Goal: Task Accomplishment & Management: Complete application form

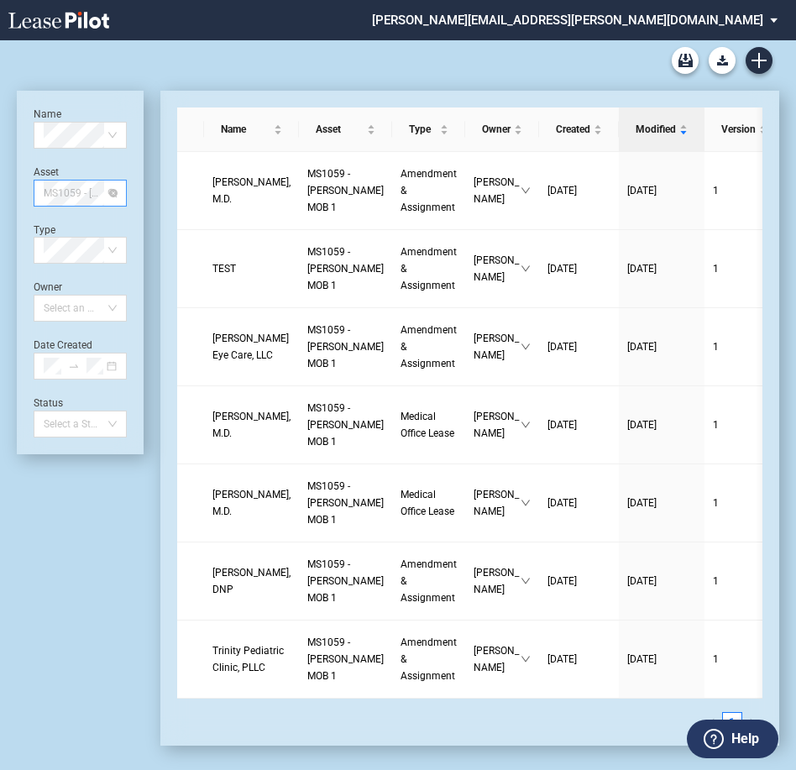
click at [79, 191] on span "MS1059 - [PERSON_NAME] MOB 1" at bounding box center [80, 193] width 73 height 25
click at [93, 225] on div "TX4012 - Southwest Plaza 4" at bounding box center [80, 226] width 66 height 17
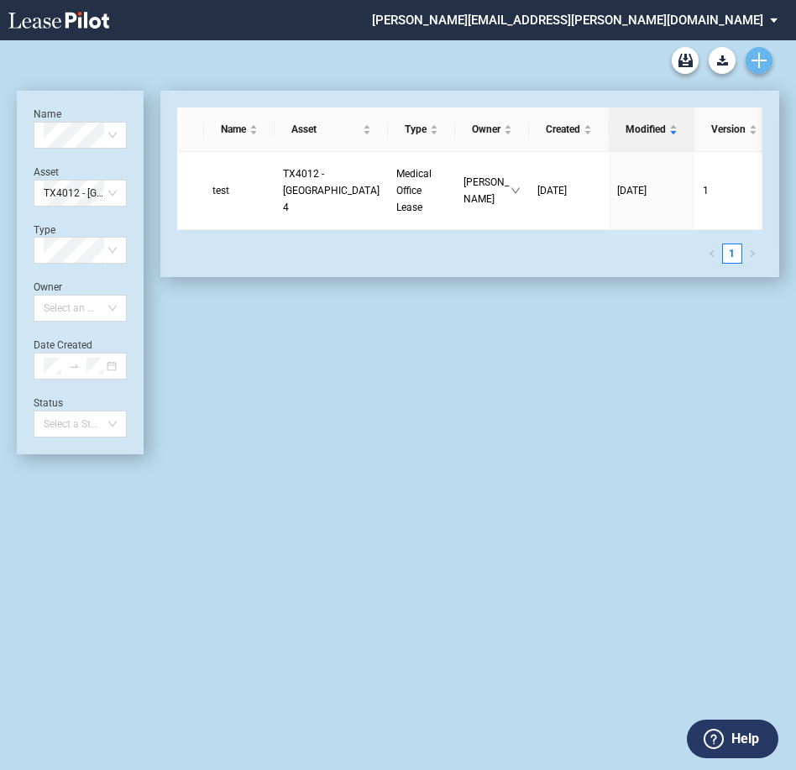
click at [761, 62] on icon "Create new document" at bounding box center [759, 60] width 15 height 15
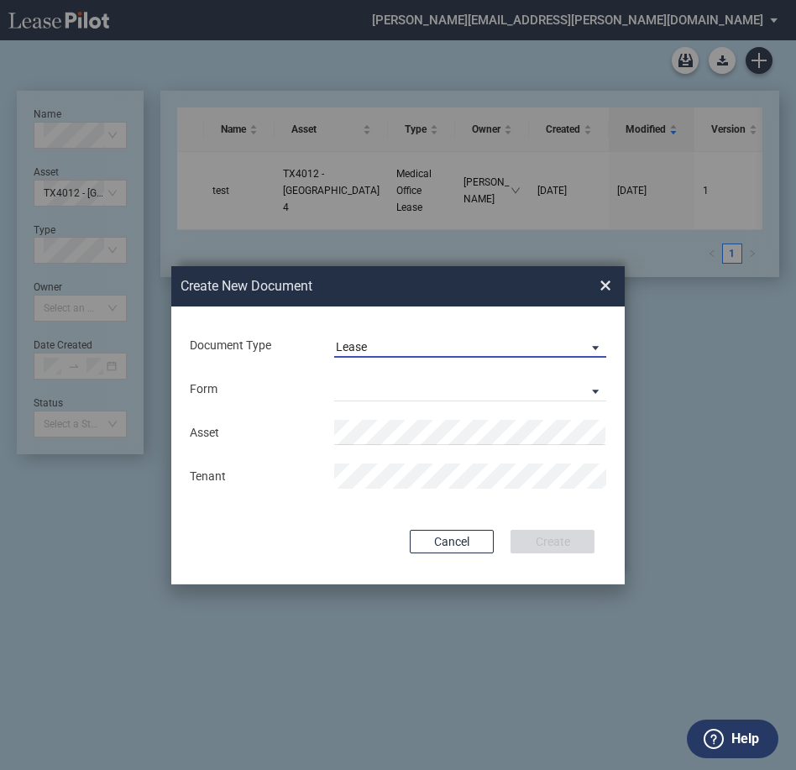
click at [465, 353] on span "Lease" at bounding box center [457, 347] width 242 height 17
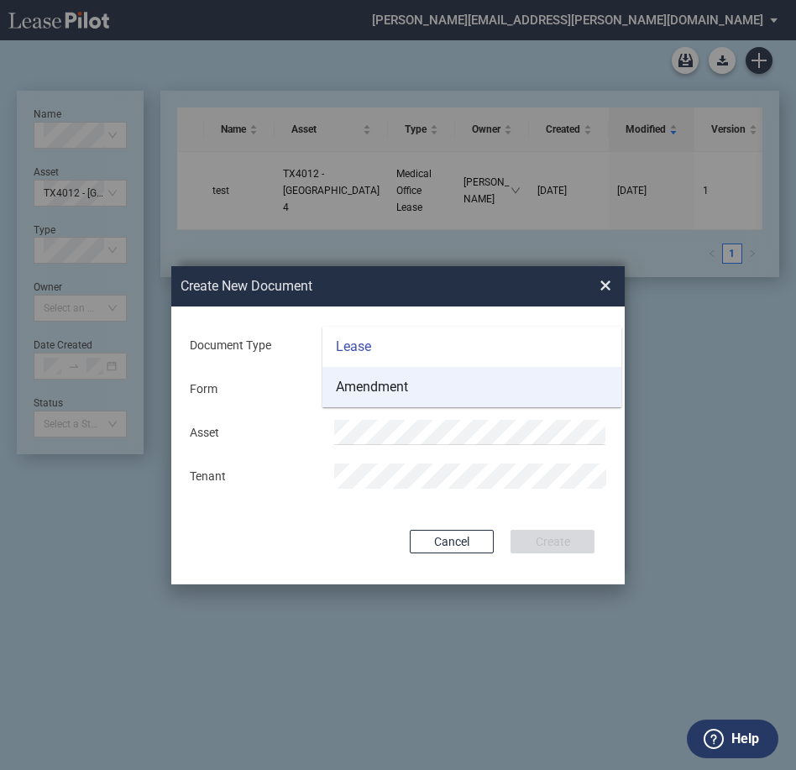
click at [373, 388] on div "Amendment" at bounding box center [372, 387] width 72 height 18
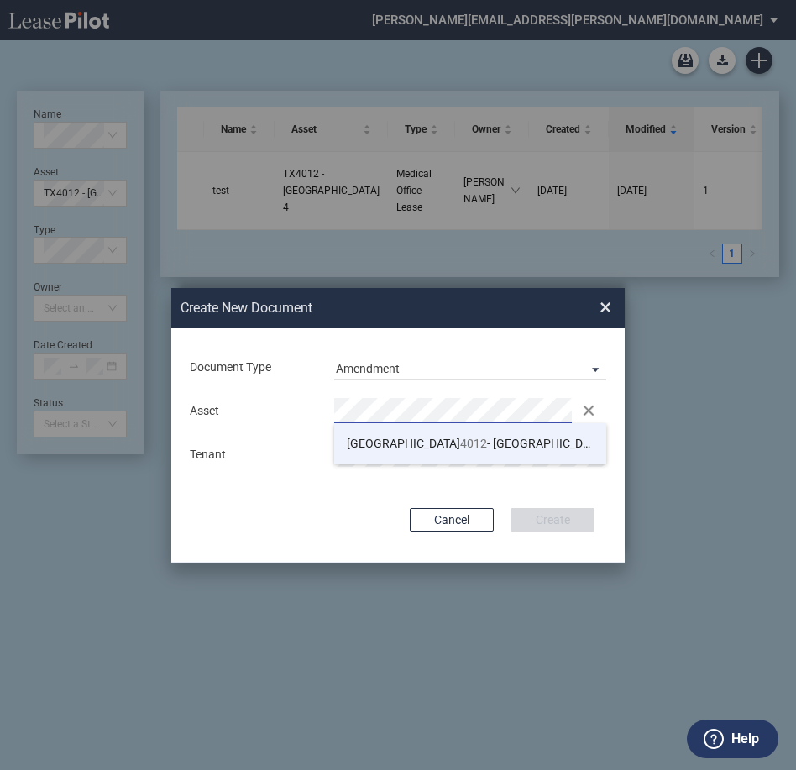
click at [487, 446] on span "TX 4012 - Southwest Plaza 4" at bounding box center [481, 443] width 269 height 13
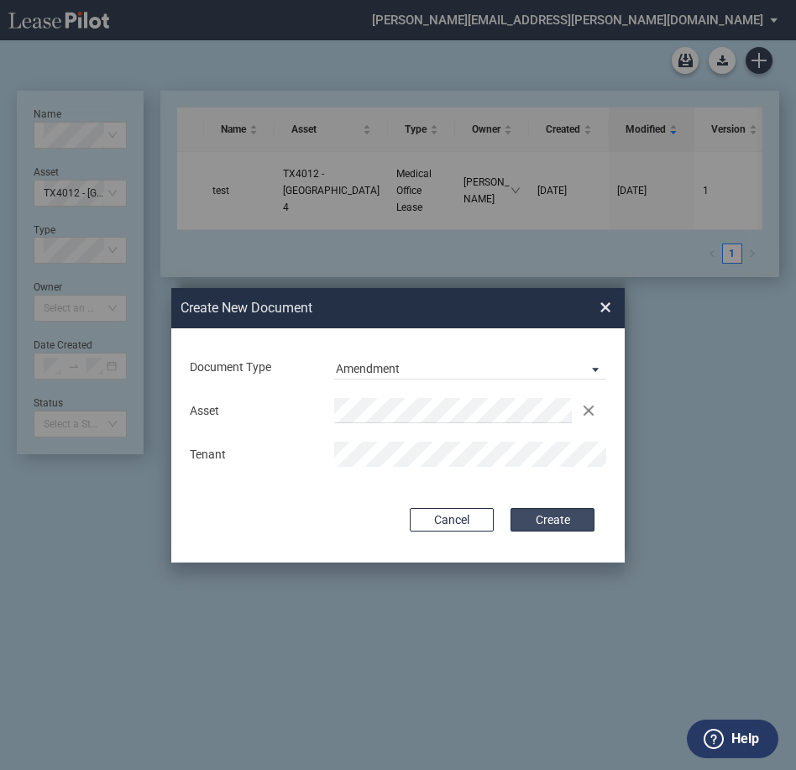
click at [579, 515] on button "Create" at bounding box center [553, 520] width 84 height 24
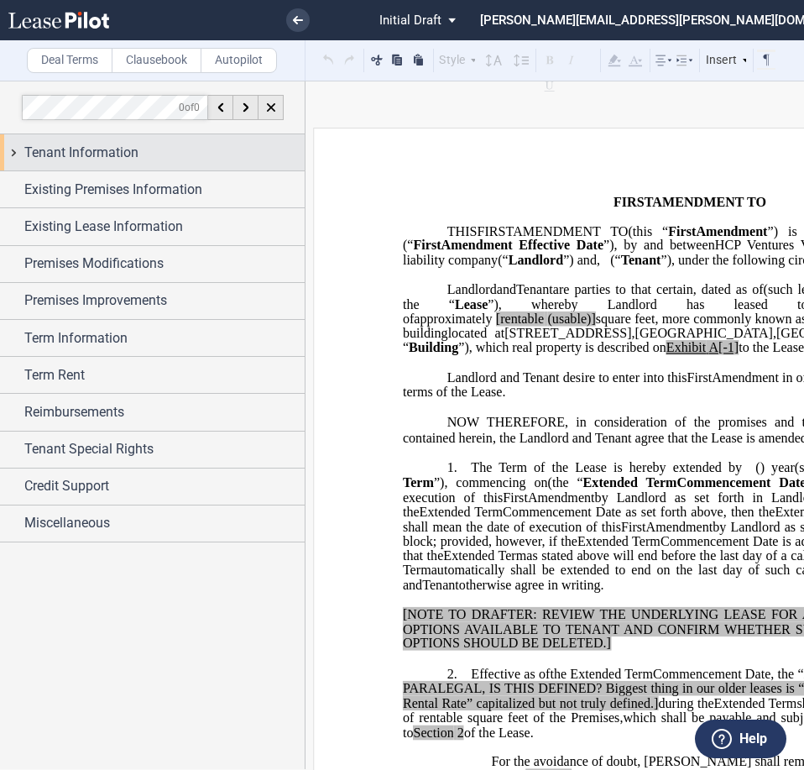
click at [47, 158] on span "Tenant Information" at bounding box center [81, 153] width 114 height 20
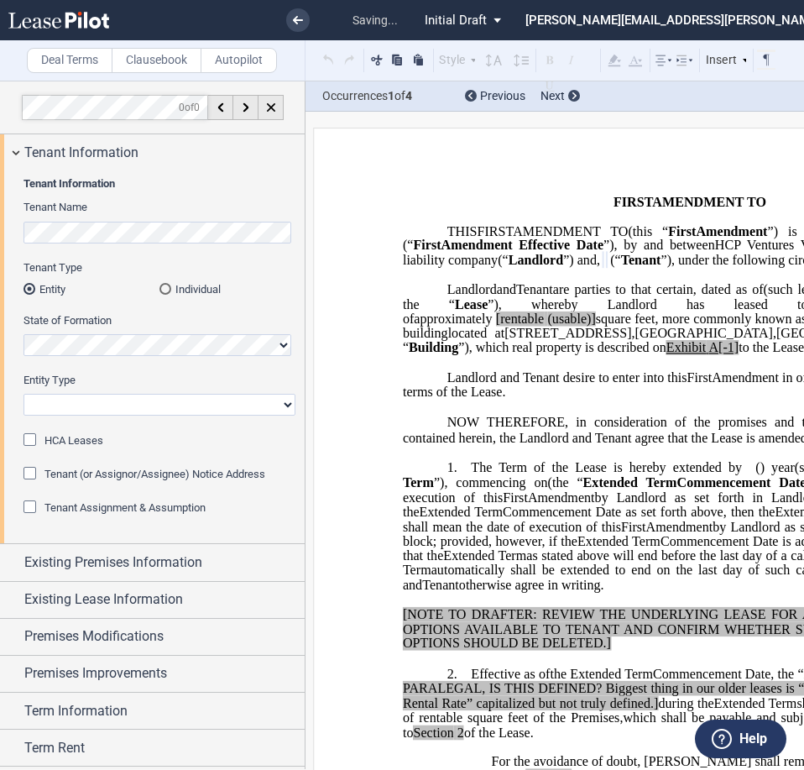
click at [107, 409] on select "Corporation Limited Liability Company General Partnership Limited Partnership O…" at bounding box center [160, 405] width 272 height 22
select select "Other"
click at [24, 394] on select "Corporation Limited Liability Company General Partnership Limited Partnership O…" at bounding box center [160, 405] width 272 height 22
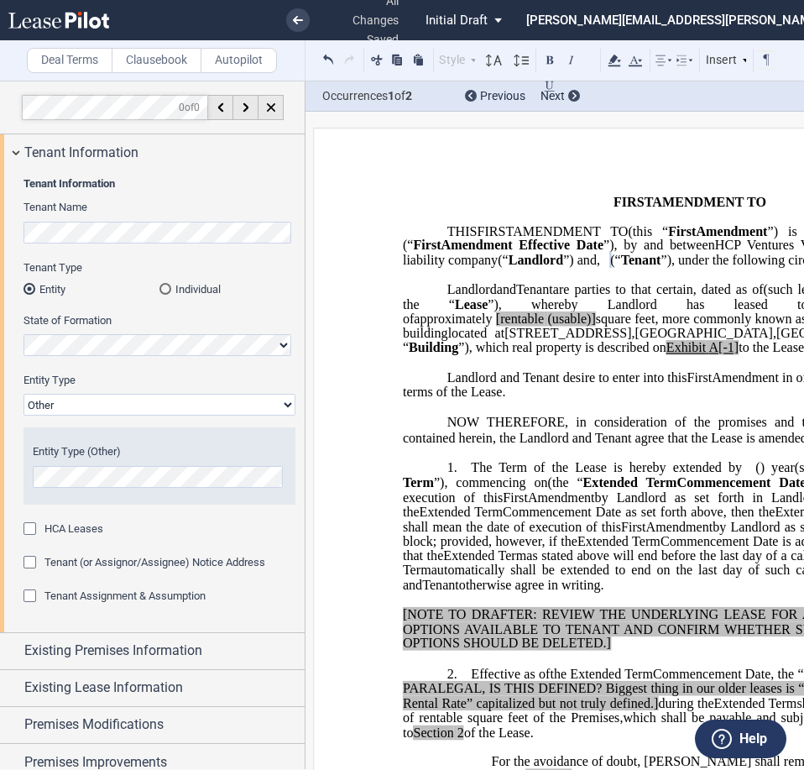
click at [497, 297] on span "and" at bounding box center [506, 289] width 19 height 15
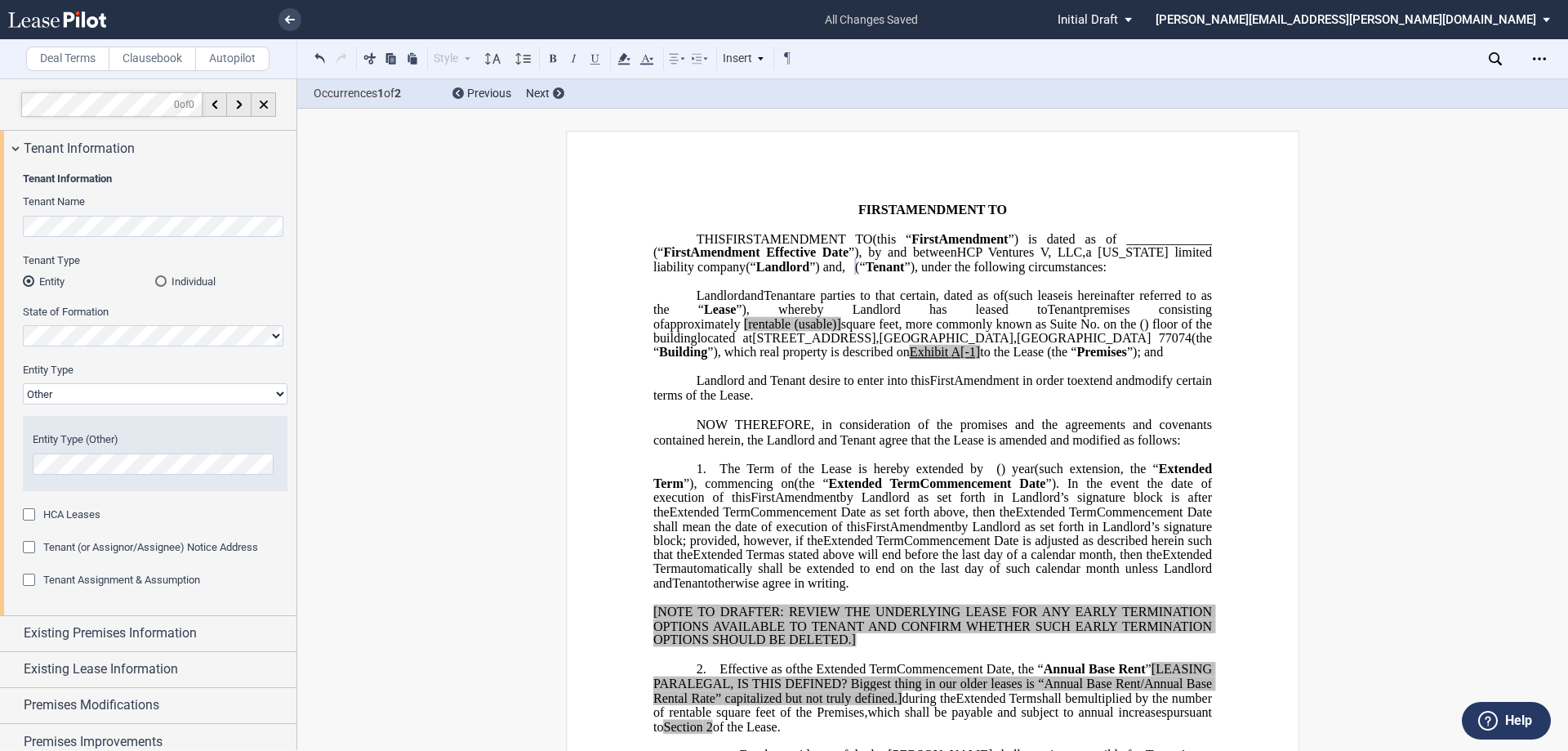
click at [782, 59] on div "Download Share Document Print Create a New Version Import Changes Compare Abstr…" at bounding box center [1528, 58] width 79 height 26
click at [782, 52] on div "Open Lease options menu" at bounding box center [1539, 58] width 26 height 26
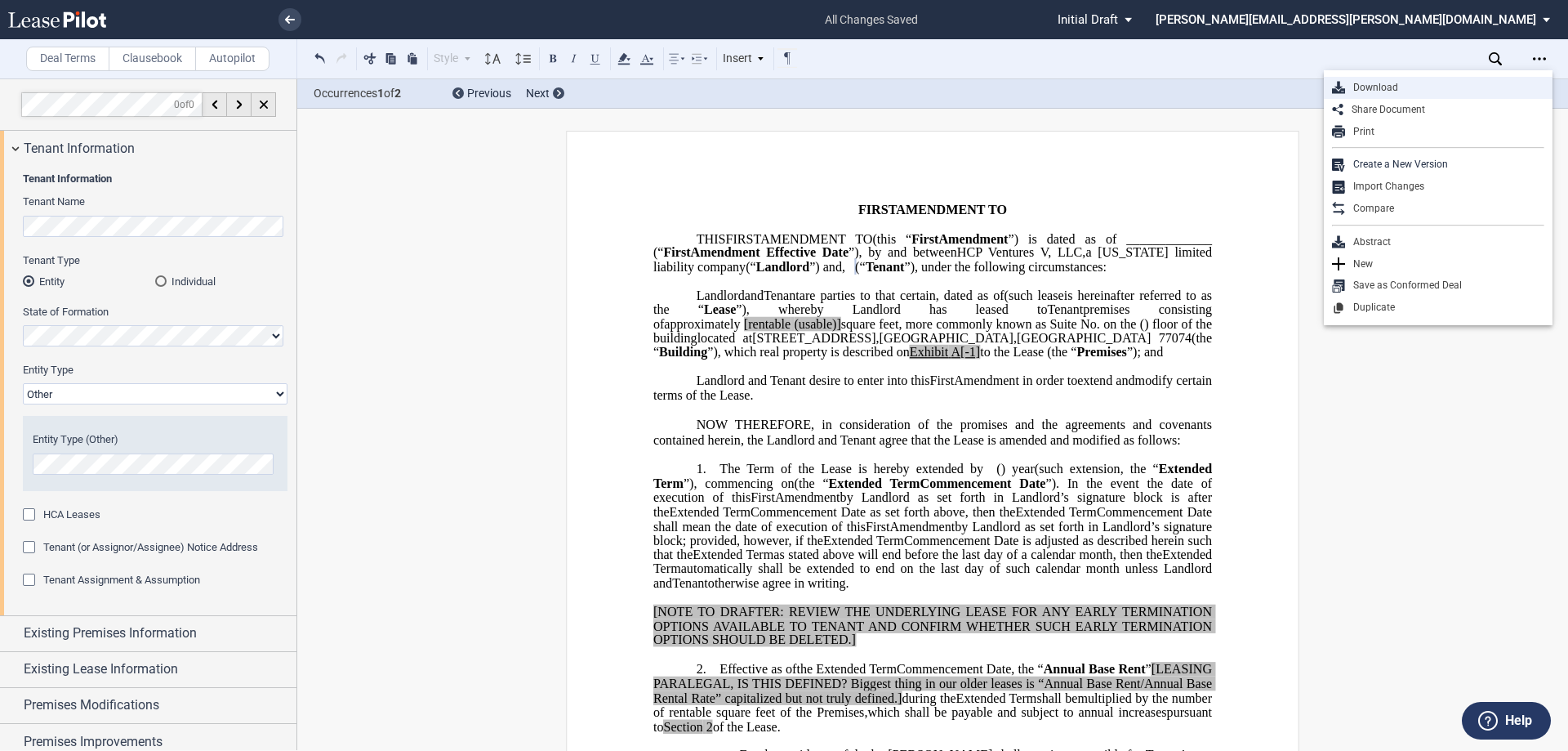
click at [782, 83] on div "Download" at bounding box center [1444, 88] width 199 height 14
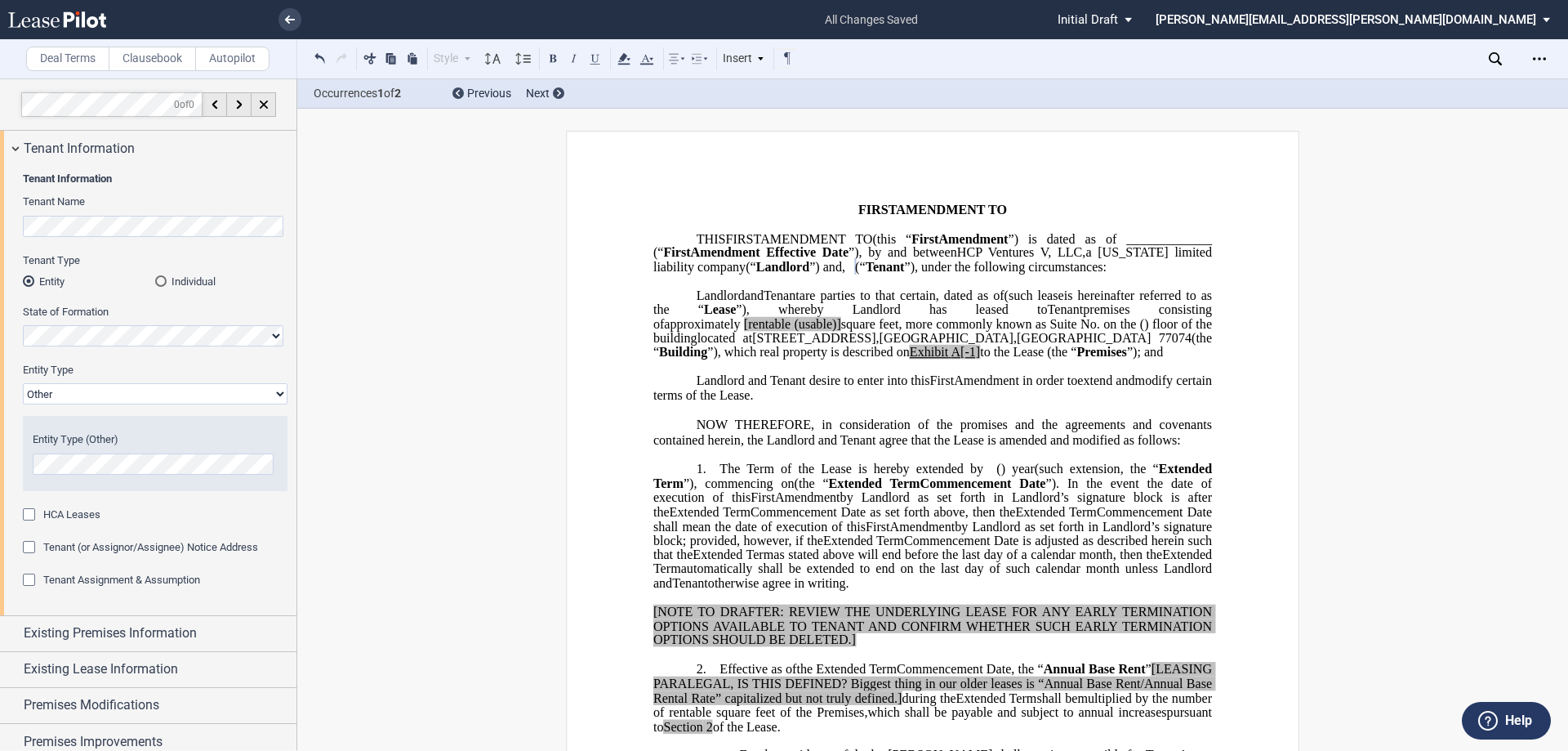
click at [745, 303] on span "and" at bounding box center [754, 295] width 18 height 15
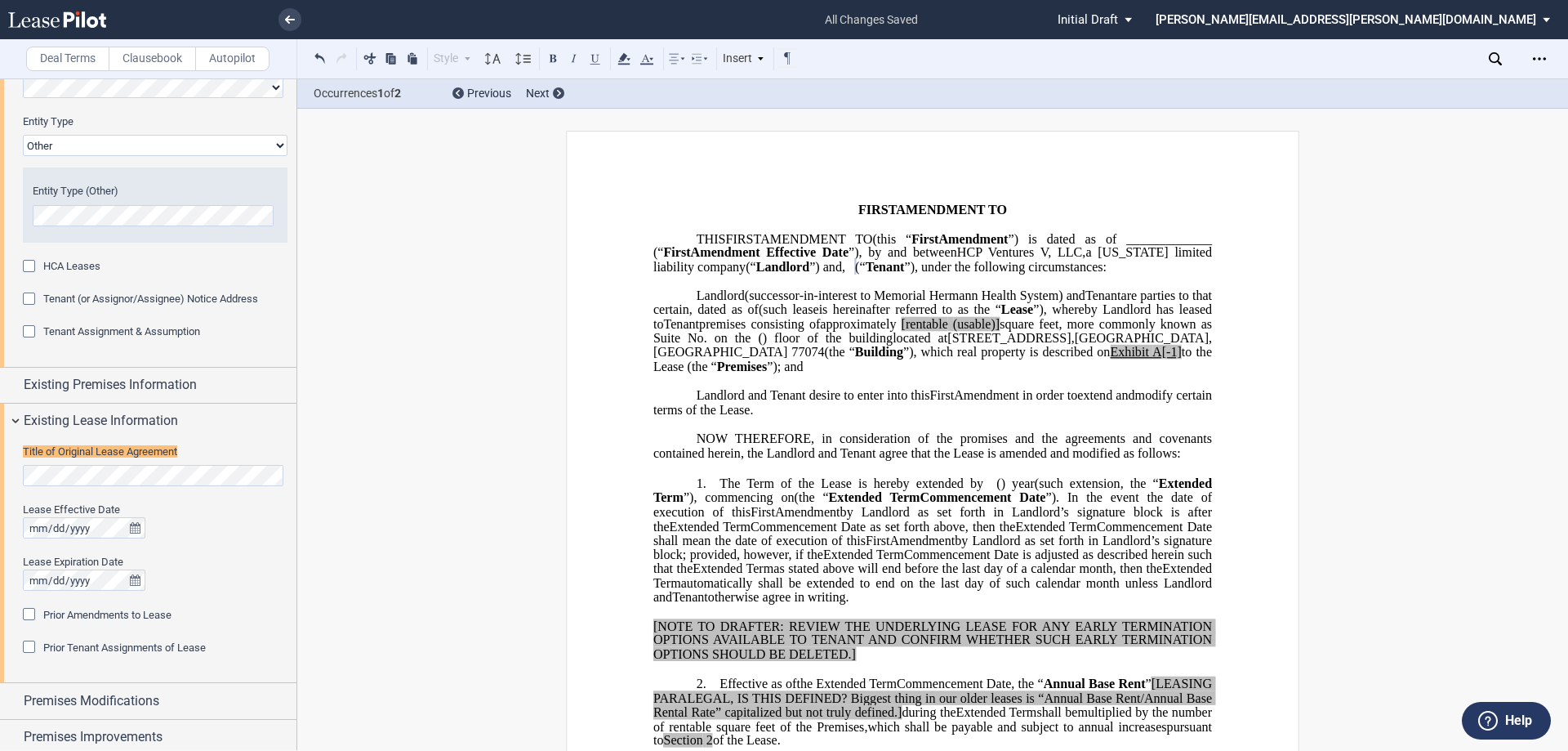
scroll to position [285, 0]
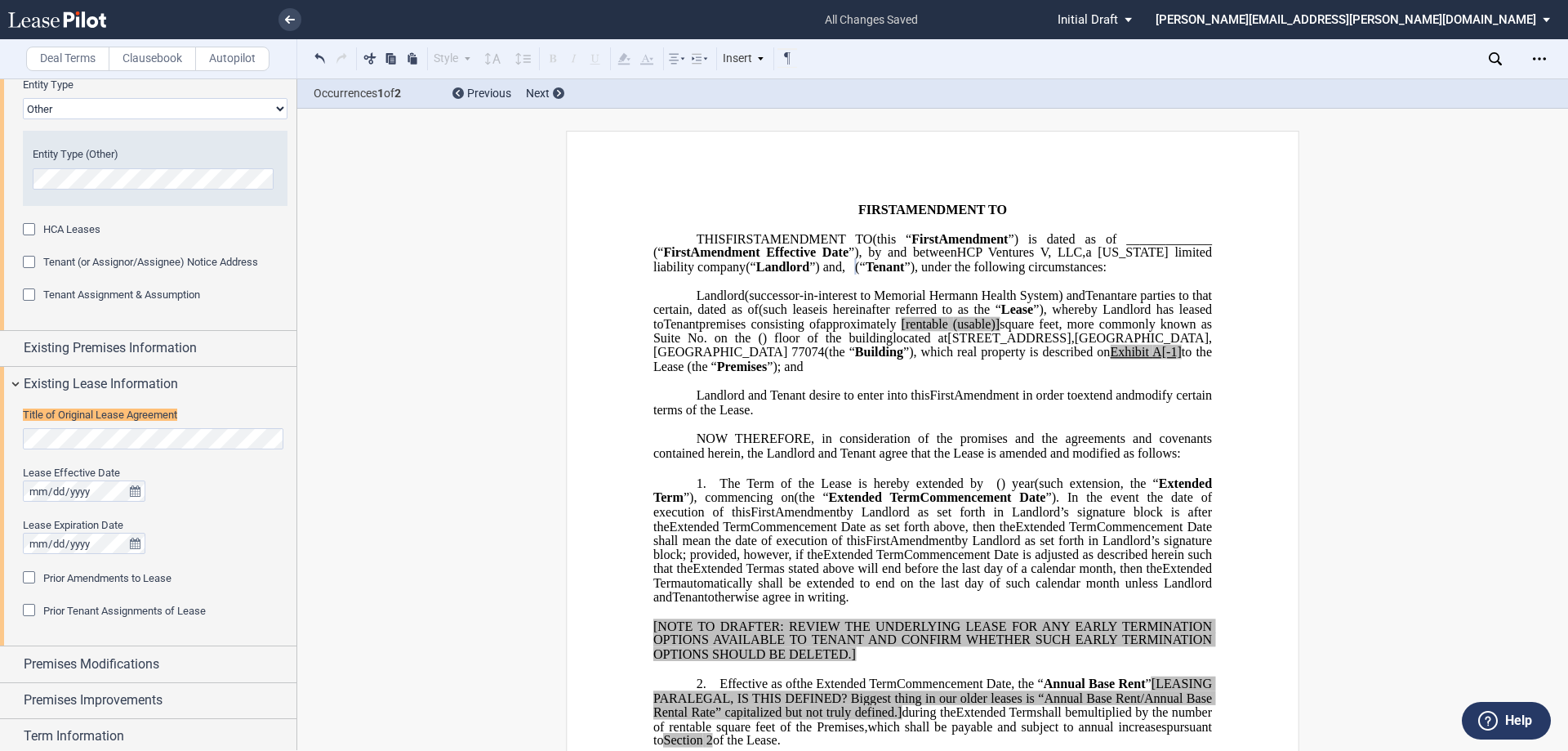
click at [8, 440] on div "Title of Original Lease Agreement Lease Effective Date Lease Expiration Date Pr…" at bounding box center [148, 523] width 297 height 244
click at [112, 390] on span "Existing Lease Information" at bounding box center [100, 384] width 155 height 19
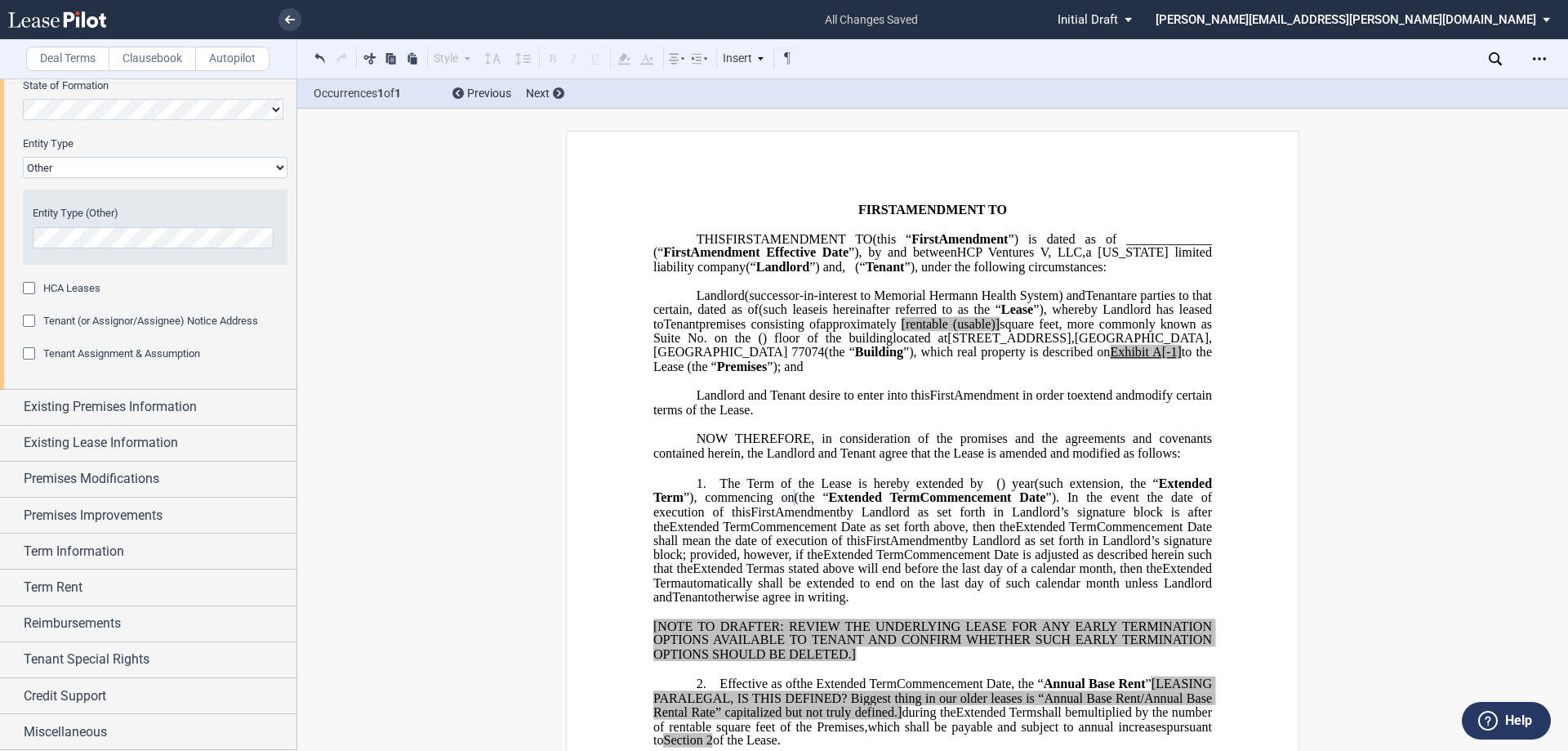
scroll to position [0, 0]
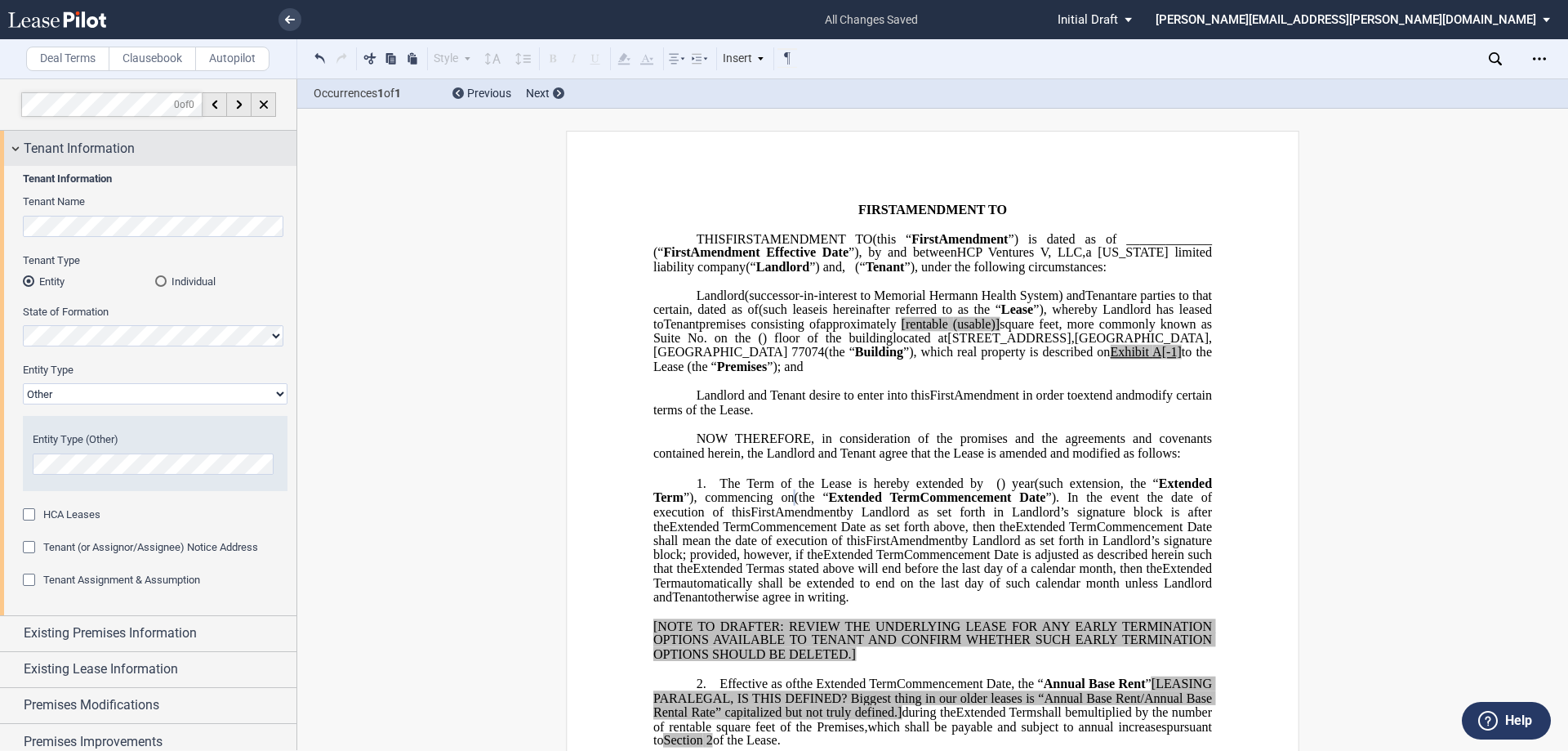
click at [89, 146] on span "Tenant Information" at bounding box center [79, 149] width 111 height 19
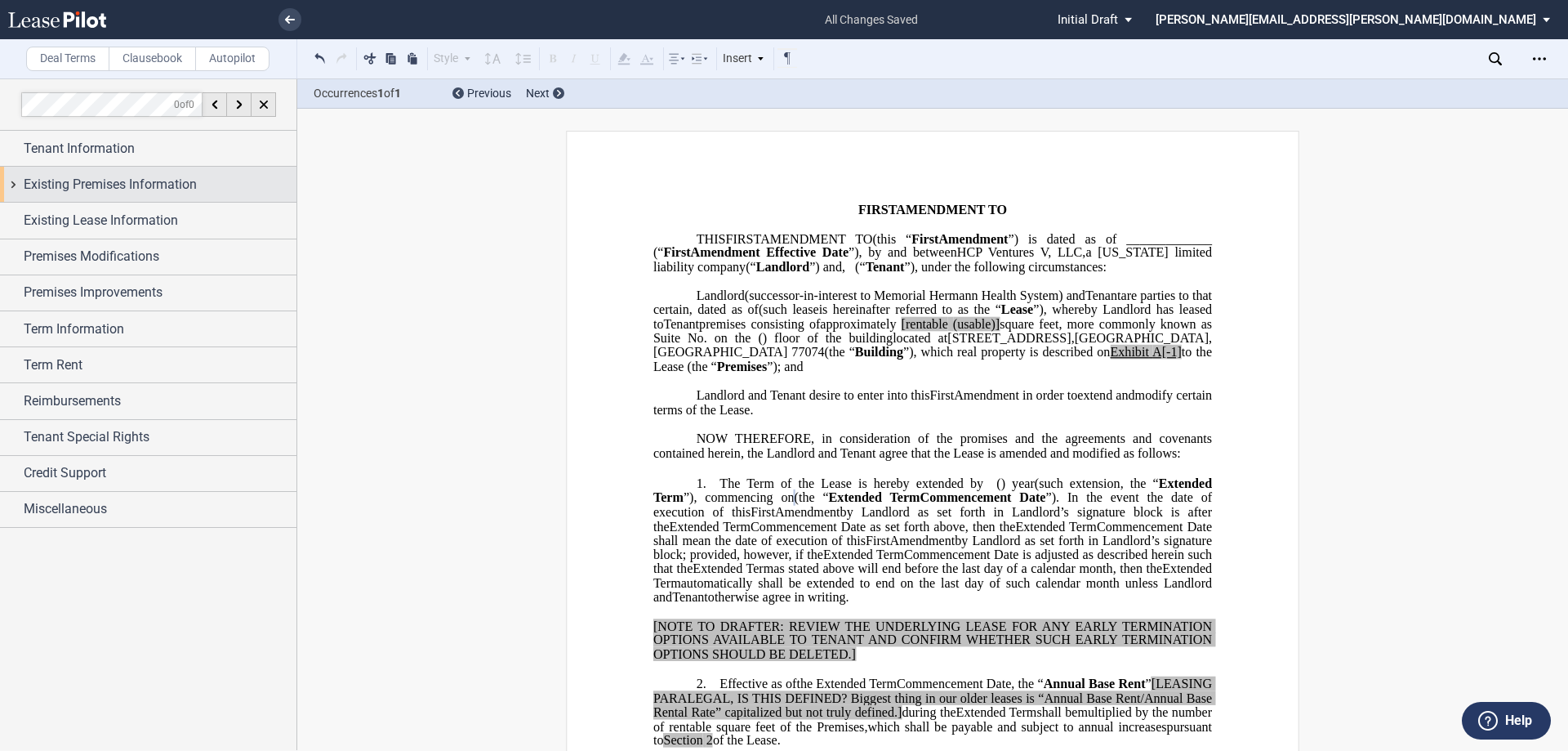
click at [78, 190] on span "Existing Premises Information" at bounding box center [110, 185] width 173 height 19
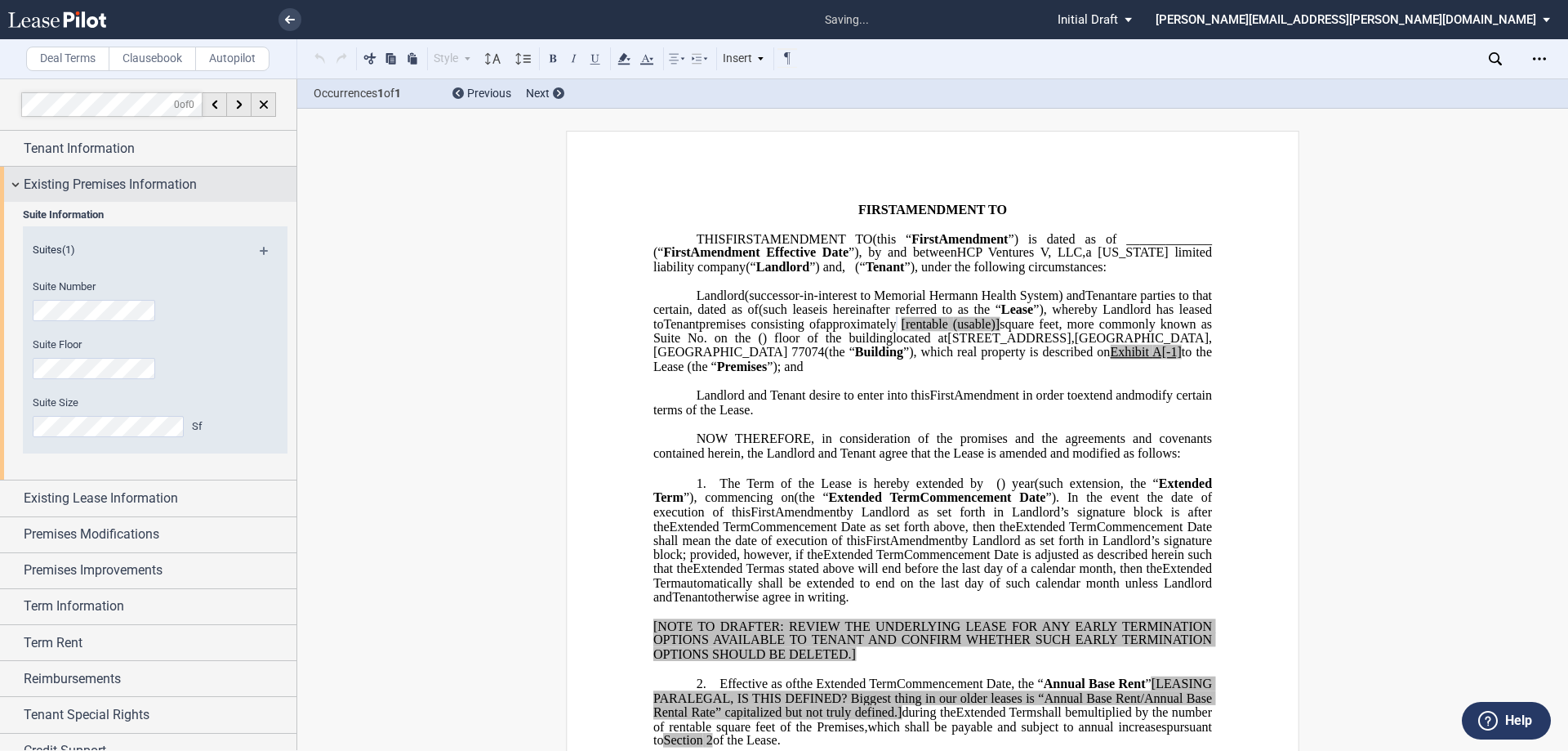
click at [173, 181] on span "Existing Premises Information" at bounding box center [110, 185] width 173 height 19
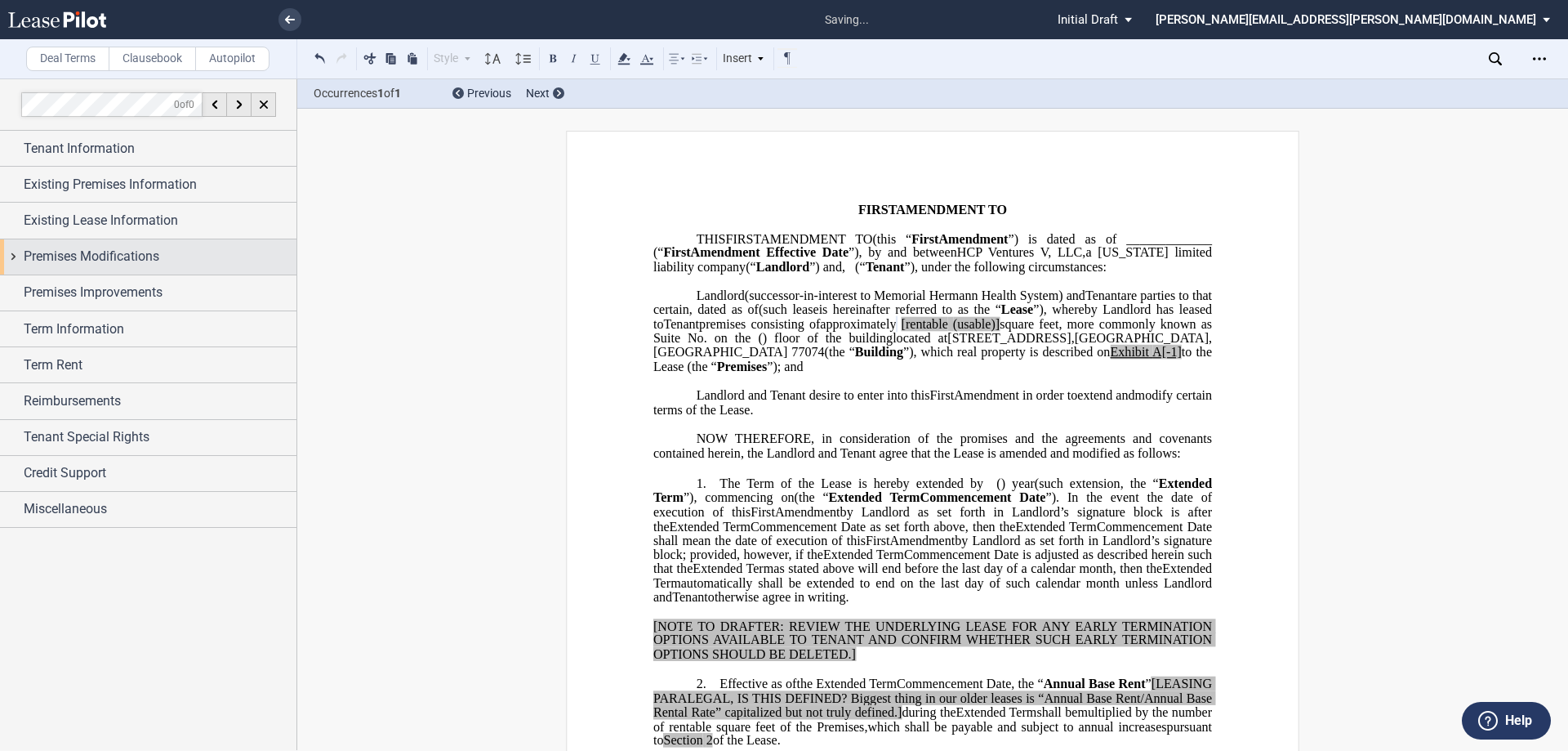
click at [125, 255] on span "Premises Modifications" at bounding box center [90, 257] width 135 height 19
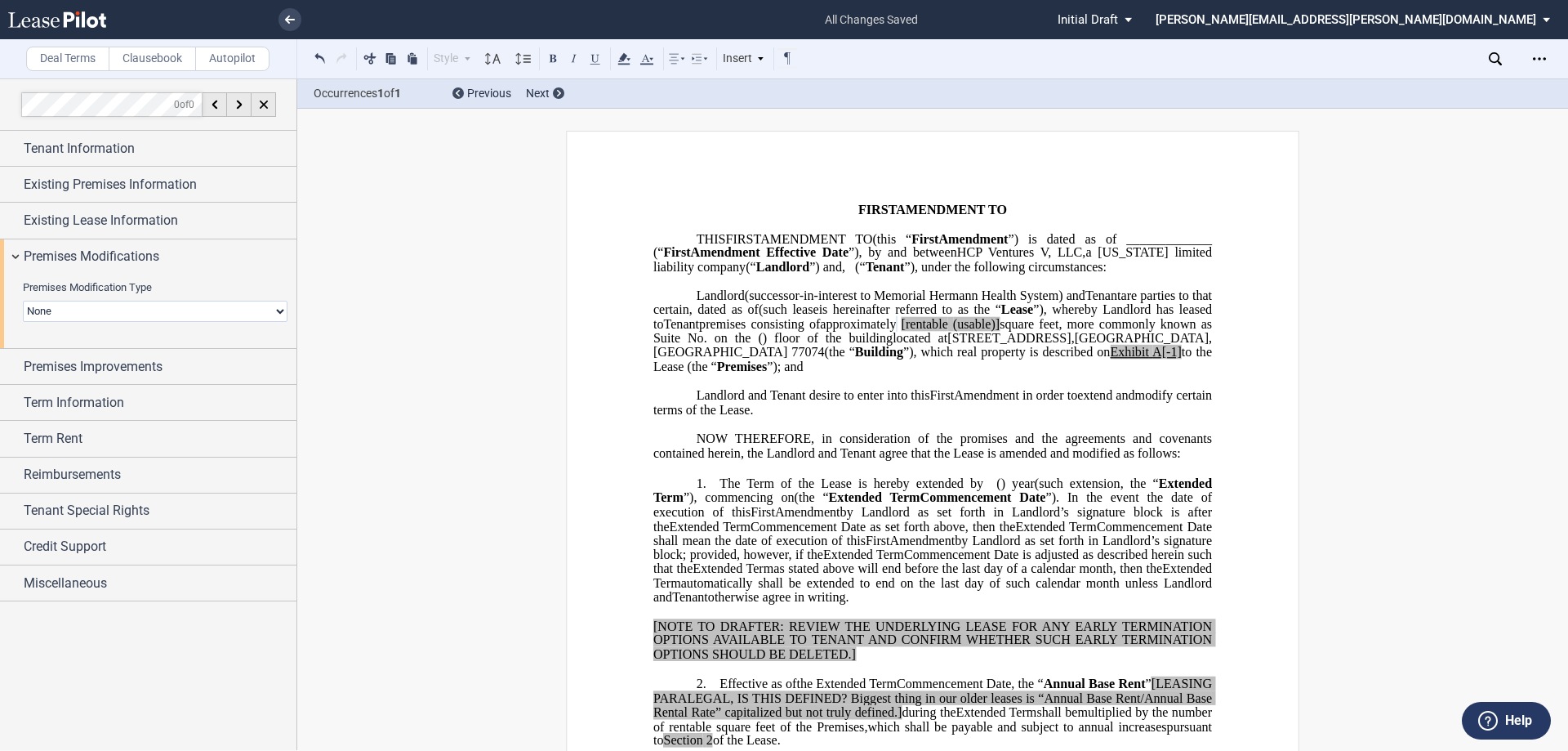
click at [89, 308] on select "None Expansion Relocation" at bounding box center [156, 311] width 265 height 21
select select "expansion"
click at [23, 301] on select "None Expansion Relocation" at bounding box center [156, 311] width 265 height 21
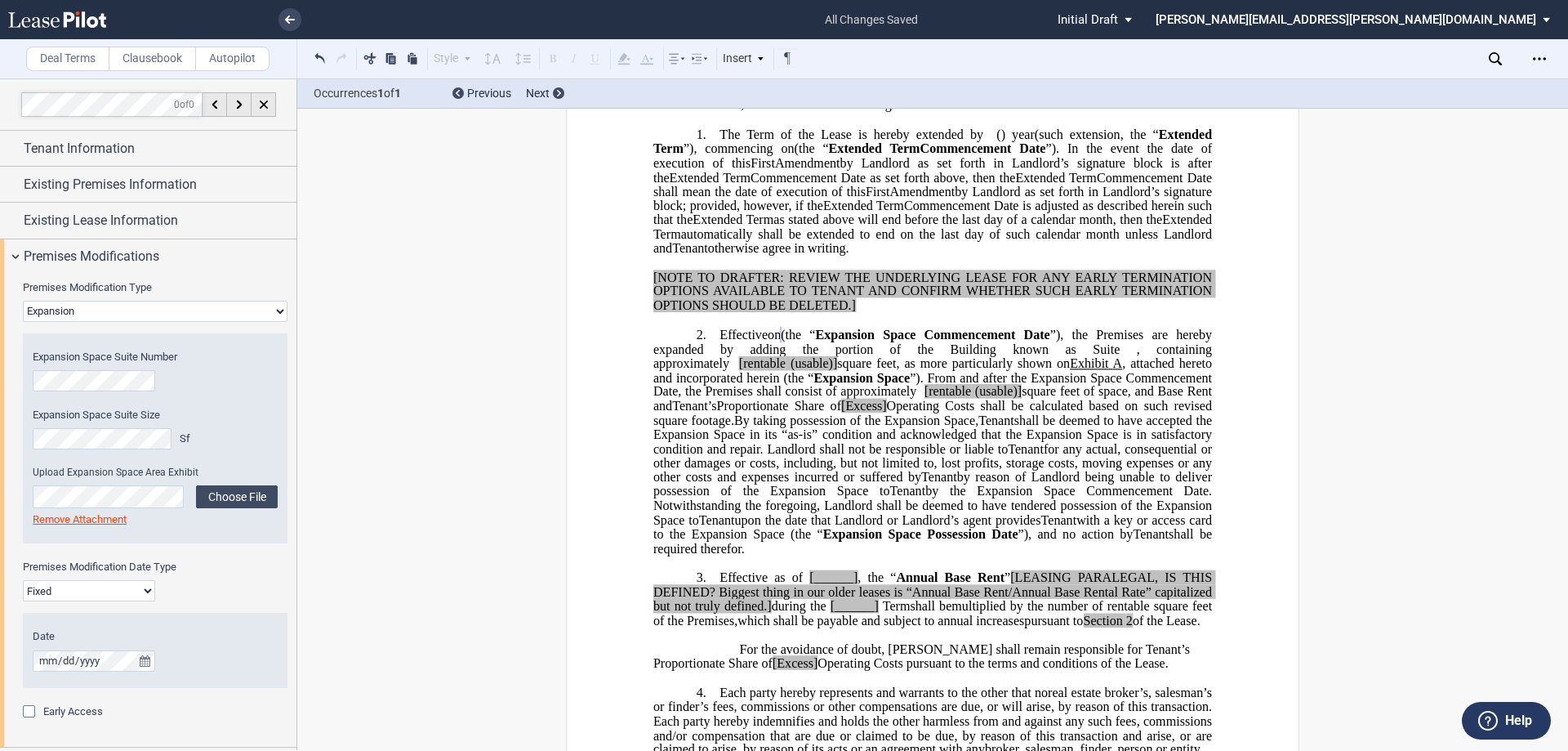
click at [761, 371] on span "[rentable" at bounding box center [763, 363] width 47 height 15
drag, startPoint x: 850, startPoint y: 378, endPoint x: 802, endPoint y: 378, distance: 48.0
click at [782, 378] on span "(the “ Expansion Space Commencement Date ”), the Premises are hereby expanded b…" at bounding box center [935, 371] width 562 height 86
click at [766, 371] on span "rentable" at bounding box center [766, 363] width 43 height 15
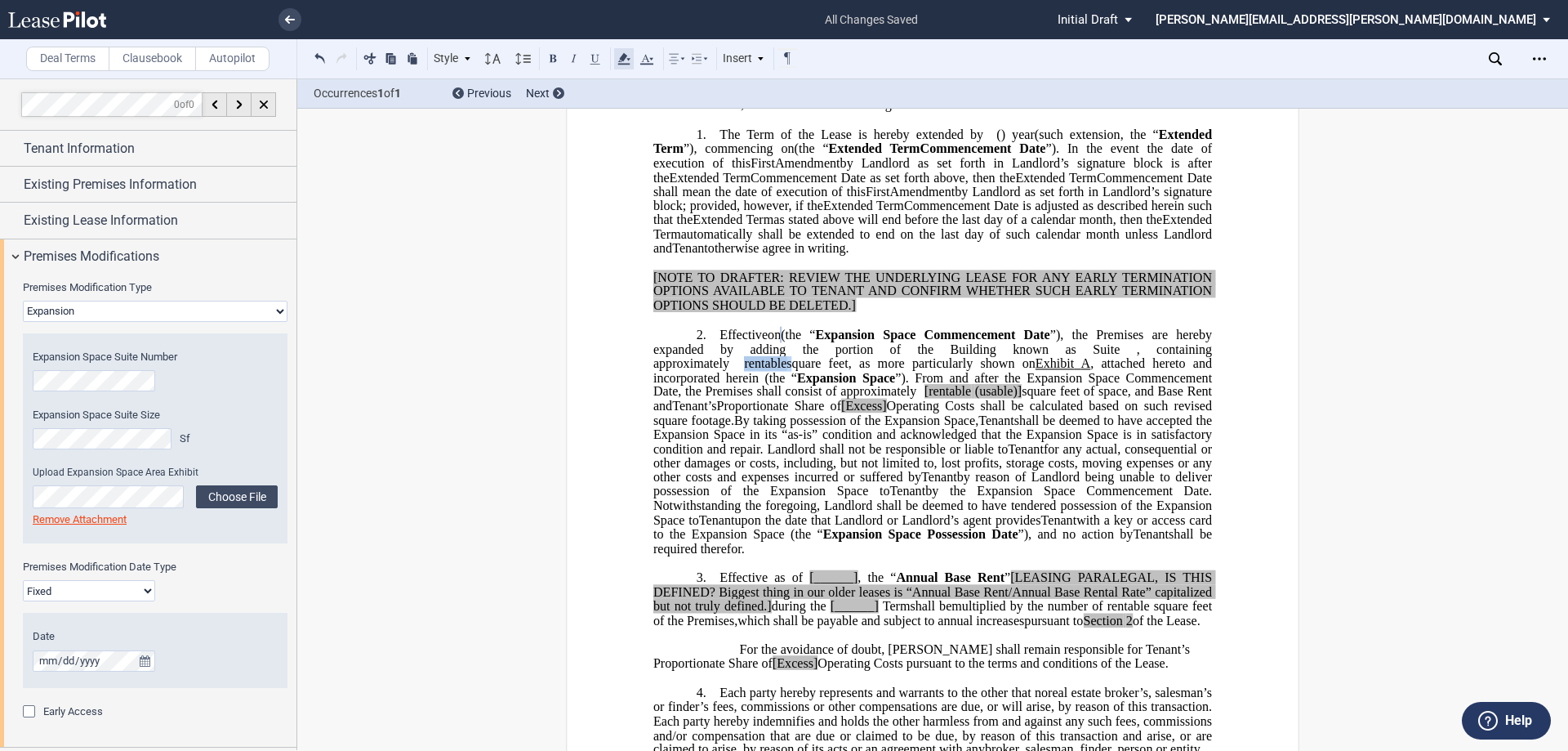
click at [627, 50] on icon at bounding box center [624, 58] width 19 height 19
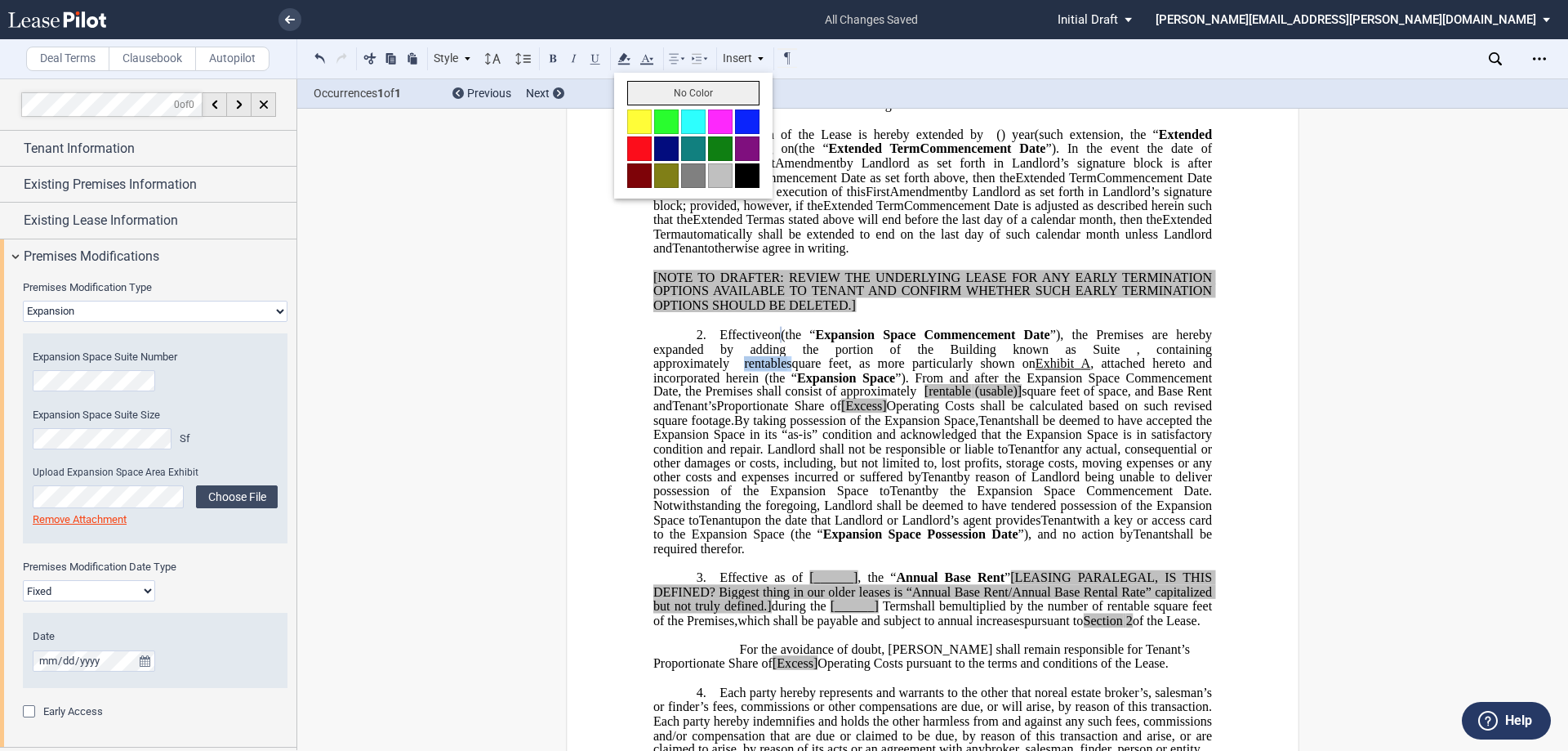
click at [643, 92] on button "No Color" at bounding box center [694, 92] width 132 height 24
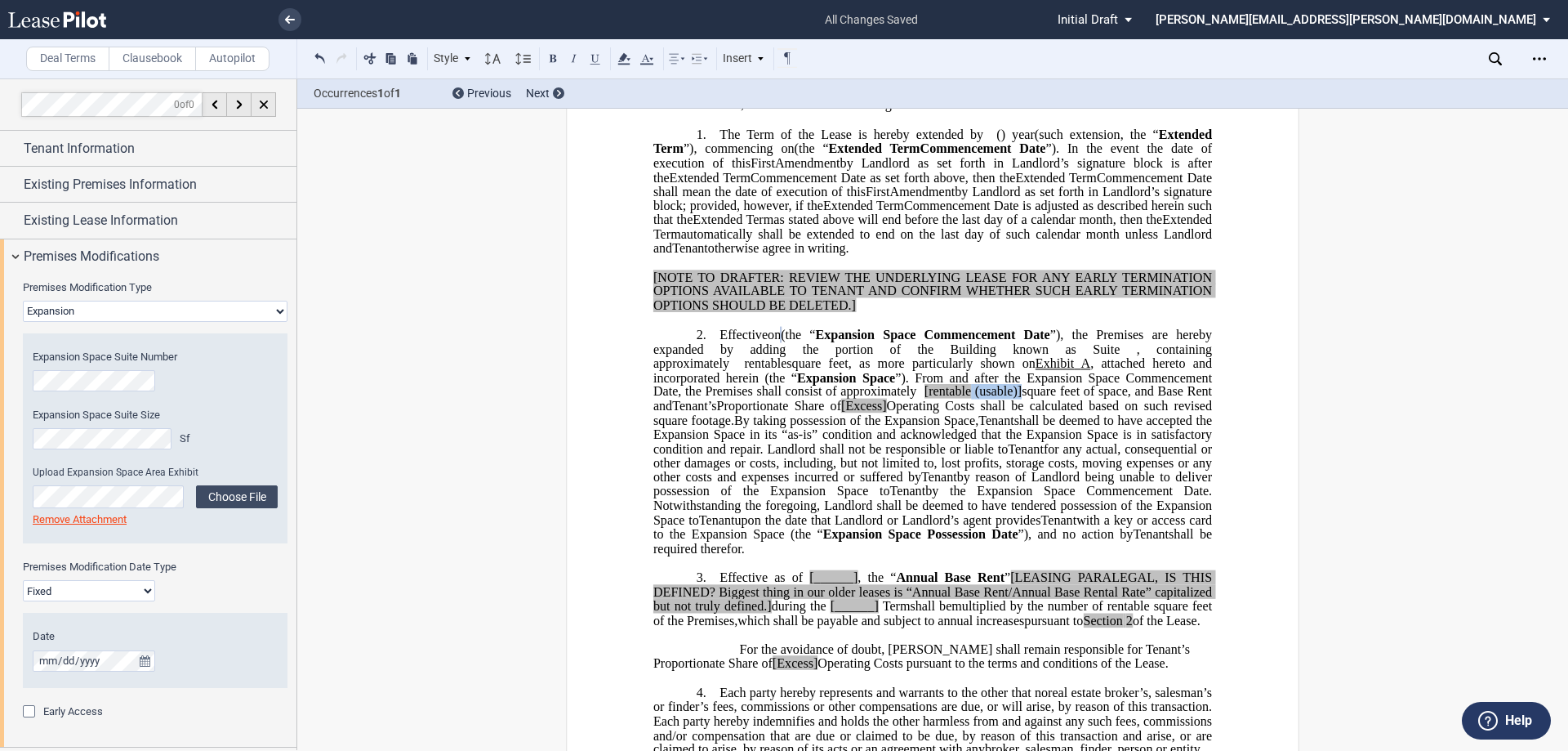
drag, startPoint x: 1047, startPoint y: 407, endPoint x: 996, endPoint y: 401, distance: 51.4
click at [782, 401] on span "(the “ Expansion Space Commencement Date ”), the Premises are hereby expanded b…" at bounding box center [935, 371] width 562 height 86
click at [782, 399] on span "[rentable" at bounding box center [977, 391] width 47 height 15
click at [782, 399] on span "rentable" at bounding box center [977, 391] width 43 height 15
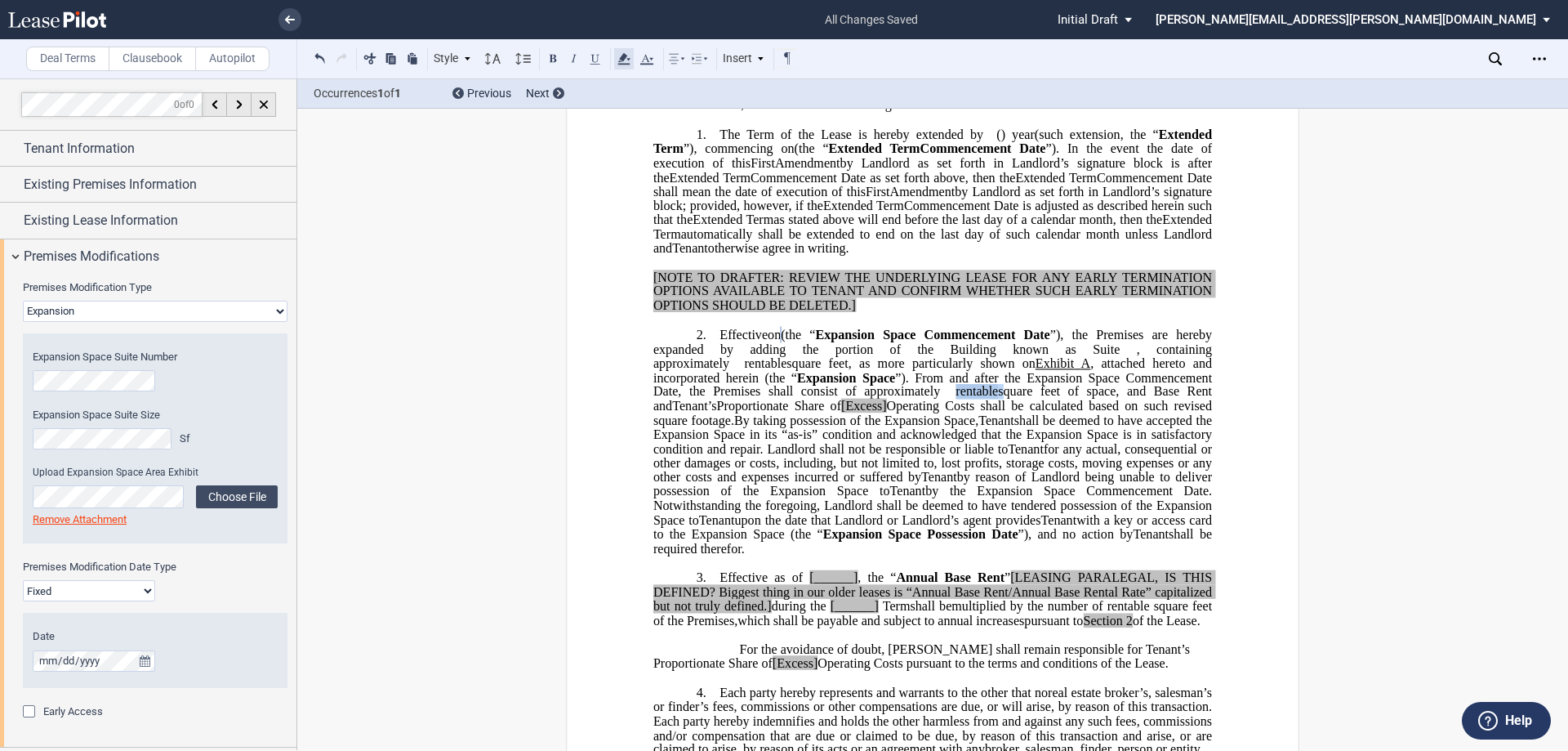
click at [618, 61] on icon at bounding box center [624, 58] width 19 height 19
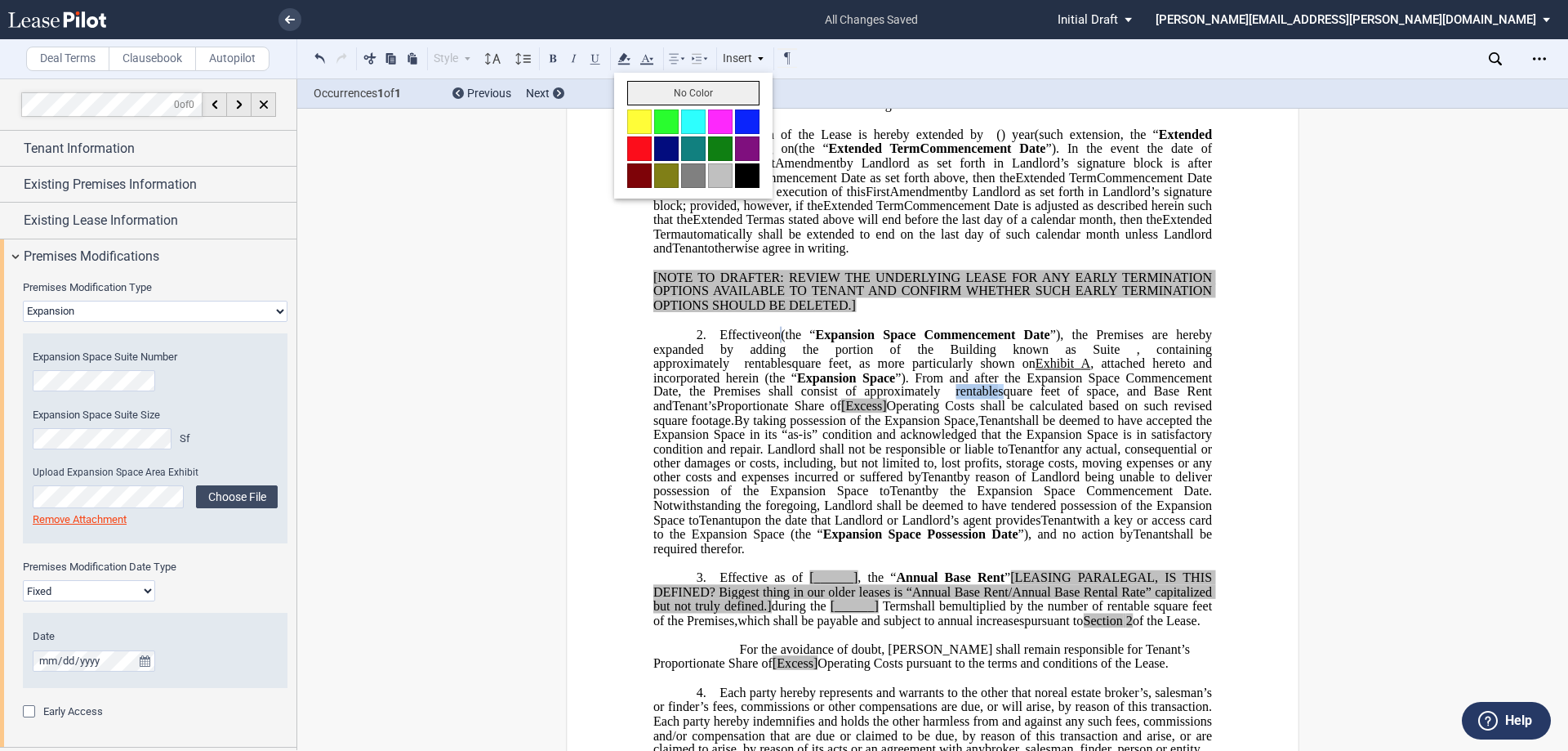
click at [639, 99] on button "No Color" at bounding box center [694, 92] width 132 height 24
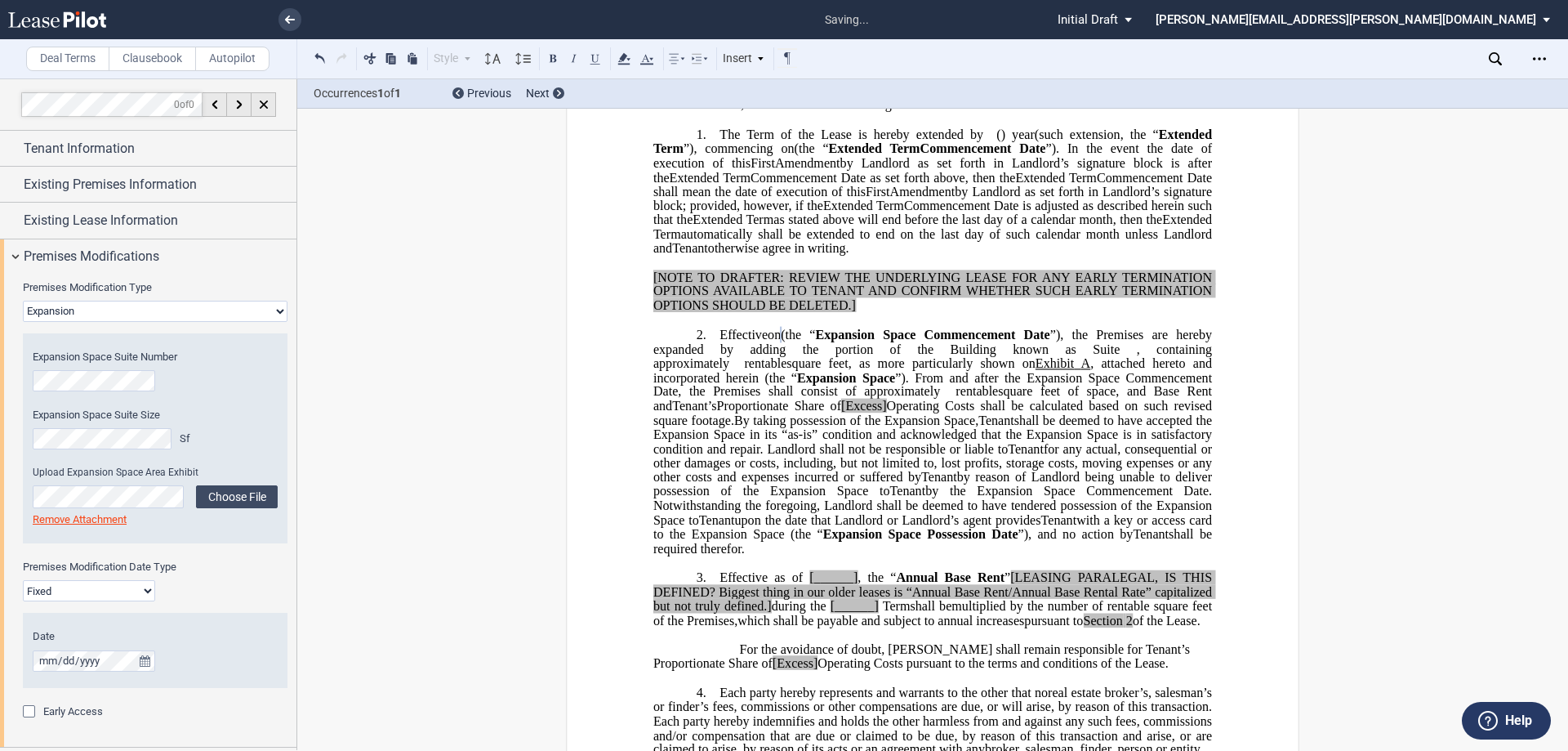
click at [782, 449] on span "shall be deemed to have accepted the Expansion Space in its “as-is” condition a…" at bounding box center [935, 434] width 562 height 43
click at [84, 257] on span "Premises Modifications" at bounding box center [90, 257] width 135 height 19
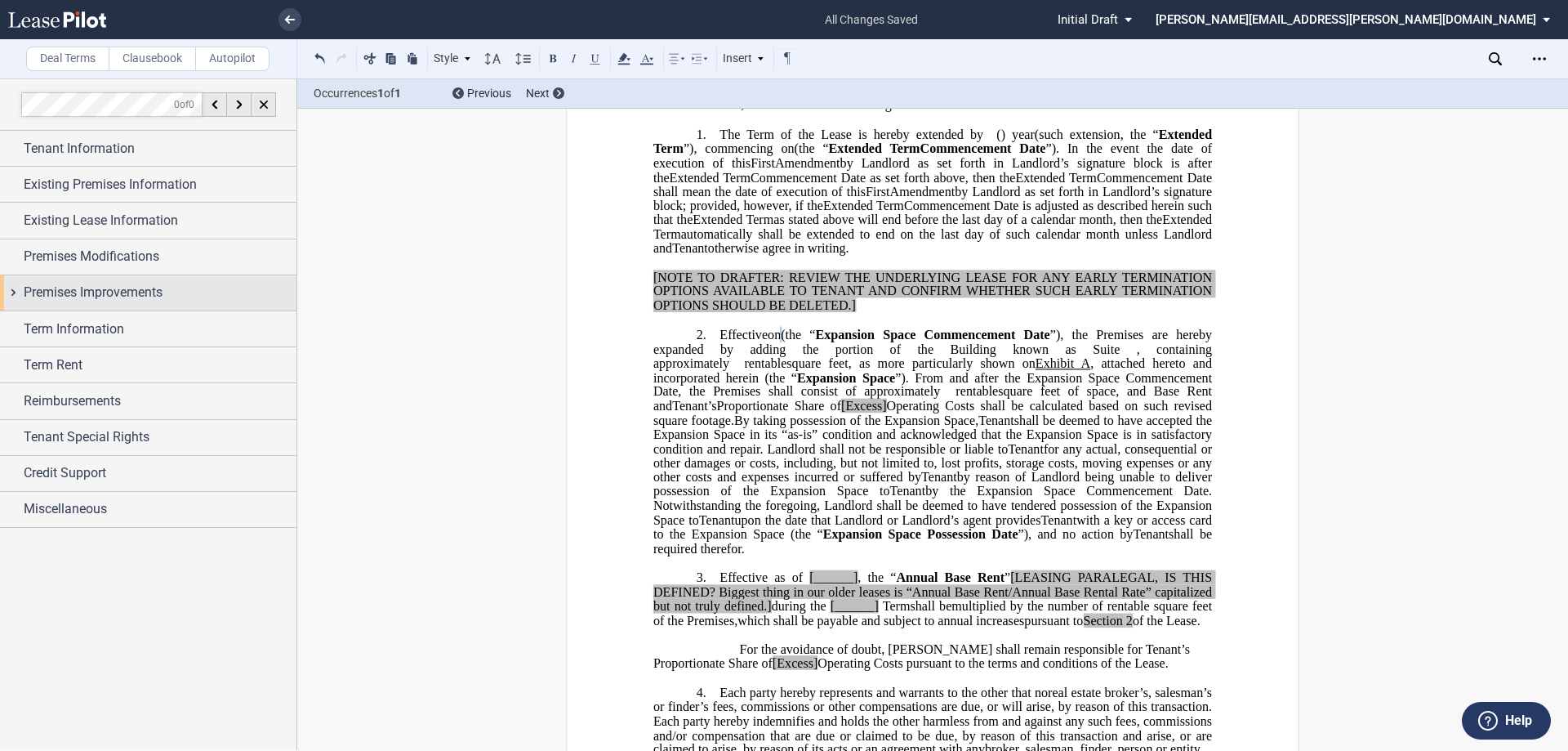
click at [79, 293] on span "Premises Improvements" at bounding box center [92, 293] width 139 height 19
click at [78, 290] on span "Premises Improvements" at bounding box center [92, 293] width 139 height 19
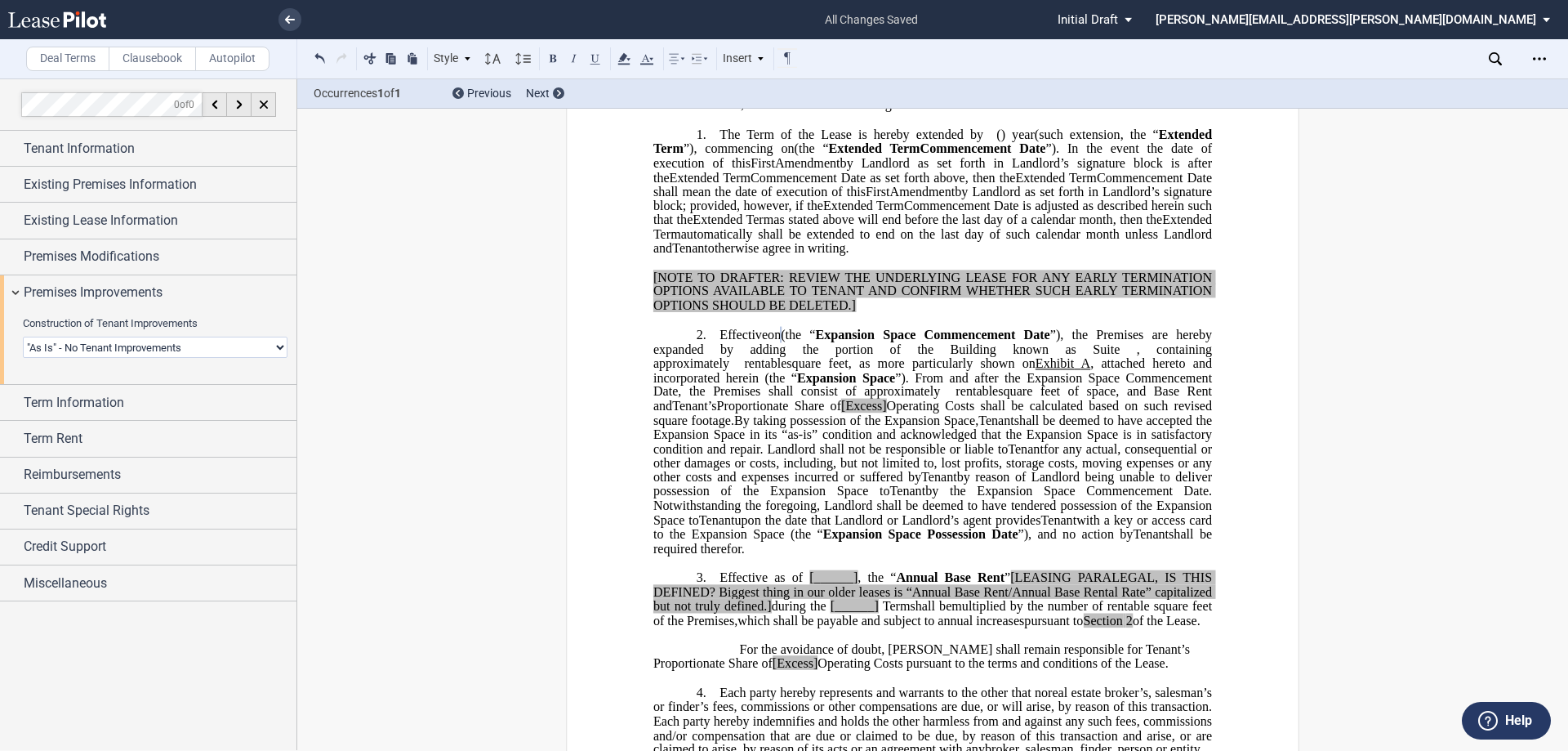
click at [99, 344] on select "Landlord Constructs Tenant Improvements Tenant Constructs Tenant Improvements "…" at bounding box center [156, 347] width 265 height 21
select select "landlord"
click at [23, 337] on select "Landlord Constructs Tenant Improvements Tenant Constructs Tenant Improvements "…" at bounding box center [156, 347] width 265 height 21
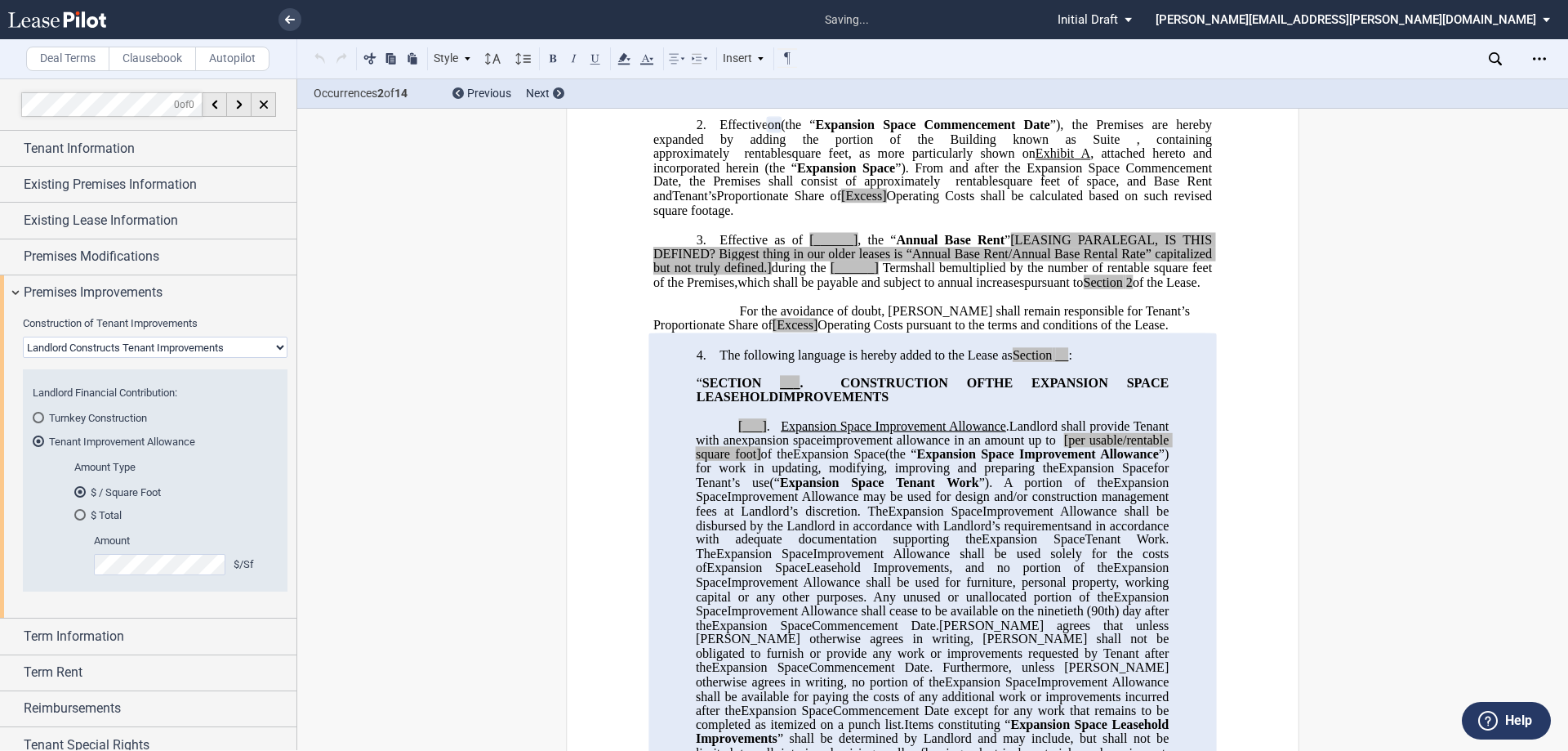
scroll to position [593, 0]
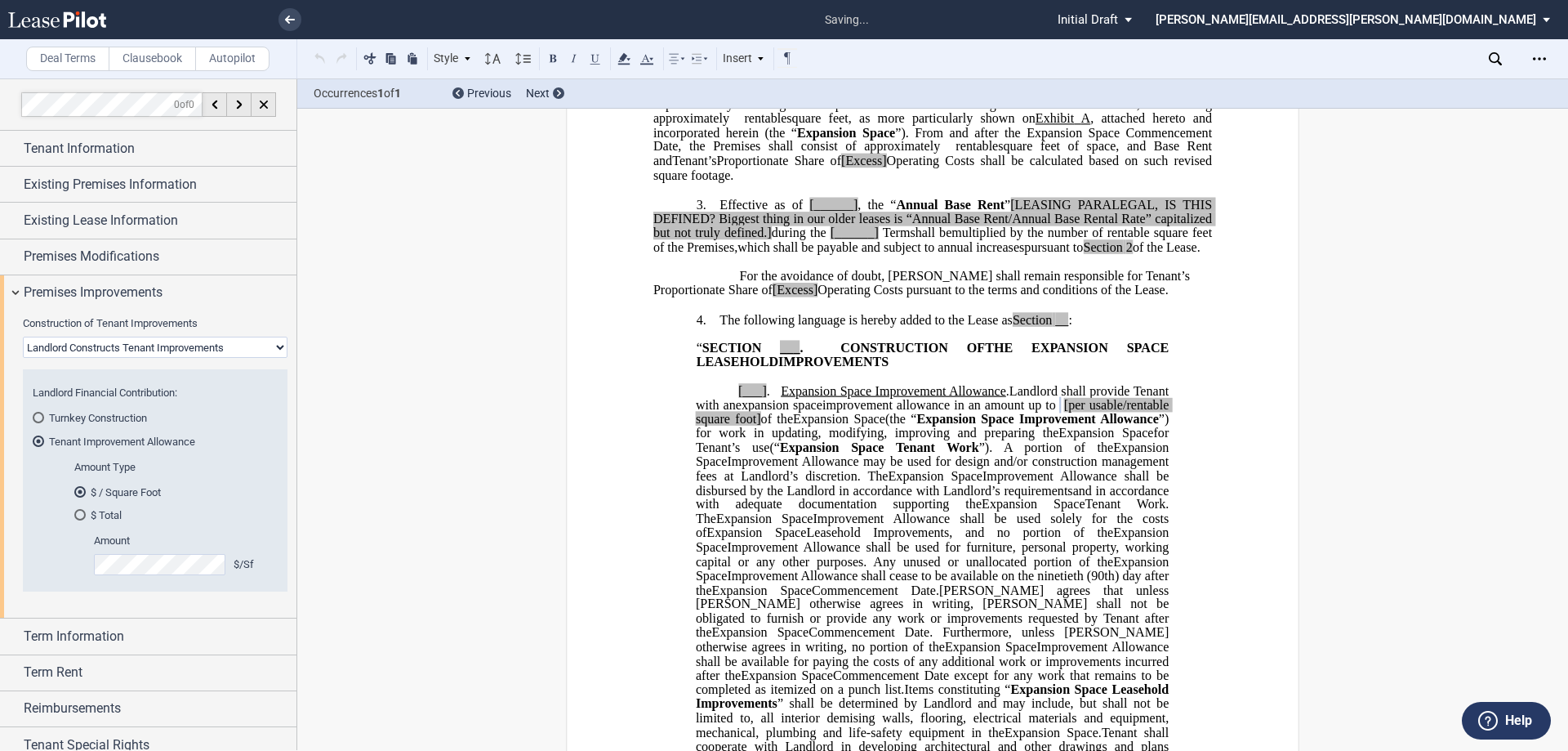
click at [782, 437] on p "[___] . Extended Term Improvement Allowance . Expansion Space Improvement Allow…" at bounding box center [932, 704] width 473 height 640
click at [782, 425] on span "[per usable/rentable square foot]" at bounding box center [934, 411] width 477 height 28
click at [782, 426] on span "of the" at bounding box center [777, 418] width 32 height 15
drag, startPoint x: 727, startPoint y: 447, endPoint x: 699, endPoint y: 447, distance: 28.0
click at [699, 425] on span "per usable/rentable square foot" at bounding box center [934, 411] width 477 height 28
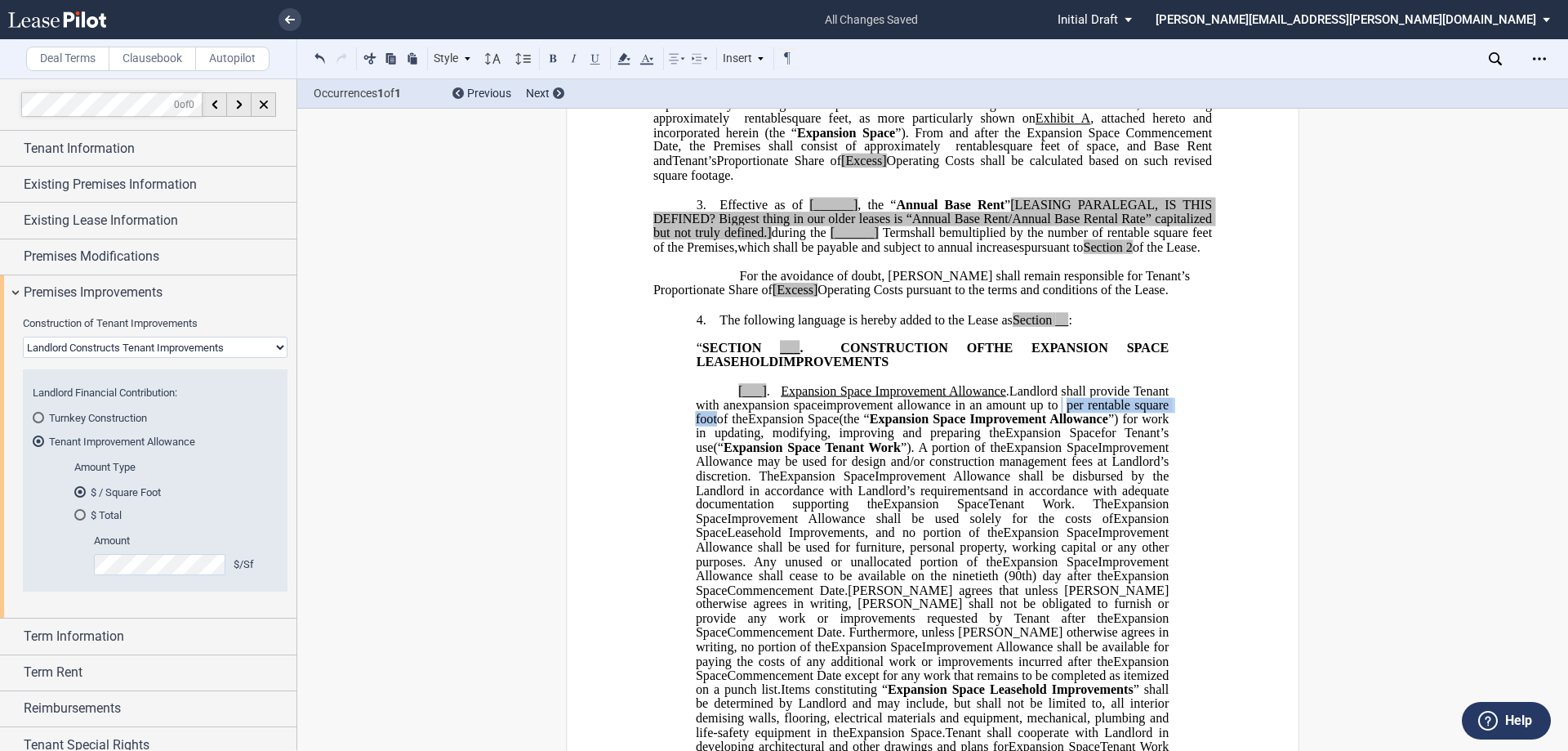
drag, startPoint x: 1149, startPoint y: 436, endPoint x: 802, endPoint y: 445, distance: 347.1
click at [782, 425] on span "﻿ ﻿ per rentable square foot of the" at bounding box center [934, 411] width 477 height 28
click at [626, 53] on icon at bounding box center [624, 58] width 19 height 19
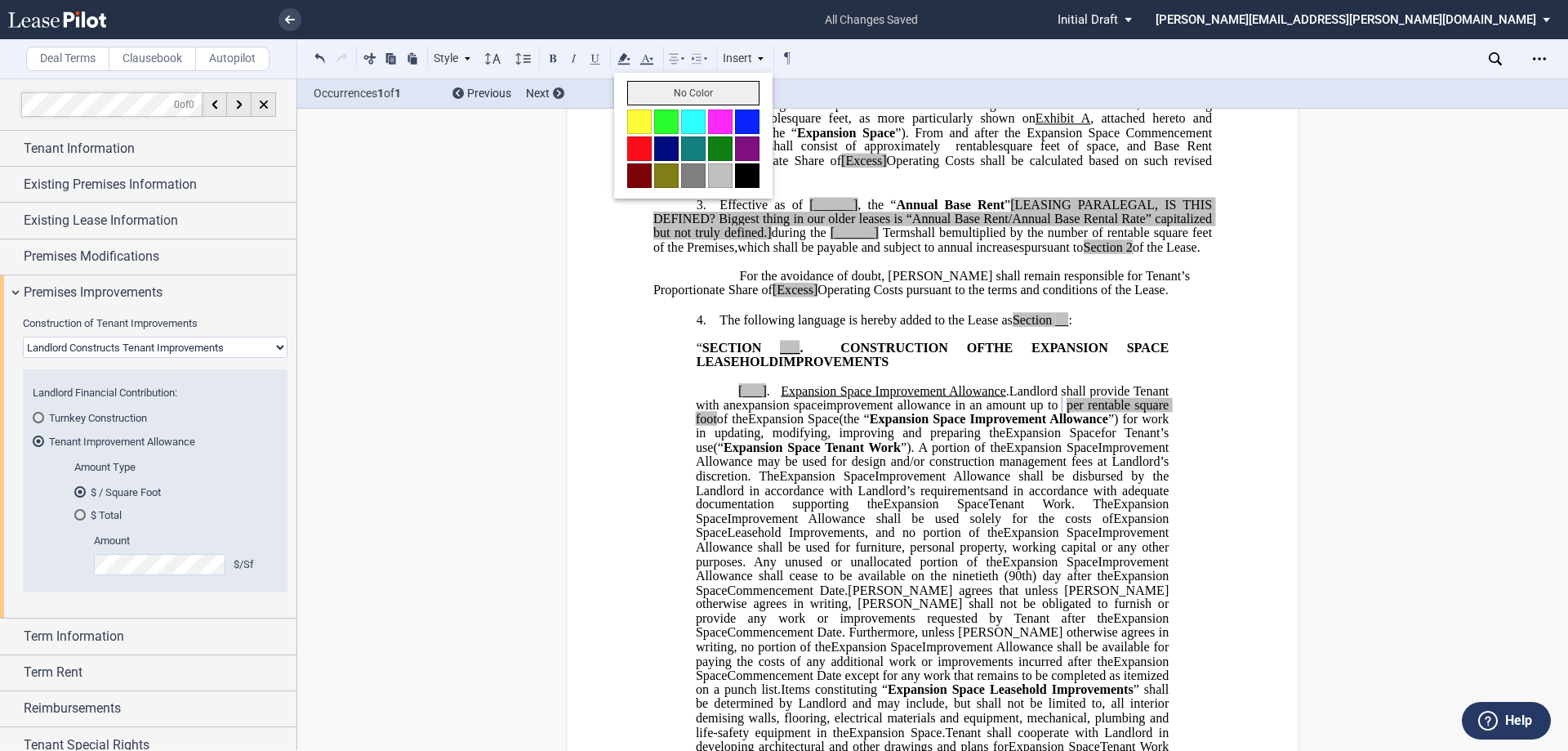
click at [639, 92] on button "No Color" at bounding box center [694, 92] width 132 height 24
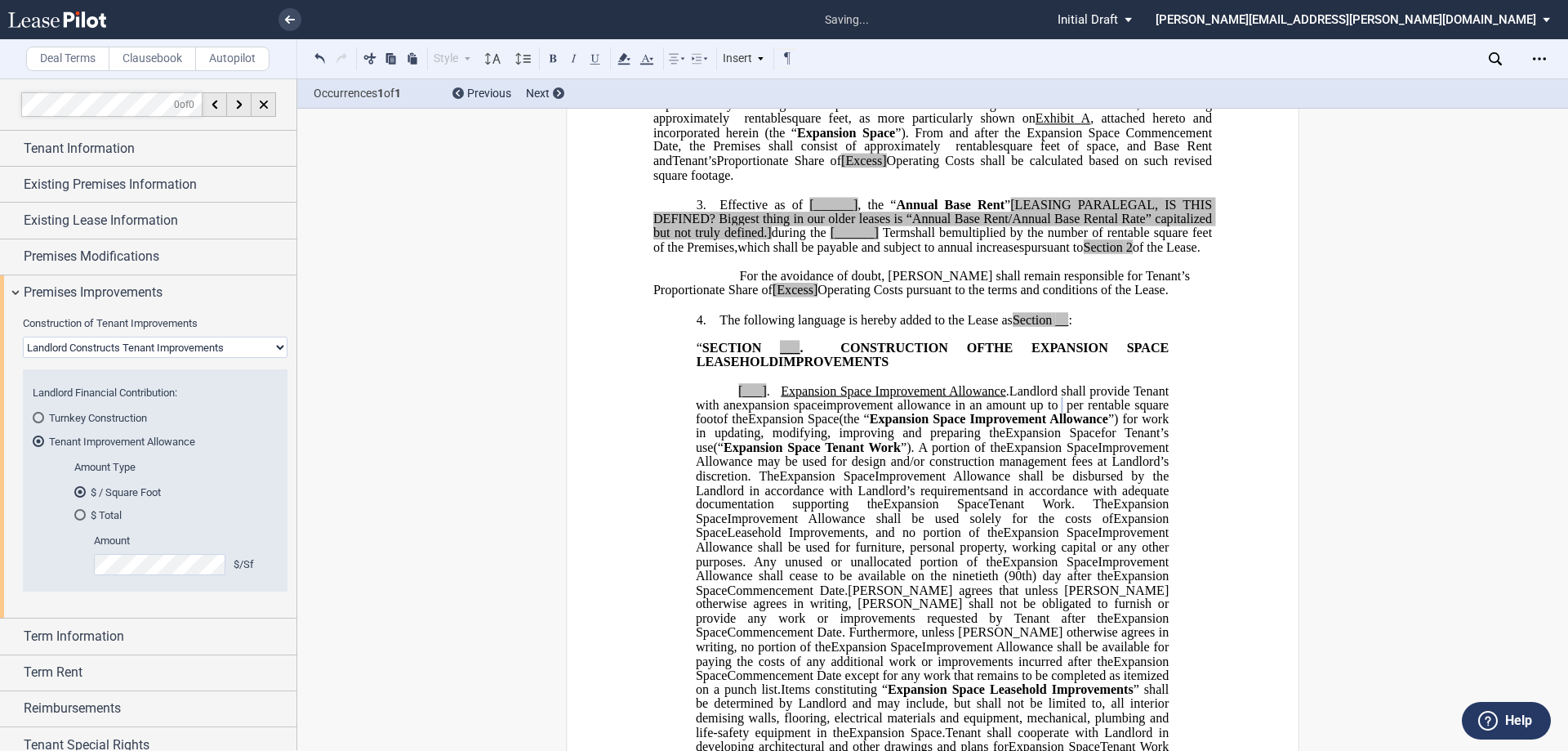
click at [782, 483] on span "Improvement Allowance may be used for design and/or construction management fee…" at bounding box center [934, 462] width 477 height 43
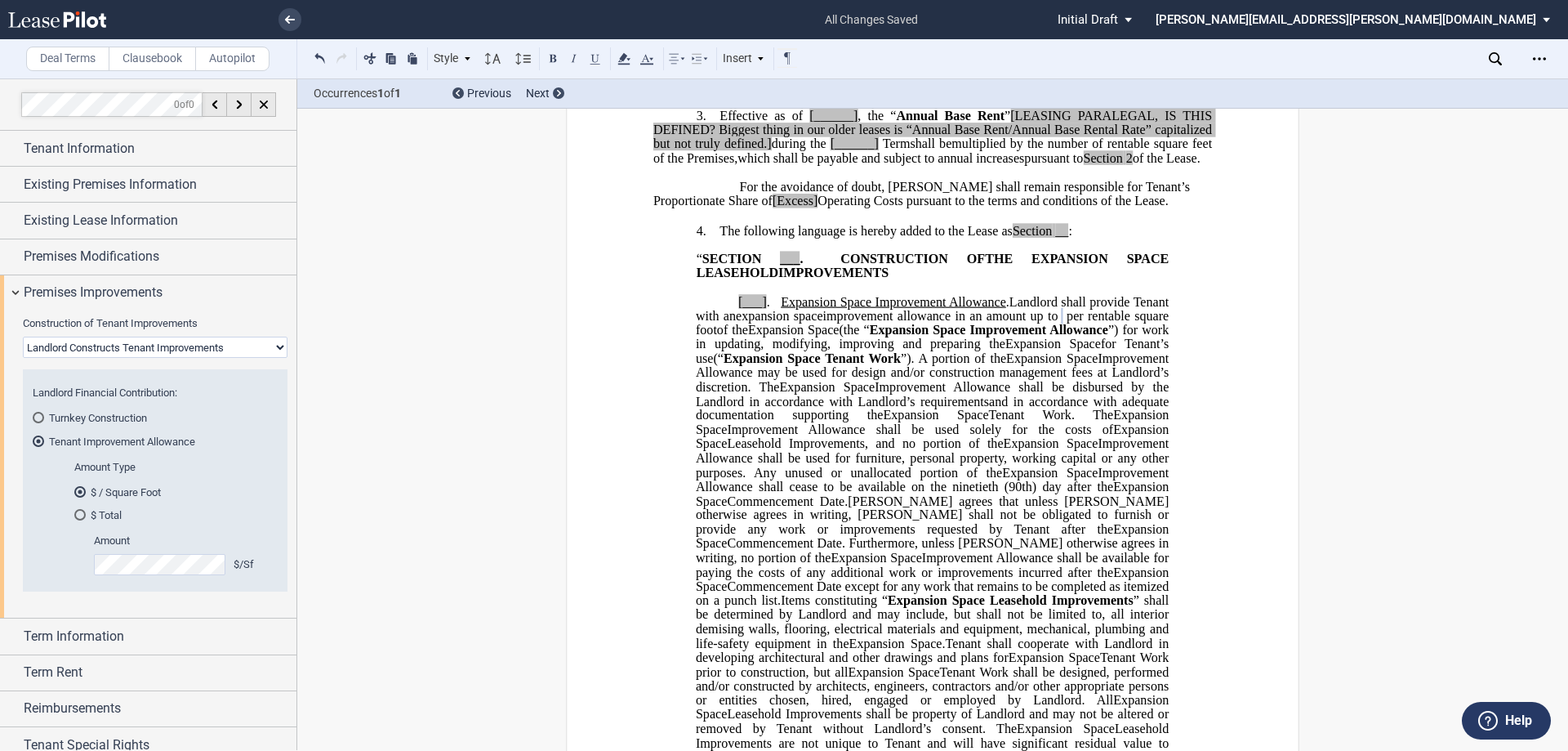
scroll to position [675, 0]
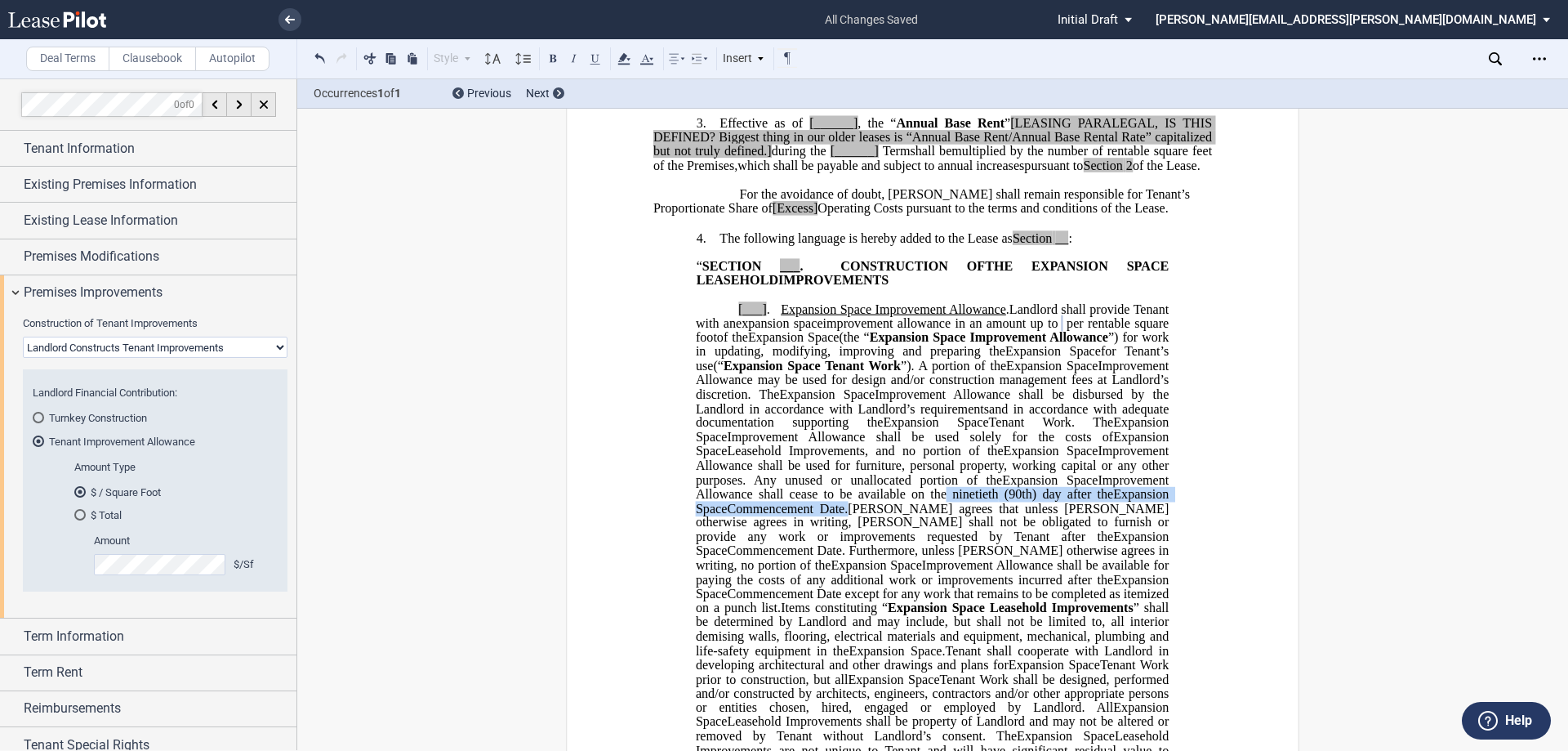
drag, startPoint x: 930, startPoint y: 520, endPoint x: 847, endPoint y: 539, distance: 85.1
click at [782, 539] on p "[___] . Extended Term Improvement Allowance . Expansion Space Improvement Allow…" at bounding box center [932, 623] width 473 height 640
click at [782, 543] on span "[PERSON_NAME] agrees that unless [PERSON_NAME] otherwise agrees in writing, [PE…" at bounding box center [934, 522] width 477 height 43
click at [782, 501] on span "Improvement Allowance shall cease to be available on the ninetieth" at bounding box center [934, 485] width 477 height 28
drag, startPoint x: 930, startPoint y: 522, endPoint x: 846, endPoint y: 537, distance: 85.3
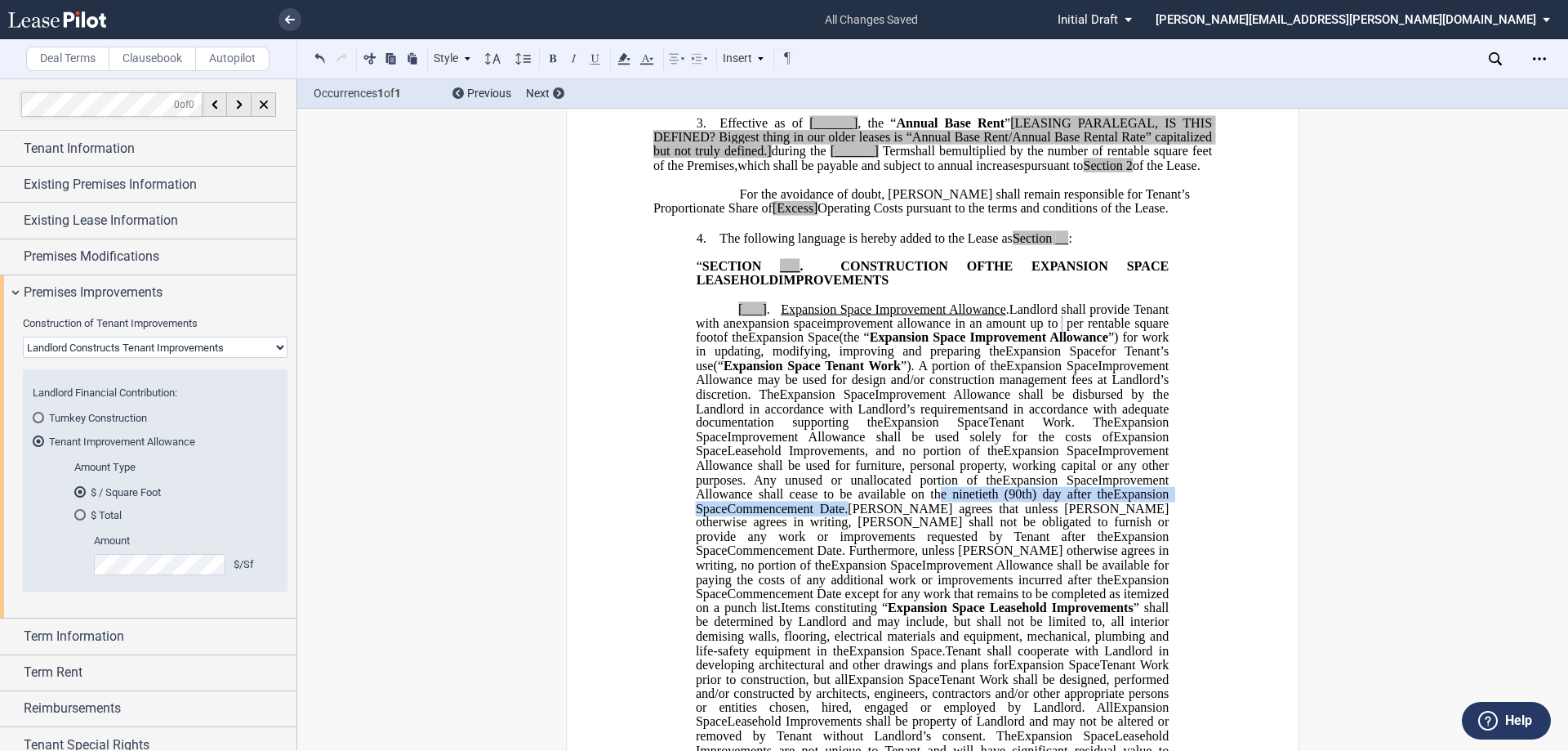
click at [782, 537] on p "[___] . Extended Term Improvement Allowance . Expansion Space Improvement Allow…" at bounding box center [932, 623] width 473 height 640
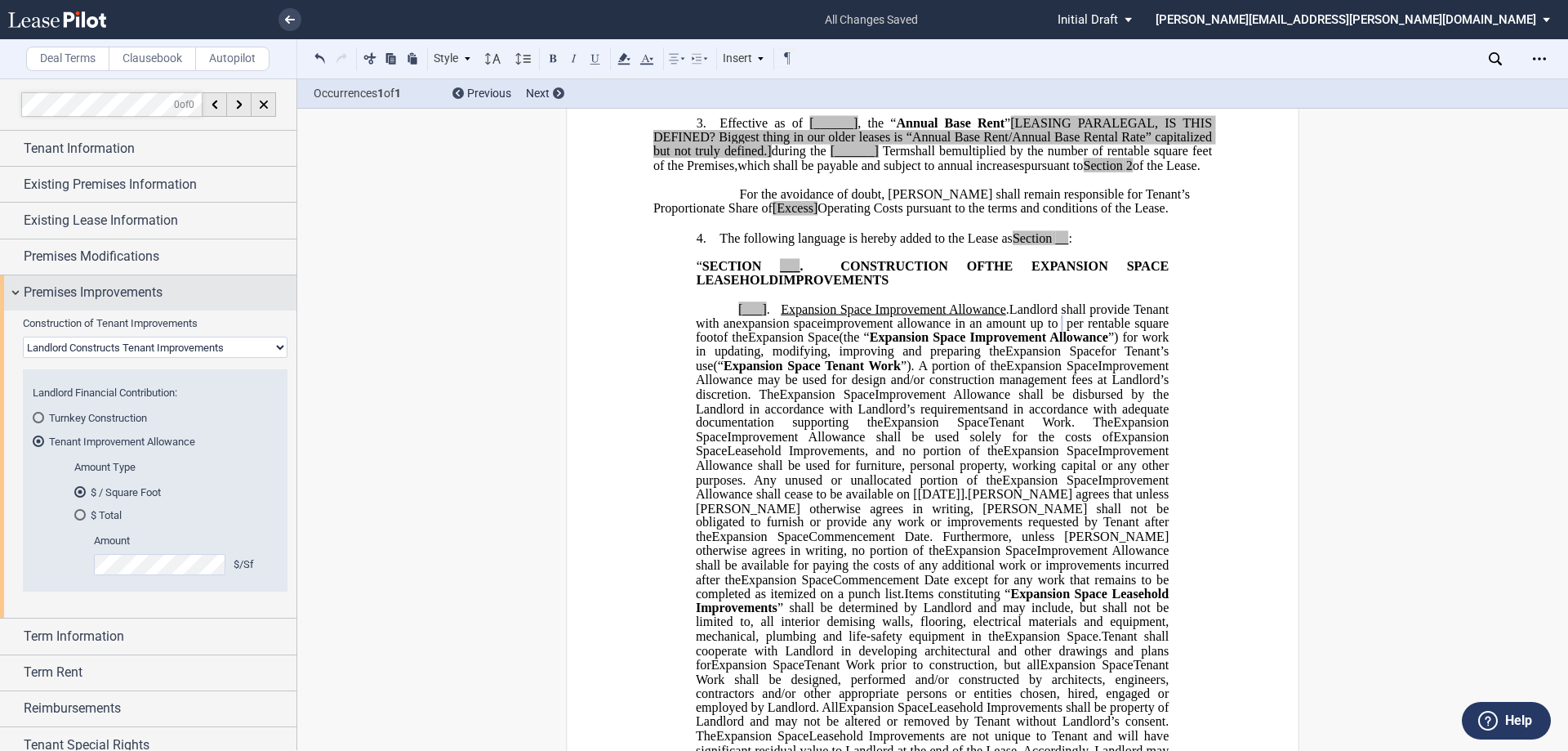
click at [77, 285] on span "Premises Improvements" at bounding box center [92, 293] width 139 height 19
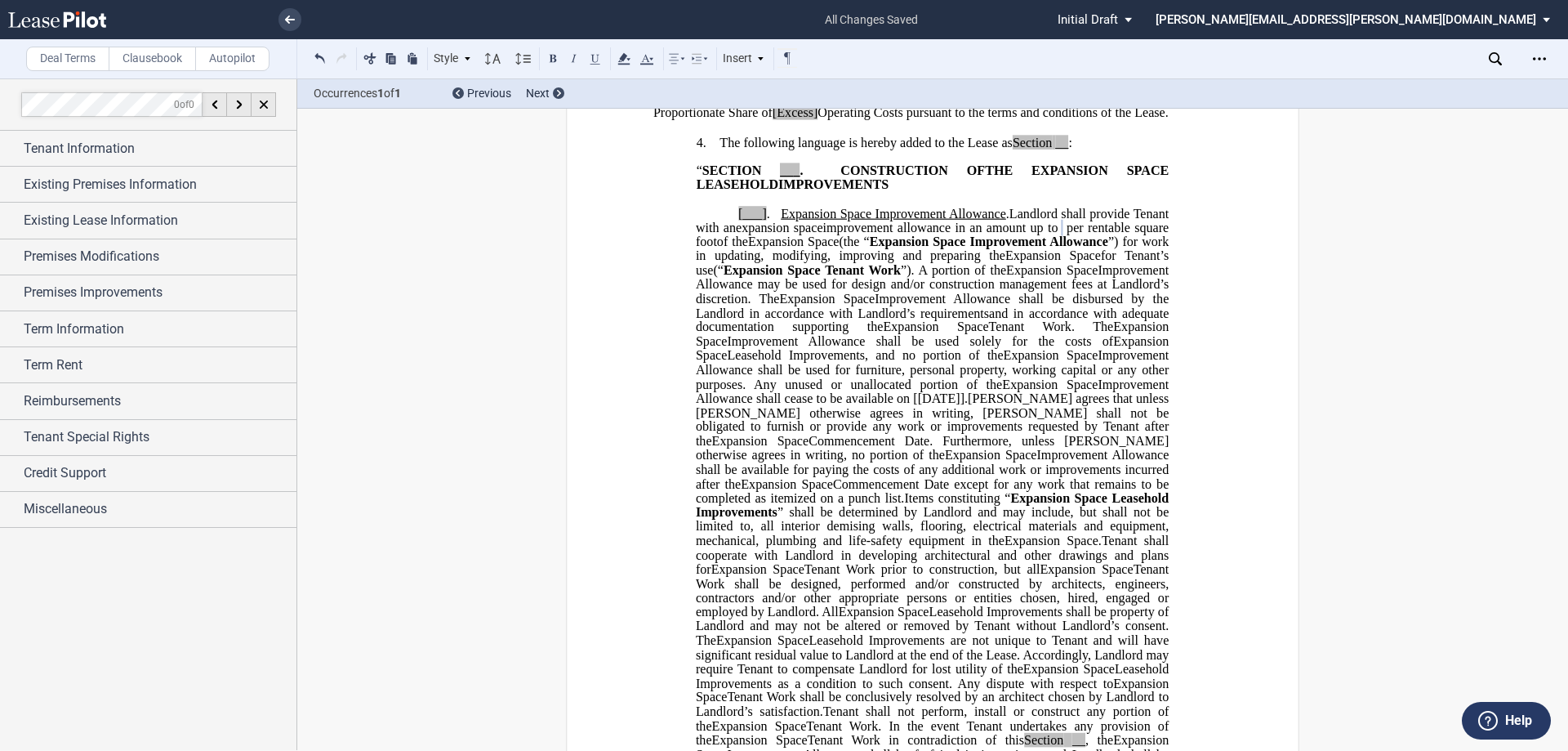
scroll to position [1084, 0]
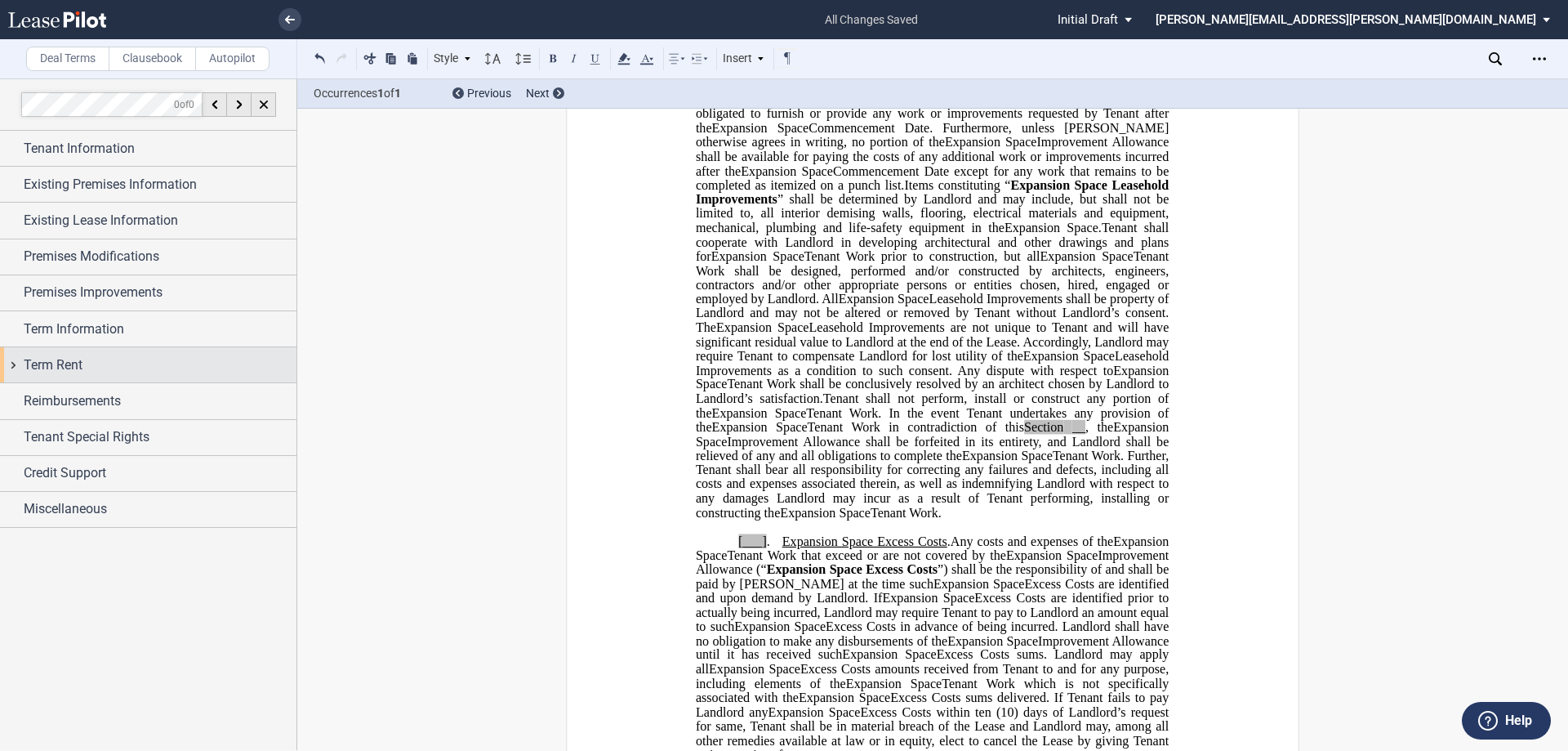
click at [53, 357] on span "Term Rent" at bounding box center [53, 365] width 58 height 19
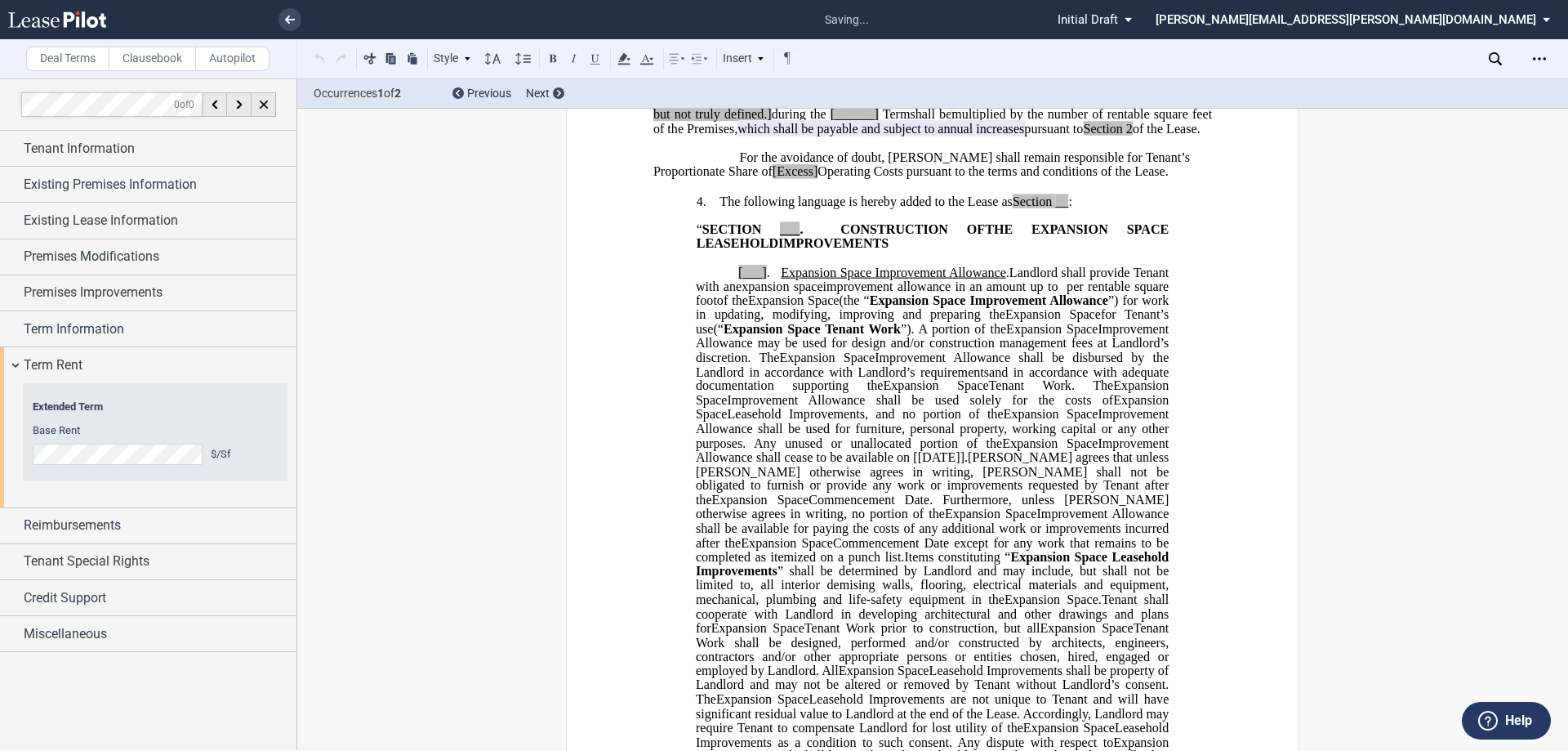
scroll to position [478, 0]
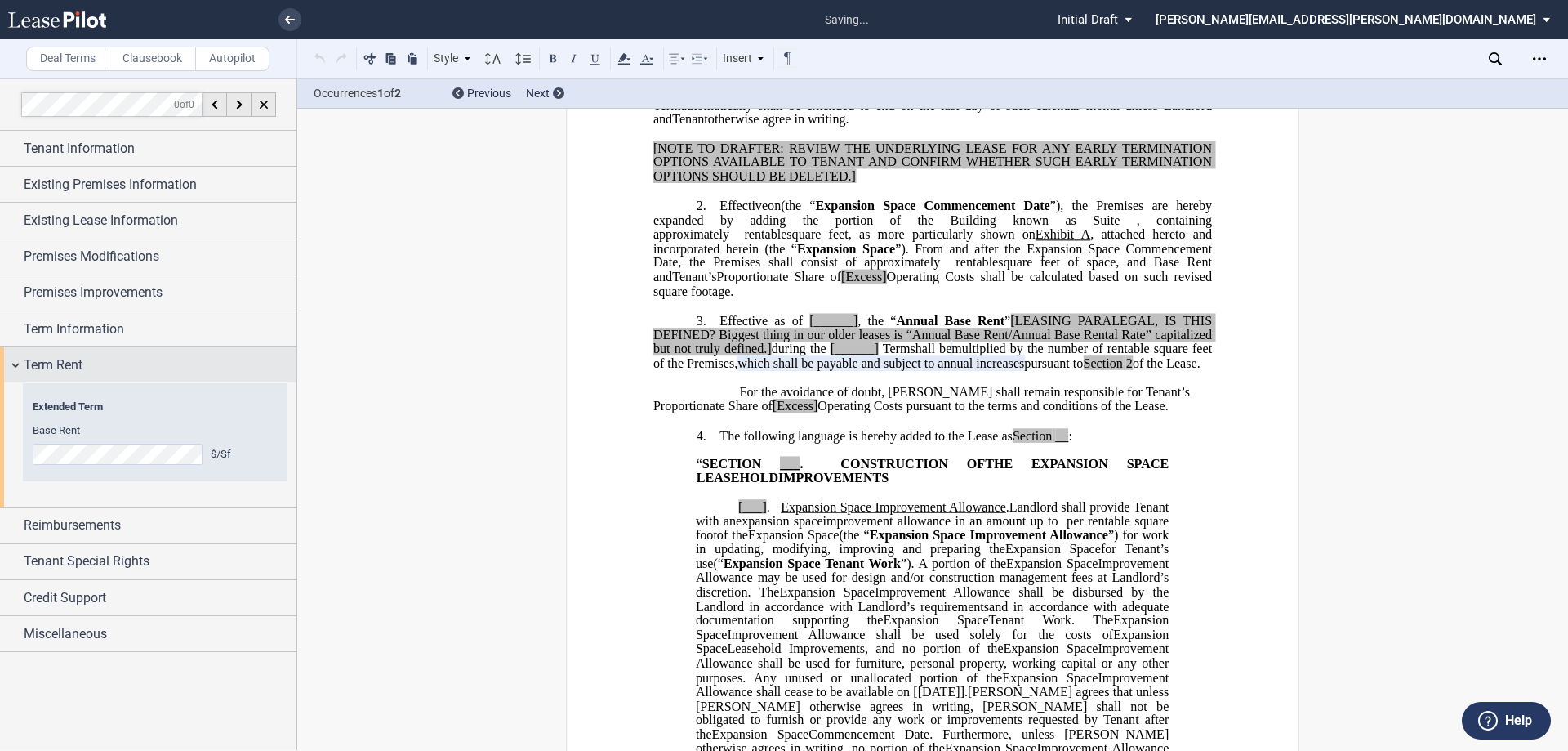
click at [82, 363] on span "Term Rent" at bounding box center [53, 365] width 58 height 19
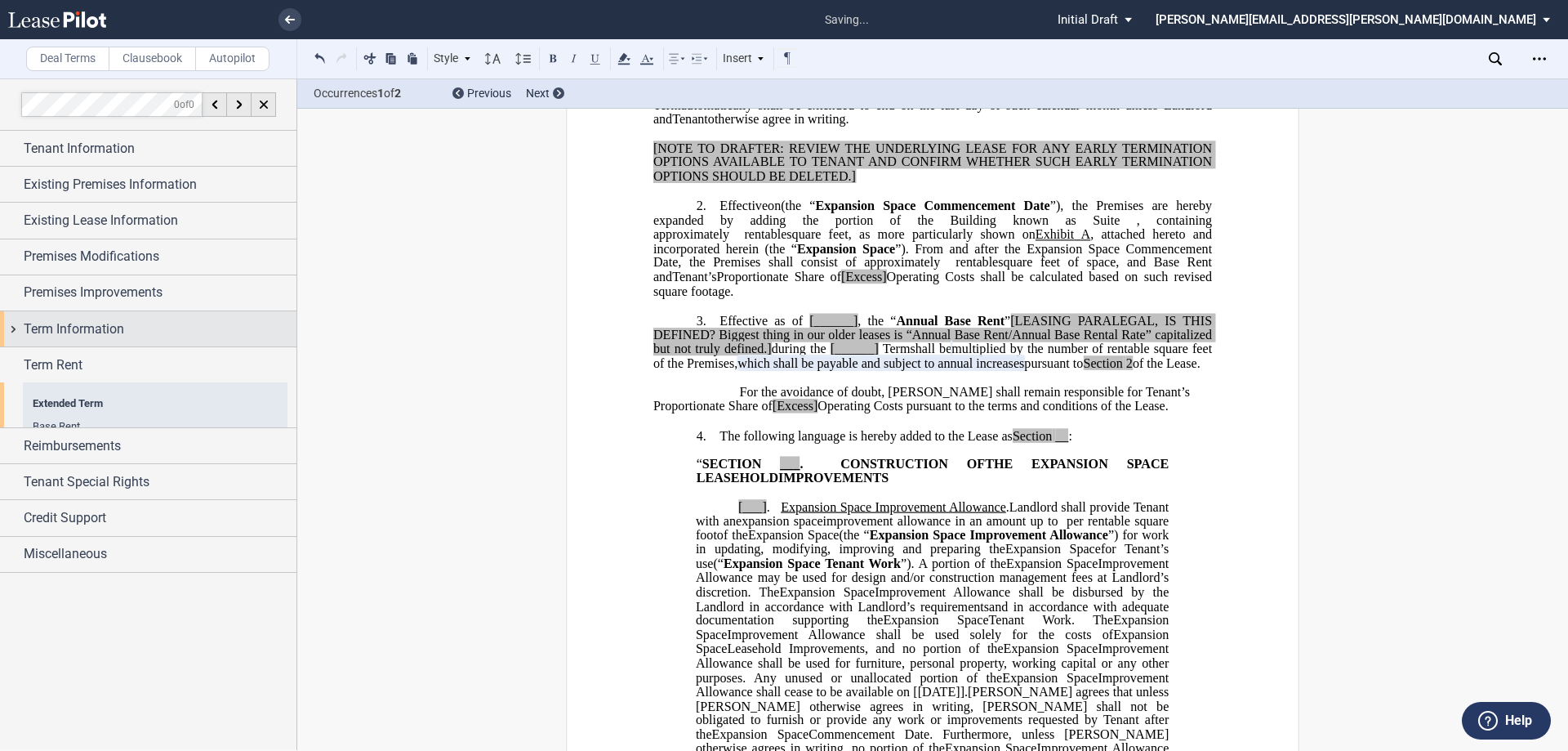
click at [86, 329] on span "Term Information" at bounding box center [73, 329] width 100 height 19
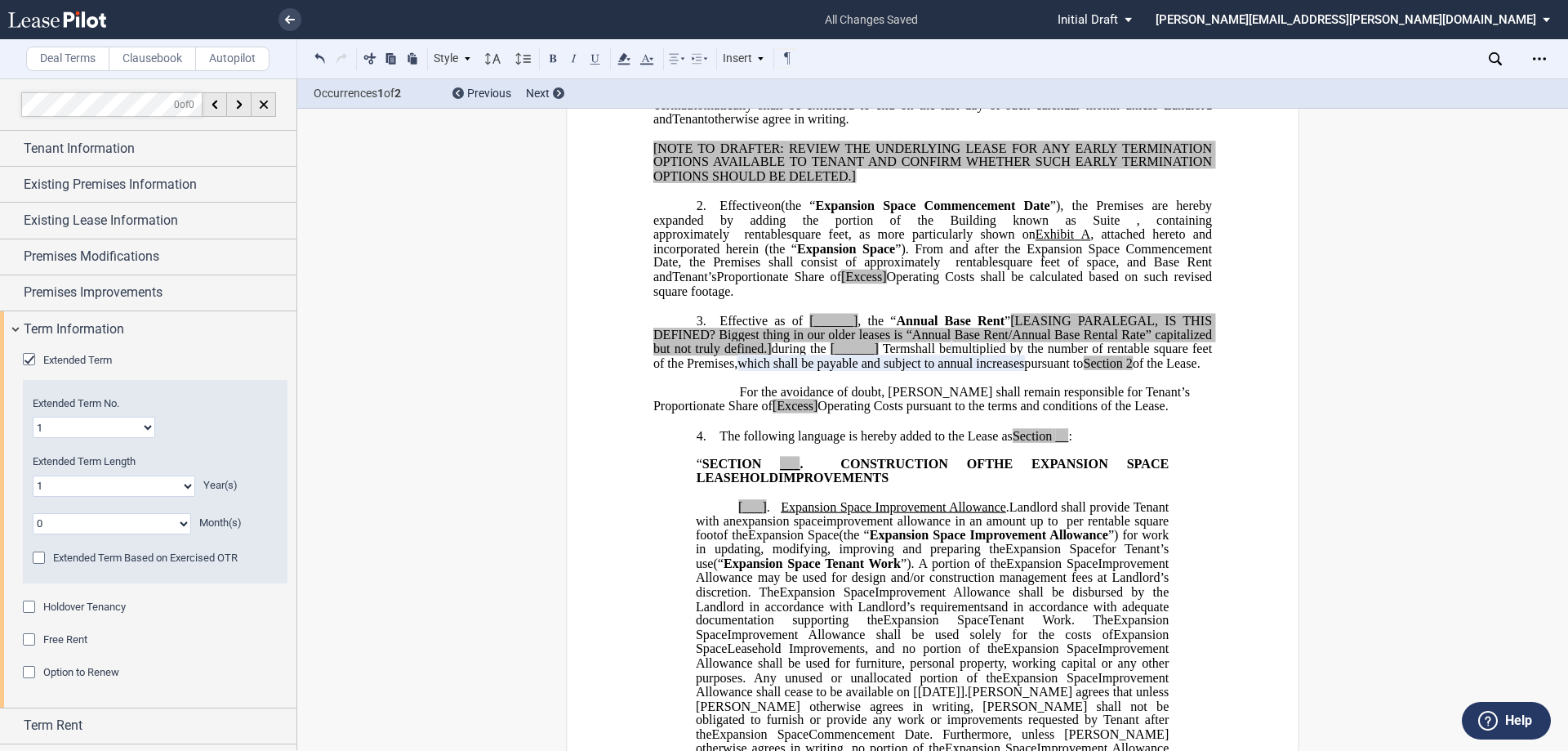
click at [27, 359] on div "Extended Term" at bounding box center [31, 361] width 17 height 17
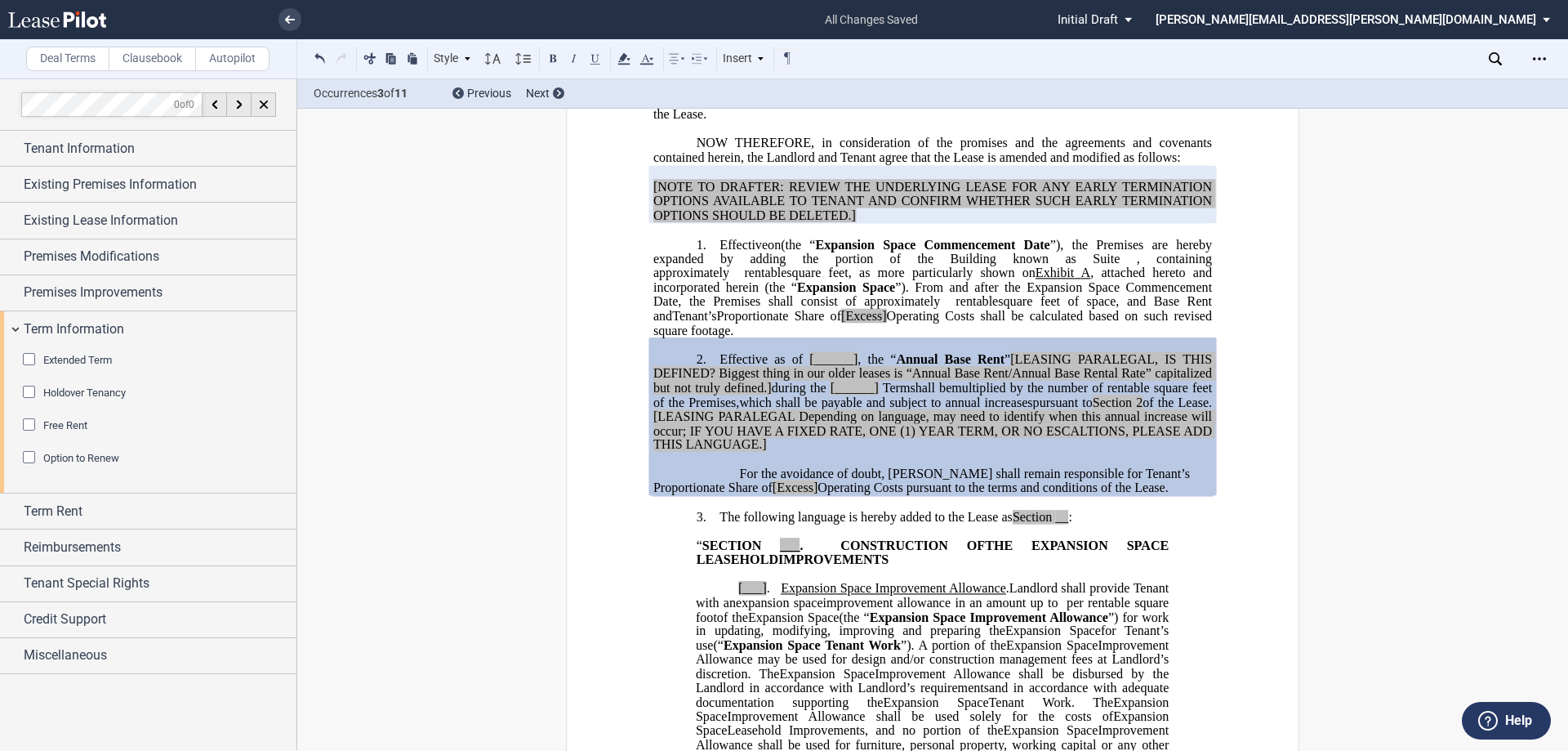
scroll to position [232, 0]
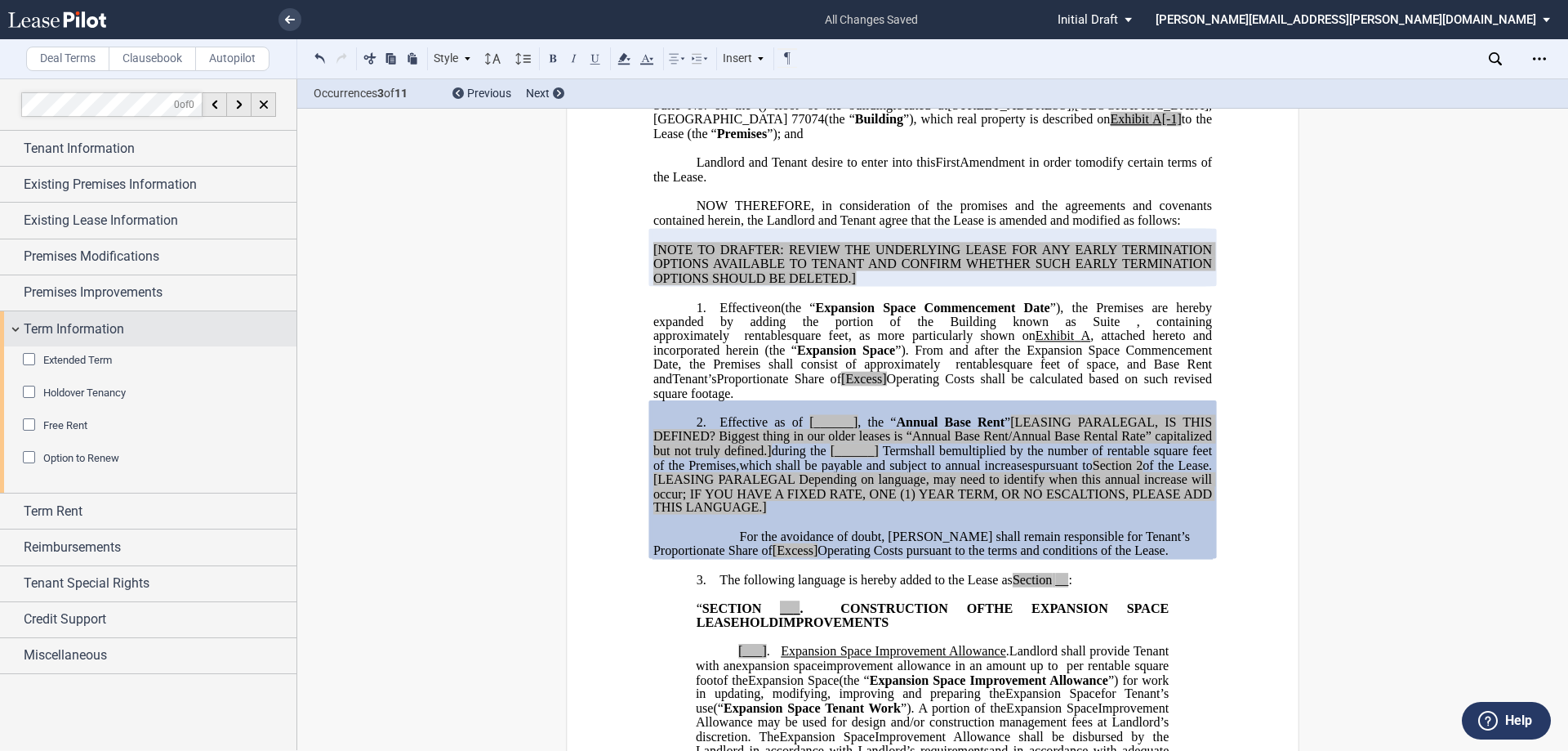
click at [54, 325] on span "Term Information" at bounding box center [73, 329] width 100 height 19
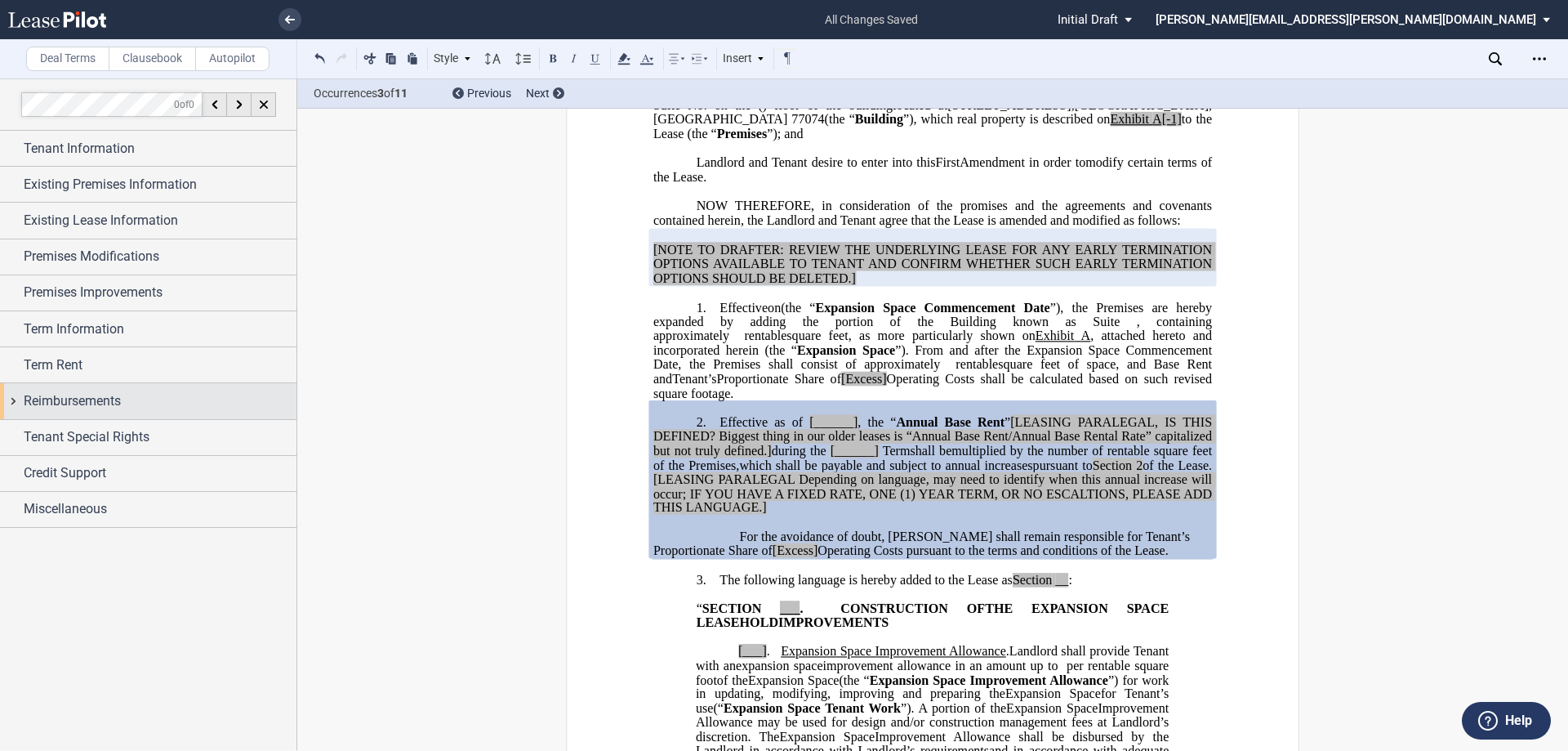
click at [64, 405] on span "Reimbursements" at bounding box center [72, 401] width 97 height 19
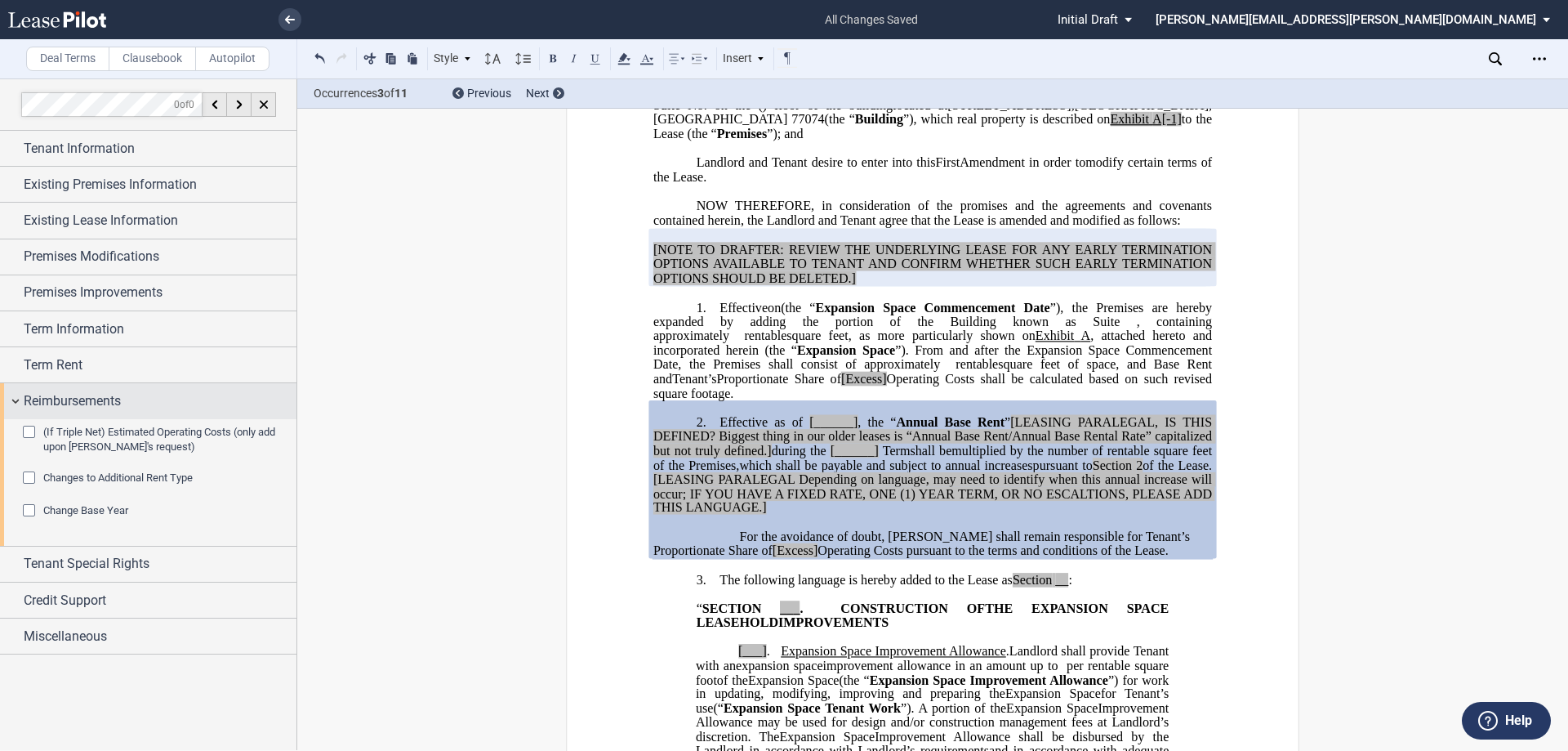
click at [64, 405] on span "Reimbursements" at bounding box center [72, 401] width 97 height 19
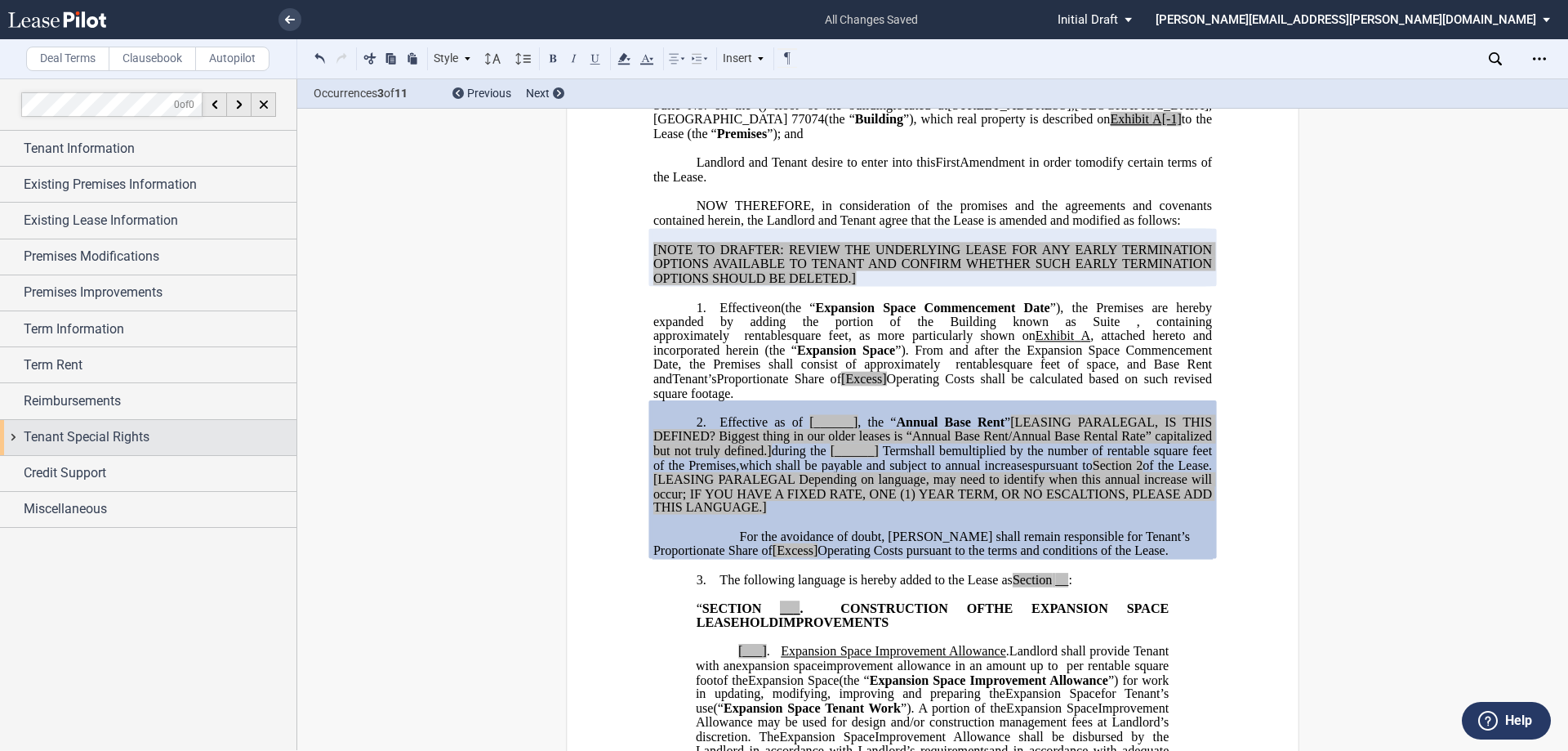
click at [62, 436] on span "Tenant Special Rights" at bounding box center [86, 437] width 125 height 19
click at [59, 436] on span "Tenant Special Rights" at bounding box center [86, 437] width 125 height 19
click at [782, 430] on span "Annual Base Rent" at bounding box center [950, 422] width 109 height 15
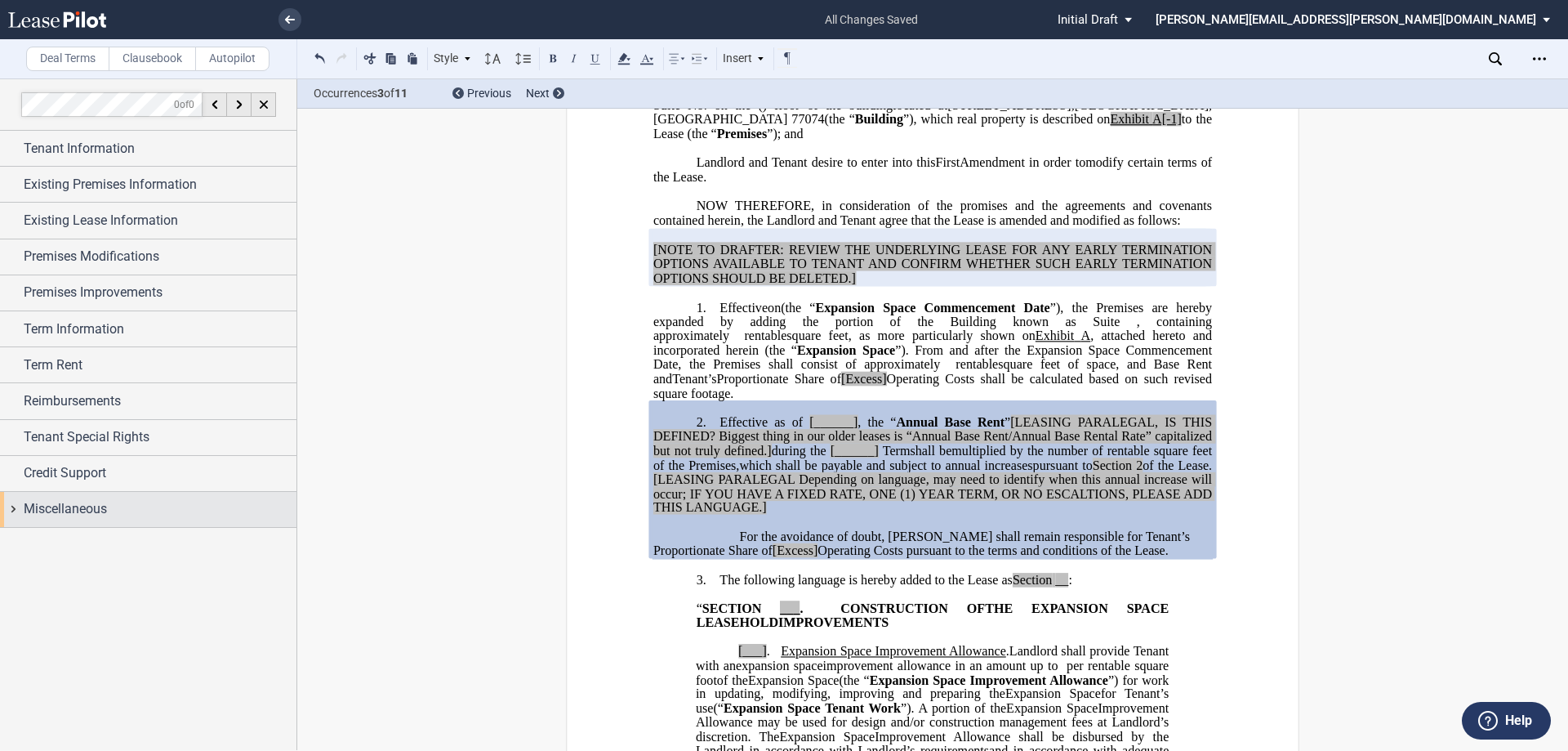
click at [53, 518] on div "Miscellaneous" at bounding box center [148, 509] width 297 height 35
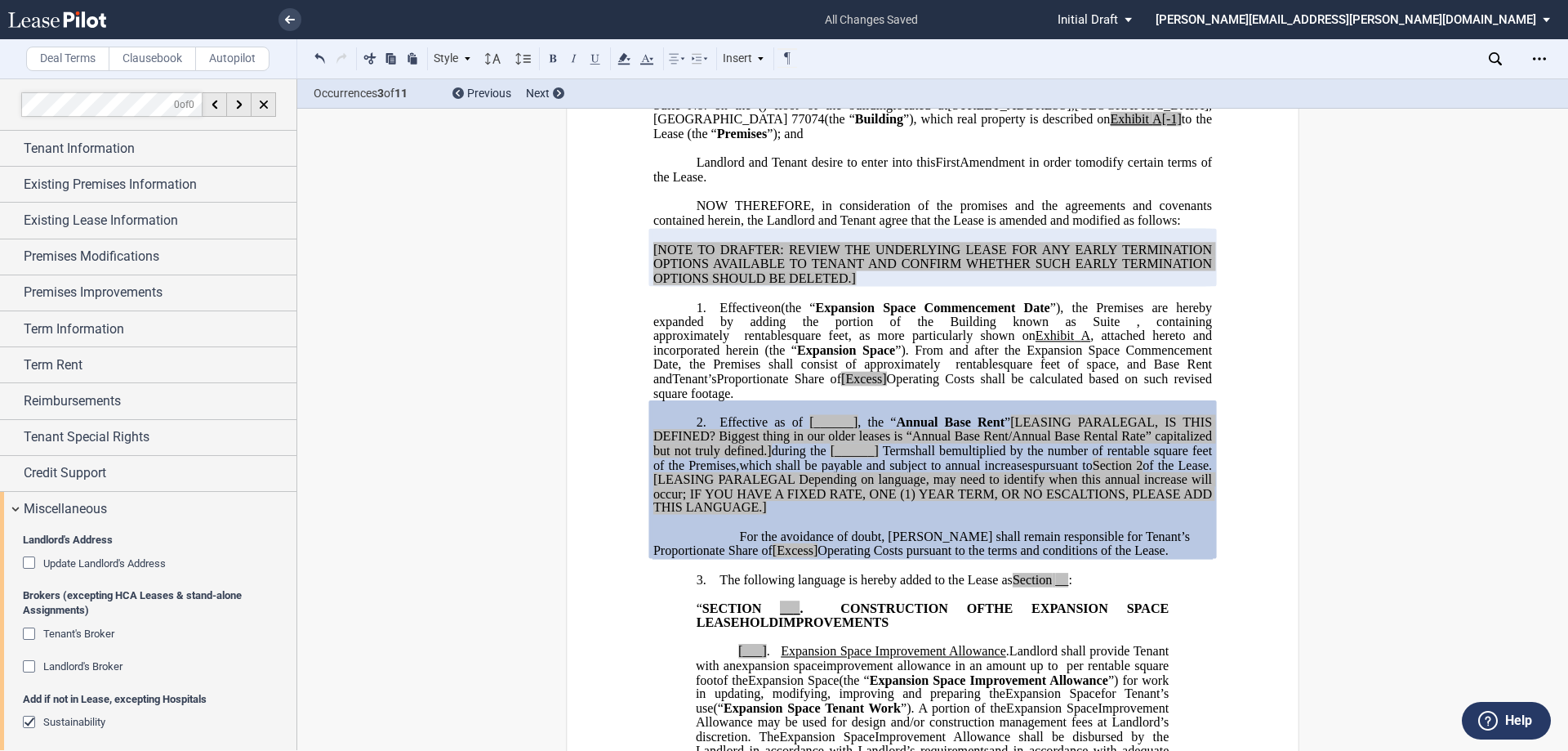
click at [66, 662] on span "Landlord's Broker" at bounding box center [83, 665] width 79 height 13
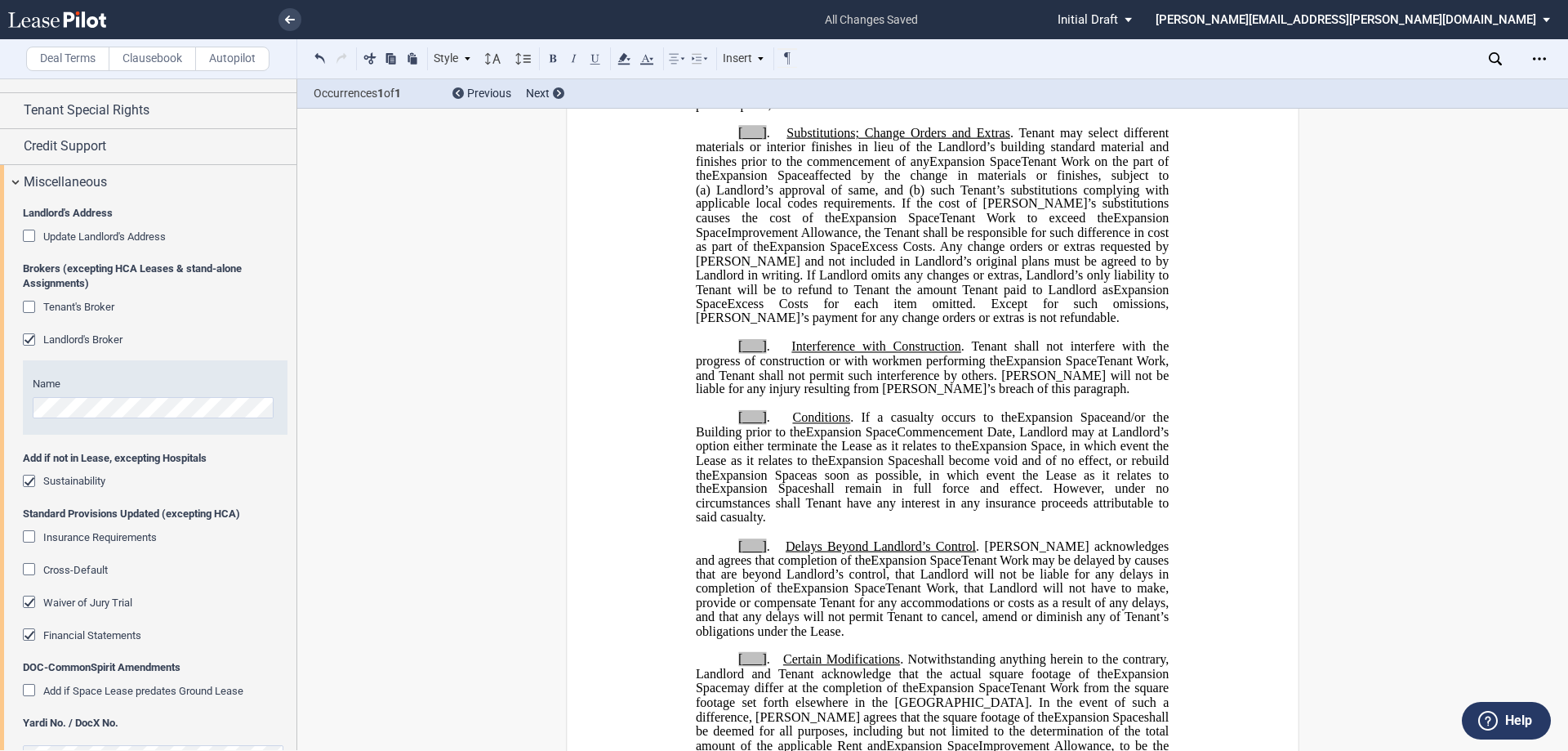
scroll to position [1545, 0]
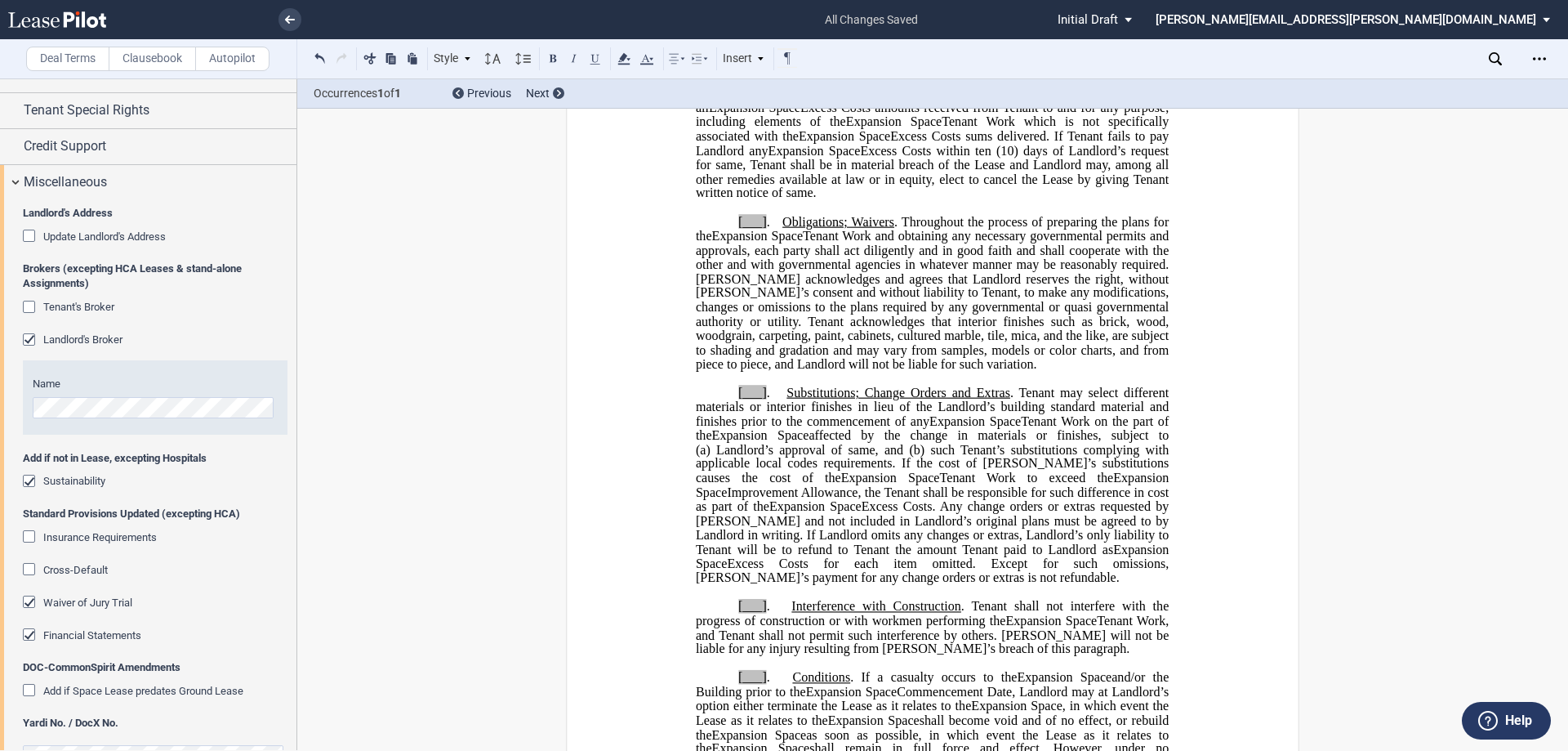
click at [70, 535] on span "Insurance Requirements" at bounding box center [100, 537] width 114 height 13
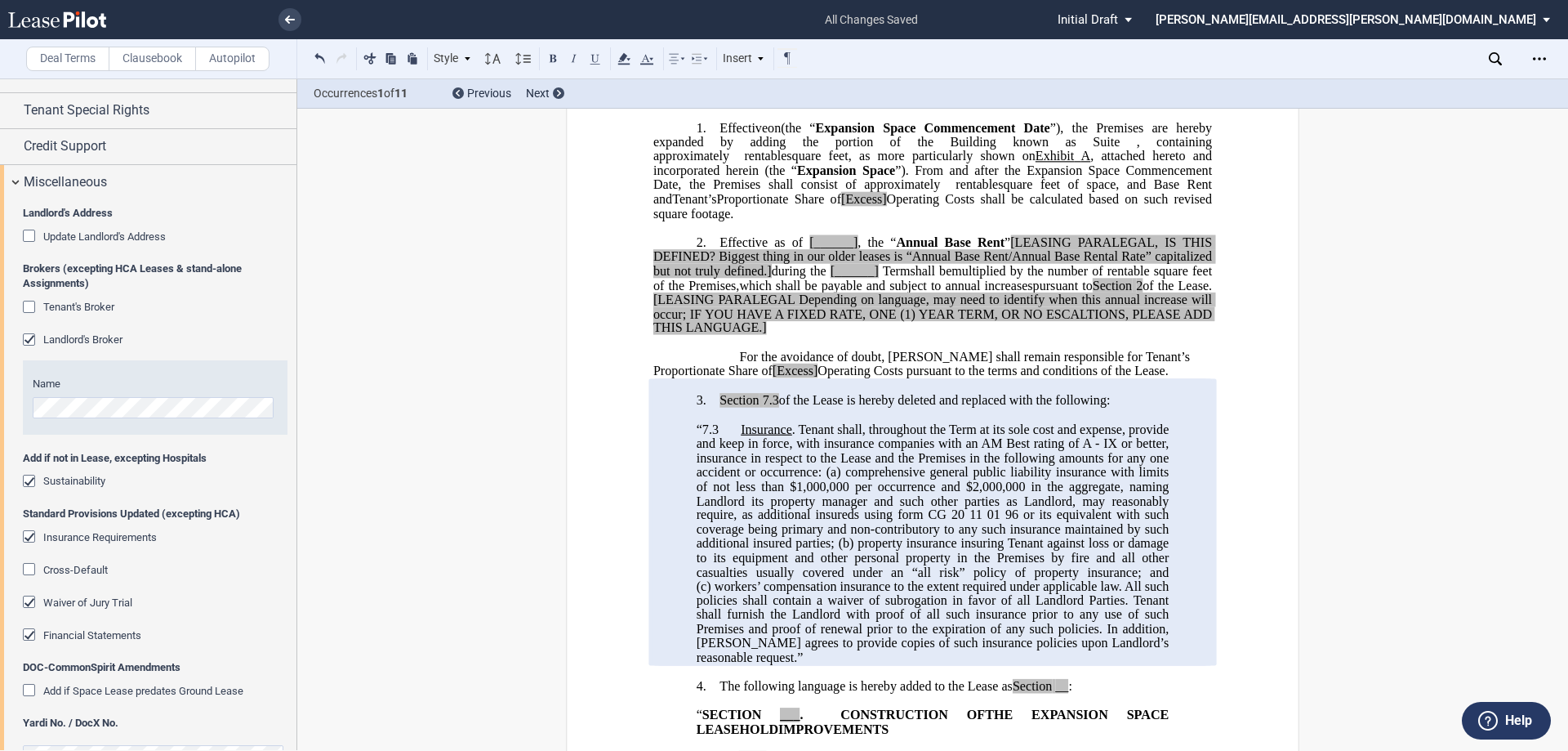
scroll to position [0, 0]
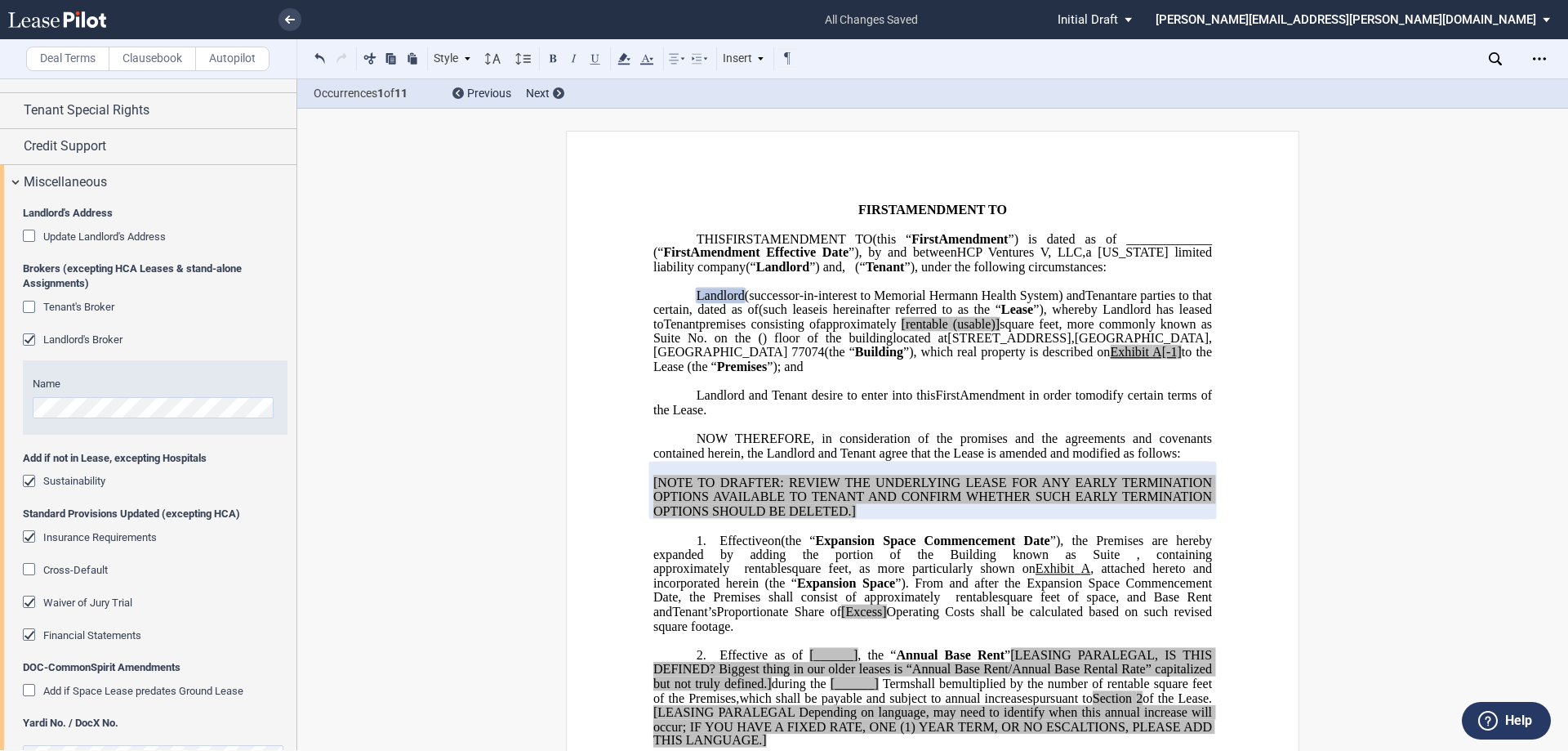
click at [782, 331] on span "[rentable" at bounding box center [925, 323] width 47 height 15
drag, startPoint x: 777, startPoint y: 349, endPoint x: 726, endPoint y: 353, distance: 51.2
click at [726, 344] on span "approximately ﻿ ﻿ rentable (usable)] square feet, more commonly known as Suite …" at bounding box center [935, 330] width 562 height 28
click at [782, 331] on span "rentable" at bounding box center [931, 323] width 43 height 15
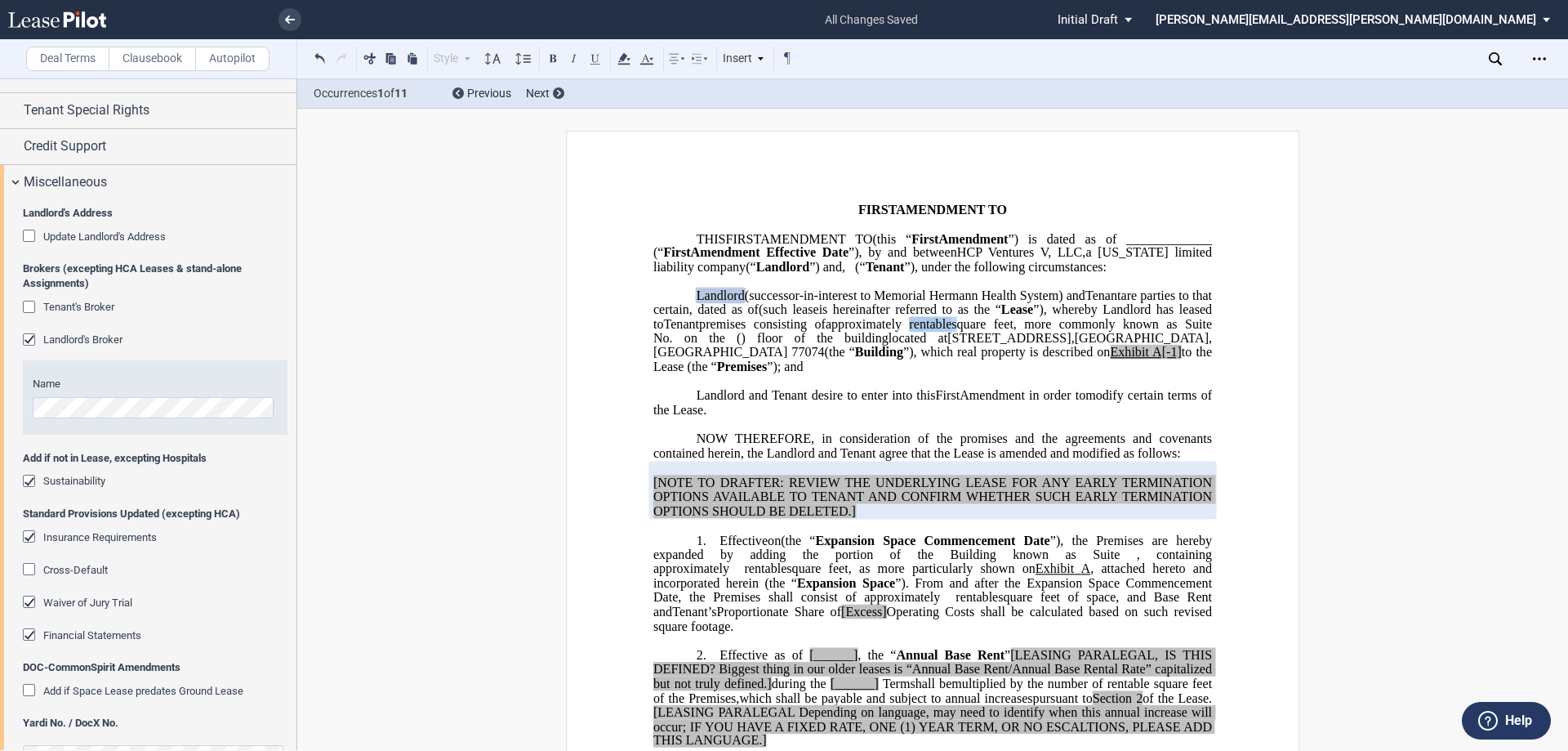
click at [612, 59] on div "Style Normal 8pt 9pt 10pt 10.5pt 11pt 12pt 14pt 16pt Normal 1 1.15 1.5 2 3 No C…" at bounding box center [554, 59] width 488 height 21
click at [624, 59] on use at bounding box center [624, 59] width 13 height 12
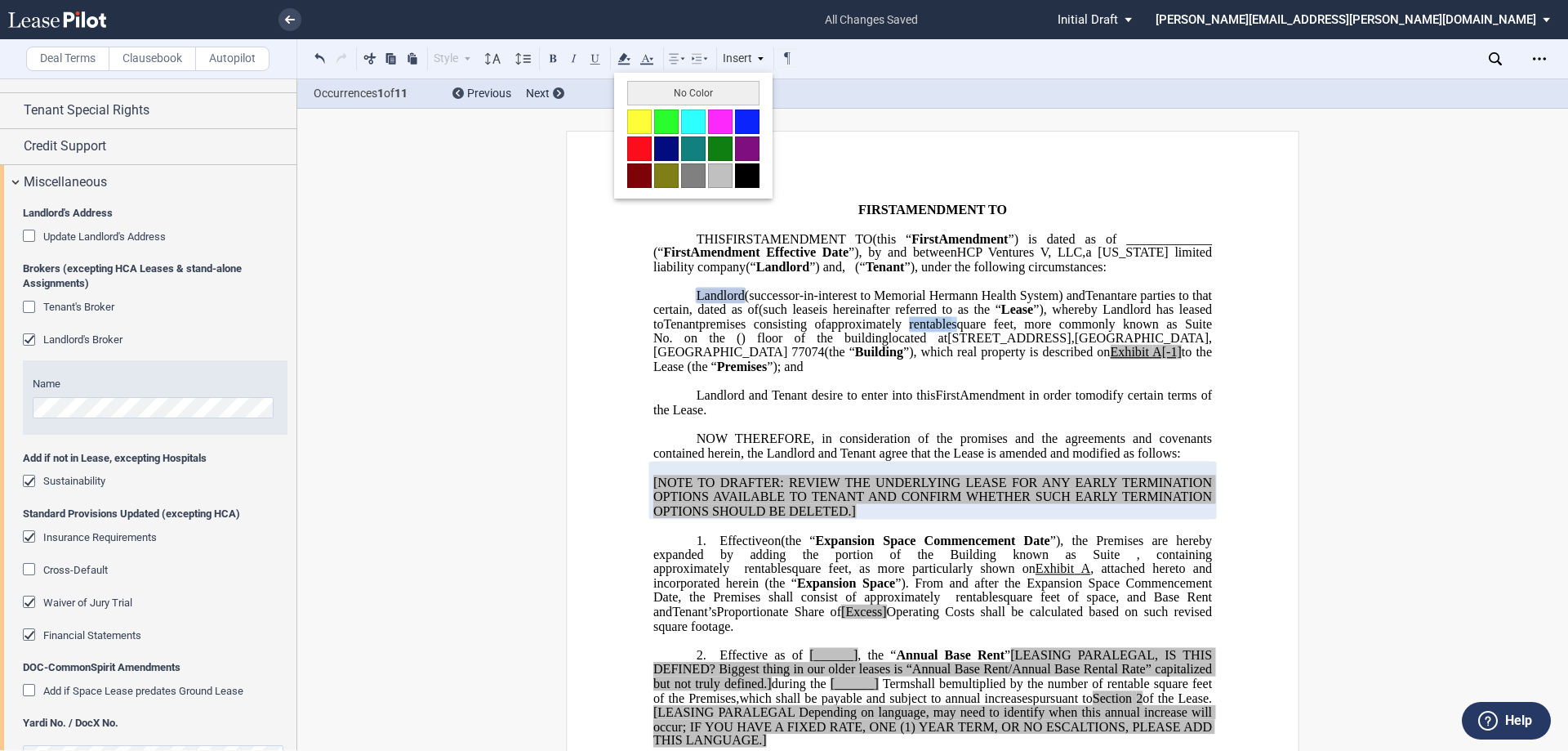
click at [649, 91] on button "No Color" at bounding box center [694, 92] width 132 height 24
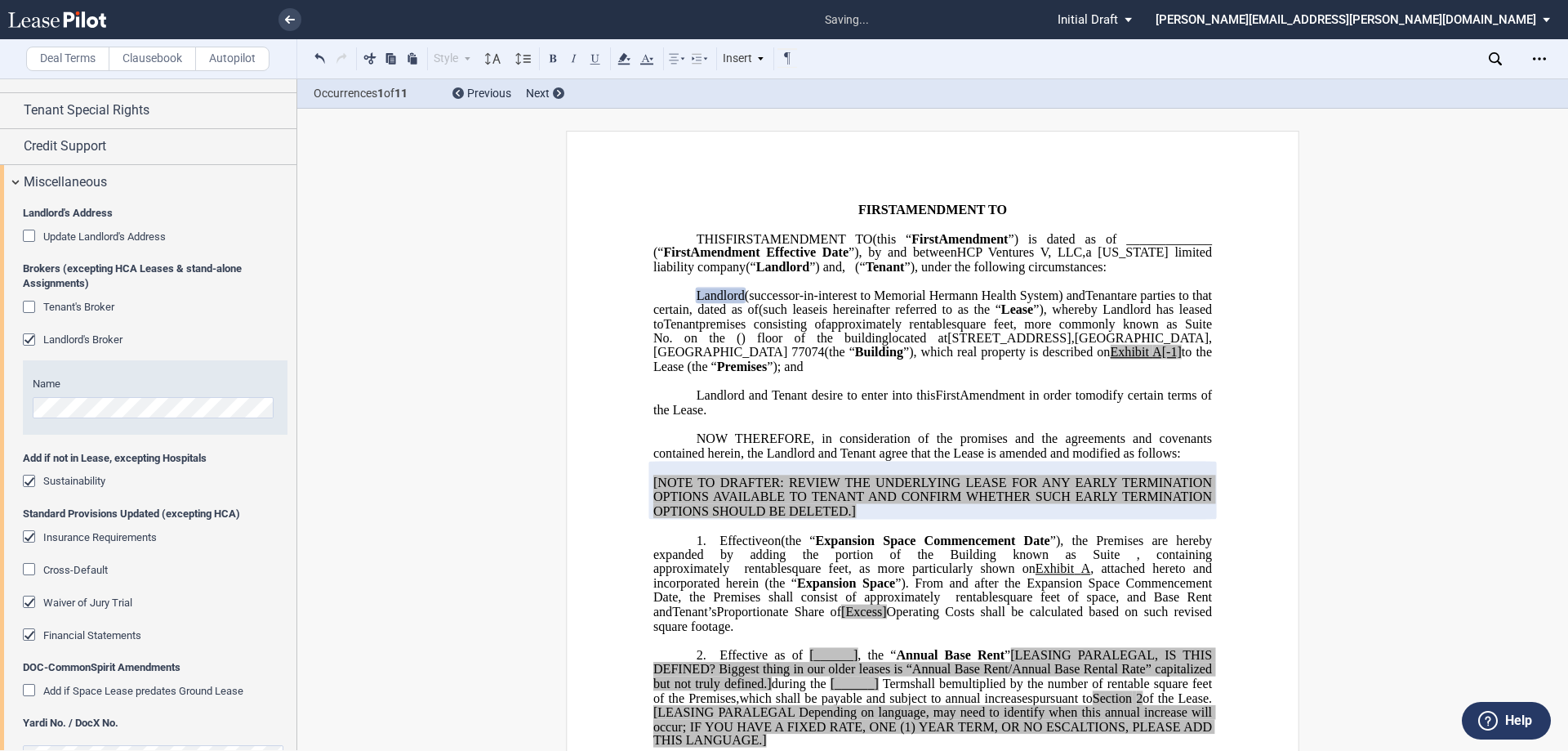
click at [782, 402] on span "Amendment in order to" at bounding box center [1022, 394] width 125 height 15
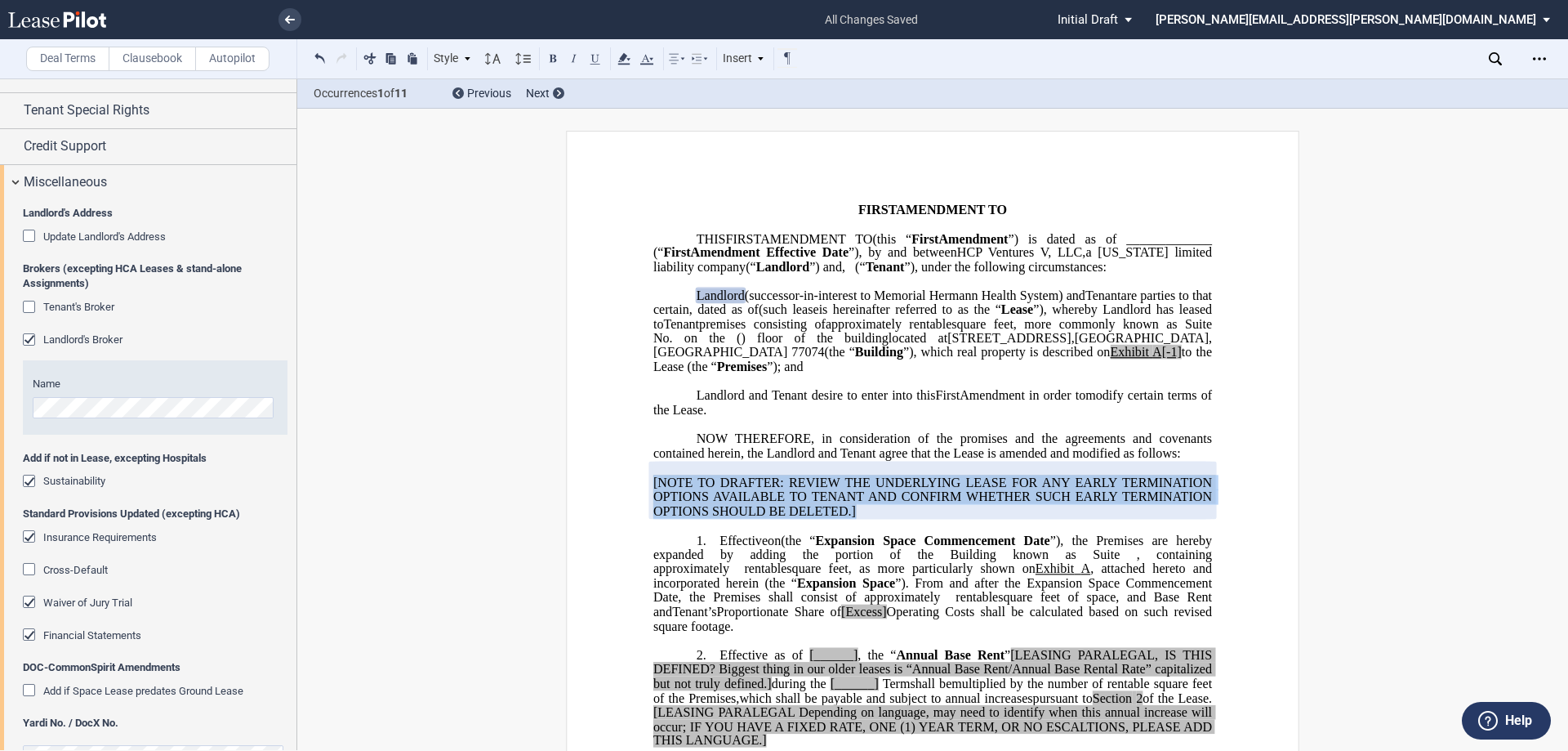
drag, startPoint x: 645, startPoint y: 491, endPoint x: 858, endPoint y: 524, distance: 215.5
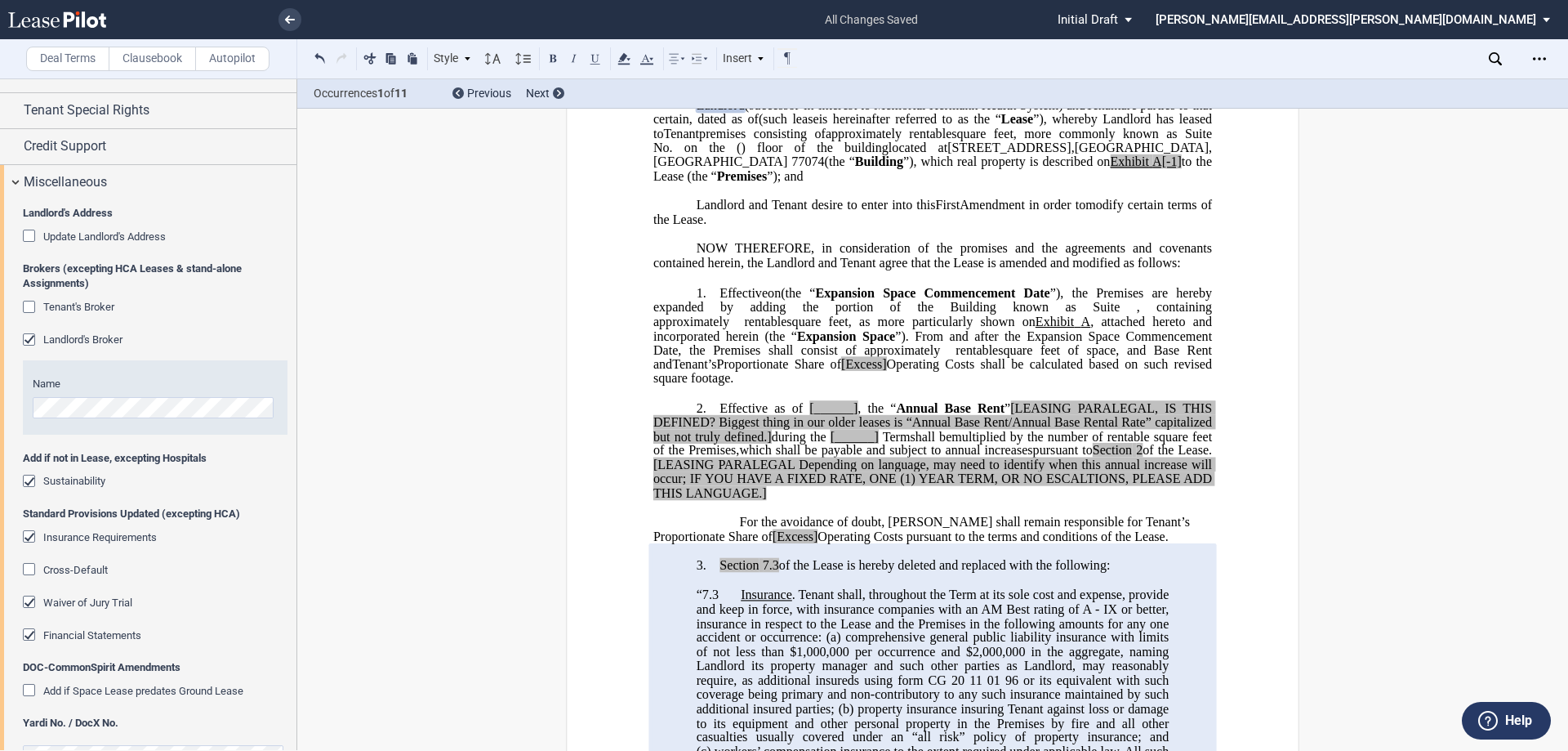
scroll to position [245, 0]
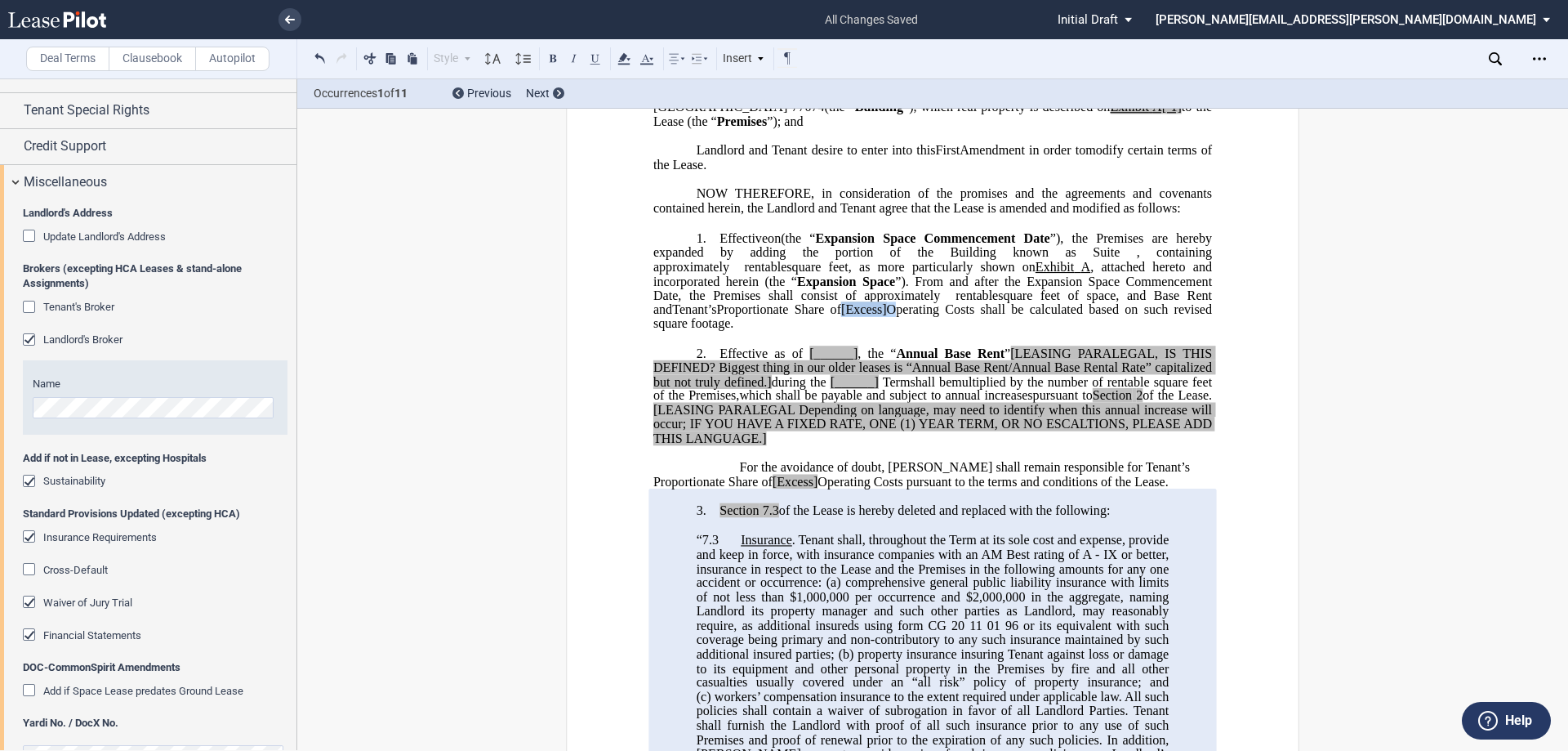
drag, startPoint x: 882, startPoint y: 324, endPoint x: 832, endPoint y: 319, distance: 50.2
click at [782, 319] on span "Proportionate Share of [Excess] Operating Costs shall be calculated based on su…" at bounding box center [935, 316] width 562 height 28
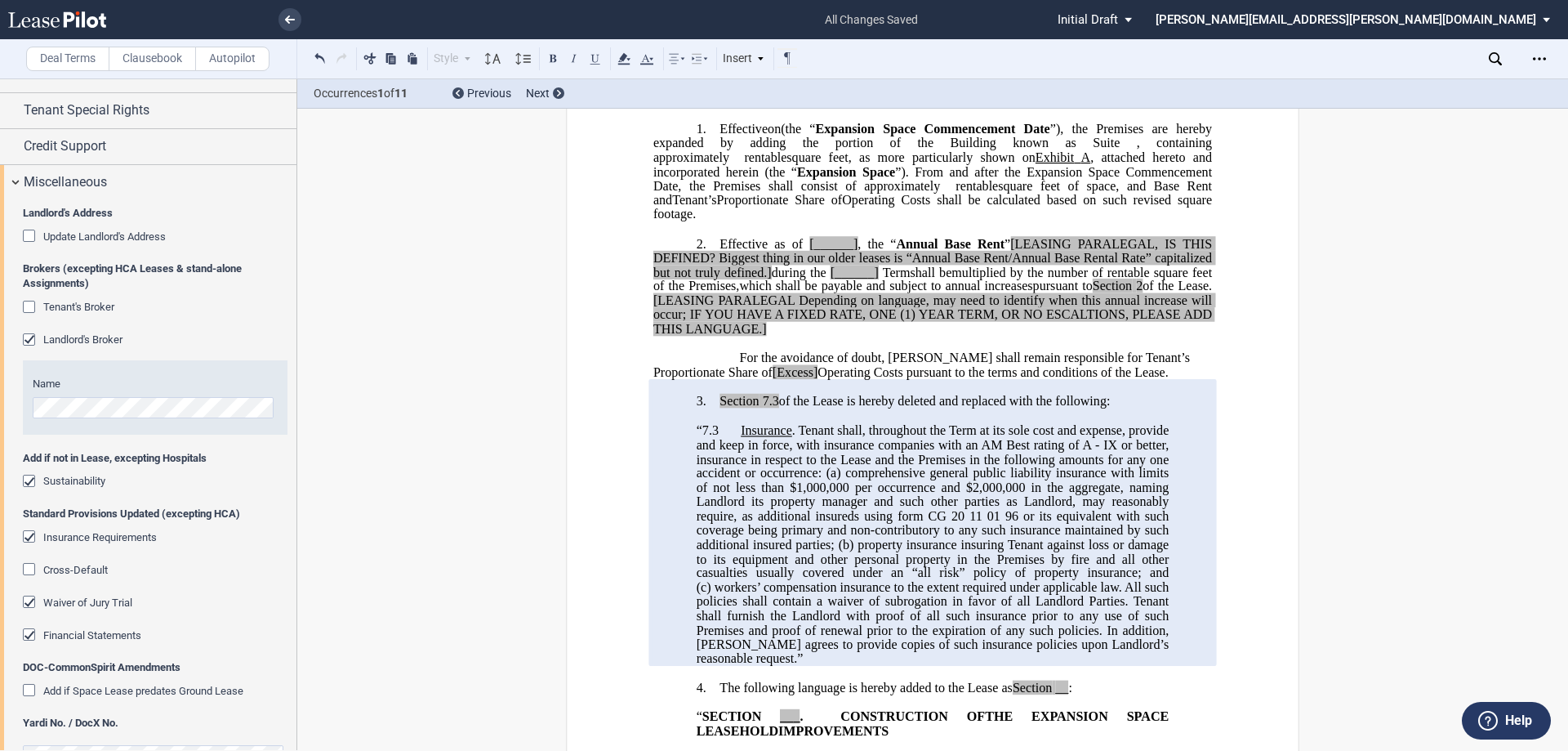
scroll to position [409, 0]
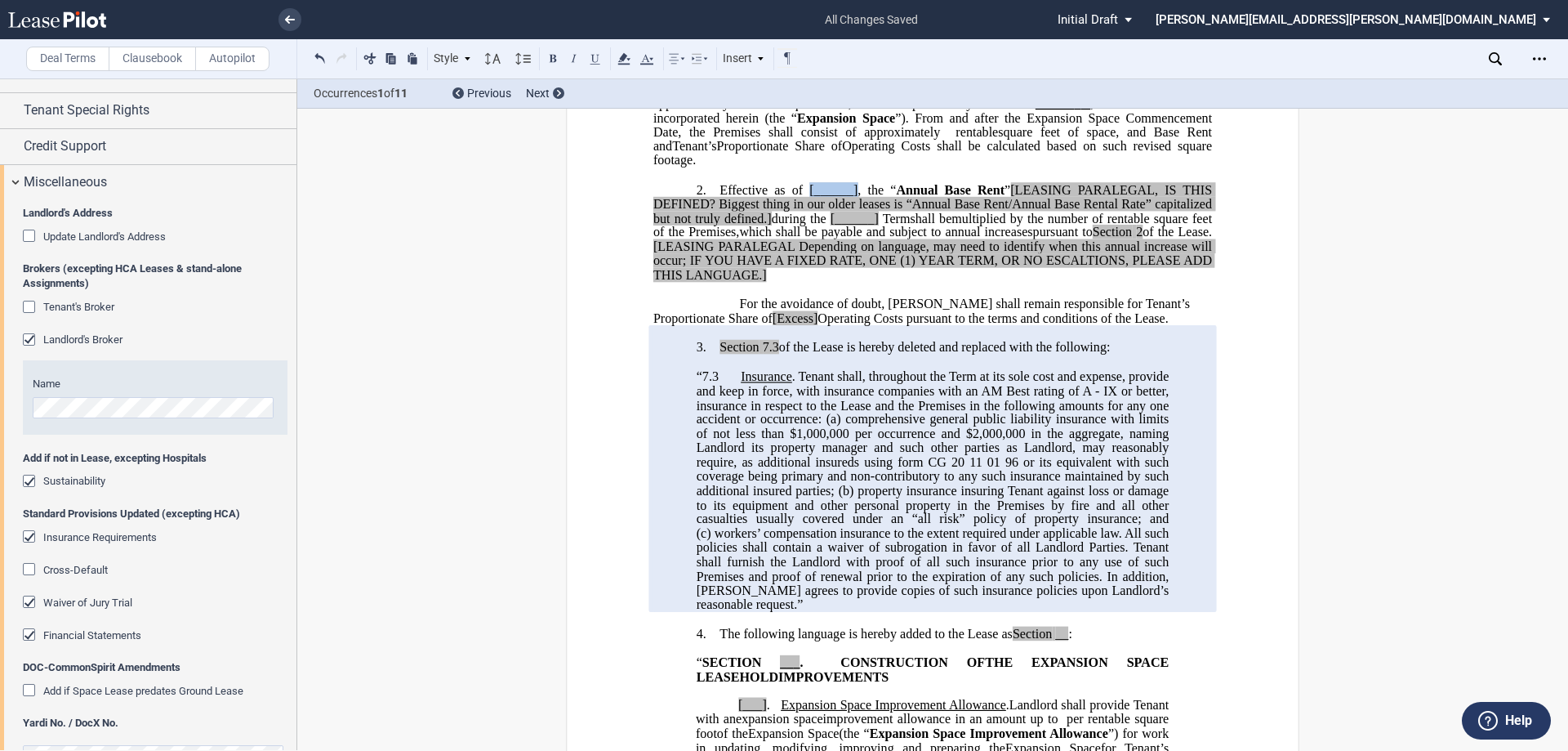
drag, startPoint x: 802, startPoint y: 189, endPoint x: 852, endPoint y: 193, distance: 50.2
click at [782, 193] on p "2. Effective as of [______] [______] the Extended Term the ﻿ ﻿ Extended Term Co…" at bounding box center [933, 232] width 558 height 100
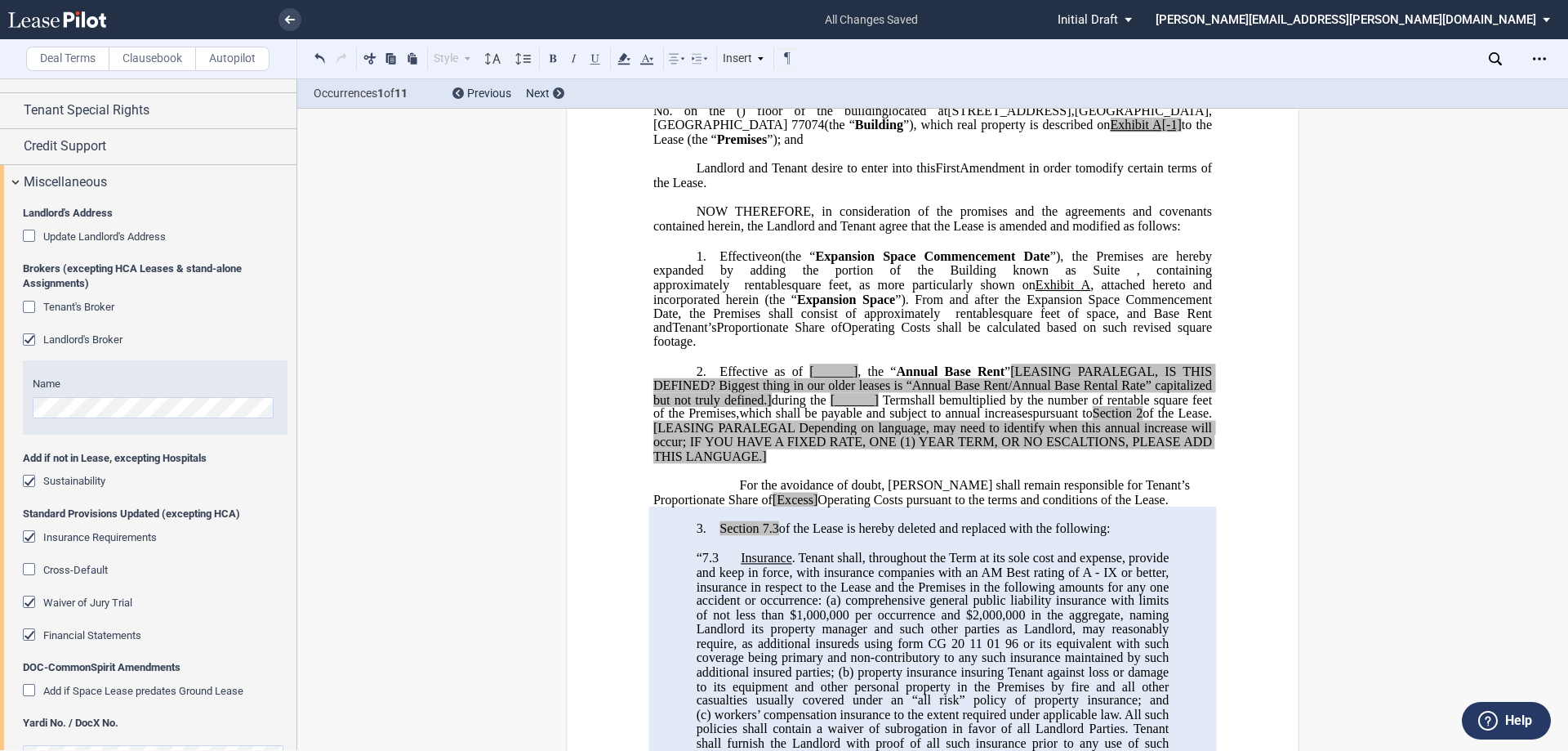
scroll to position [82, 0]
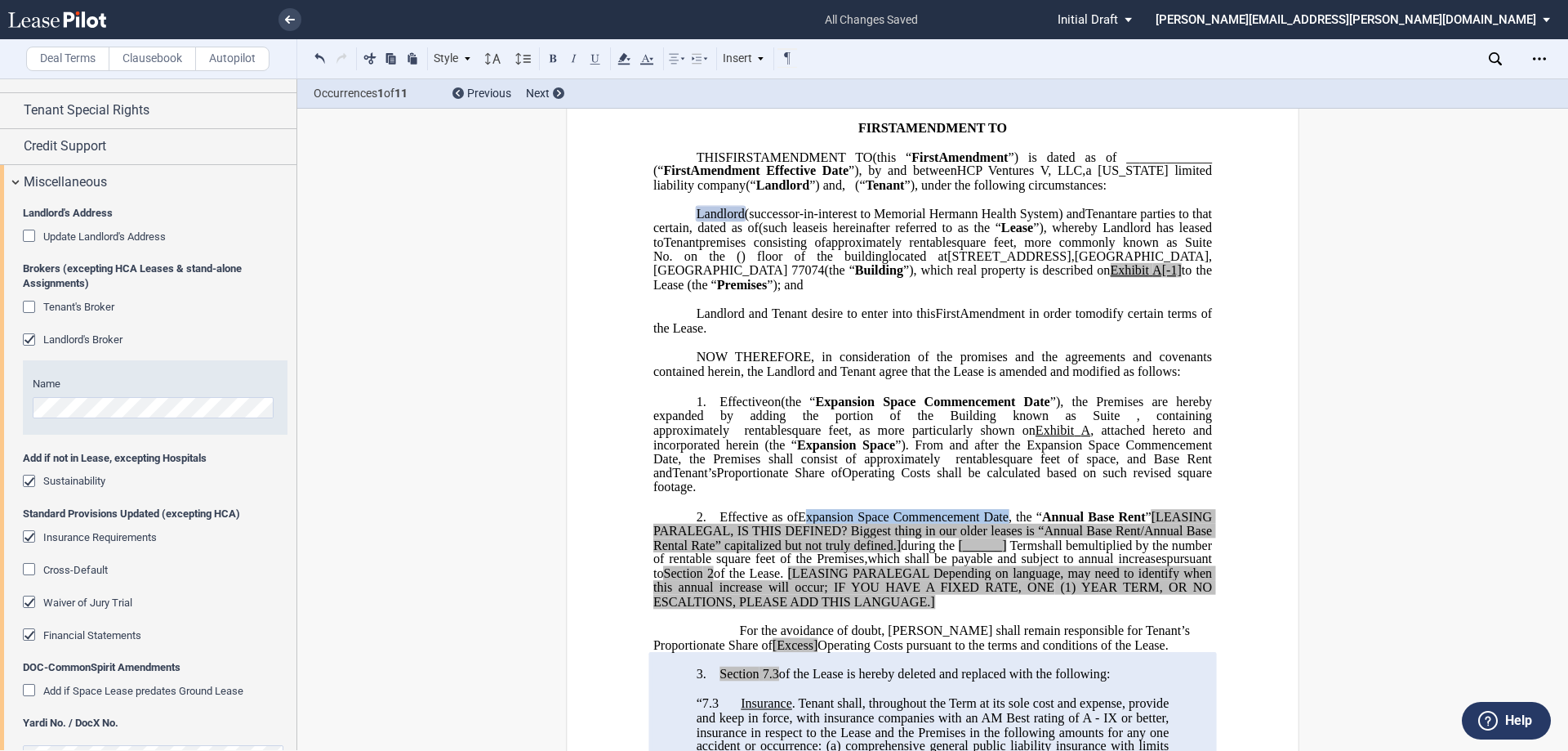
drag, startPoint x: 802, startPoint y: 518, endPoint x: 1001, endPoint y: 518, distance: 199.0
click at [782, 518] on span "E ﻿xpansion Space Commencement Date" at bounding box center [903, 516] width 211 height 15
click at [622, 63] on use at bounding box center [624, 59] width 13 height 12
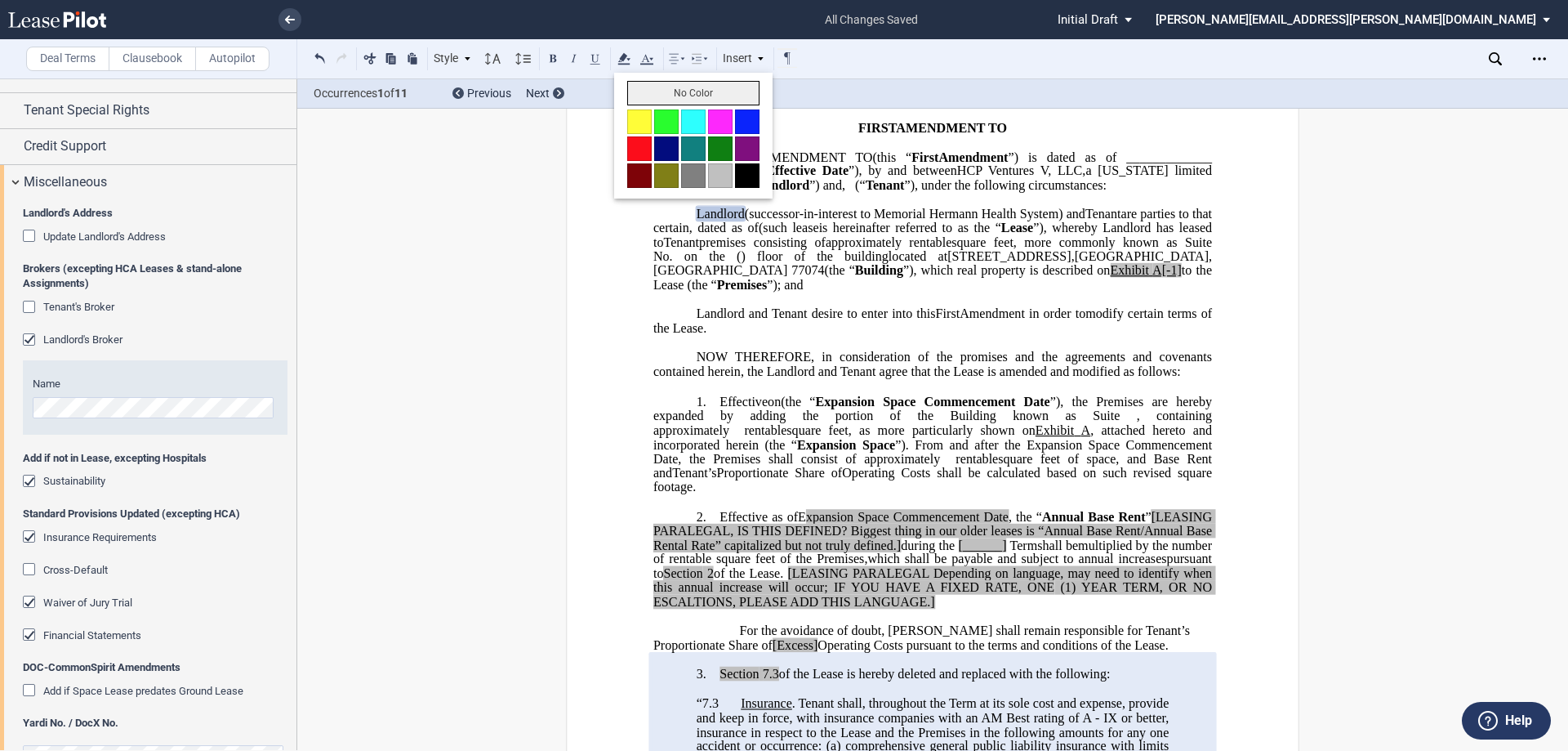
click at [647, 104] on button "No Color" at bounding box center [694, 92] width 132 height 24
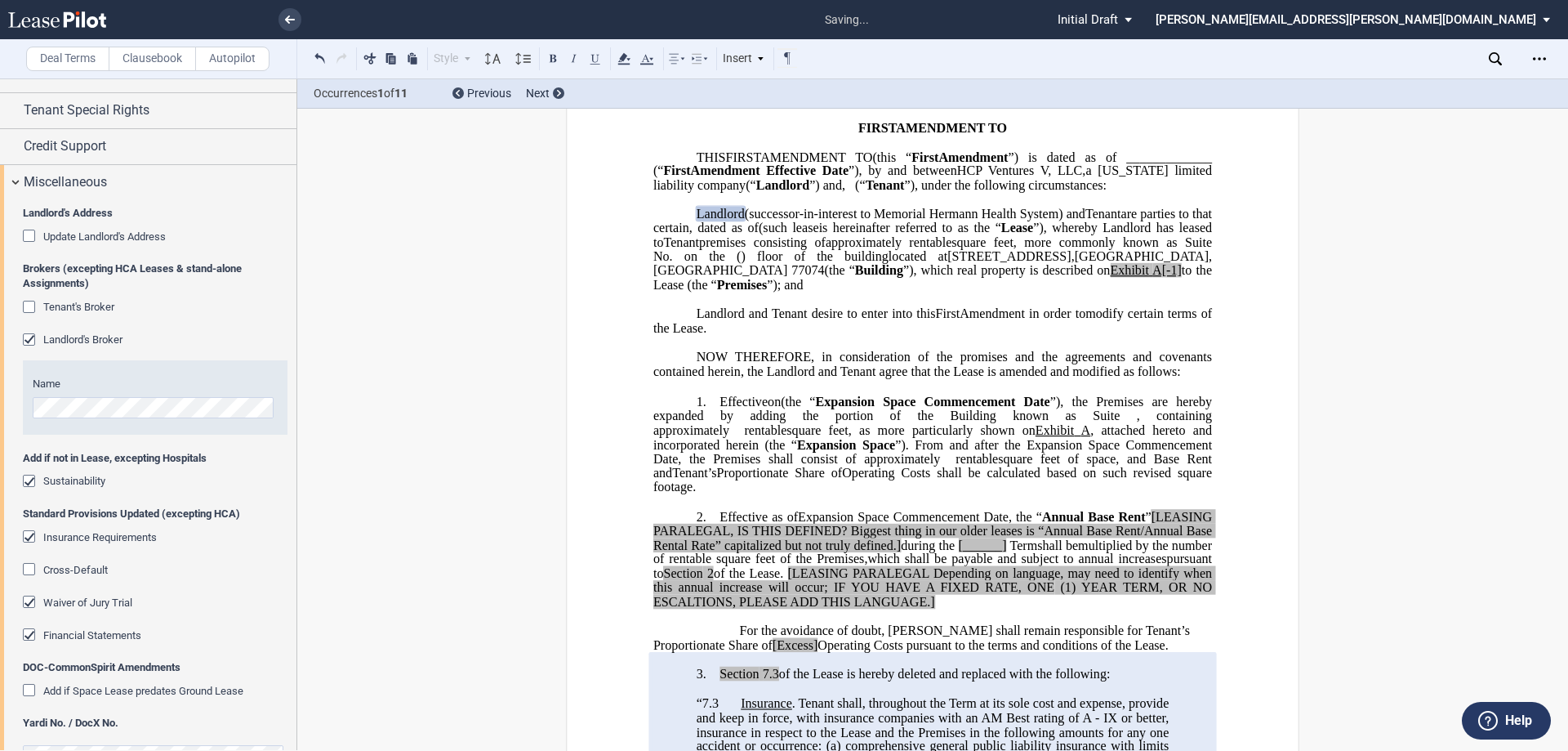
click at [782, 467] on span "square feet of space, and Base Rent and" at bounding box center [935, 464] width 562 height 28
drag, startPoint x: 1149, startPoint y: 515, endPoint x: 902, endPoint y: 545, distance: 248.8
click at [782, 545] on span ", the “ Annual Base Rent ” [LEASING PARALEGAL, IS THIS DEFINED? Biggest thing i…" at bounding box center [935, 530] width 562 height 43
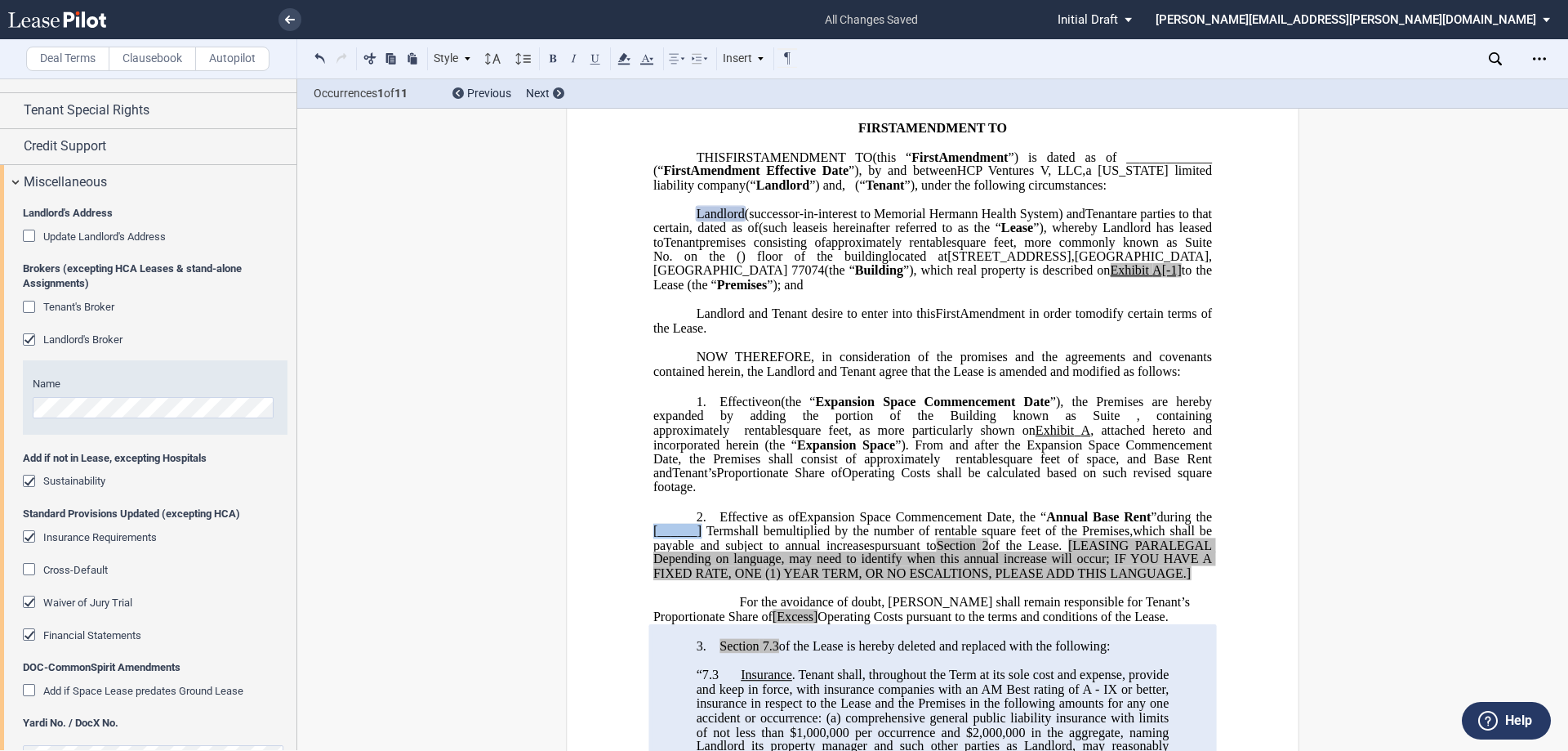
drag, startPoint x: 699, startPoint y: 527, endPoint x: 647, endPoint y: 527, distance: 52.0
click at [654, 527] on span at bounding box center [655, 530] width 3 height 15
click at [782, 625] on p at bounding box center [933, 631] width 558 height 14
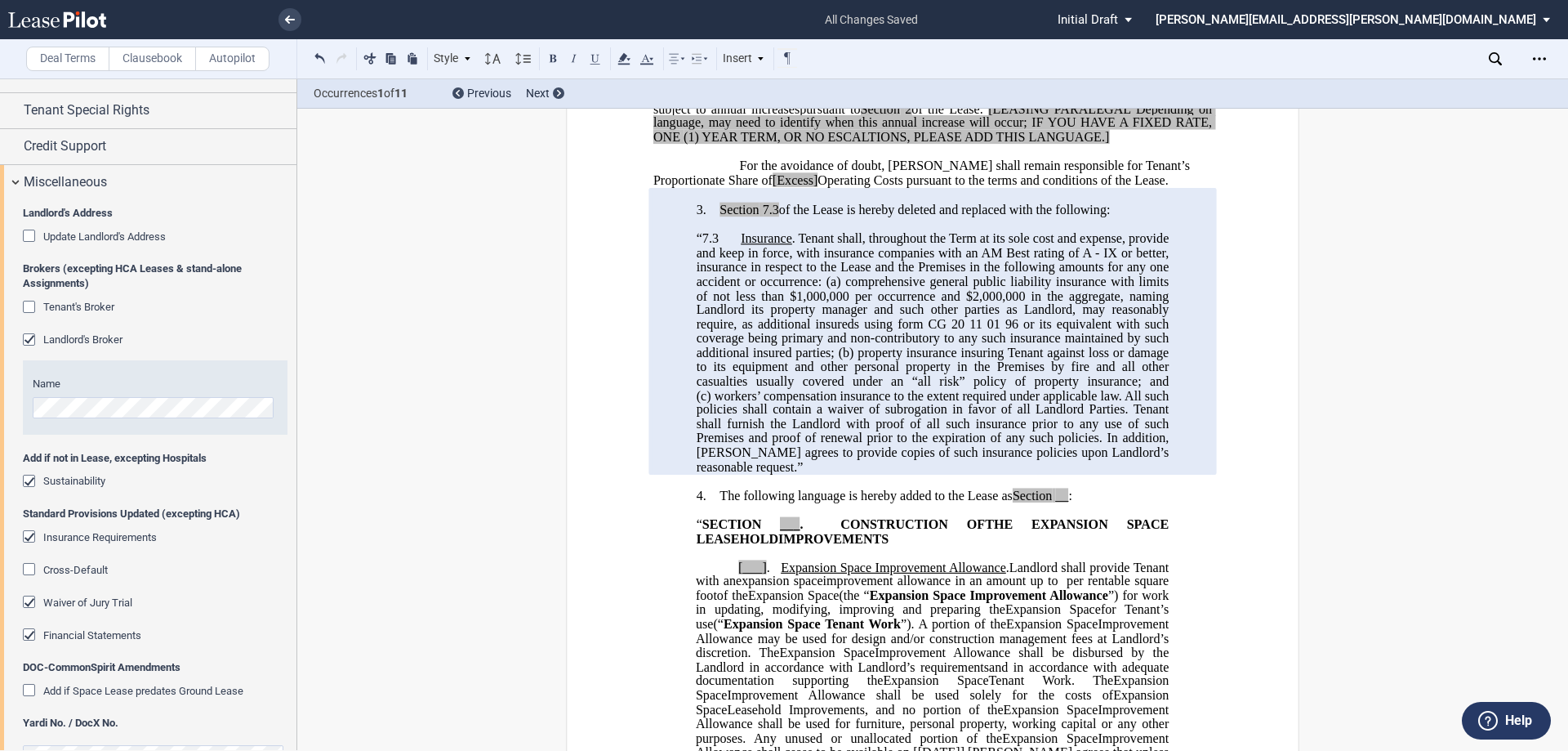
scroll to position [490, 0]
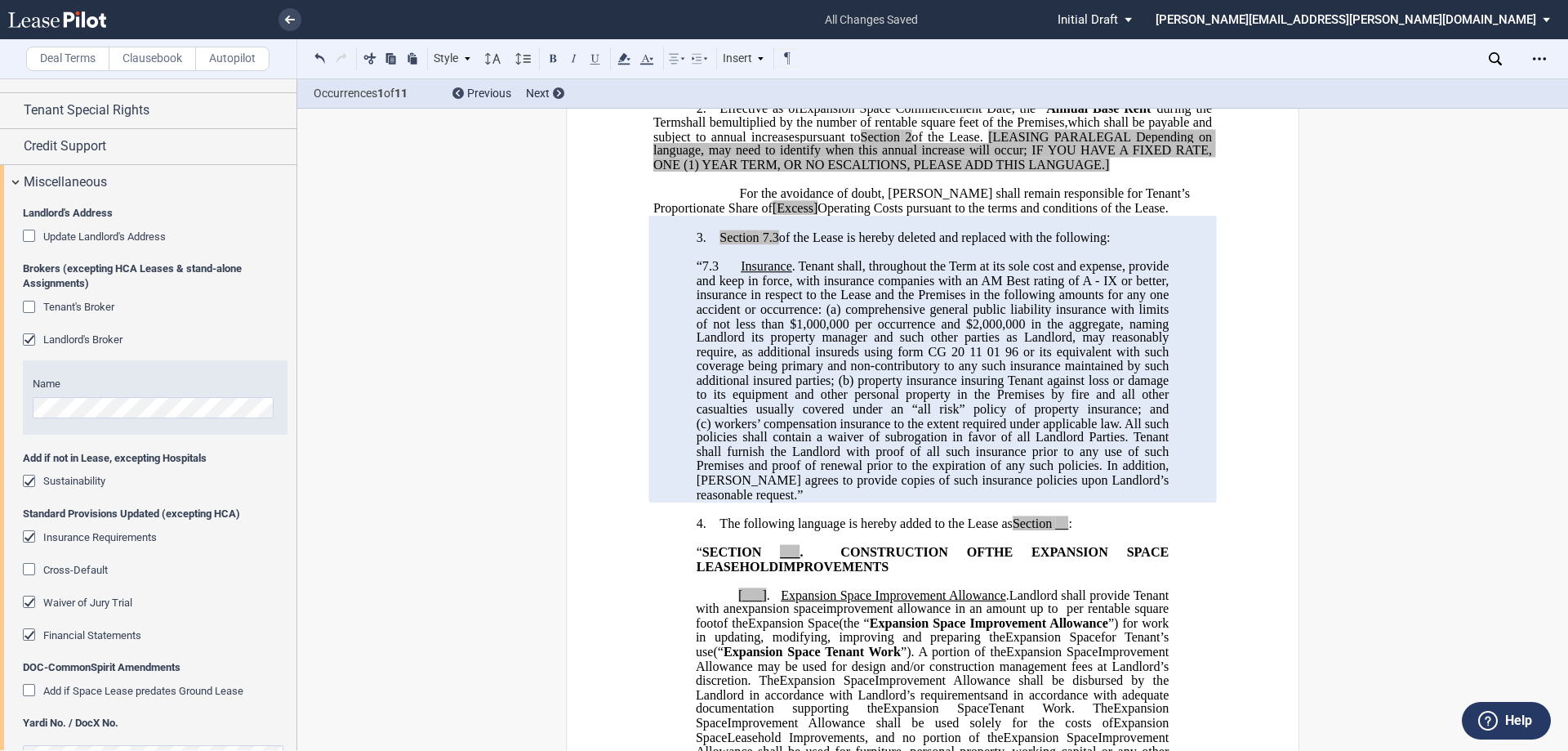
click at [58, 534] on span "Insurance Requirements" at bounding box center [100, 537] width 114 height 13
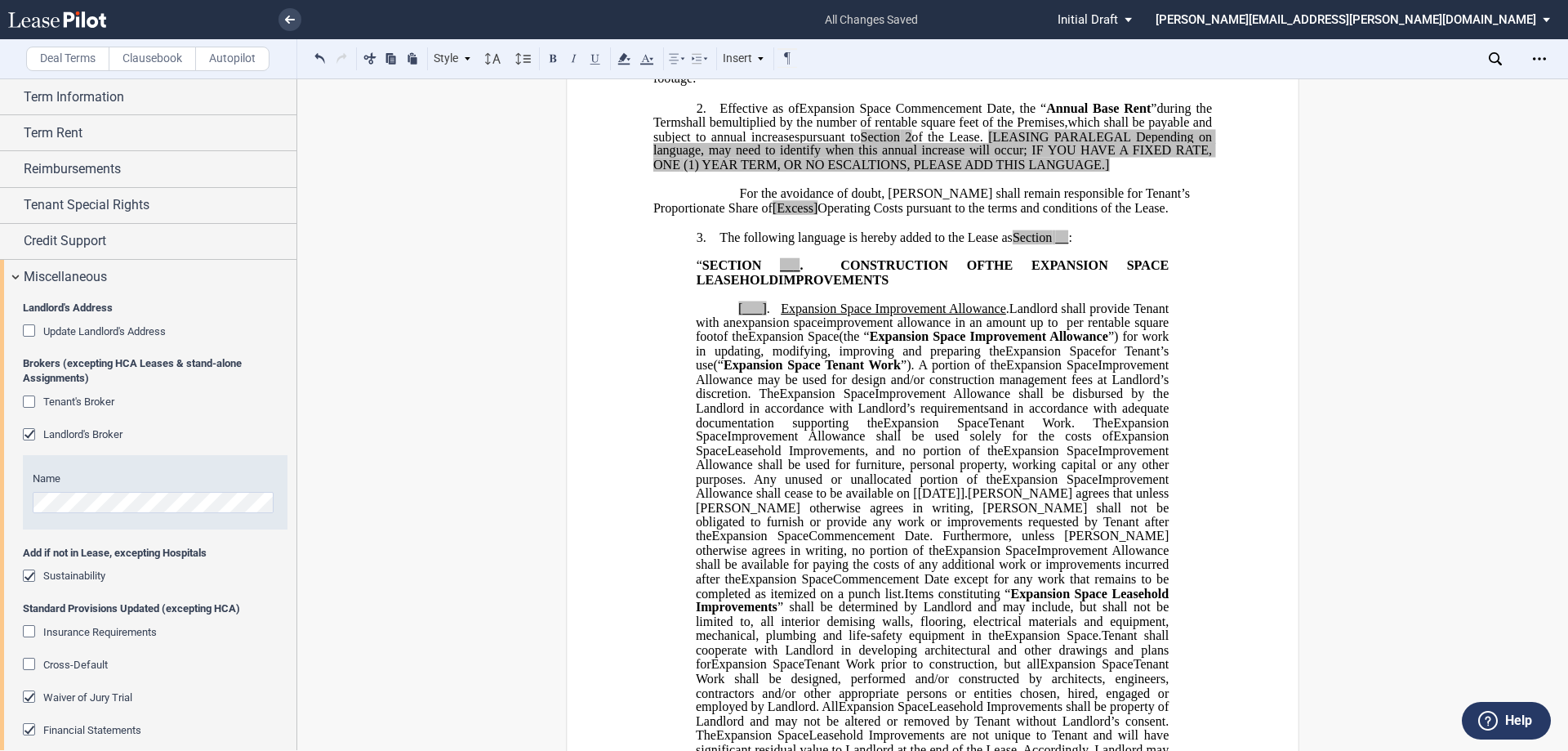
scroll to position [206, 0]
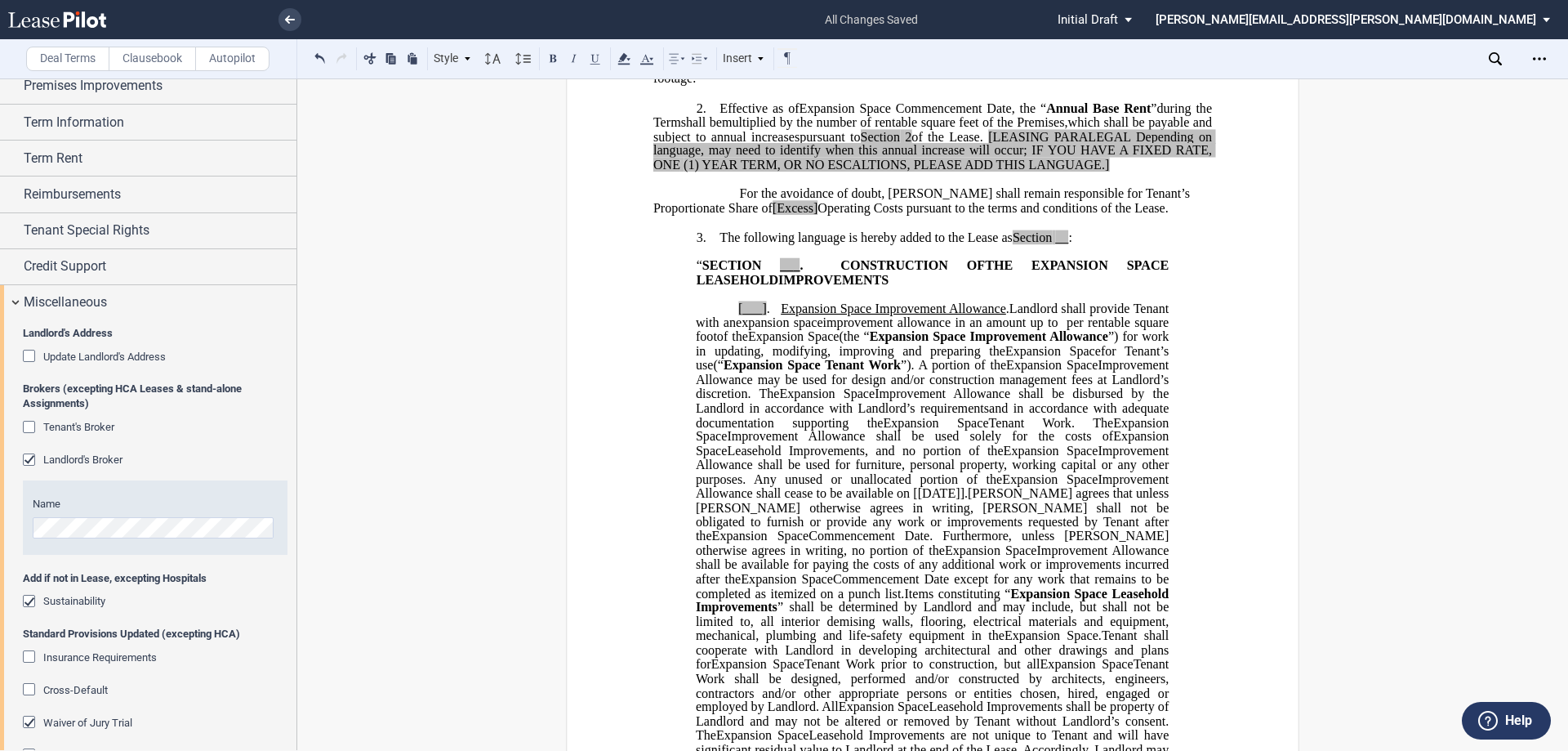
click at [59, 355] on span "Update Landlord's Address" at bounding box center [105, 356] width 123 height 13
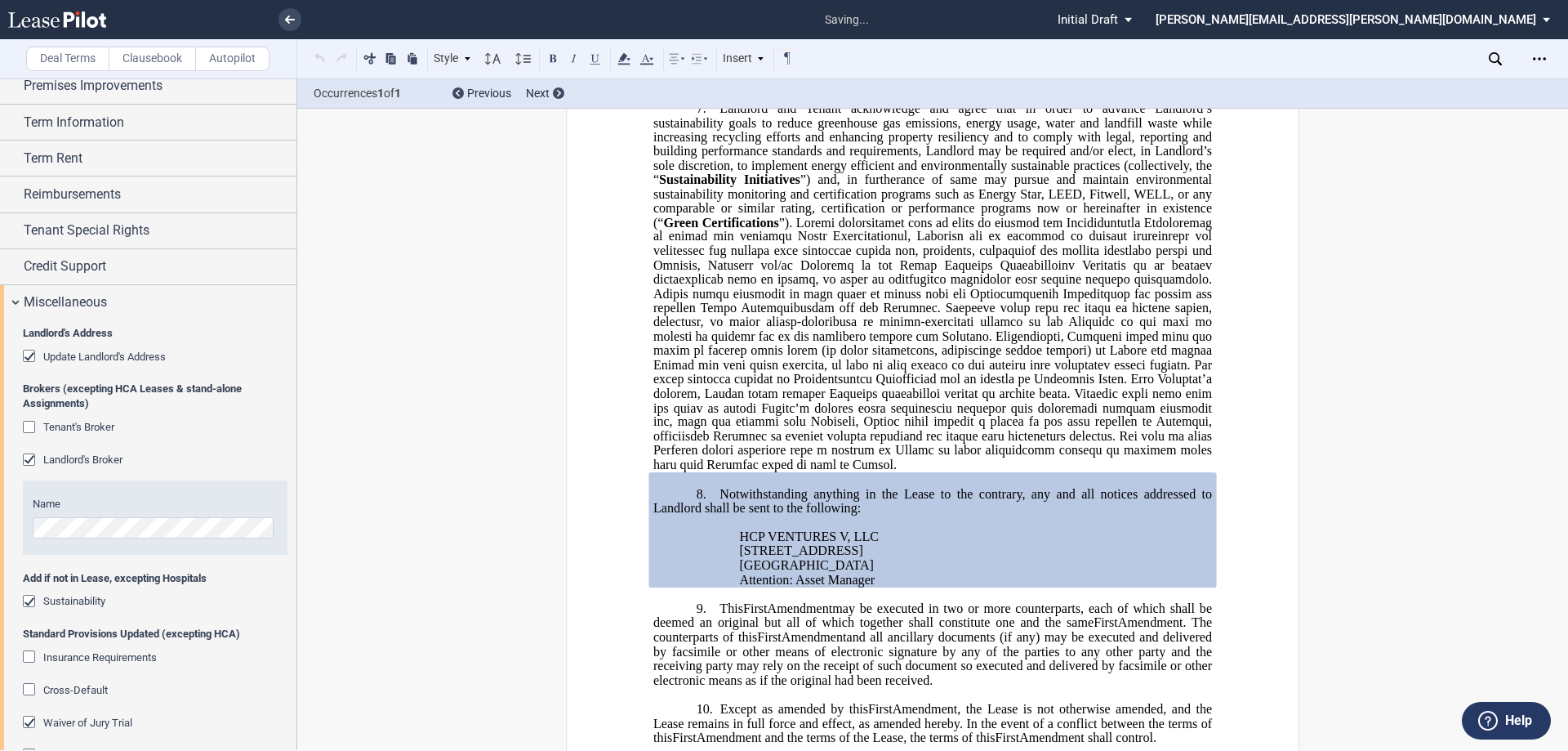
scroll to position [3204, 0]
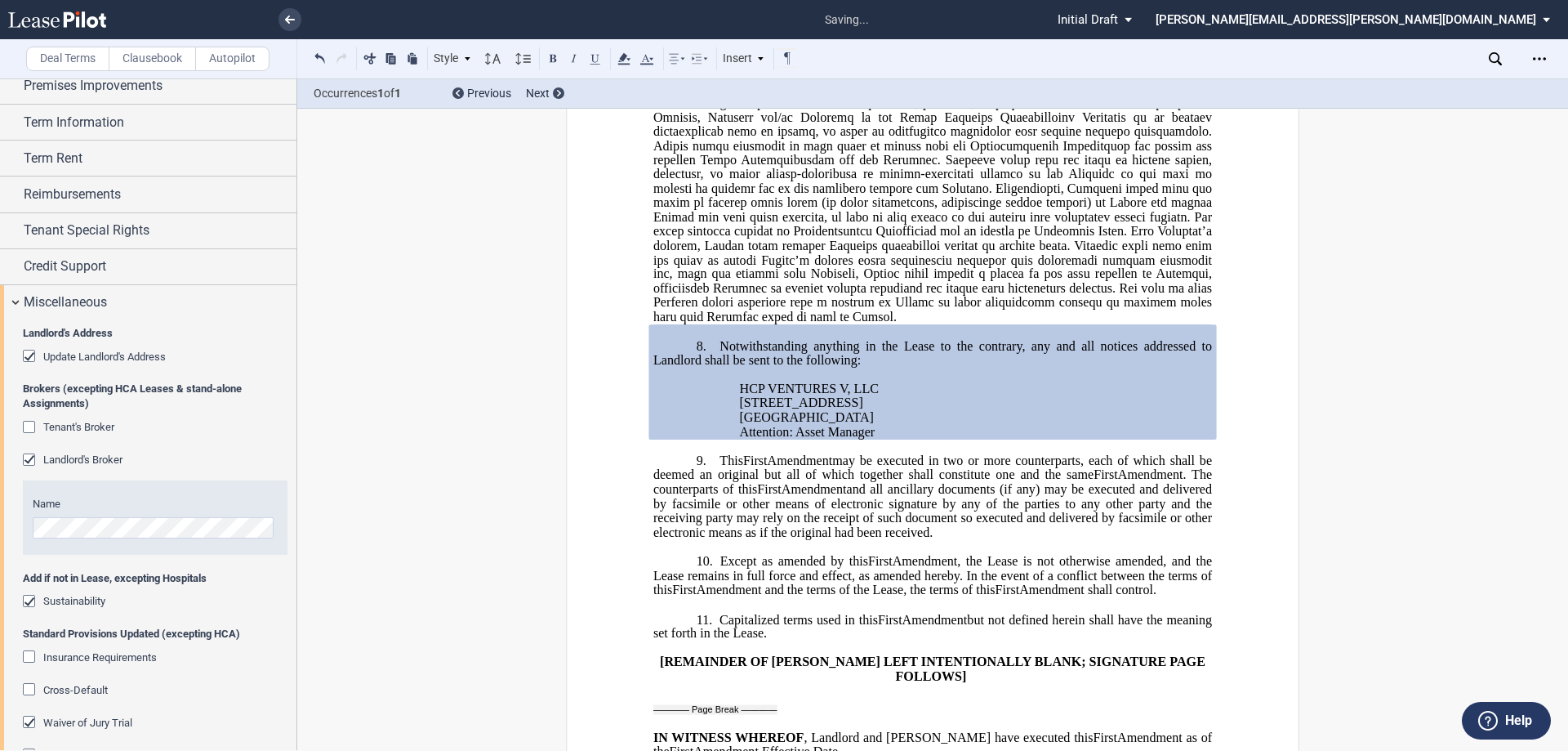
click at [677, 346] on span "Notwithstanding anything in the Lease to the contrary, any and all notices addr…" at bounding box center [935, 352] width 562 height 28
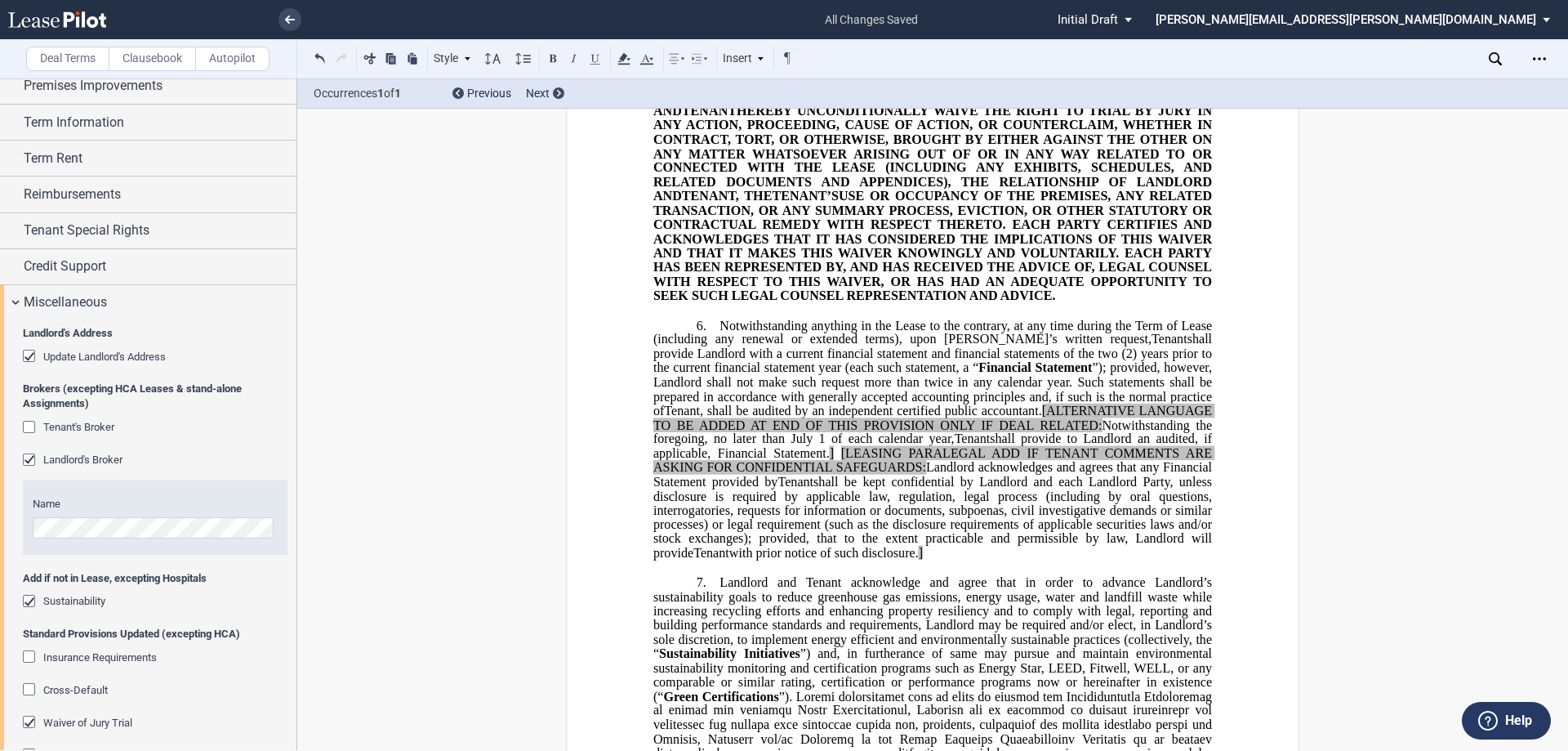
scroll to position [2878, 0]
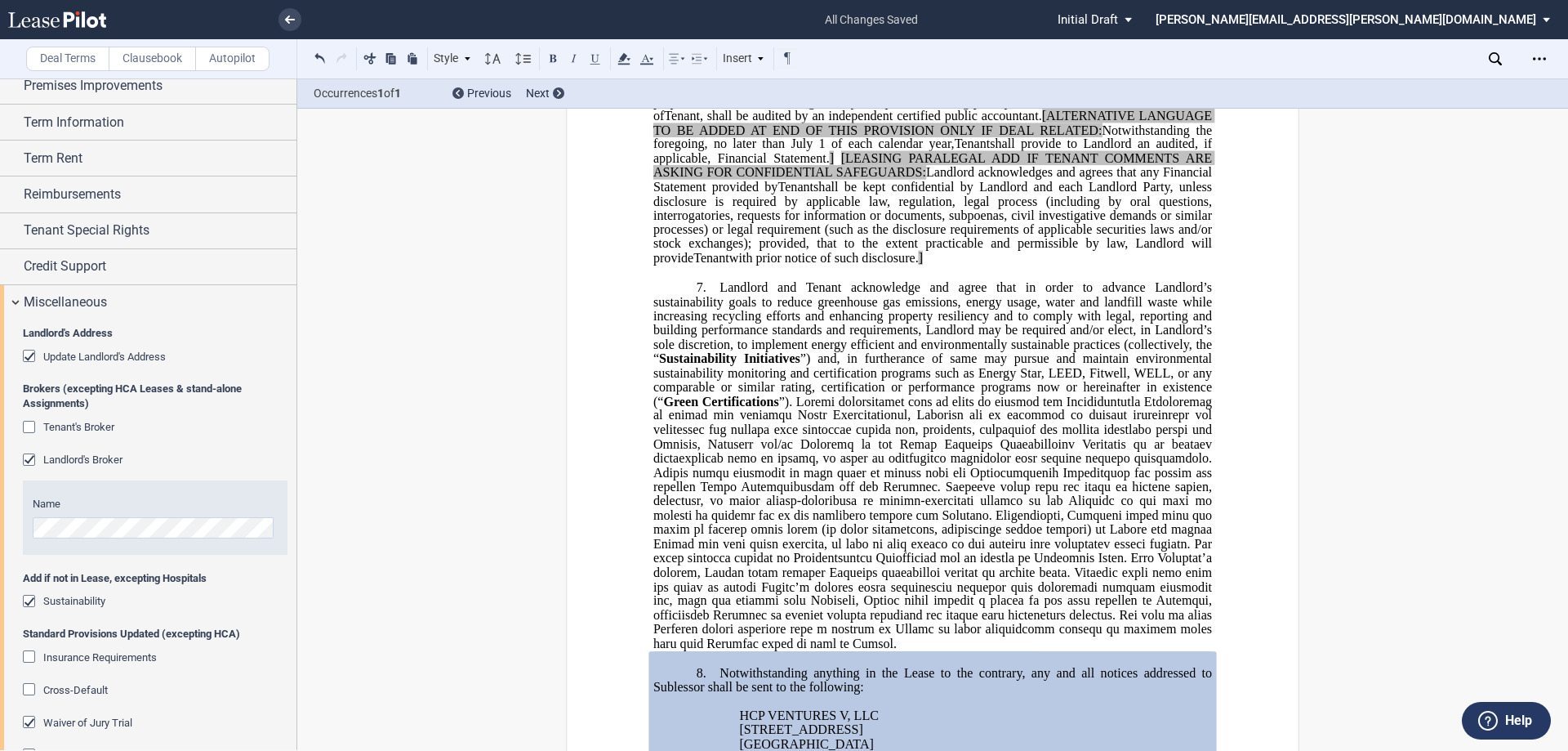
click at [688, 675] on span "Notwithstanding anything in the Lease to the contrary, any and all notices addr…" at bounding box center [935, 678] width 562 height 28
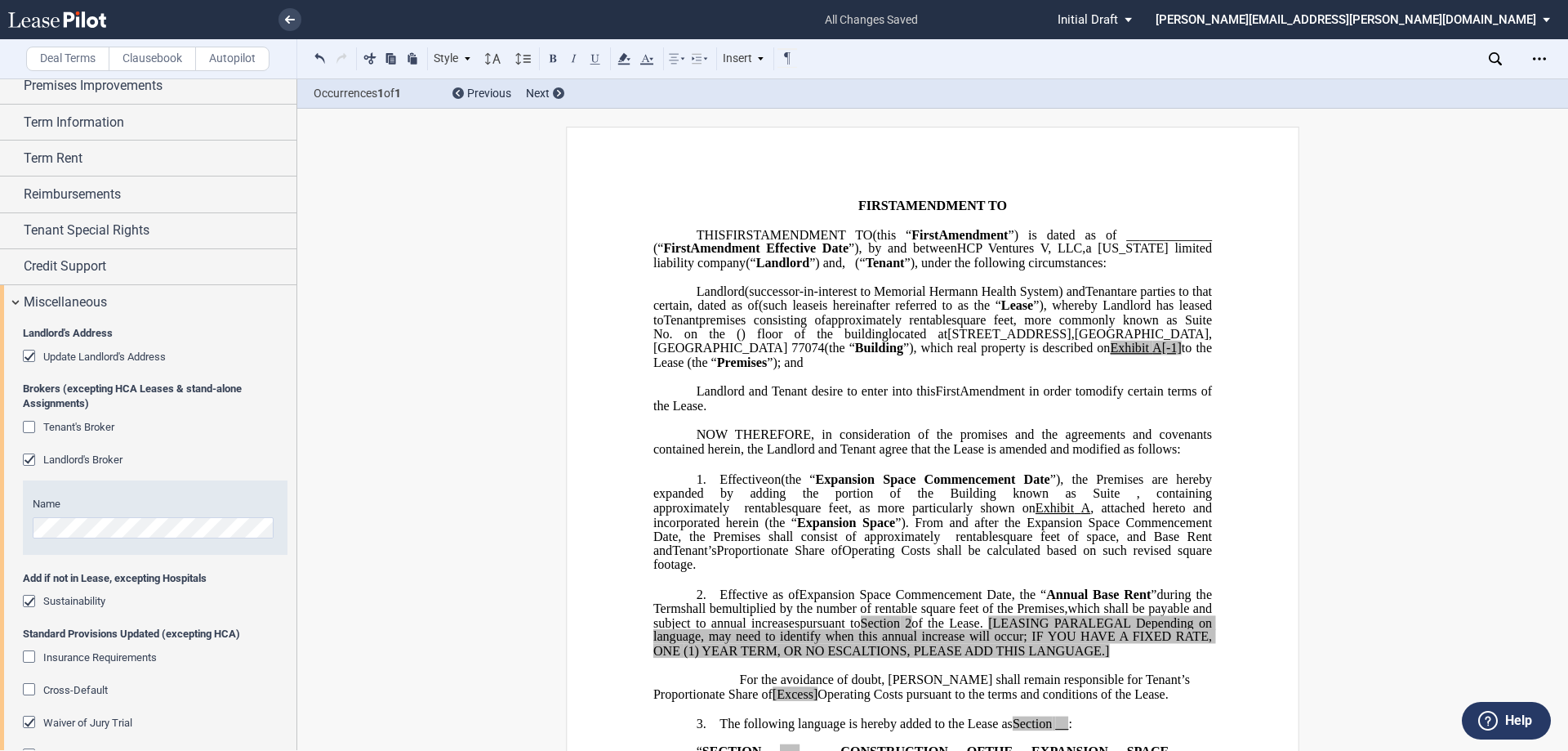
scroll to position [0, 0]
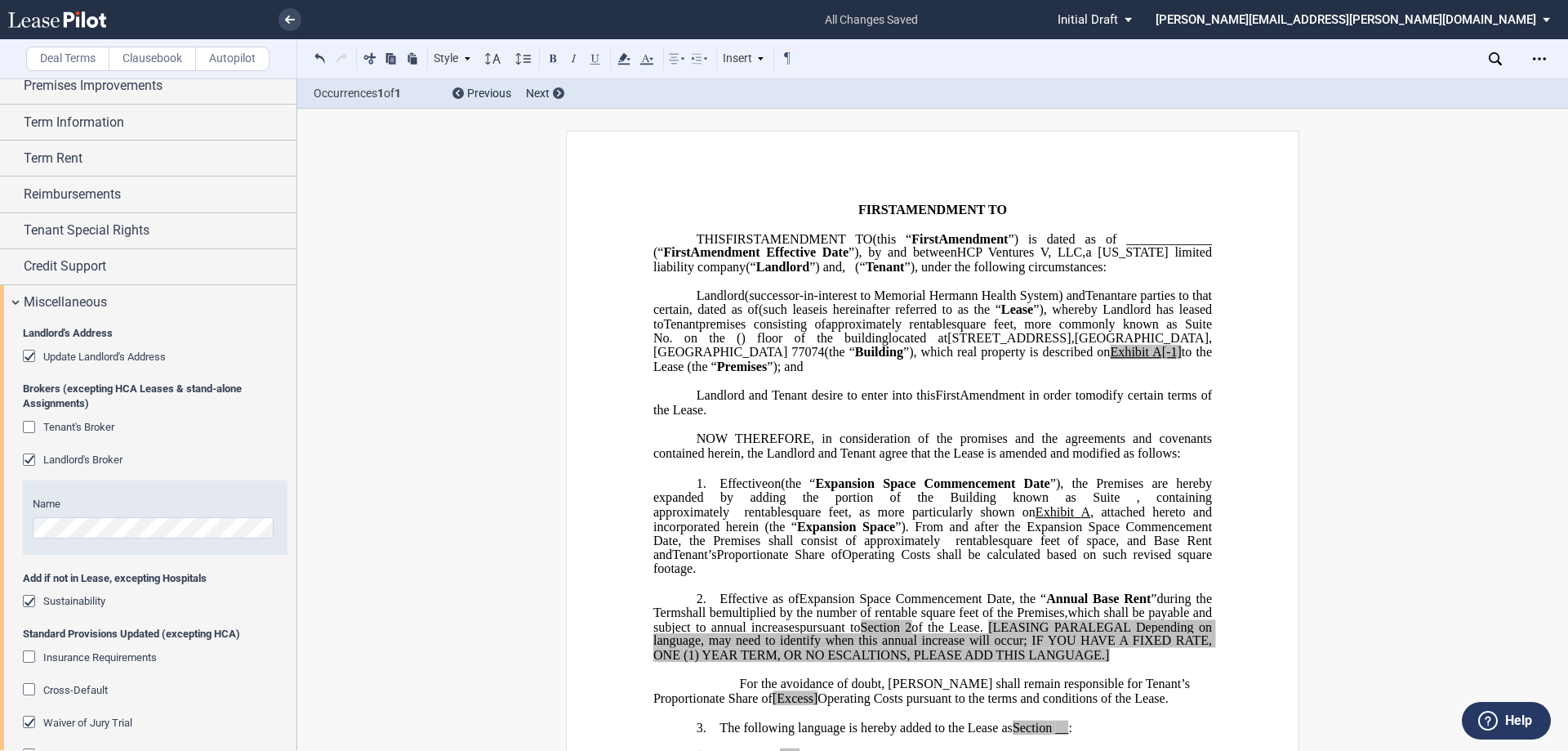
click at [687, 413] on p "Landlord and Tenant desire to enter into this ﻿ ﻿ First Amendment in order to e…" at bounding box center [933, 402] width 558 height 28
click at [720, 491] on span "Effective" at bounding box center [744, 483] width 49 height 15
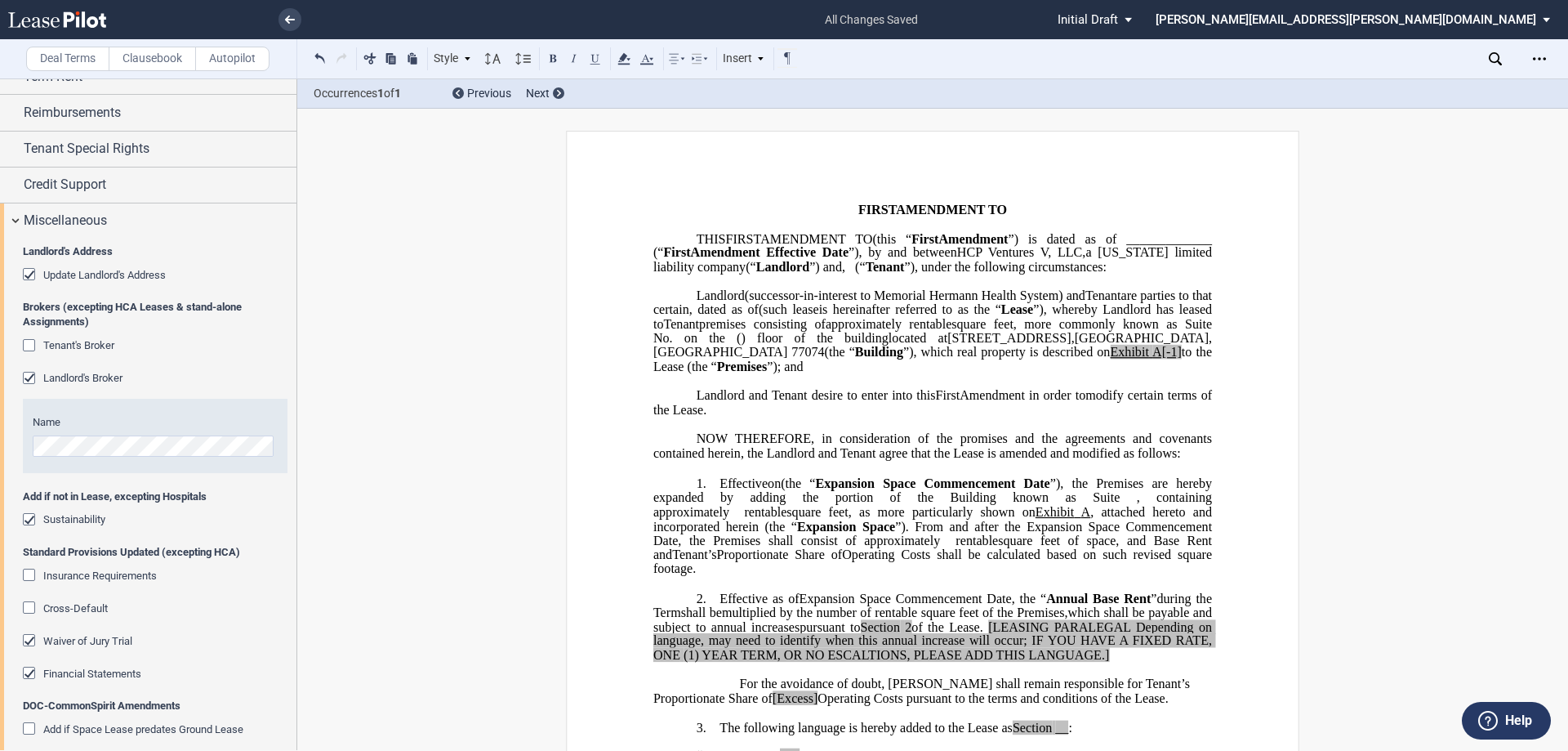
scroll to position [206, 0]
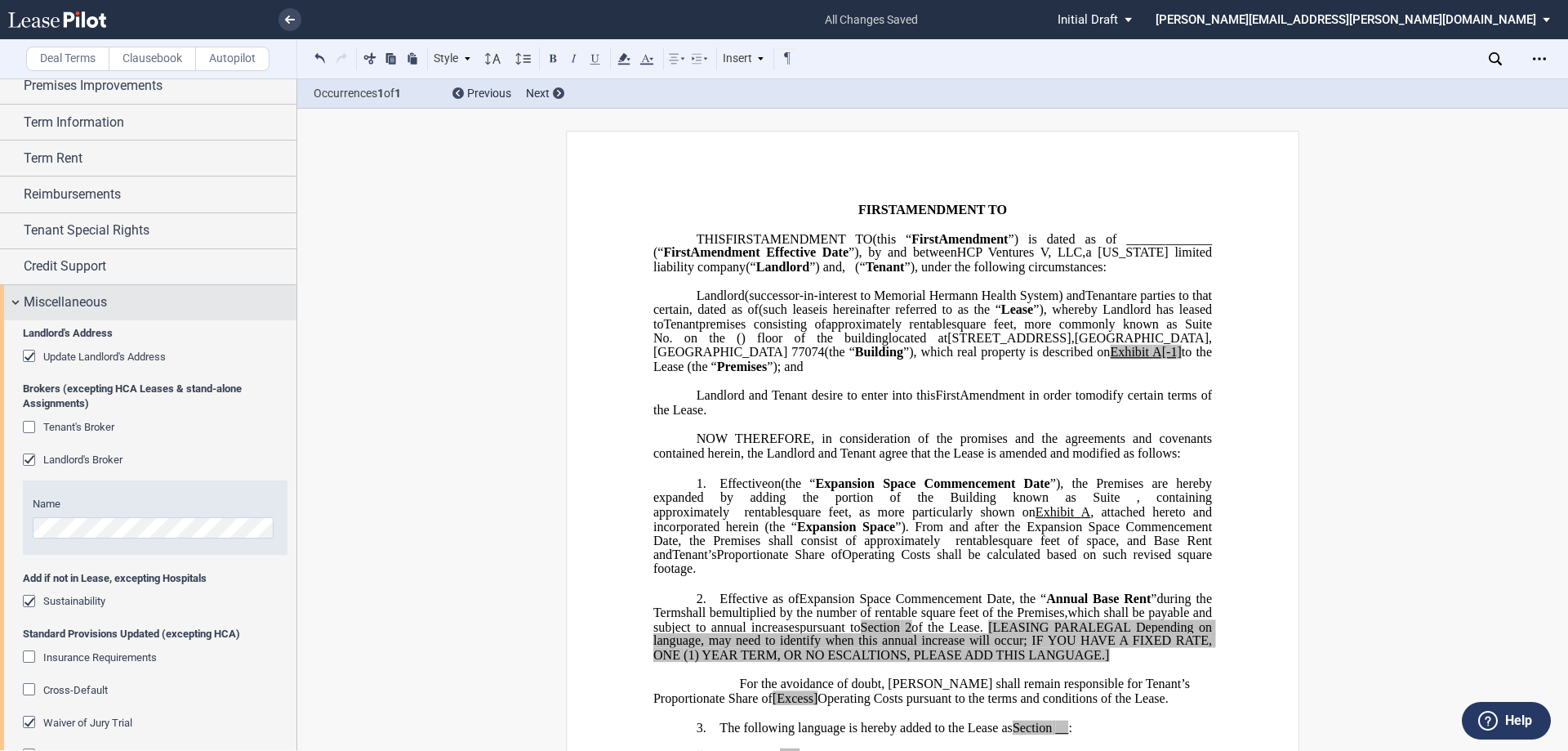
click at [79, 304] on span "Miscellaneous" at bounding box center [65, 303] width 84 height 19
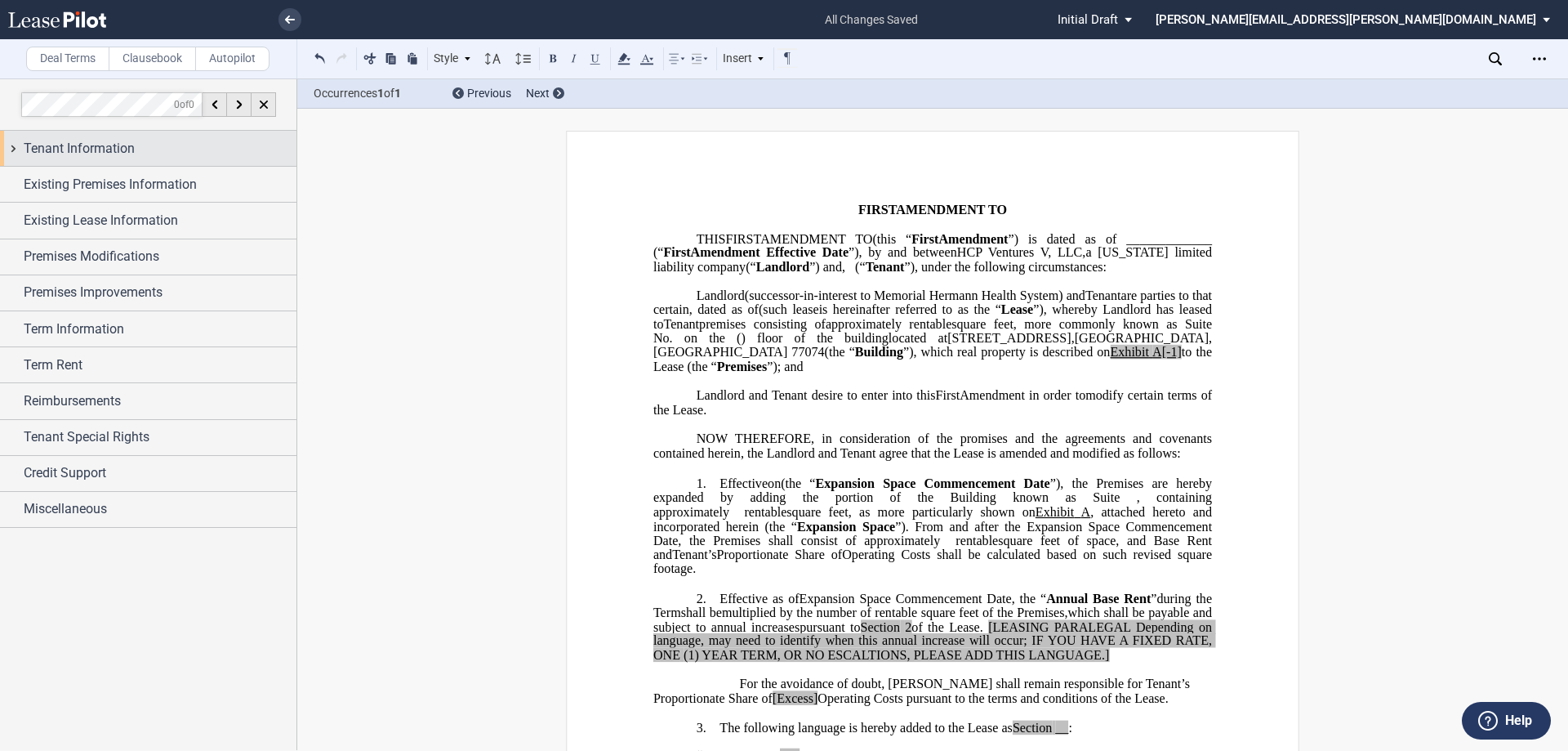
click at [96, 153] on span "Tenant Information" at bounding box center [79, 149] width 111 height 19
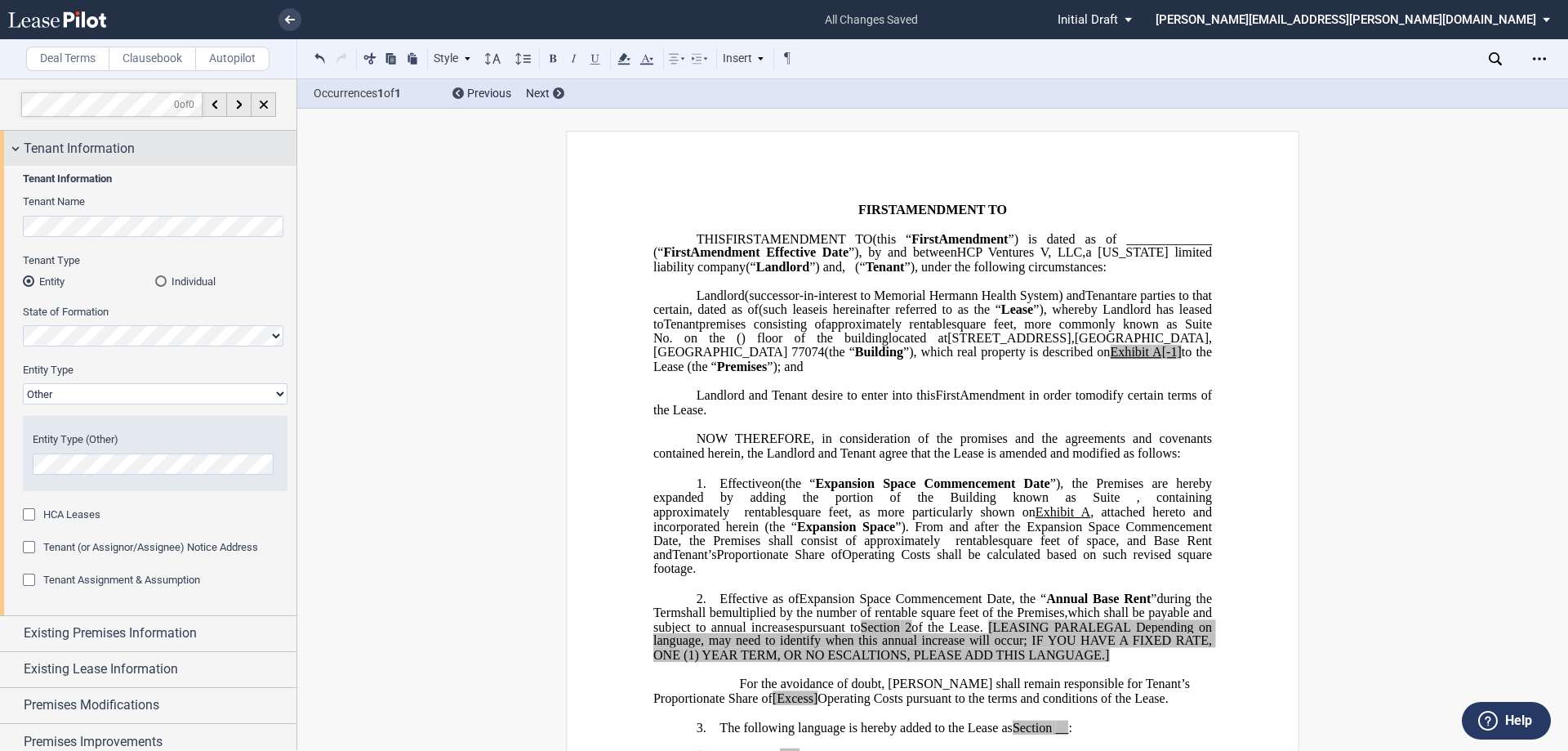
click at [96, 153] on span "Tenant Information" at bounding box center [79, 149] width 111 height 19
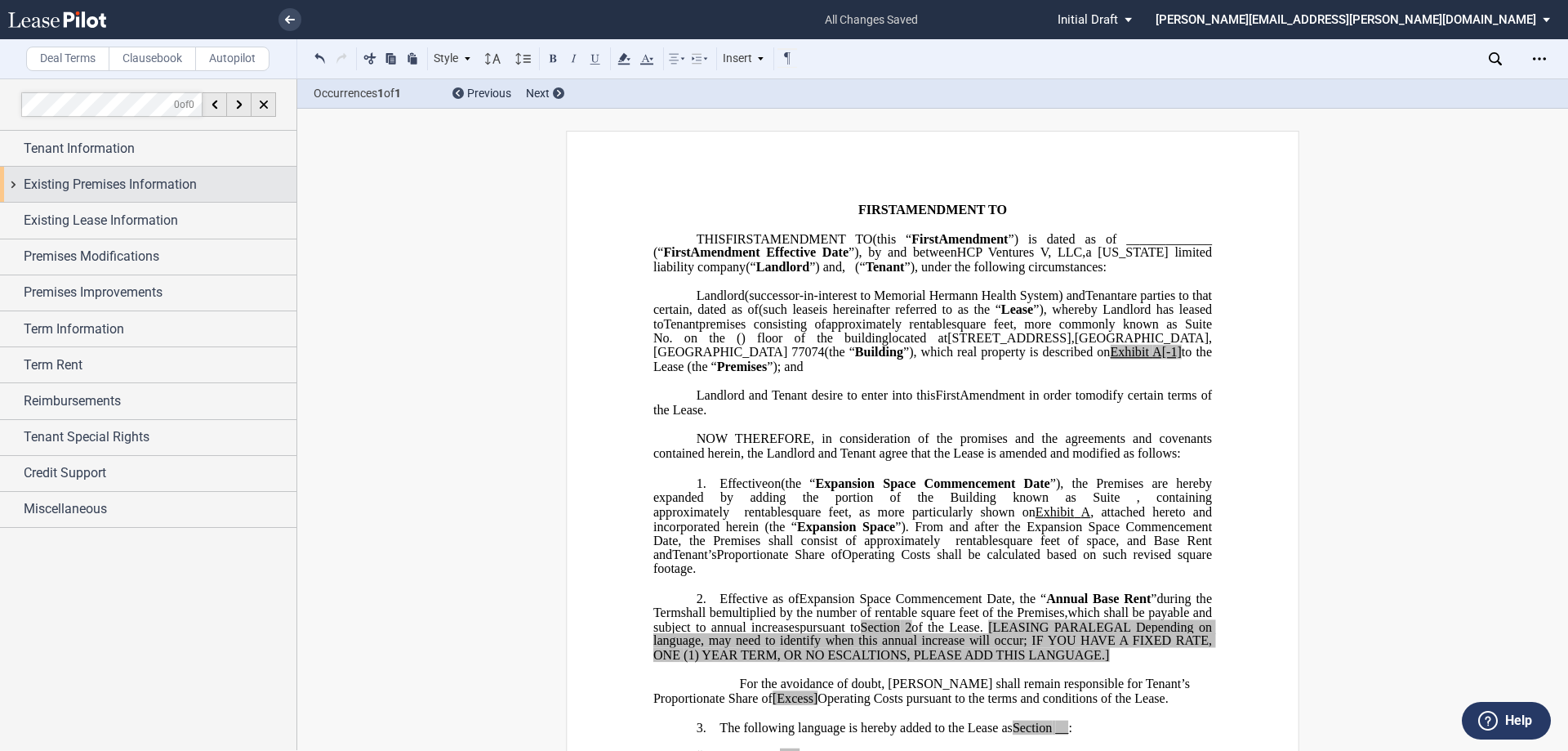
click at [84, 177] on span "Existing Premises Information" at bounding box center [110, 185] width 173 height 19
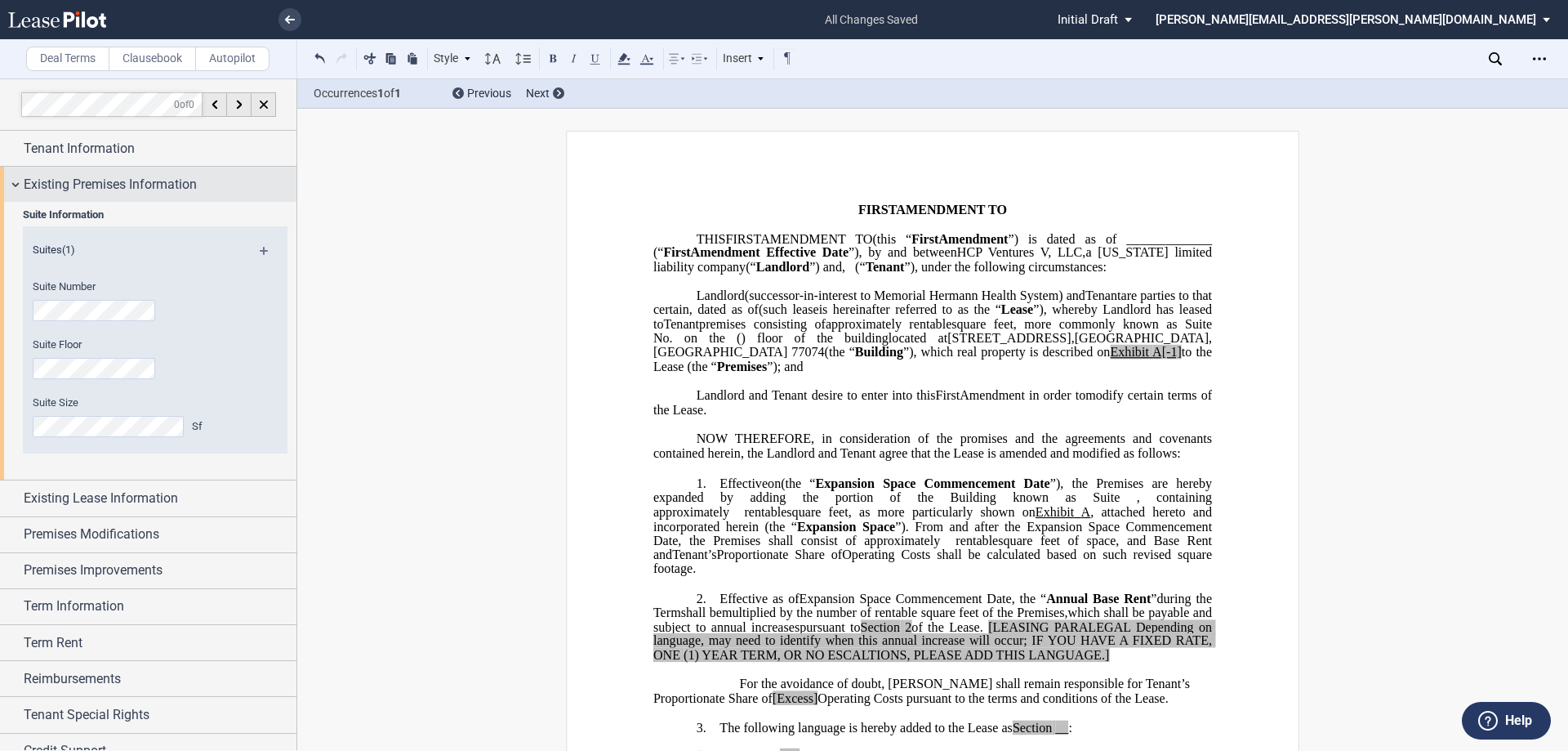
click at [83, 181] on span "Existing Premises Information" at bounding box center [110, 185] width 173 height 19
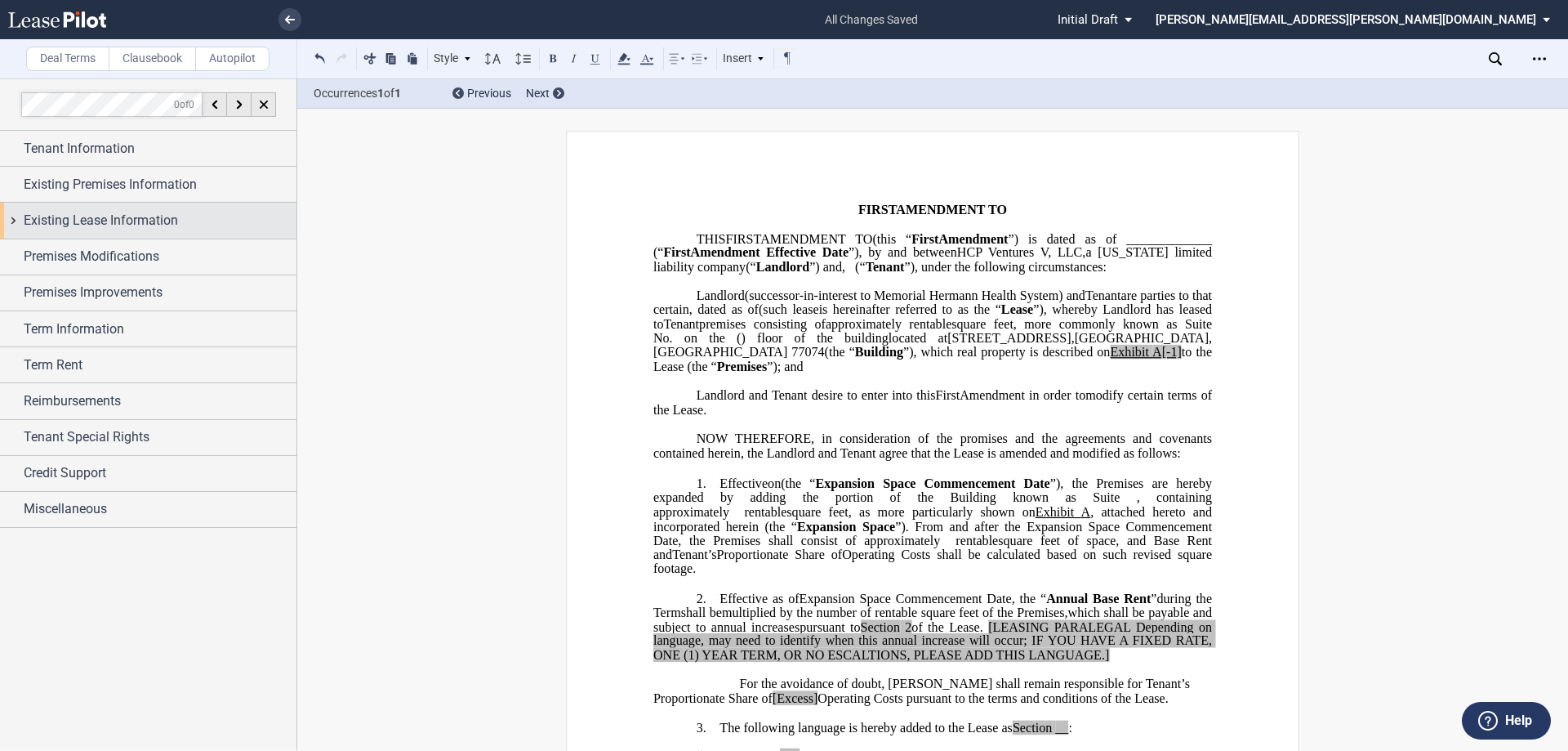
click at [79, 222] on span "Existing Lease Information" at bounding box center [100, 221] width 155 height 19
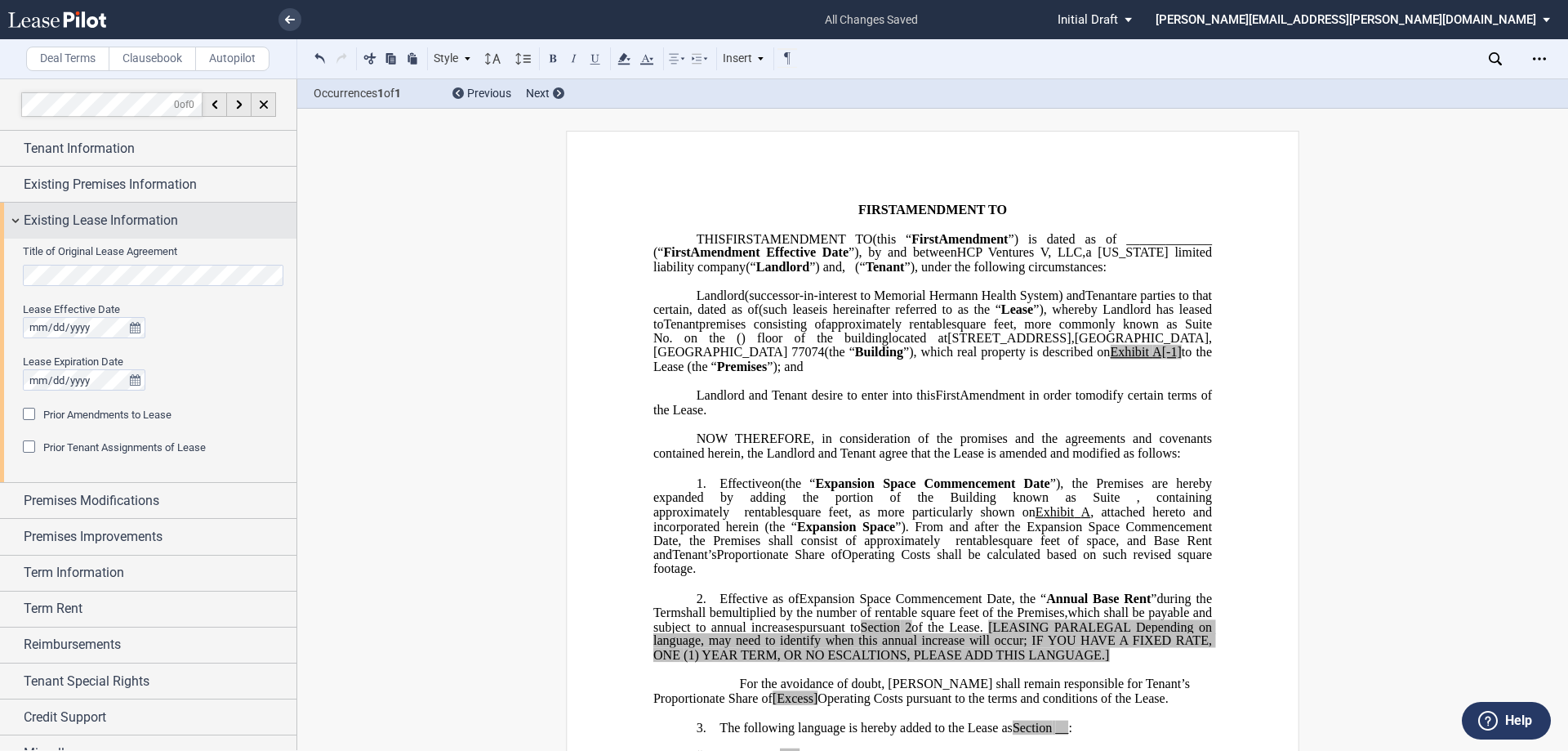
click at [130, 222] on span "Existing Lease Information" at bounding box center [100, 221] width 155 height 19
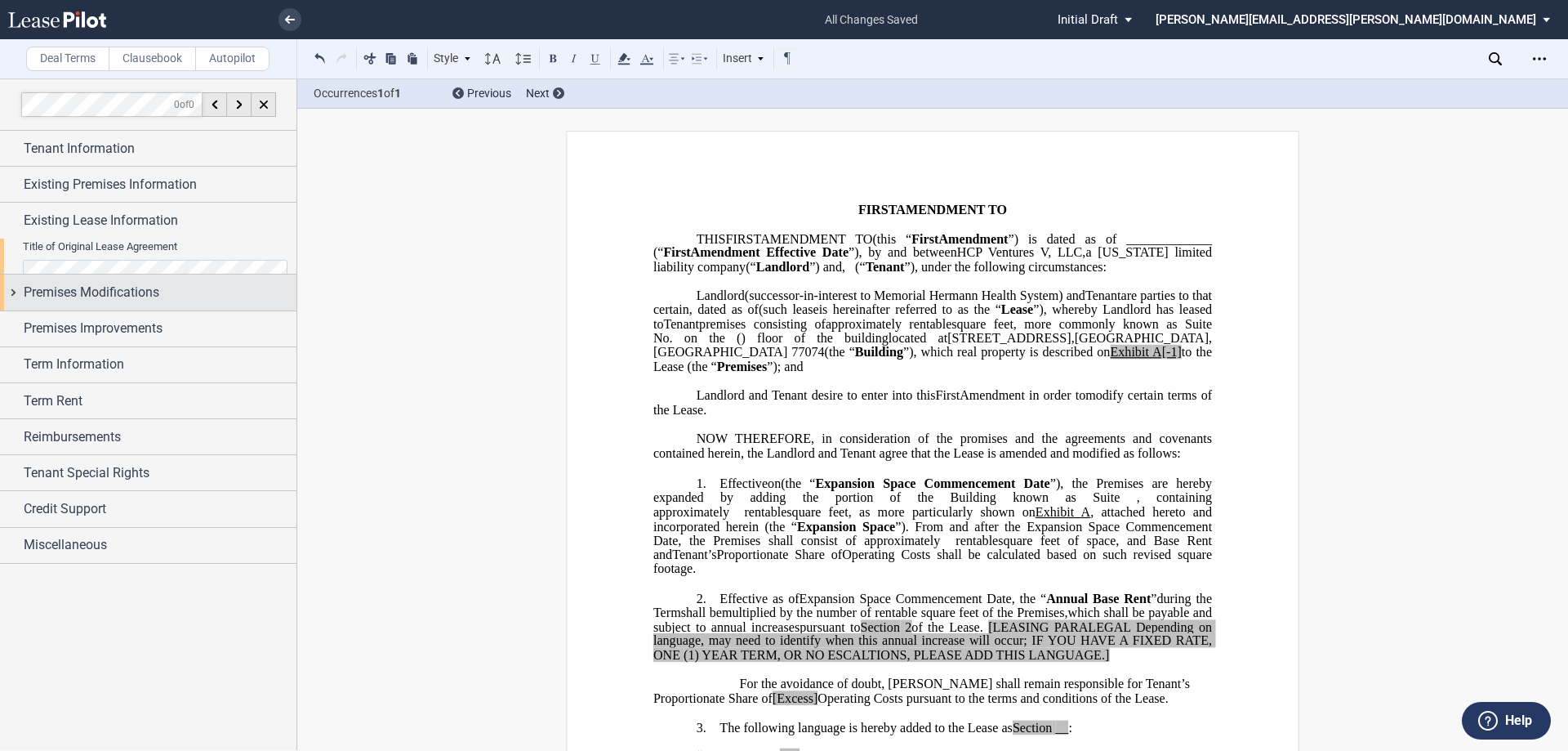
click at [94, 283] on span "Premises Modifications" at bounding box center [90, 293] width 135 height 19
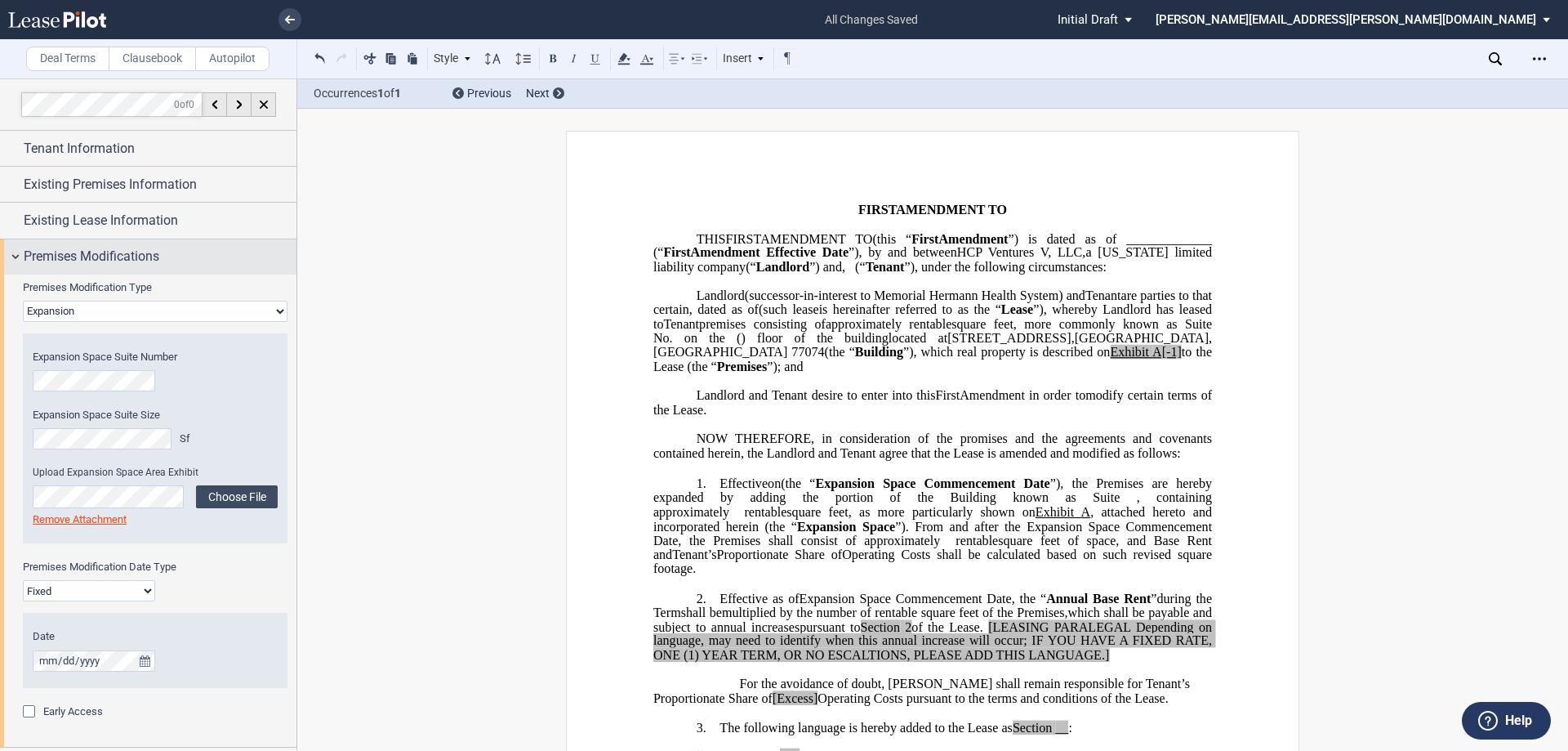
click at [94, 261] on span "Premises Modifications" at bounding box center [90, 257] width 135 height 19
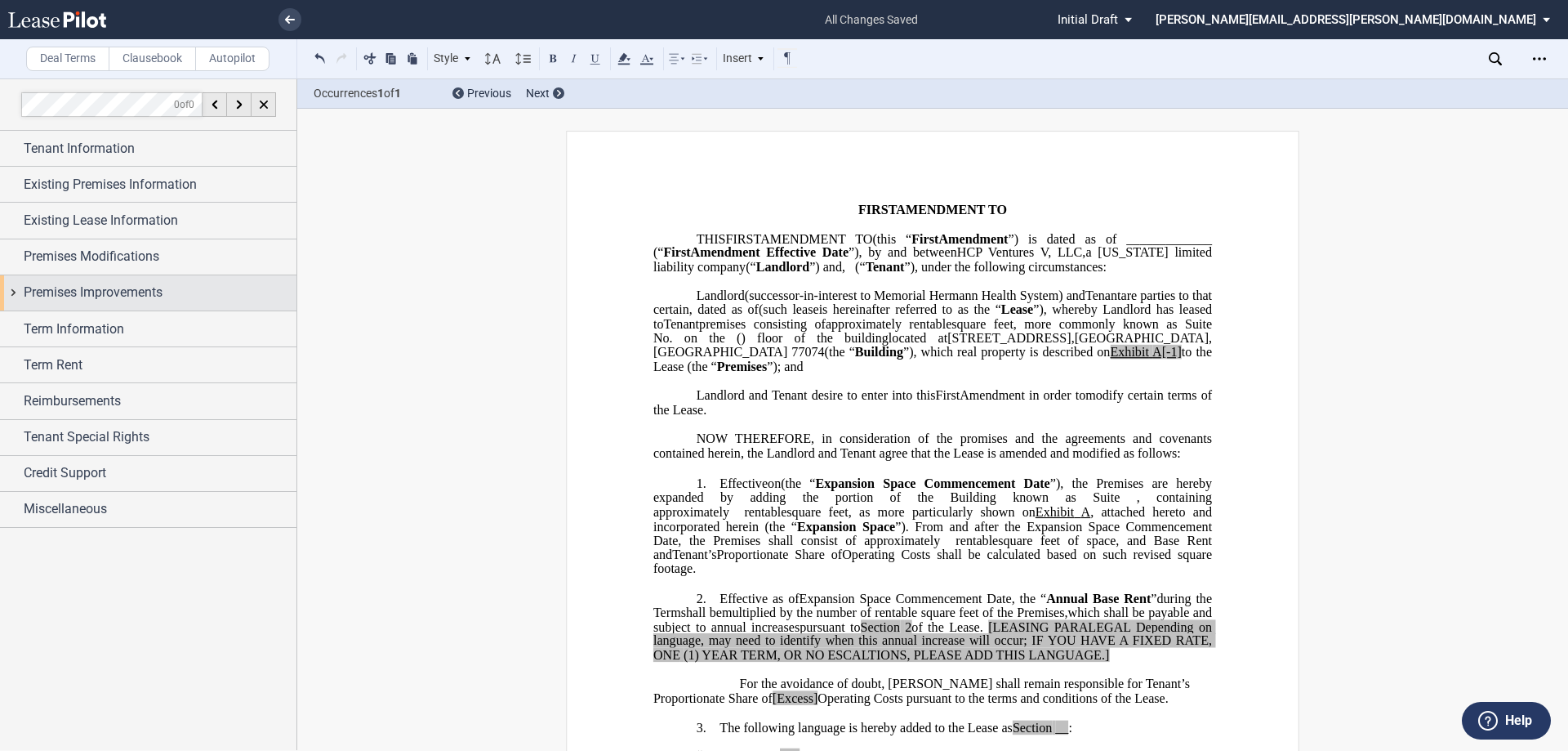
click at [95, 289] on span "Premises Improvements" at bounding box center [92, 293] width 139 height 19
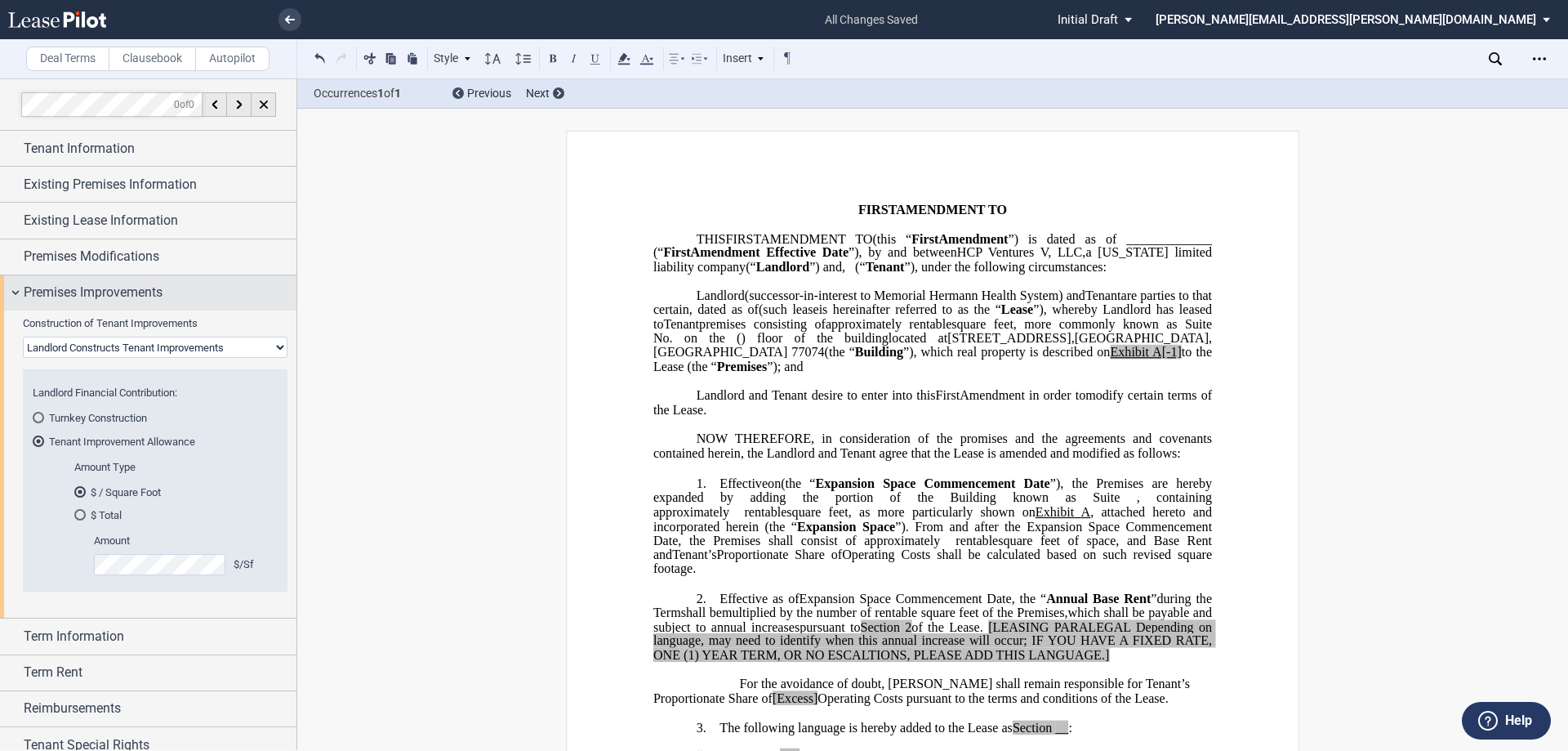
click at [95, 289] on span "Premises Improvements" at bounding box center [92, 293] width 139 height 19
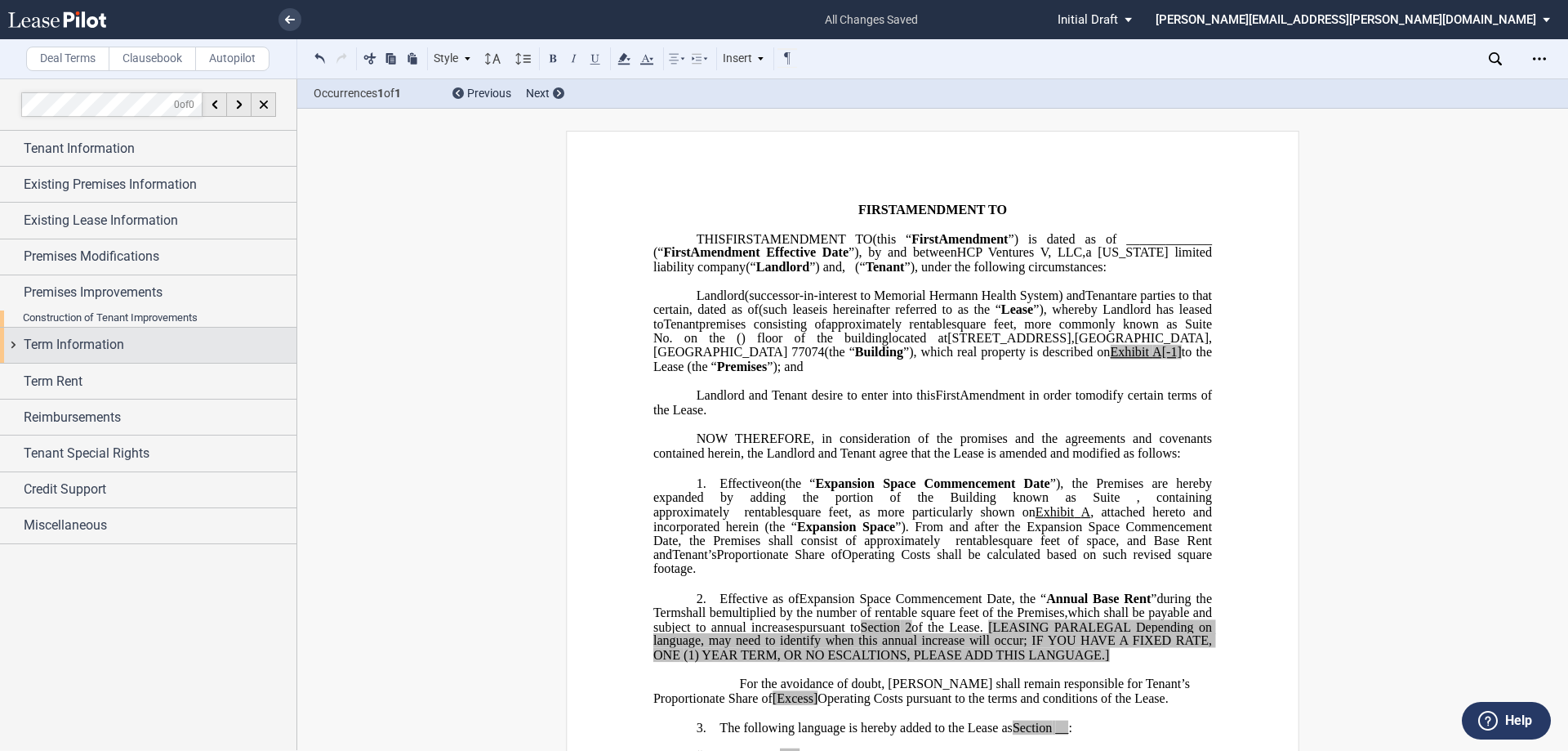
click at [74, 335] on span "Term Information" at bounding box center [73, 344] width 100 height 19
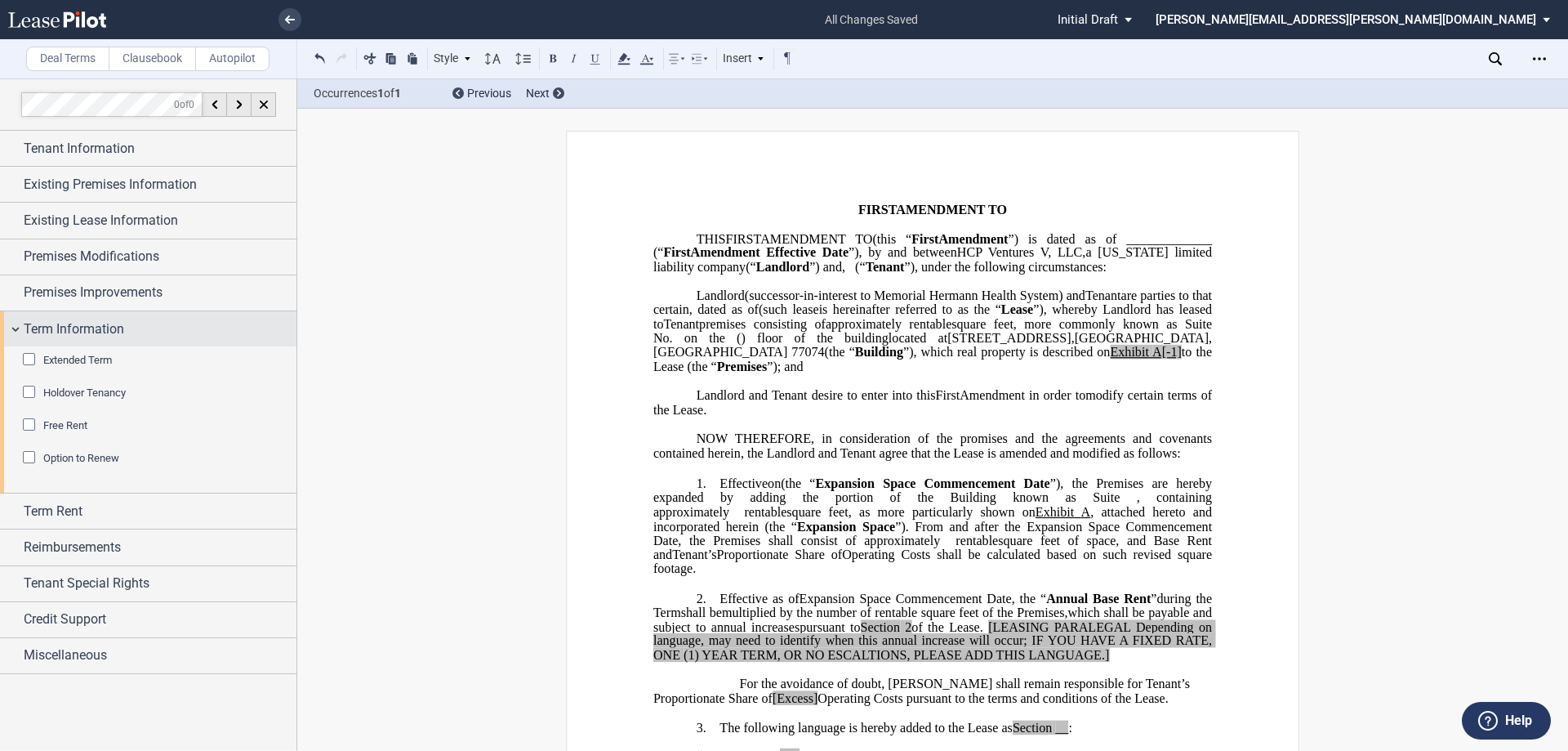
click at [74, 322] on span "Term Information" at bounding box center [73, 329] width 100 height 19
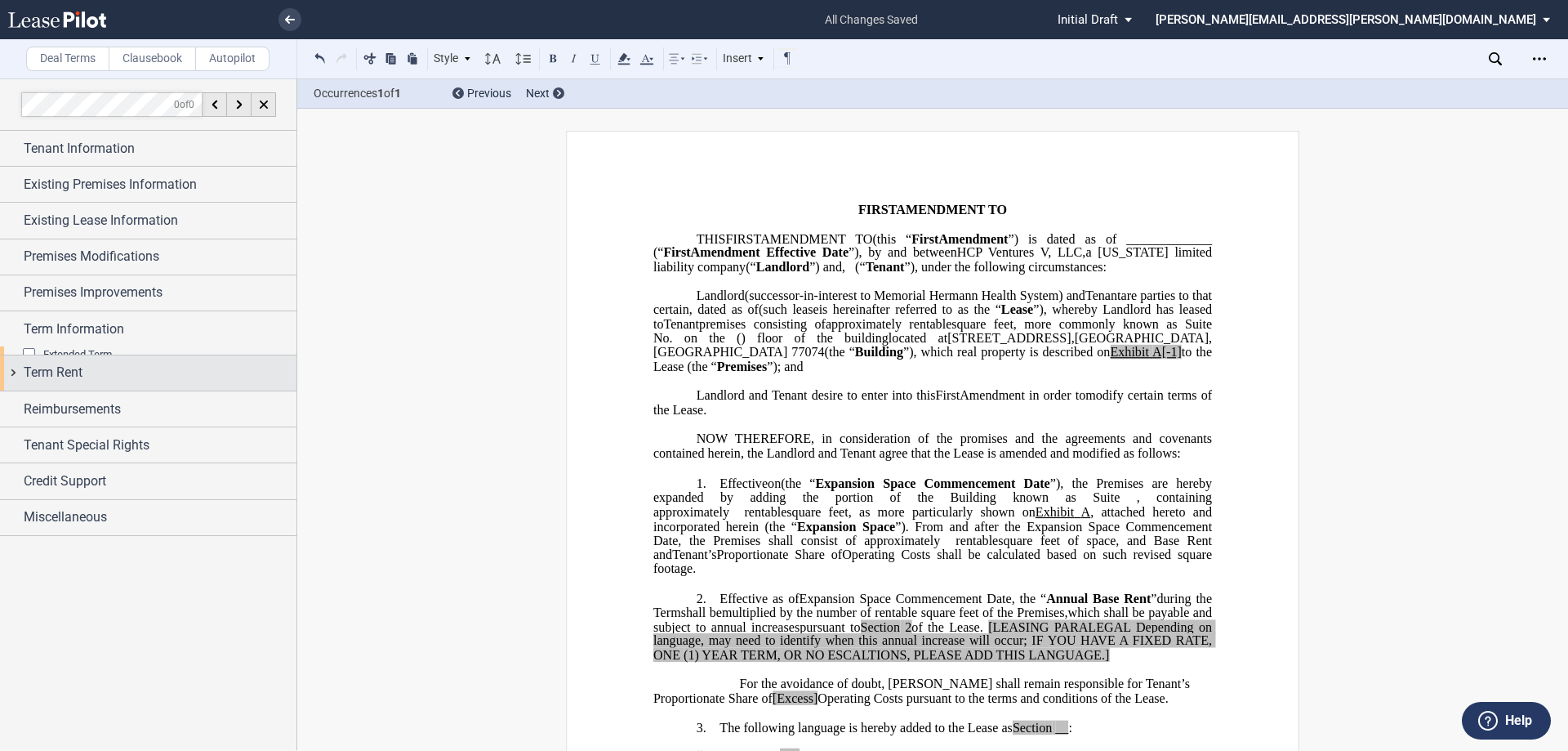
click at [63, 376] on div "Term Rent" at bounding box center [148, 373] width 297 height 35
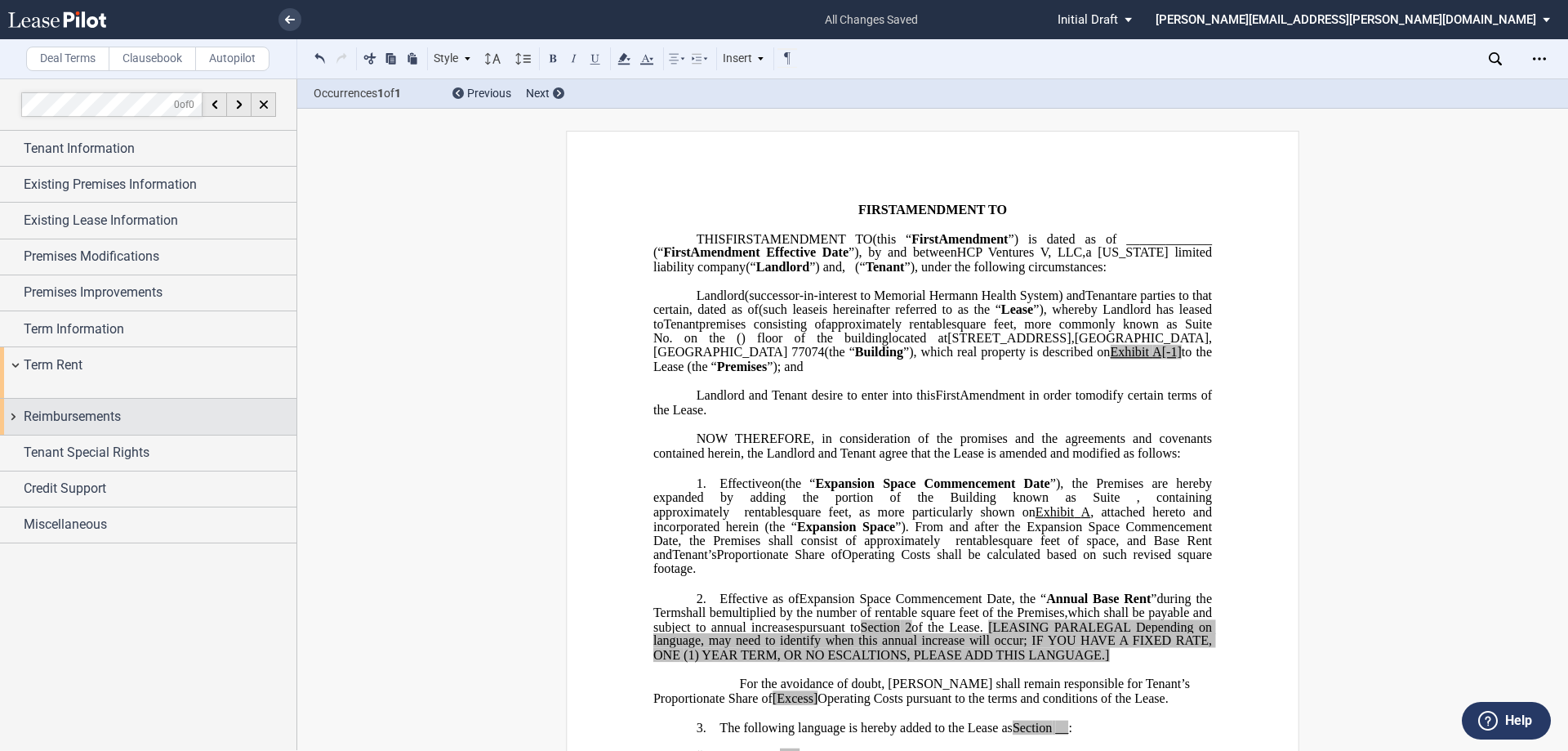
click at [79, 414] on span "Reimbursements" at bounding box center [72, 416] width 97 height 19
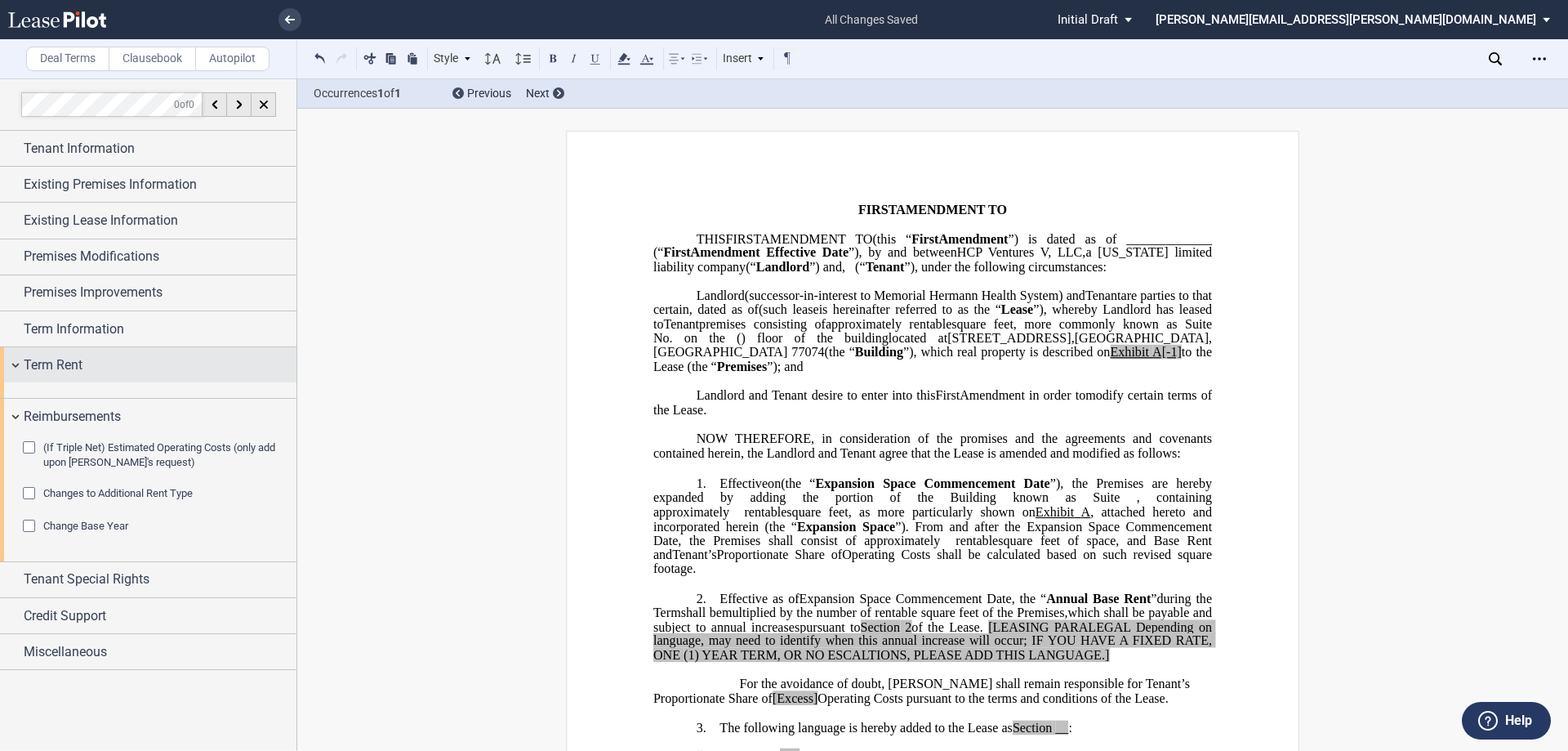
click at [64, 366] on span "Term Rent" at bounding box center [53, 365] width 58 height 19
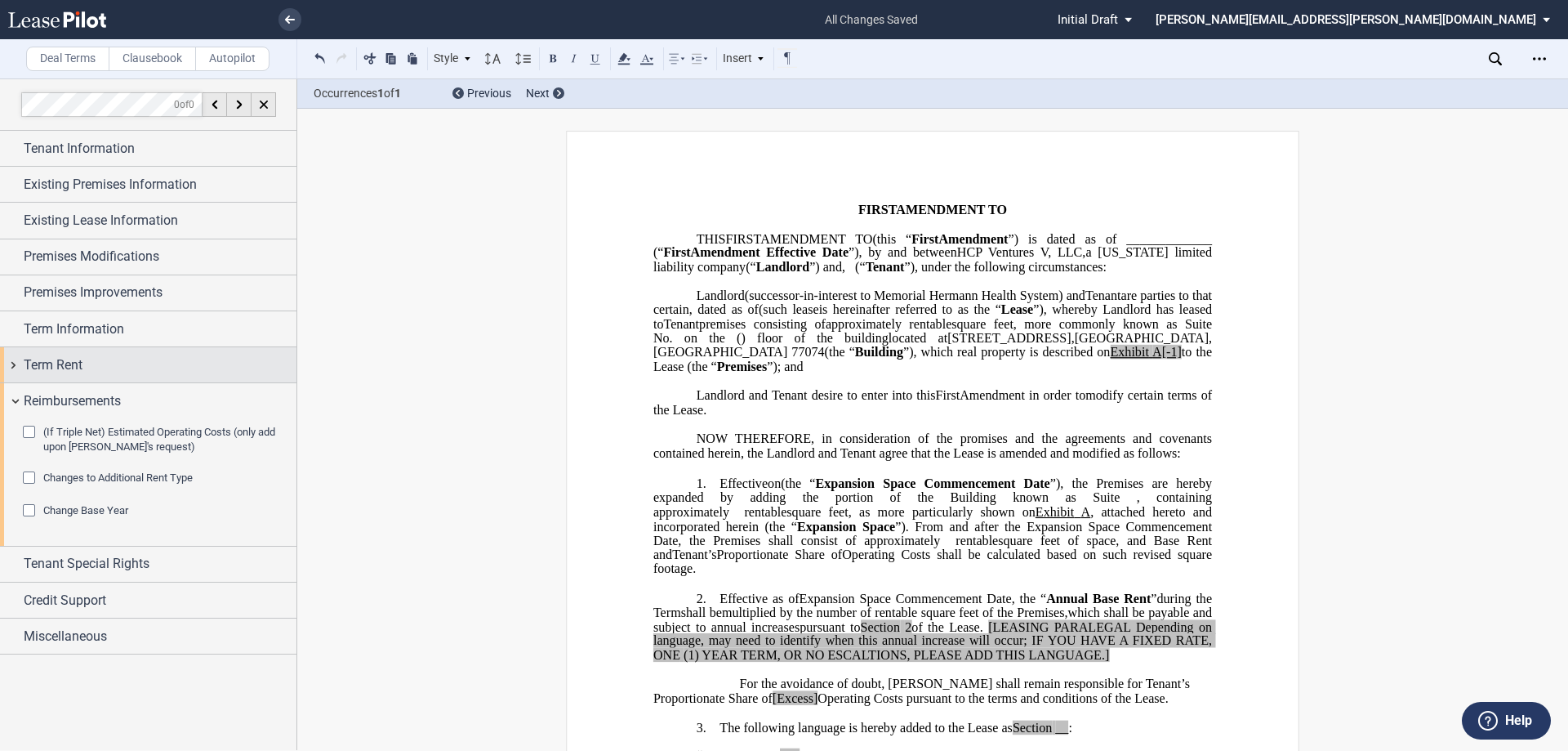
click at [57, 359] on span "Term Rent" at bounding box center [53, 365] width 58 height 19
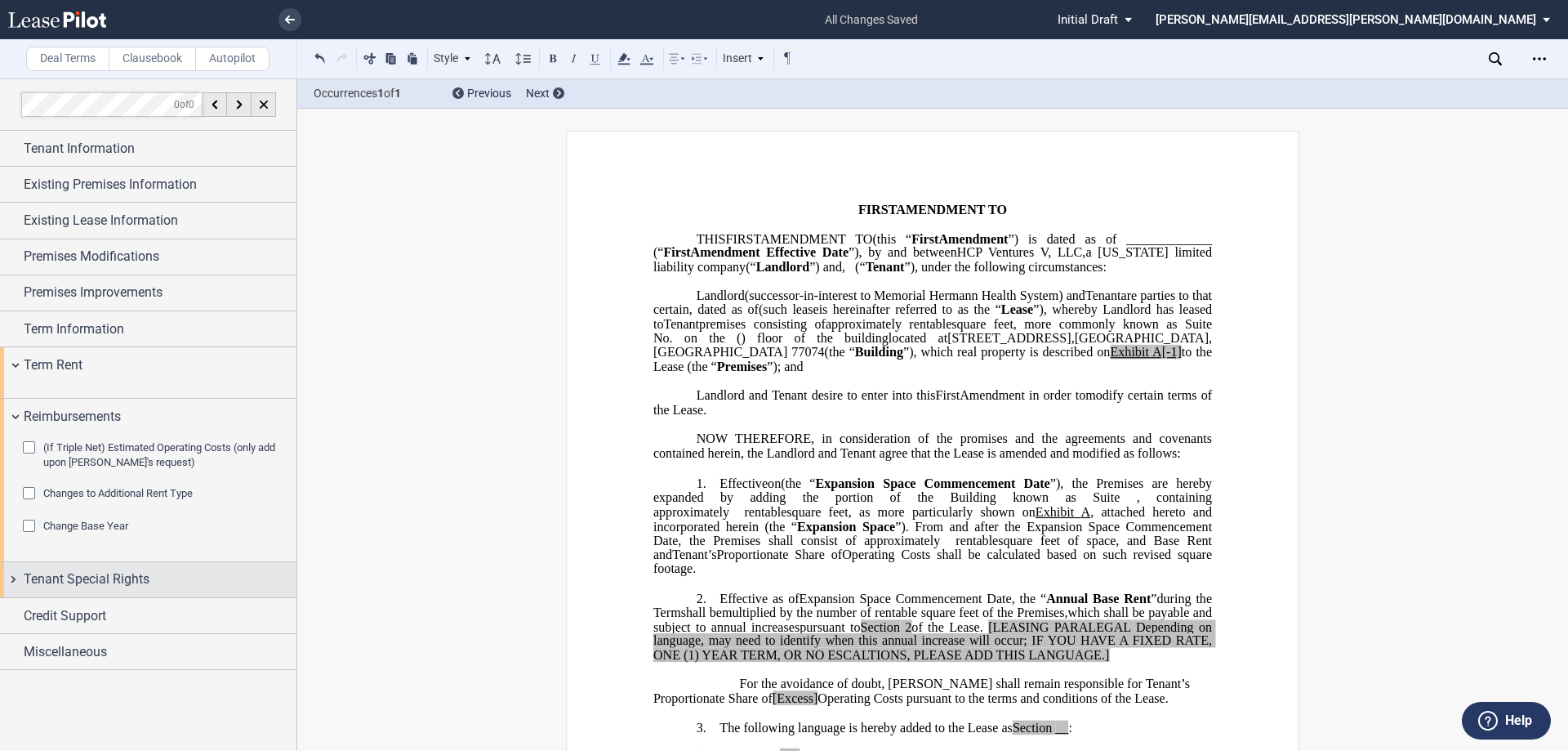
click at [110, 565] on div "Tenant Special Rights" at bounding box center [148, 580] width 297 height 35
click at [85, 578] on span "Tenant Special Rights" at bounding box center [86, 578] width 125 height 19
click at [41, 418] on span "Reimbursements" at bounding box center [72, 416] width 97 height 19
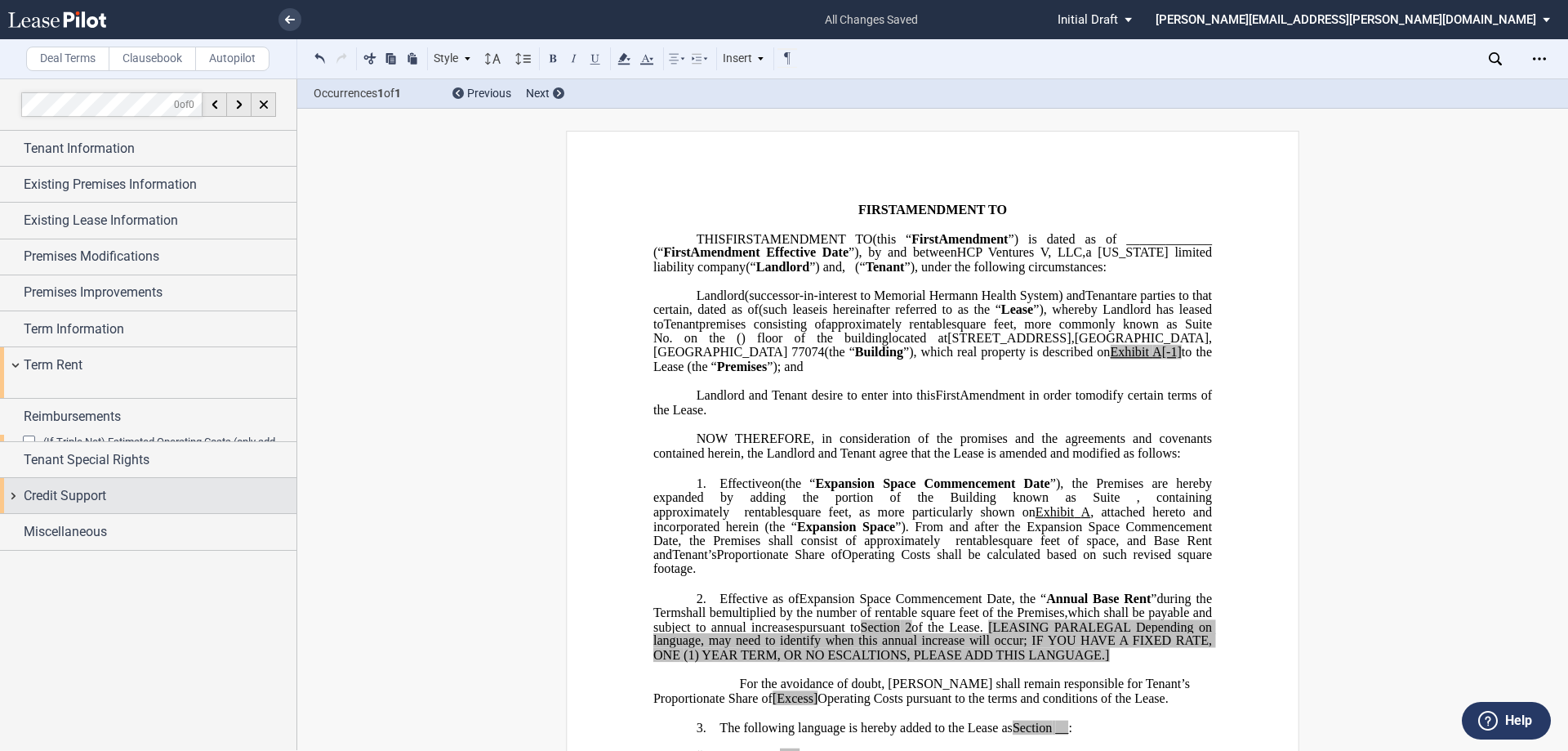
click at [59, 492] on span "Credit Support" at bounding box center [64, 496] width 83 height 19
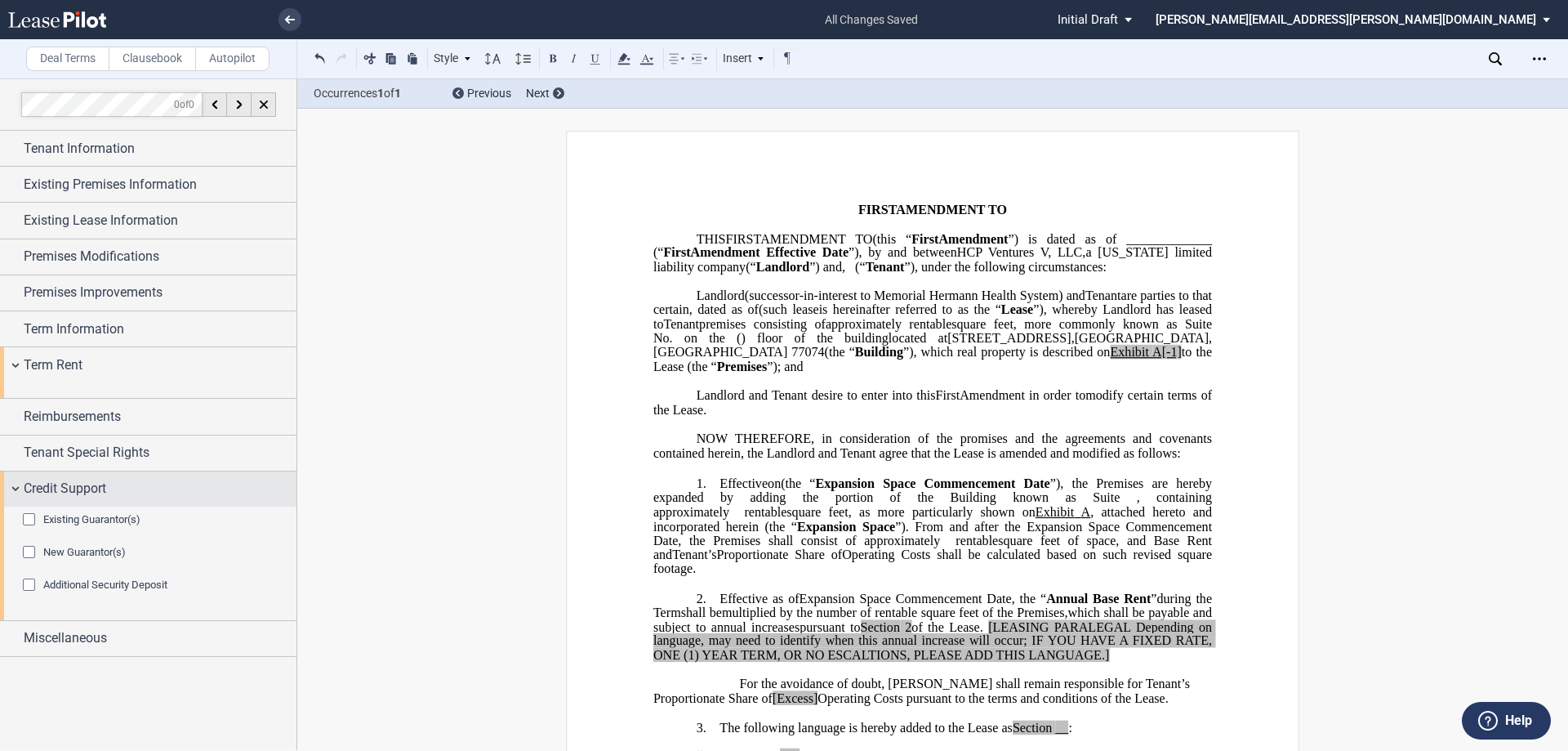
click at [59, 492] on span "Credit Support" at bounding box center [64, 488] width 83 height 19
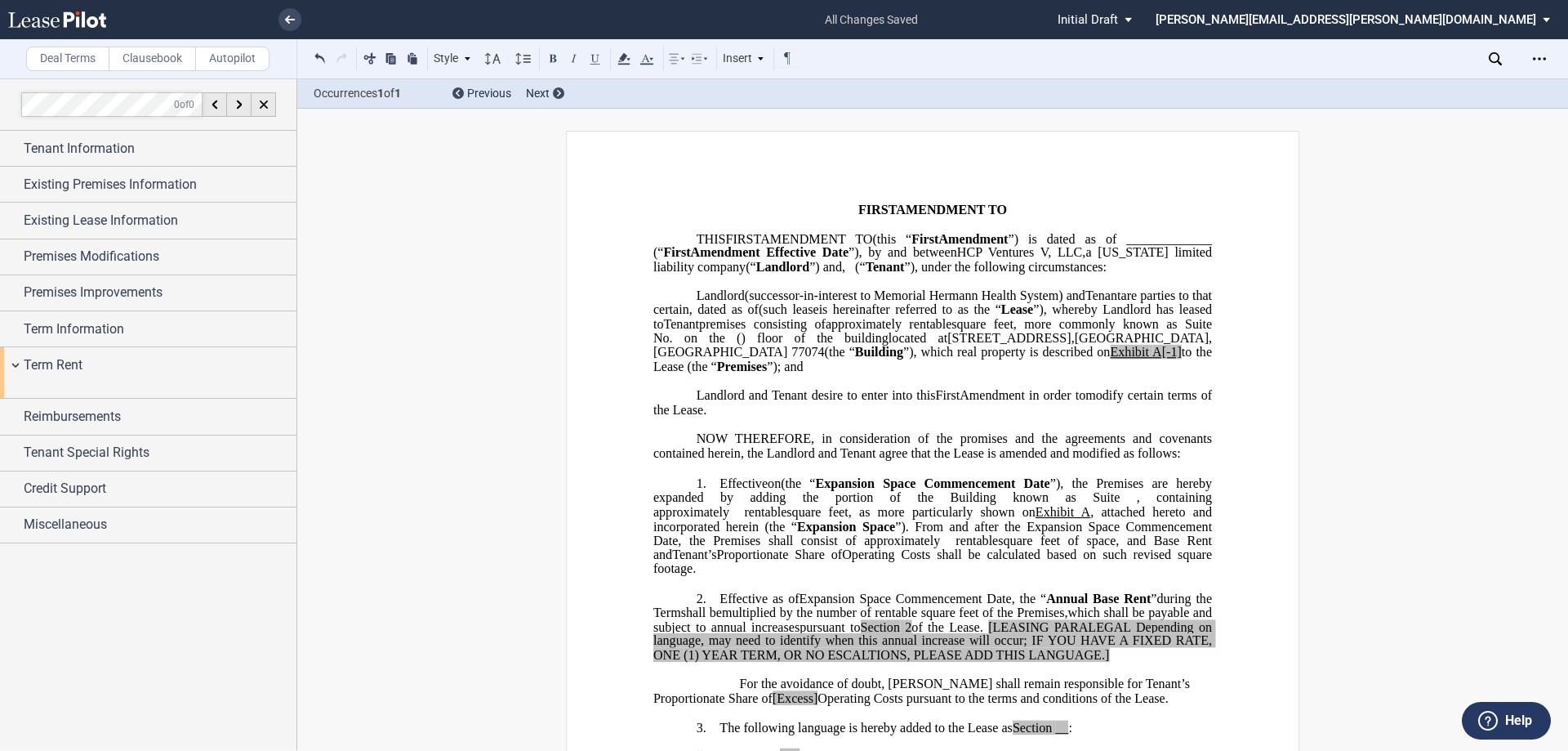
click at [715, 497] on p "1. Effective on ﻿ ﻿ on the earlier of (i) the date upon which Assignee Tenant o…" at bounding box center [933, 526] width 558 height 100
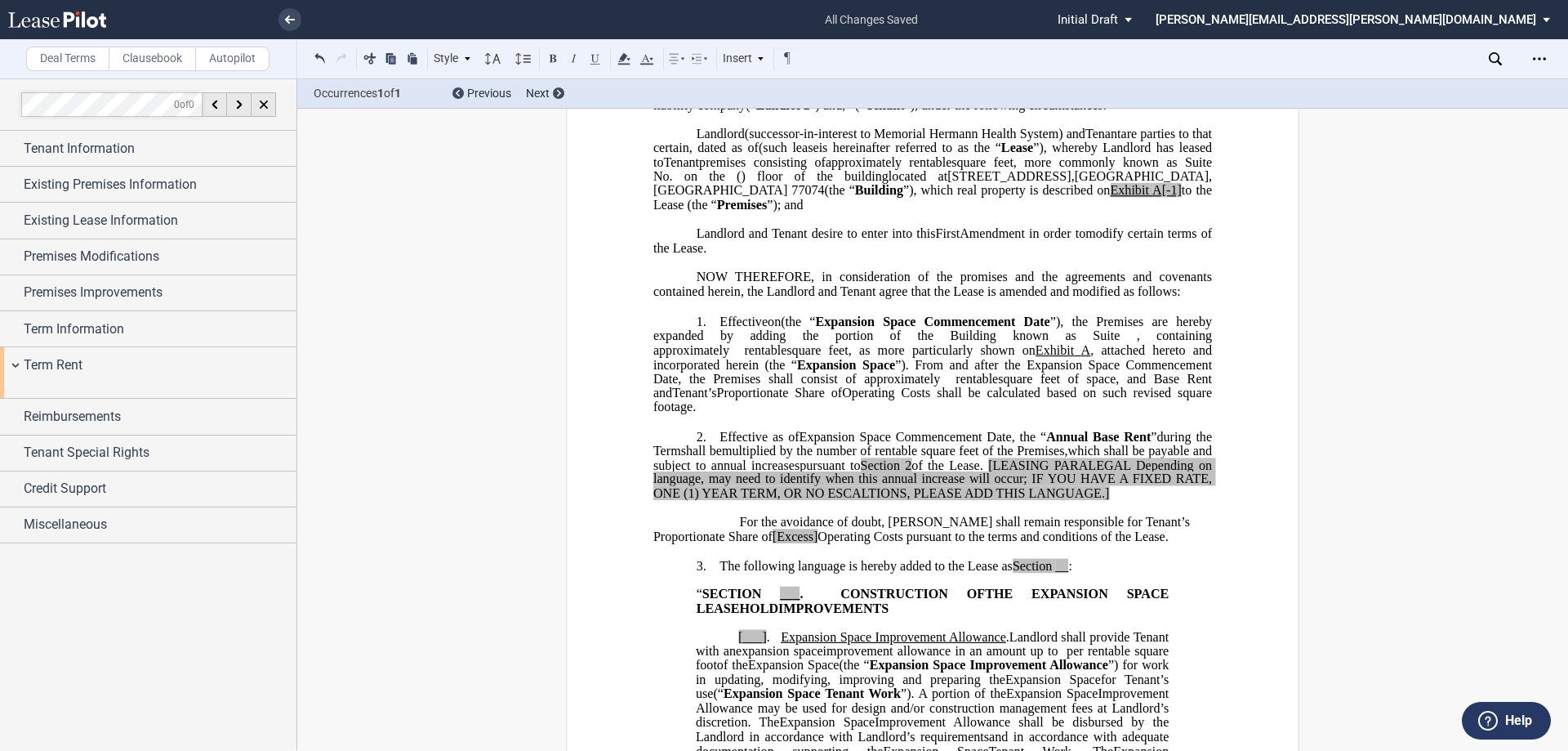
scroll to position [163, 0]
click at [715, 328] on p "1. Effective on ﻿ ﻿ on the earlier of (i) the date upon which Assignee Tenant o…" at bounding box center [933, 363] width 558 height 100
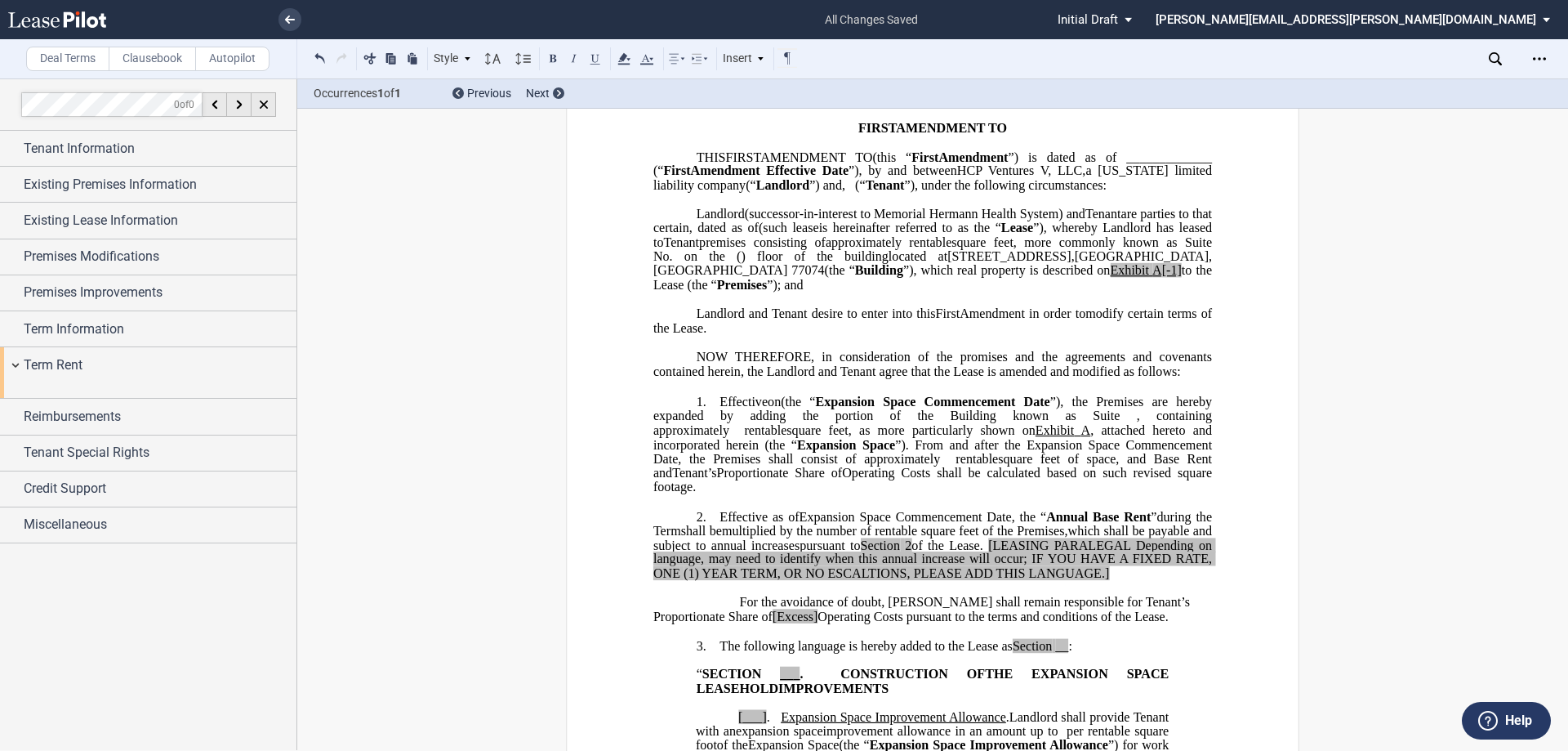
click at [688, 328] on p "Landlord and Tenant desire to enter into this ﻿ ﻿ First Amendment in order to e…" at bounding box center [933, 320] width 558 height 28
click at [782, 293] on span "”); and" at bounding box center [784, 284] width 36 height 15
click at [691, 329] on p "Landlord and Tenant desire to enter into this ﻿ ﻿ First Amendment in order to e…" at bounding box center [933, 320] width 558 height 28
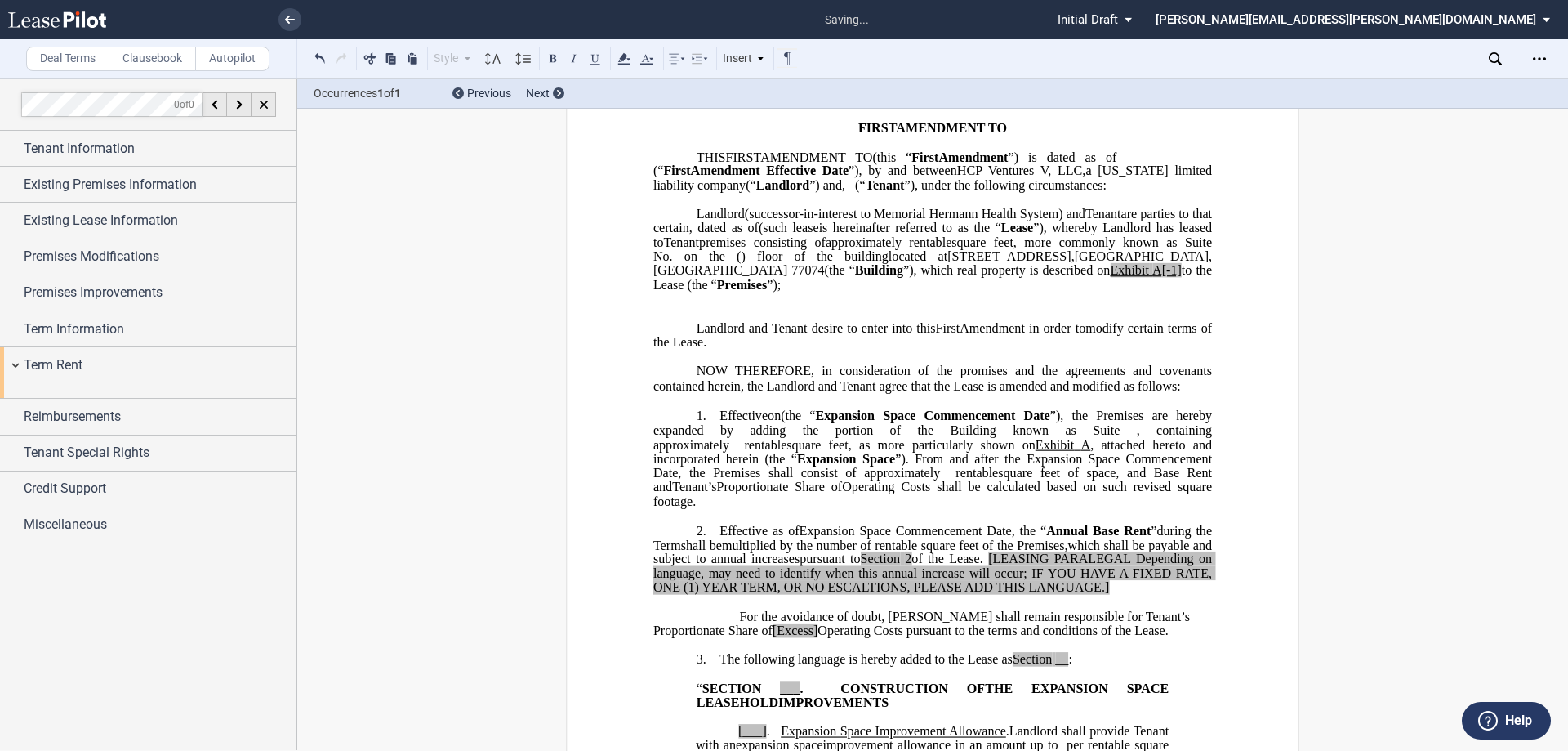
click at [699, 320] on p "﻿" at bounding box center [933, 313] width 558 height 14
drag, startPoint x: 802, startPoint y: 330, endPoint x: 748, endPoint y: 327, distance: 54.1
click at [748, 320] on p "﻿Landlord and Tenan" at bounding box center [933, 313] width 558 height 14
click at [782, 320] on span "﻿Landlord and Tenan" at bounding box center [749, 312] width 105 height 15
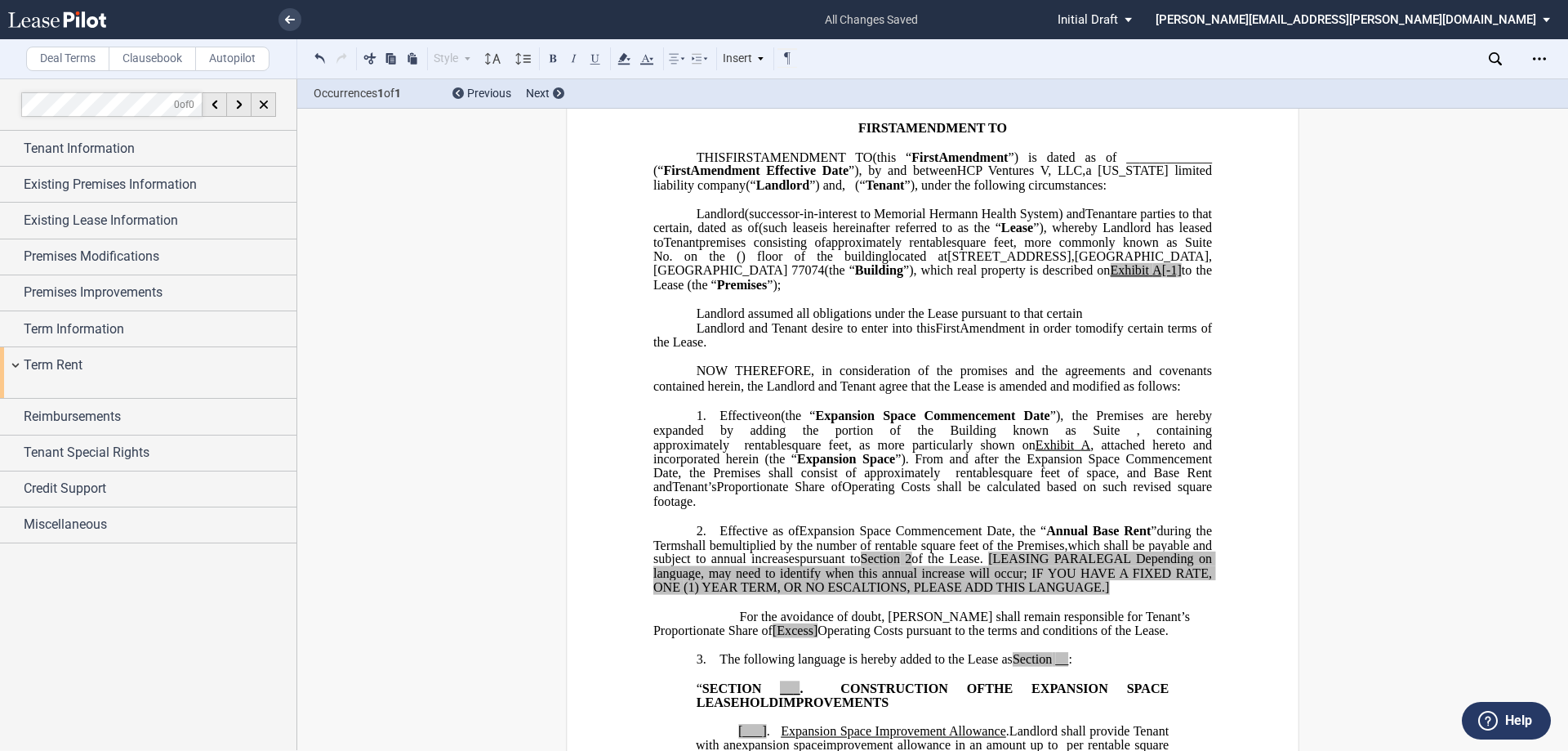
click at [782, 364] on p "﻿" at bounding box center [933, 356] width 558 height 14
click at [782, 320] on p "﻿Landlord assumed all obligations under the Lease pursuant to that certain" at bounding box center [933, 313] width 558 height 14
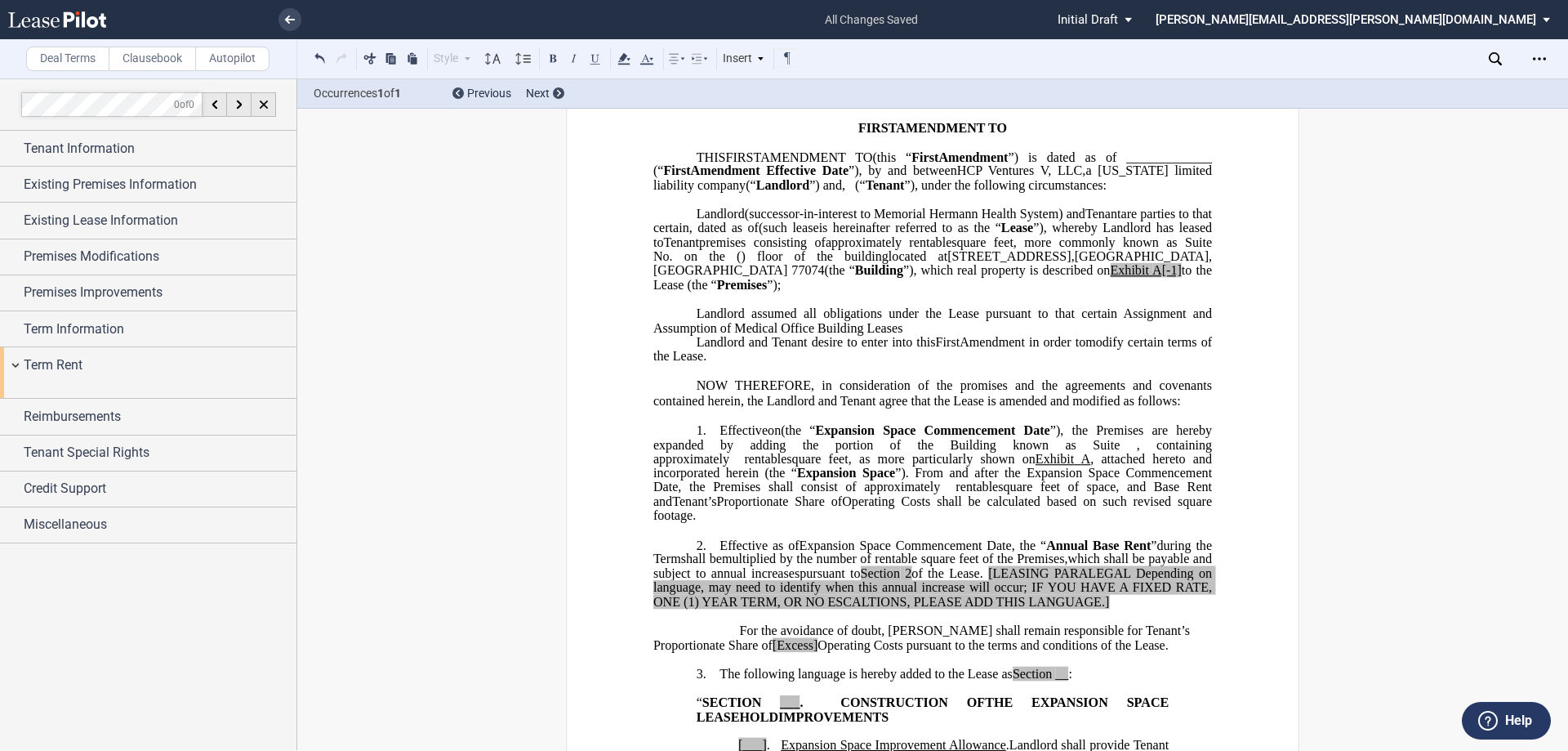
drag, startPoint x: 902, startPoint y: 343, endPoint x: 700, endPoint y: 329, distance: 202.5
click at [700, 329] on p "﻿Landlord assumed all obligations under the Lease pursuant to that certain Assi…" at bounding box center [933, 320] width 558 height 28
drag, startPoint x: 904, startPoint y: 344, endPoint x: 727, endPoint y: 330, distance: 177.6
click at [729, 331] on p "﻿Landlord assumed all obligations under the Lease pursuant to that certain Assi…" at bounding box center [933, 320] width 558 height 28
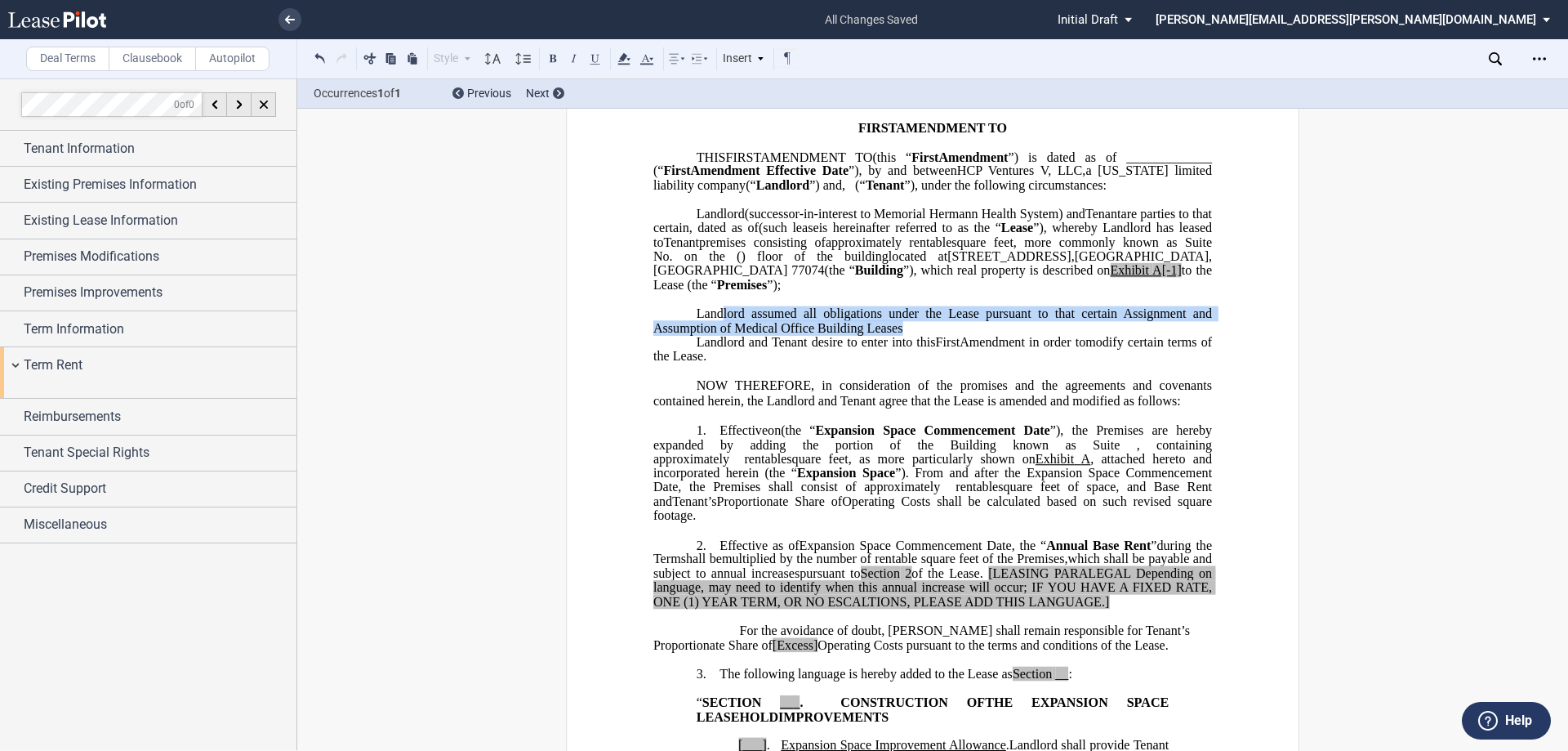
drag, startPoint x: 716, startPoint y: 324, endPoint x: 918, endPoint y: 341, distance: 202.7
click at [782, 335] on p "﻿Landlord assumed all obligations under the Lease pursuant to that certain Assi…" at bounding box center [933, 320] width 558 height 28
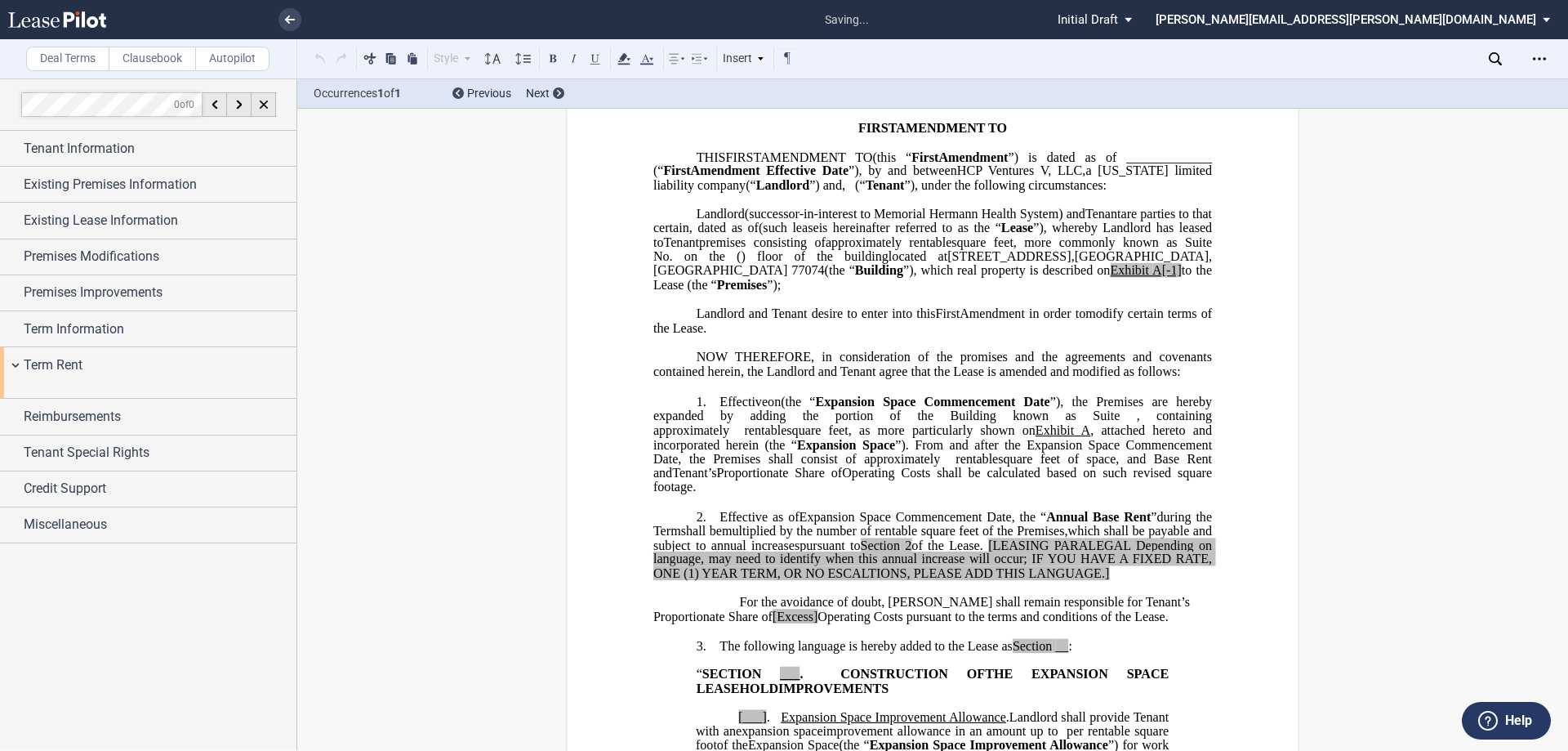
click at [782, 293] on p "HCP Ventures V, LLC , a [US_STATE] limited liability company (“ Landlord ”) Lan…" at bounding box center [933, 249] width 558 height 86
click at [720, 410] on span "Effective" at bounding box center [744, 402] width 49 height 15
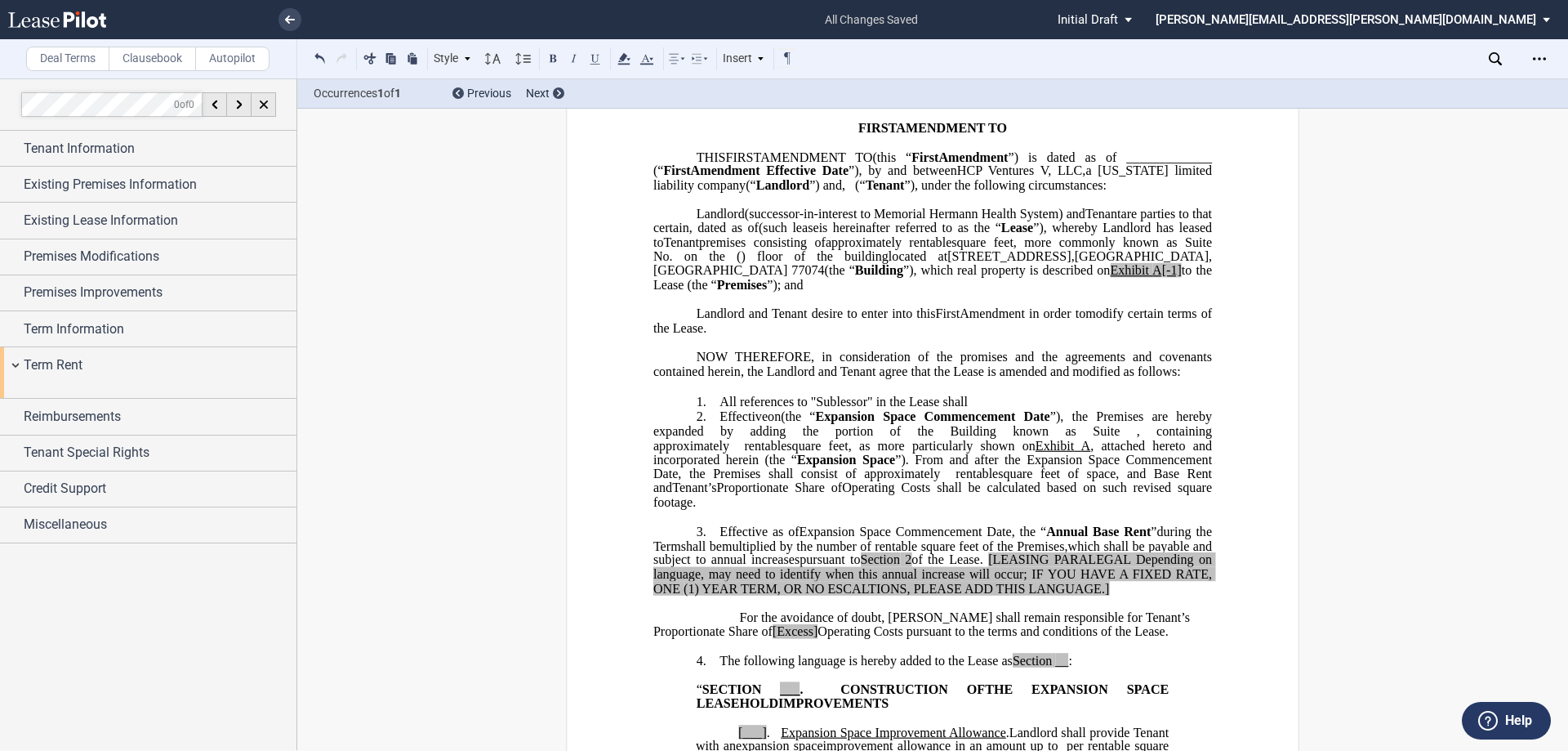
click at [782, 410] on span "﻿All references to "Sublessor" in the Lease shall" at bounding box center [845, 402] width 252 height 15
click at [550, 58] on button at bounding box center [552, 58] width 19 height 19
click at [782, 411] on p "1. ﻿All references to " Sublessor " in the Lease shall" at bounding box center [933, 403] width 558 height 16
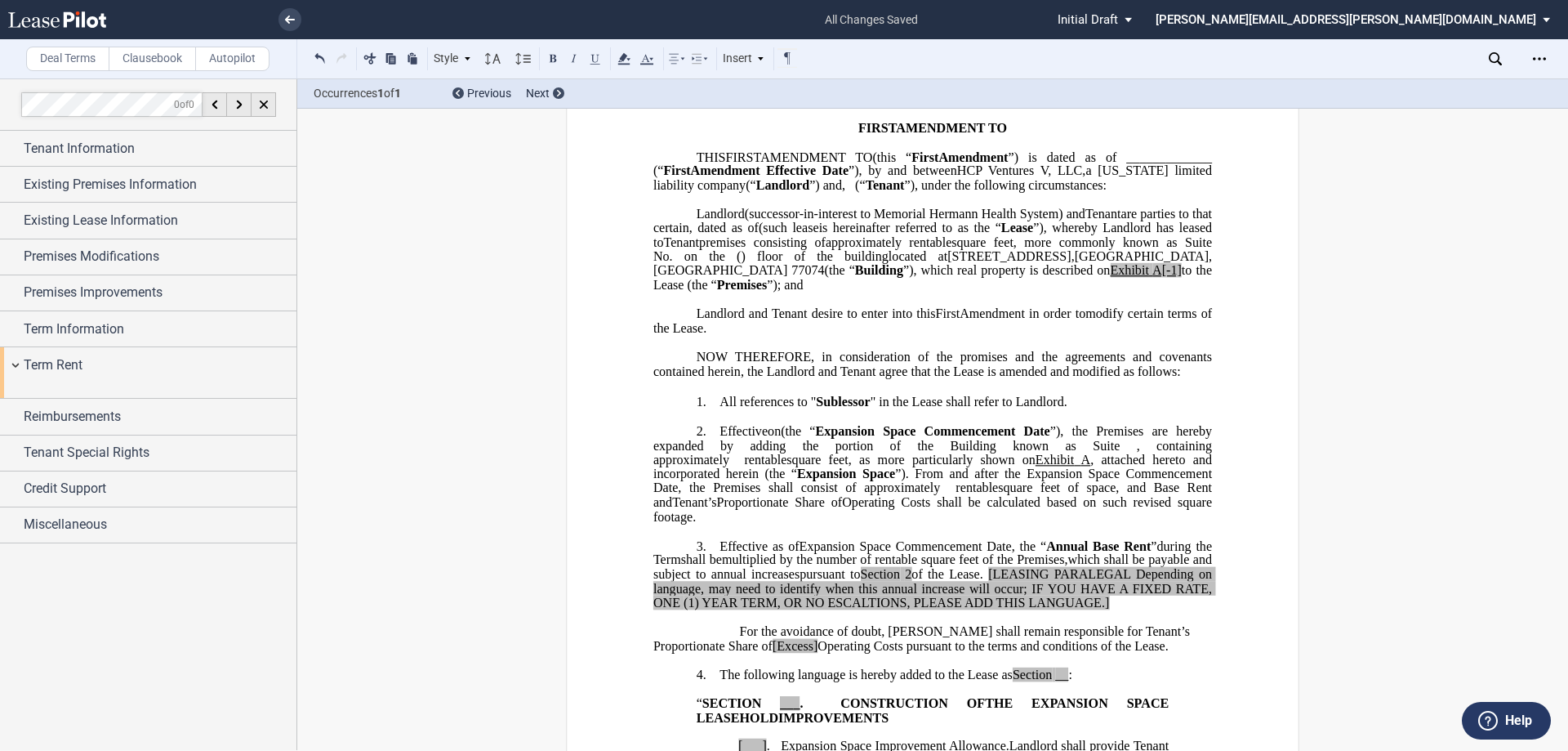
click at [782, 410] on span "﻿All references to " Sublessor " in the Lease shall refer to Landlord." at bounding box center [894, 402] width 348 height 15
drag, startPoint x: 1006, startPoint y: 415, endPoint x: 972, endPoint y: 413, distance: 34.1
click at [782, 410] on span "﻿All references to " Sublessor " in the Lease shall refer to Landlord." at bounding box center [894, 402] width 348 height 15
click at [782, 410] on span "﻿All references to " Sublessor " in the Lease shall mean Landlord." at bounding box center [888, 402] width 338 height 15
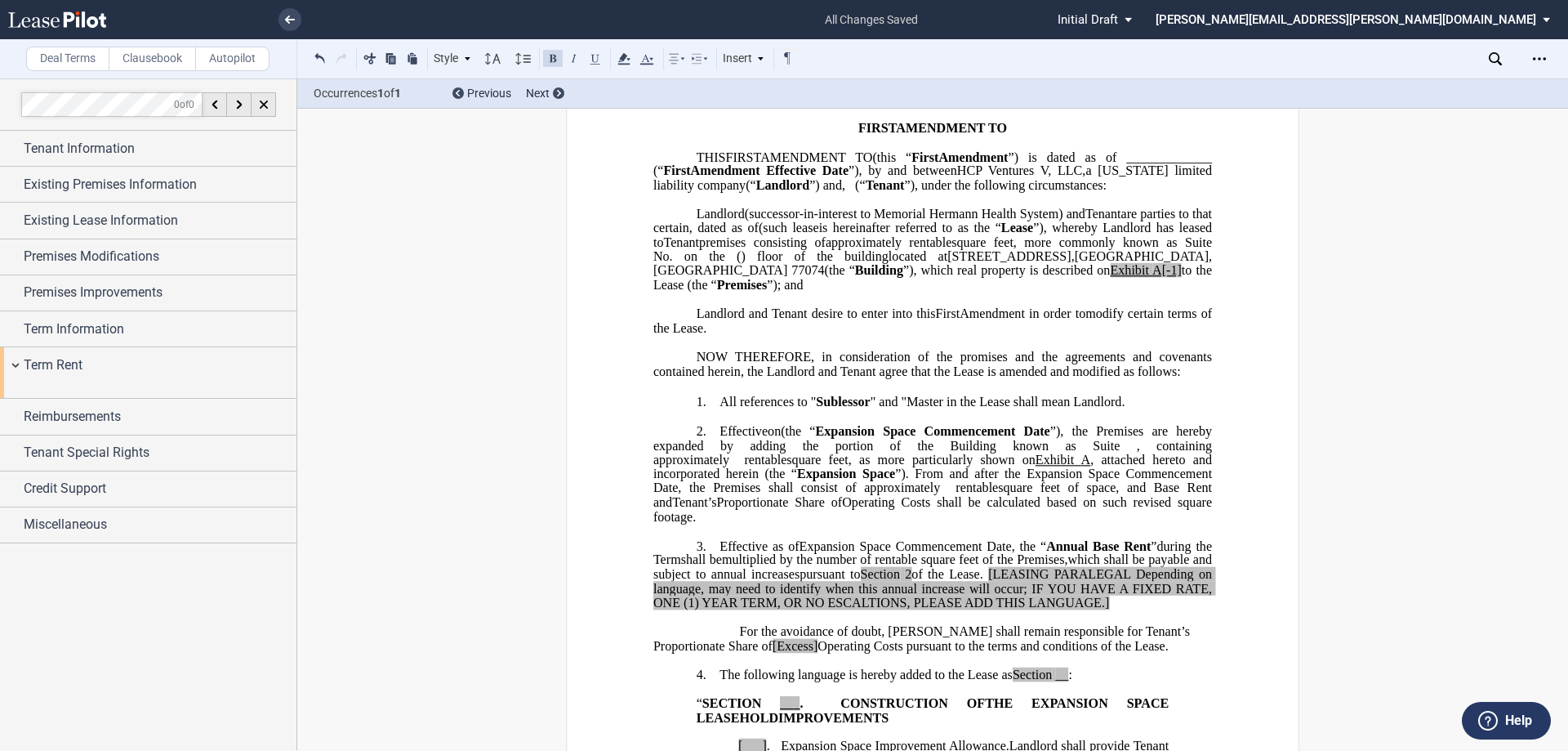
click at [782, 410] on span "﻿All references to " Sublessor " and "Master in the Lease shall mean Landlord." at bounding box center [922, 402] width 405 height 15
click at [782, 410] on span "﻿All references to " Sublessor " and "Lessor" in the Lease shall mean Landlord." at bounding box center [924, 402] width 410 height 15
click at [552, 62] on button at bounding box center [552, 58] width 19 height 19
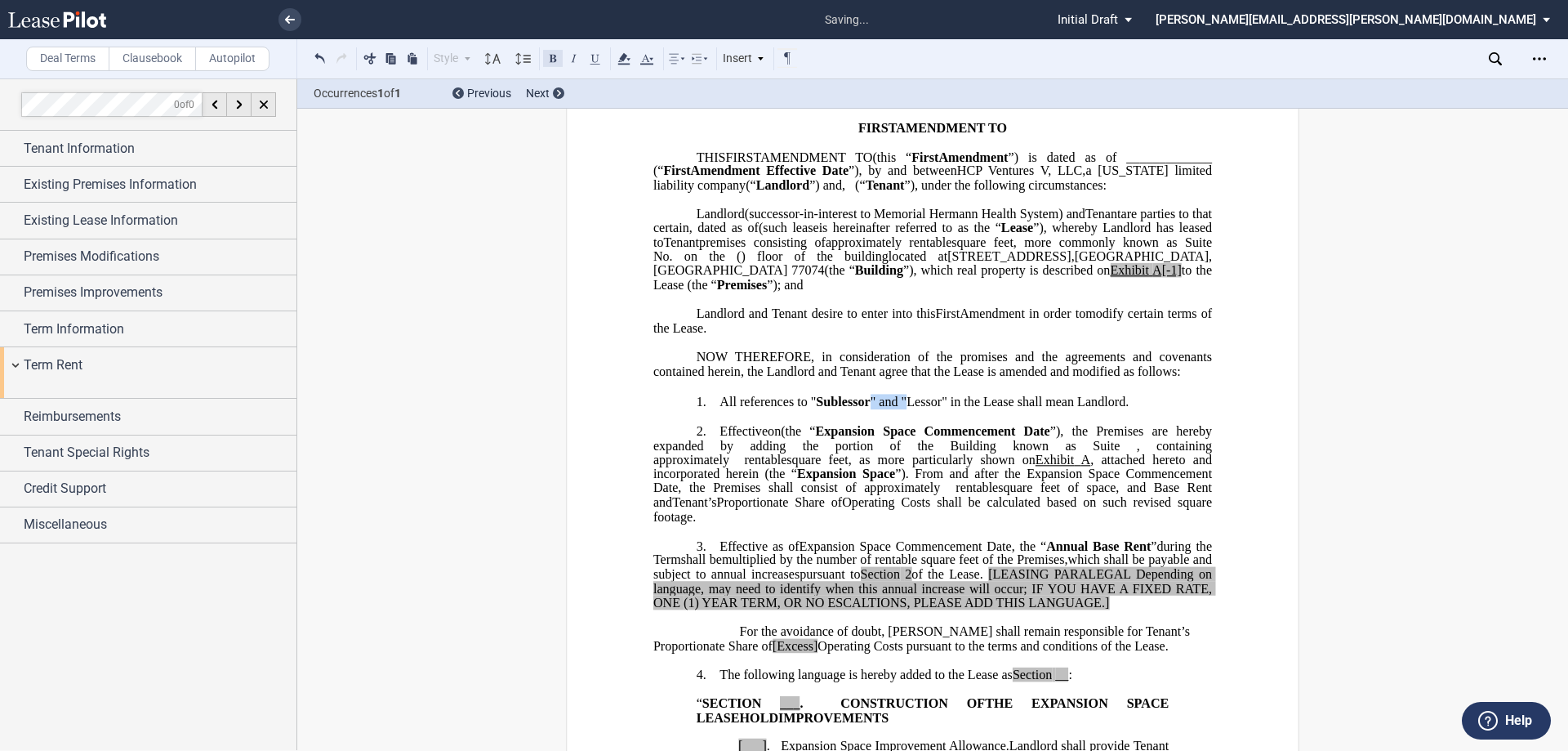
click at [552, 61] on button at bounding box center [552, 58] width 19 height 19
click at [782, 423] on p "​" at bounding box center [933, 416] width 558 height 14
drag, startPoint x: 944, startPoint y: 413, endPoint x: 877, endPoint y: 411, distance: 67.0
click at [782, 410] on span "﻿All references to " Sublessor " and " Lessor " in the Lease shall mean Landlor…" at bounding box center [925, 402] width 411 height 15
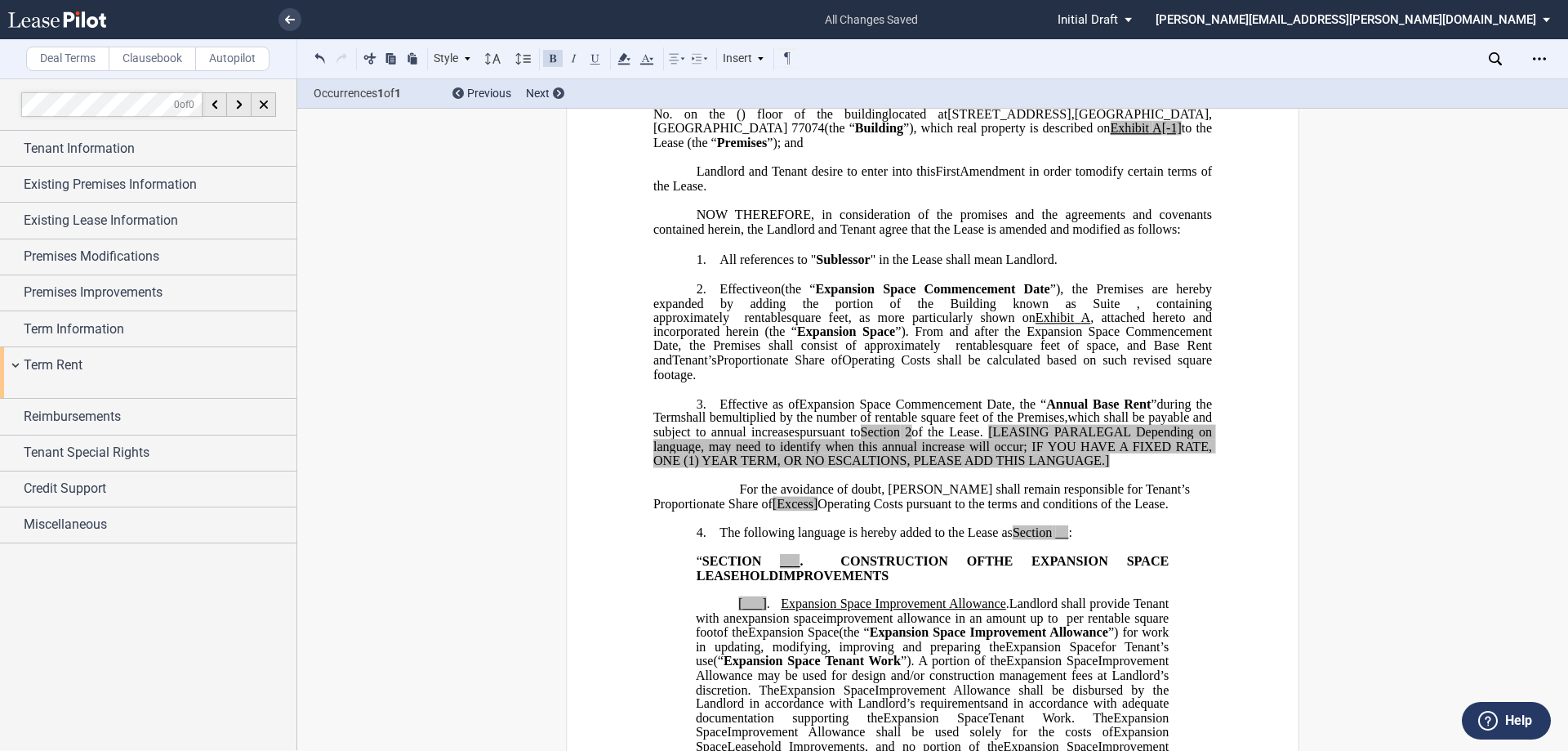
scroll to position [245, 0]
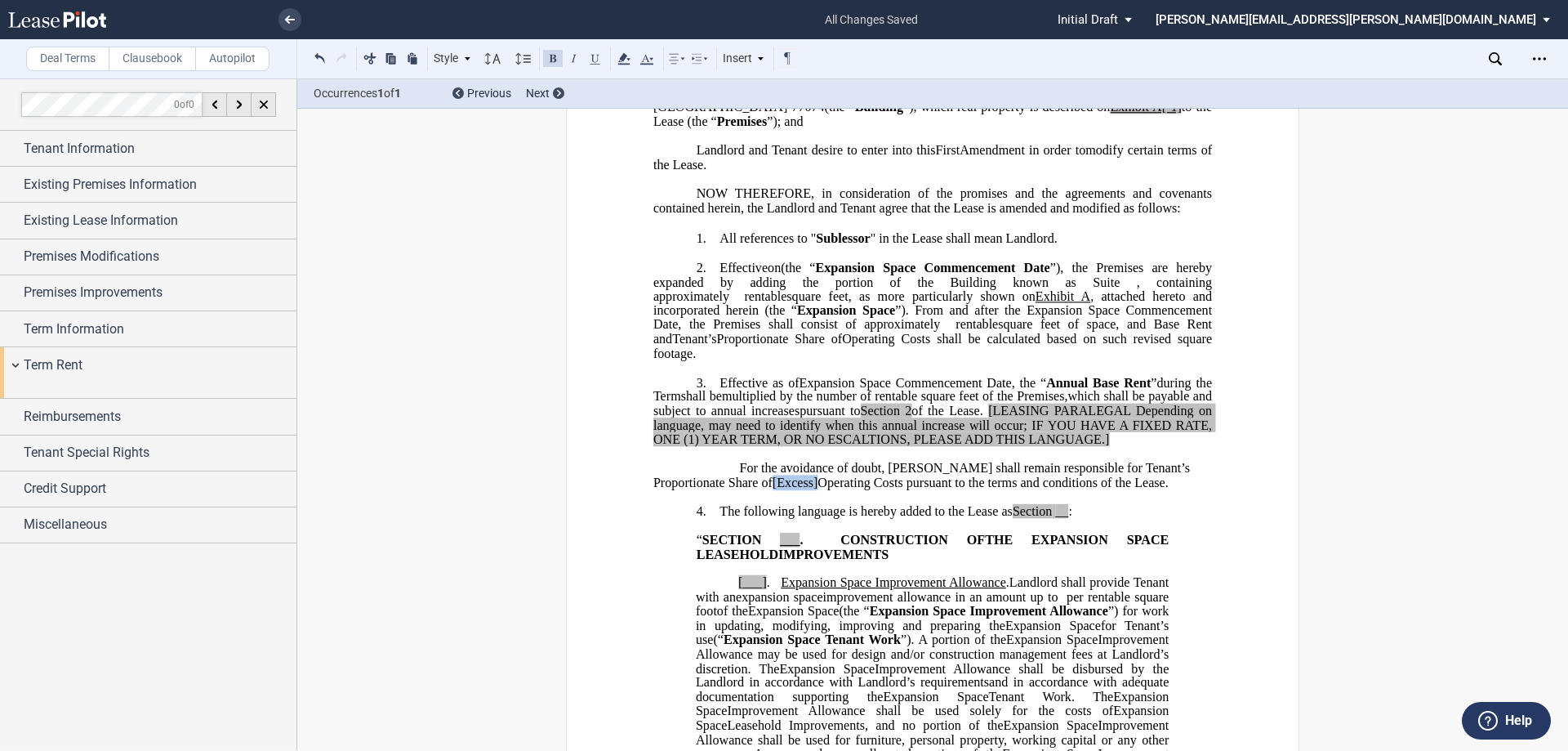
drag, startPoint x: 742, startPoint y: 483, endPoint x: 719, endPoint y: 486, distance: 23.2
click at [698, 483] on span "For the avoidance of doubt, [PERSON_NAME] shall remain responsible for Tenant’s…" at bounding box center [923, 475] width 540 height 28
click at [782, 411] on span "of the Lease." at bounding box center [946, 411] width 71 height 15
drag, startPoint x: 985, startPoint y: 408, endPoint x: 931, endPoint y: 411, distance: 54.1
click at [782, 411] on span "pursuant to Section 2.3 of the Lease." at bounding box center [892, 411] width 190 height 15
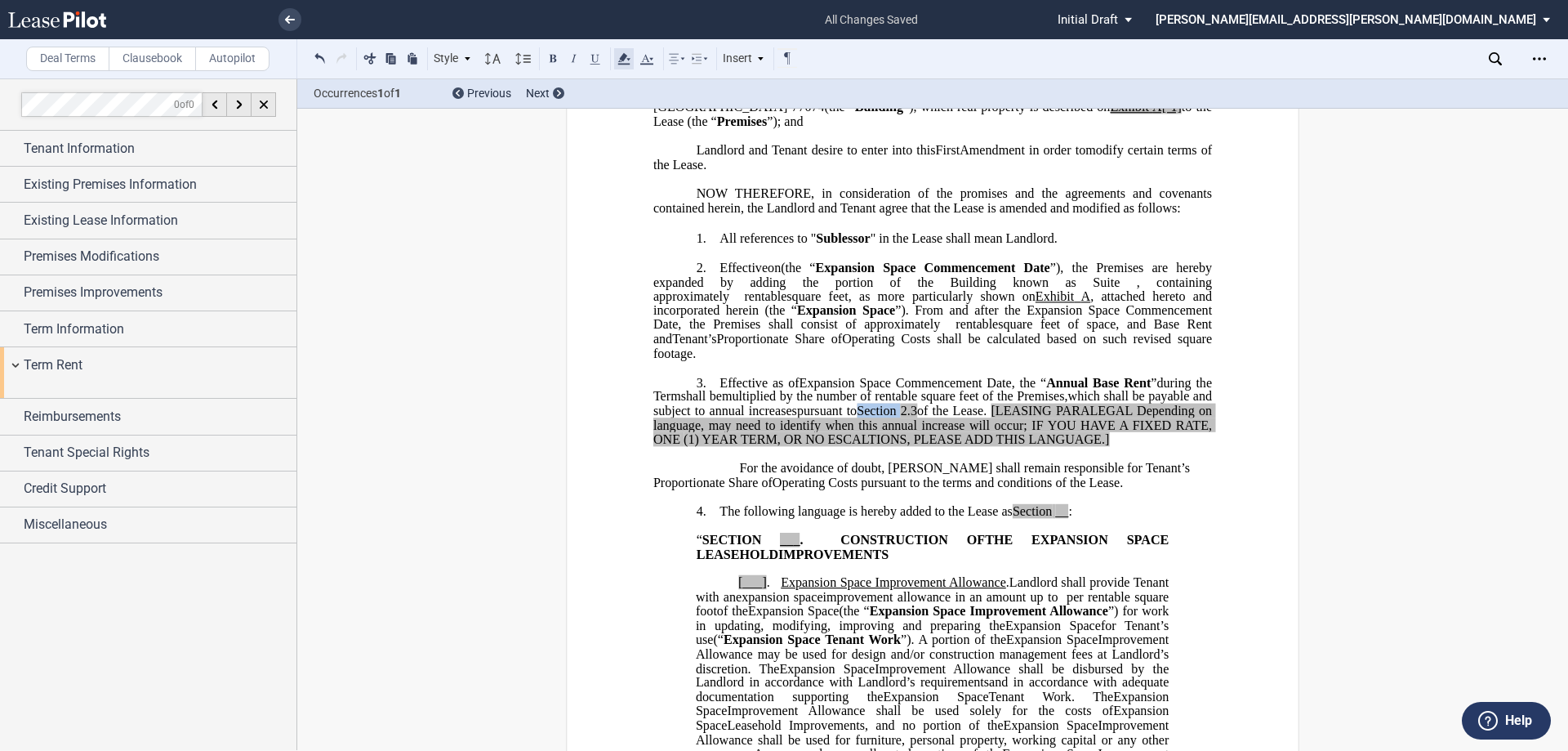
click at [621, 56] on icon at bounding box center [624, 58] width 19 height 19
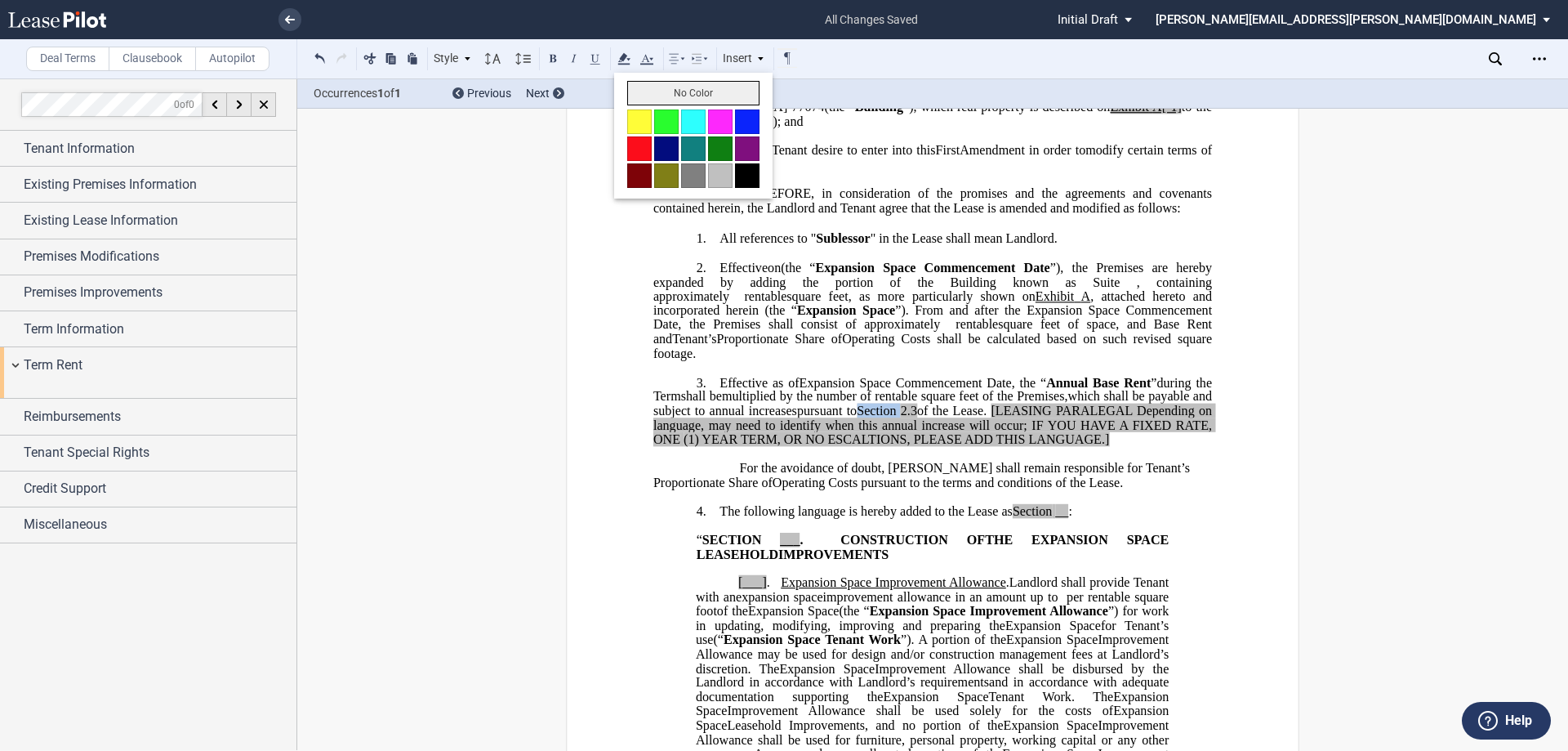
click at [695, 89] on button "No Color" at bounding box center [694, 92] width 132 height 24
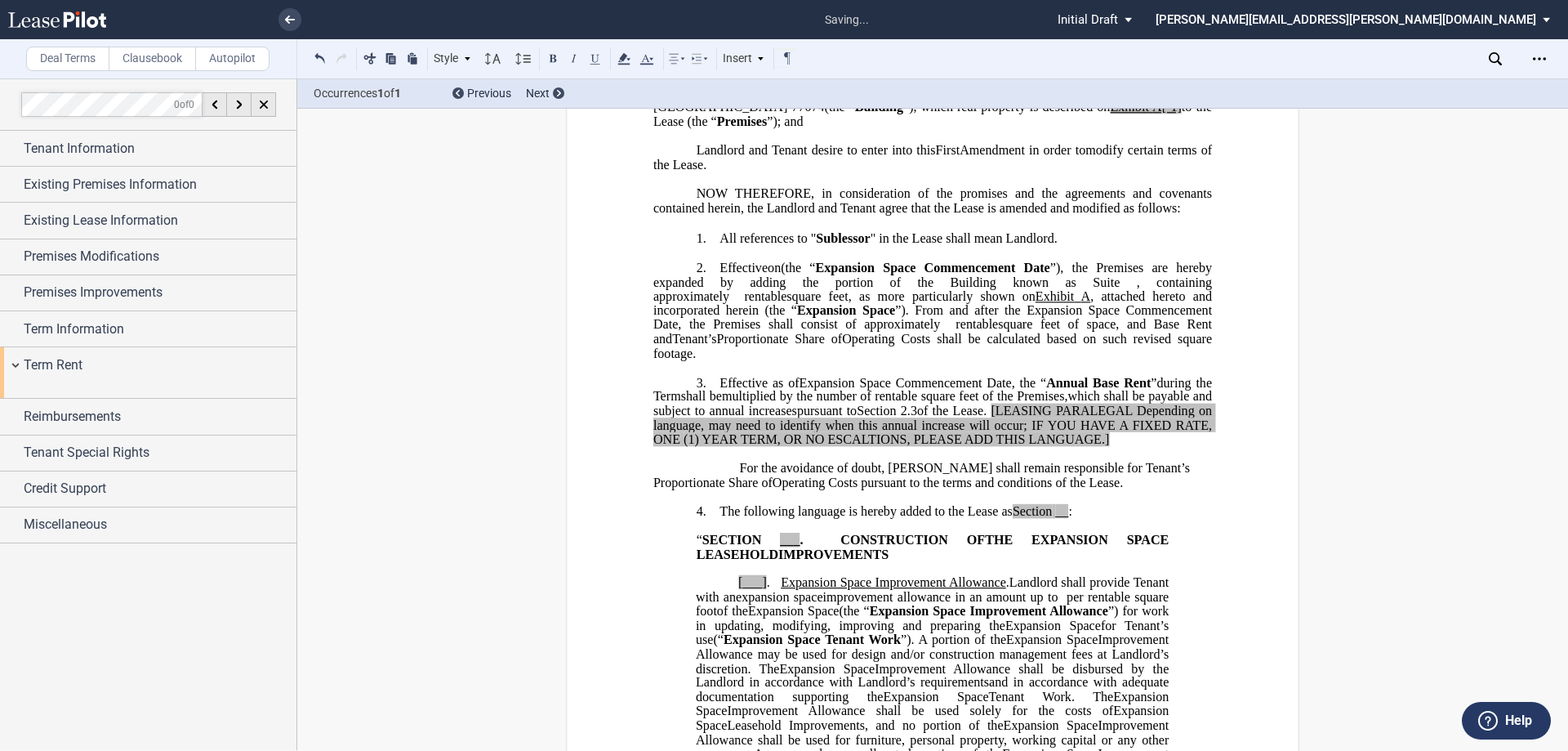
click at [782, 366] on p "﻿" at bounding box center [933, 368] width 558 height 14
click at [782, 385] on span "Annual Base Rent" at bounding box center [1098, 381] width 104 height 15
drag, startPoint x: 1115, startPoint y: 383, endPoint x: 1123, endPoint y: 378, distance: 9.4
click at [782, 378] on span "during the" at bounding box center [1128, 381] width 53 height 15
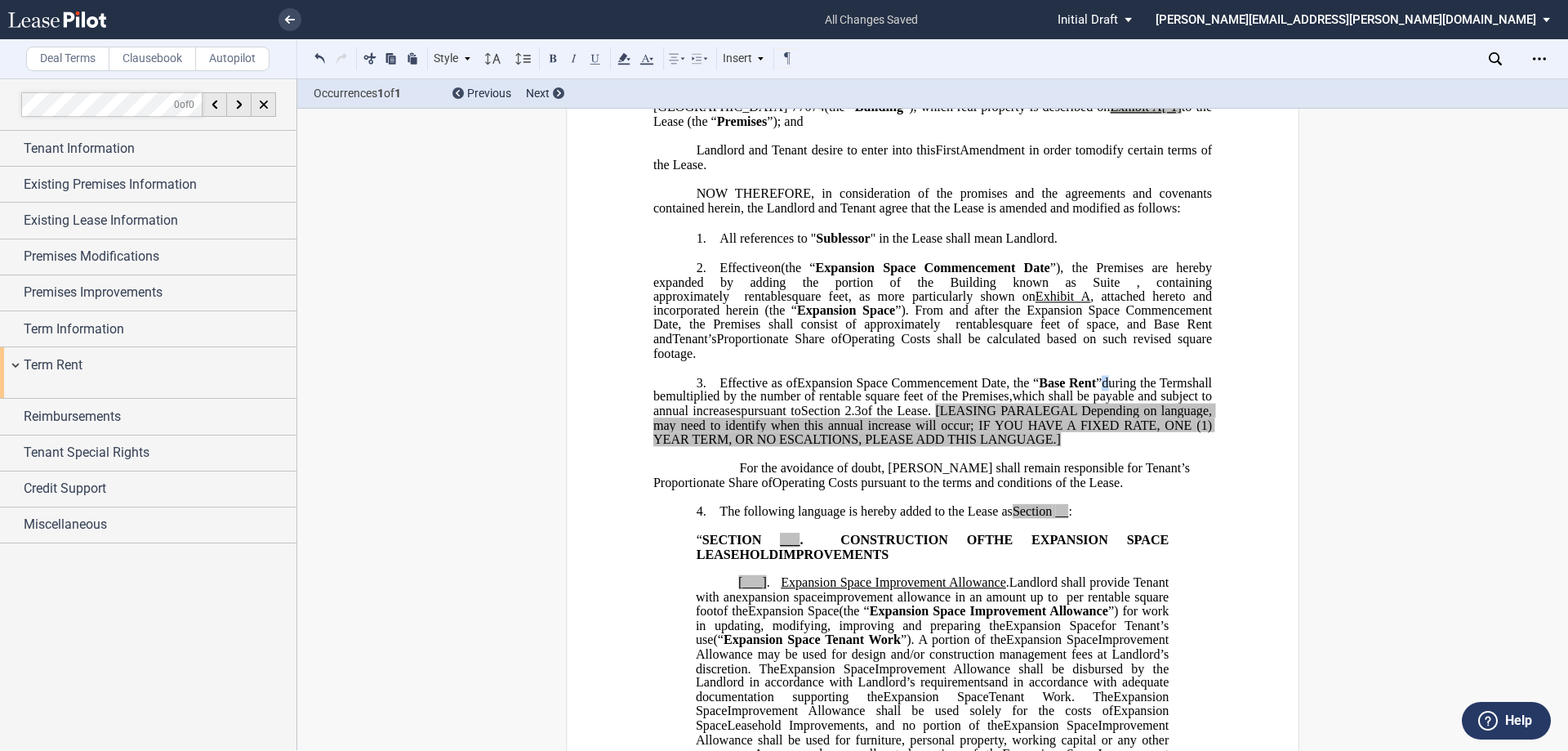
click at [782, 382] on span "during the" at bounding box center [1128, 381] width 53 height 15
drag, startPoint x: 1116, startPoint y: 379, endPoint x: 1021, endPoint y: 382, distance: 95.0
click at [782, 382] on span ", the “ Base Rent ” during the" at bounding box center [1081, 381] width 150 height 15
click at [782, 379] on span "during the" at bounding box center [1123, 381] width 58 height 15
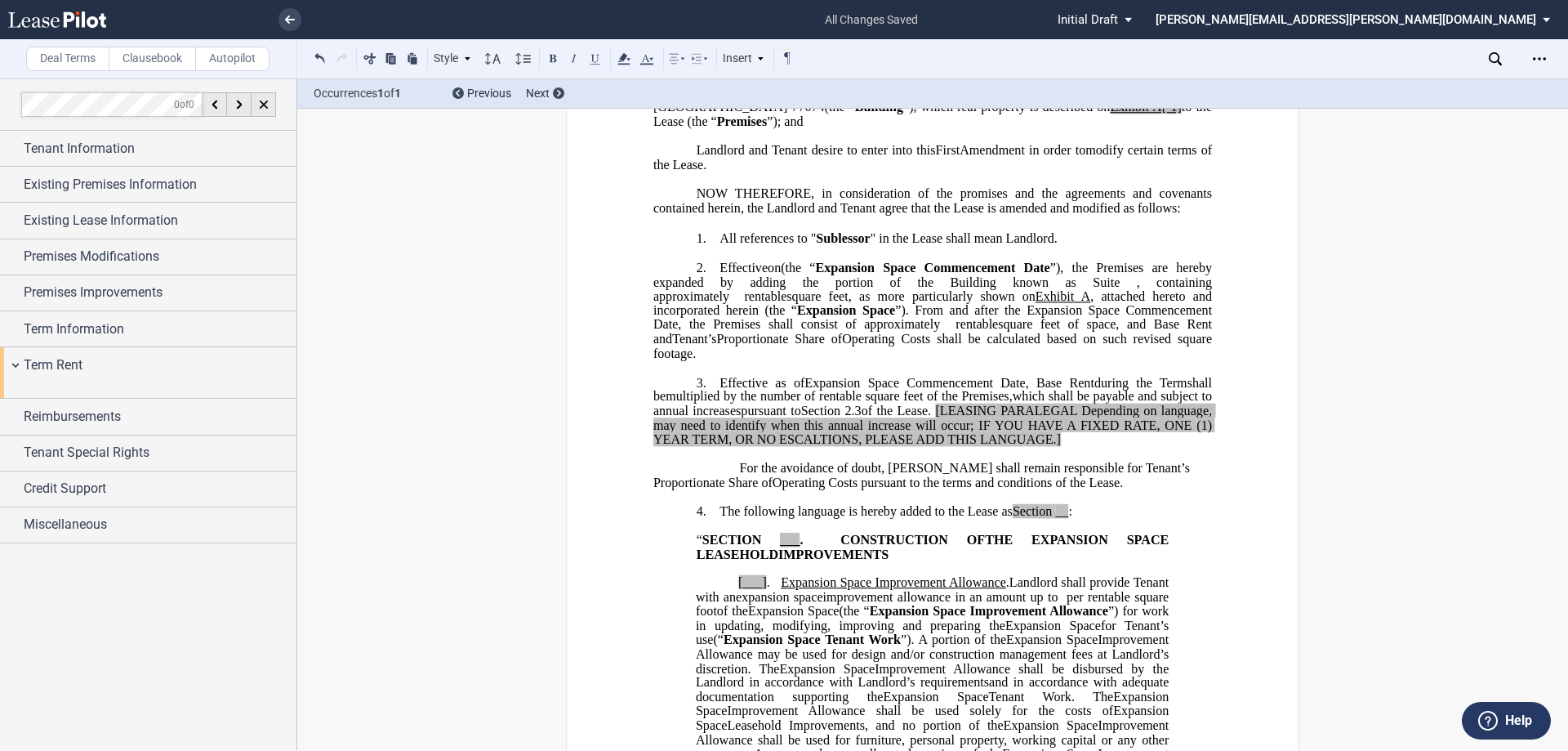
click at [782, 395] on span "multiplied by the number of rentable square feet of the Premises," at bounding box center [838, 397] width 347 height 15
click at [782, 381] on span "shall be" at bounding box center [935, 388] width 562 height 28
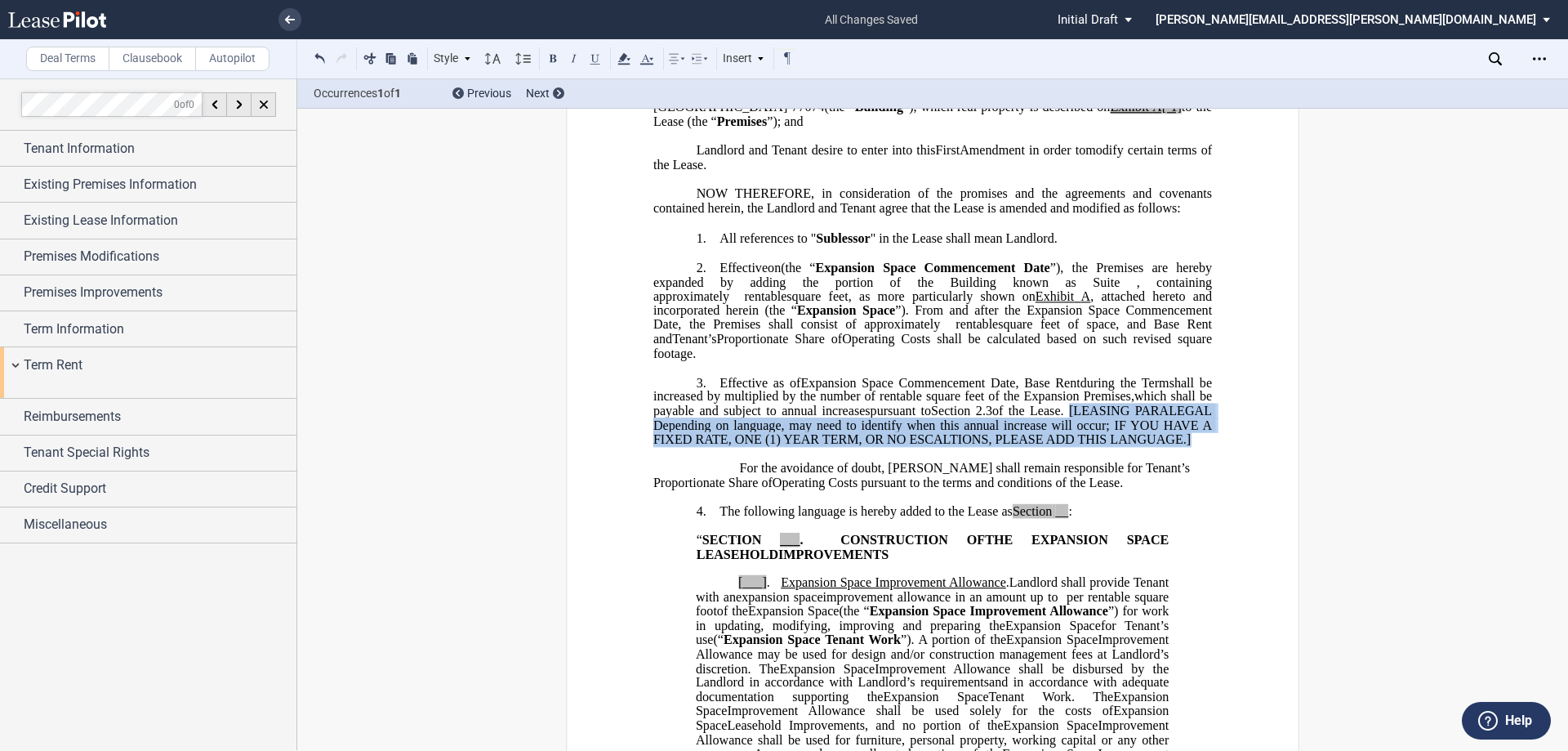
drag, startPoint x: 770, startPoint y: 453, endPoint x: 1144, endPoint y: 414, distance: 376.0
click at [782, 414] on p "3. Effective as of E ﻿xpansion Space Commencement Date [______] the Extended Te…" at bounding box center [933, 411] width 558 height 72
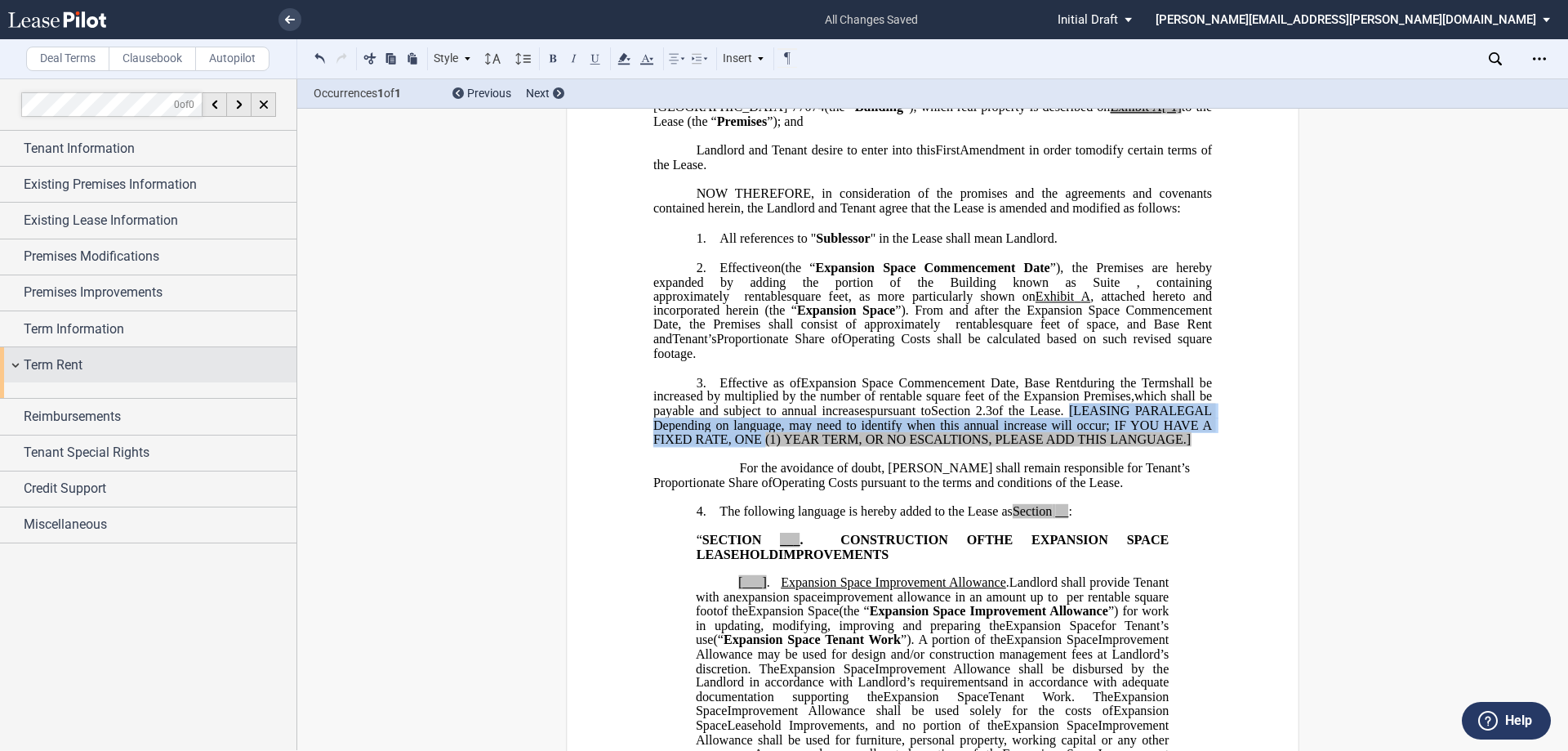
click at [41, 364] on span "Term Rent" at bounding box center [53, 365] width 58 height 19
click at [50, 362] on span "Term Rent" at bounding box center [53, 365] width 58 height 19
click at [58, 388] on div "Year 1 $/Sf Extended Term Base Rent $/Sf Annual Increase % Year 1 $/Month Exten…" at bounding box center [148, 390] width 297 height 16
click at [143, 58] on label "Clausebook" at bounding box center [153, 58] width 88 height 24
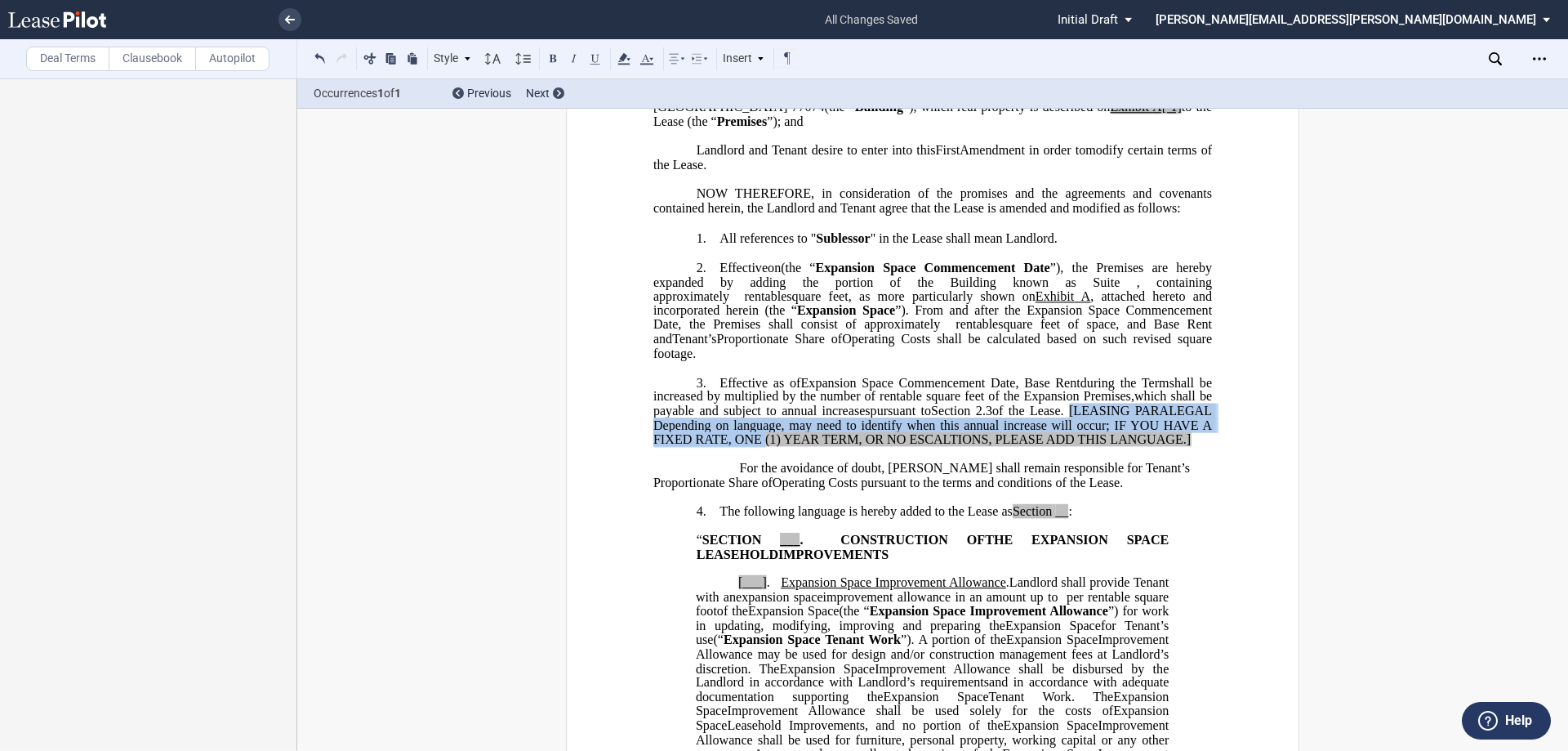
click at [78, 54] on label "Deal Terms" at bounding box center [68, 58] width 84 height 24
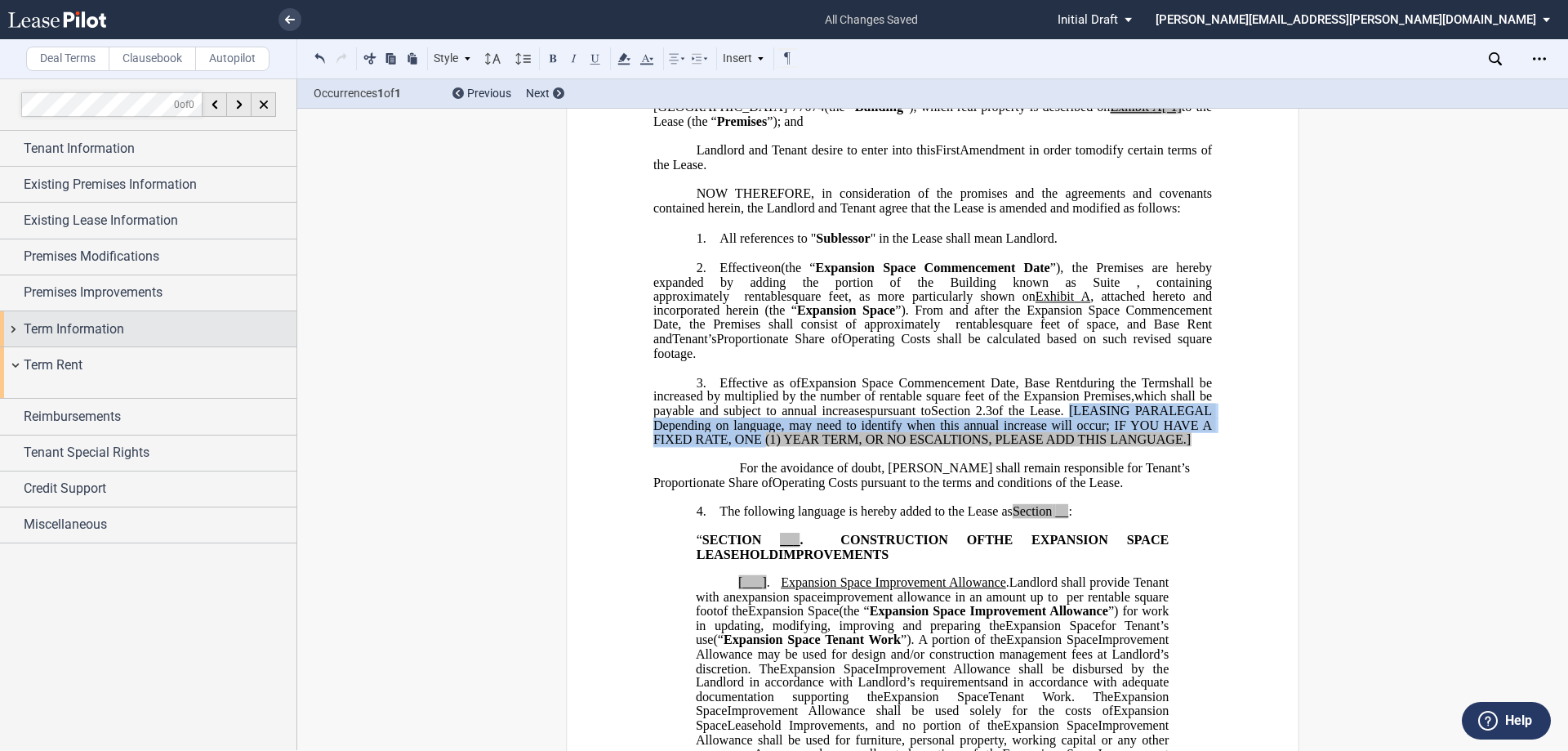
click at [86, 335] on span "Term Information" at bounding box center [73, 329] width 100 height 19
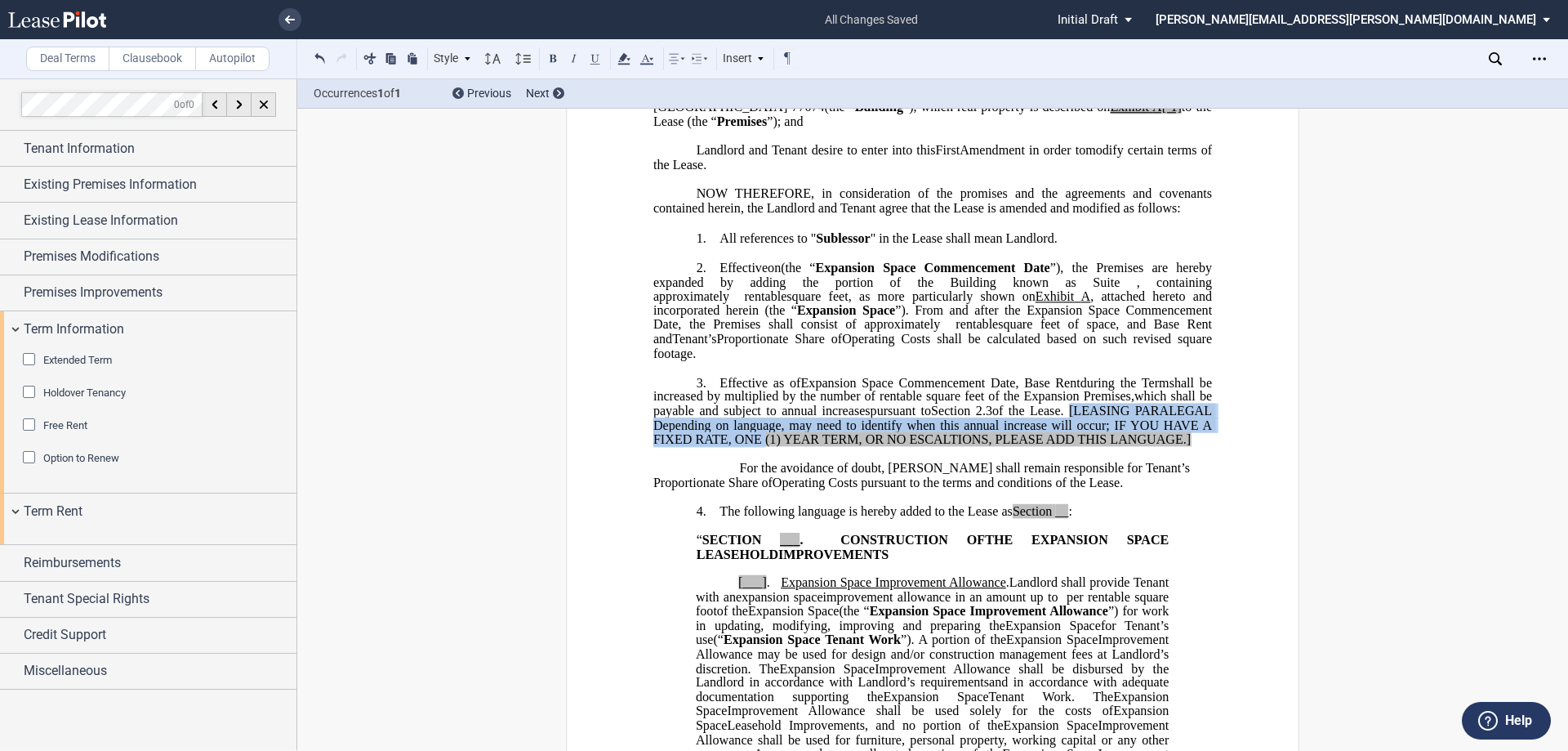
click at [67, 362] on span "Extended Term" at bounding box center [78, 360] width 69 height 13
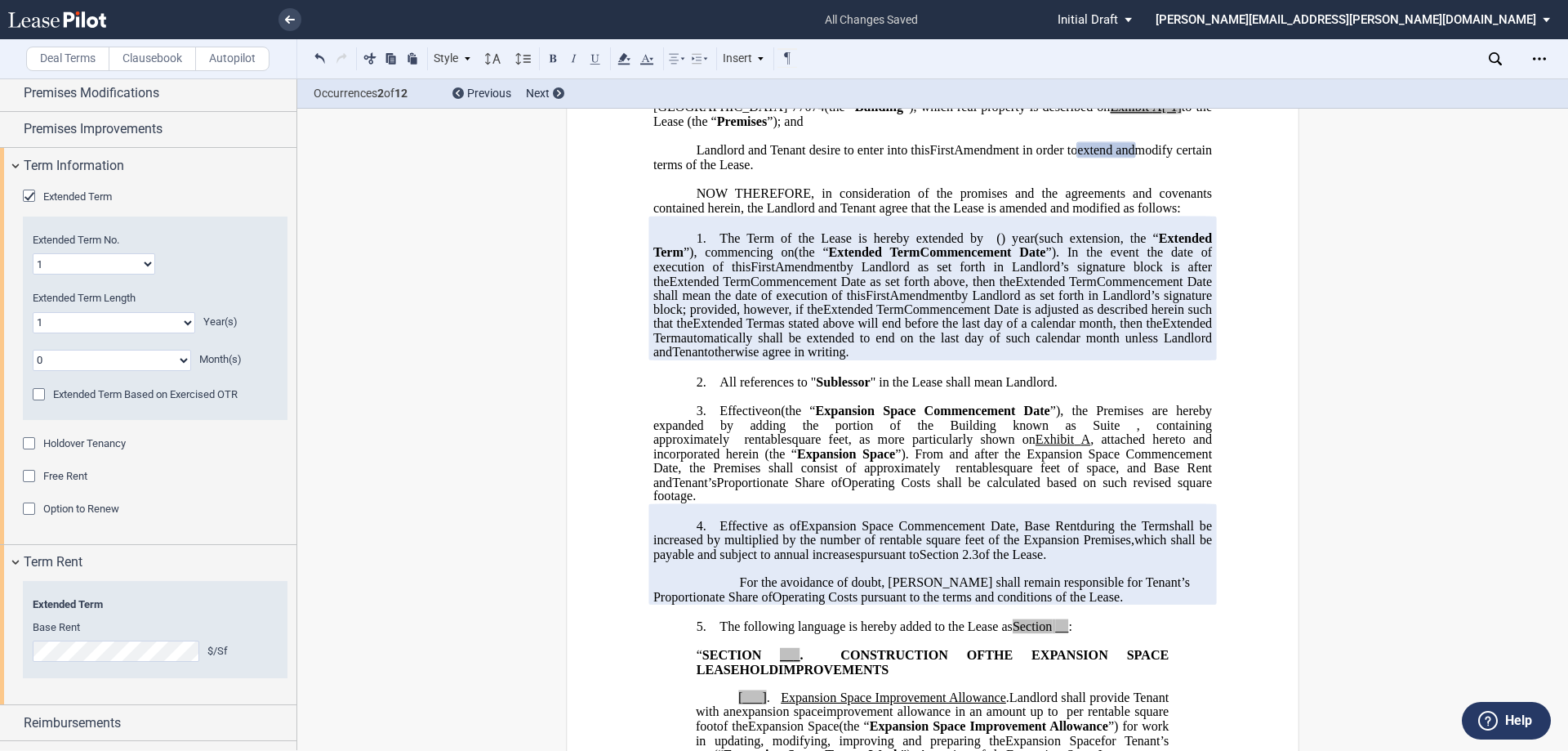
drag, startPoint x: 977, startPoint y: 368, endPoint x: 686, endPoint y: 248, distance: 314.8
click at [686, 248] on p "1. The Term of the Lease is hereby extended by [__________] ﻿ ﻿ ( ﻿ ﻿ ) year s …" at bounding box center [933, 296] width 558 height 129
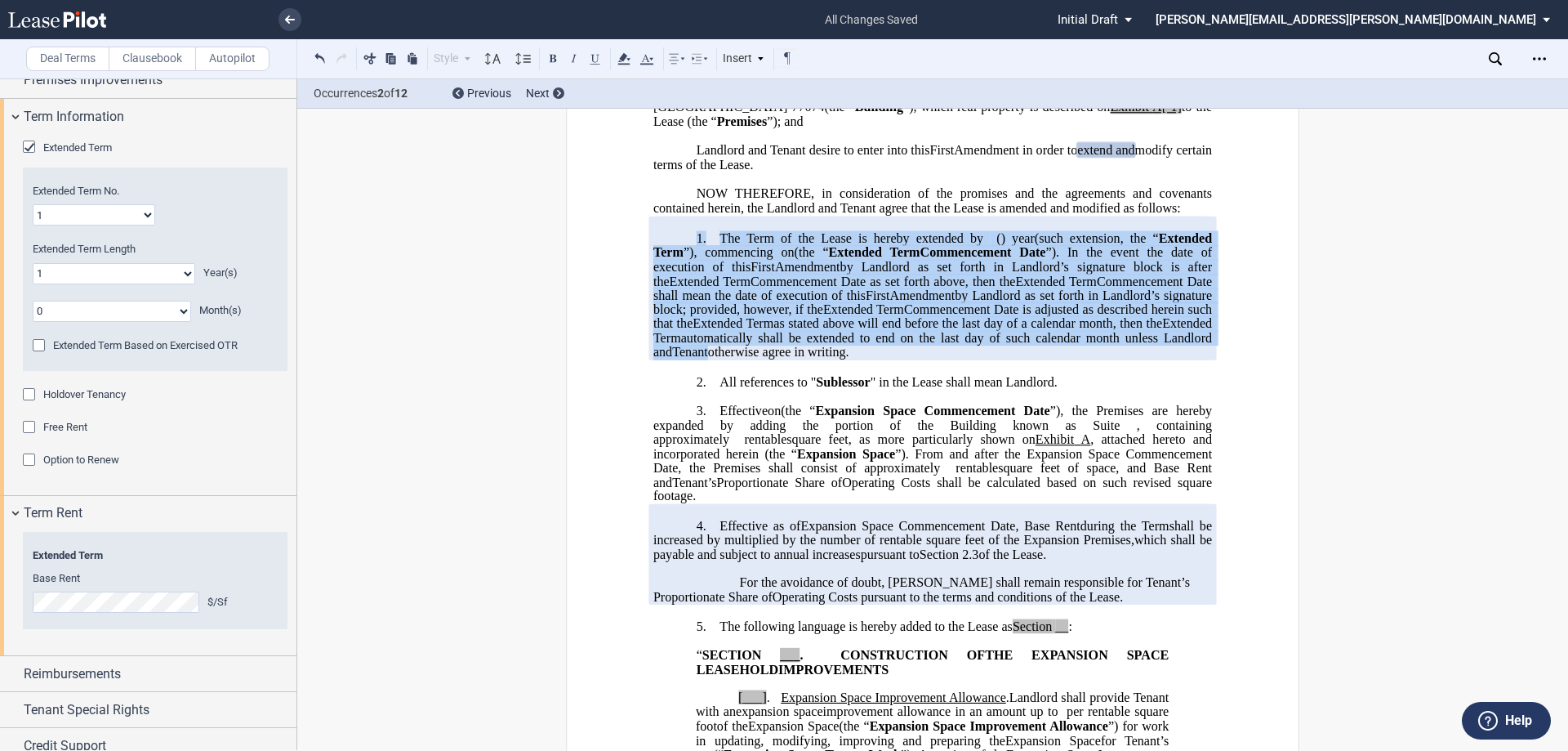
scroll to position [263, 0]
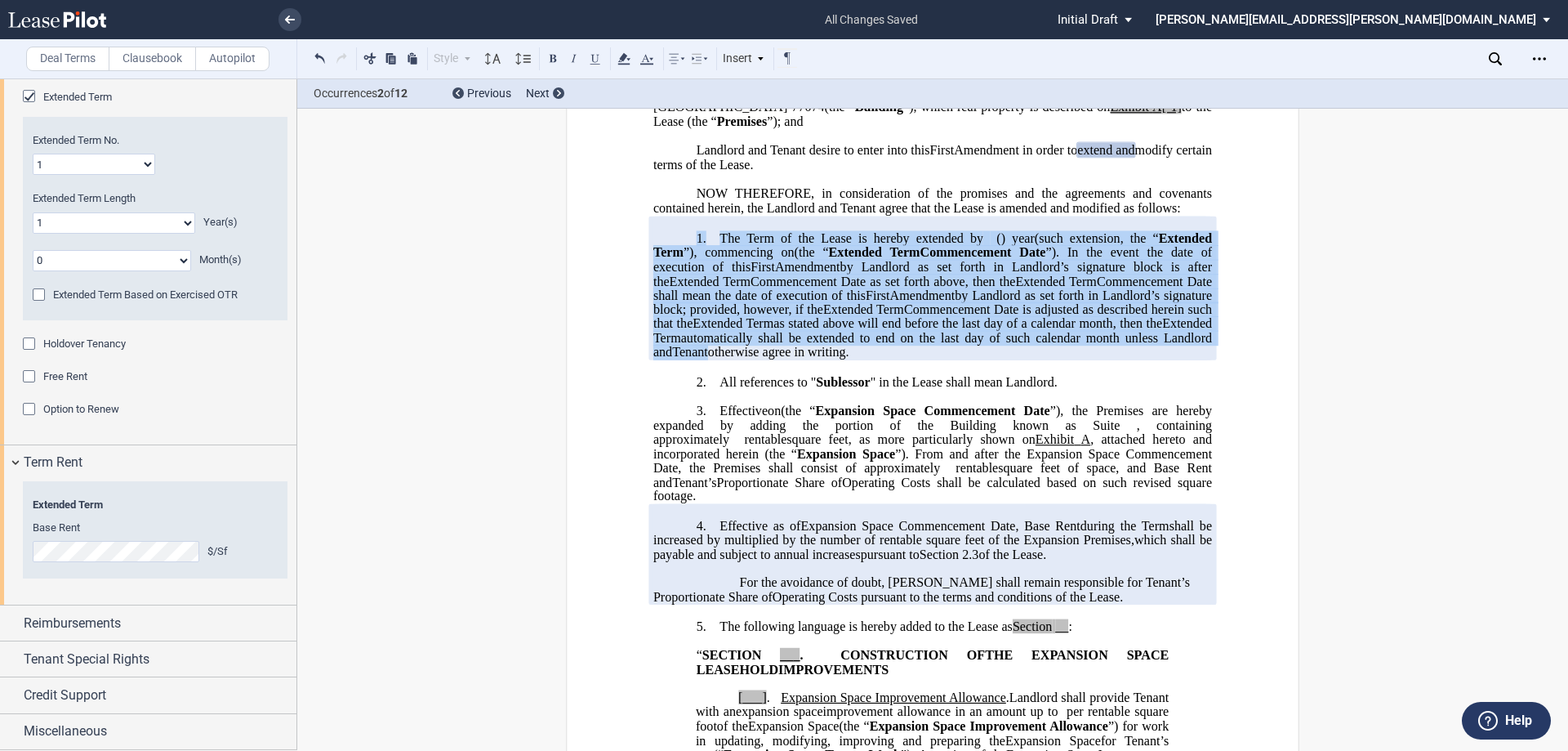
click at [92, 221] on select "0 1 2 3 4 5 6 7 8 9 10 11 12 13 14 15 16 17 18 19 20" at bounding box center [114, 223] width 162 height 21
select select "number:2"
click at [33, 212] on select "0 1 2 3 4 5 6 7 8 9 10 11 12 13 14 15 16 17 18 19 20" at bounding box center [114, 223] width 162 height 21
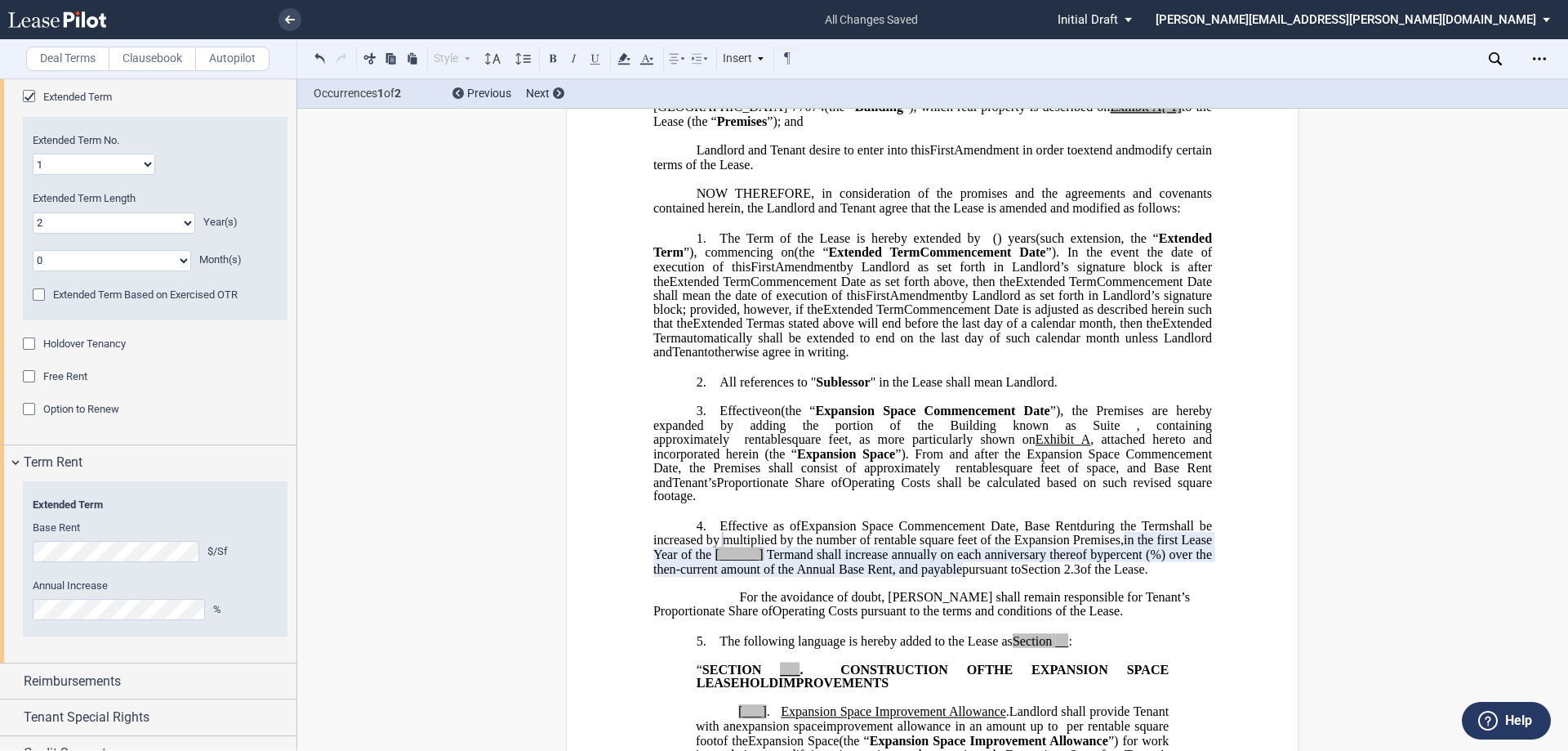
scroll to position [163, 0]
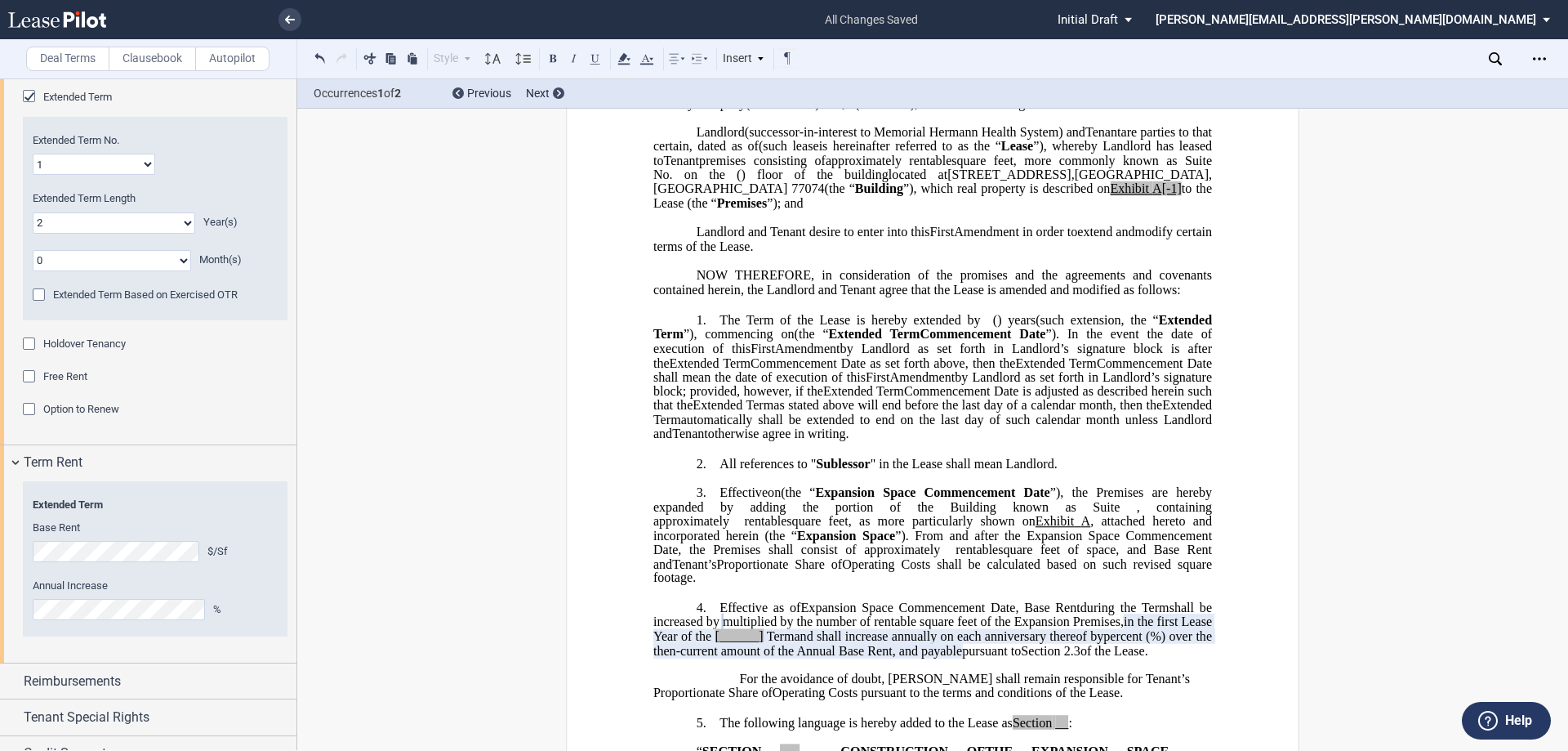
drag, startPoint x: 968, startPoint y: 436, endPoint x: 711, endPoint y: 331, distance: 277.6
click at [711, 331] on p "1. The Term of the Lease is hereby extended by [__________] ﻿ ﻿ ( ﻿ ﻿ ) year s …" at bounding box center [933, 377] width 558 height 129
click at [714, 610] on p "4. Effective as of E ﻿xpansion Space Commencement Date [______] the Extended Te…" at bounding box center [933, 628] width 558 height 58
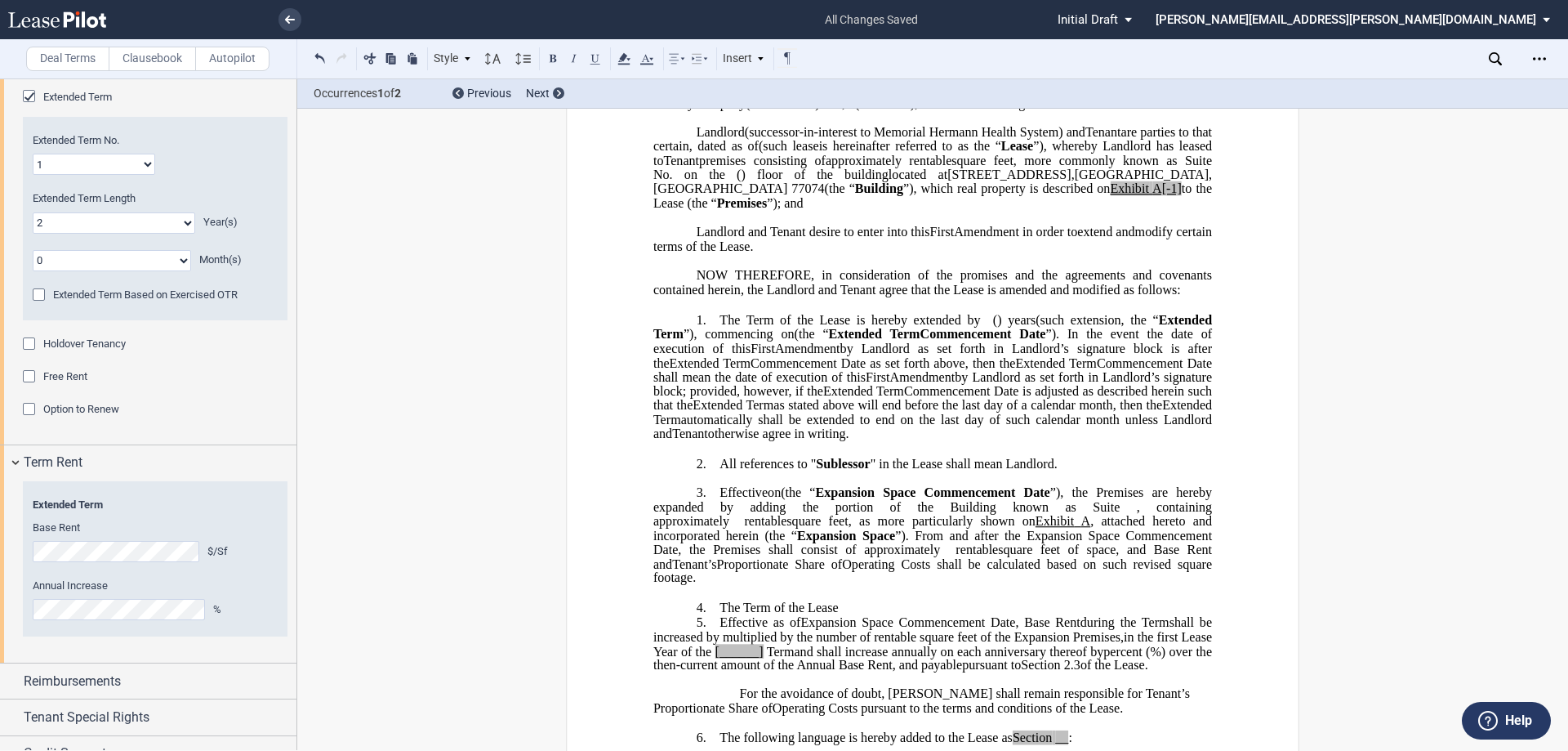
drag, startPoint x: 979, startPoint y: 447, endPoint x: 718, endPoint y: 334, distance: 284.4
click at [718, 334] on p "1. The Term of the Lease is hereby extended by [__________] ﻿ ﻿ ( ﻿ ﻿ ) year s …" at bounding box center [933, 377] width 558 height 129
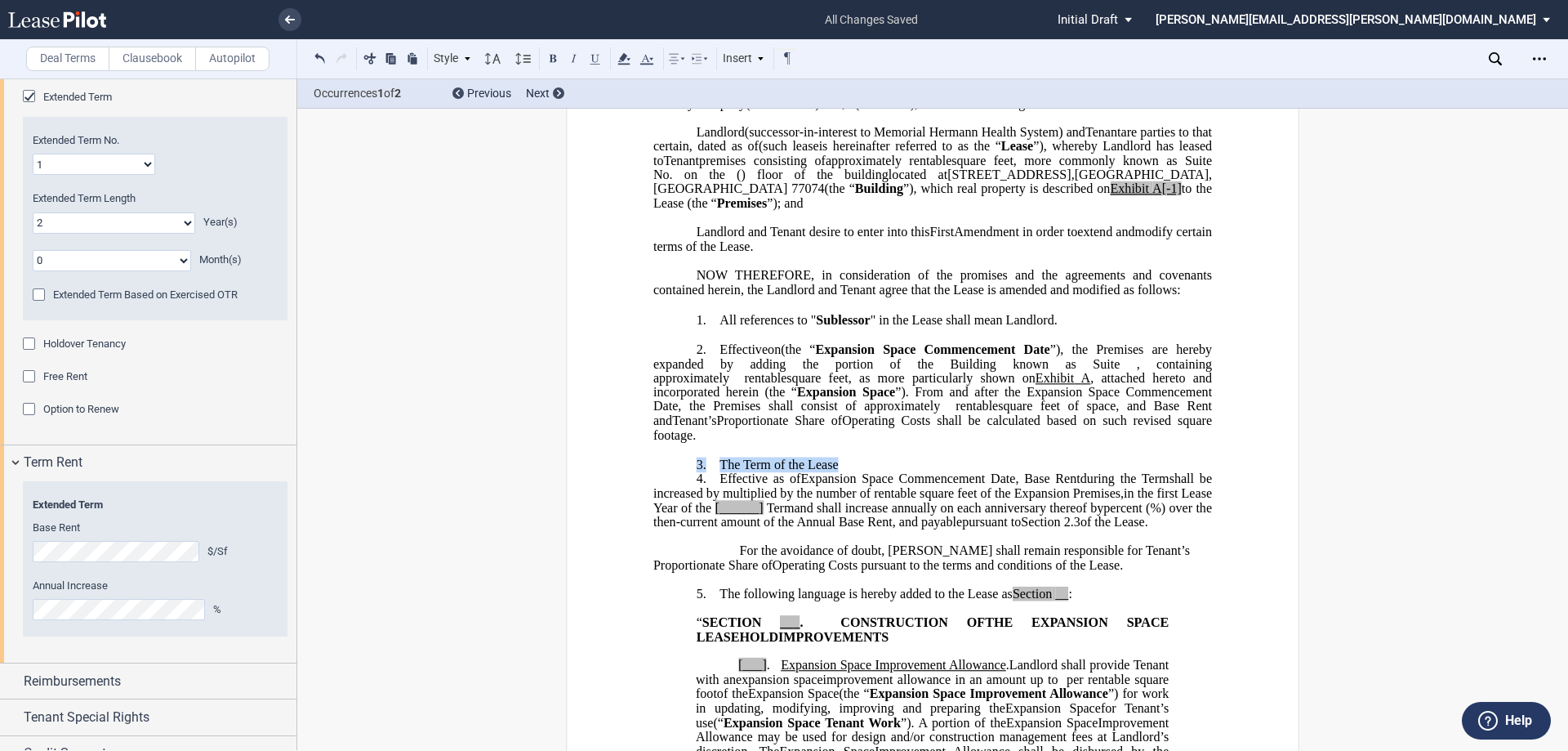
drag, startPoint x: 844, startPoint y: 465, endPoint x: 712, endPoint y: 452, distance: 132.6
click at [712, 452] on div "﻿ !!SET_LEVEL_0!! !!LEASE_LEVEL_1!! 4. Effective as of E ﻿xpansion Space Commen…" at bounding box center [933, 508] width 558 height 130
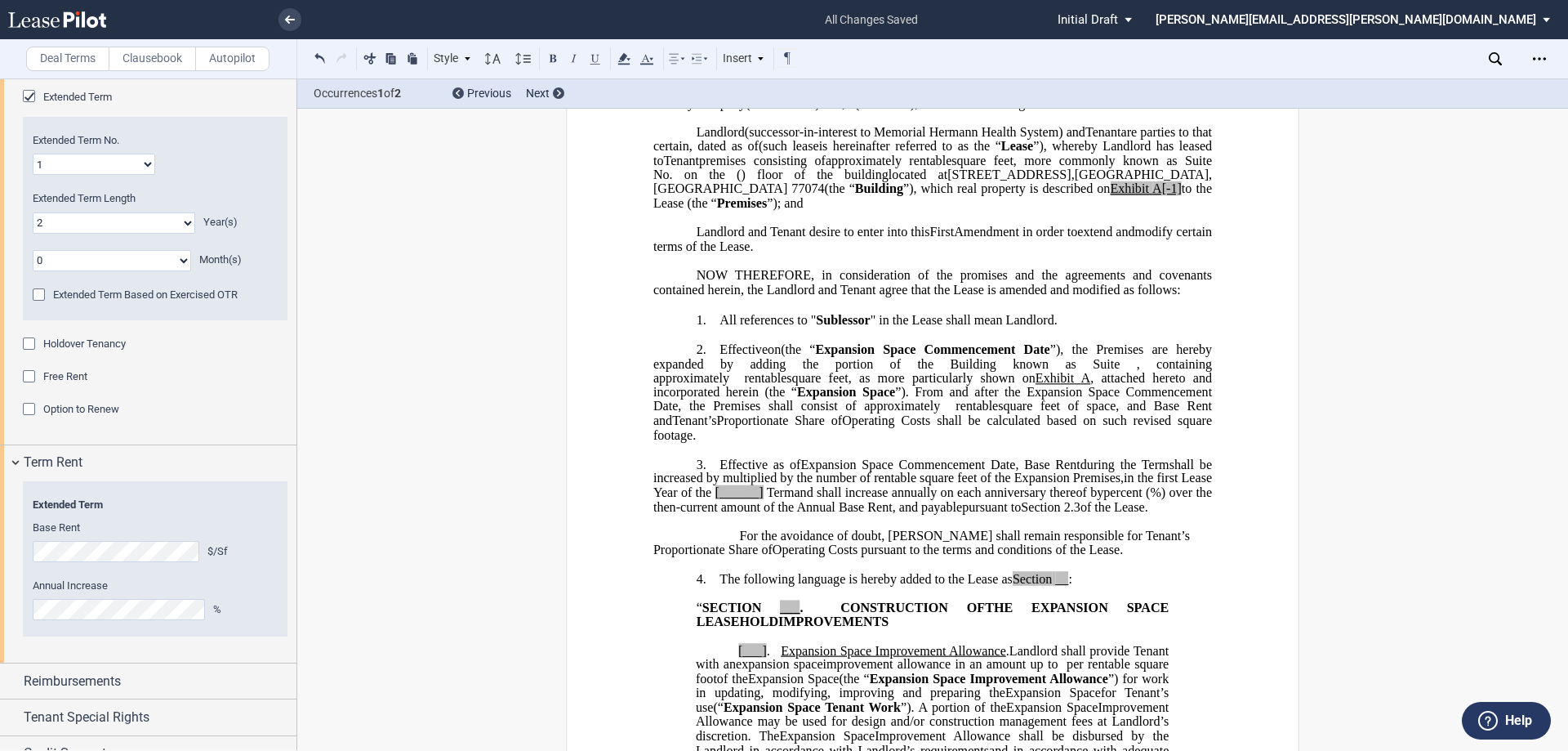
click at [675, 442] on span "Operating Costs shall be calculated based on such revised square footage. The T…" at bounding box center [935, 427] width 562 height 28
click at [782, 443] on p "2. Effective on ﻿ ﻿ on the earlier of (i) the date upon which Assignee Tenant o…" at bounding box center [933, 392] width 558 height 100
click at [782, 442] on span "Operating Costs shall be calculated based on such revised square footage. The t…" at bounding box center [935, 427] width 562 height 28
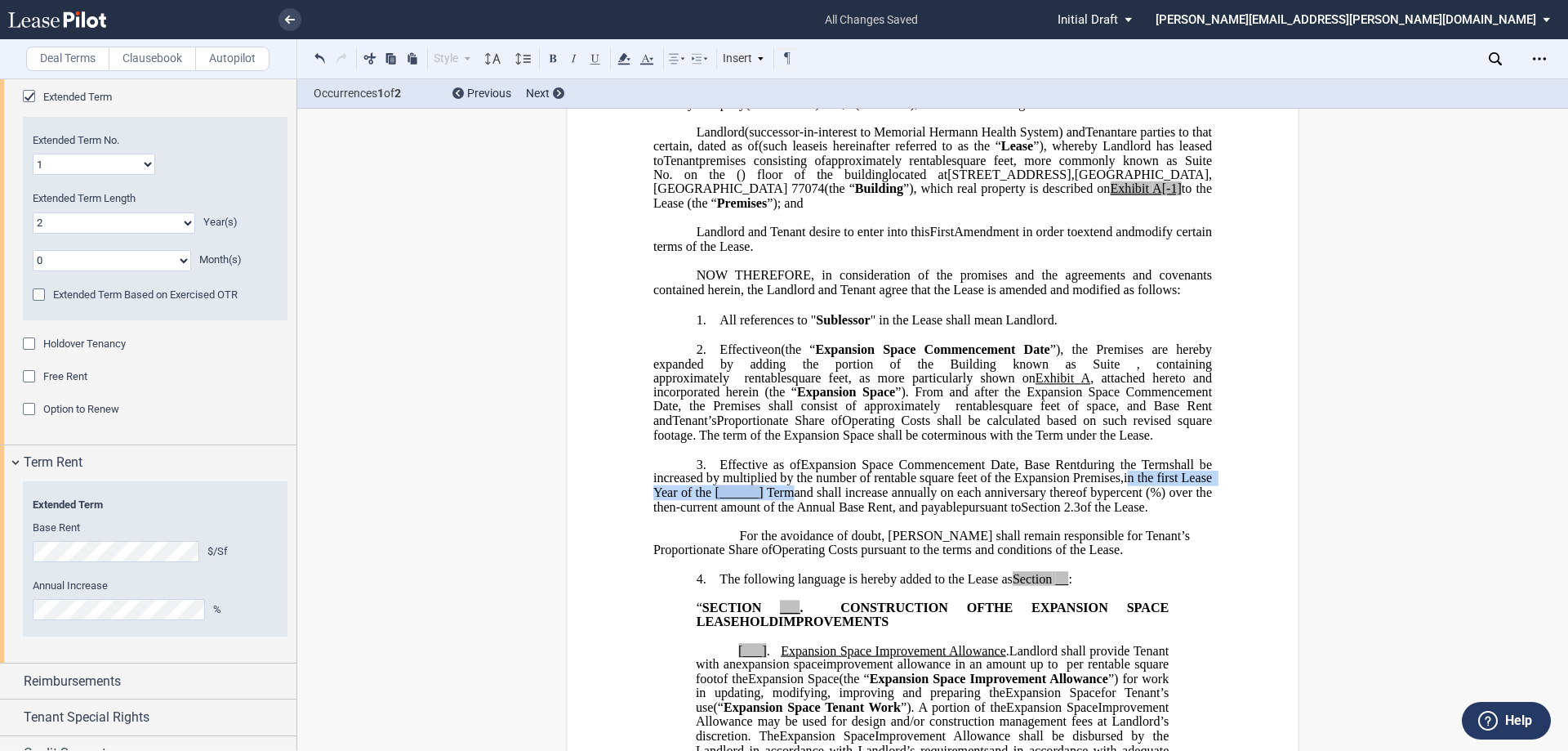
drag, startPoint x: 1178, startPoint y: 491, endPoint x: 852, endPoint y: 508, distance: 326.4
click at [782, 508] on span "in the first Lease Year of the [______] Term [______] Term Extended Term ﻿ ﻿ Ex…" at bounding box center [935, 492] width 562 height 43
click at [782, 500] on span "and shall increase annually on each anniversary thereof by" at bounding box center [935, 484] width 562 height 28
click at [746, 514] on span "%) over the then-current amount of the Annual Base Rent, and payable" at bounding box center [934, 499] width 561 height 28
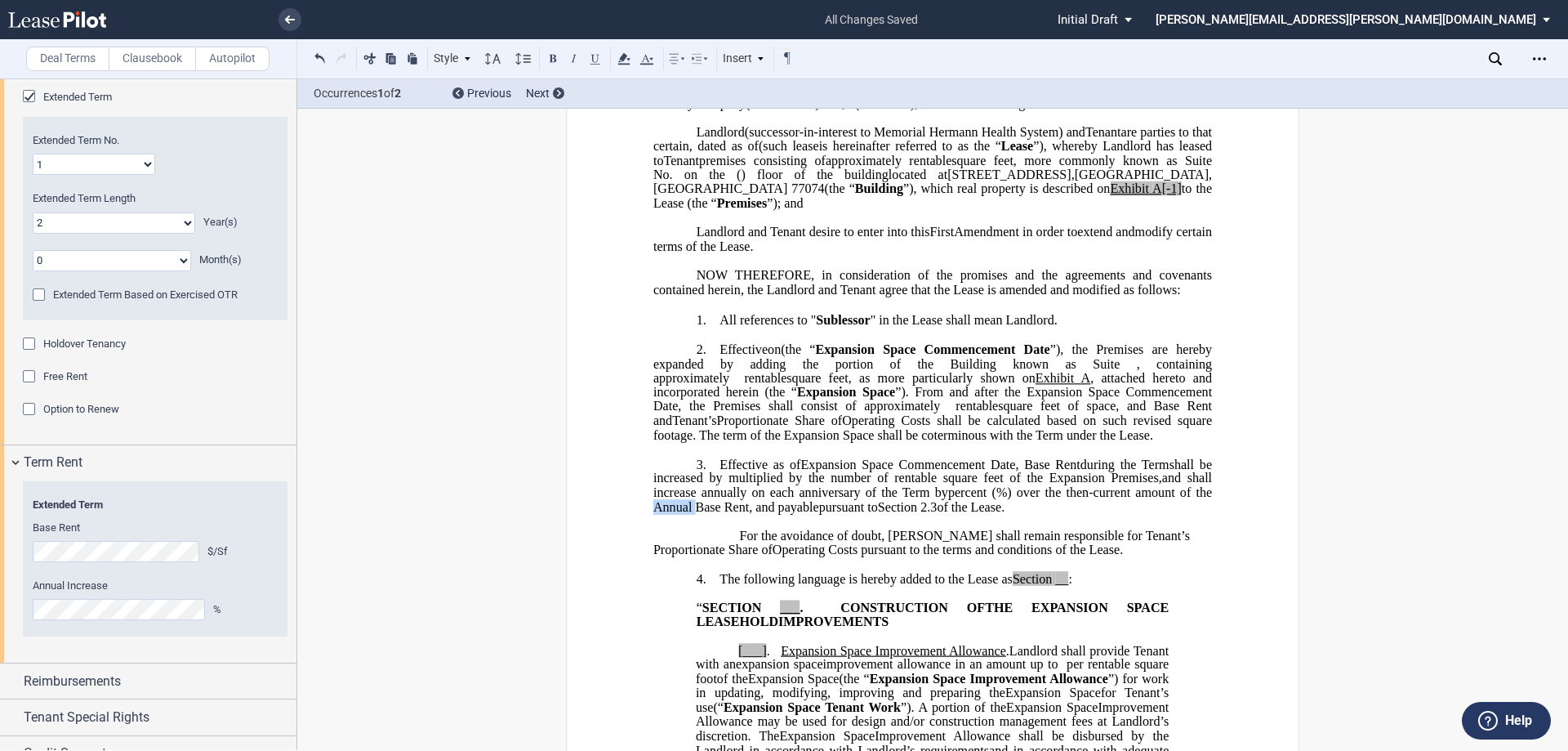
click at [746, 514] on span "%) over the then-current amount of the Annual Base Rent, and payable" at bounding box center [934, 499] width 561 height 28
click at [782, 514] on span "2.3" at bounding box center [886, 506] width 17 height 15
click at [782, 548] on span "For the avoidance of doubt, [PERSON_NAME] shall remain responsible for Tenant’s…" at bounding box center [923, 541] width 540 height 28
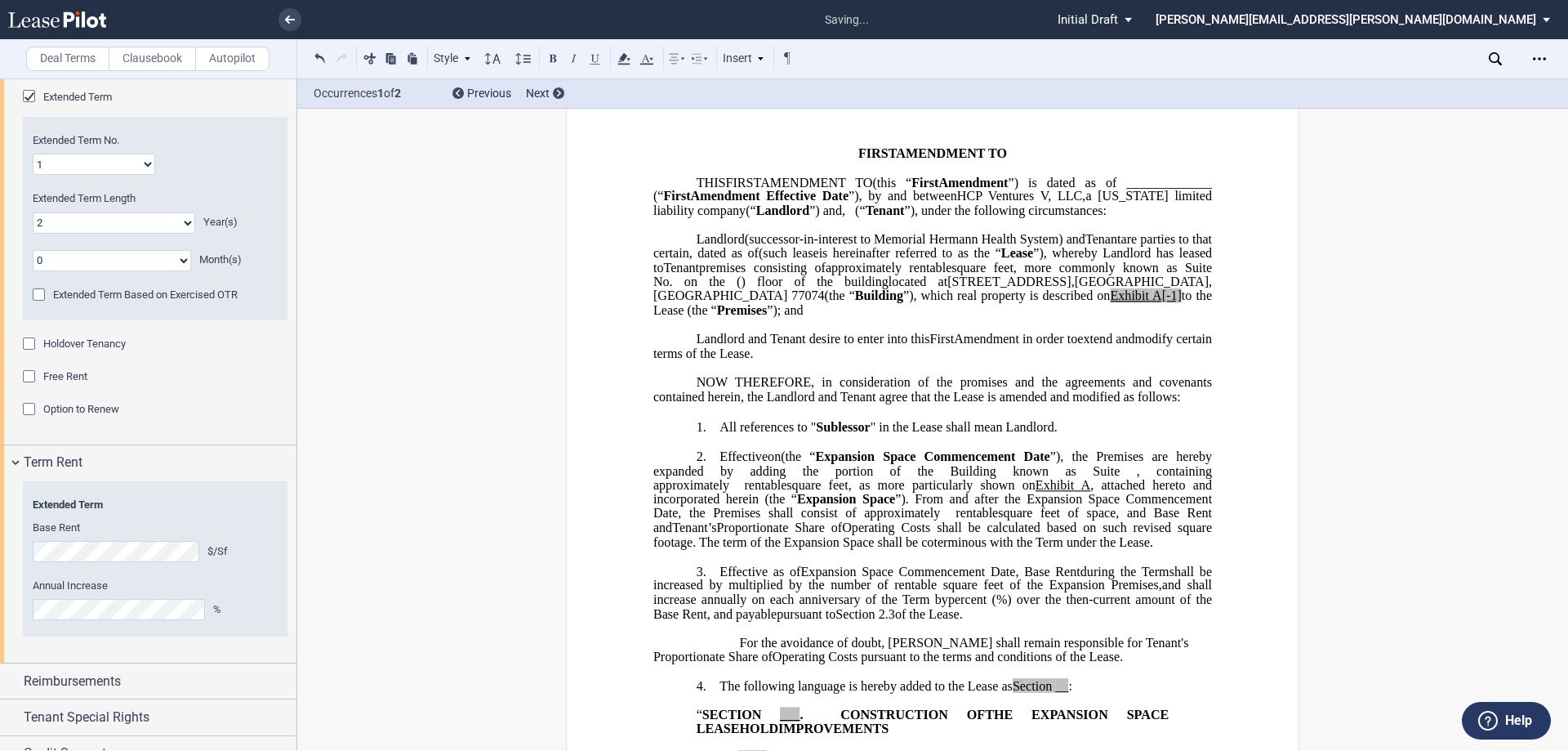
scroll to position [0, 0]
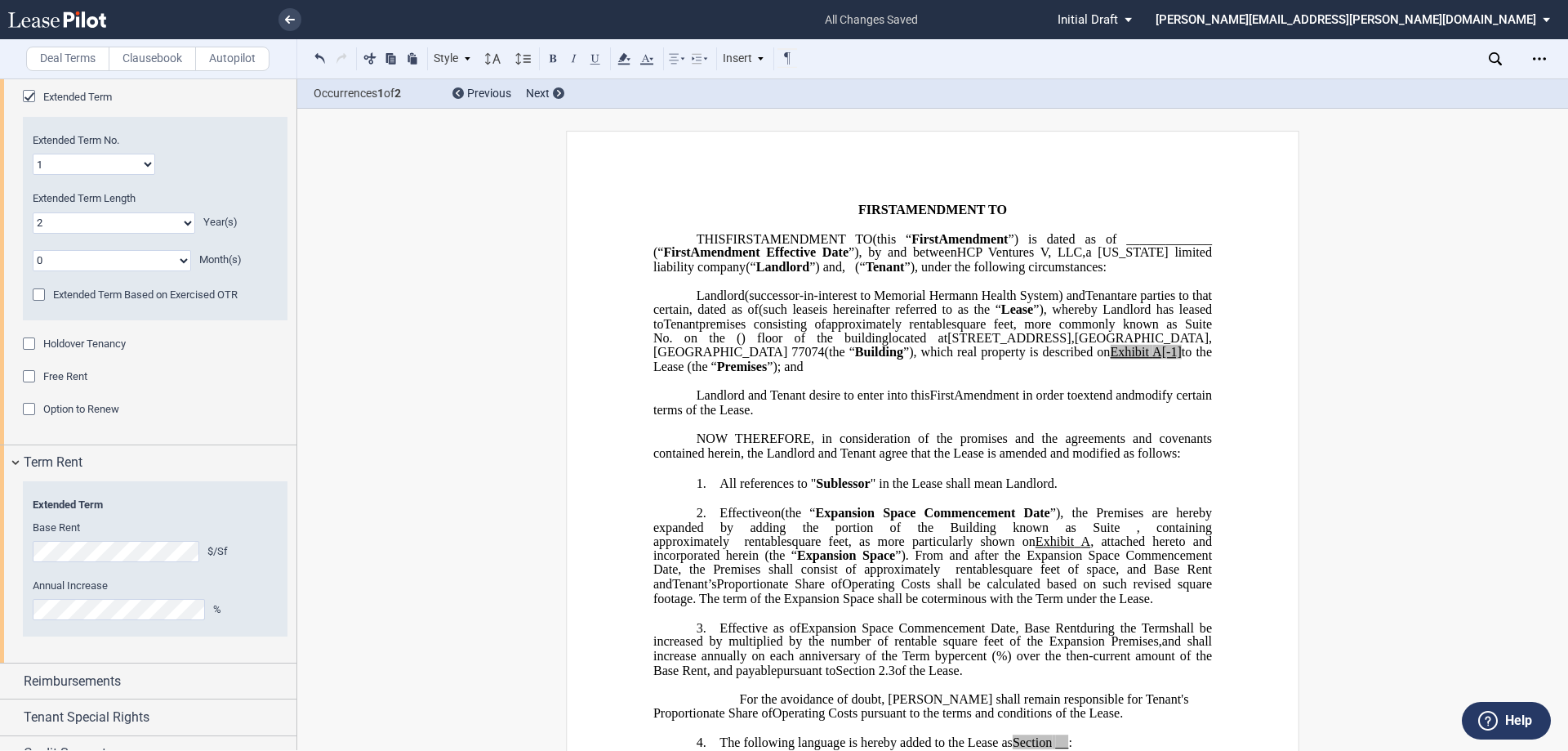
click at [782, 274] on span "Tenant" at bounding box center [885, 267] width 39 height 15
click at [782, 491] on p "1. ﻿All references to " Sublessor " in the Lease shall mean Landlord." at bounding box center [933, 484] width 558 height 16
click at [726, 491] on span "﻿All references to " Sublessor " in the Lease shall mean Landlord. A" at bounding box center [894, 483] width 349 height 15
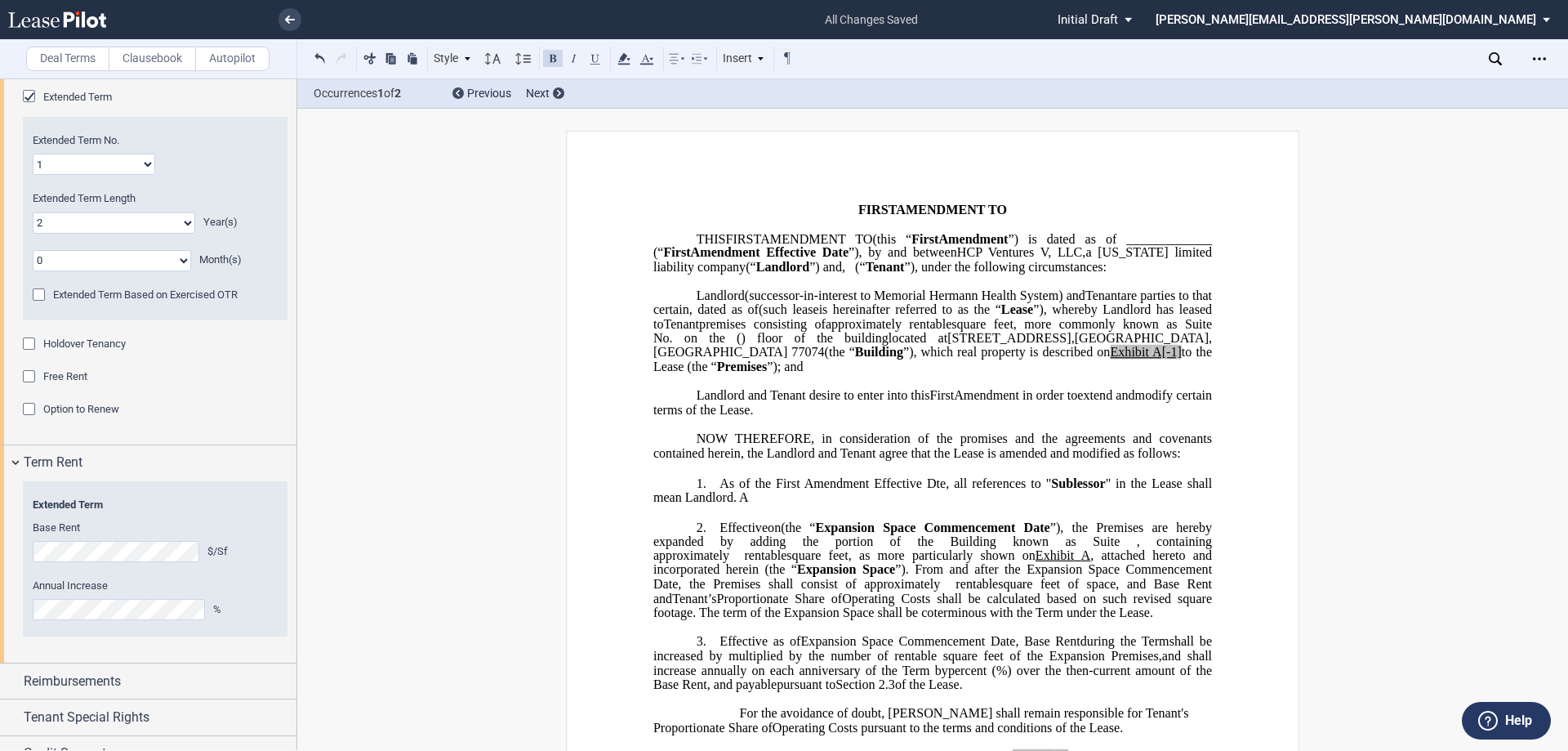
click at [782, 496] on span "﻿As of the First Amendment Effective Dte, all references to " Sublessor " in th…" at bounding box center [935, 490] width 562 height 28
click at [756, 506] on p "1. ﻿As of the First Amendment Effective Date, all references to " Sublessor " i…" at bounding box center [933, 491] width 558 height 29
drag, startPoint x: 981, startPoint y: 508, endPoint x: 728, endPoint y: 515, distance: 253.1
click at [728, 506] on p "1. ﻿As of the First Amendment Effective Date, all references to " Sublessor " i…" at bounding box center [933, 491] width 558 height 29
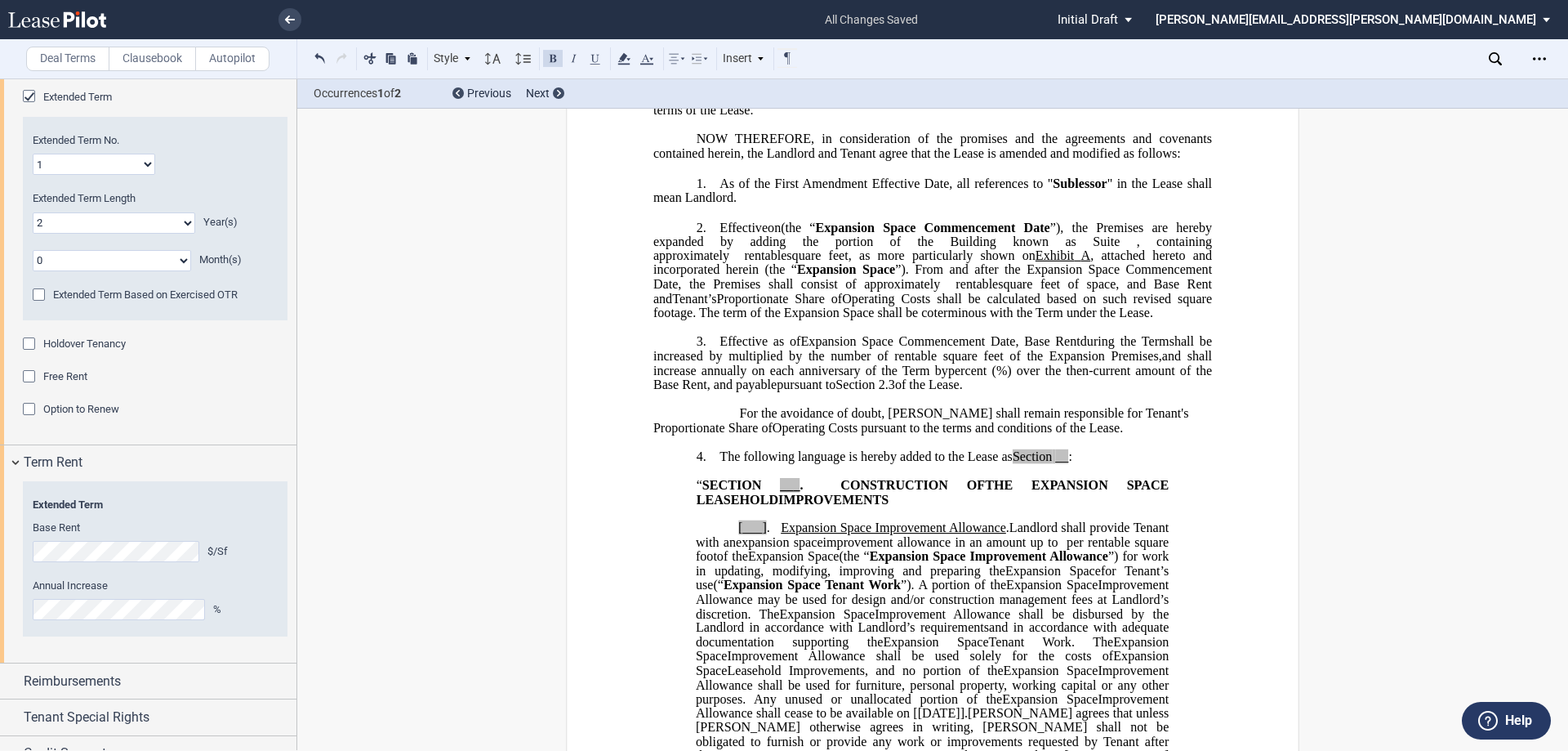
scroll to position [327, 0]
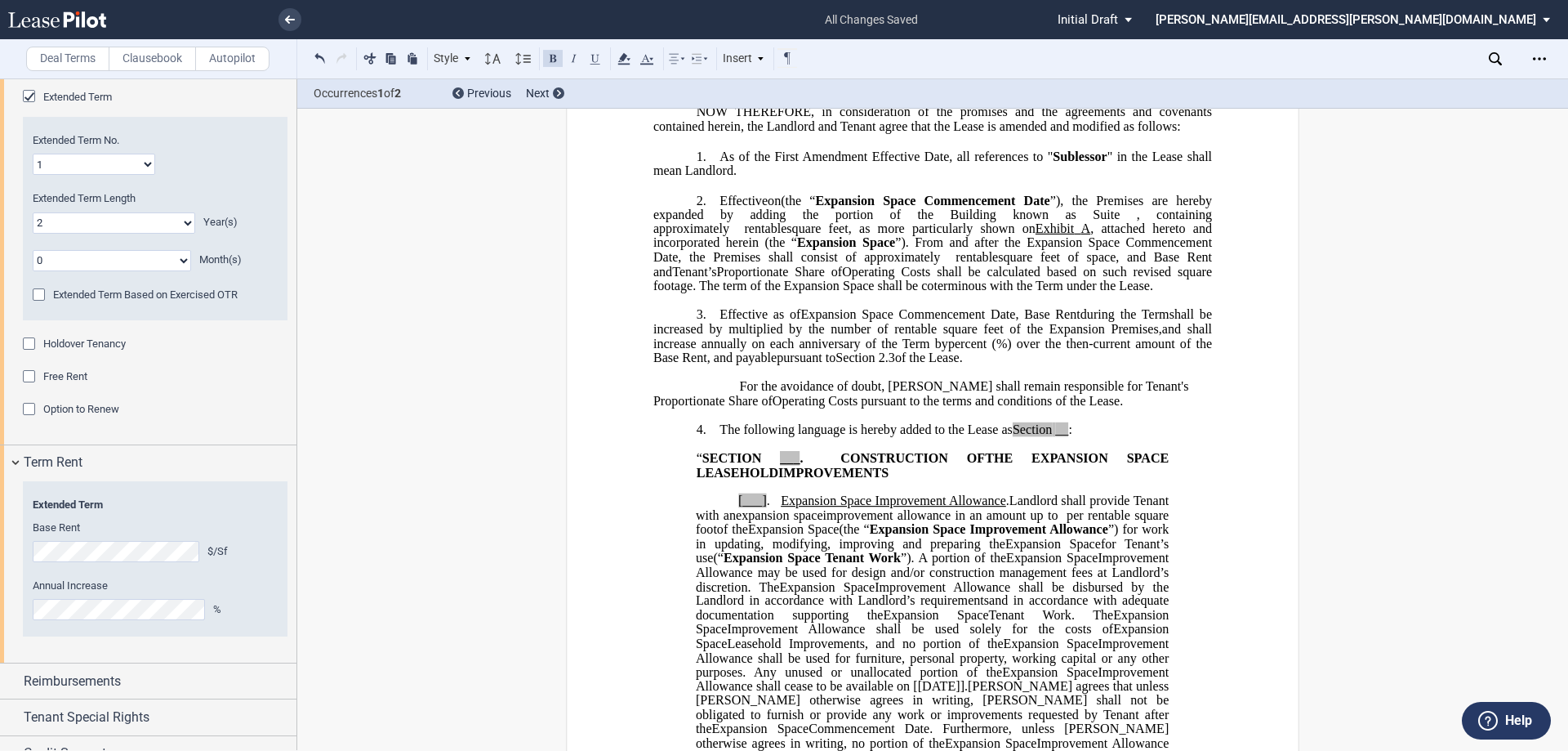
click at [782, 397] on span "For the avoidance of doubt, [PERSON_NAME] shall remain responsible for Tenant's…" at bounding box center [923, 393] width 539 height 28
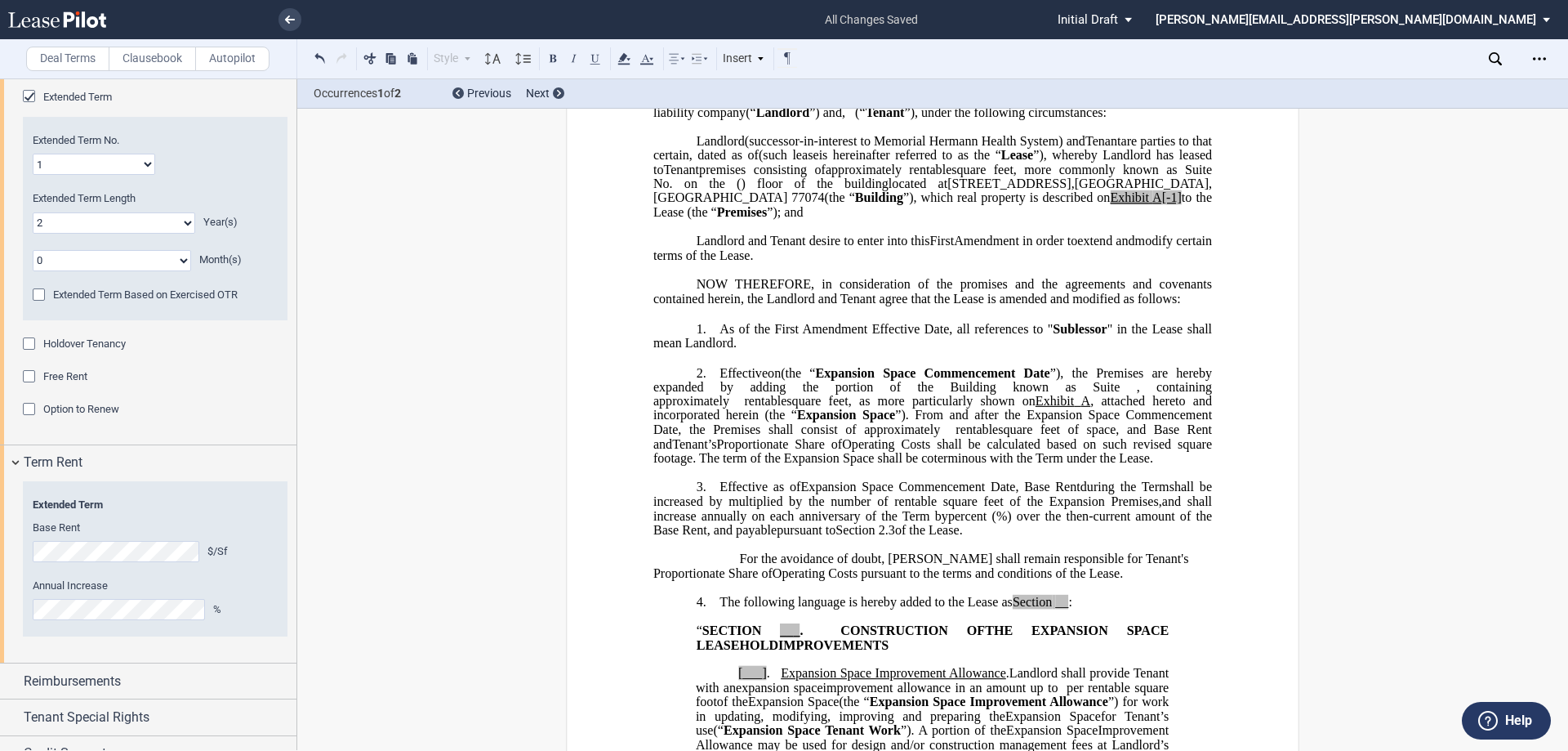
scroll to position [0, 0]
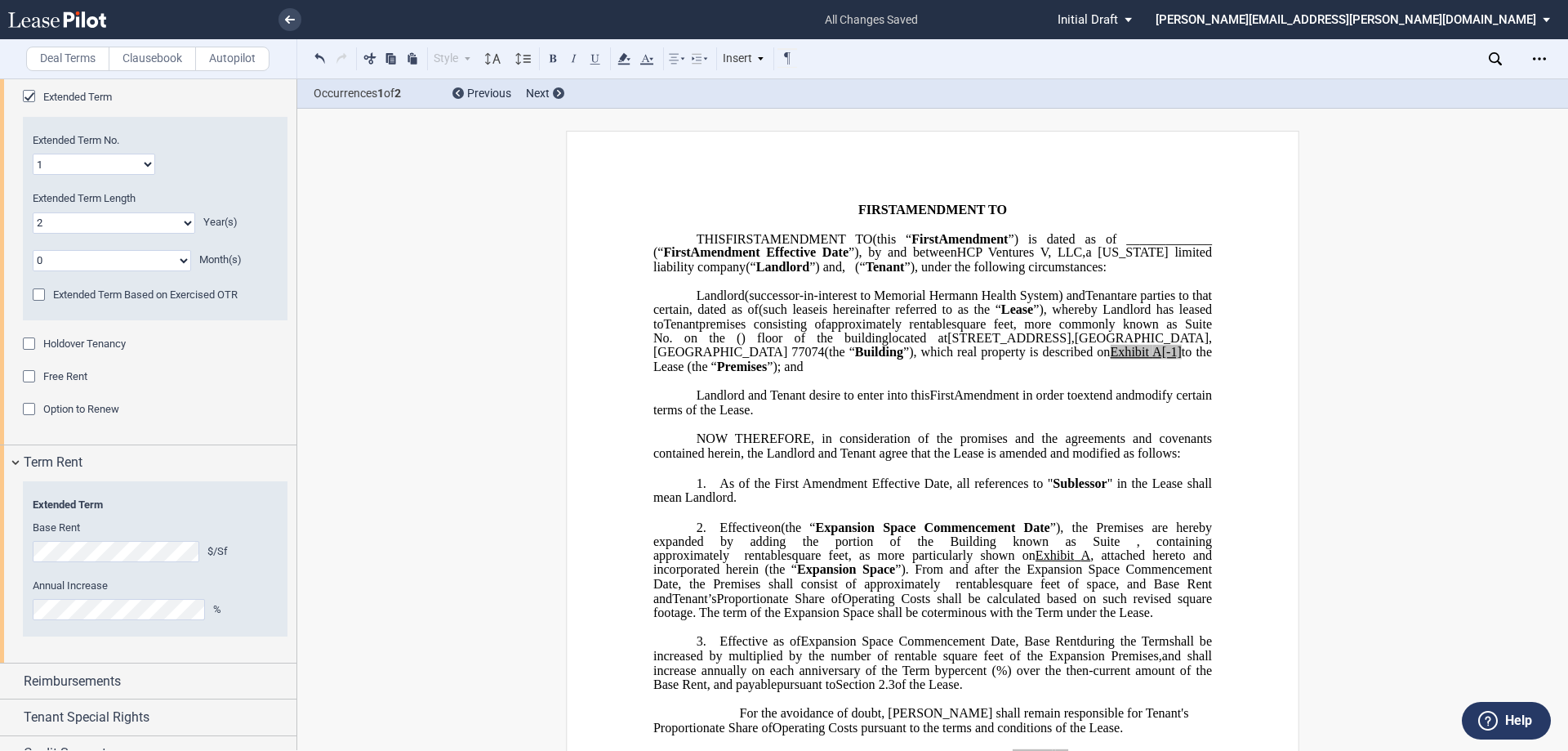
click at [782, 274] on span "Tenant" at bounding box center [885, 267] width 39 height 15
click at [782, 288] on p "﻿" at bounding box center [933, 281] width 558 height 14
click at [782, 303] on span "Tenant" at bounding box center [1103, 295] width 36 height 15
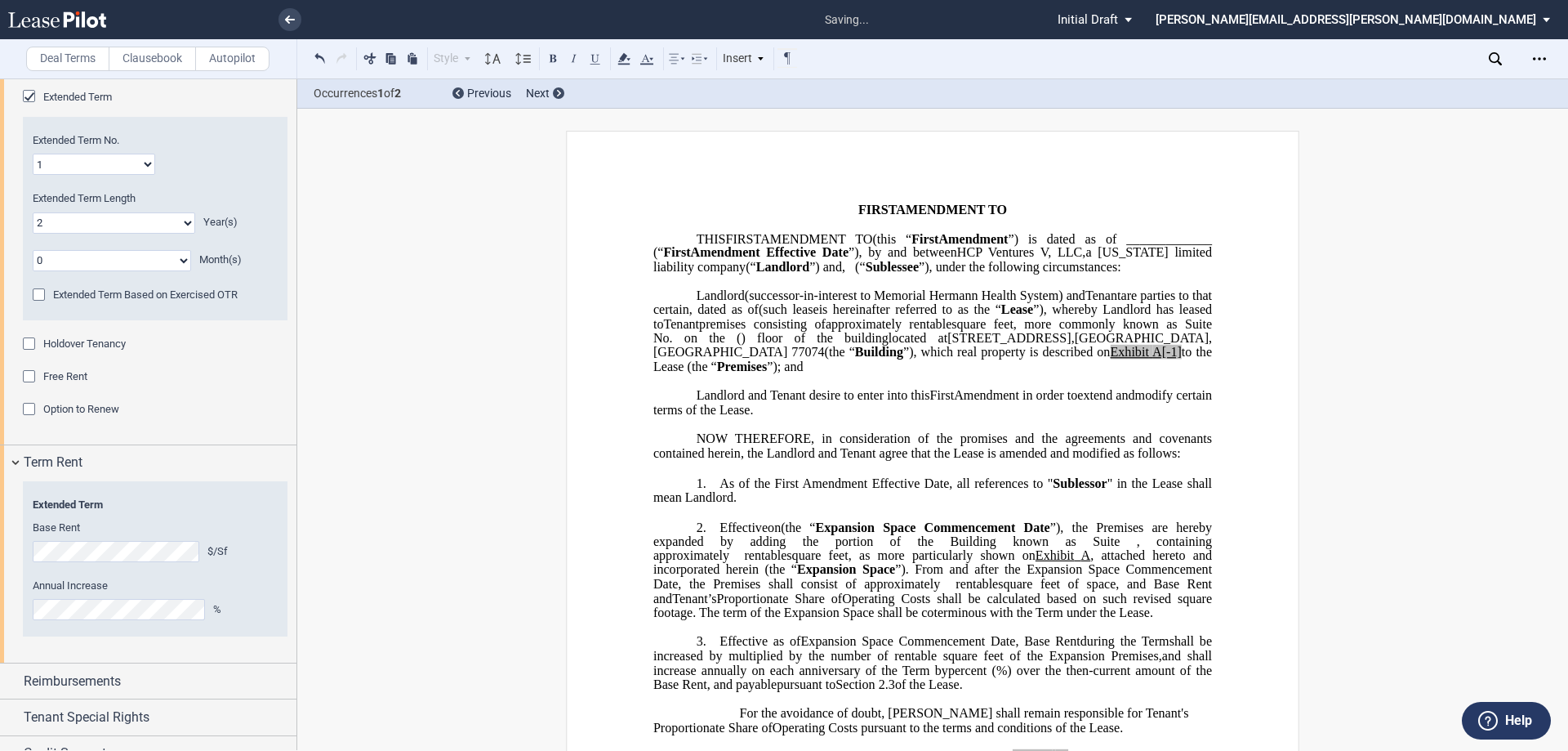
click at [782, 303] on span "Tenant" at bounding box center [1103, 295] width 36 height 15
click at [782, 268] on span "Landlord" at bounding box center [783, 267] width 53 height 15
click at [725, 303] on span "Landlord" at bounding box center [721, 295] width 49 height 15
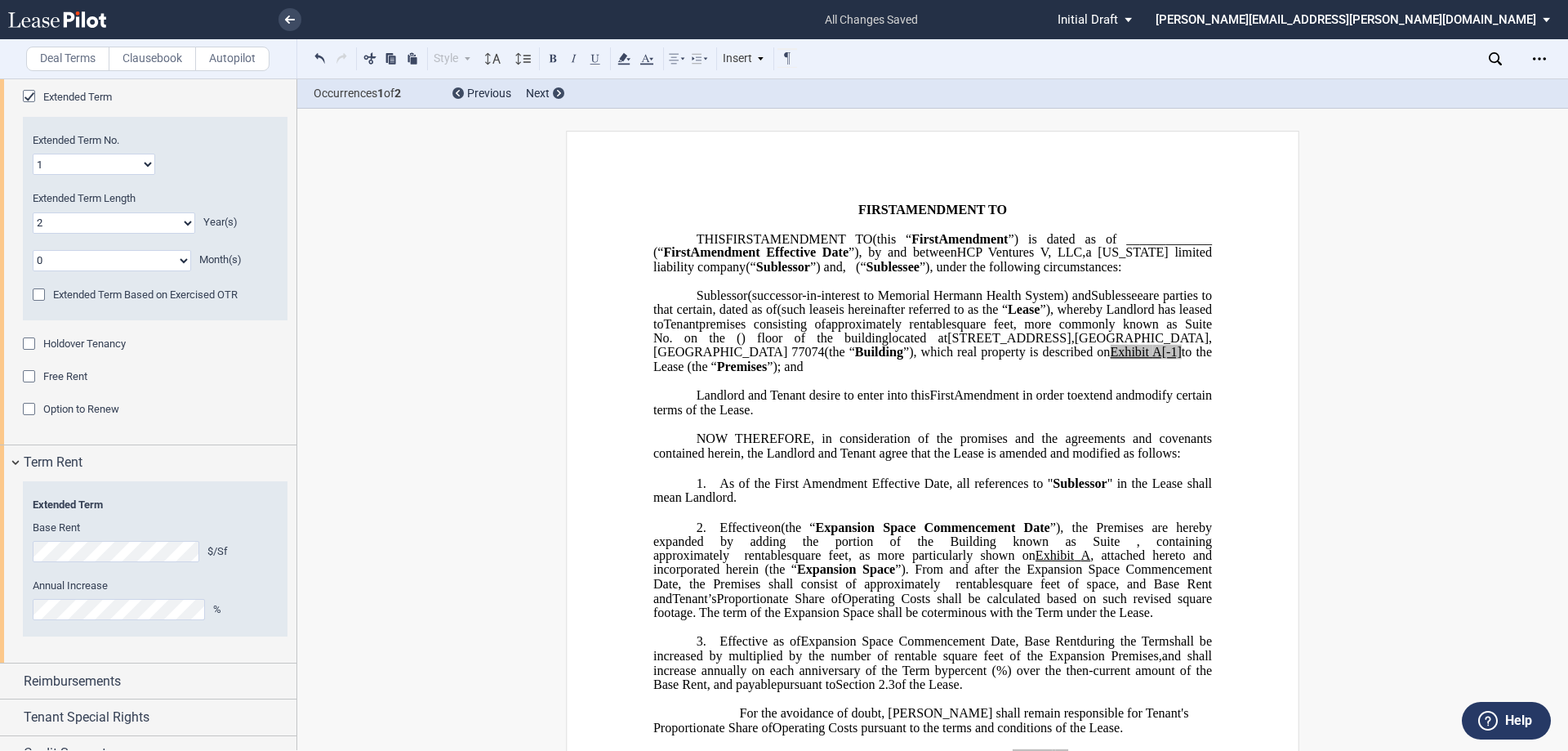
click at [782, 497] on span "﻿As of the First Amendment Effective Date, all references to " Sublessor " in t…" at bounding box center [935, 490] width 562 height 28
click at [782, 497] on span "﻿As of the First Amendment Effective Date, all references to " Sublessor " and …" at bounding box center [935, 490] width 562 height 28
click at [548, 60] on button at bounding box center [552, 58] width 19 height 19
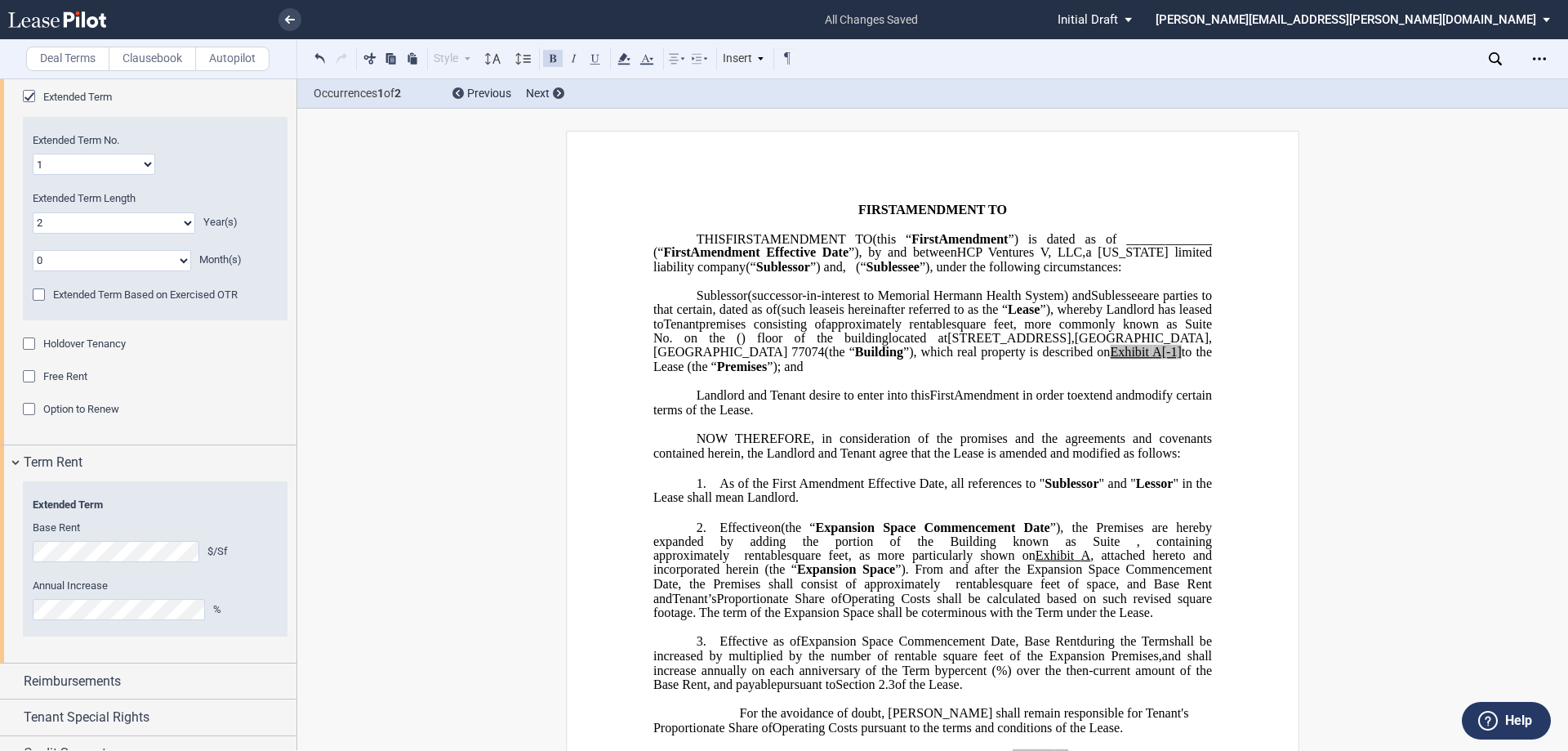
click at [781, 505] on span "﻿As of the First Amendment Effective Date, all references to " Sublessor " and …" at bounding box center [935, 490] width 562 height 28
click at [771, 505] on span "﻿As of the First Amendment Effective Date, all references to " Sublessor " and …" at bounding box center [935, 490] width 562 height 28
click at [782, 563] on span "square feet, as more particularly shown on" at bounding box center [910, 554] width 248 height 15
click at [741, 505] on span "﻿As of the First Amendment Effective Date, all references to " Sublessor " and …" at bounding box center [935, 490] width 562 height 28
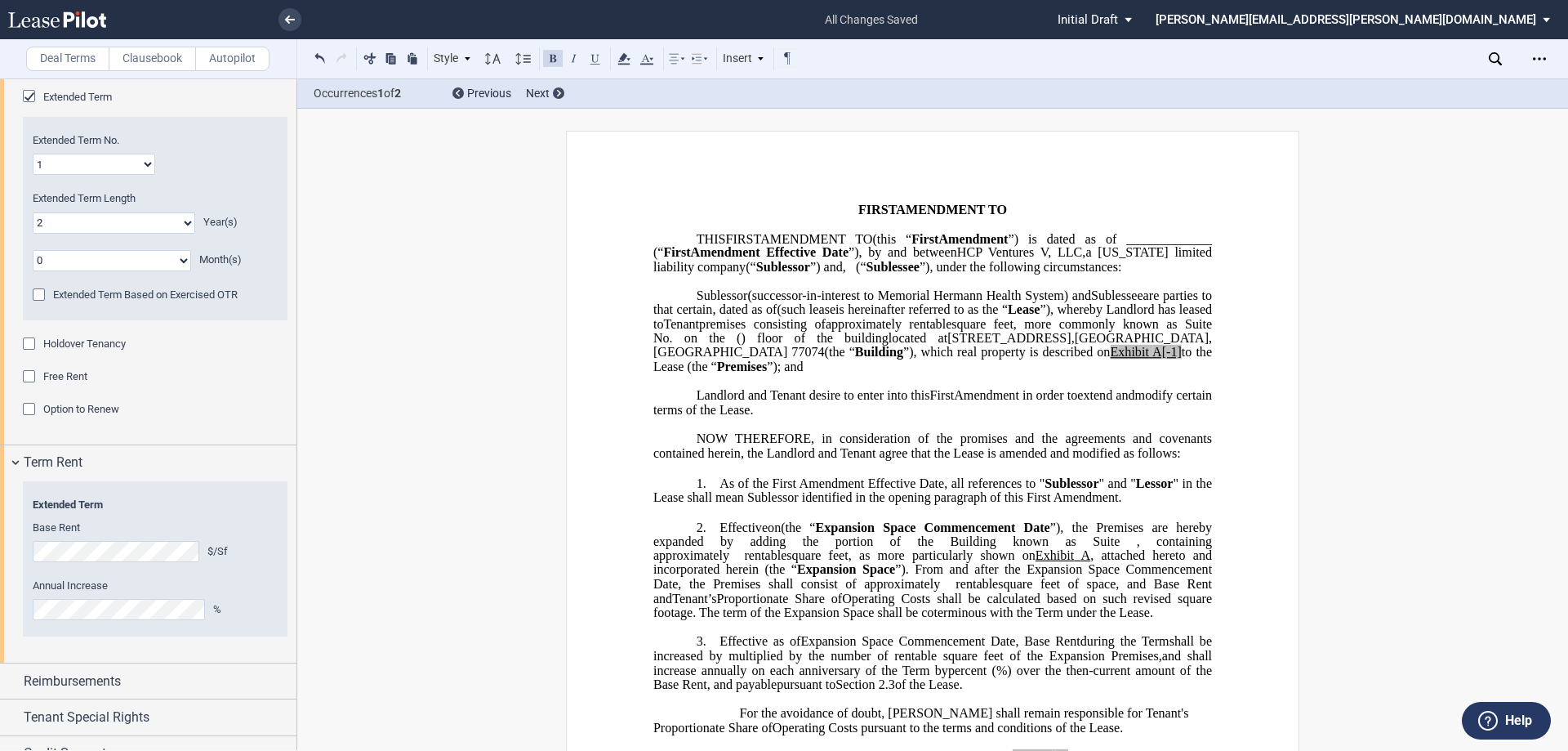
click at [782, 505] on span "﻿As of the First Amendment Effective Date, all references to " Sublessor " and …" at bounding box center [935, 490] width 562 height 28
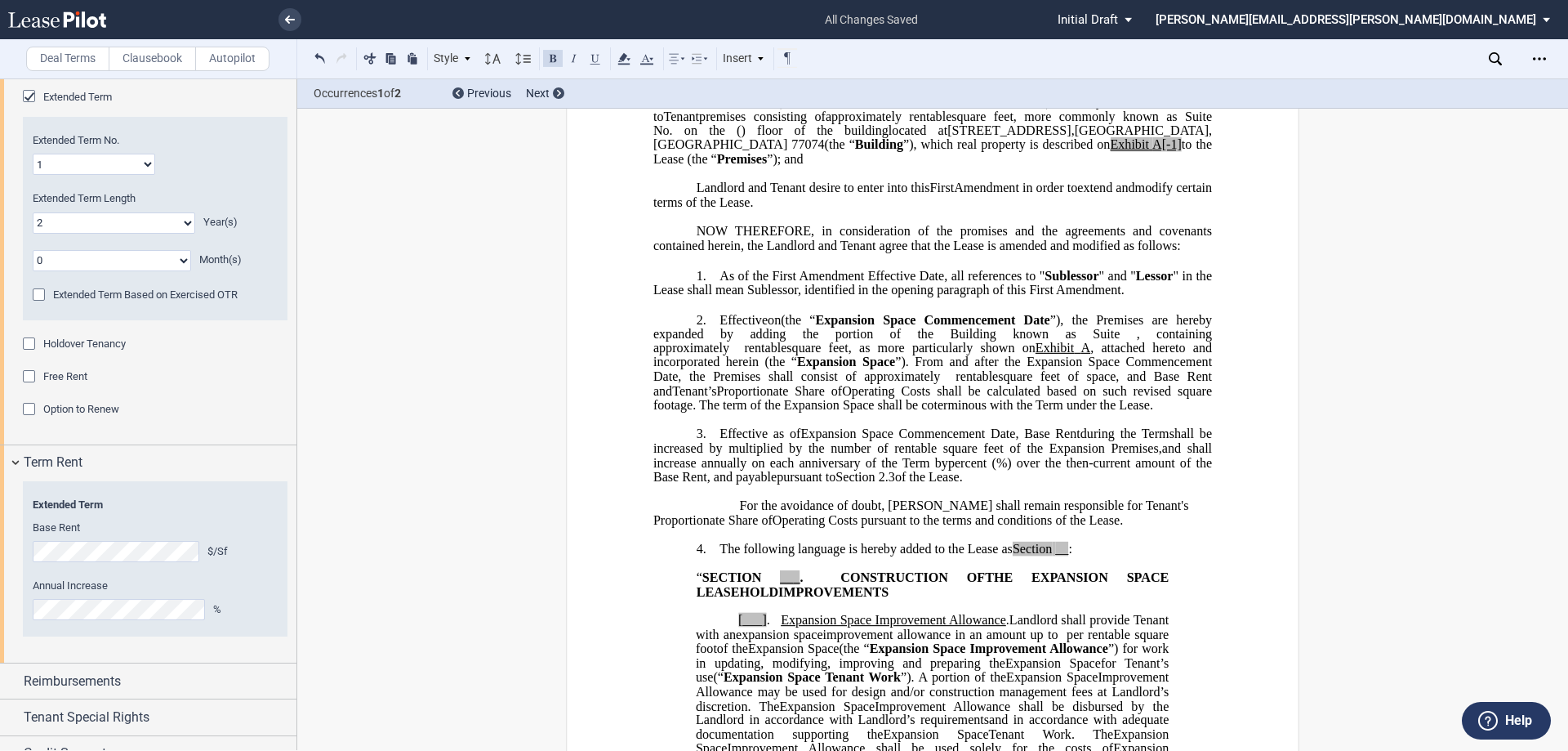
scroll to position [245, 0]
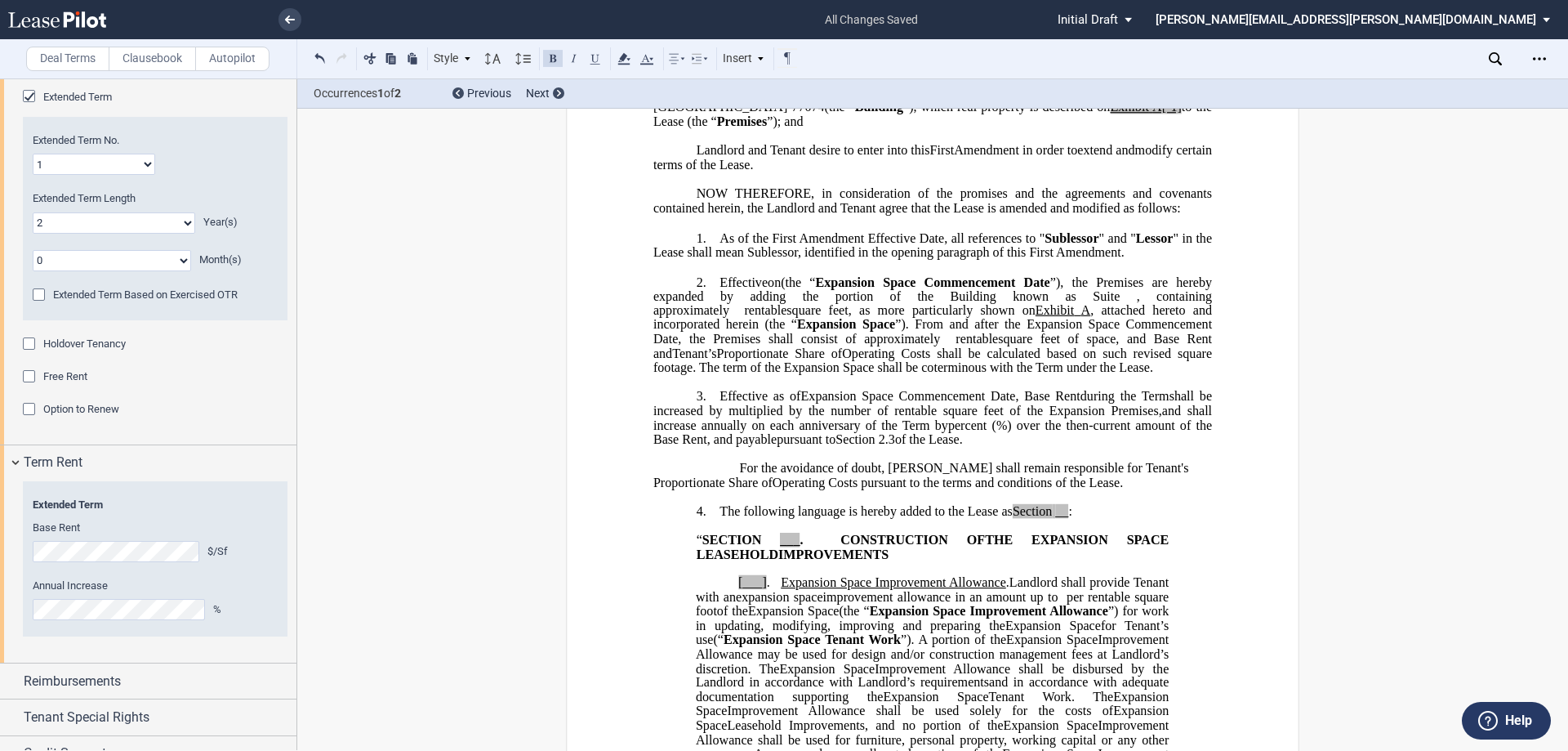
click at [676, 360] on span "Tenant’s" at bounding box center [694, 352] width 44 height 15
click at [741, 360] on span "Proportionate Share of" at bounding box center [793, 352] width 123 height 15
click at [782, 362] on span "Operating Costs shall be calculated based on such revised square footage. The t…" at bounding box center [935, 359] width 562 height 28
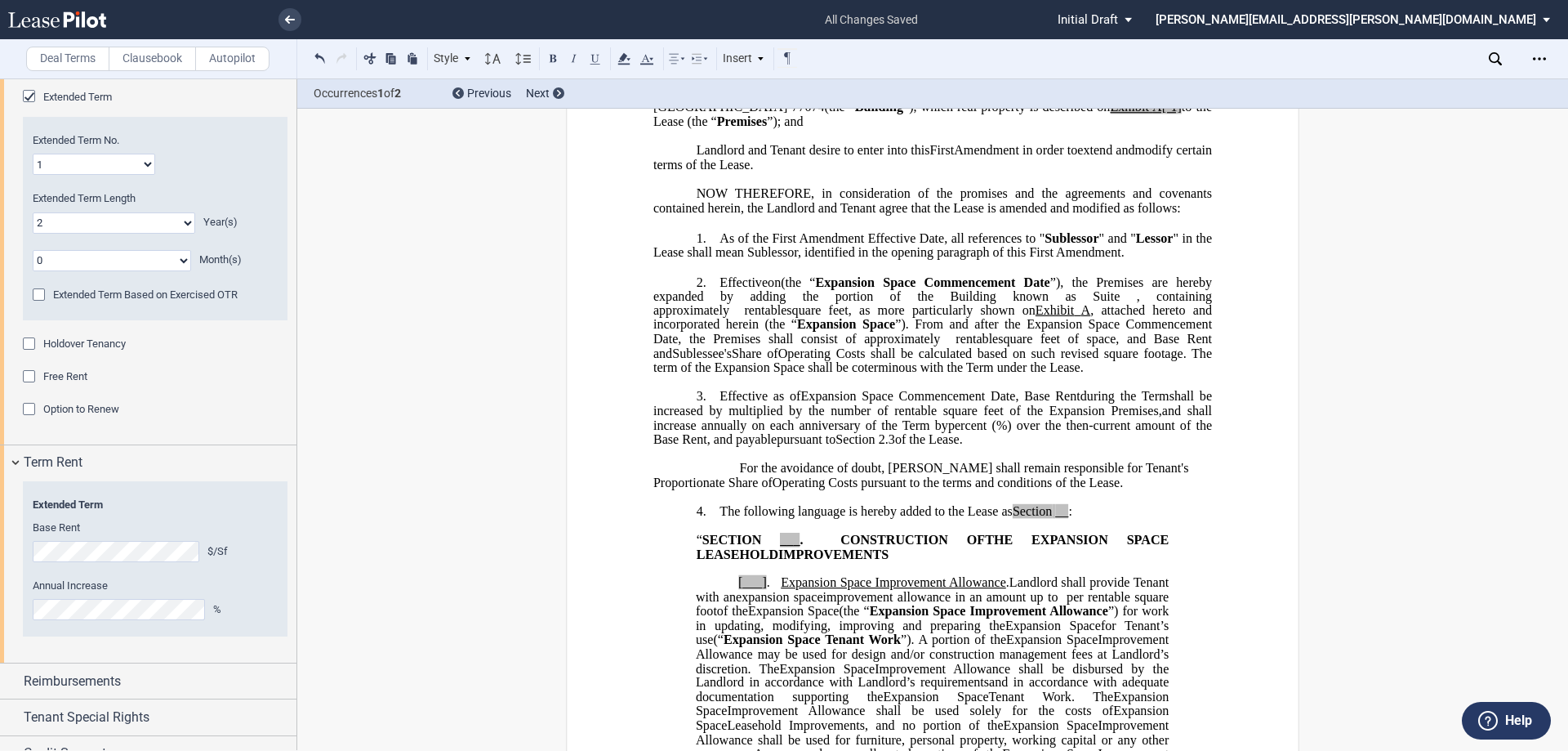
click at [782, 361] on span "Operating Costs shall be calculated based on such revised square footage. The t…" at bounding box center [935, 359] width 562 height 28
click at [782, 364] on span "Operating Expenses shall be calculated based on such revised square footage. Th…" at bounding box center [935, 359] width 562 height 28
click at [661, 375] on span "Operating Expenses shall be calculated based on such revised square footage. T=…" at bounding box center [935, 359] width 562 height 28
click at [782, 446] on span "%) over the then-current amount of the Base Rent, and payable" at bounding box center [935, 431] width 562 height 28
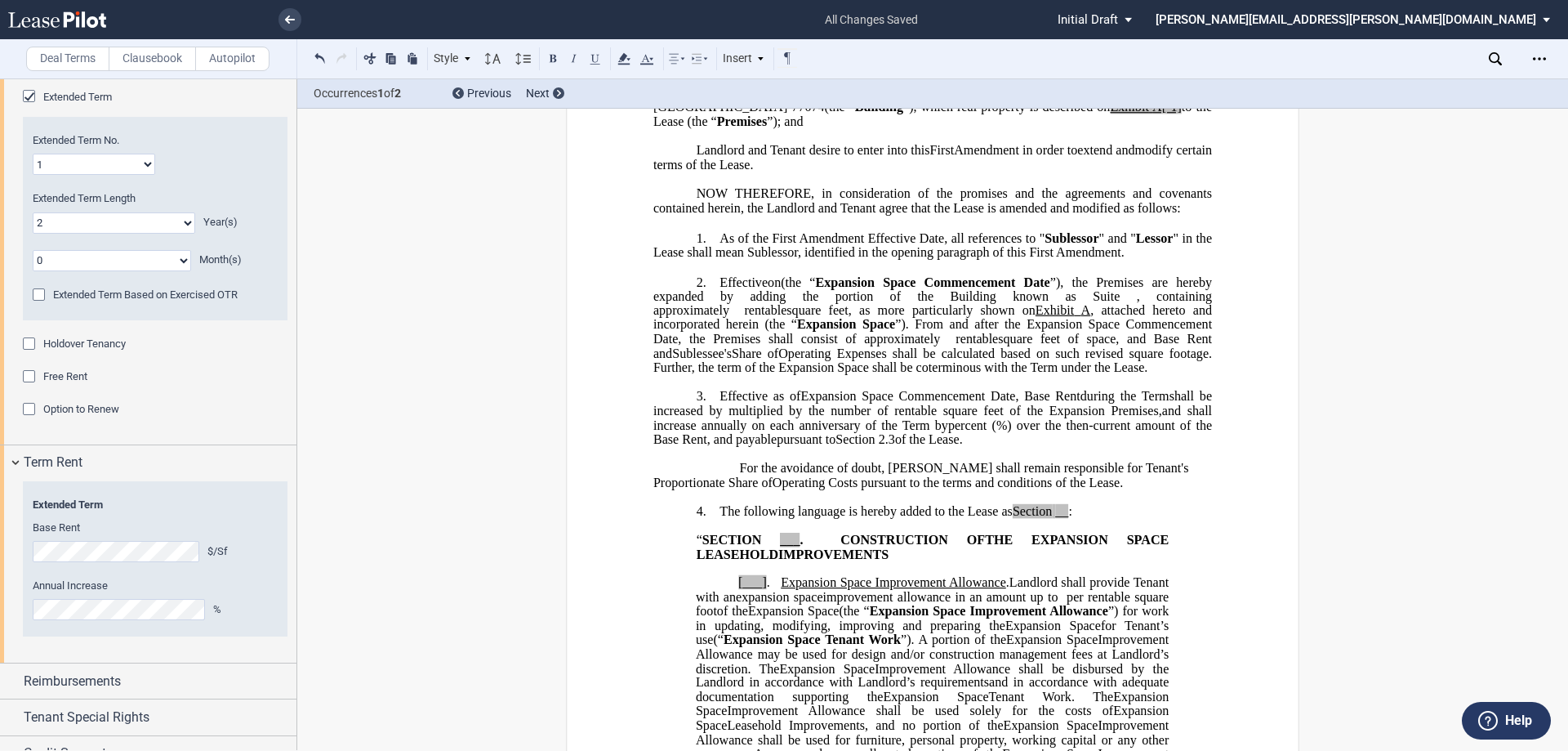
click at [782, 418] on span "multiplied by the number of rentable square feet of the Expansion Premises," at bounding box center [945, 411] width 434 height 15
click at [782, 425] on span "and shall increase annually on each anniversary of the Term by" at bounding box center [935, 417] width 562 height 28
click at [782, 432] on span "percent" at bounding box center [967, 424] width 38 height 15
click at [782, 424] on span "and shall increase annually on each anniversary of the Term by" at bounding box center [935, 417] width 562 height 28
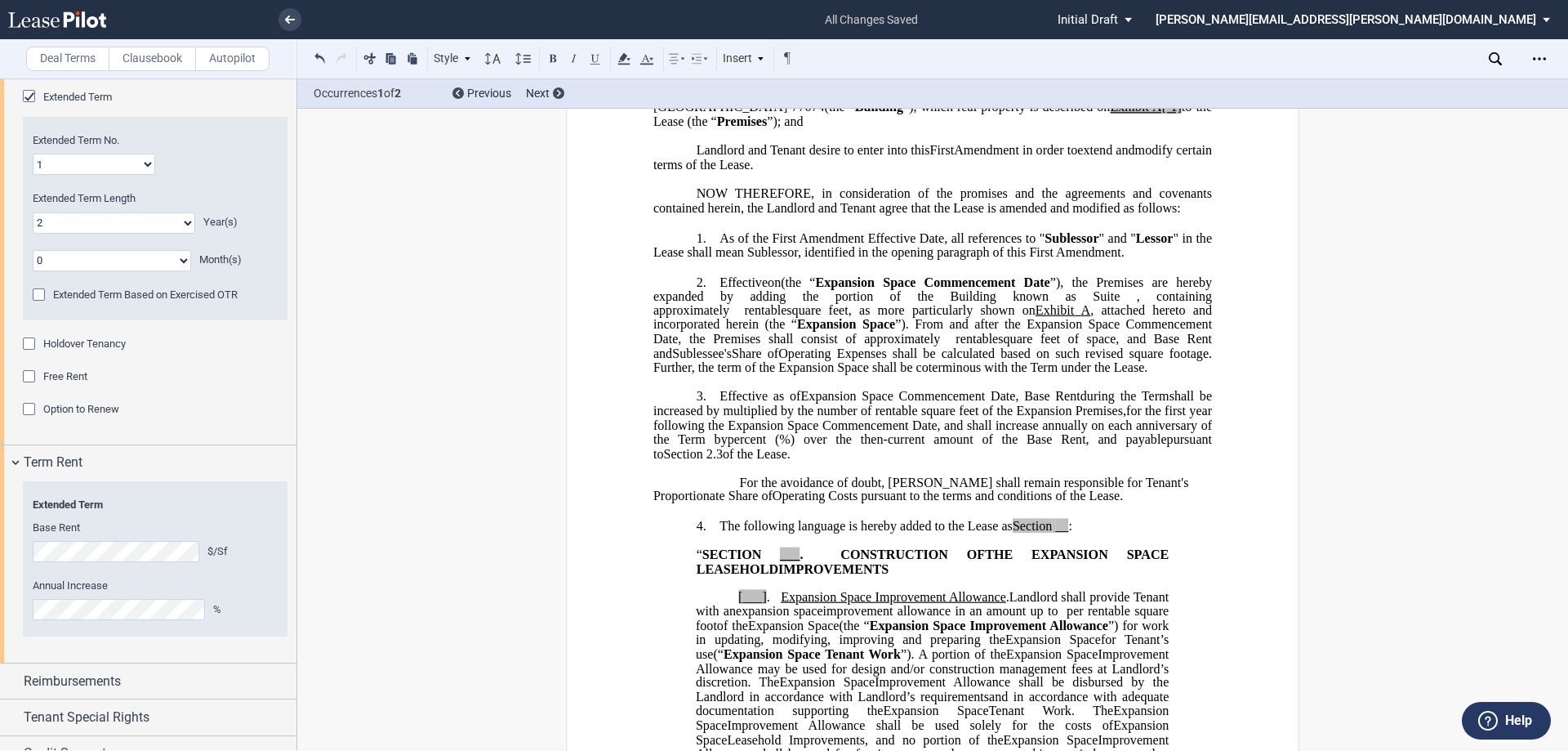
click at [760, 446] on span "for the first year following the Expansion Space Commencement Date, and shall i…" at bounding box center [935, 425] width 562 height 43
click at [766, 446] on span "for the first year following the Expansion Space Commencement Date, and shall i…" at bounding box center [935, 425] width 562 height 43
click at [782, 476] on p "﻿" at bounding box center [933, 468] width 558 height 14
drag, startPoint x: 1082, startPoint y: 494, endPoint x: 1194, endPoint y: 491, distance: 112.0
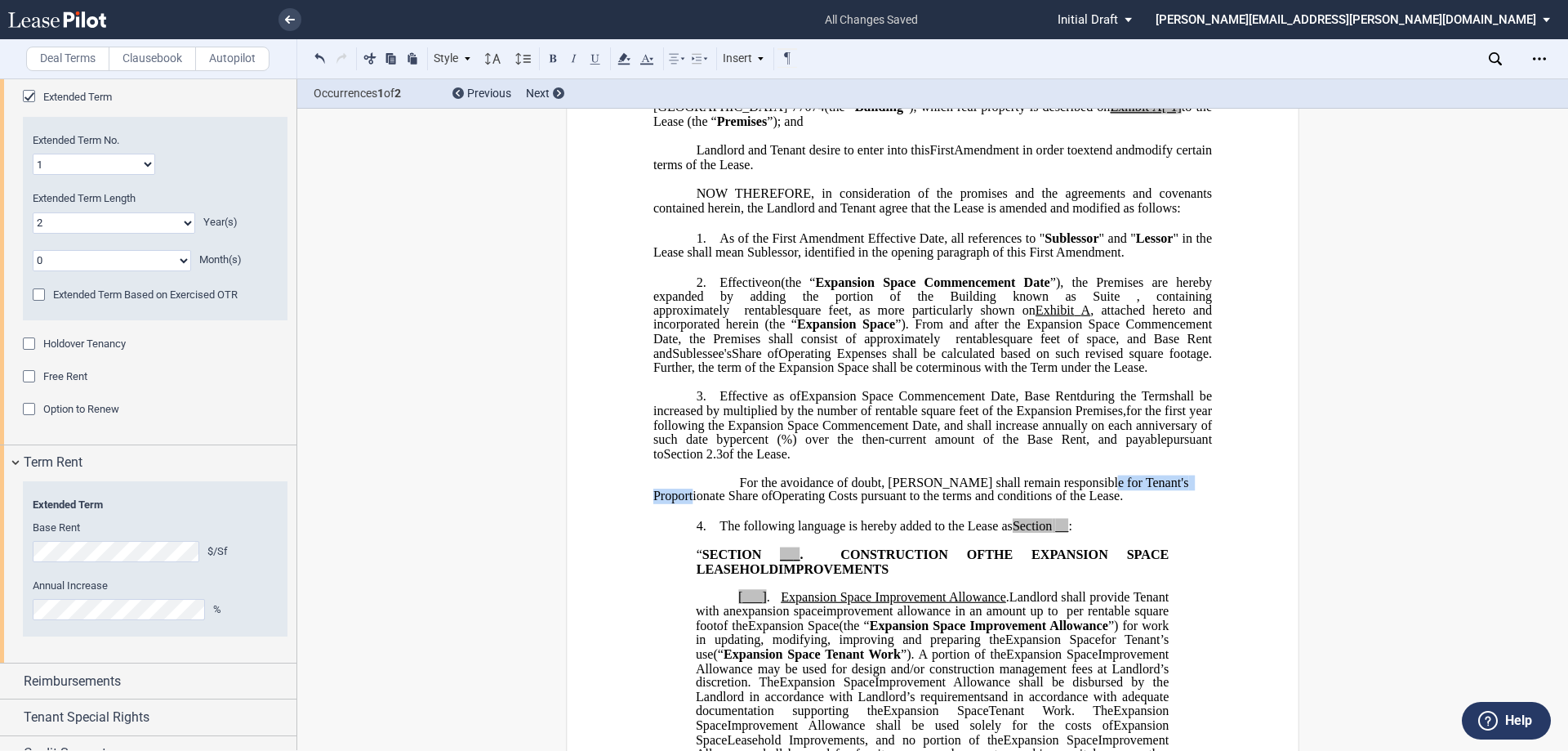
click at [782, 491] on p "For the avoidance of doubt, [PERSON_NAME] shall remain responsible for [PERSON_…" at bounding box center [933, 489] width 558 height 28
click at [726, 504] on span "Operating Costs pursuant to the terms and conditions of the Lease." at bounding box center [873, 496] width 350 height 15
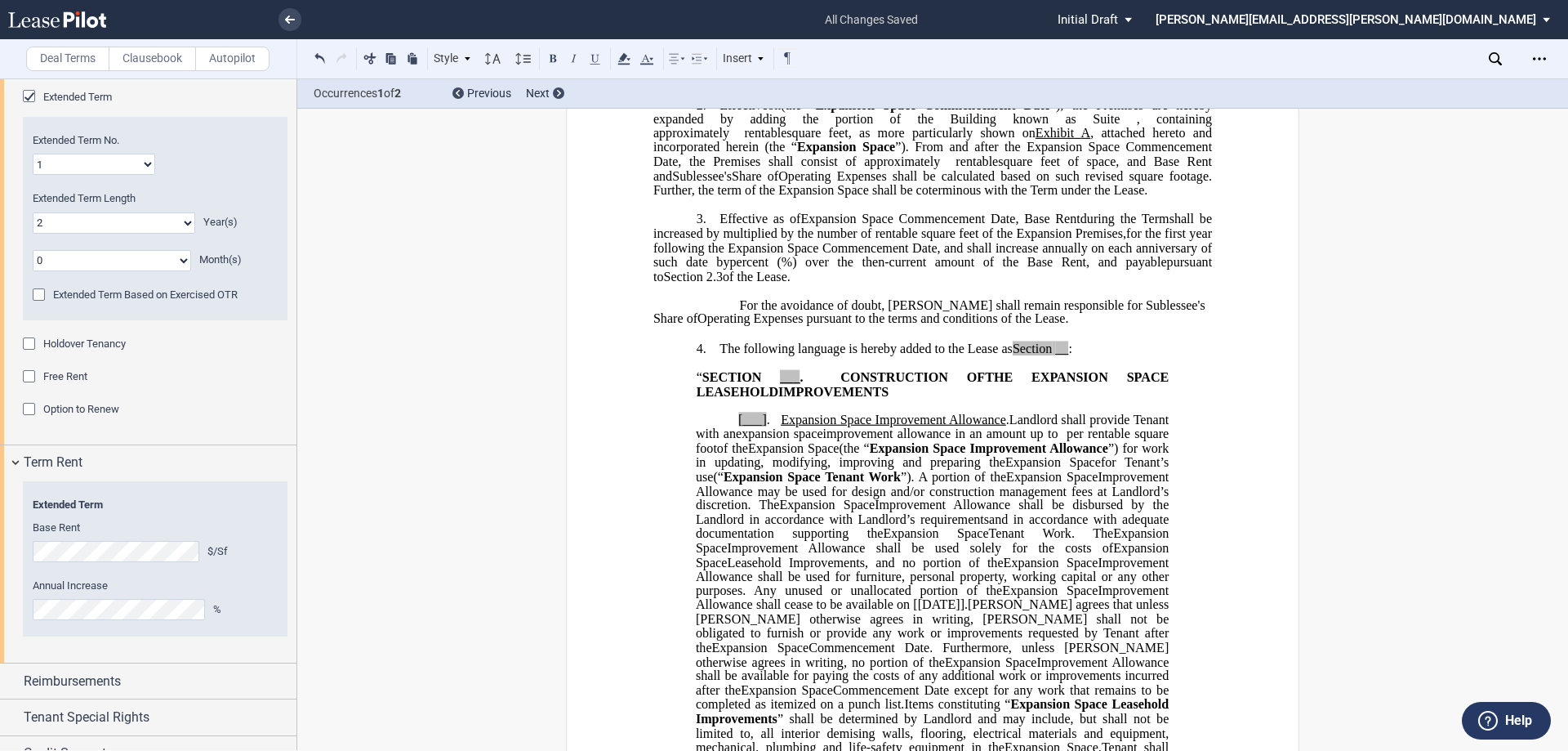
scroll to position [572, 0]
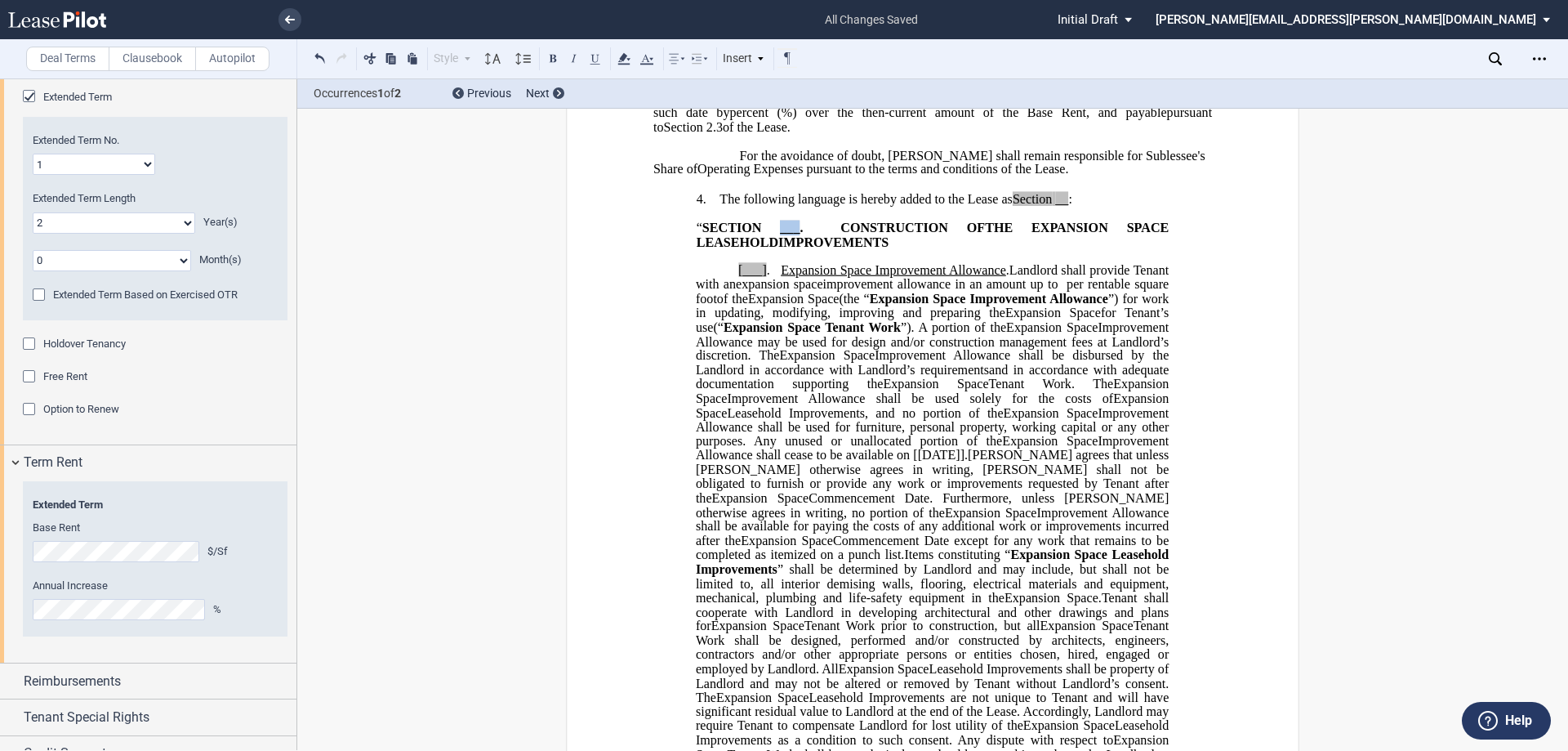
drag, startPoint x: 781, startPoint y: 240, endPoint x: 760, endPoint y: 240, distance: 21.0
click at [760, 234] on span "“ SECTION ___ . CONSTRUCTION OF" at bounding box center [840, 227] width 288 height 15
drag, startPoint x: 700, startPoint y: 241, endPoint x: 770, endPoint y: 245, distance: 70.1
click at [770, 234] on span "“ SECTION ﻿9 . CONSTRUCTION OF" at bounding box center [838, 227] width 284 height 15
drag, startPoint x: 731, startPoint y: 281, endPoint x: 762, endPoint y: 281, distance: 31.0
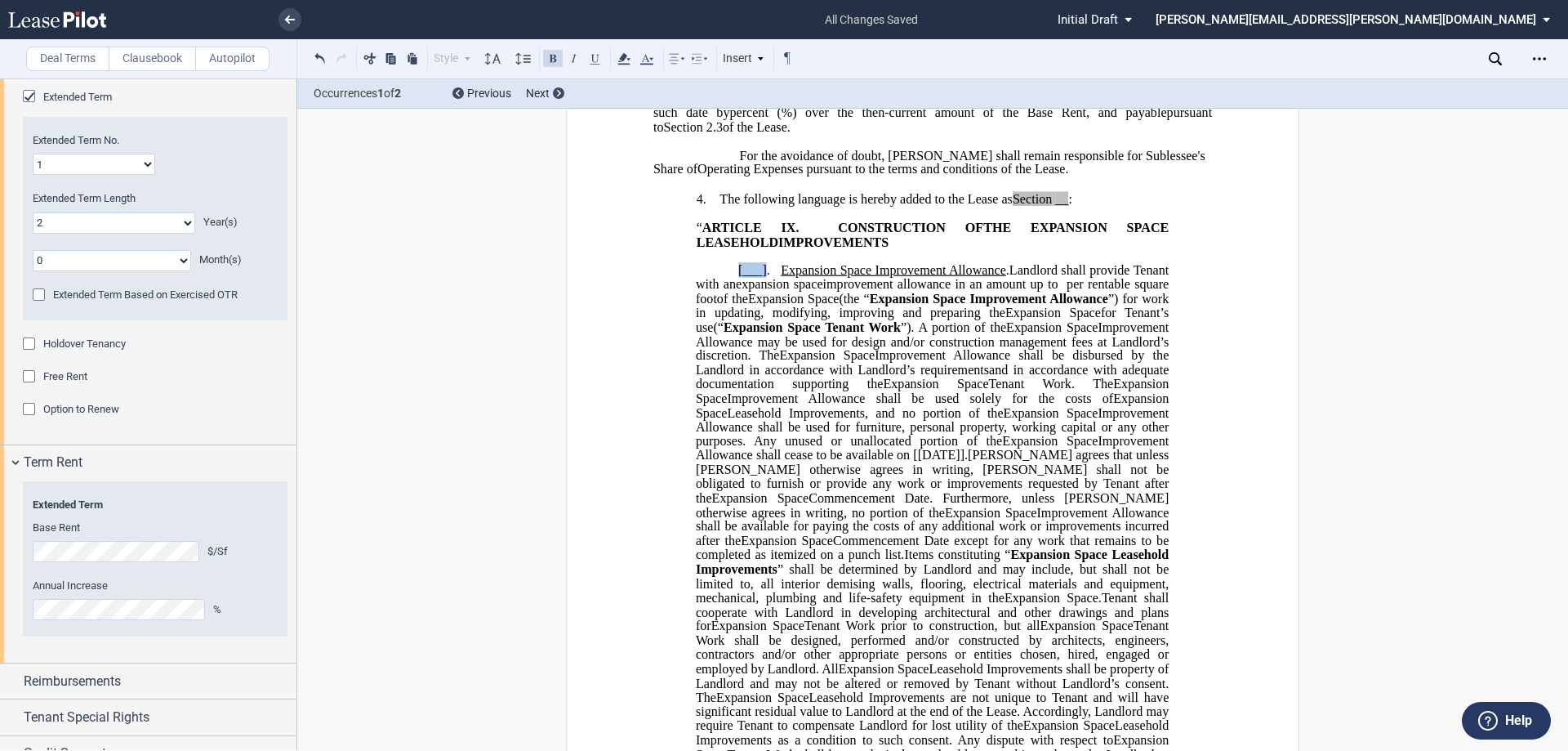
click at [762, 281] on p "[___] . Extended Term Improvement Allowance . Expansion Space Improvement Allow…" at bounding box center [932, 577] width 473 height 626
click at [782, 283] on span "Landlord shall provide Tenant with an" at bounding box center [934, 276] width 477 height 28
click at [782, 288] on span "Sublessor shall provide Tenant with an" at bounding box center [934, 276] width 477 height 28
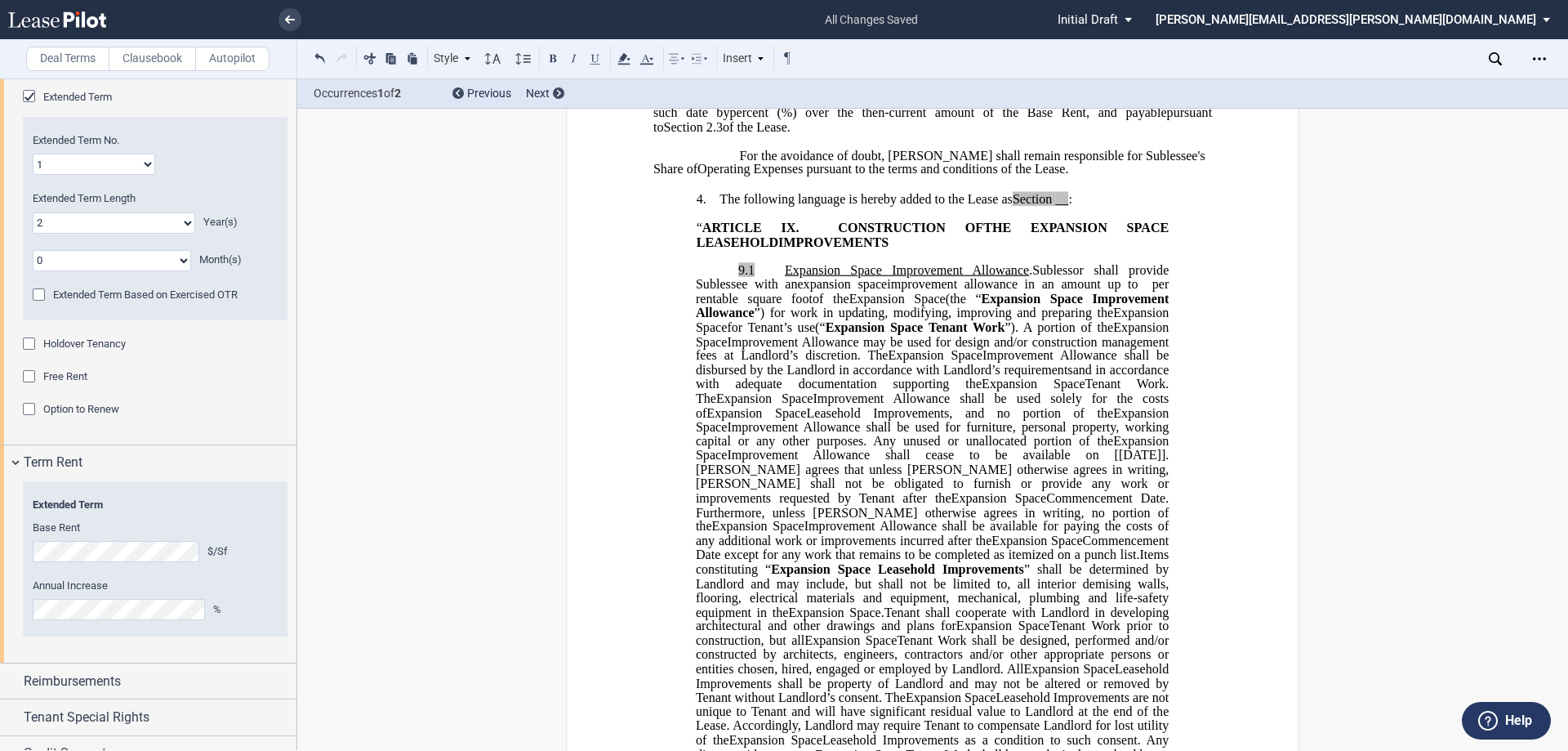
click at [782, 334] on span "for Tenant’s use" at bounding box center [770, 326] width 89 height 15
click at [782, 363] on span "Improvement Allowance may be used for design and/or construction management fee…" at bounding box center [934, 347] width 477 height 28
click at [782, 376] on span "Improvement Allowance shall be disbursed by the Landlord in accordance with Lan…" at bounding box center [934, 362] width 477 height 28
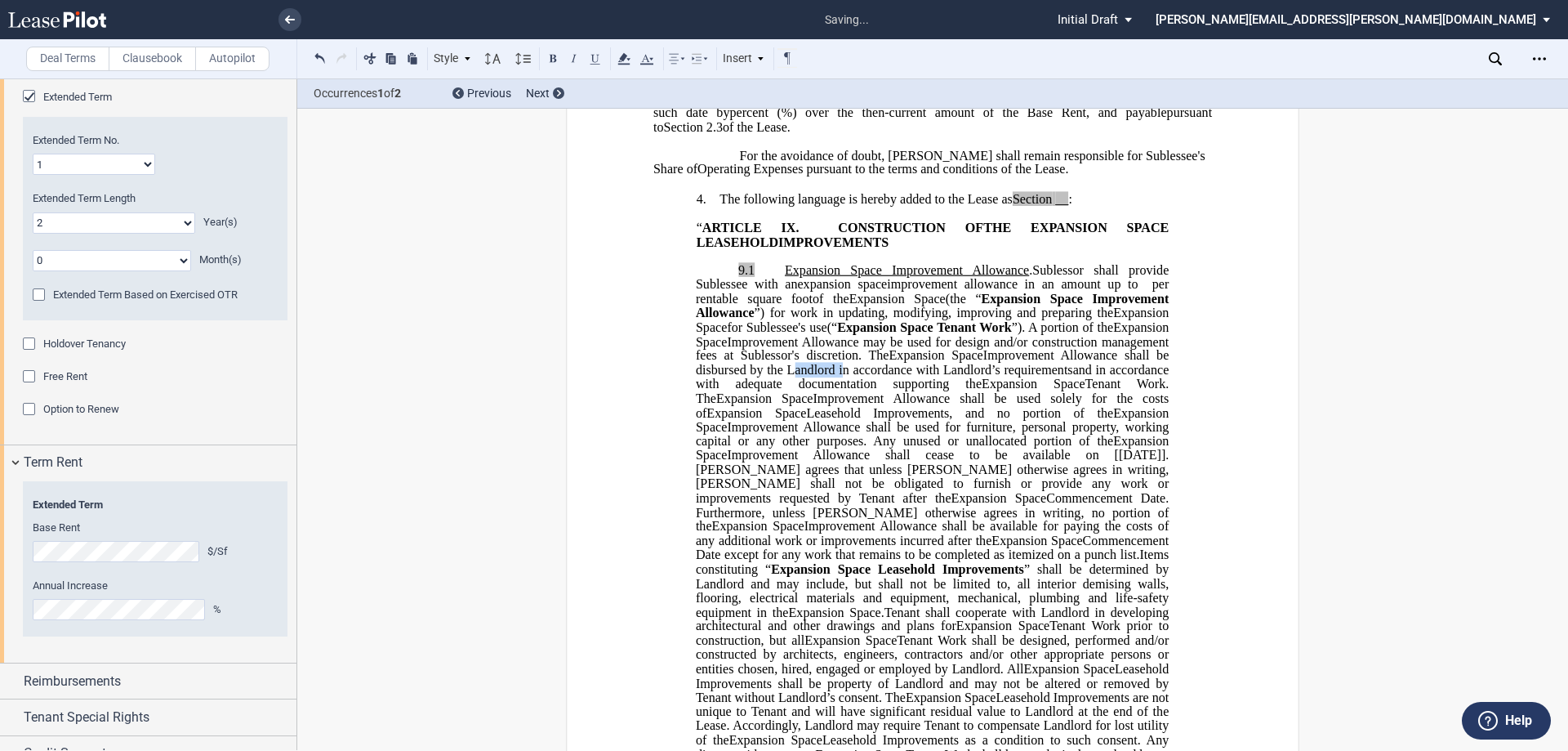
click at [782, 376] on span "Improvement Allowance shall be disbursed by the Landlord in accordance with Lan…" at bounding box center [934, 362] width 477 height 28
click at [782, 376] on span "Improvement Allowance shall be disbursed by Sublessor in accordance with Landlo…" at bounding box center [934, 362] width 477 height 28
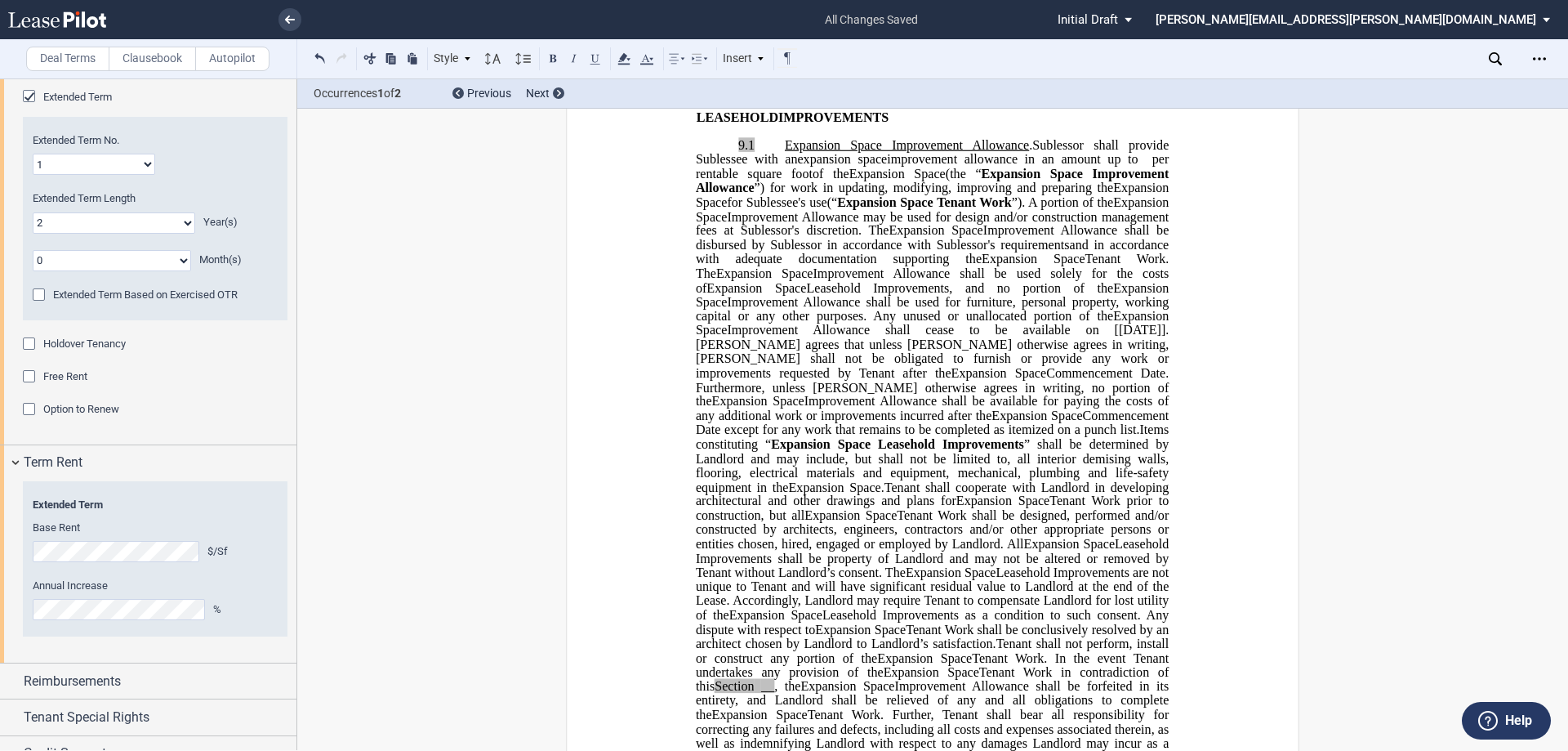
scroll to position [735, 0]
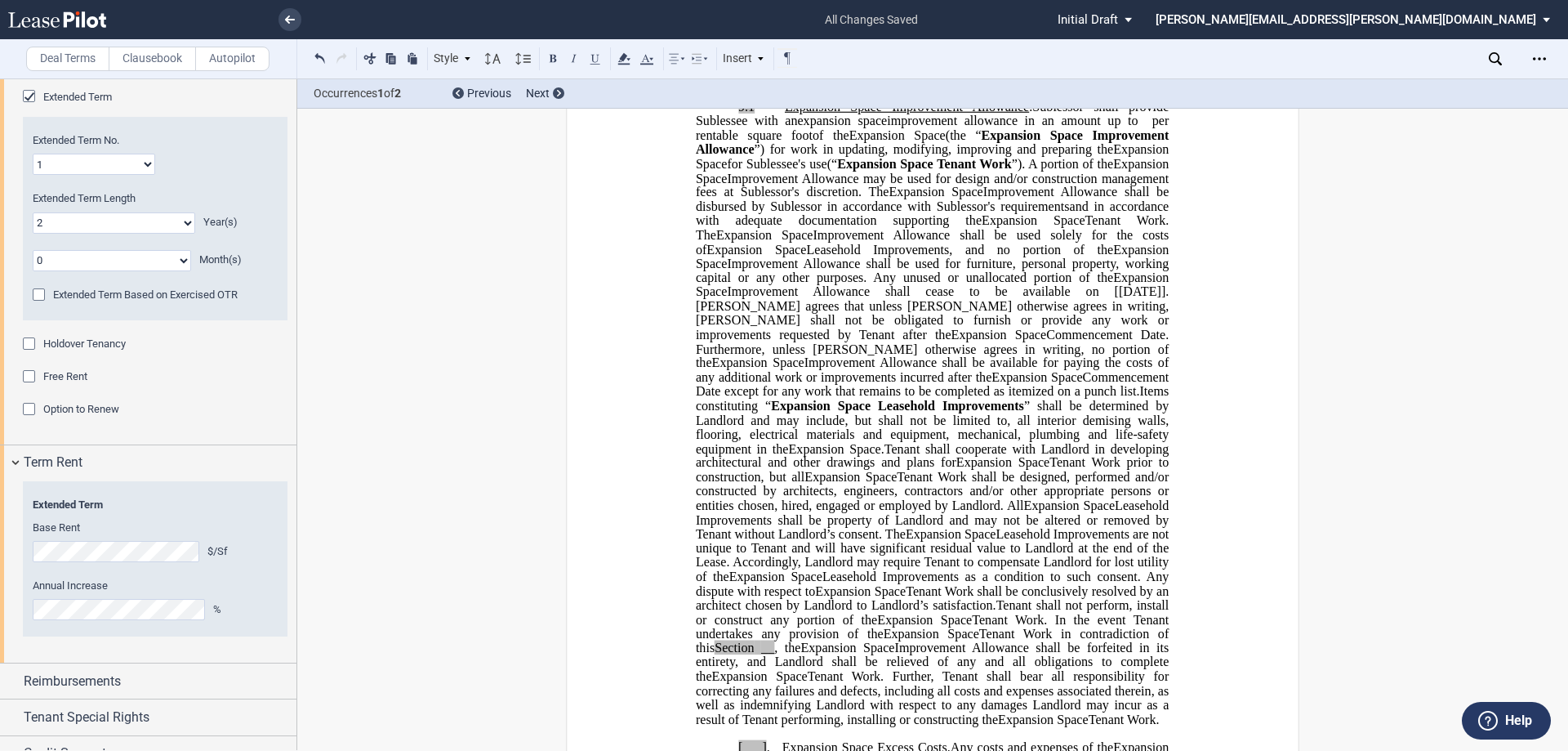
click at [741, 321] on span "[PERSON_NAME] agrees that unless [PERSON_NAME] otherwise agrees in writing, [PE…" at bounding box center [934, 320] width 477 height 43
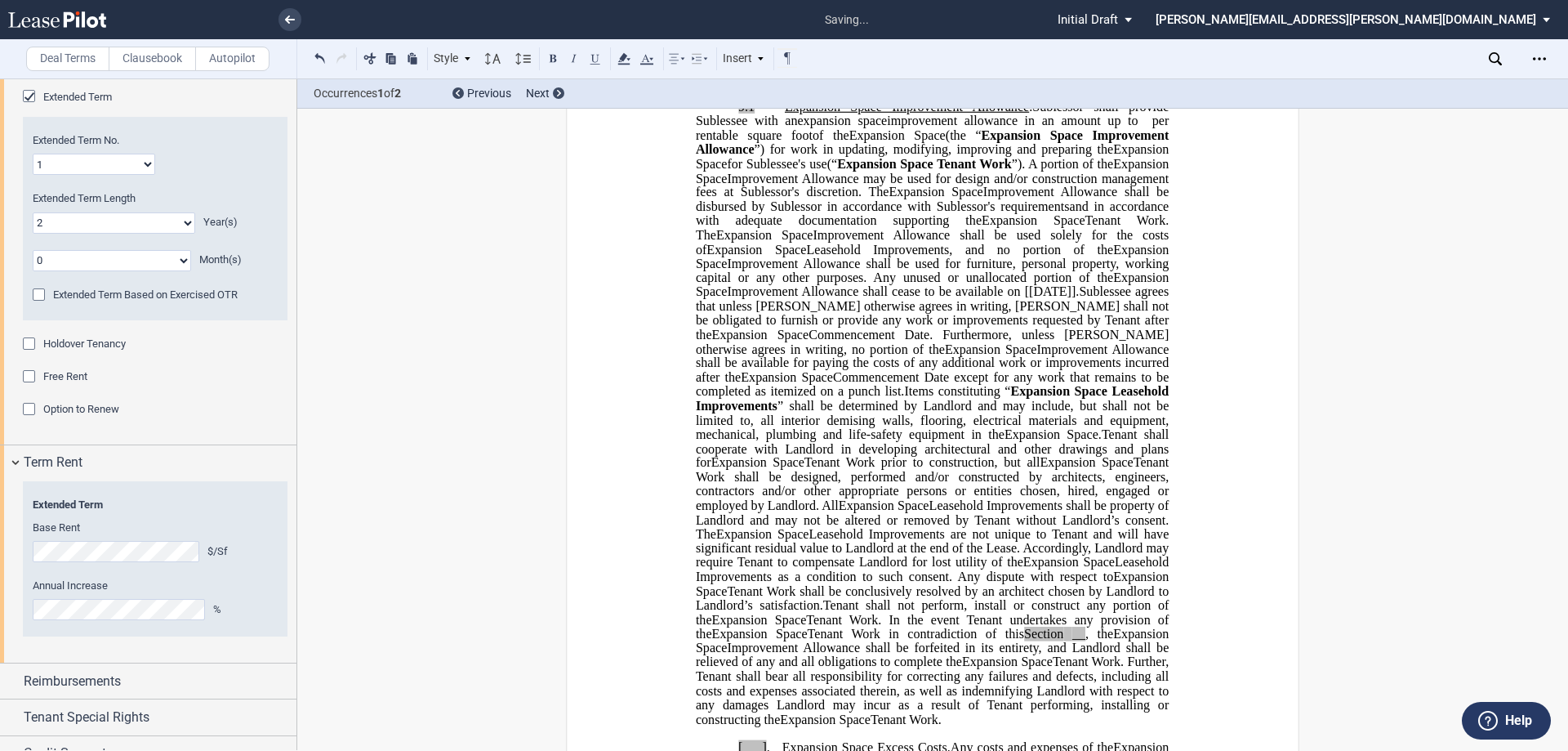
click at [782, 319] on span "Sublessee agrees that unless [PERSON_NAME] otherwise agrees in writing, [PERSON…" at bounding box center [934, 312] width 477 height 57
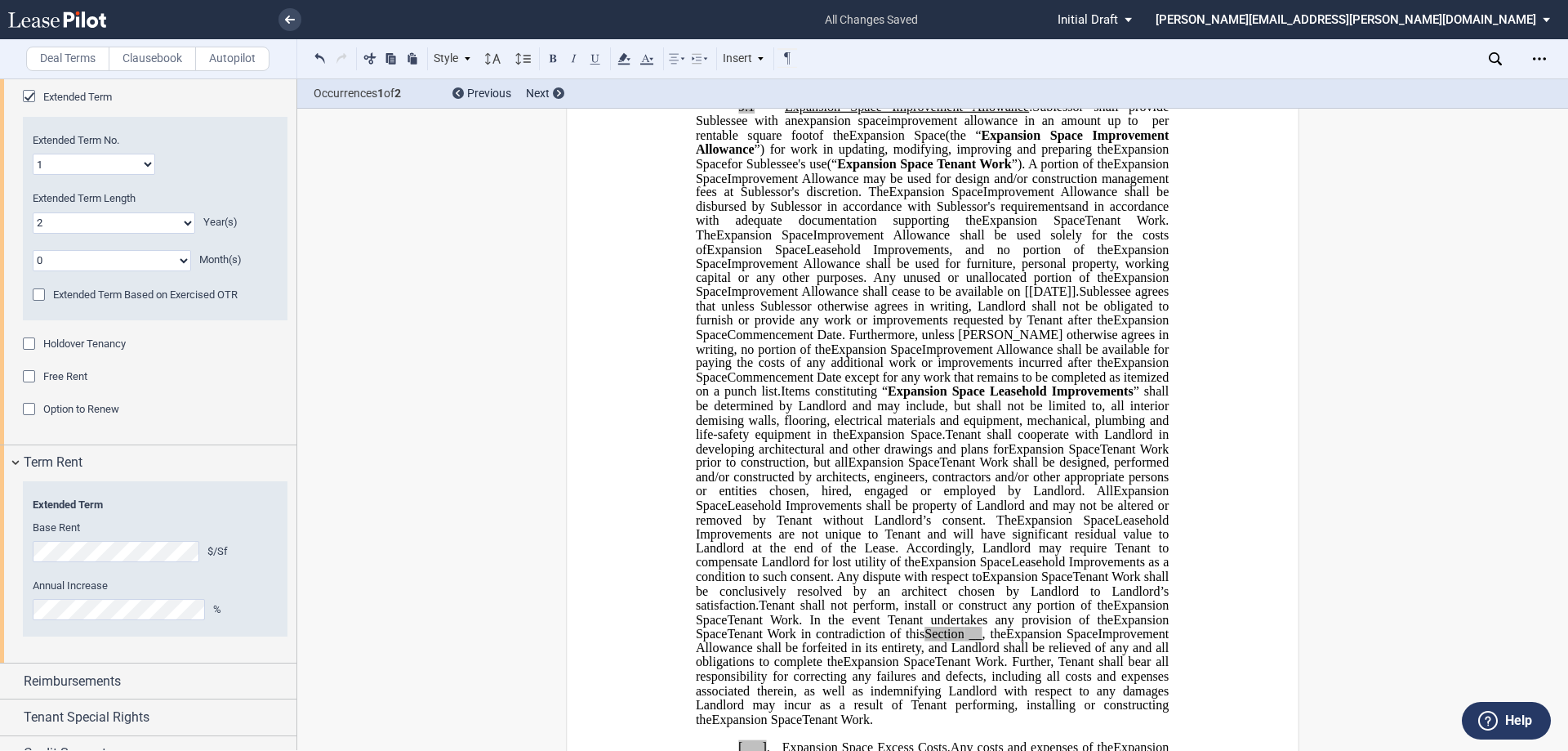
click at [782, 318] on span "Sublessee agrees that unless Sublessor otherwise agrees in writing, Landlord sh…" at bounding box center [934, 305] width 477 height 43
click at [782, 327] on span "Sublessee agrees that unless Sublessor otherwise agrees in writing, Sublessor s…" at bounding box center [934, 305] width 477 height 43
click at [782, 352] on span "Commencement Date. Furthermore, unless [PERSON_NAME] otherwise agrees in writin…" at bounding box center [934, 340] width 477 height 28
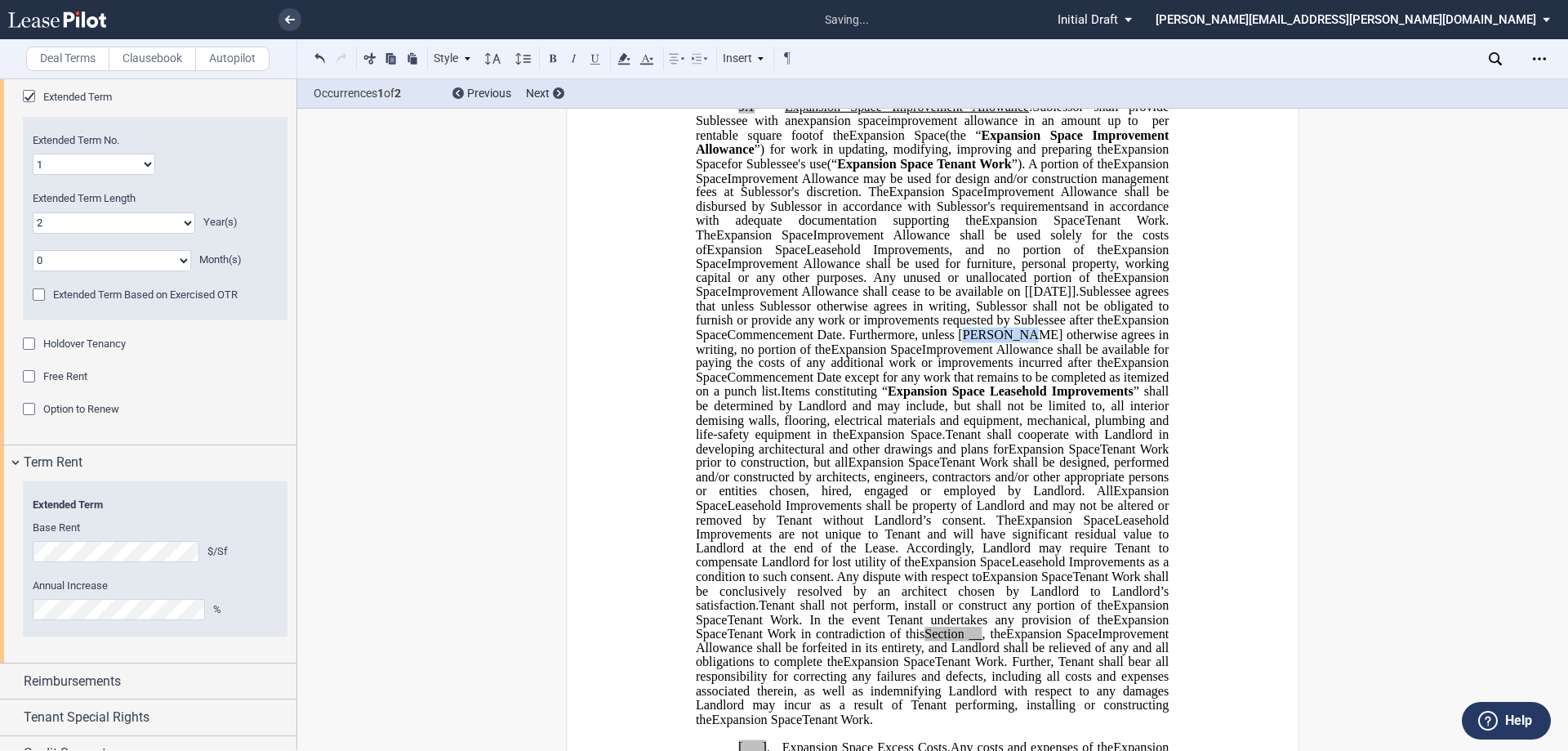
click at [782, 352] on span "Commencement Date. Furthermore, unless [PERSON_NAME] otherwise agrees in writin…" at bounding box center [934, 340] width 477 height 28
click at [782, 418] on span "” shall be determined by Landlord and may include, but shall not be limited to,…" at bounding box center [934, 412] width 477 height 57
click at [782, 453] on span "Tenant shall cooperate with Landlord in developing architectural and other draw…" at bounding box center [934, 440] width 477 height 28
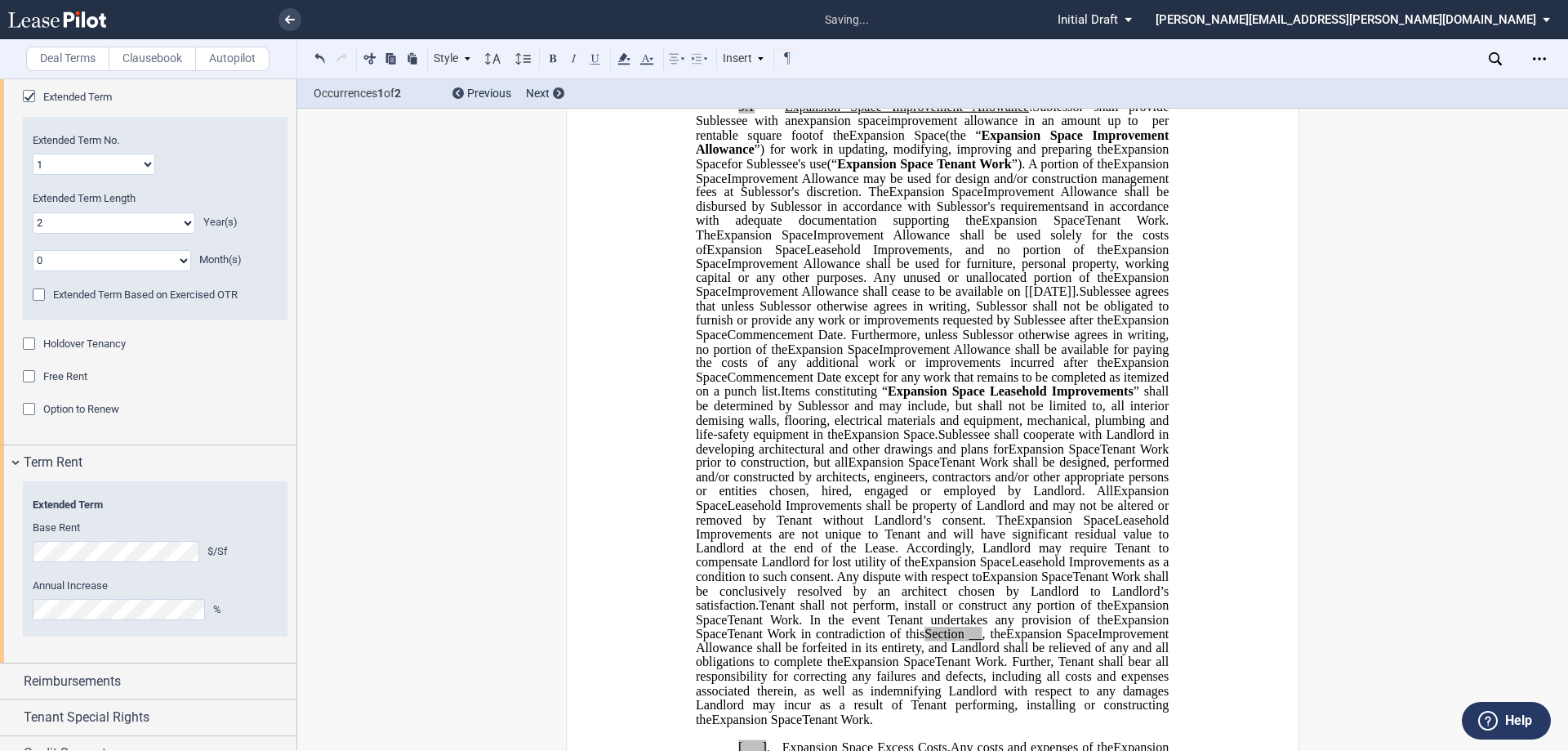
click at [782, 455] on span "Sublessee shall cooperate with Landlord in developing architectural and other d…" at bounding box center [934, 440] width 477 height 28
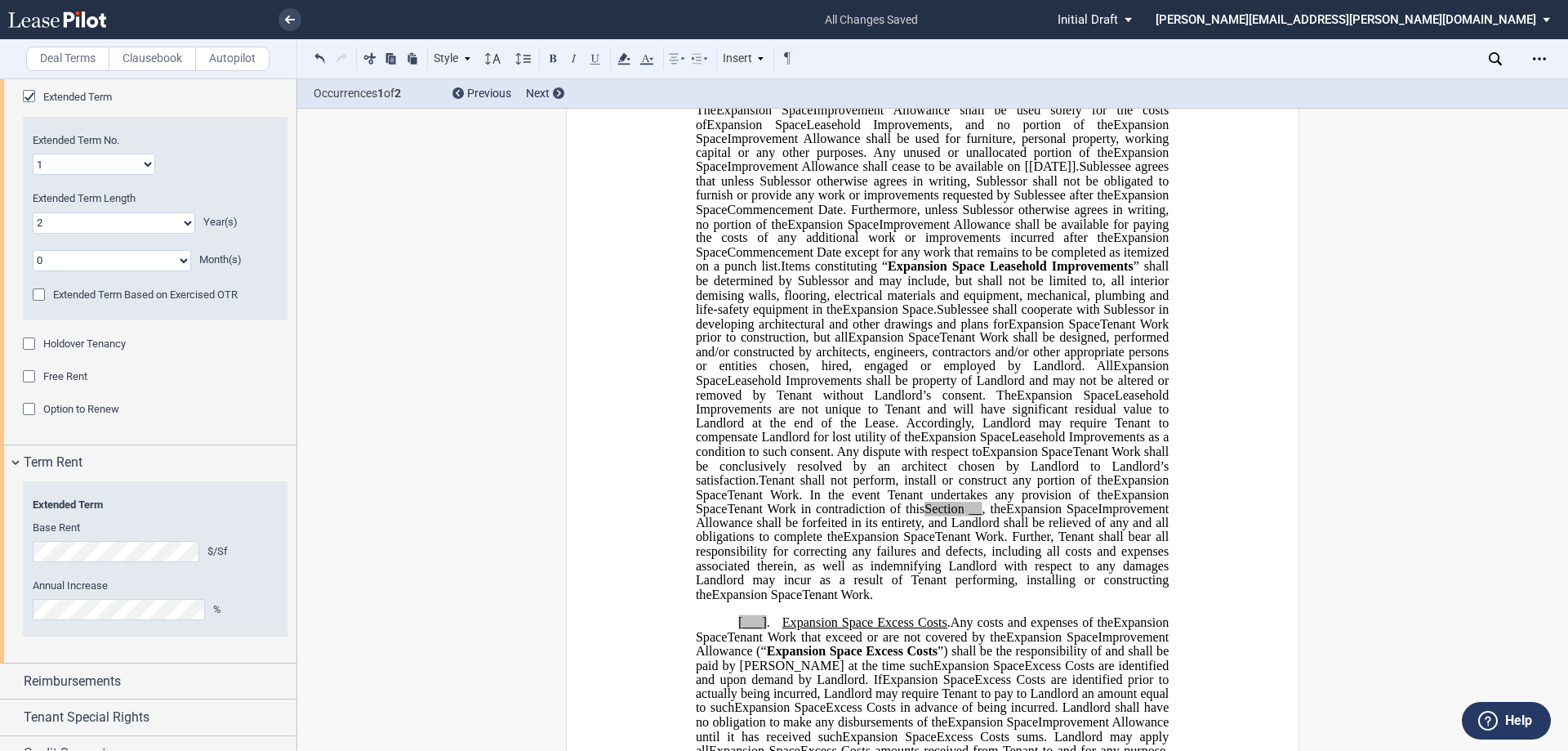
scroll to position [899, 0]
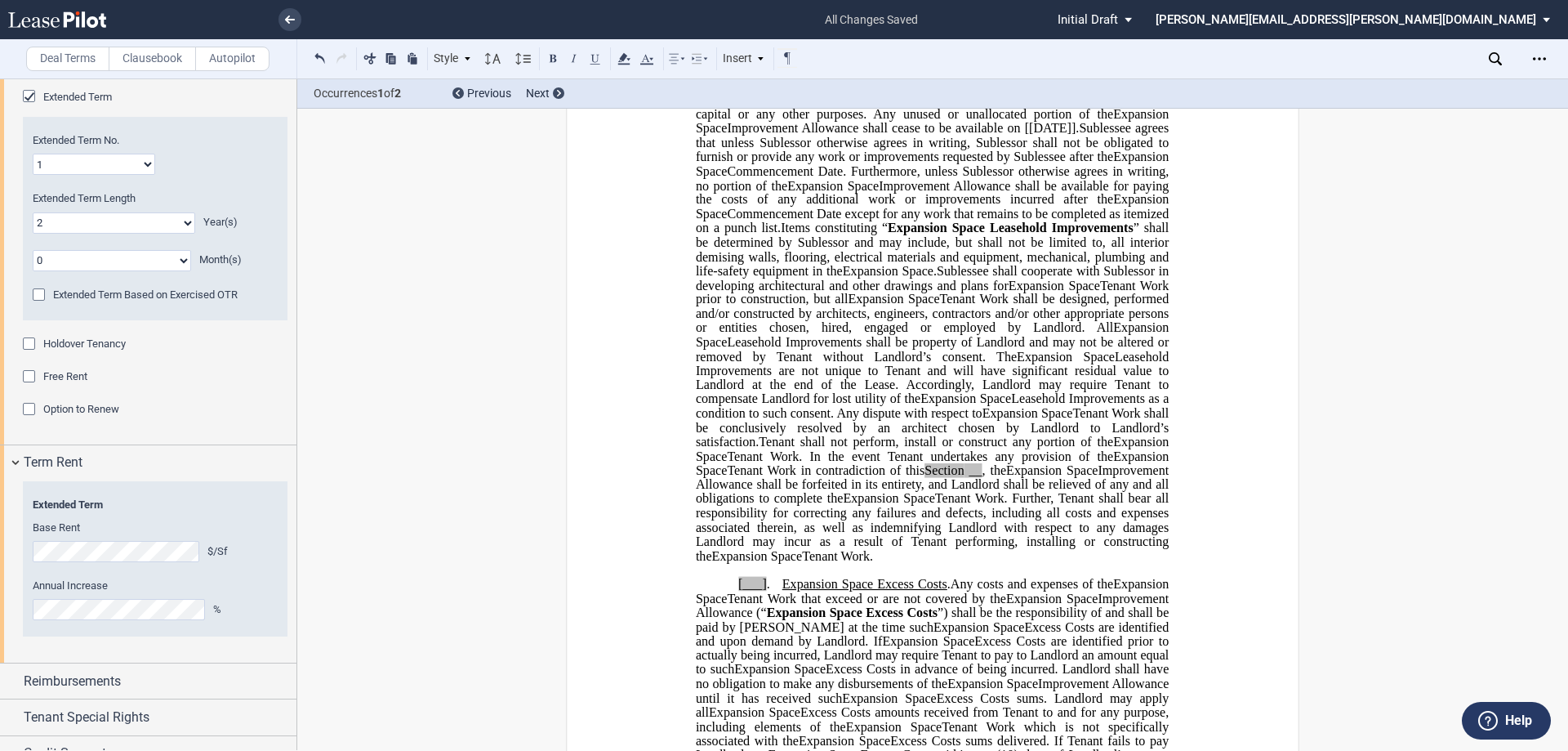
click at [782, 334] on span "Tenant Work shall be designed, performed and/or constructed by architects, engi…" at bounding box center [934, 313] width 477 height 43
click at [724, 364] on span "Leasehold Improvements shall be property of Landlord and may not be altered or …" at bounding box center [934, 348] width 477 height 28
click at [782, 364] on span "Leasehold Improvements shall be property of Sublessor and may not be altered or…" at bounding box center [934, 348] width 477 height 28
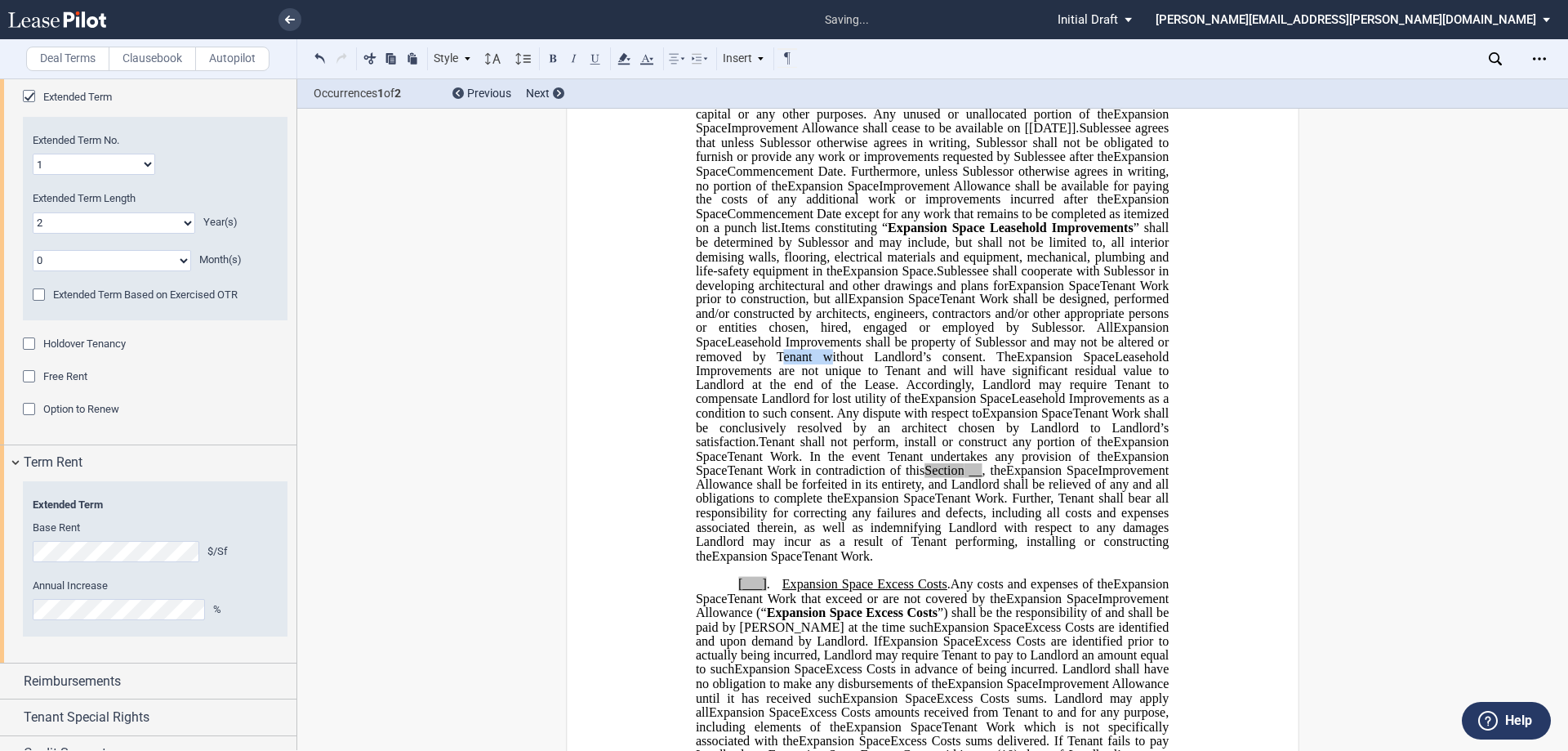
click at [782, 364] on span "Leasehold Improvements shall be property of Sublessor and may not be altered or…" at bounding box center [934, 348] width 477 height 28
click at [782, 383] on span "Leasehold Improvements are not unique to Tenant and will have significant resid…" at bounding box center [934, 377] width 477 height 57
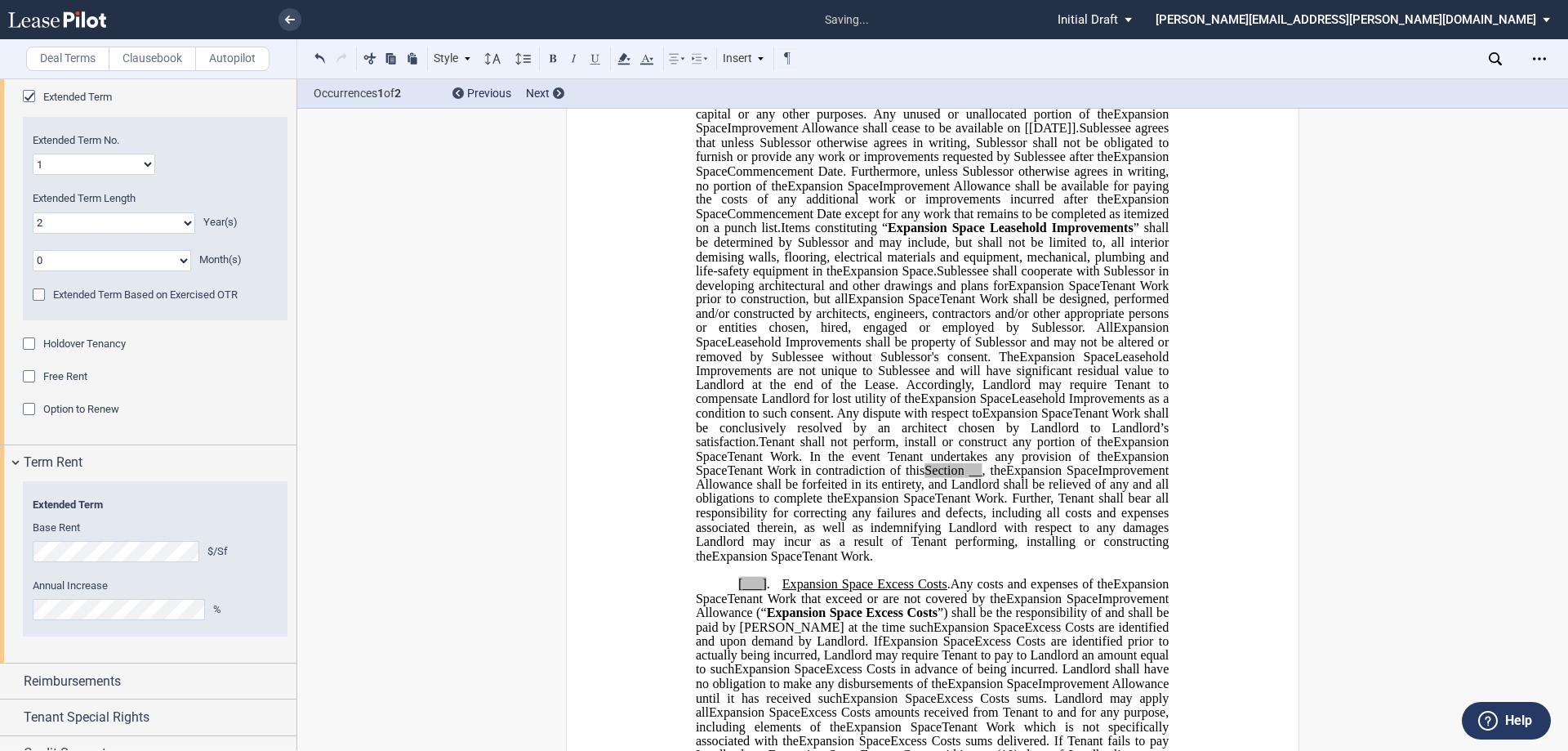
click at [782, 398] on span "Leasehold Improvements are not unique to Sublessee and will have significant re…" at bounding box center [934, 377] width 477 height 57
click at [715, 406] on span "Leasehold Improvements are not unique to Sublessee and will have significant re…" at bounding box center [934, 377] width 477 height 57
click at [782, 406] on span "Leasehold Improvements are not unique to Sublessee and will have significant re…" at bounding box center [934, 377] width 477 height 57
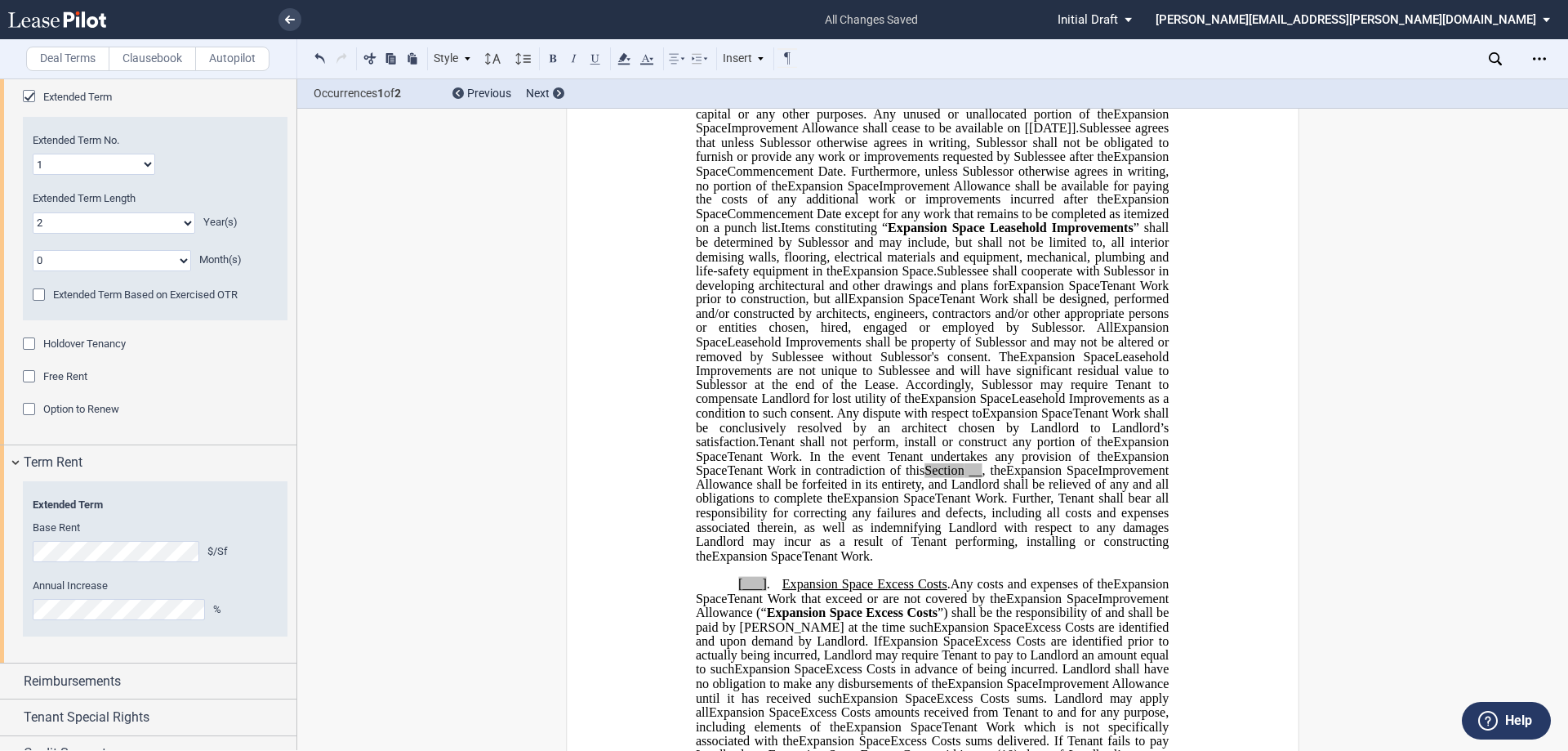
click at [782, 406] on span "Leasehold Improvements are not unique to Sublessee and will have significant re…" at bounding box center [934, 377] width 477 height 57
click at [782, 448] on span "Tenant Work shall be conclusively resolved by an architect chosen by Landlord t…" at bounding box center [934, 427] width 477 height 43
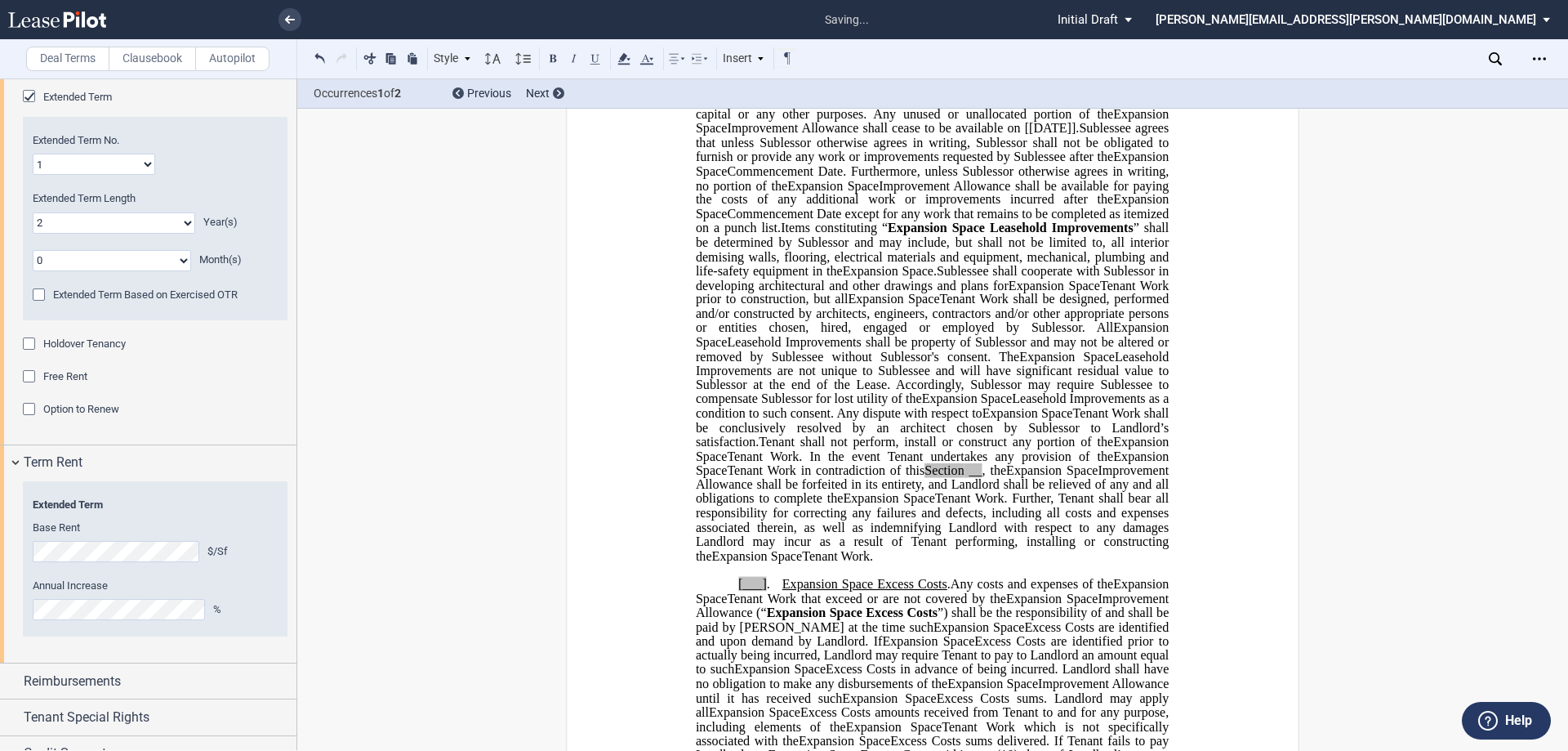
click at [782, 448] on span "Tenant Work shall be conclusively resolved by an architect chosen by Sublessor …" at bounding box center [934, 427] width 477 height 43
click at [782, 449] on span "Tenant shall not perform, install or construct any portion of the" at bounding box center [936, 442] width 354 height 15
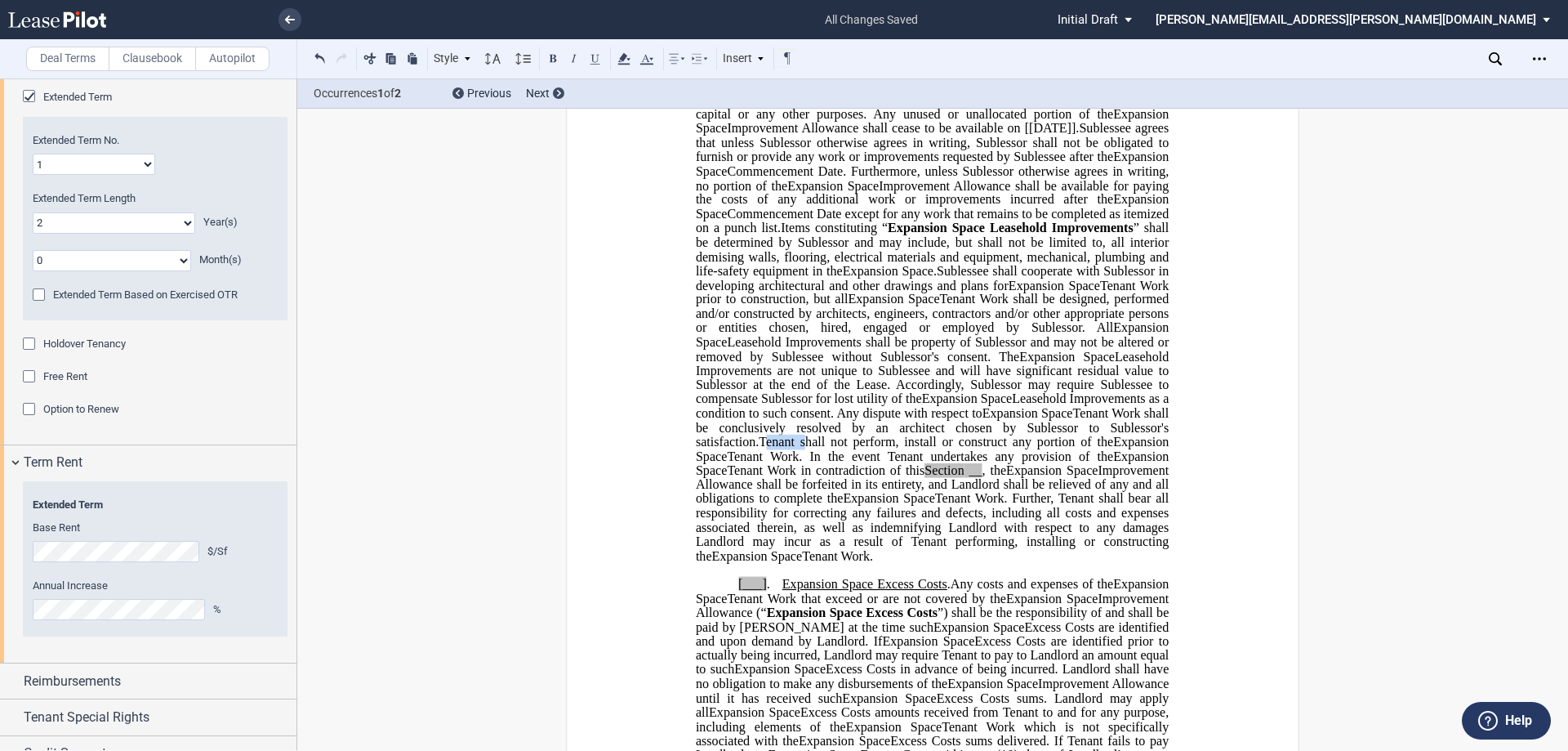
click at [782, 449] on span "Tenant shall not perform, install or construct any portion of the" at bounding box center [936, 442] width 354 height 15
click at [782, 463] on span "Tenant Work. In the event Tenant undertakes any provision of the" at bounding box center [919, 455] width 386 height 15
click at [782, 477] on span "__" at bounding box center [975, 469] width 13 height 15
drag, startPoint x: 730, startPoint y: 498, endPoint x: 788, endPoint y: 495, distance: 58.1
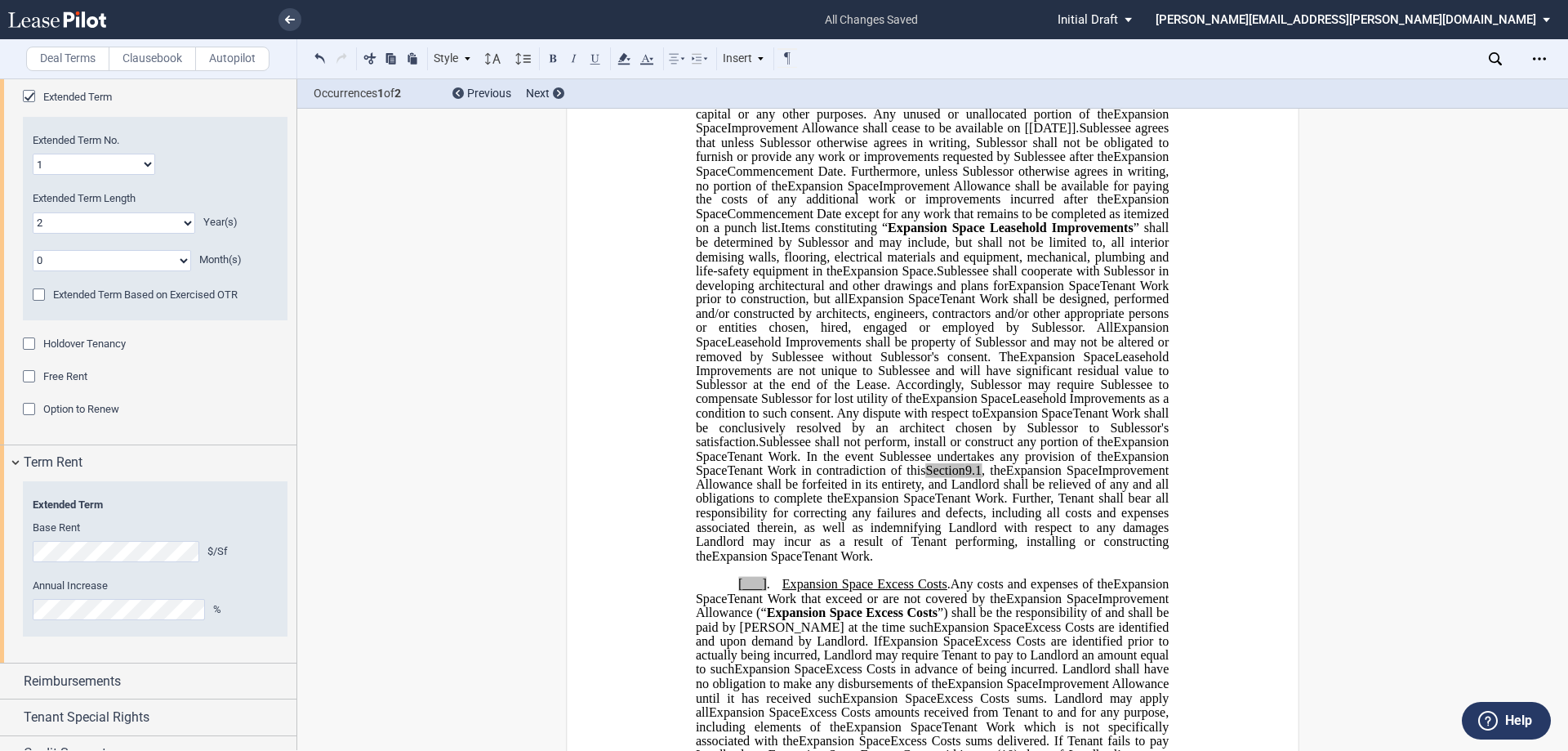
click at [782, 477] on span "Tenant Work in contradiction of this Section 9.1 , the" at bounding box center [866, 469] width 278 height 15
click at [629, 57] on icon at bounding box center [624, 58] width 19 height 19
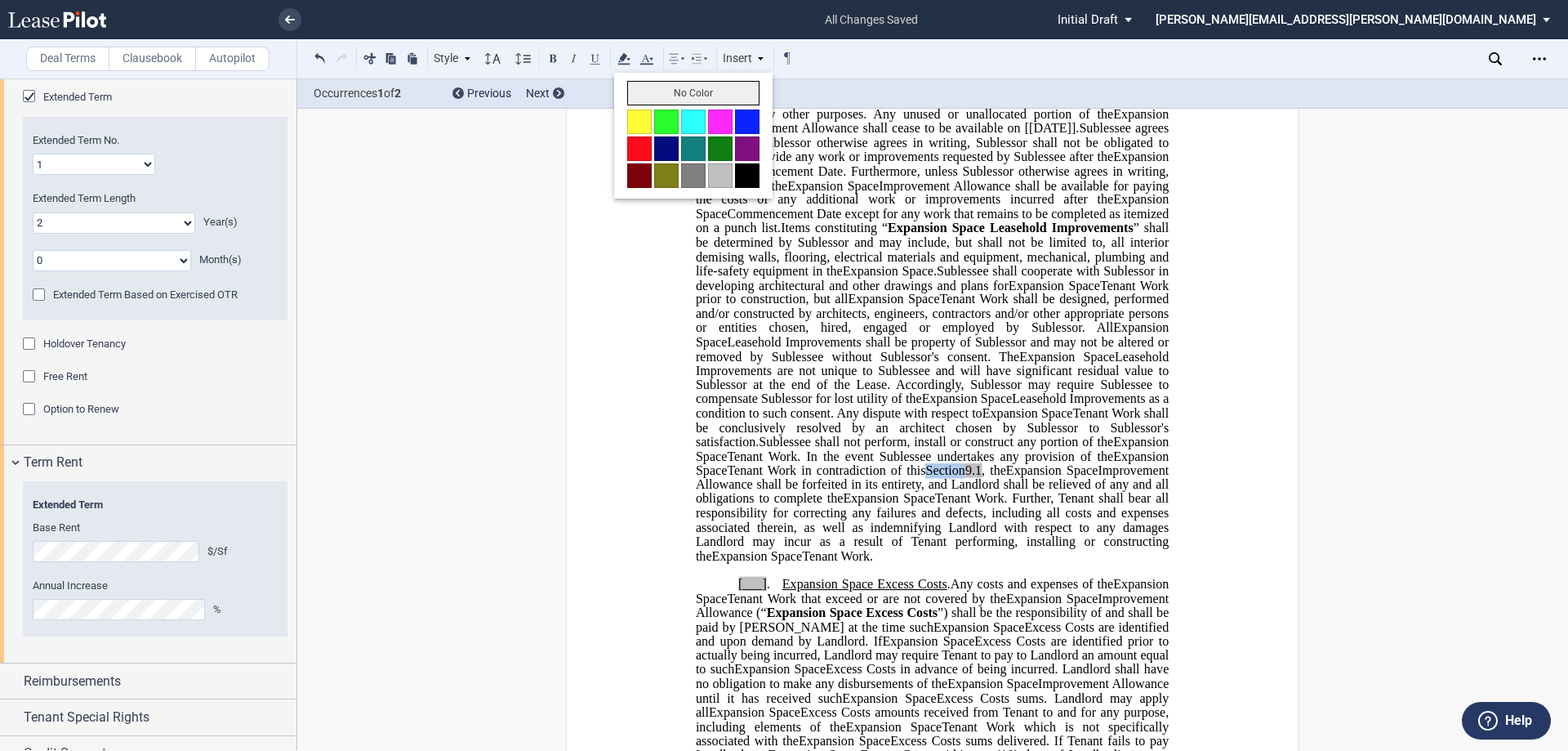
click at [676, 94] on button "No Color" at bounding box center [694, 92] width 132 height 24
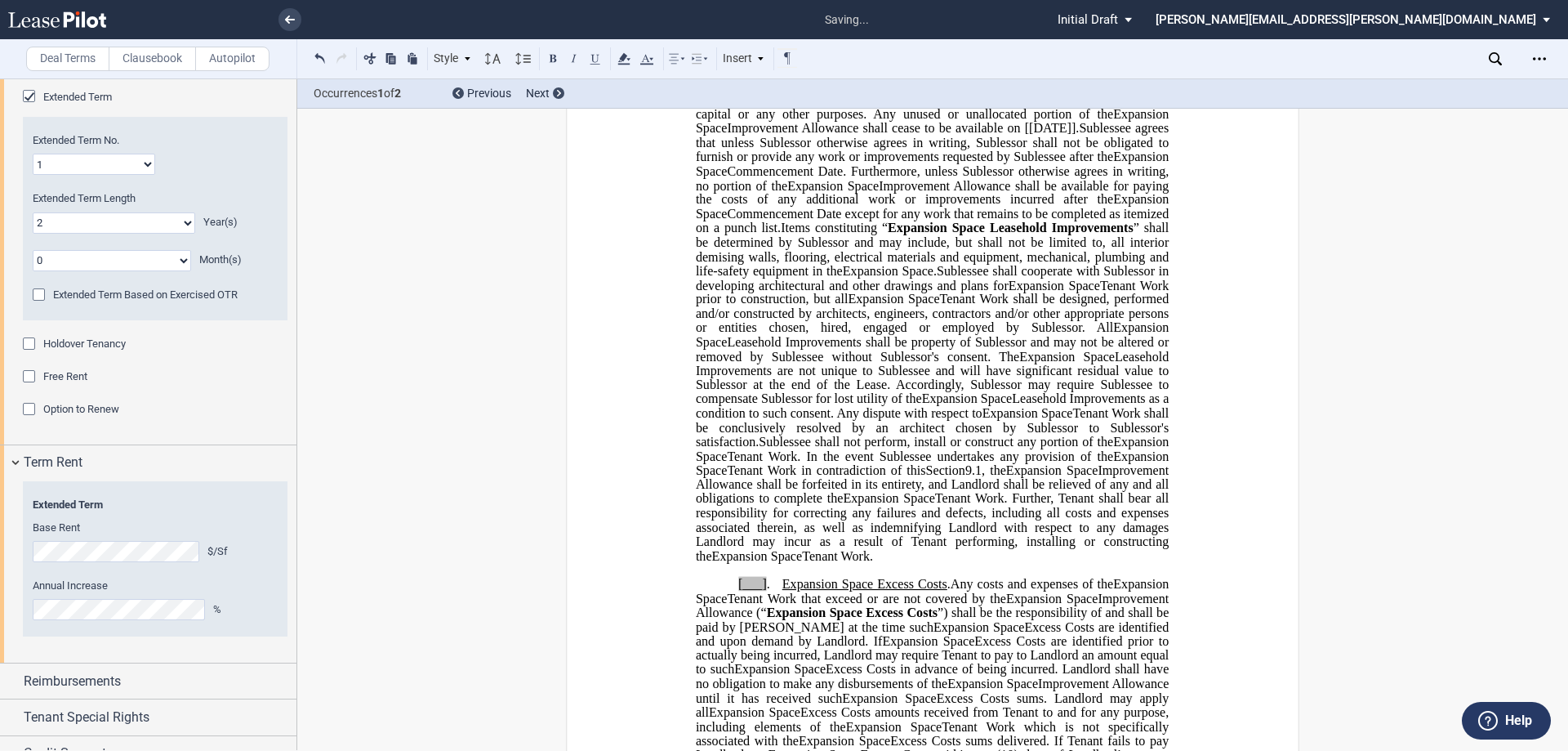
click at [751, 448] on span "Tenant Work shall be conclusively resolved by an architect chosen by Sublessor …" at bounding box center [934, 427] width 477 height 43
click at [782, 477] on span "Section" at bounding box center [945, 469] width 39 height 15
click at [782, 505] on span "Improvement Allowance shall be forfeited in its entirety, and Landlord shall be…" at bounding box center [934, 483] width 477 height 43
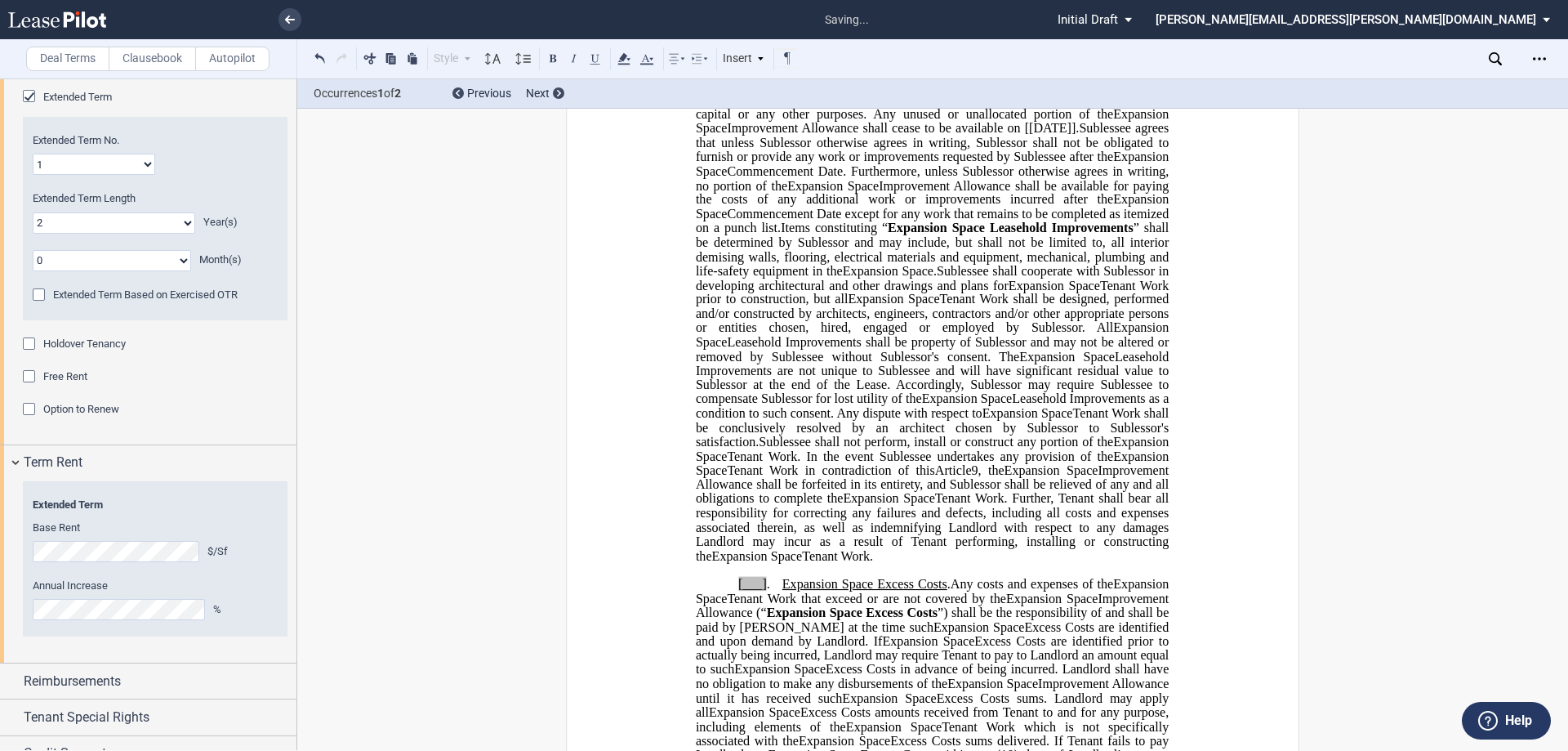
click at [782, 522] on span "Tenant Work. Further, Tenant shall bear all responsibility for correcting any f…" at bounding box center [934, 526] width 477 height 71
click at [782, 551] on span "Tenant Work. Further, Sublessee shall bear all responsibility for correcting an…" at bounding box center [934, 526] width 477 height 71
click at [782, 552] on span "Tenant Work. Further, Sublessee shall bear all responsibility for correcting an…" at bounding box center [934, 526] width 477 height 71
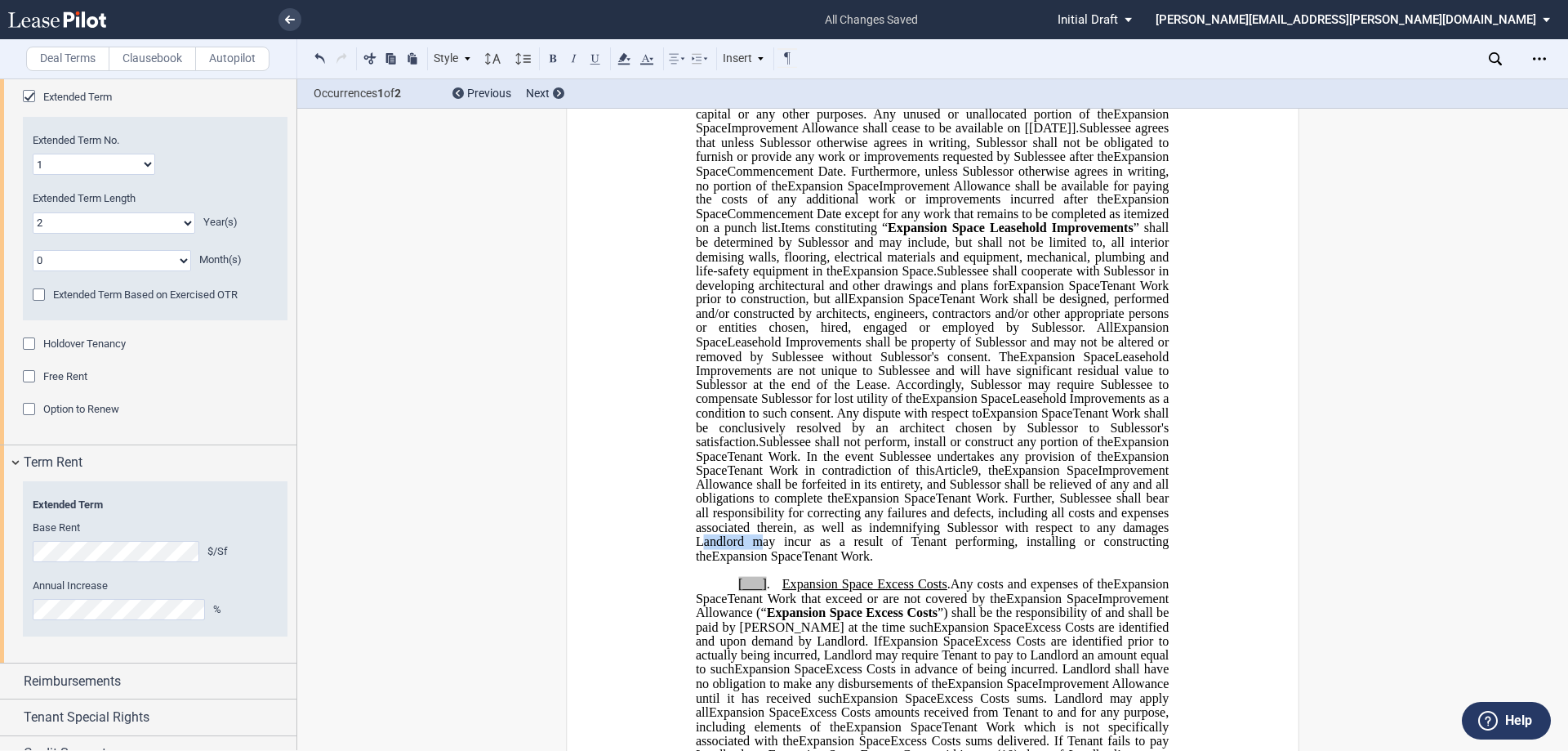
click at [782, 552] on span "Tenant Work. Further, Sublessee shall bear all responsibility for correcting an…" at bounding box center [934, 526] width 477 height 71
click at [750, 562] on span "Tenant Work. Further, Sublessee shall bear all responsibility for correcting an…" at bounding box center [934, 526] width 477 height 71
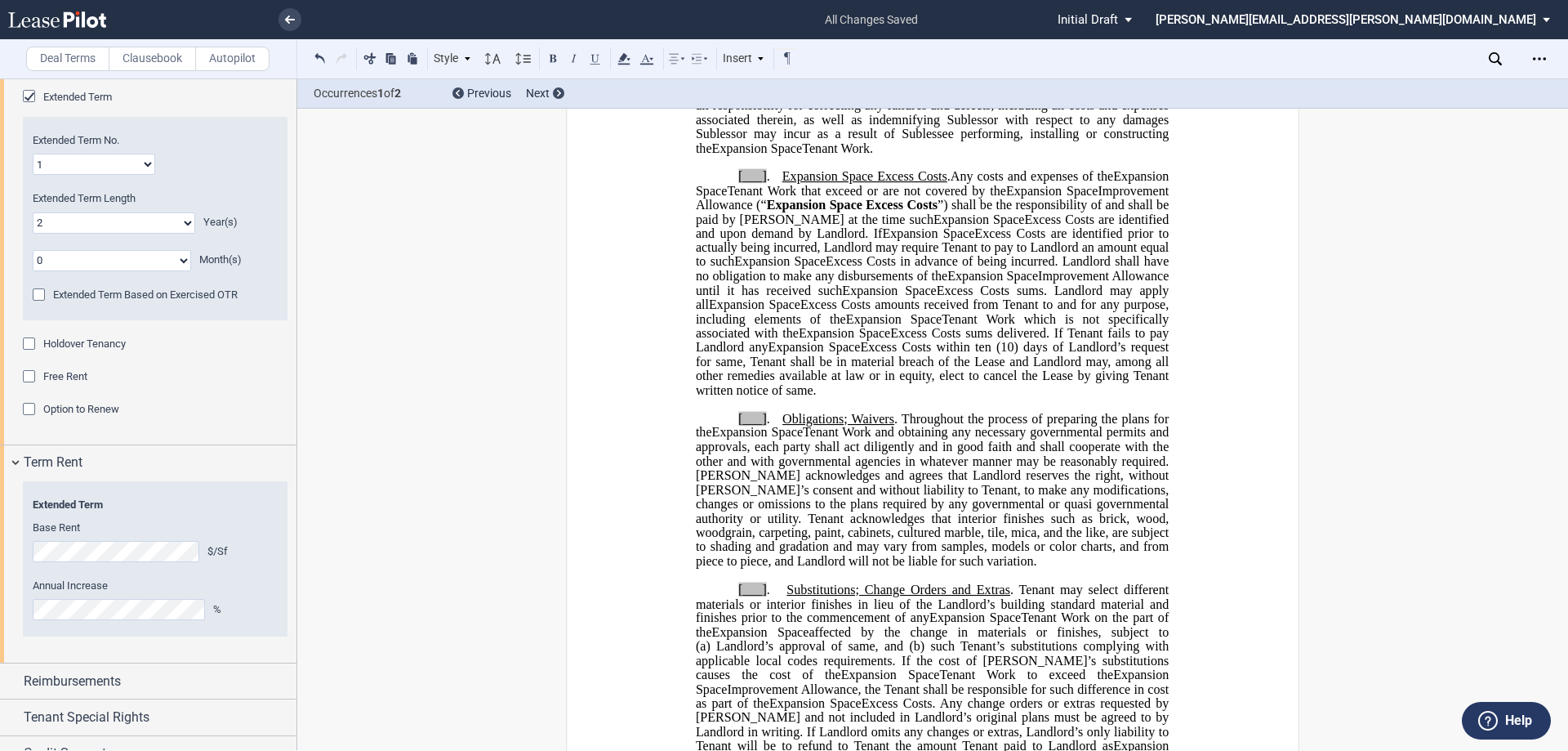
scroll to position [1306, 0]
drag, startPoint x: 733, startPoint y: 203, endPoint x: 762, endPoint y: 208, distance: 29.4
click at [762, 183] on span "[___] ." at bounding box center [760, 175] width 44 height 15
drag, startPoint x: 734, startPoint y: 197, endPoint x: 755, endPoint y: 189, distance: 22.5
click at [739, 183] on span "9" at bounding box center [741, 175] width 7 height 15
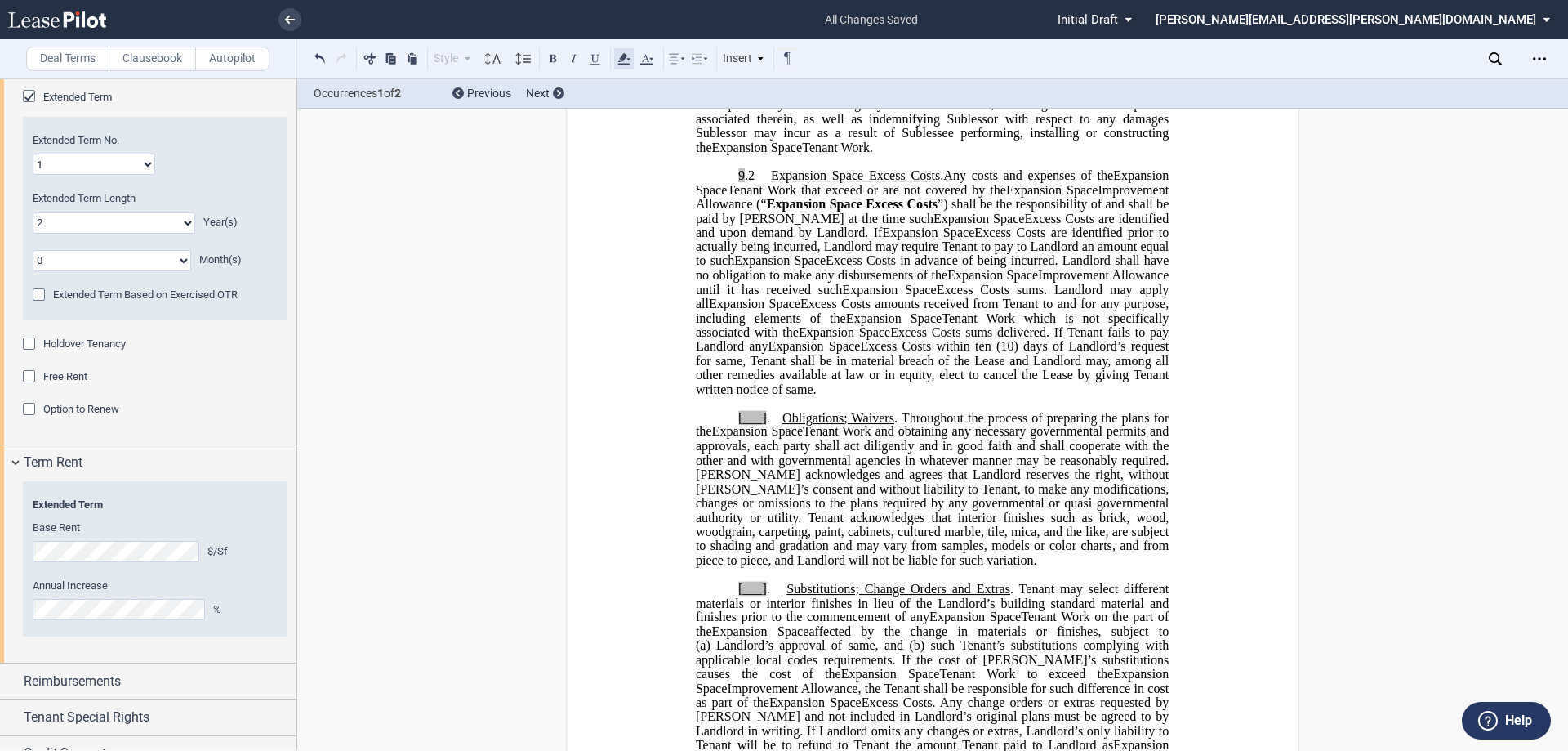
click at [621, 54] on icon at bounding box center [624, 58] width 19 height 19
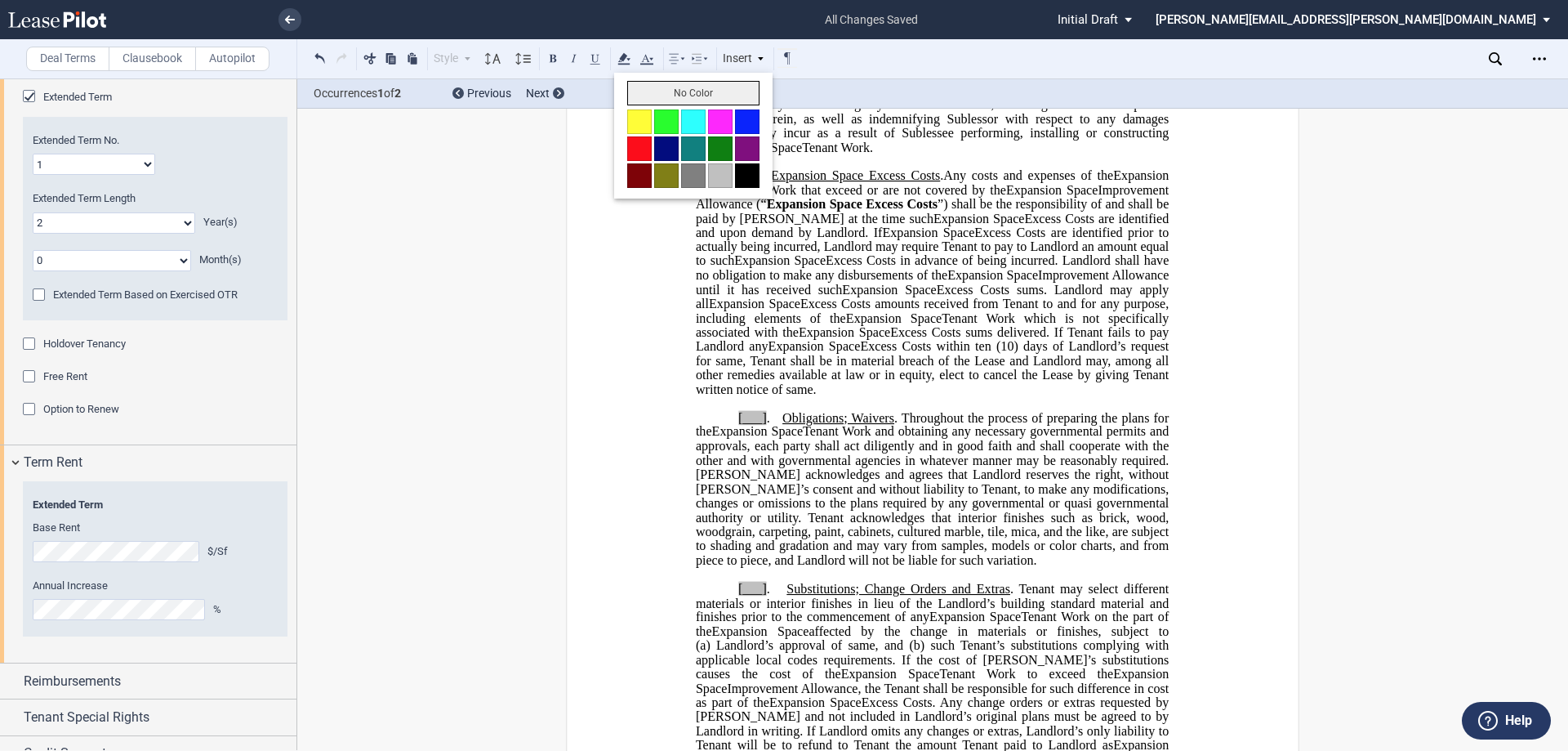
click at [650, 93] on button "No Color" at bounding box center [694, 92] width 132 height 24
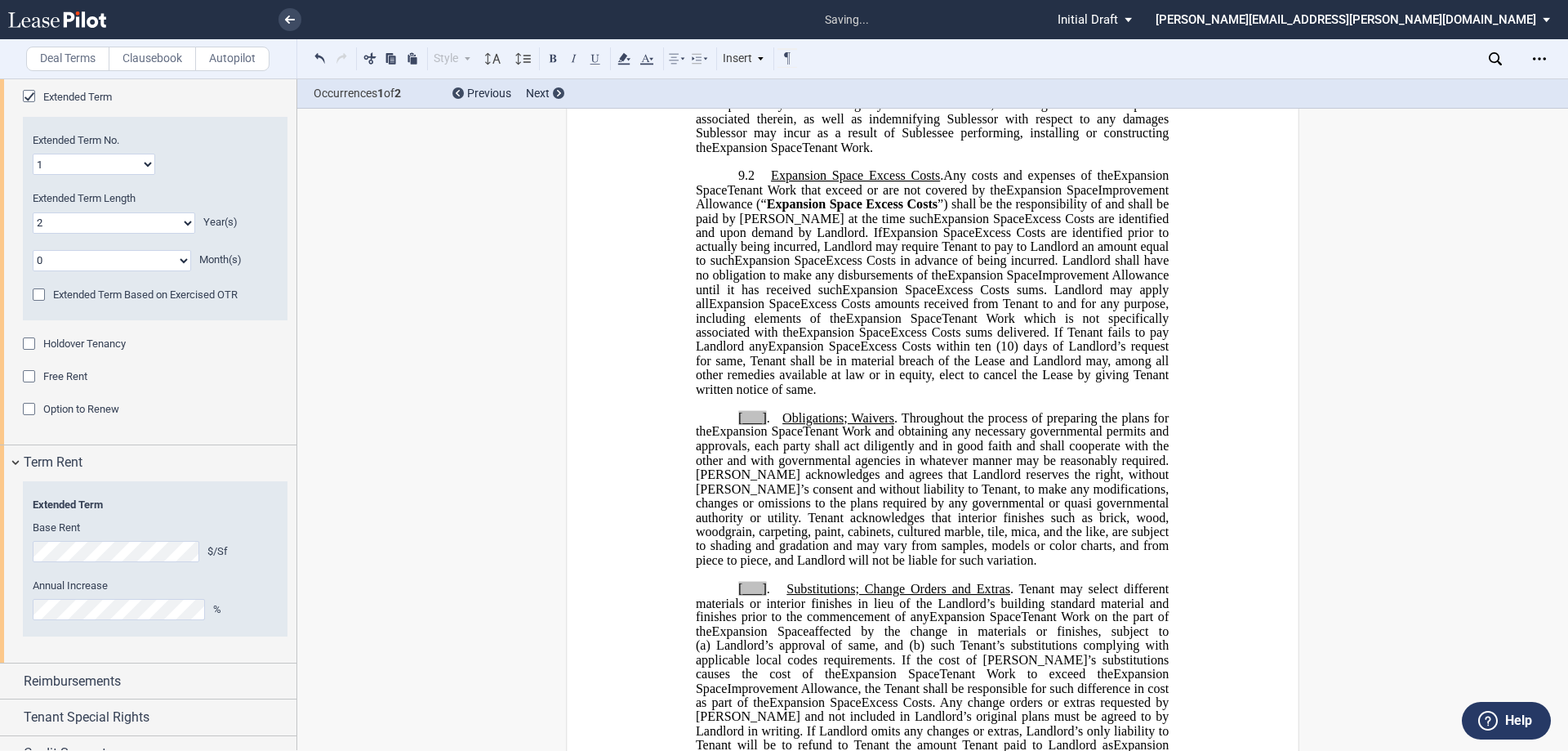
drag, startPoint x: 889, startPoint y: 284, endPoint x: 918, endPoint y: 294, distance: 30.7
click at [782, 282] on span "Excess Costs in advance of being incurred. Landlord shall have no obligation to…" at bounding box center [934, 267] width 477 height 28
click at [752, 226] on span "”) shall be the responsibility of and shall be paid by [PERSON_NAME] at the tim…" at bounding box center [934, 210] width 477 height 28
click at [778, 239] on span "Excess Costs are identified and upon demand by Landlord. If" at bounding box center [934, 225] width 477 height 28
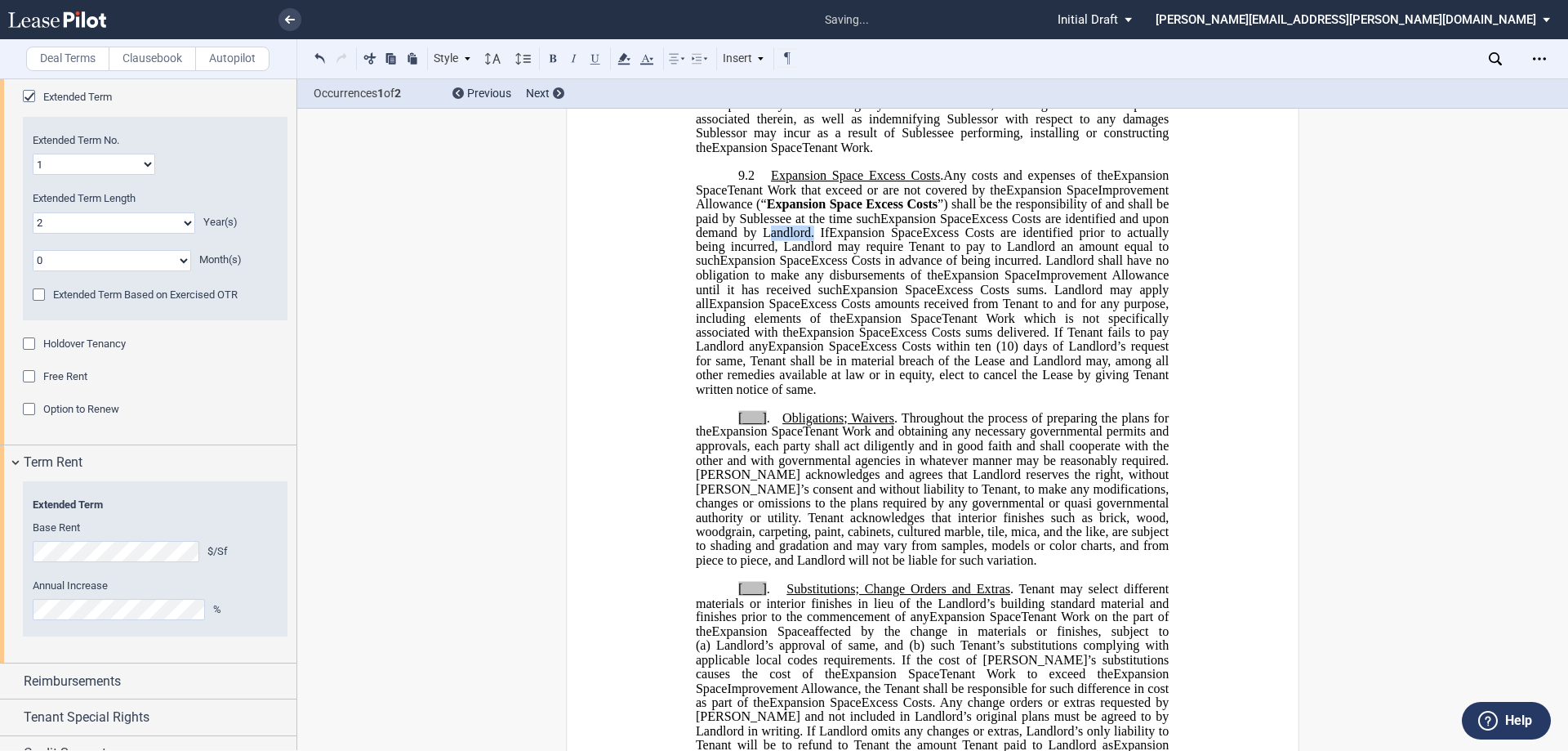
click at [778, 239] on span "Excess Costs are identified and upon demand by Landlord. If" at bounding box center [934, 225] width 477 height 28
click at [782, 268] on span "Excess Costs are identified prior to actually being incurred, Landlord may requ…" at bounding box center [934, 247] width 477 height 43
click at [782, 54] on icon "Open Lease options menu" at bounding box center [1539, 58] width 13 height 13
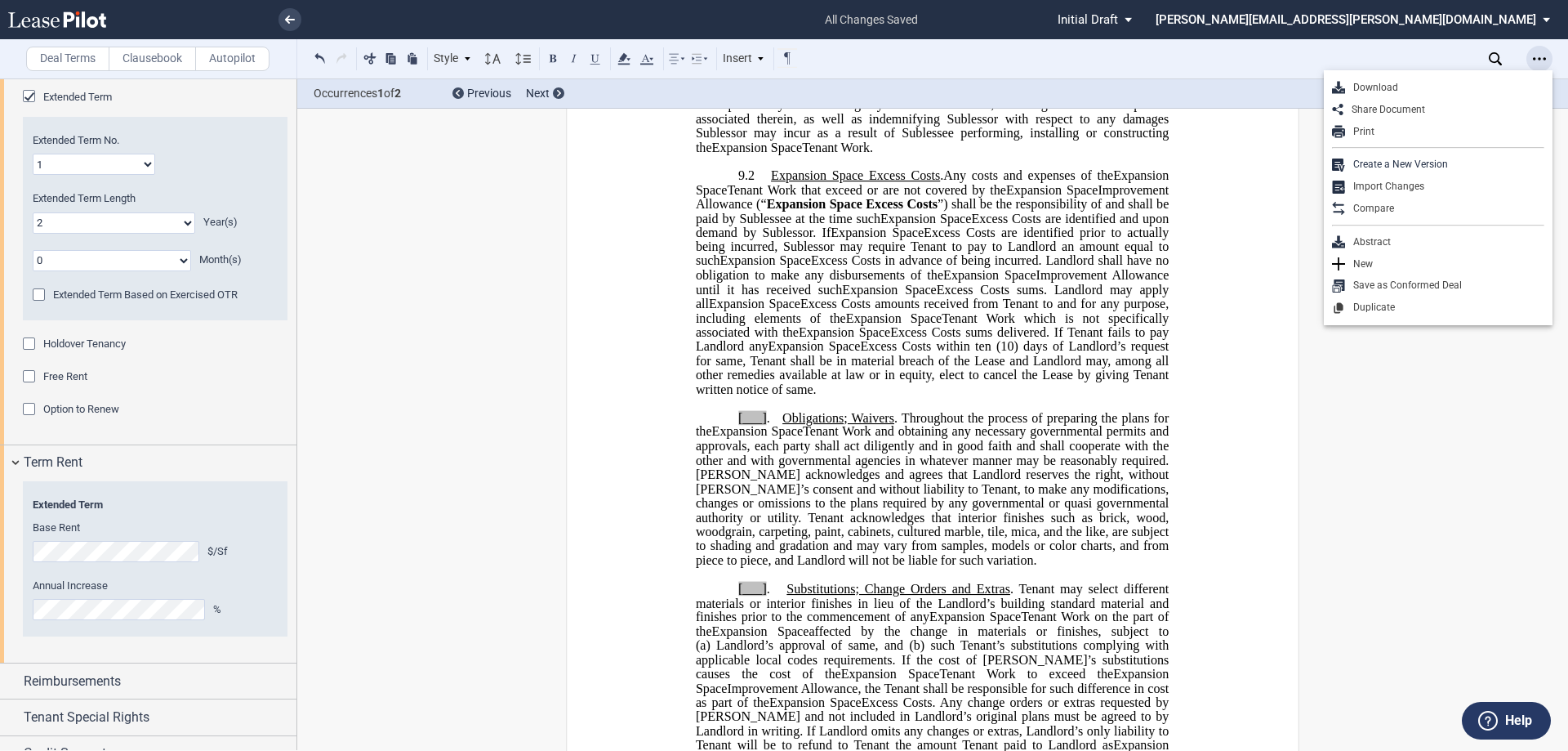
click at [782, 54] on icon "Open Lease options menu" at bounding box center [1539, 58] width 13 height 13
click at [782, 325] on span "Excess Costs amounts received from Tenant to and for any purpose, including ele…" at bounding box center [934, 310] width 477 height 28
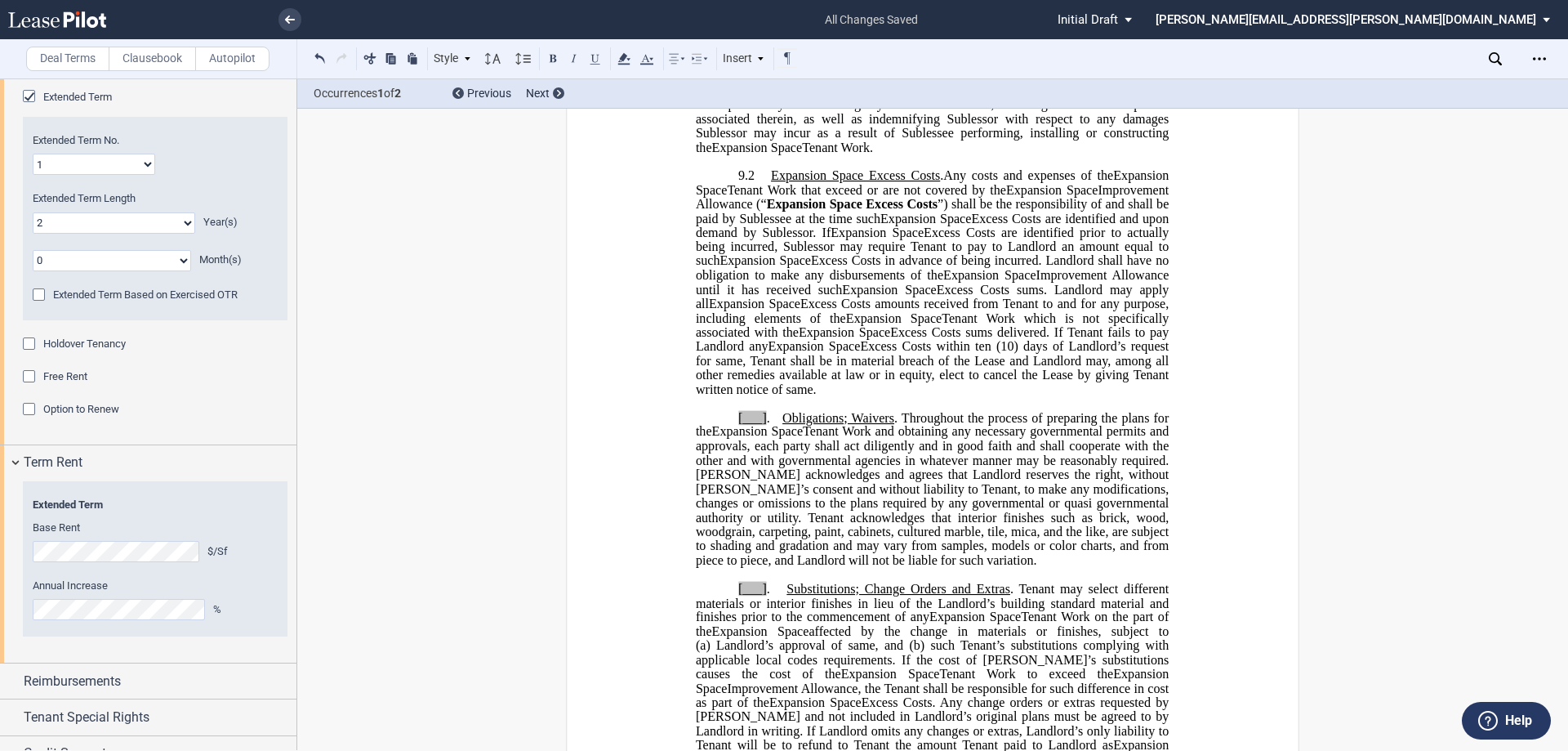
click at [782, 268] on span "Excess Costs are identified prior to actually being incurred, Sublessor may req…" at bounding box center [934, 247] width 477 height 43
click at [782, 282] on span "Excess Costs in advance of being incurred. Landlord shall have no obligation to…" at bounding box center [934, 267] width 477 height 28
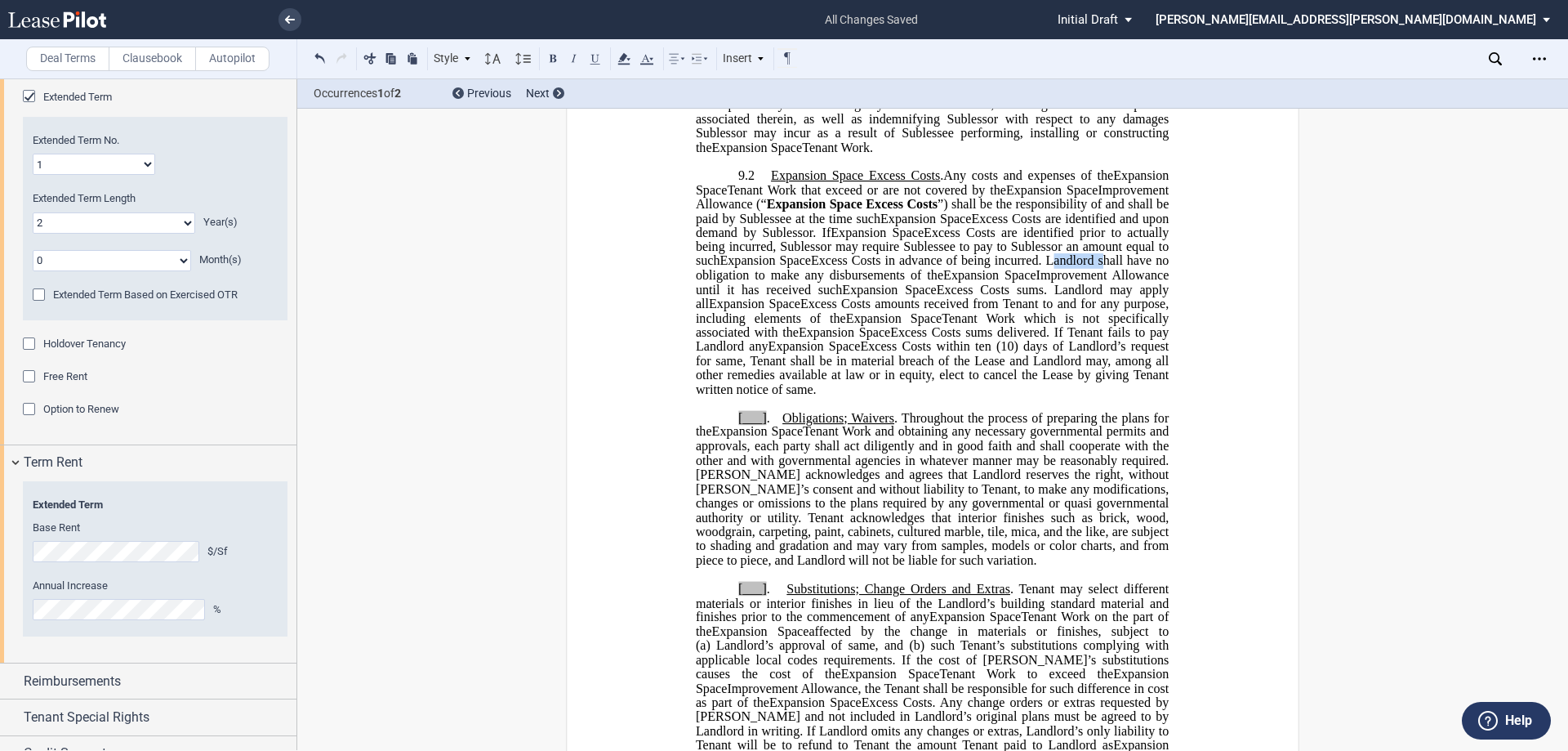
click at [782, 282] on span "Excess Costs in advance of being incurred. Landlord shall have no obligation to…" at bounding box center [934, 267] width 477 height 28
click at [782, 310] on span "Excess Costs sums. Landlord may apply all" at bounding box center [934, 296] width 477 height 28
click at [782, 339] on span "Tenant Work which is not specifically associated with the" at bounding box center [934, 324] width 477 height 28
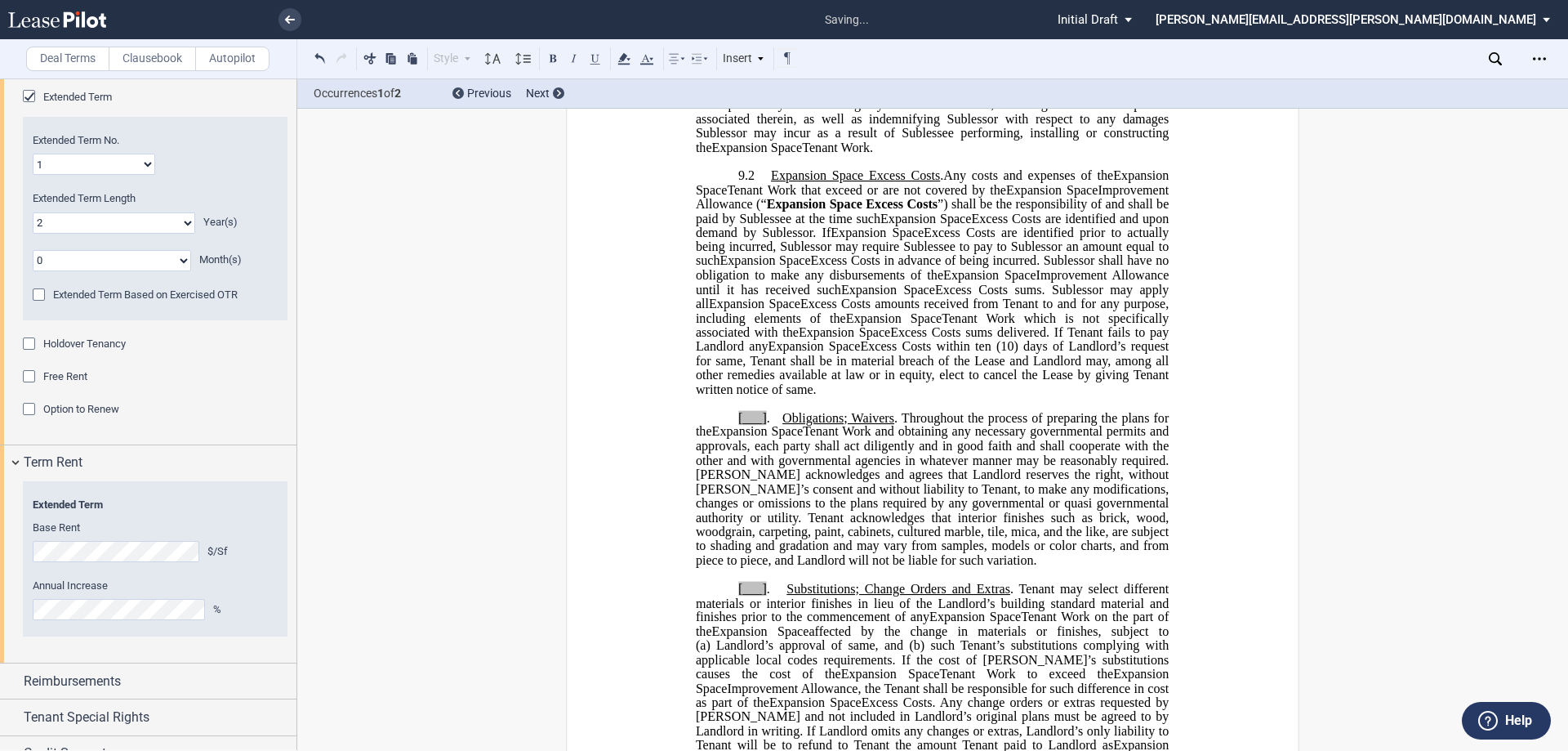
click at [782, 325] on span "Excess Costs amounts received from Tenant to and for any purpose, including ele…" at bounding box center [934, 310] width 477 height 28
click at [782, 354] on span "Excess Costs sums delivered. If Tenant fails to pay Landlord any" at bounding box center [934, 339] width 477 height 28
click at [782, 354] on span "Excess Costs sums delivered. If Sublessee fails to pay Landlord any" at bounding box center [934, 339] width 477 height 28
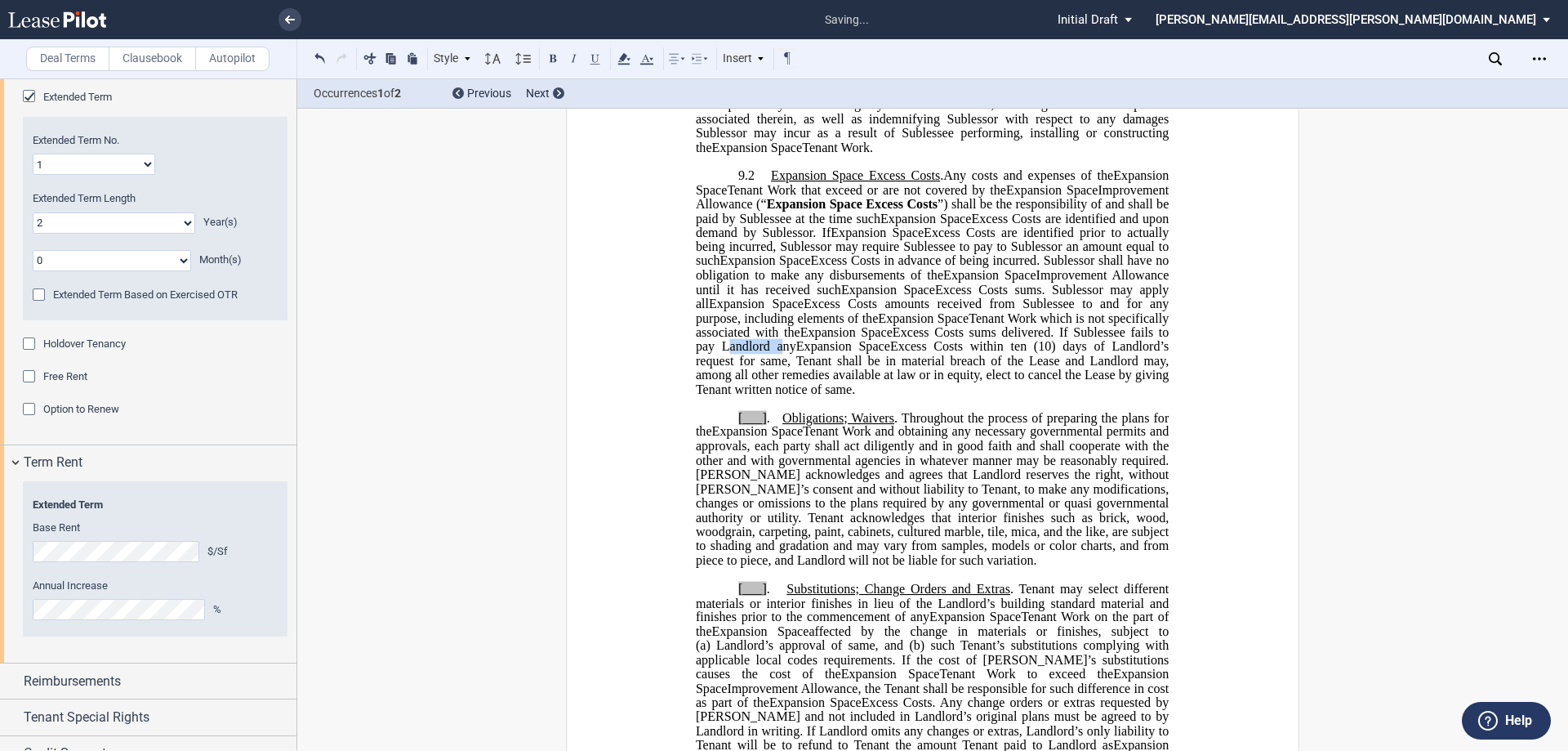
click at [782, 354] on span "Excess Costs sums delivered. If Sublessee fails to pay Landlord any" at bounding box center [934, 339] width 477 height 28
click at [741, 354] on span "Excess Costs sums delivered. If Sublessee fails to pay Sublessor any" at bounding box center [934, 339] width 477 height 28
click at [730, 390] on span "(10) days of Landlord’s request for same, Tenant shall be in material breach of…" at bounding box center [934, 367] width 477 height 57
click at [782, 384] on span "(10) days of Sublessor's request for same, Tenant shall be in material breach o…" at bounding box center [934, 367] width 477 height 57
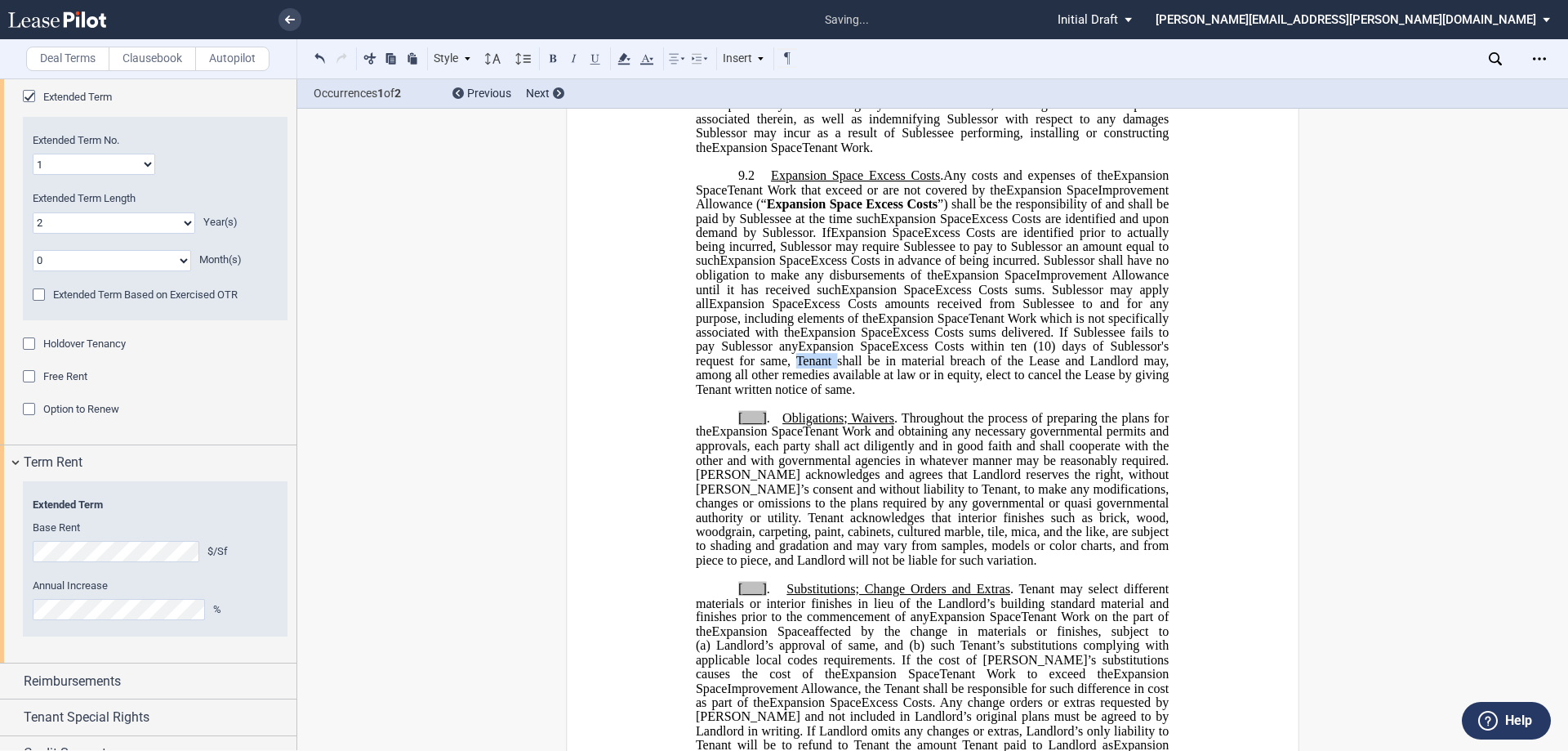
click at [782, 384] on span "(10) days of Sublessor's request for same, Tenant shall be in material breach o…" at bounding box center [934, 367] width 477 height 57
click at [711, 396] on span "(10) days of Sublessor's request for same, Sublessee shall be in material breac…" at bounding box center [934, 367] width 477 height 57
click at [782, 396] on span "(10) days of Sublessor's request for same, Sublessee shall be in material breac…" at bounding box center [934, 367] width 477 height 57
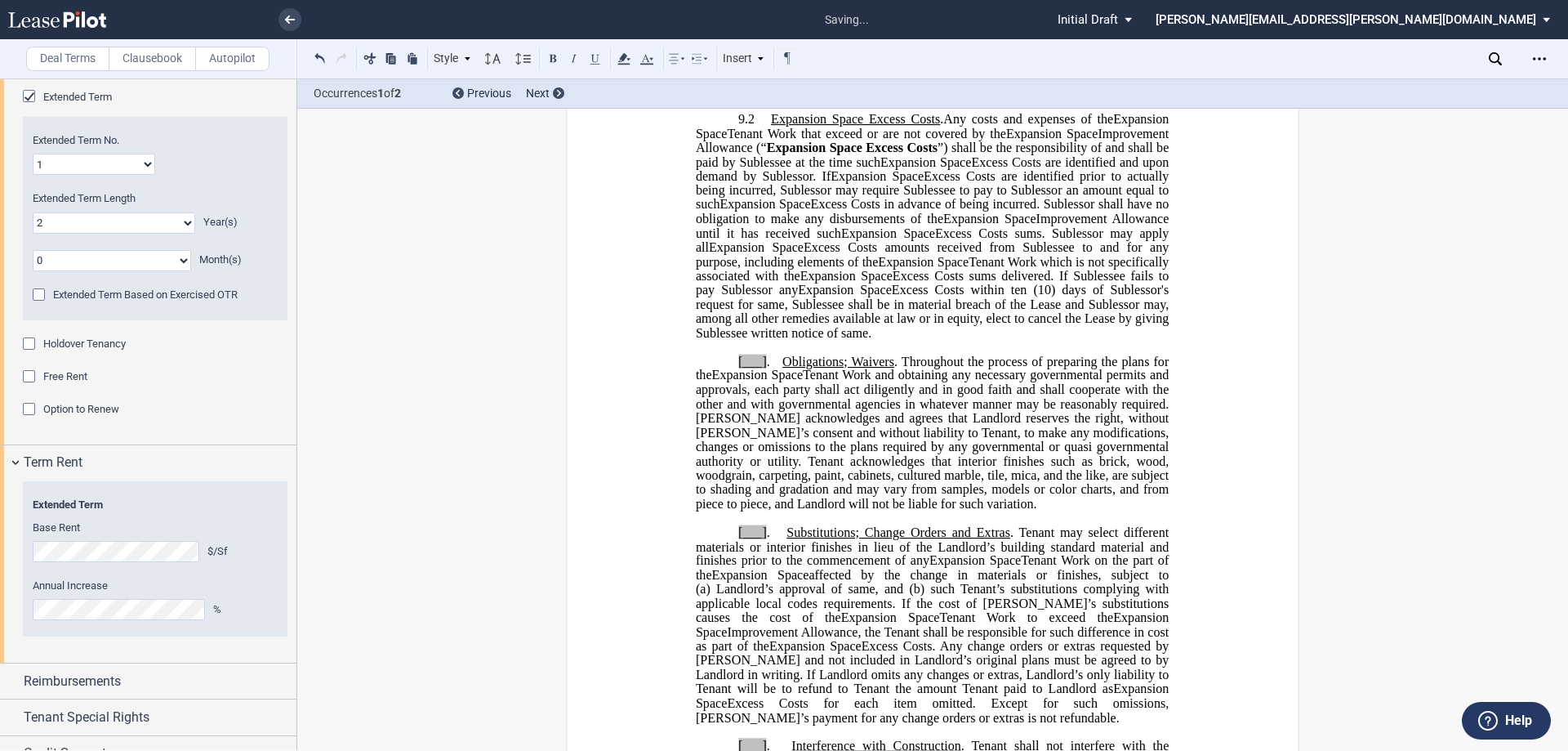
scroll to position [1552, 0]
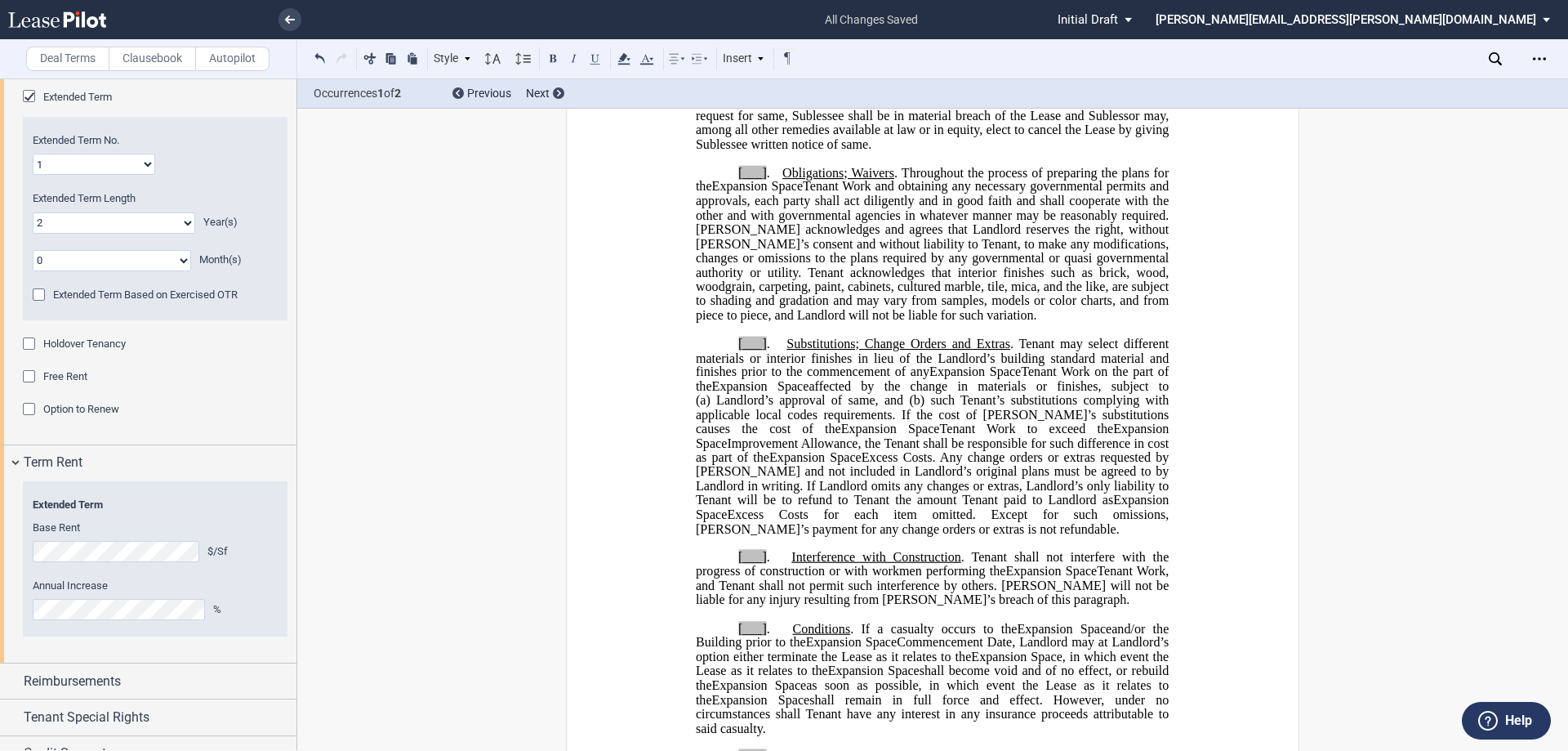
click at [782, 246] on span "Tenant Work and obtaining any necessary governmental permits and approvals, eac…" at bounding box center [934, 251] width 477 height 142
drag, startPoint x: 731, startPoint y: 197, endPoint x: 762, endPoint y: 198, distance: 31.0
click at [762, 198] on p "[___] . Obligations; Waivers . Throughout the process of preparing the plans fo…" at bounding box center [932, 243] width 473 height 157
click at [738, 200] on p "9 .3 Obligations; Waivers . Throughout the process of preparing the plans for t…" at bounding box center [932, 243] width 473 height 157
click at [625, 56] on use at bounding box center [624, 59] width 13 height 12
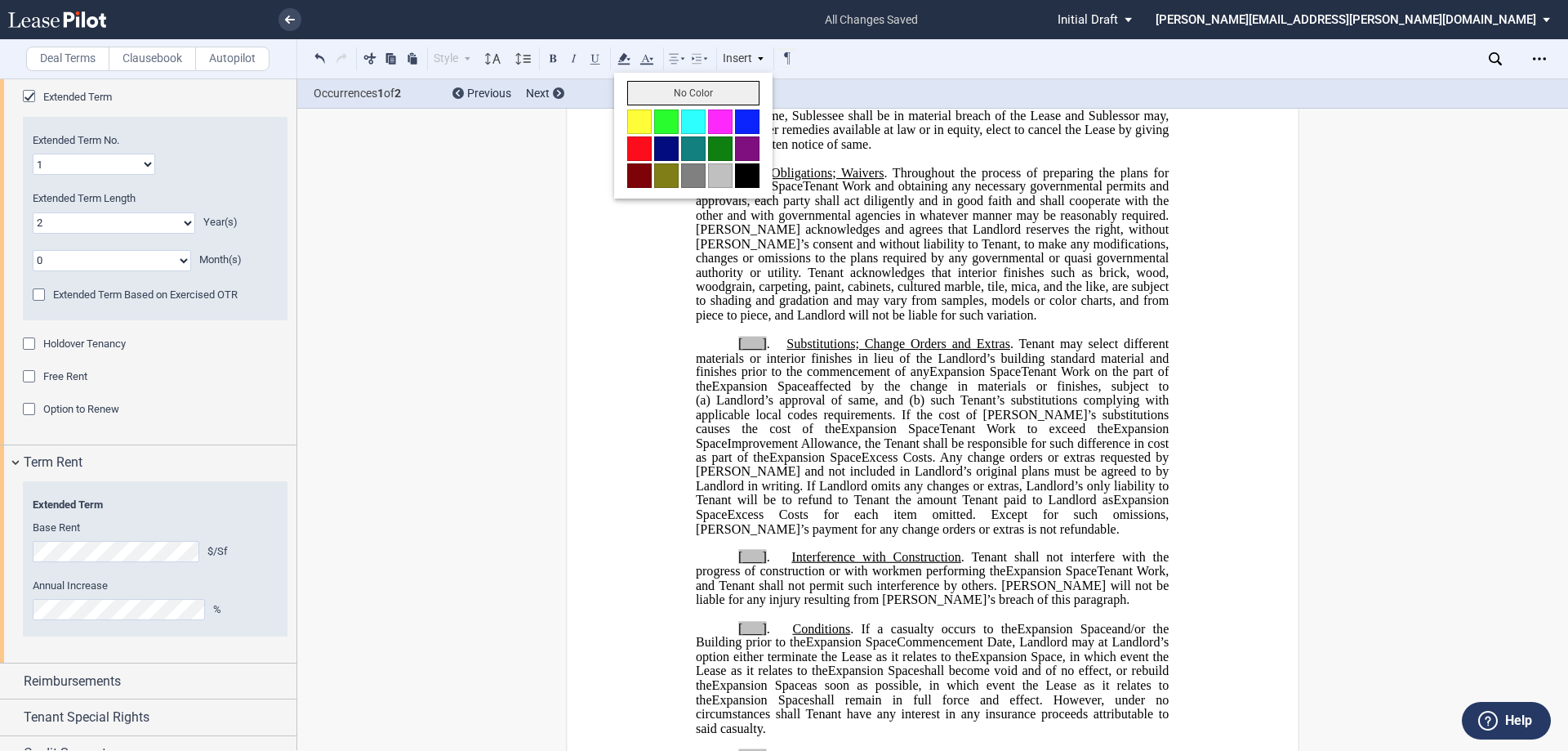
click at [656, 91] on button "No Color" at bounding box center [694, 92] width 132 height 24
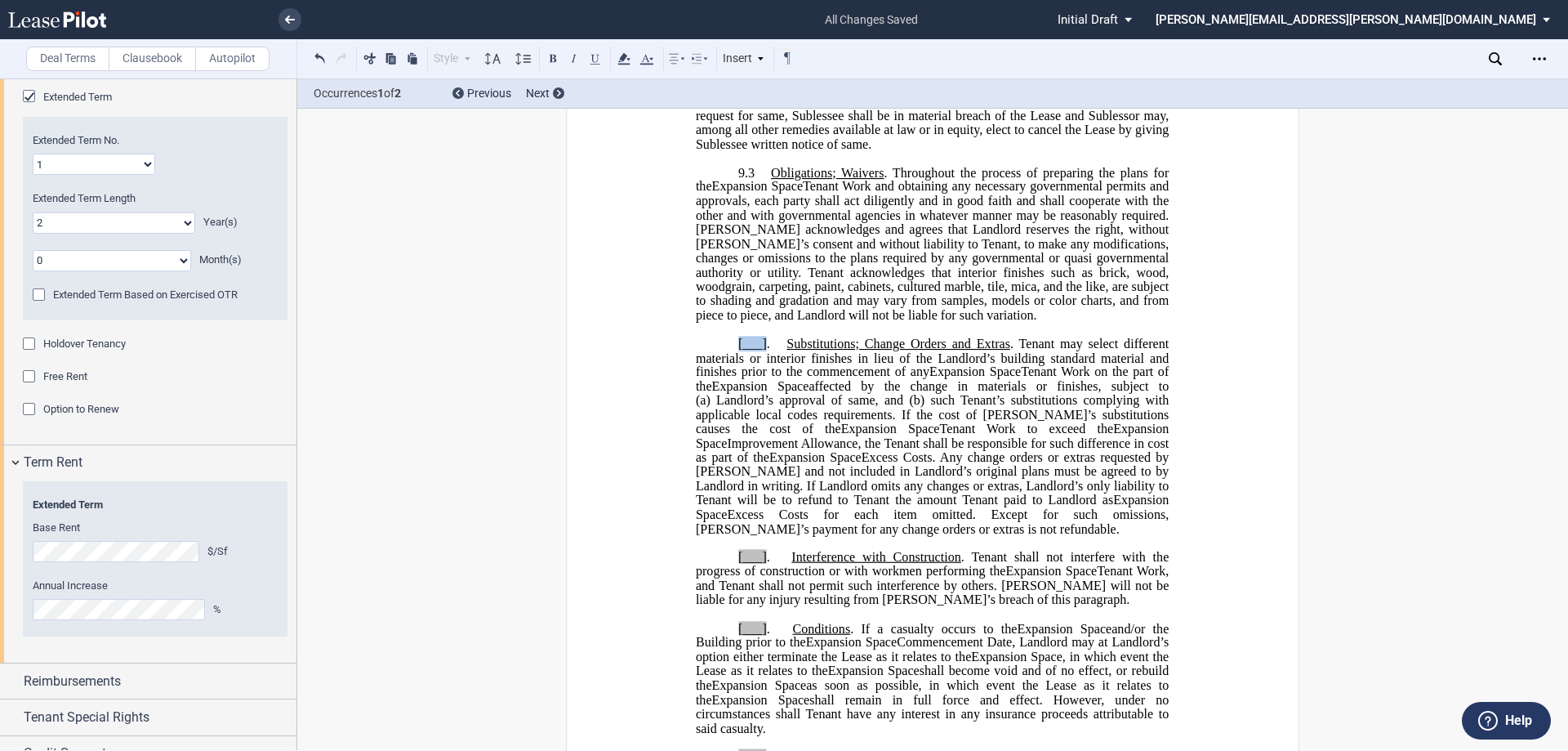
drag, startPoint x: 731, startPoint y: 370, endPoint x: 763, endPoint y: 375, distance: 32.4
click at [763, 375] on p "[___] . Substitutions; Change Orders and Extras . Tenant may select different m…" at bounding box center [932, 436] width 473 height 199
drag, startPoint x: 734, startPoint y: 371, endPoint x: 751, endPoint y: 371, distance: 17.0
click at [751, 371] on span "﻿9.4 Substitutions; Change Orders and Extras . Tenant may select different mate…" at bounding box center [934, 357] width 477 height 43
click at [629, 51] on icon at bounding box center [624, 58] width 19 height 19
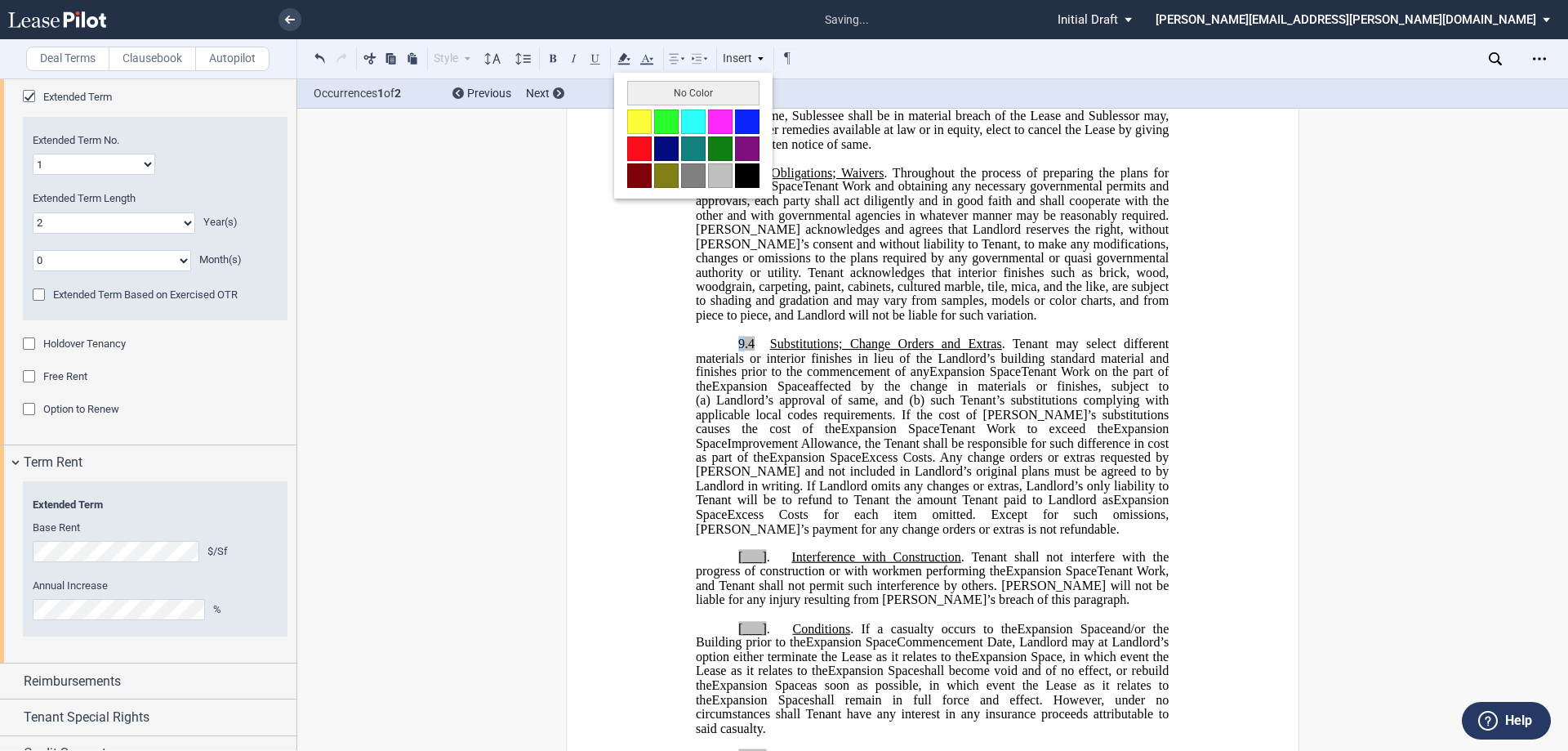
click at [639, 94] on button "No Color" at bounding box center [694, 92] width 132 height 24
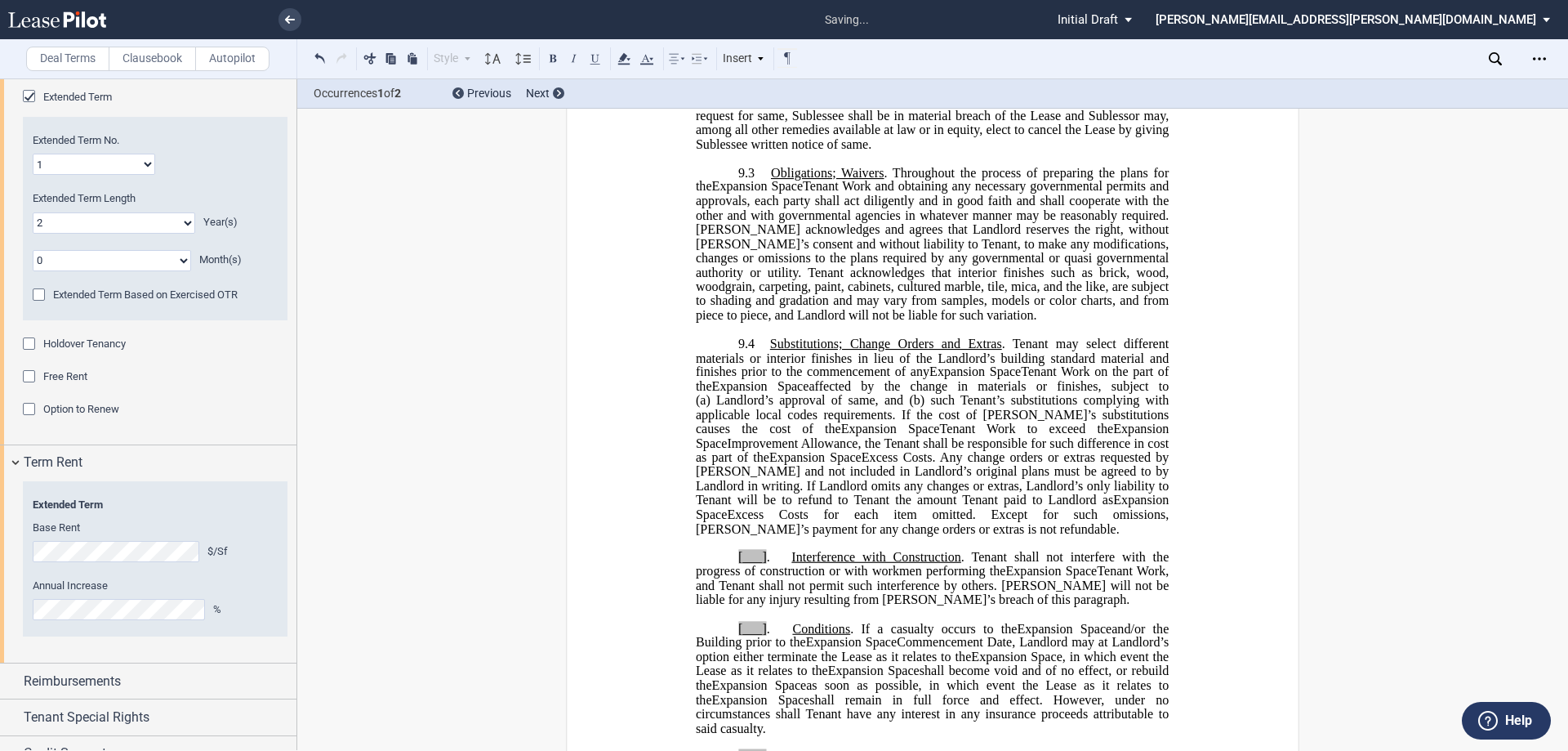
click at [724, 507] on span "Excess Costs. Any change orders or extras requested by [PERSON_NAME] and not in…" at bounding box center [934, 479] width 477 height 57
drag, startPoint x: 736, startPoint y: 585, endPoint x: 760, endPoint y: 581, distance: 24.3
click at [760, 564] on span "[___]" at bounding box center [752, 556] width 28 height 15
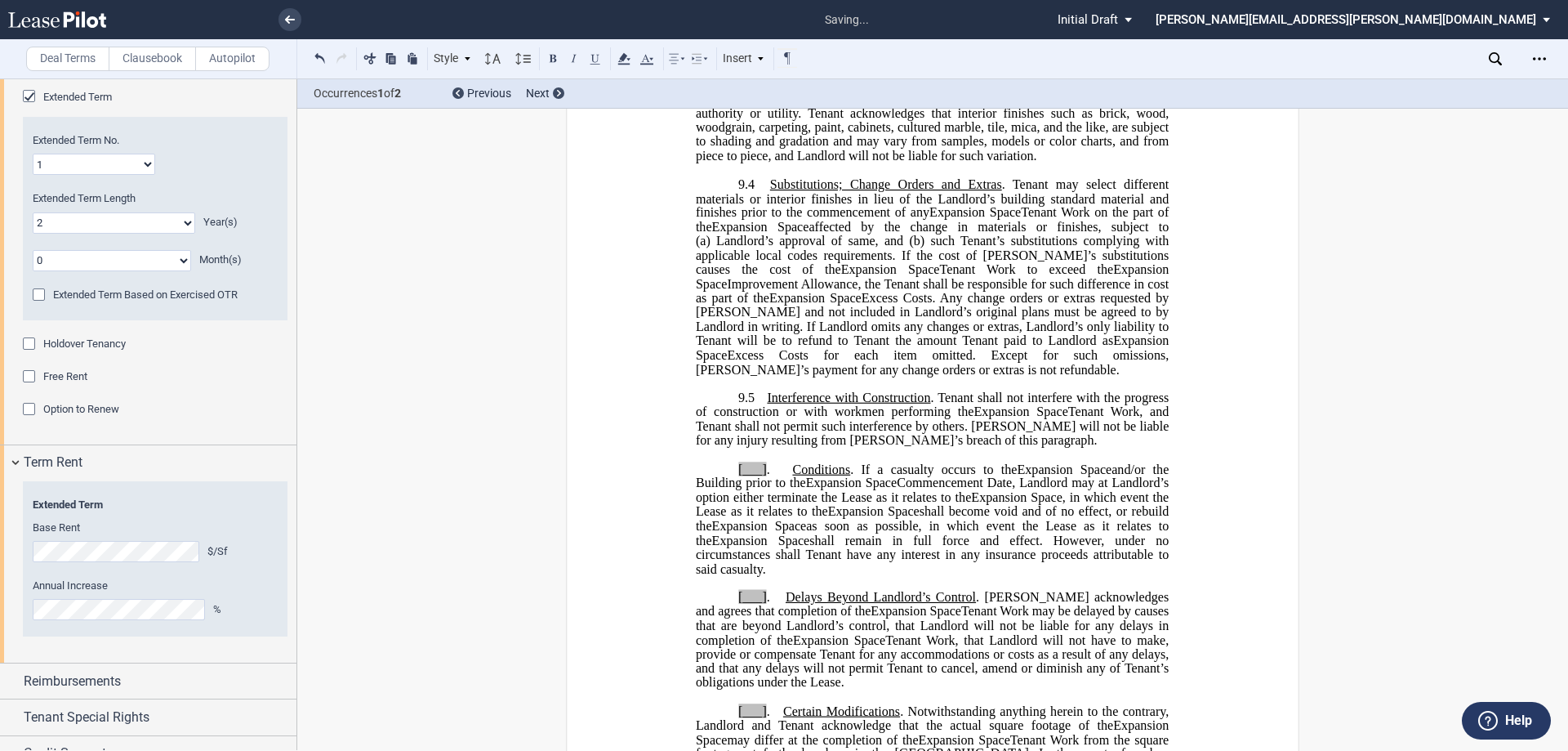
scroll to position [1715, 0]
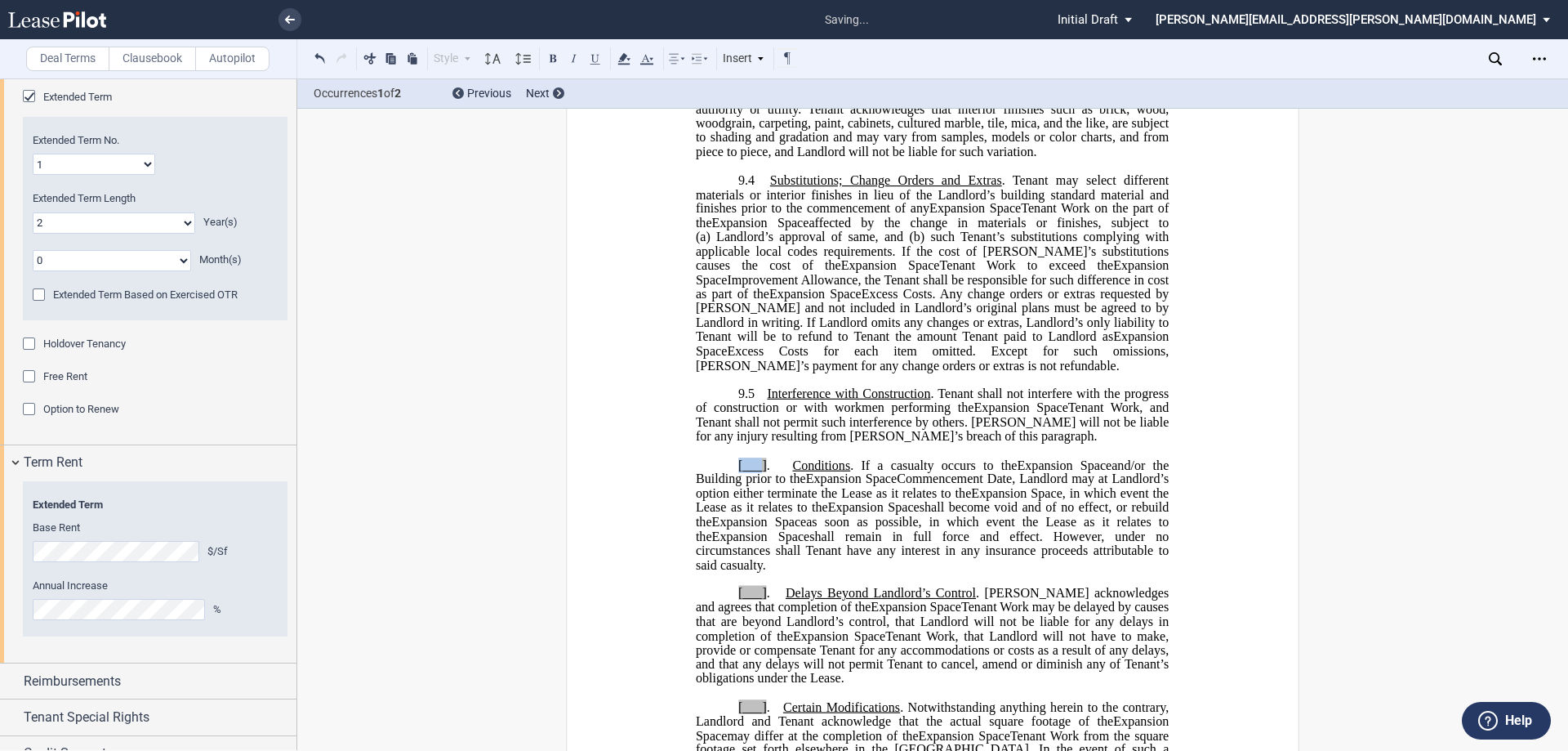
drag, startPoint x: 731, startPoint y: 494, endPoint x: 760, endPoint y: 496, distance: 29.1
click at [760, 496] on p "[___] . Conditions . If a casualty occurs to the Expansion Space Relocation Spa…" at bounding box center [932, 515] width 473 height 114
drag, startPoint x: 736, startPoint y: 604, endPoint x: 763, endPoint y: 605, distance: 27.0
click at [762, 605] on span "[___] . Delays Beyond Landlord’s Control . [PERSON_NAME] acknowledges and agree…" at bounding box center [934, 599] width 477 height 28
drag, startPoint x: 733, startPoint y: 605, endPoint x: 742, endPoint y: 607, distance: 9.2
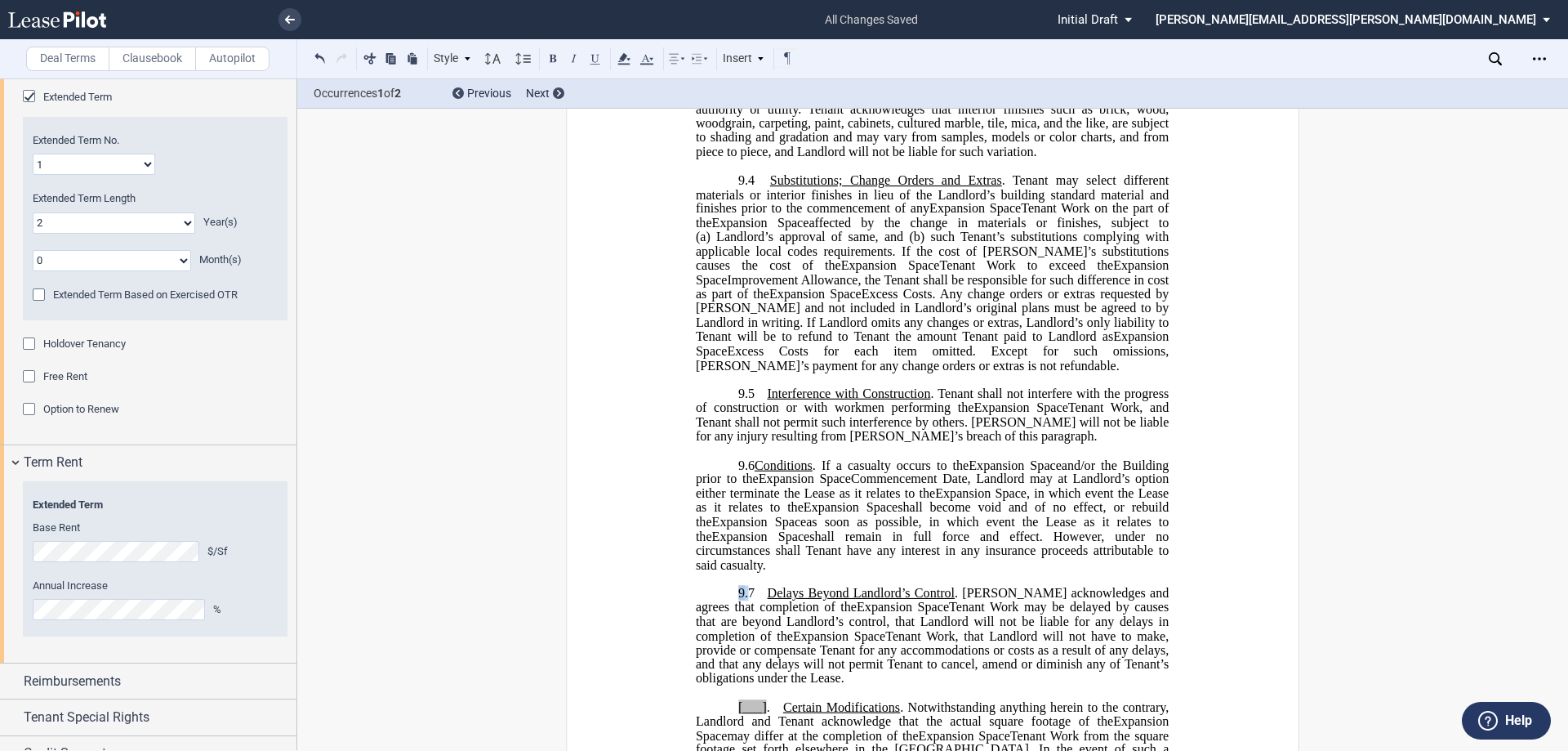
click at [742, 607] on span "9 .7 Delays Beyond Landlord’s Control . [PERSON_NAME] acknowledges and agrees t…" at bounding box center [934, 599] width 477 height 28
click at [626, 57] on icon at bounding box center [624, 58] width 19 height 19
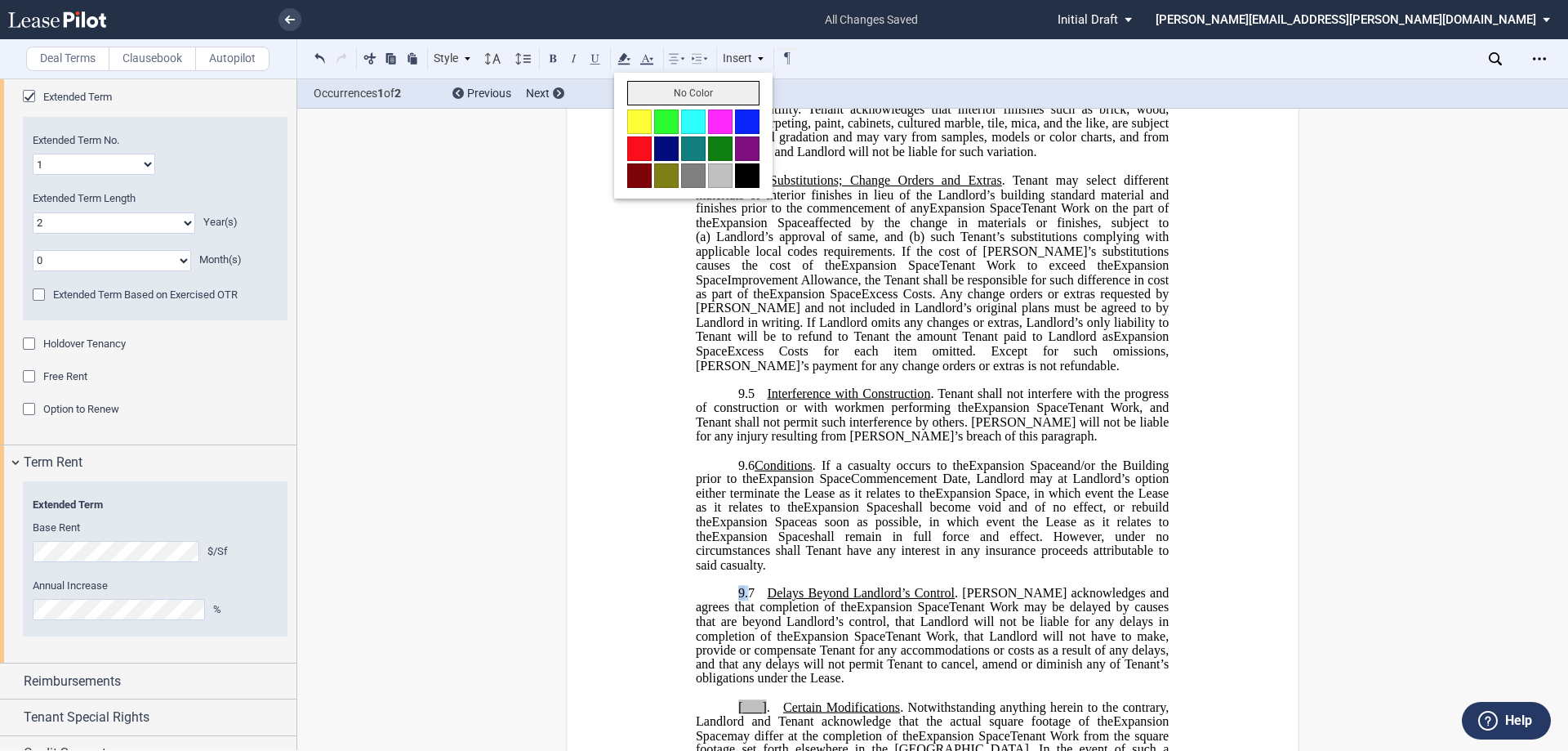
click at [643, 81] on button "No Color" at bounding box center [694, 92] width 132 height 24
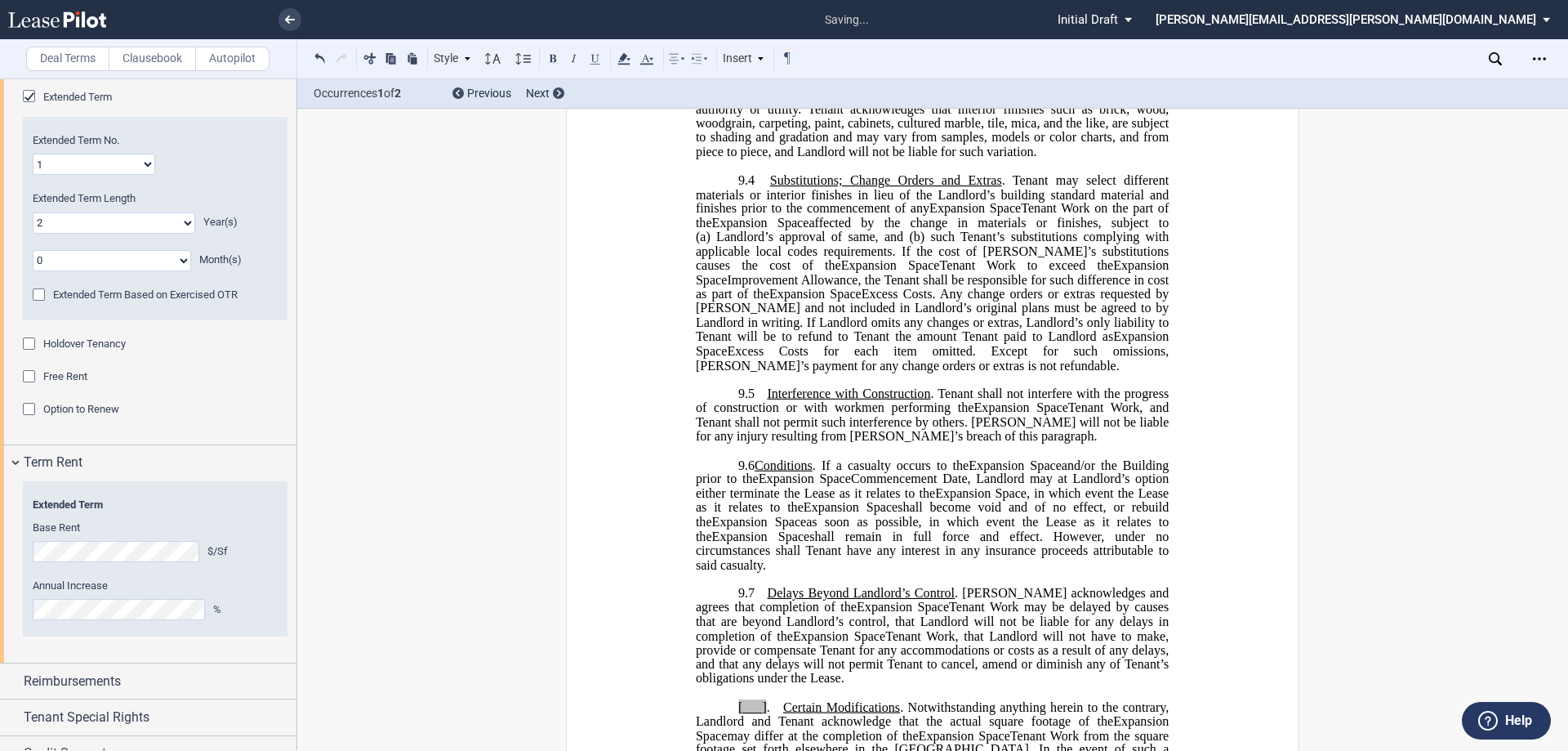
click at [782, 600] on span "Delays Beyond Landlord’s Control" at bounding box center [861, 592] width 188 height 15
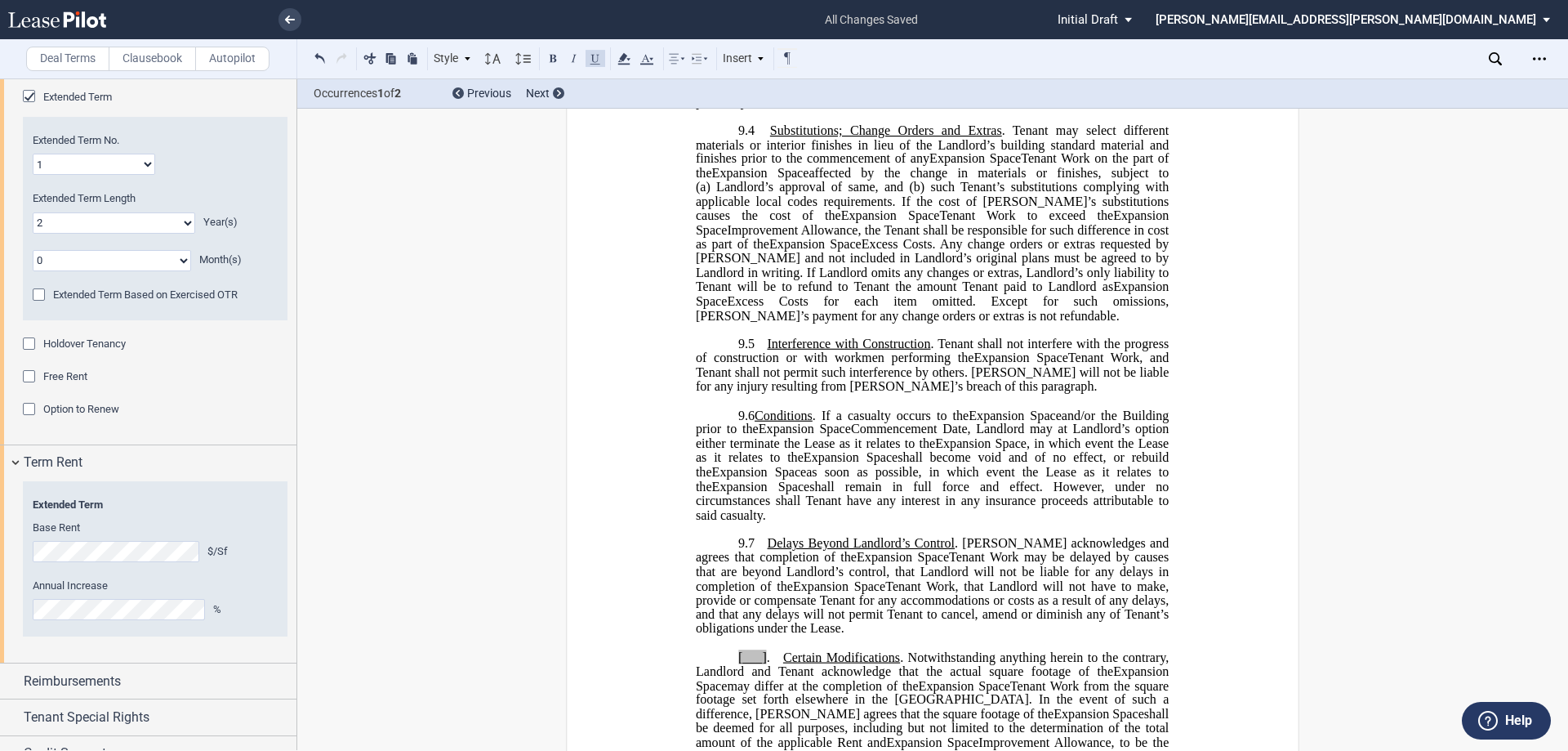
scroll to position [1960, 0]
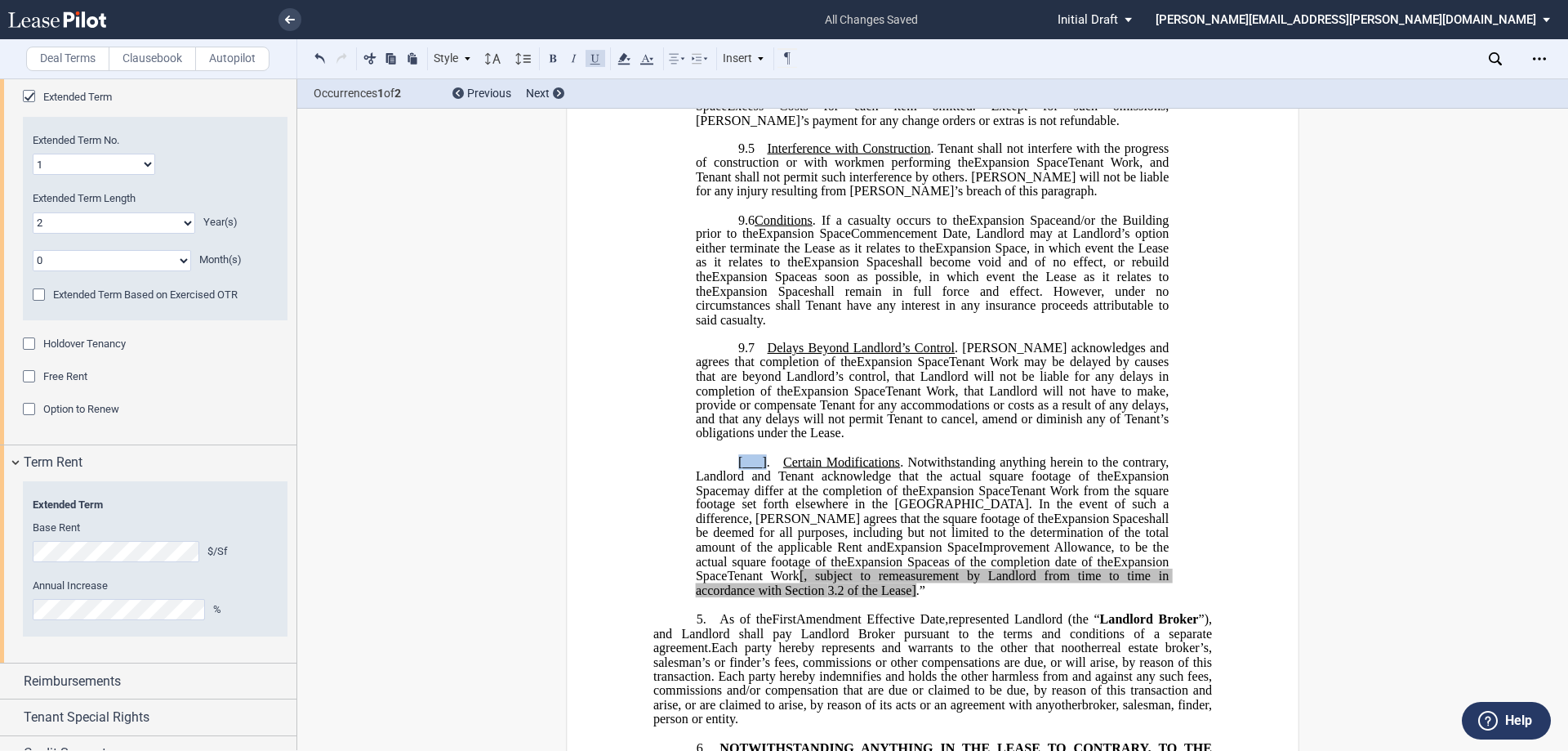
drag, startPoint x: 732, startPoint y: 476, endPoint x: 763, endPoint y: 474, distance: 31.1
click at [762, 475] on p "[___] . Certain Modifications . Notwithstanding anything herein to the contrary…" at bounding box center [932, 526] width 473 height 142
click at [738, 473] on p "9 .8 Certain Modifications . Notwithstanding anything herein to the contrary, L…" at bounding box center [932, 526] width 473 height 142
click at [621, 63] on use at bounding box center [624, 59] width 13 height 12
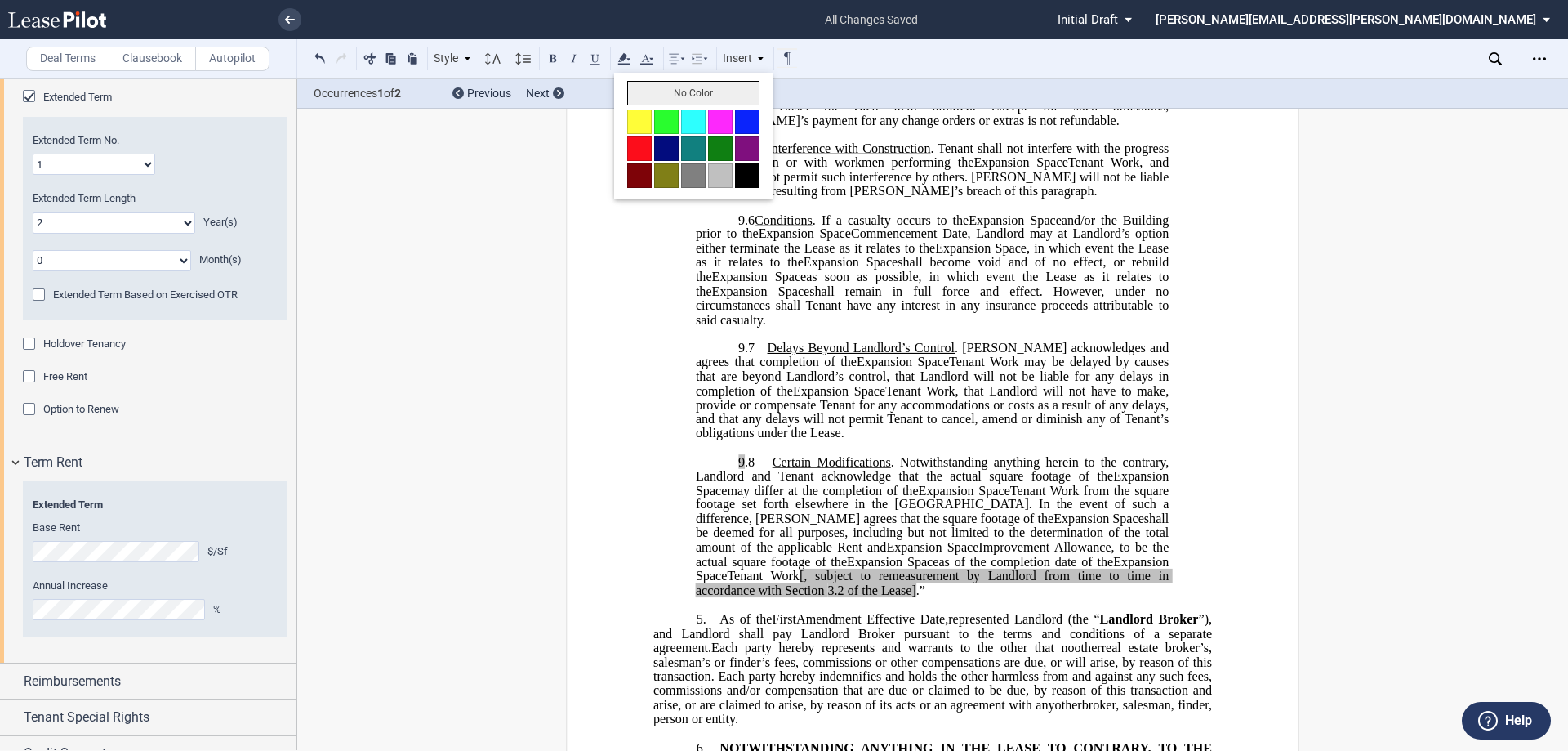
click at [639, 92] on button "No Color" at bounding box center [694, 92] width 132 height 24
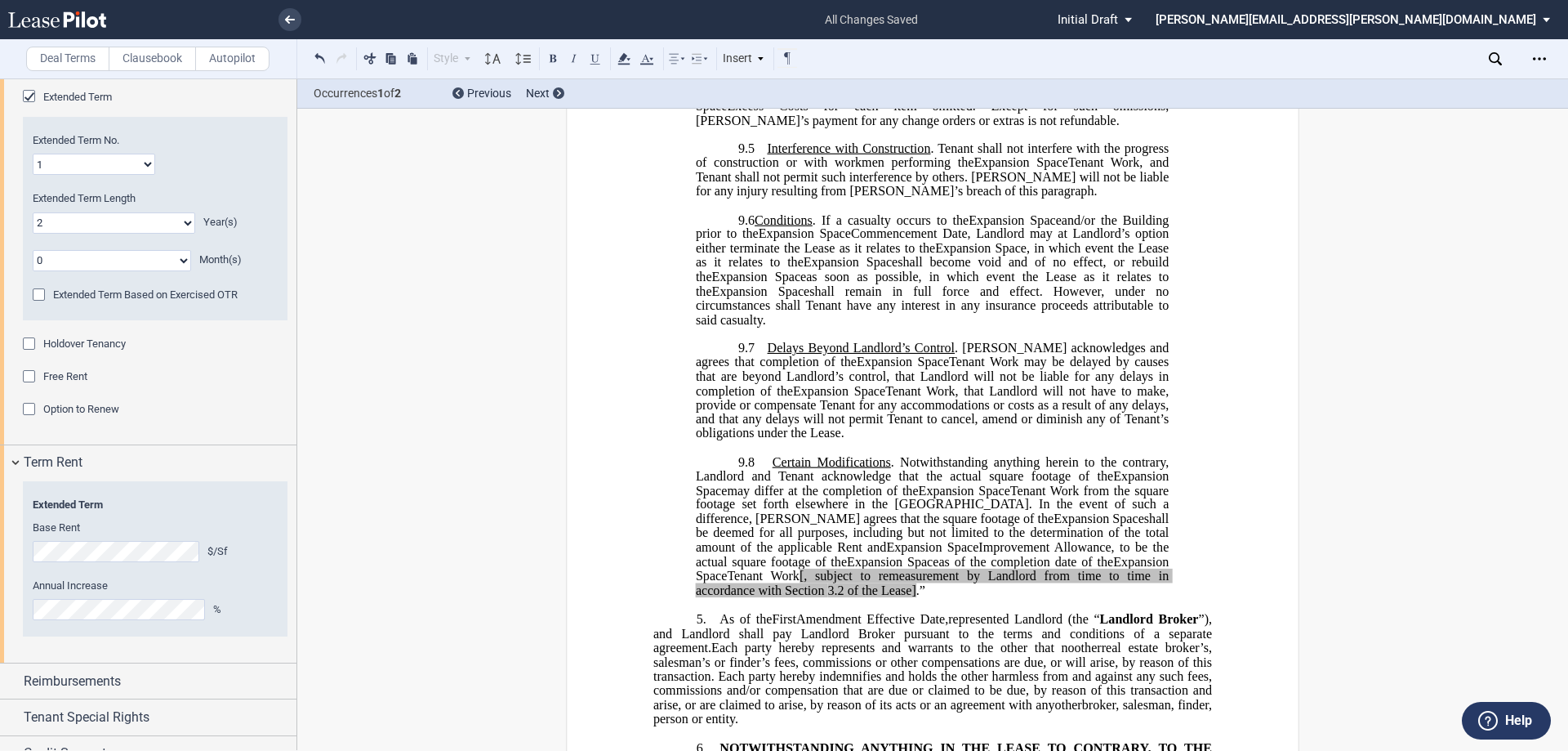
click at [782, 579] on span "[, subject to remeasurement by Landlord from time to time in accordance with Se…" at bounding box center [934, 582] width 477 height 28
click at [782, 592] on span ", subject to remeasurement by Landlord from time to time in accordance with Sec…" at bounding box center [934, 582] width 477 height 28
drag, startPoint x: 1149, startPoint y: 592, endPoint x: 1072, endPoint y: 590, distance: 77.0
click at [782, 590] on span "Tenant Work , subject to remeasurement by Sublessor from time to time in accord…" at bounding box center [934, 582] width 477 height 28
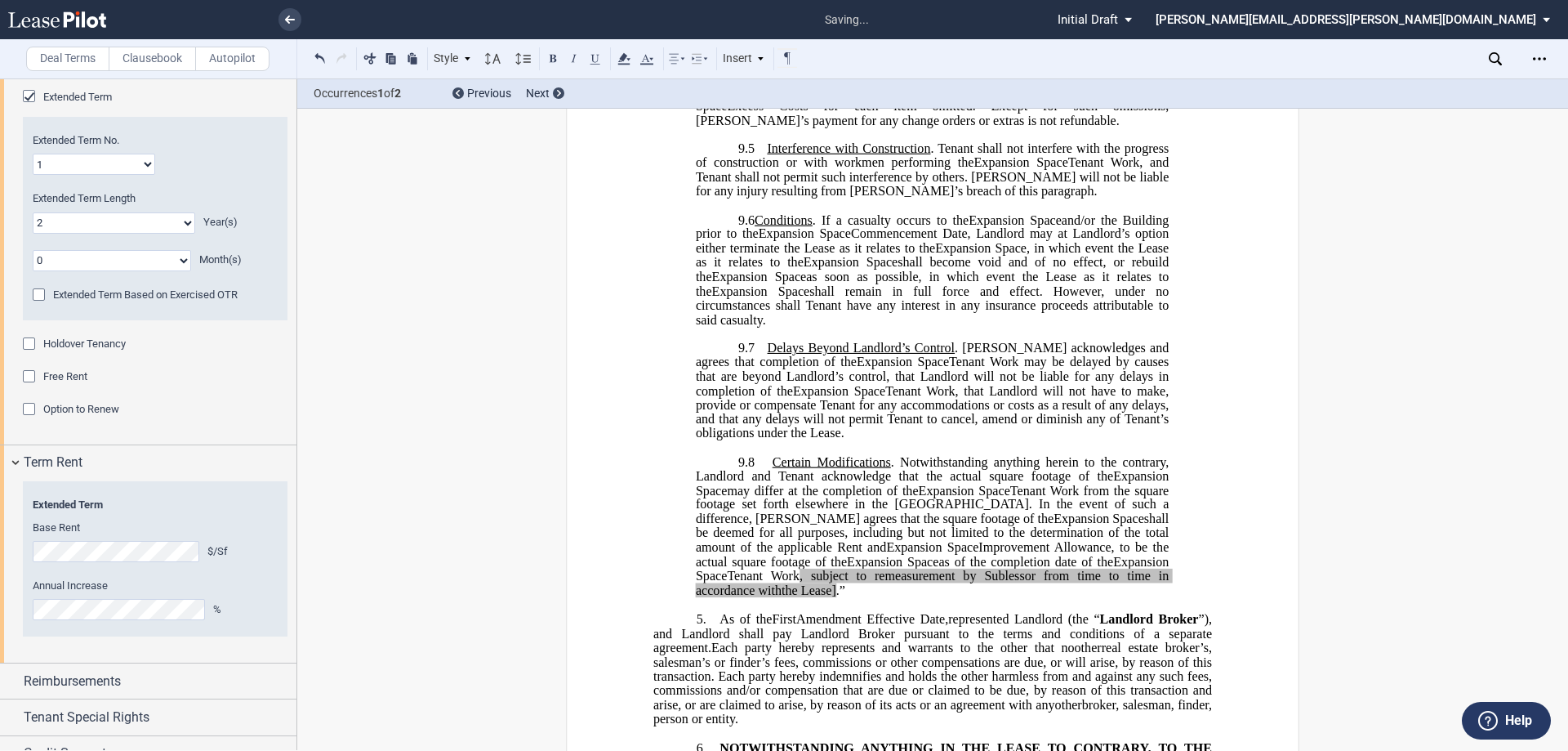
click at [782, 591] on span ".”" at bounding box center [840, 590] width 9 height 15
drag, startPoint x: 1123, startPoint y: 569, endPoint x: 1107, endPoint y: 585, distance: 22.6
click at [782, 585] on span "Tenant Work , subject to remeasurement by Sublessor from time to time in accord…" at bounding box center [934, 582] width 477 height 28
click at [634, 55] on div "Style 1. Section (a) Subsection (a) Subsection 1 a) Subsection 2 Normal Normal …" at bounding box center [554, 59] width 488 height 21
click at [629, 61] on icon at bounding box center [624, 58] width 19 height 19
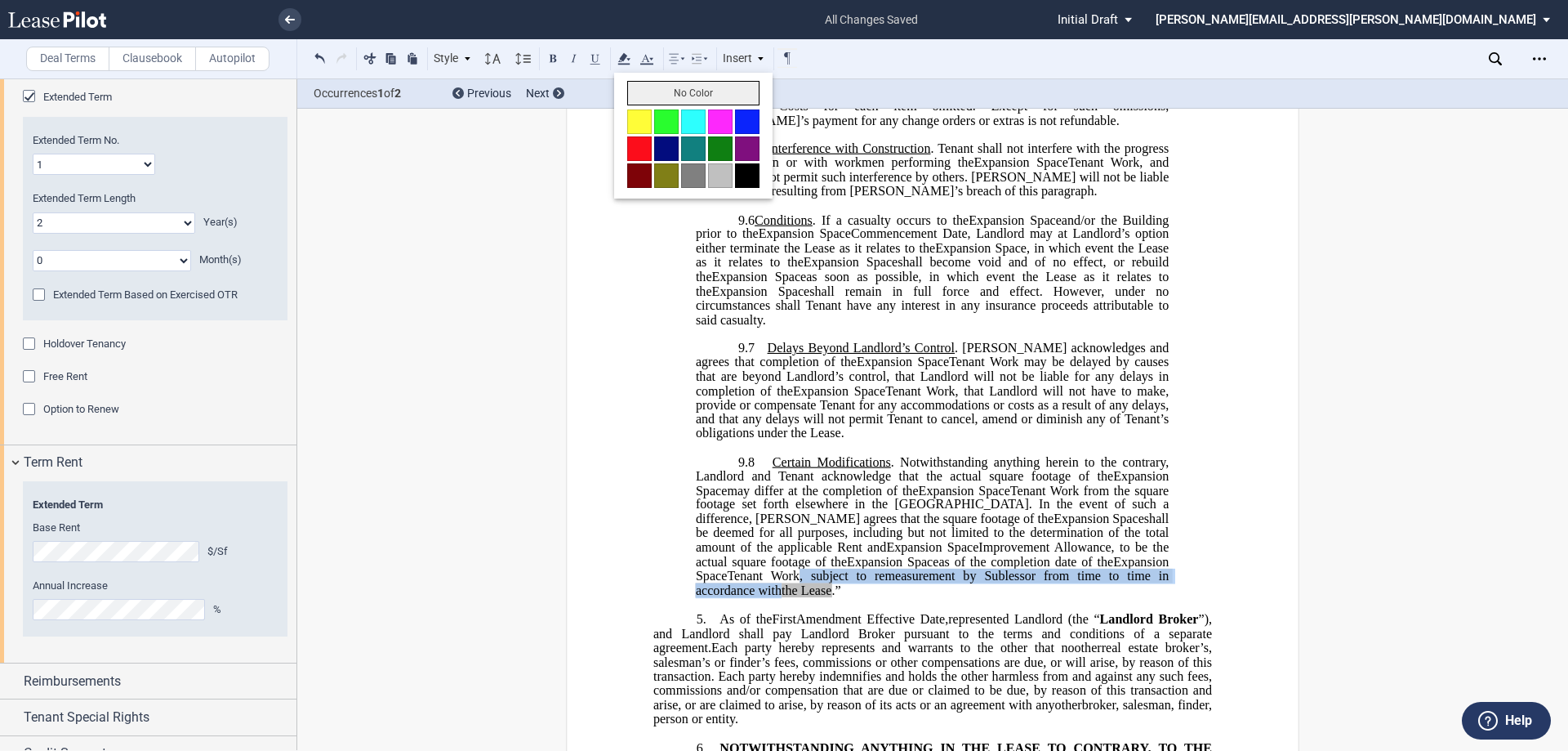
click at [636, 83] on button "No Color" at bounding box center [694, 92] width 132 height 24
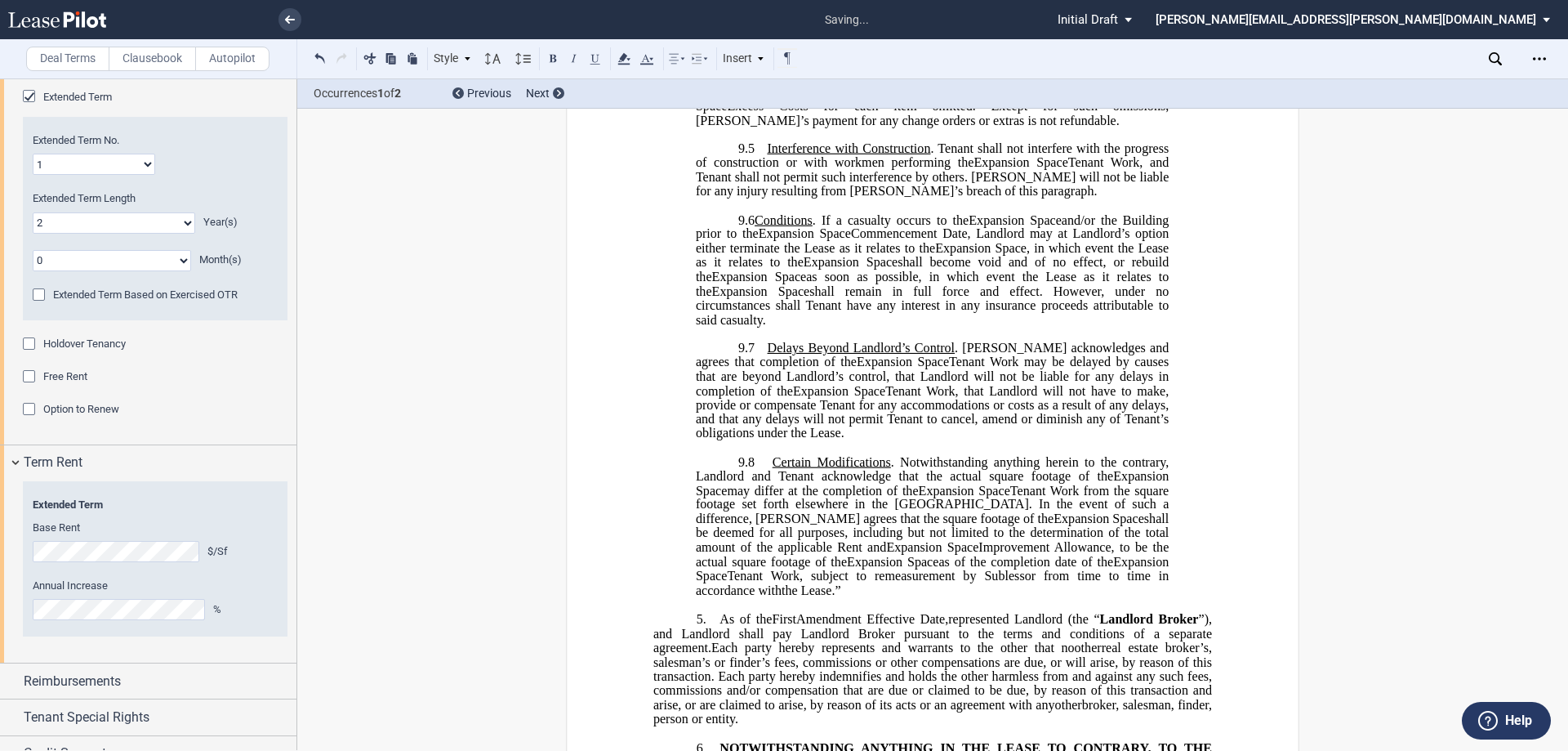
click at [782, 471] on span ". Notwithstanding anything herein to the contrary, Landlord and Tenant acknowle…" at bounding box center [934, 468] width 477 height 28
click at [711, 483] on span ". Notwithstanding anything herein to the contrary, Landlord and Tenant acknowle…" at bounding box center [934, 468] width 477 height 28
click at [777, 483] on span ". Notwithstanding anything herein to the contrary, Sublessor and Tenant acknowl…" at bounding box center [934, 468] width 477 height 28
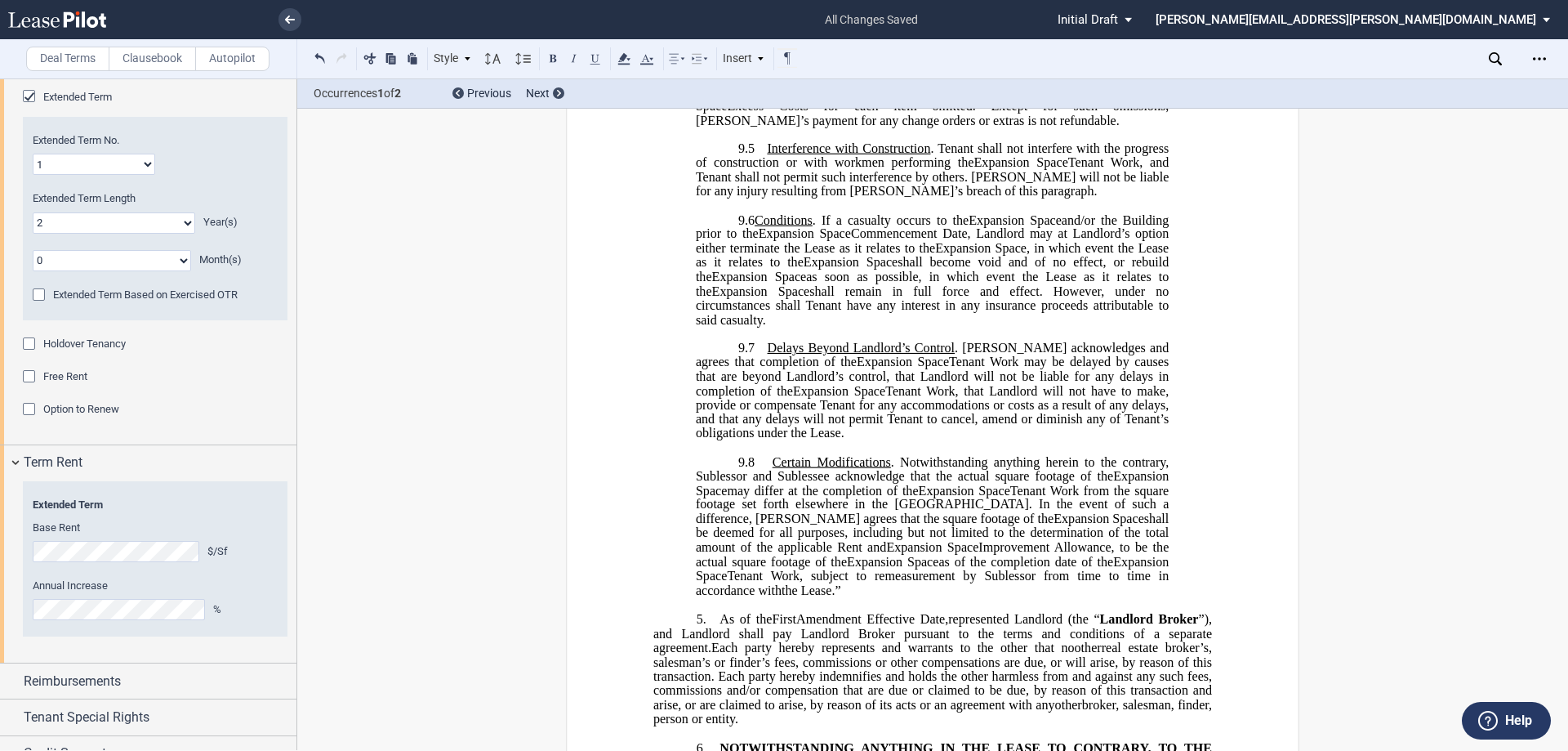
click at [782, 519] on span "Tenant Work from the square footage set forth elsewhere in the [GEOGRAPHIC_DATA…" at bounding box center [934, 504] width 477 height 43
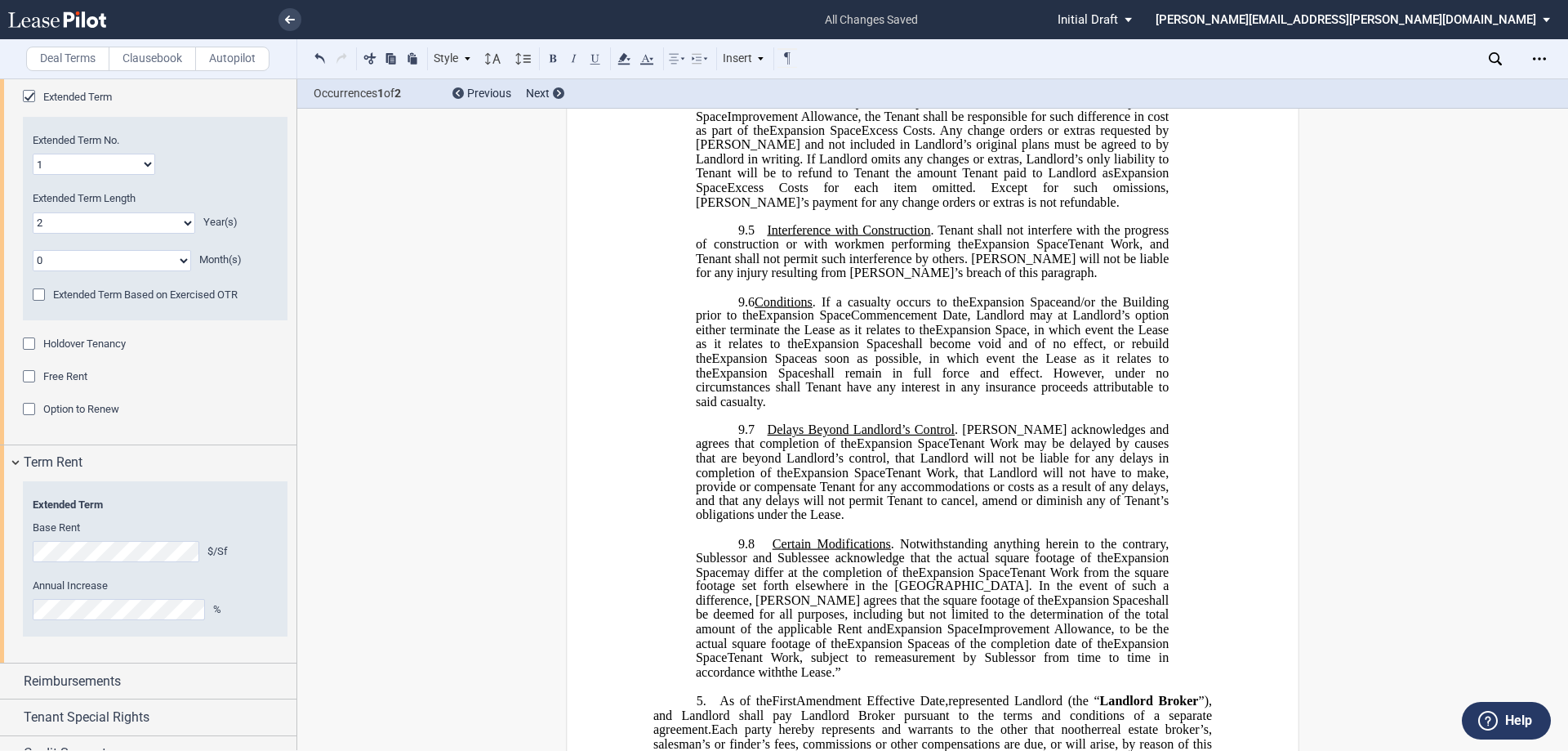
click at [782, 448] on span ". [PERSON_NAME] acknowledges and agrees that completion of the" at bounding box center [934, 436] width 477 height 28
click at [782, 447] on span ". [PERSON_NAME] acknowledges and agrees that completion of the" at bounding box center [934, 436] width 477 height 28
click at [766, 476] on span "Tenant Work may be delayed by causes that are beyond Landlord’s control, that L…" at bounding box center [934, 457] width 477 height 43
click at [782, 462] on span "Tenant Work may be delayed by causes that are beyond Sublessor's control, that …" at bounding box center [934, 457] width 477 height 43
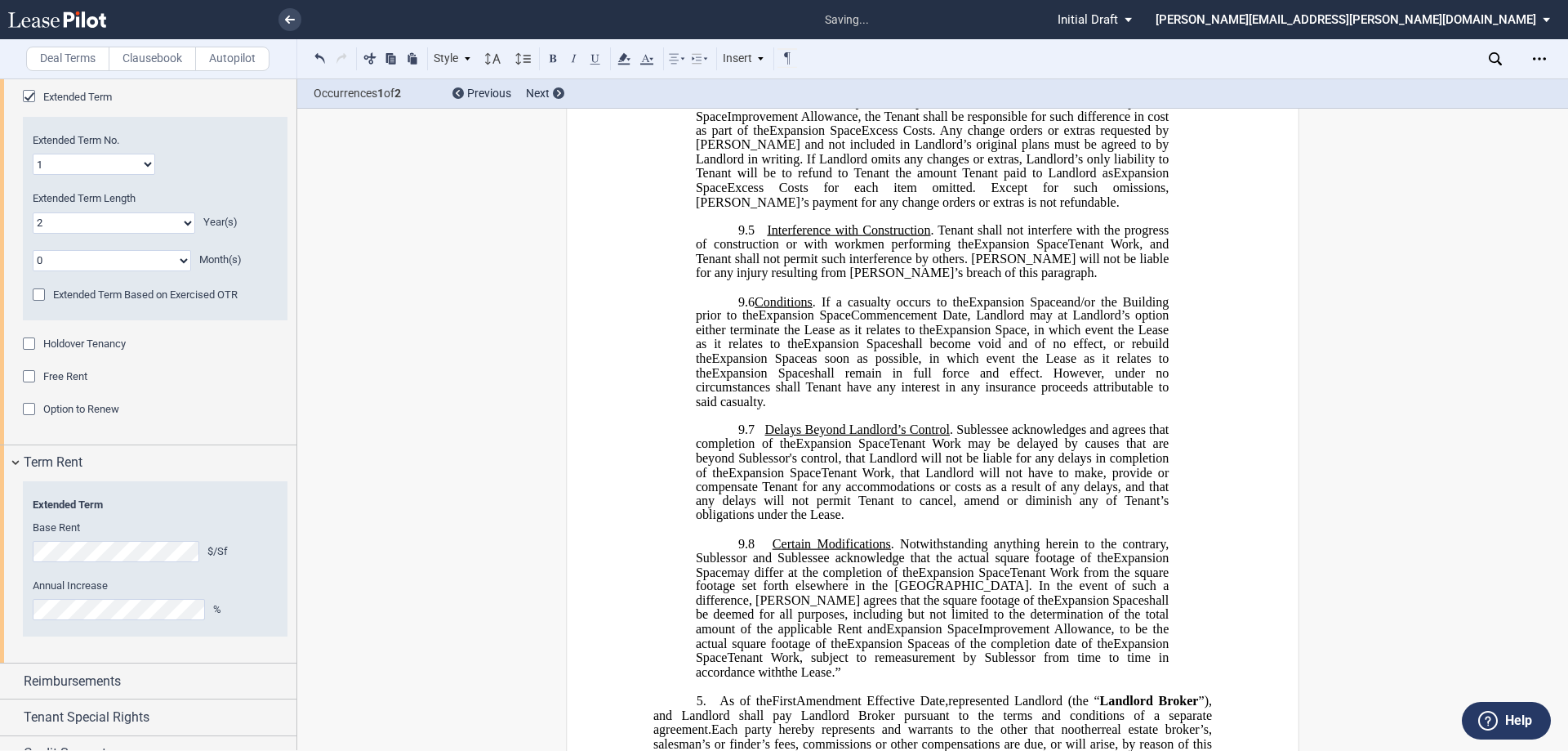
click at [782, 473] on span "Tenant Work may be delayed by causes that are beyond Sublessor's control, that …" at bounding box center [934, 457] width 477 height 43
click at [782, 486] on span "Tenant Work, that Landlord will not have to make, provide or compensate Tenant …" at bounding box center [934, 493] width 477 height 57
click at [782, 484] on span "Tenant Work, that Landlord will not have to make, provide or compensate Tenant …" at bounding box center [934, 493] width 477 height 57
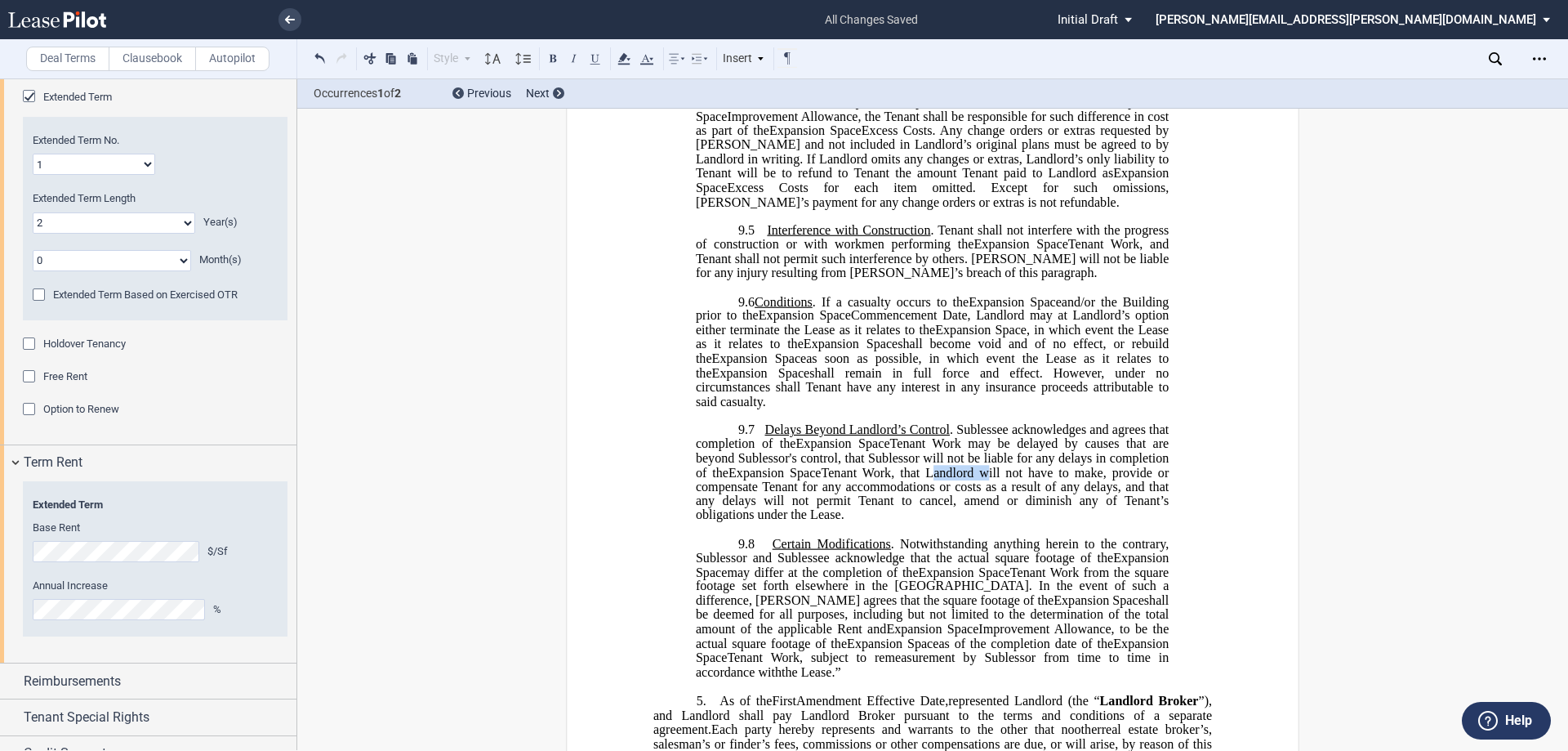
click at [782, 484] on span "Tenant Work, that Landlord will not have to make, provide or compensate Tenant …" at bounding box center [934, 493] width 477 height 57
click at [773, 500] on span "Tenant Work, that Sublessor will not have to make, provide or compensate Tenant…" at bounding box center [934, 493] width 477 height 57
click at [782, 512] on span "Tenant Work, that Sublessor will not have to make, provide or compensate Subles…" at bounding box center [934, 493] width 477 height 57
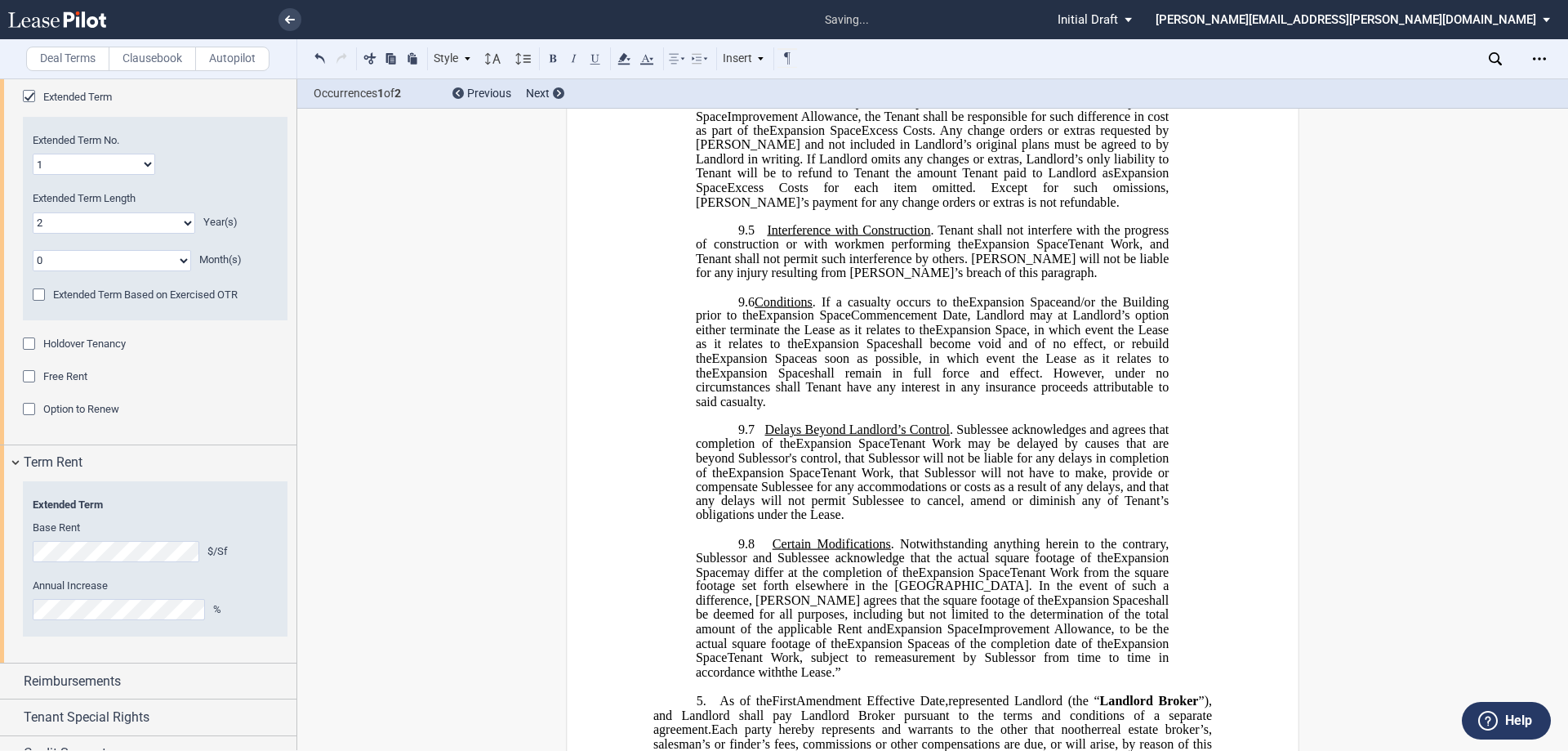
click at [782, 513] on span "Tenant Work, that Sublessor will not have to make, provide or compensate Subles…" at bounding box center [934, 493] width 477 height 57
click at [782, 512] on span "Tenant Work, that Sublessor will not have to make, provide or compensate Subles…" at bounding box center [934, 493] width 477 height 57
click at [782, 550] on span ". Notwithstanding anything herein to the contrary, Sublessor and Sublessee ackn…" at bounding box center [934, 550] width 477 height 28
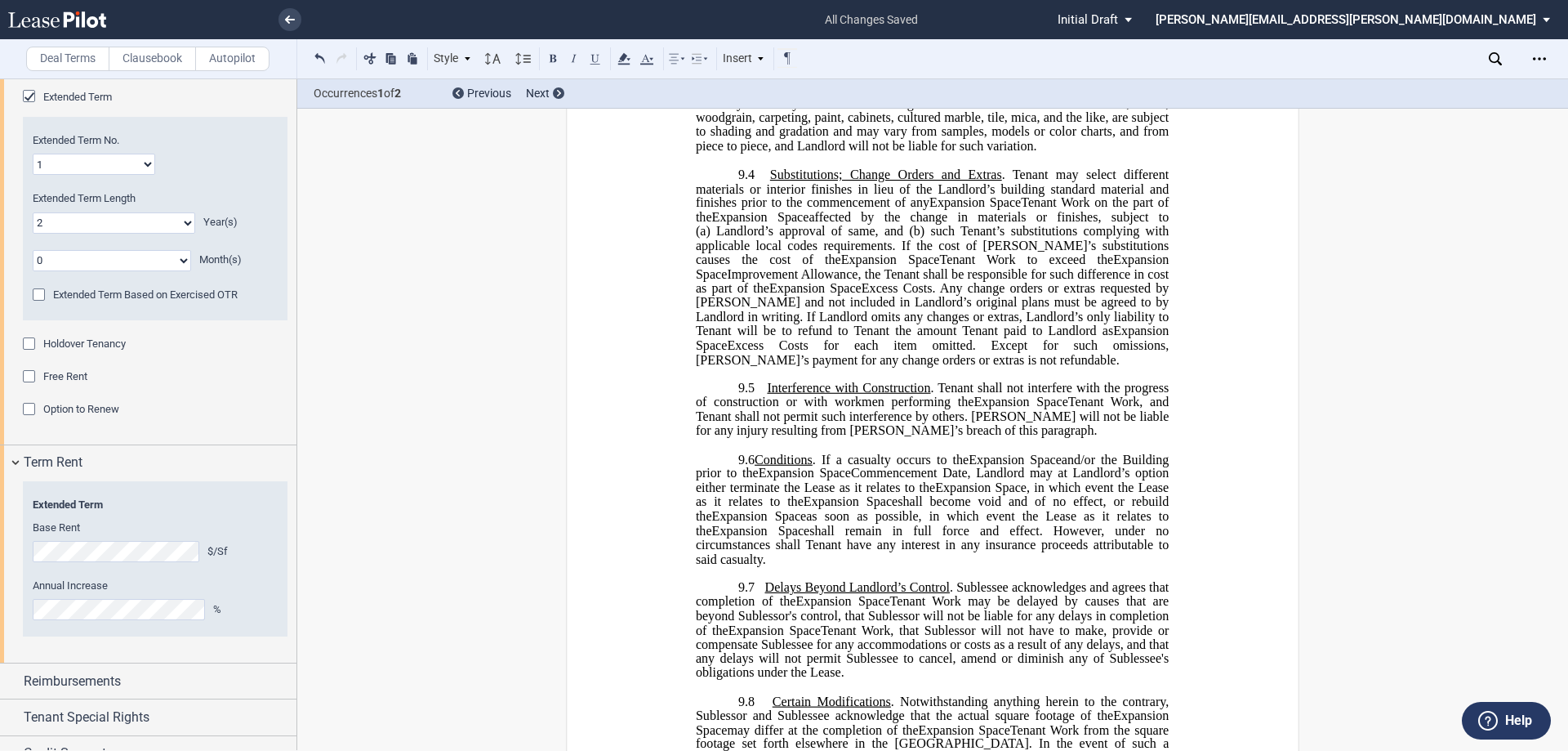
scroll to position [1715, 0]
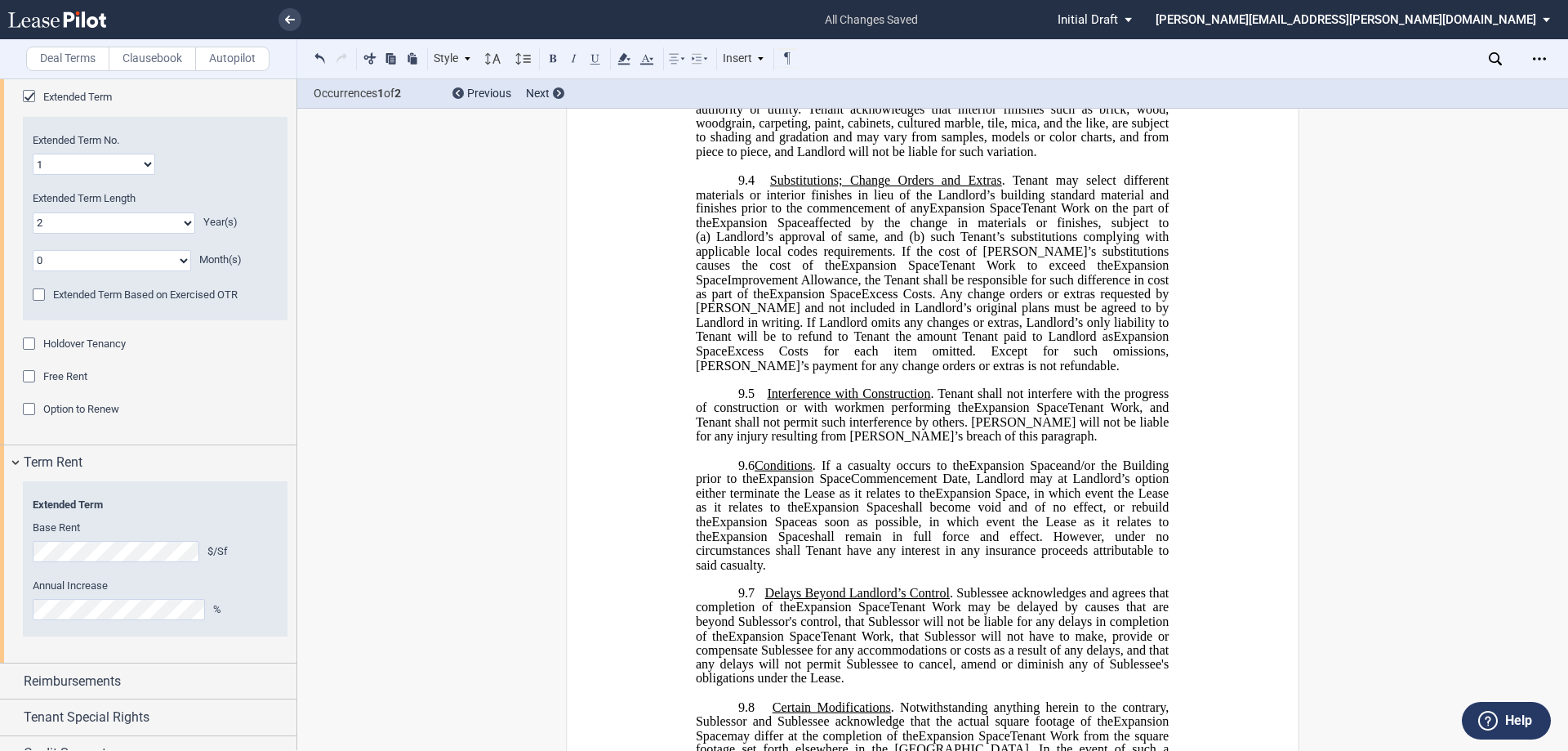
click at [782, 500] on span "Commencement Date, Landlord may at Landlord’s option either terminate the Lease…" at bounding box center [934, 484] width 477 height 28
click at [782, 500] on span "Commencement Date, Sublessor may at Landlord’s option either terminate the Leas…" at bounding box center [934, 484] width 477 height 28
click at [733, 571] on span "shall remain in full force and effect. However, under no circumstances shall Te…" at bounding box center [934, 550] width 477 height 43
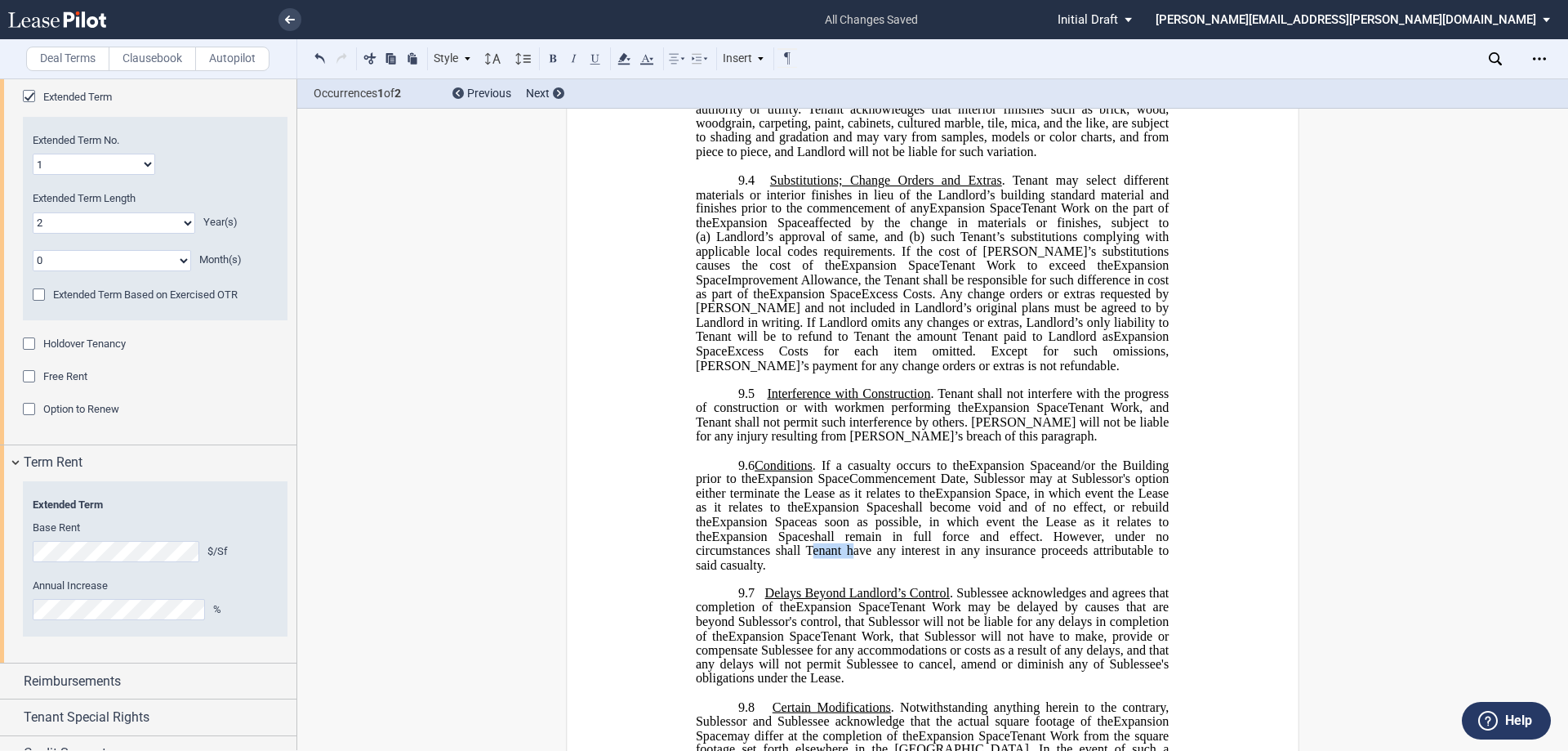
click at [733, 571] on span "shall remain in full force and effect. However, under no circumstances shall Te…" at bounding box center [934, 550] width 477 height 43
click at [782, 415] on span ". Tenant shall not interfere with the progress of construction or with workmen …" at bounding box center [934, 400] width 477 height 28
click at [746, 443] on span "Tenant Work, and Tenant shall not permit such interference by others. [PERSON_N…" at bounding box center [934, 421] width 477 height 43
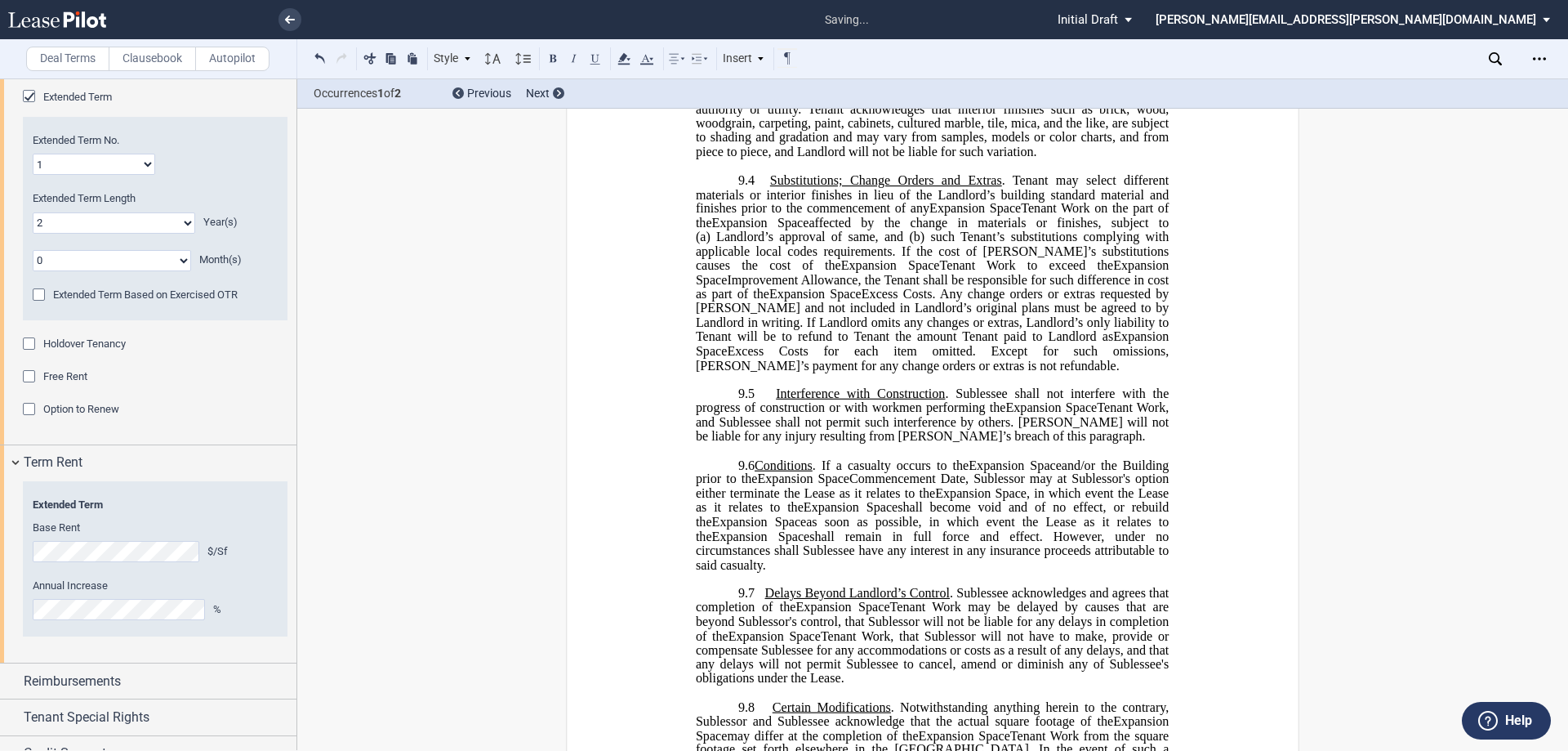
click at [782, 443] on span "Tenant Work, and Sublessee shall not permit such interference by others. [PERSO…" at bounding box center [934, 421] width 477 height 43
click at [782, 443] on span "Tenant Work, and Sublessee shall not permit such interference by others. Subles…" at bounding box center [934, 421] width 477 height 43
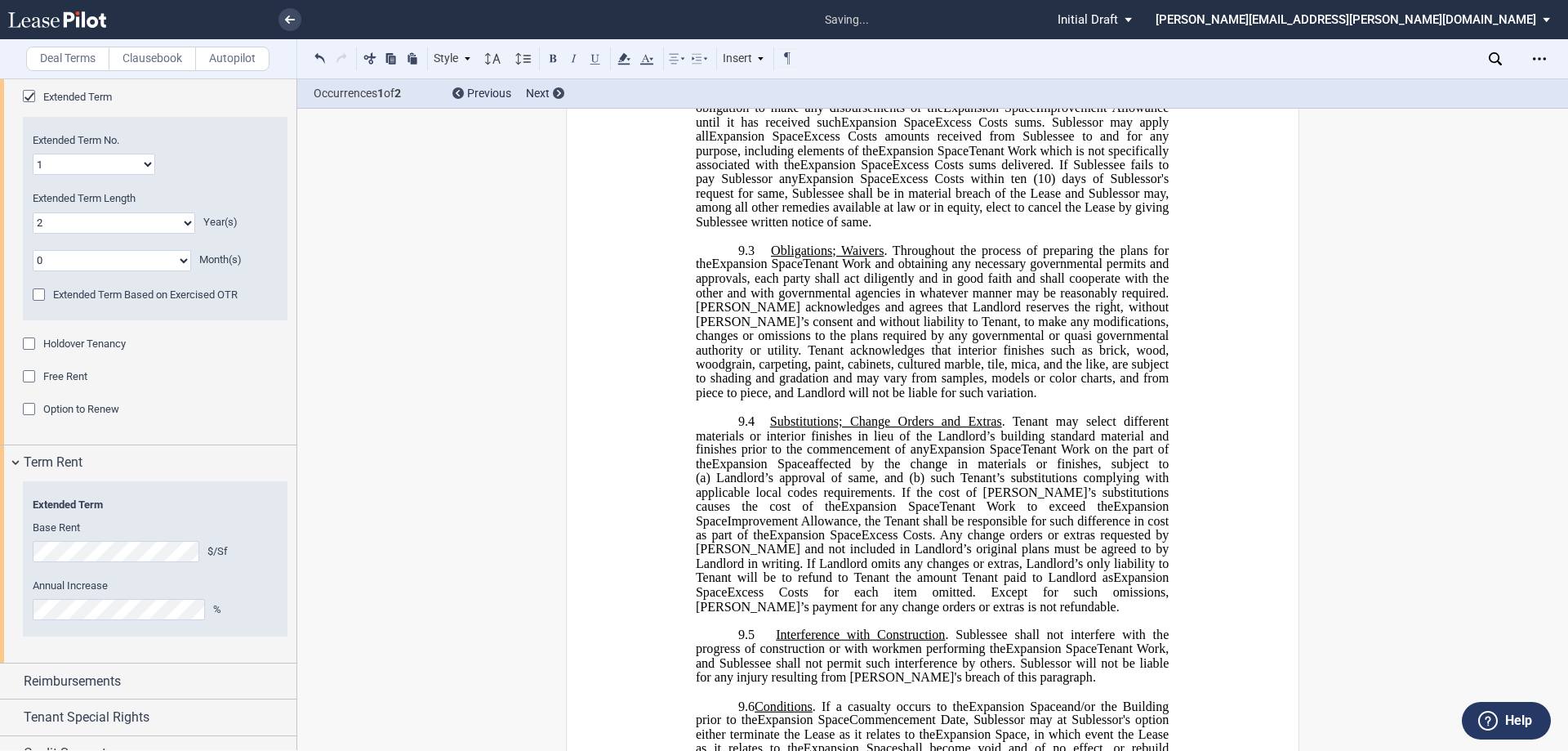
scroll to position [1470, 0]
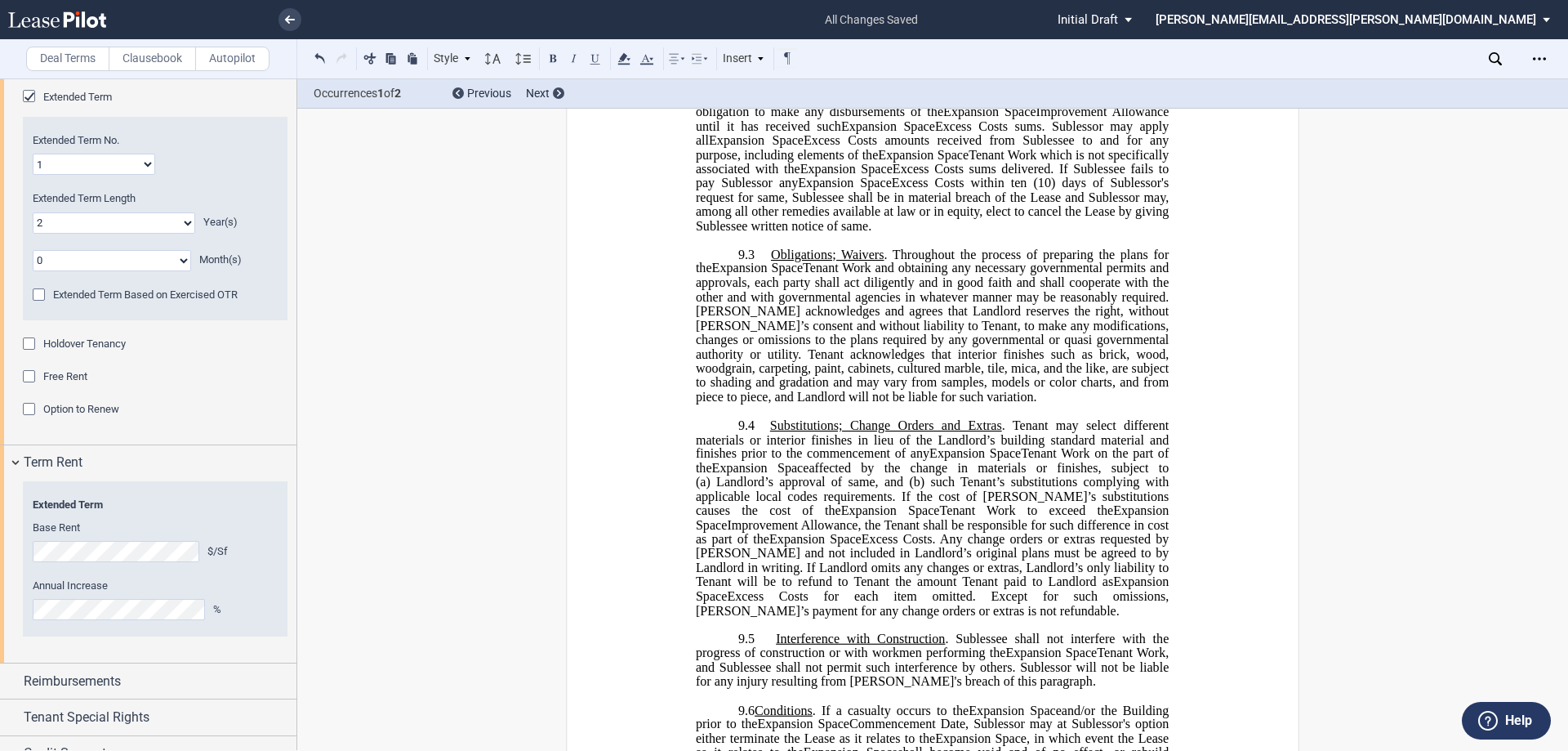
click at [782, 457] on span ". Tenant may select different materials or interior finishes in lieu of the Lan…" at bounding box center [934, 439] width 477 height 43
click at [782, 456] on span ". Tenant may select different materials or interior finishes in lieu of the Lan…" at bounding box center [934, 439] width 477 height 43
click at [782, 460] on span ". Sublessee may select different materials or interior finishes in lieu of the …" at bounding box center [934, 439] width 477 height 43
click at [757, 489] on span "Landlord’s approval of same, and (b)" at bounding box center [820, 482] width 208 height 15
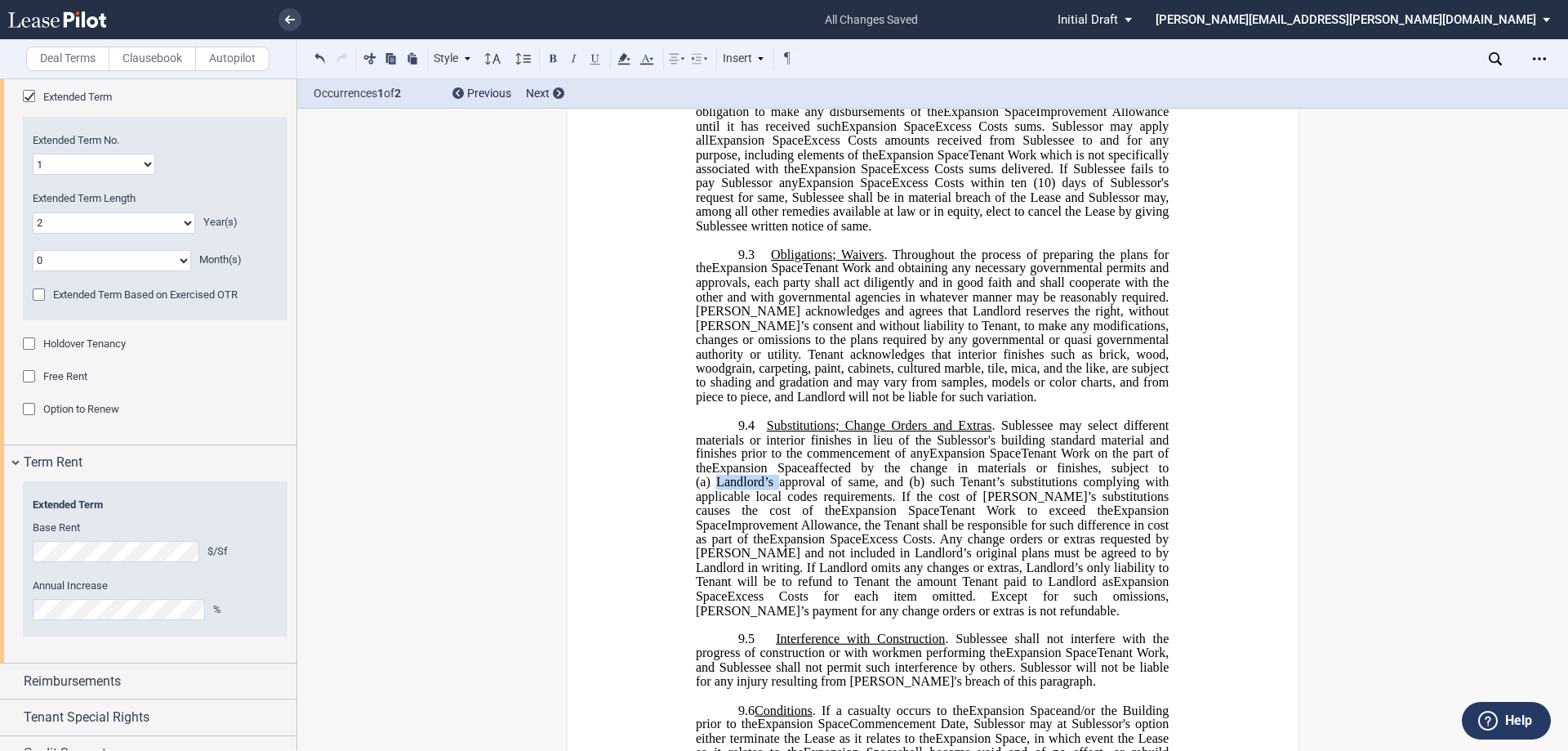
click at [757, 489] on span "Landlord’s approval of same, and (b)" at bounding box center [820, 482] width 208 height 15
click at [782, 518] on span "such Tenant’s substitutions complying with applicable local codes requirements.…" at bounding box center [934, 496] width 477 height 43
click at [782, 508] on span "such Tenant’s substitutions complying with applicable local codes requirements.…" at bounding box center [934, 496] width 477 height 43
click at [782, 518] on span "such Sublessee's substitutions complying with applicable local codes requiremen…" at bounding box center [934, 496] width 477 height 43
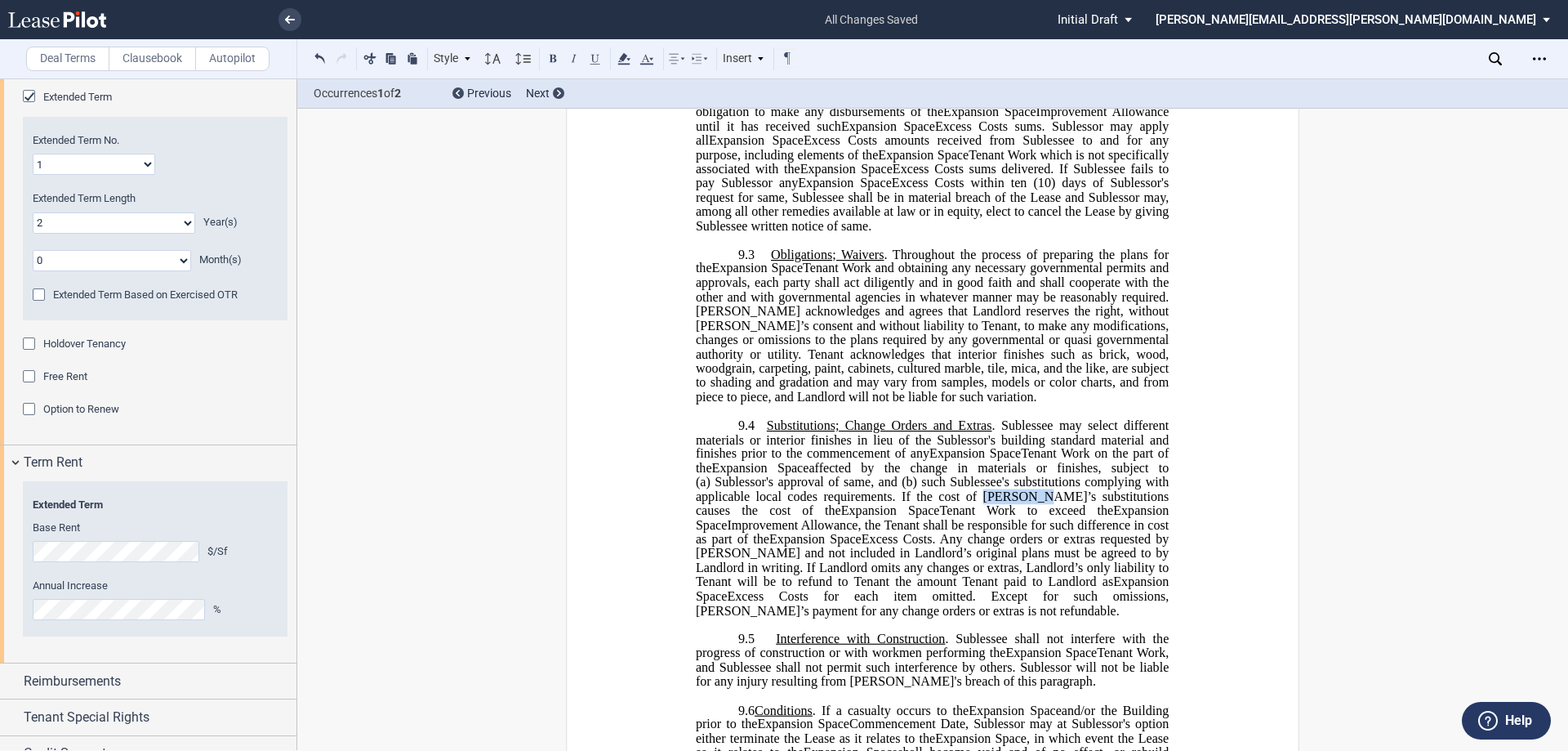
click at [782, 518] on span "such Sublessee's substitutions complying with applicable local codes requiremen…" at bounding box center [934, 496] width 477 height 43
click at [782, 546] on span "Improvement Allowance, the Tenant shall be responsible for such difference in c…" at bounding box center [934, 531] width 477 height 28
click at [782, 562] on span "Excess Costs. Any change orders or extras requested by [PERSON_NAME] and not in…" at bounding box center [934, 560] width 477 height 57
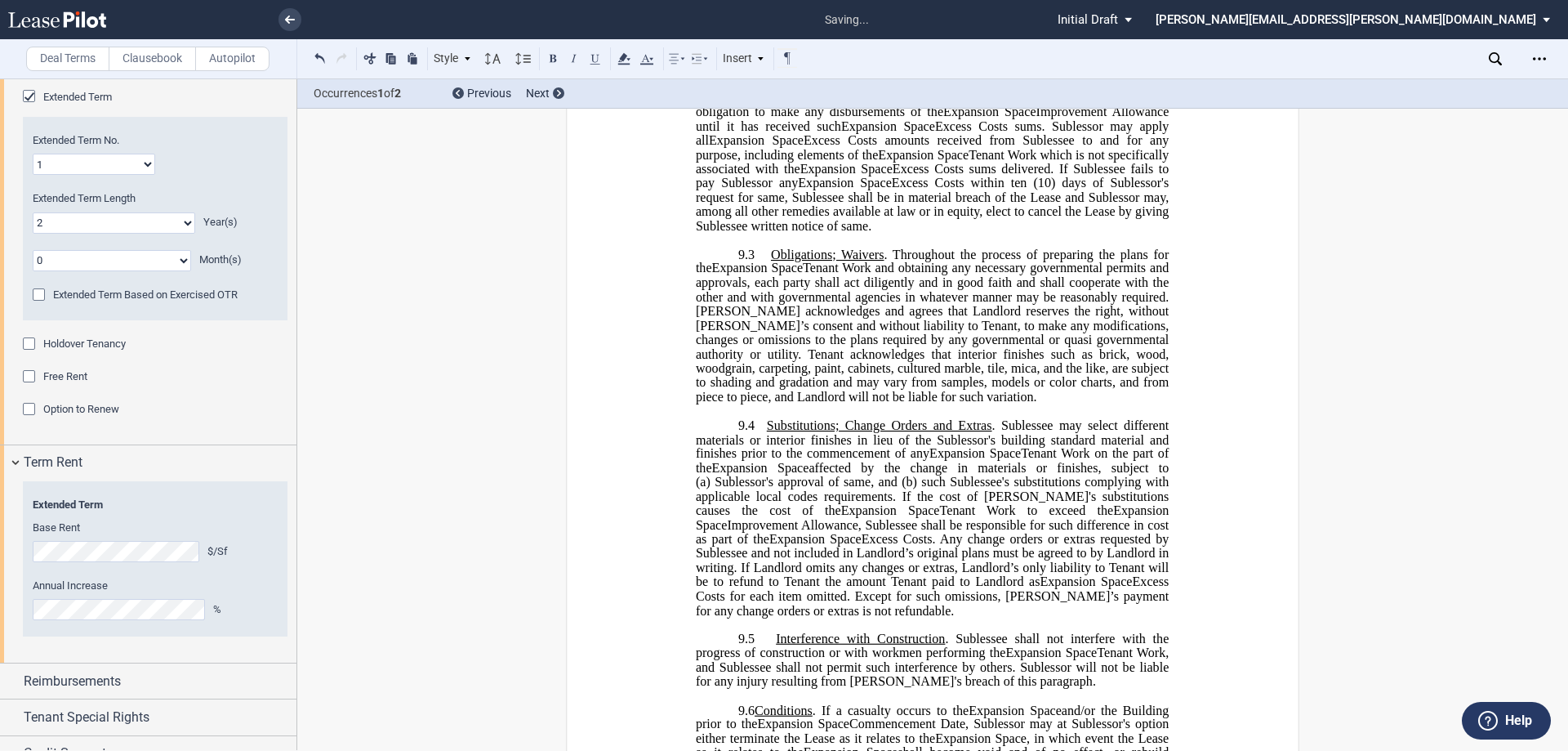
click at [782, 583] on span "Excess Costs. Any change orders or extras requested by Sublessee and not includ…" at bounding box center [934, 560] width 477 height 57
click at [782, 581] on span "Excess Costs. Any change orders or extras requested by Sublessee and not includ…" at bounding box center [934, 560] width 477 height 57
click at [714, 589] on span "Excess Costs. Any change orders or extras requested by Sublessee and not includ…" at bounding box center [934, 560] width 477 height 57
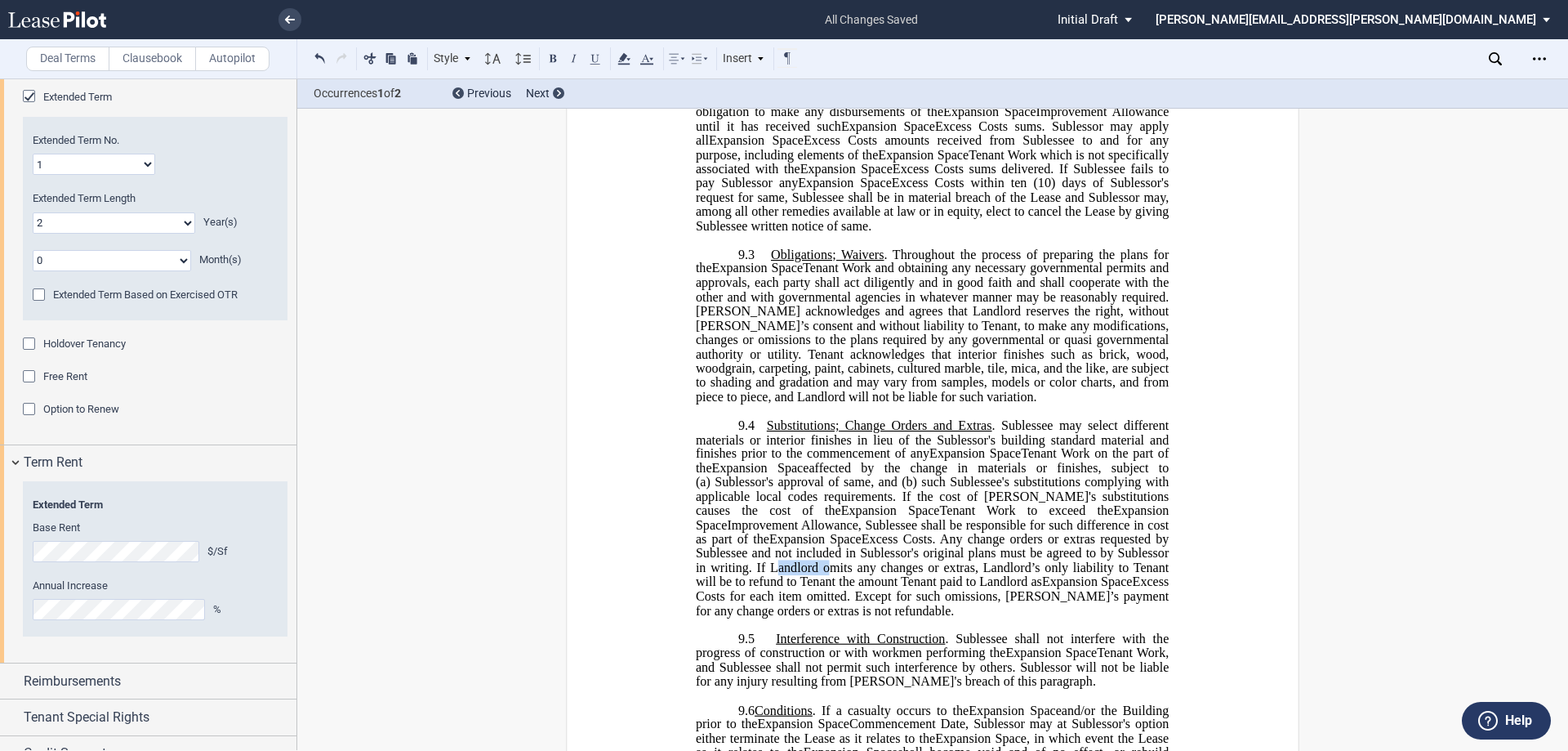
click at [714, 589] on span "Excess Costs. Any change orders or extras requested by Sublessee and not includ…" at bounding box center [934, 560] width 477 height 57
click at [782, 589] on span "Excess Costs. Any change orders or extras requested by Sublessee and not includ…" at bounding box center [934, 560] width 477 height 57
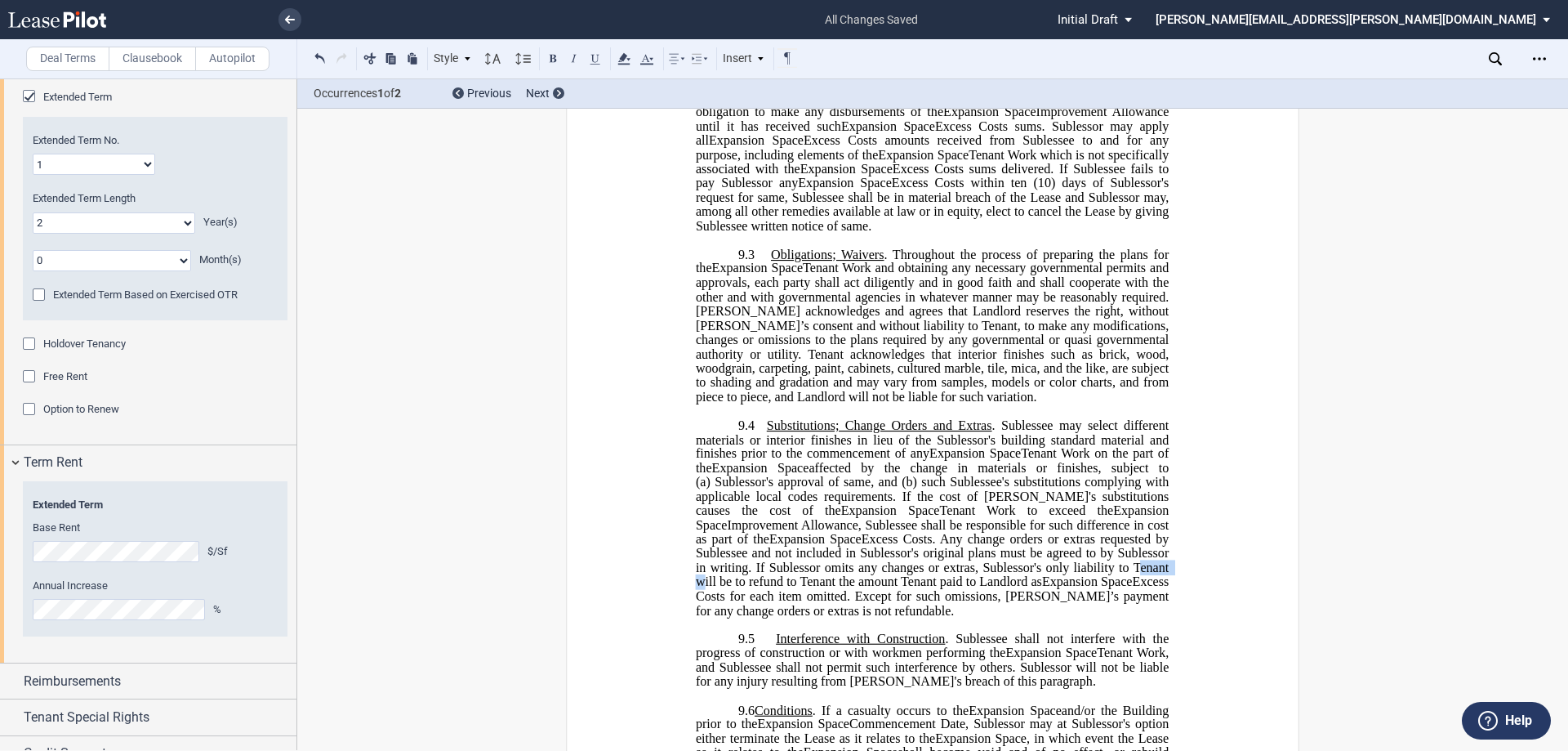
click at [782, 589] on span "Excess Costs. Any change orders or extras requested by Sublessee and not includ…" at bounding box center [934, 560] width 477 height 57
click at [762, 589] on span "Excess Costs. Any change orders or extras requested by Sublessee and not includ…" at bounding box center [934, 560] width 477 height 57
click at [782, 589] on span "Excess Costs. Any change orders or extras requested by Sublessee and not includ…" at bounding box center [934, 560] width 477 height 57
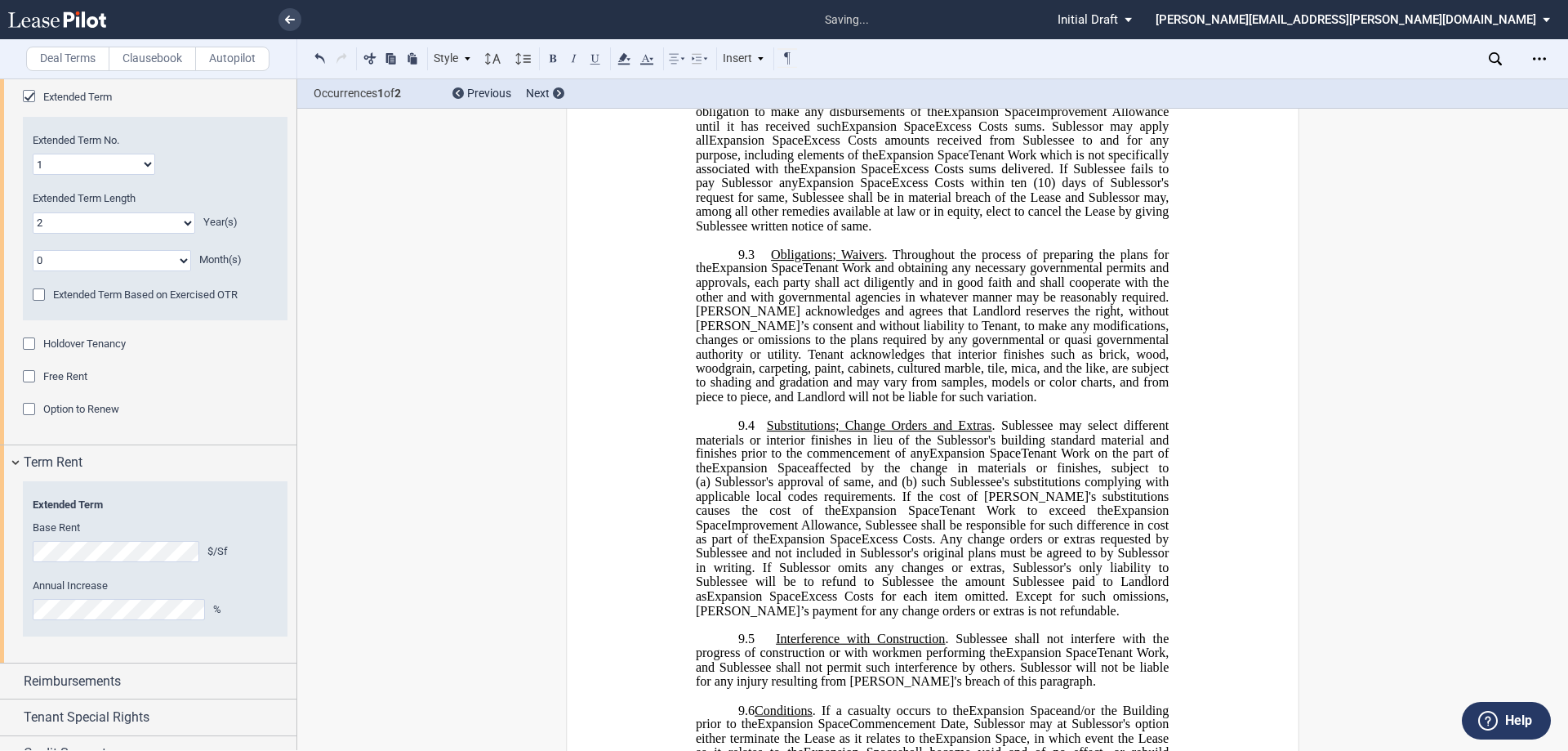
click at [782, 603] on span "Excess Costs. Any change orders or extras requested by Sublessee and not includ…" at bounding box center [934, 567] width 477 height 71
click at [782, 617] on span "Excess Costs for each item omitted. Except for such omissions, [PERSON_NAME]’s …" at bounding box center [934, 602] width 477 height 28
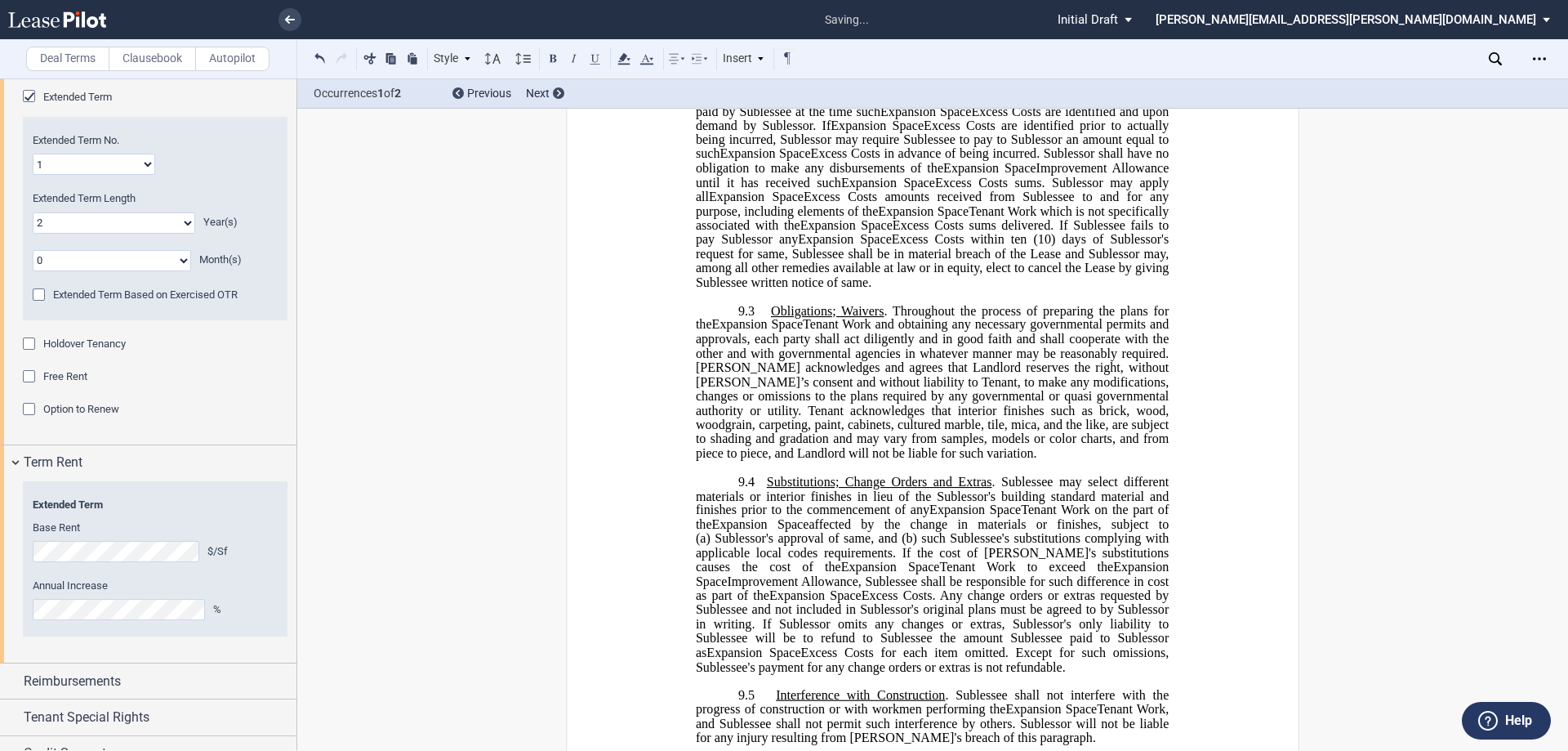
scroll to position [1388, 0]
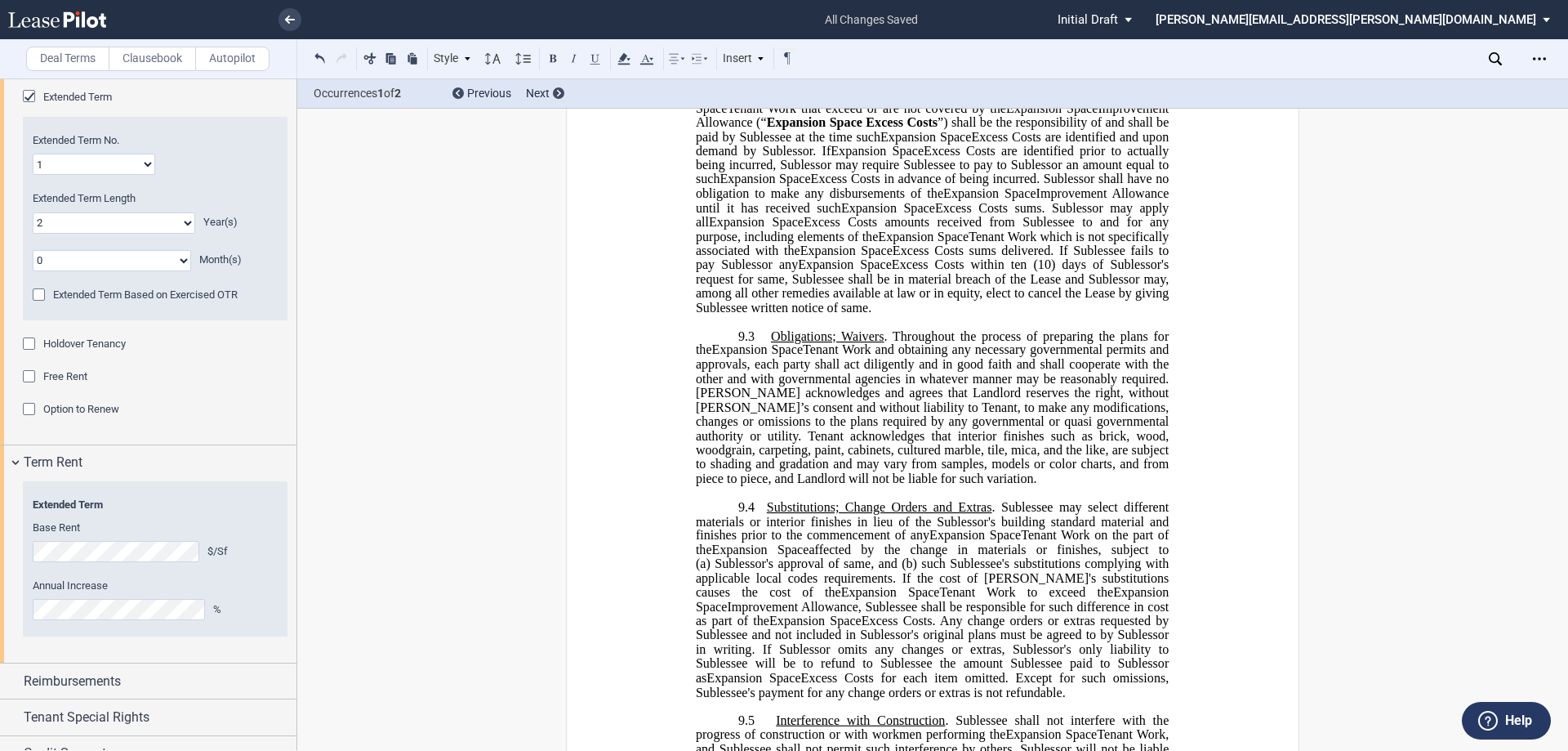
click at [706, 425] on span "Tenant Work and obtaining any necessary governmental permits and approvals, eac…" at bounding box center [934, 414] width 477 height 142
click at [705, 425] on span "Tenant Work and obtaining any necessary governmental permits and approvals, eac…" at bounding box center [934, 414] width 477 height 142
click at [782, 420] on span "Tenant Work and obtaining any necessary governmental permits and approvals, eac…" at bounding box center [934, 414] width 477 height 142
click at [782, 422] on span "Tenant Work and obtaining any necessary governmental permits and approvals, eac…" at bounding box center [934, 414] width 477 height 142
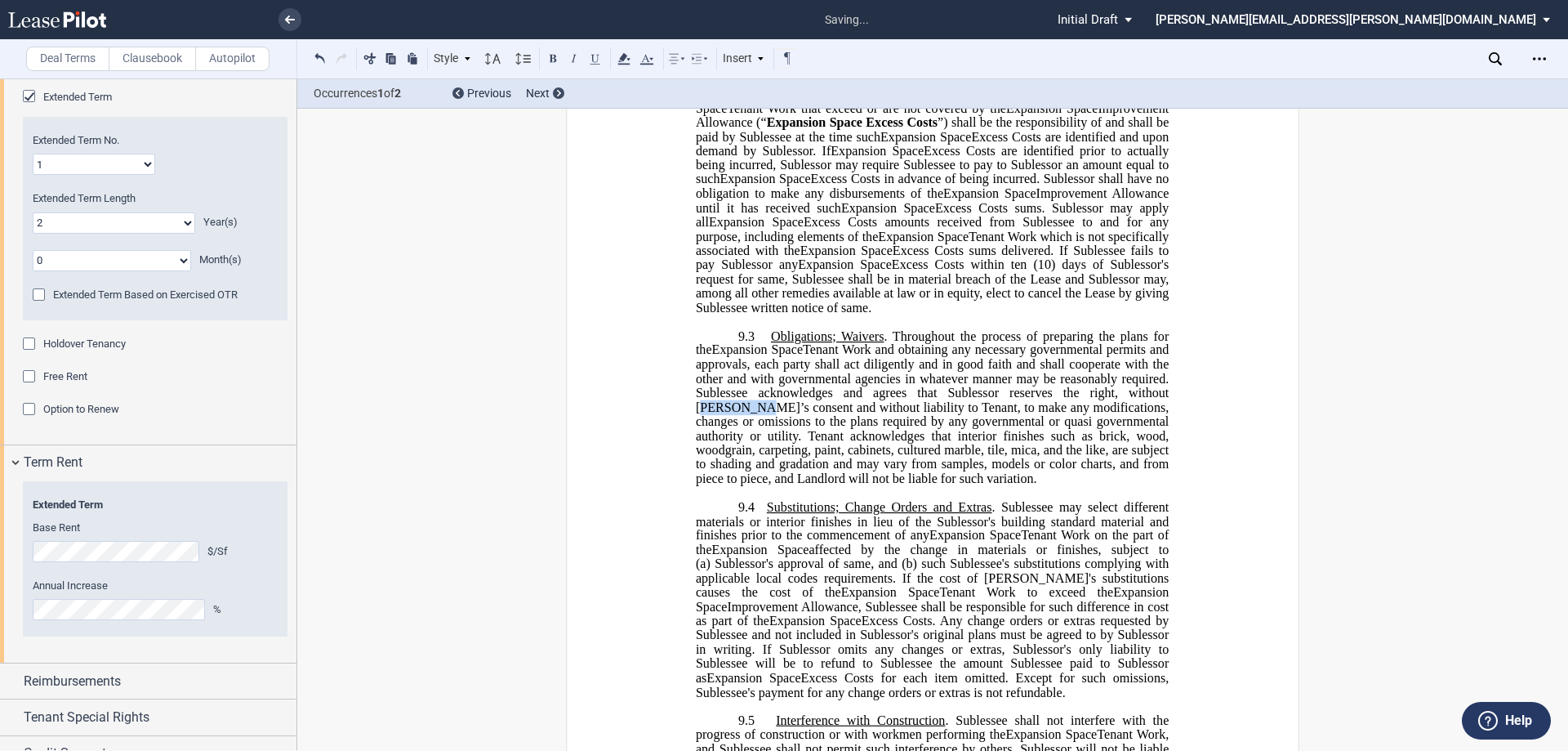
click at [782, 422] on span "Tenant Work and obtaining any necessary governmental permits and approvals, eac…" at bounding box center [934, 414] width 477 height 142
click at [782, 437] on span "Tenant Work and obtaining any necessary governmental permits and approvals, eac…" at bounding box center [934, 414] width 477 height 142
click at [751, 465] on span "Tenant Work and obtaining any necessary governmental permits and approvals, eac…" at bounding box center [934, 414] width 477 height 142
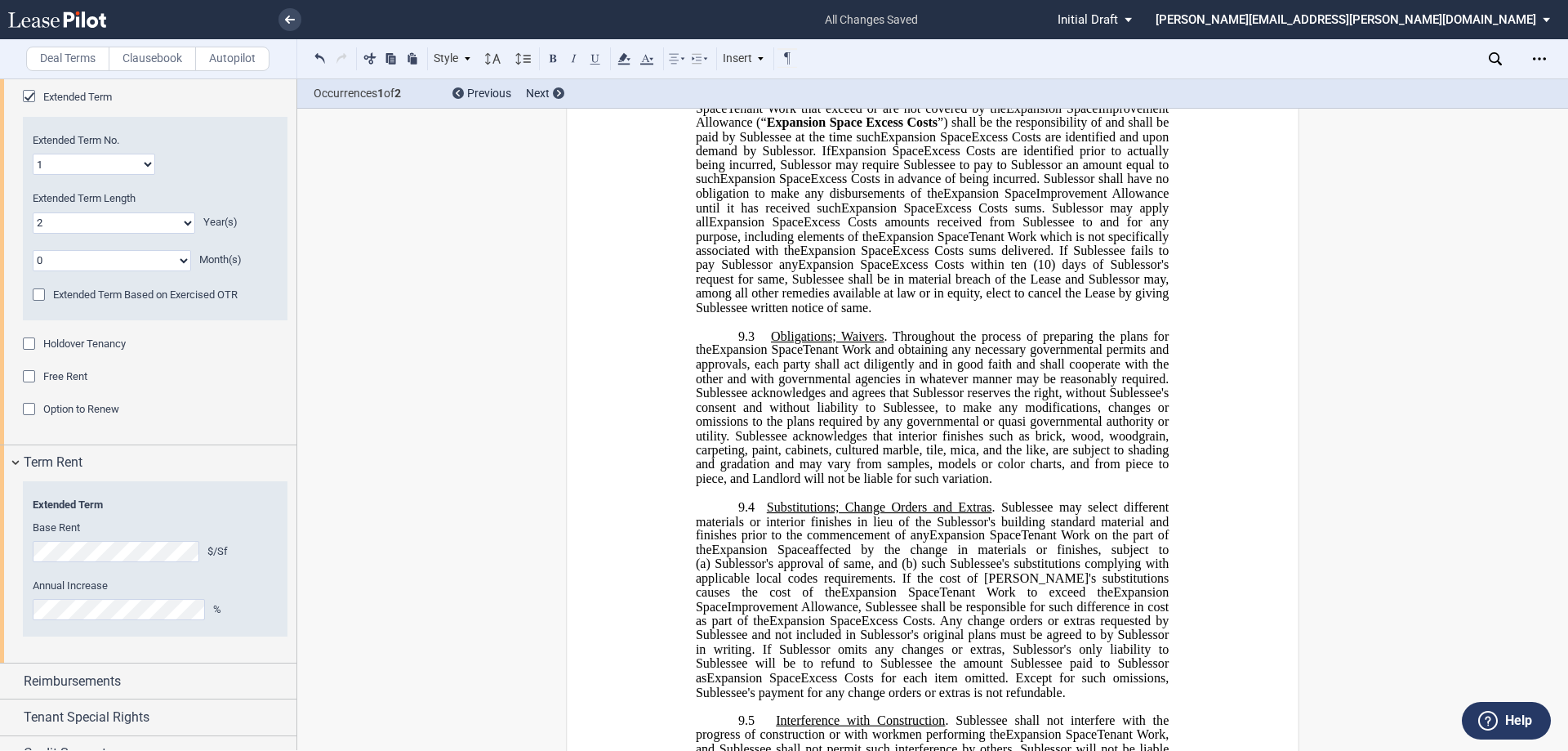
click at [780, 485] on span "Tenant Work and obtaining any necessary governmental permits and approvals, eac…" at bounding box center [934, 414] width 477 height 142
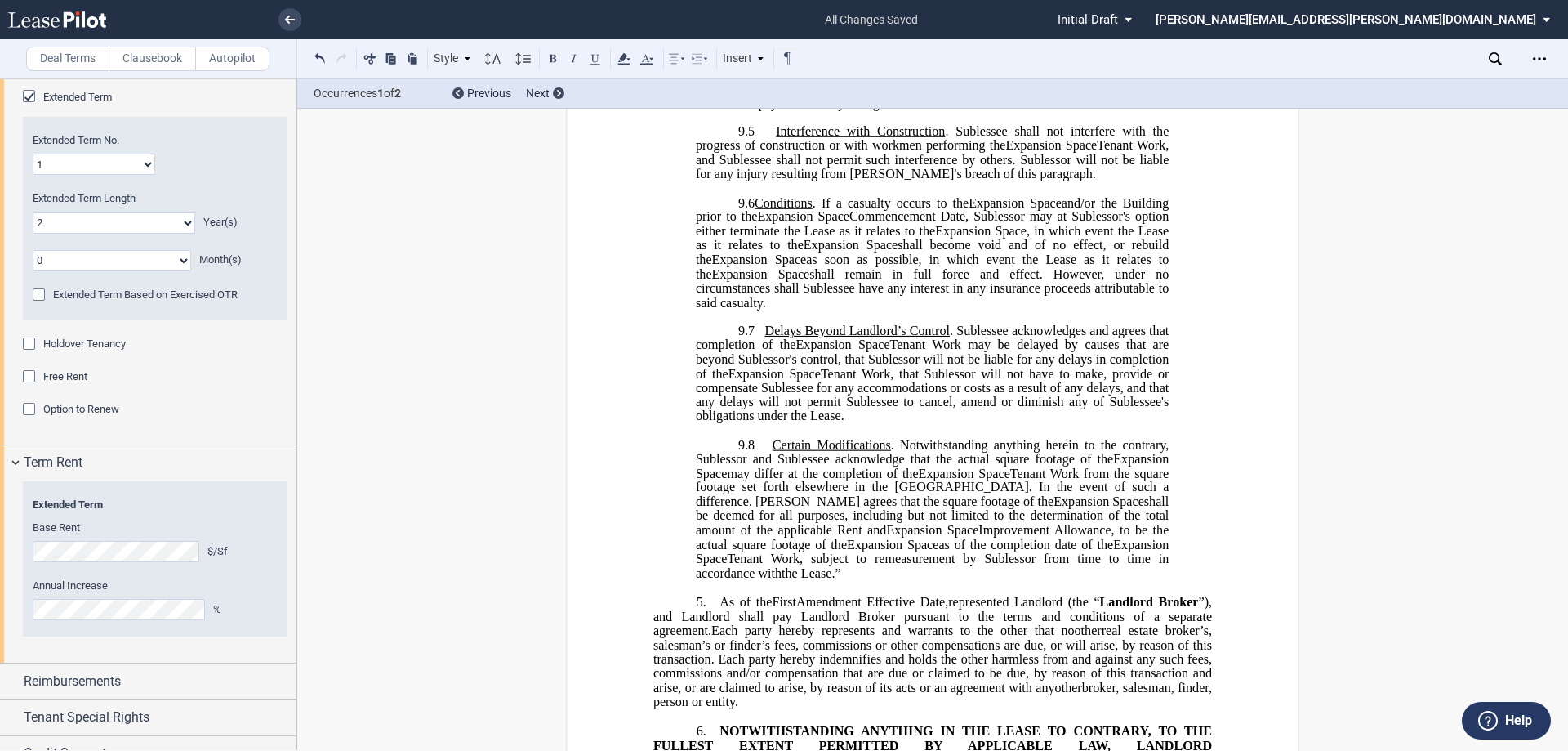
scroll to position [2205, 0]
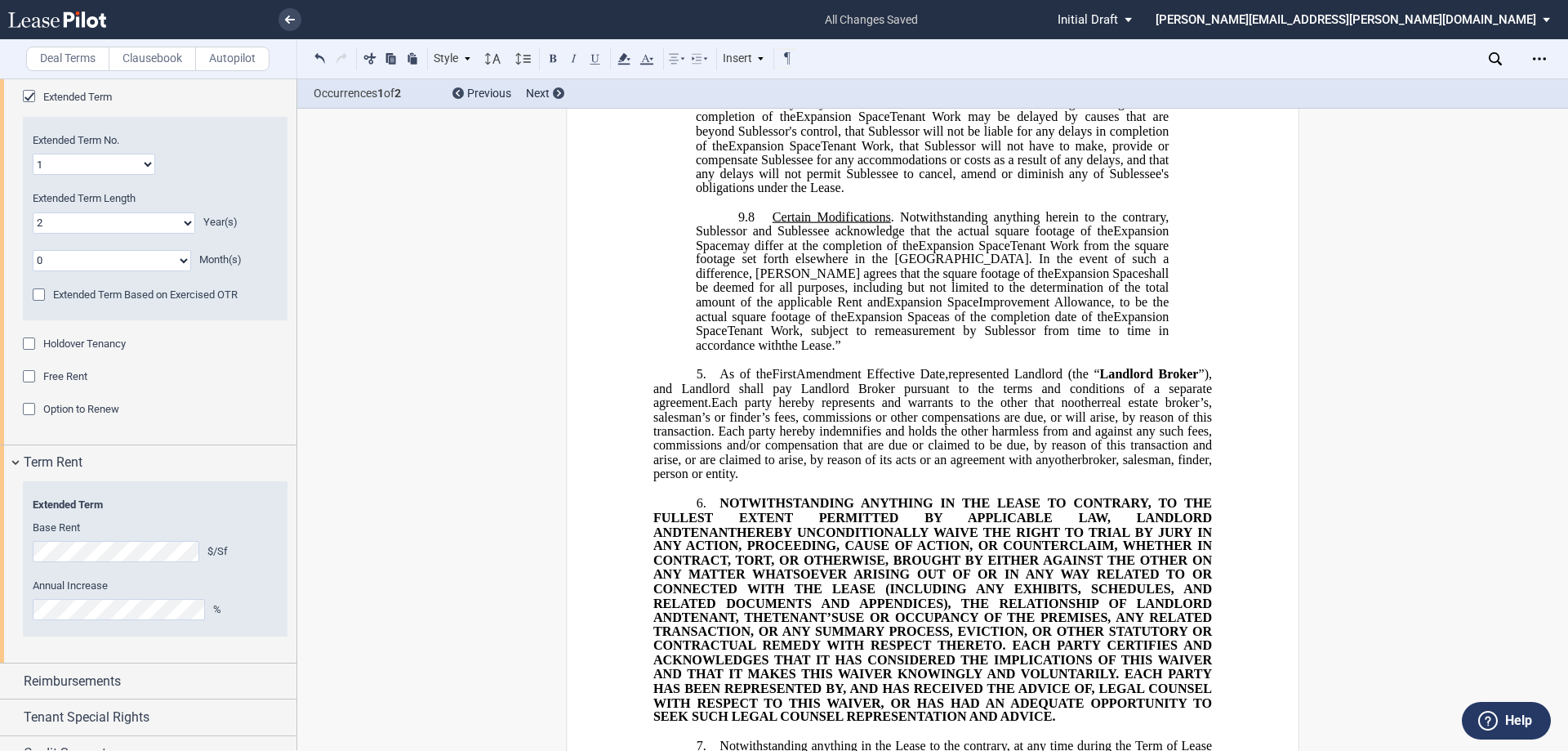
click at [782, 376] on span "represented Landlord (the “" at bounding box center [1023, 374] width 151 height 15
click at [782, 376] on span "represented Landlord (the “" at bounding box center [1023, 374] width 151 height 15
click at [782, 381] on span "Landlord Broker" at bounding box center [1150, 374] width 99 height 15
click at [782, 386] on span "”), and Landlord shall pay Landlord Broker pursuant to the terms and conditions…" at bounding box center [935, 388] width 562 height 43
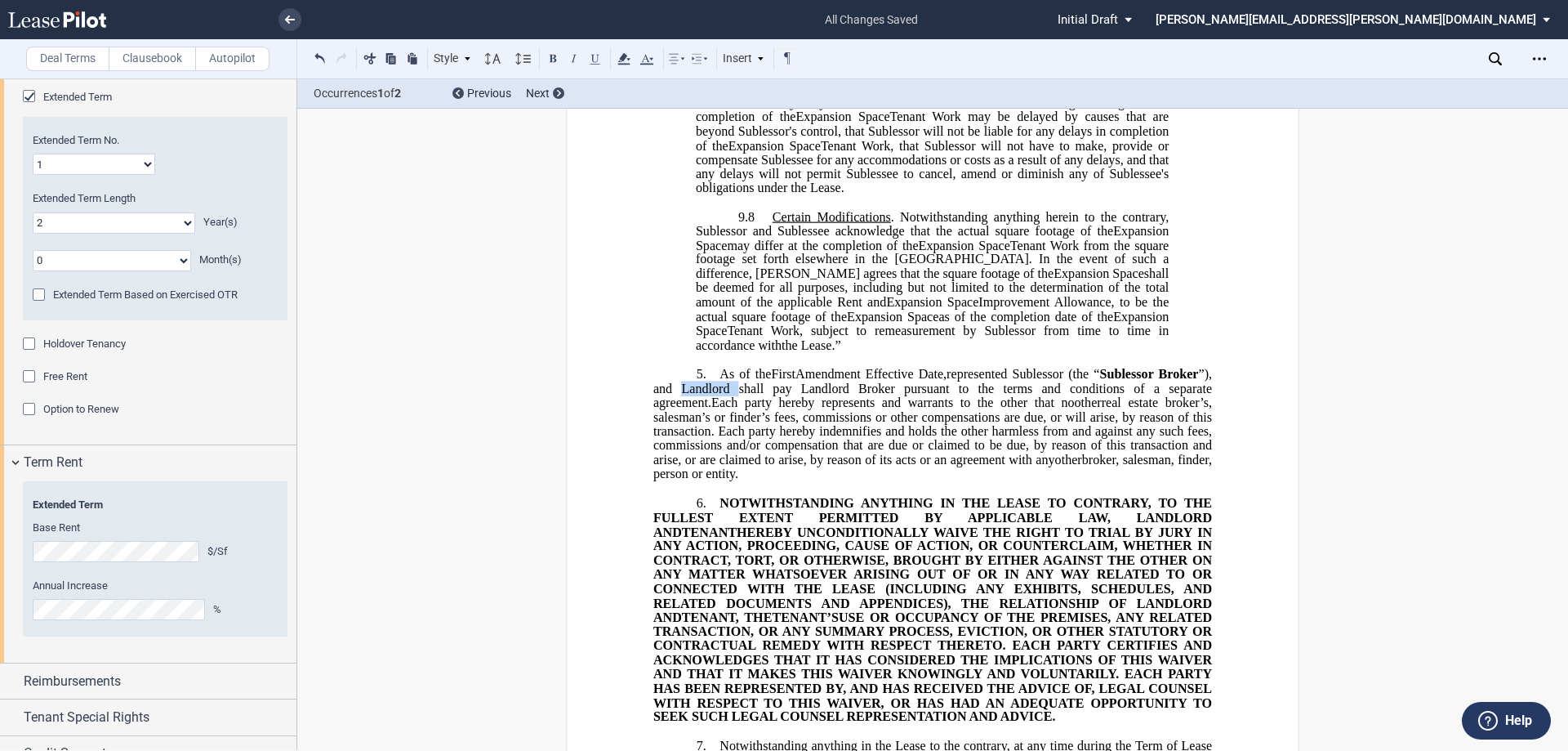
click at [782, 386] on span "”), and Landlord shall pay Landlord Broker pursuant to the terms and conditions…" at bounding box center [935, 388] width 562 height 43
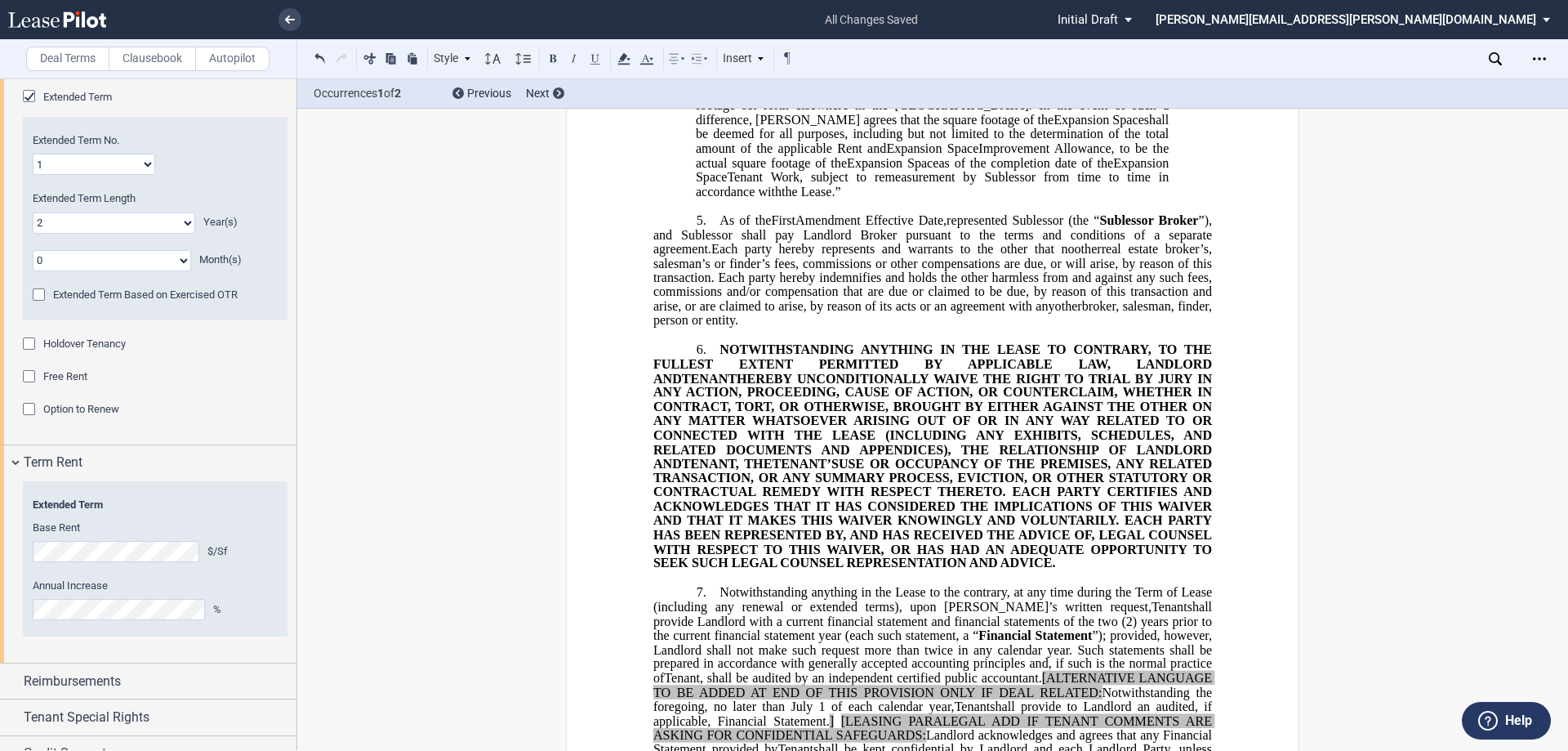
scroll to position [2450, 0]
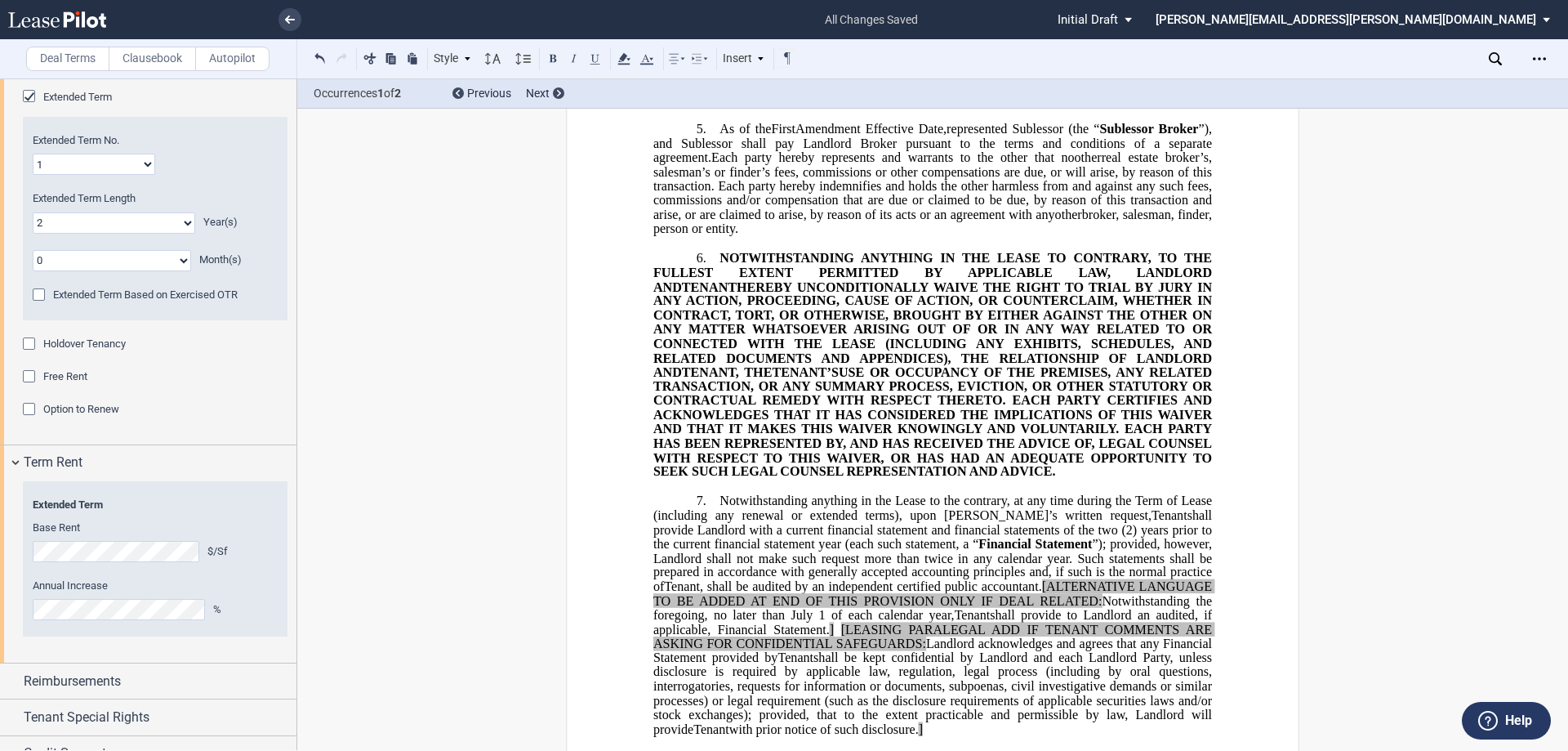
click at [782, 274] on span "NOTWITHSTANDING ANYTHING IN THE LEASE TO CONTRARY, TO THE FULLEST EXTENT PERMIT…" at bounding box center [935, 272] width 562 height 43
click at [736, 279] on span "TENANT" at bounding box center [709, 286] width 54 height 15
click at [782, 354] on span "HEREBY UNCONDITIONALLY WAIVE THE RIGHT TO TRIAL BY JURY IN ANY ACTION, PROCEEDI…" at bounding box center [935, 329] width 562 height 99
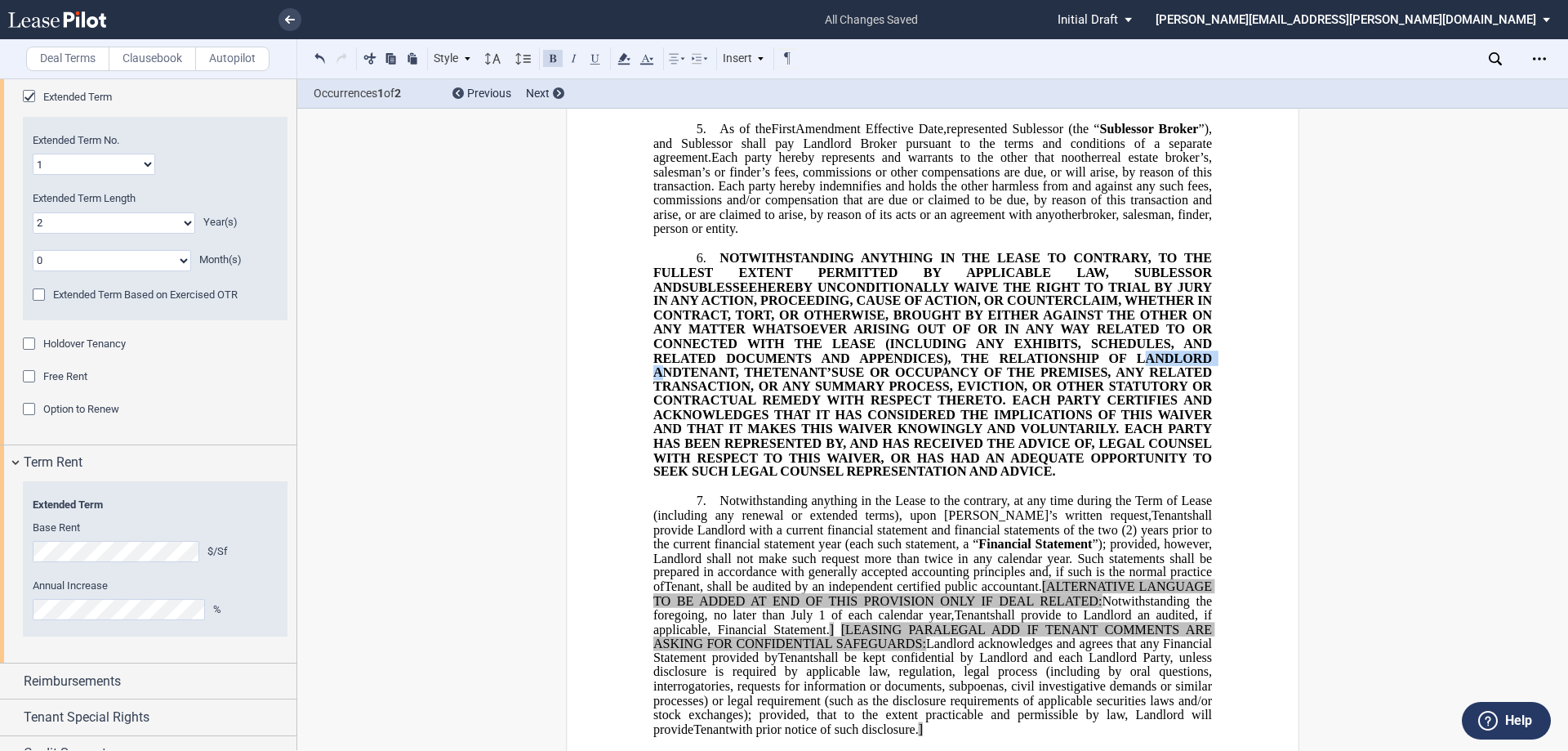
click at [782, 354] on span "HEREBY UNCONDITIONALLY WAIVE THE RIGHT TO TRIAL BY JURY IN ANY ACTION, PROCEEDI…" at bounding box center [935, 329] width 562 height 99
click at [736, 364] on span "TENANT" at bounding box center [708, 371] width 53 height 15
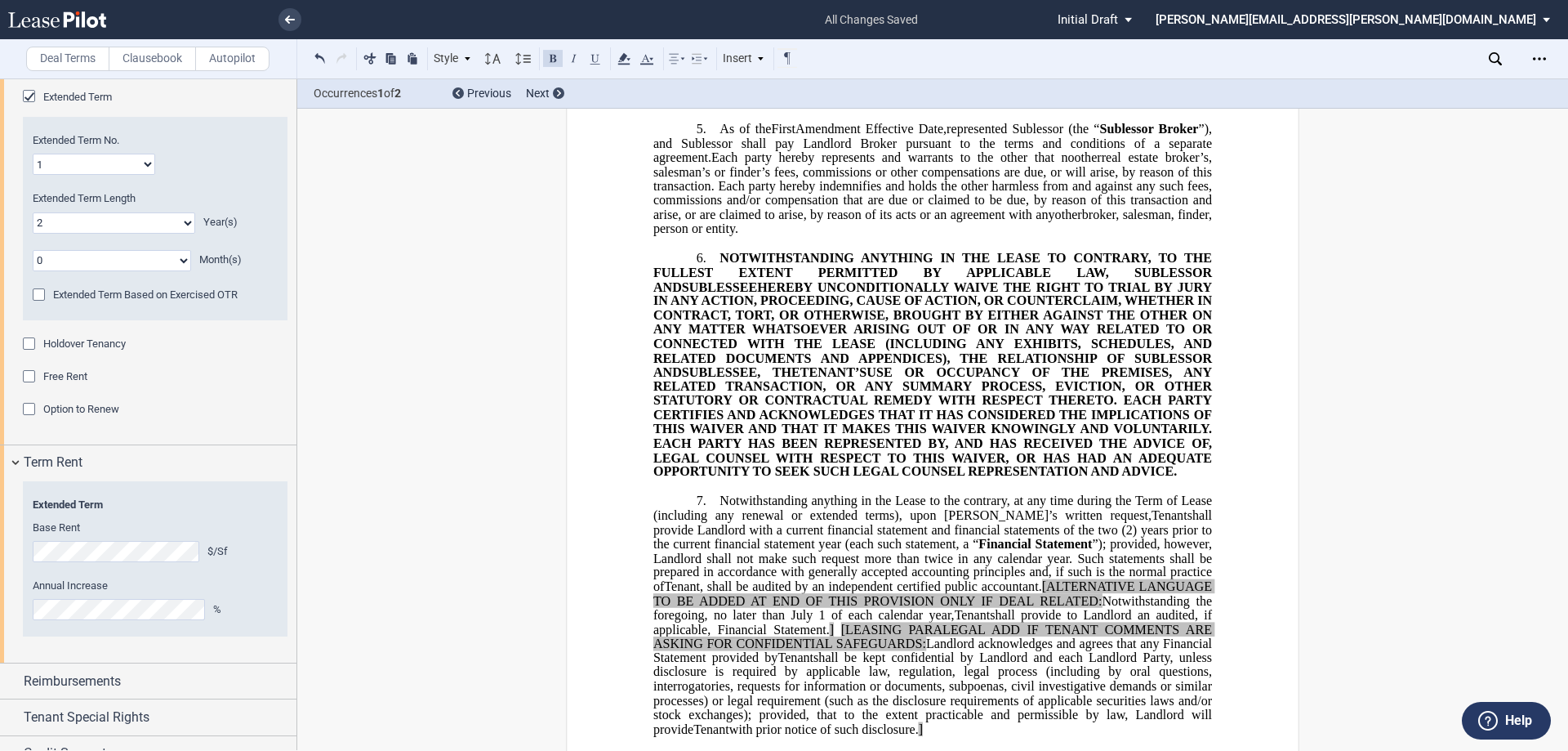
click at [782, 365] on span "TENANT’S" at bounding box center [834, 371] width 67 height 15
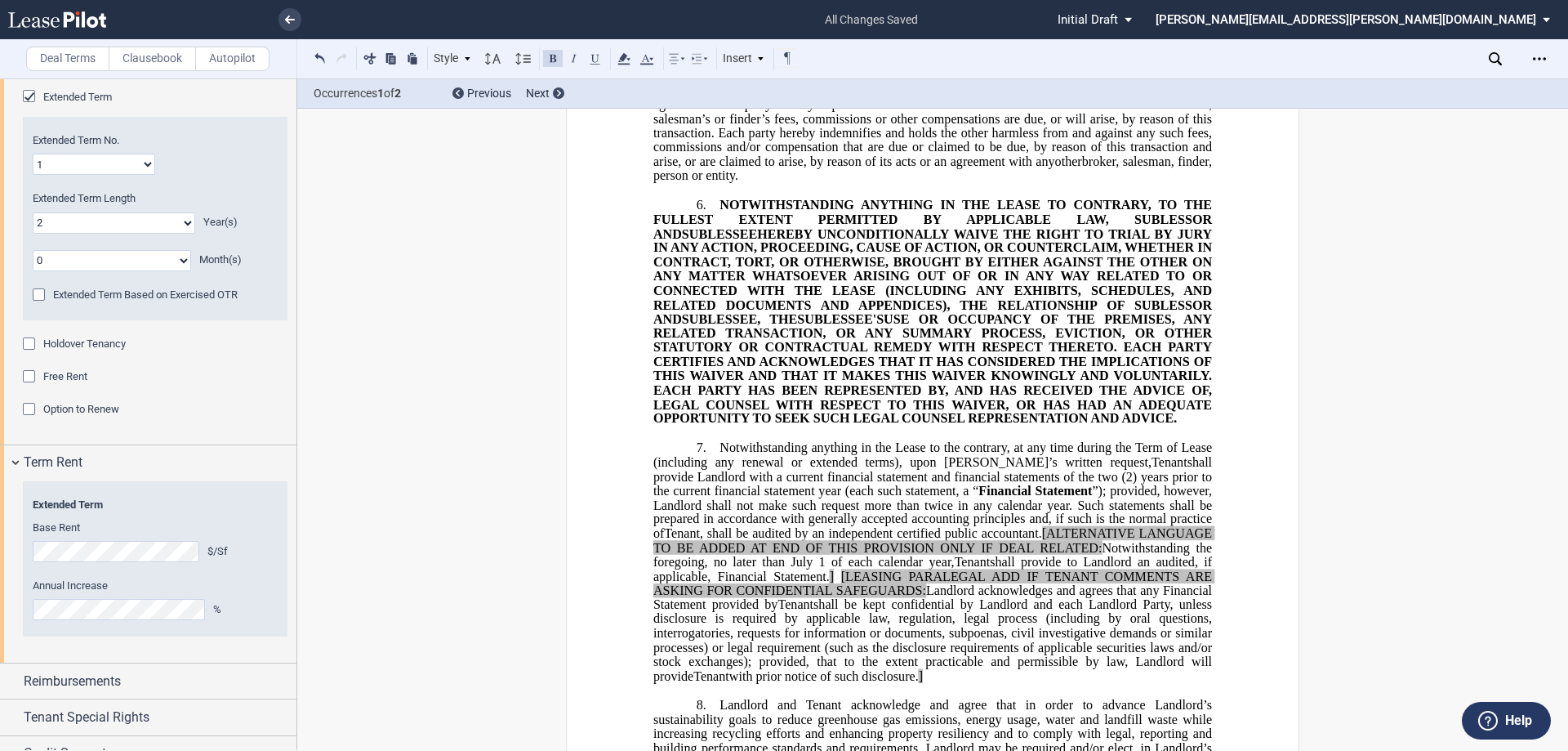
scroll to position [2532, 0]
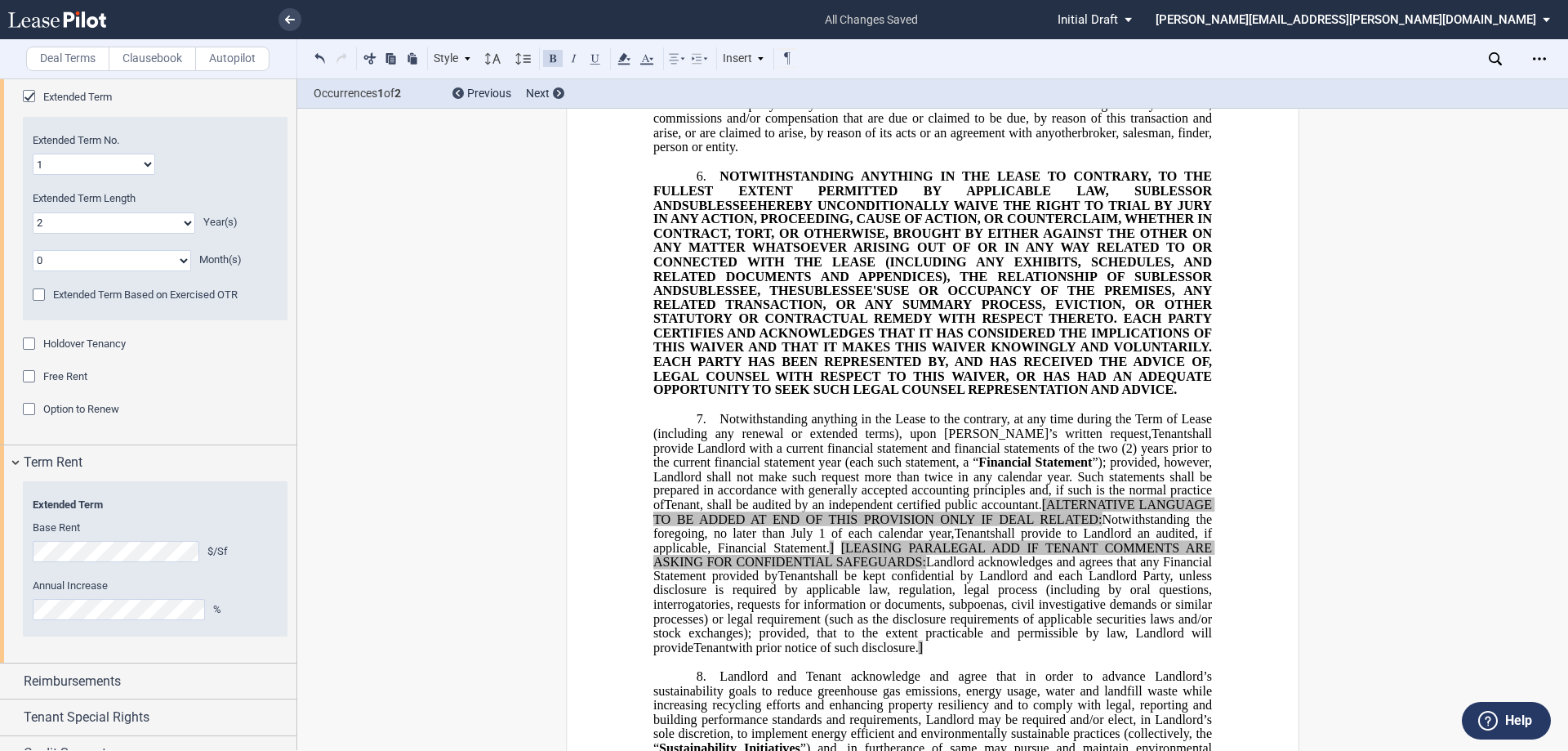
click at [782, 430] on span "Notwithstanding anything in the Lease to the contrary, at any time during the T…" at bounding box center [935, 425] width 562 height 28
click at [782, 438] on span "Tenant" at bounding box center [1169, 433] width 36 height 15
click at [658, 441] on span "shall provide Landlord with a current financial statement and financial stateme…" at bounding box center [935, 440] width 562 height 28
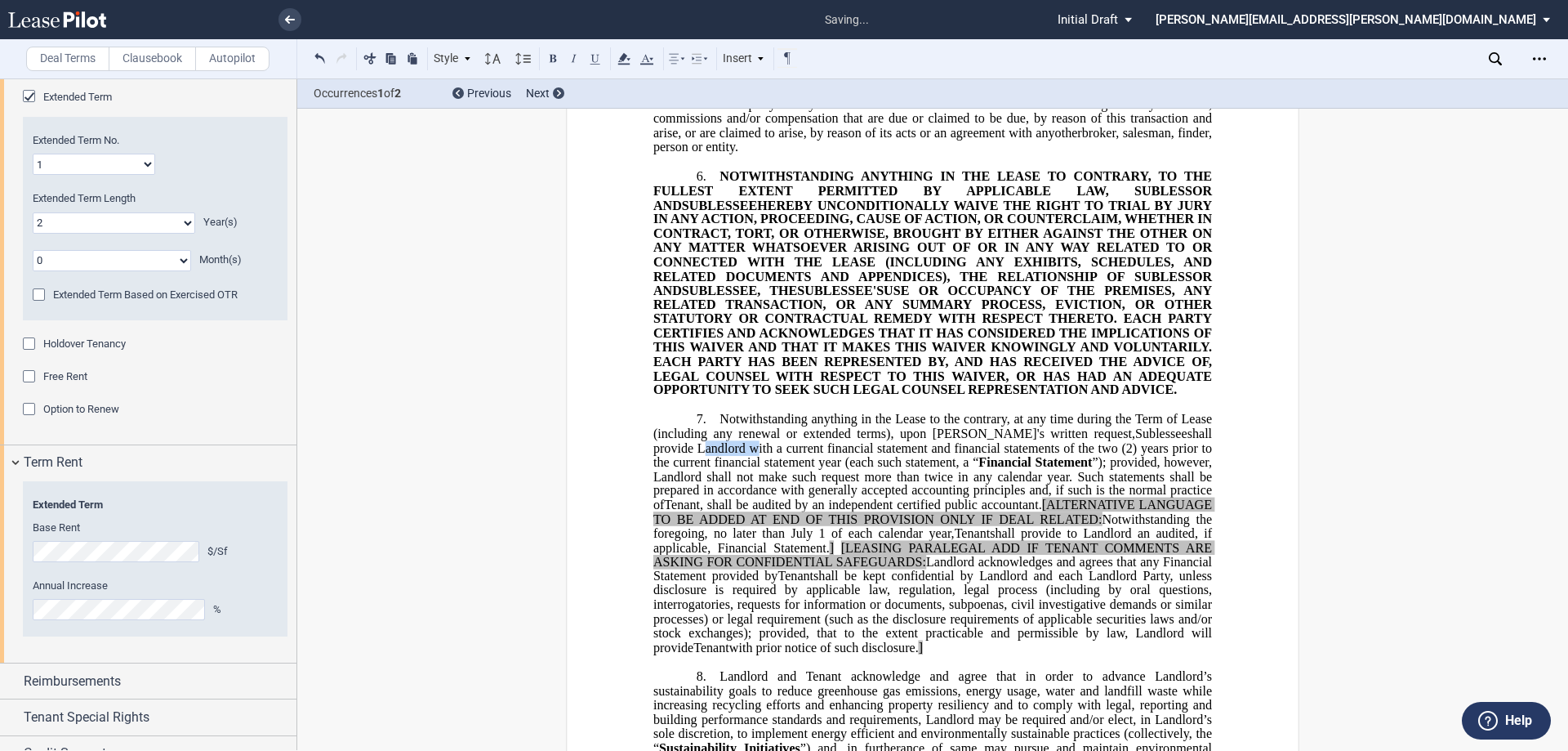
click at [658, 441] on span "shall provide Landlord with a current financial statement and financial stateme…" at bounding box center [935, 440] width 562 height 28
click at [675, 480] on span "”); provided, however, Landlord shall not make such request more than twice in …" at bounding box center [935, 483] width 562 height 57
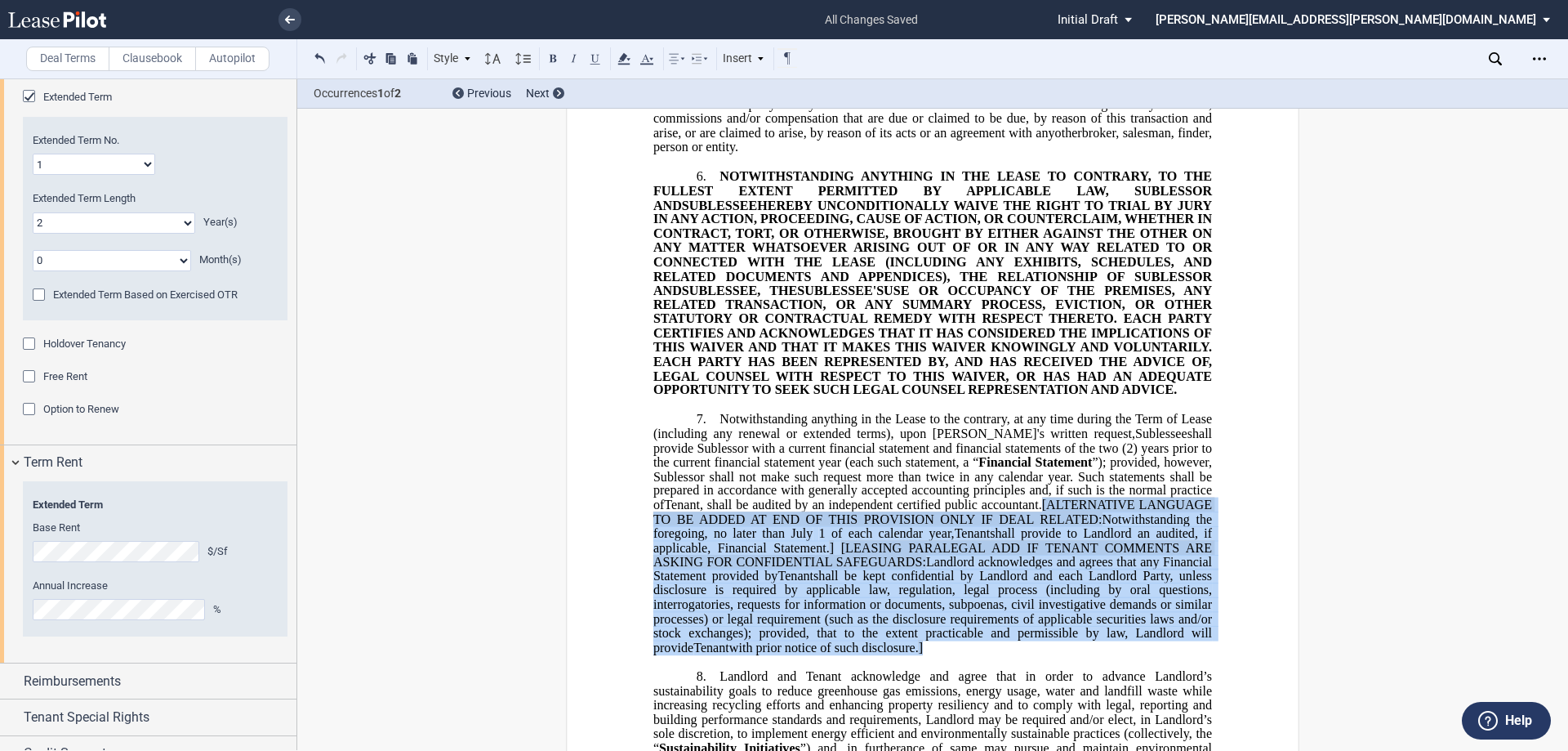
drag, startPoint x: 1038, startPoint y: 502, endPoint x: 884, endPoint y: 644, distance: 209.5
click at [782, 644] on p "7. Notwithstanding anything in the Lease to the contrary, at any time during th…" at bounding box center [933, 532] width 558 height 242
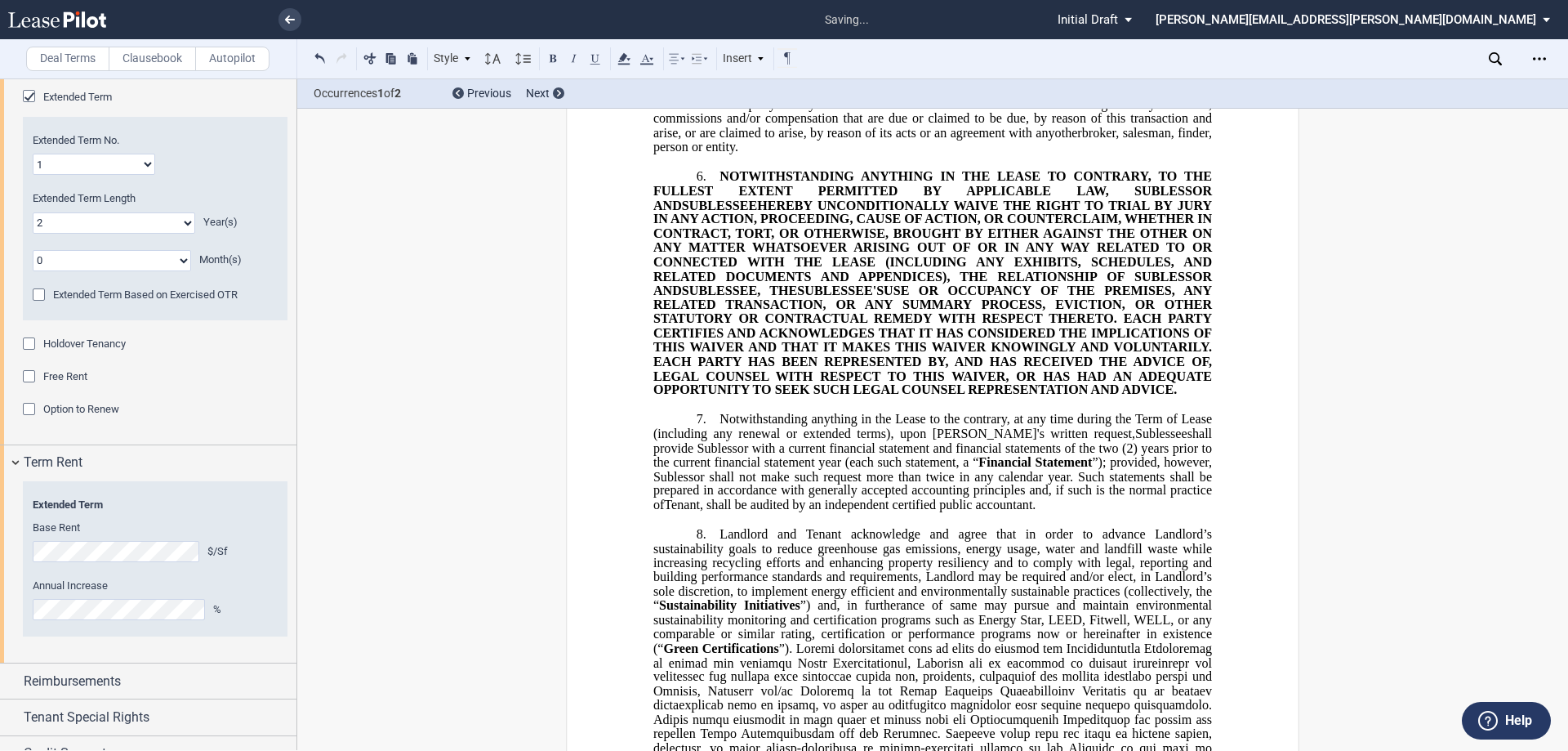
click at [685, 506] on span "Tenant" at bounding box center [682, 504] width 36 height 15
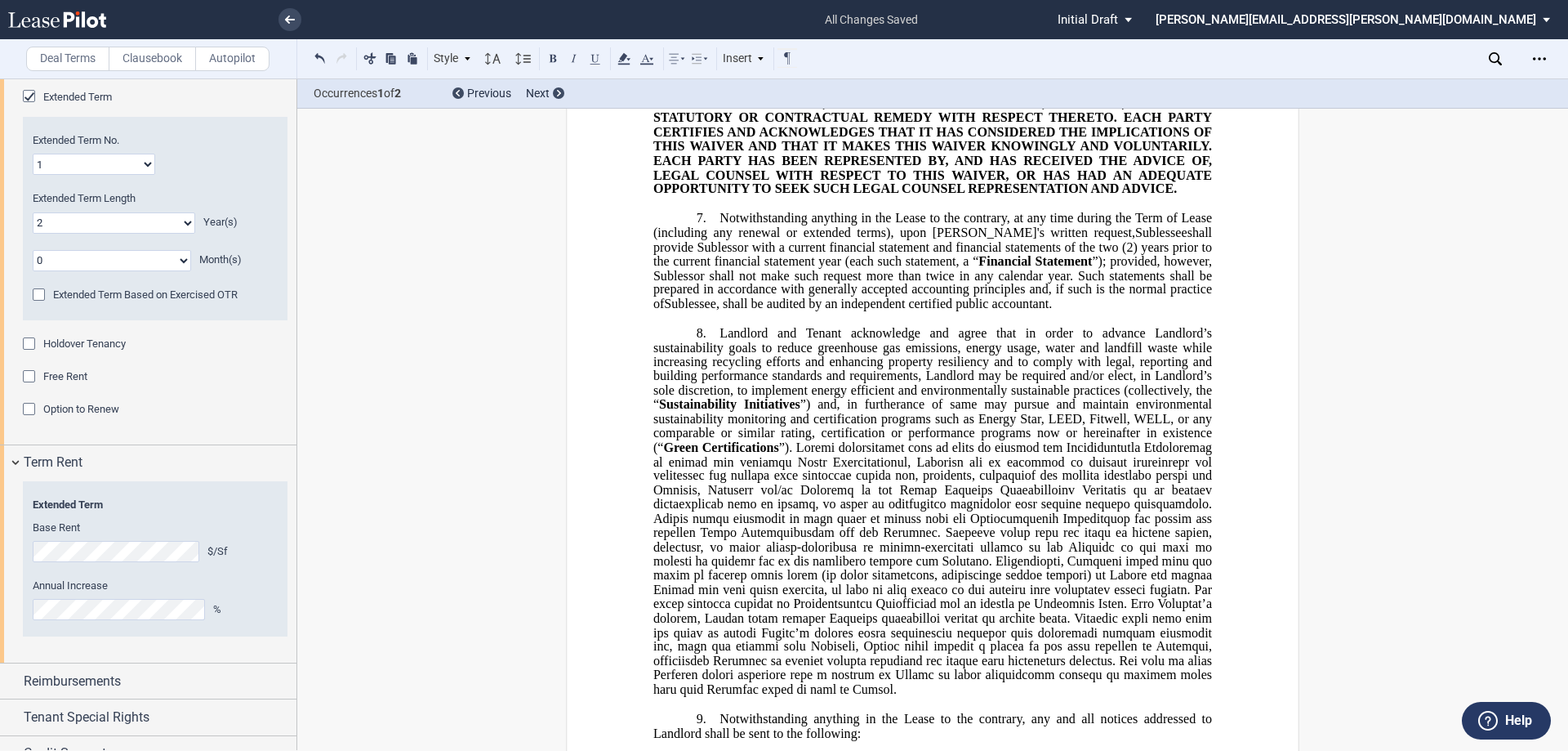
scroll to position [2777, 0]
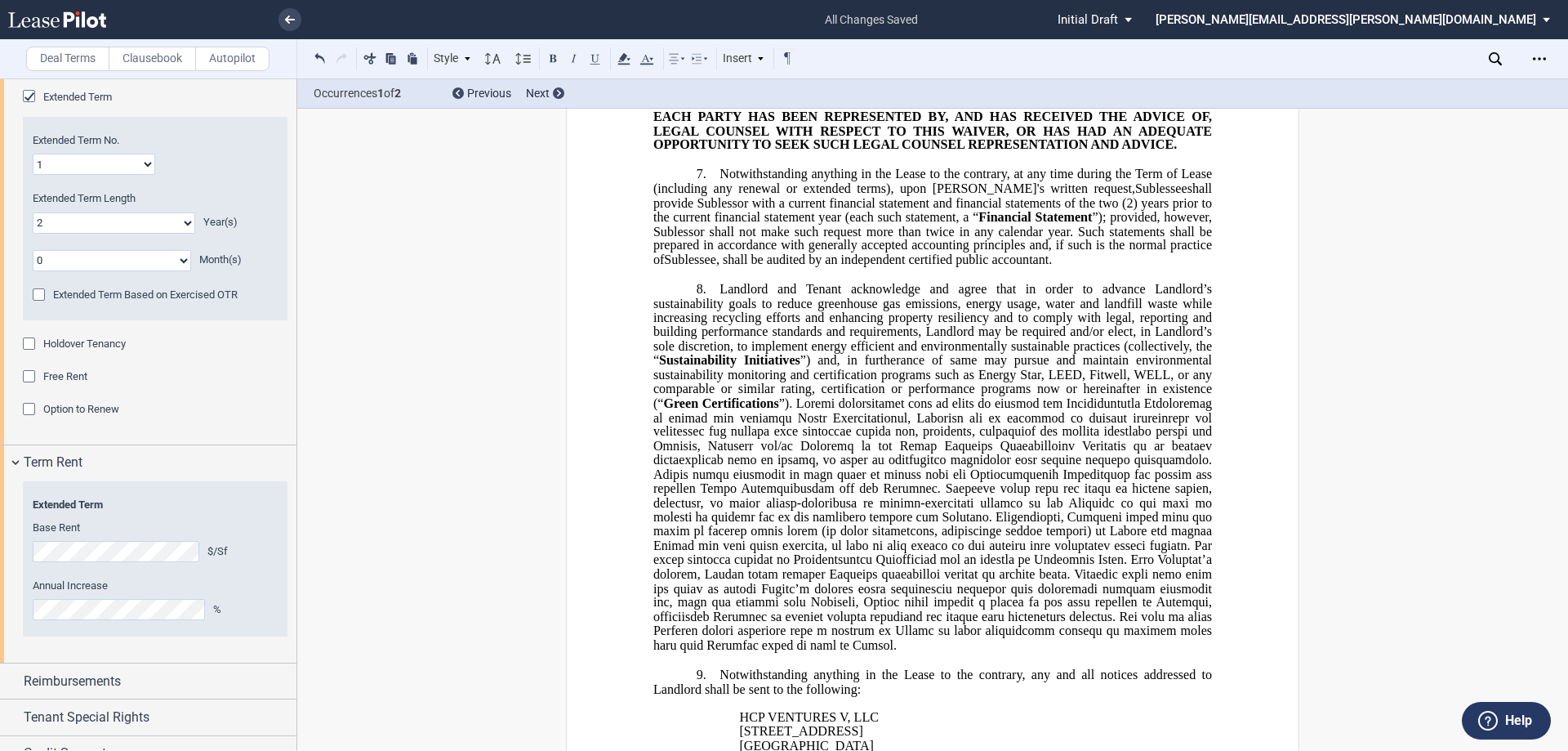
click at [736, 290] on span "Landlord and Tenant acknowledge and agree that in order to advance Landlord’s s…" at bounding box center [935, 325] width 562 height 86
click at [782, 279] on p "﻿" at bounding box center [933, 274] width 558 height 14
click at [782, 291] on span "Sublessor and Tenant acknowledge and agree that in order to advance Landlord’s …" at bounding box center [935, 325] width 562 height 86
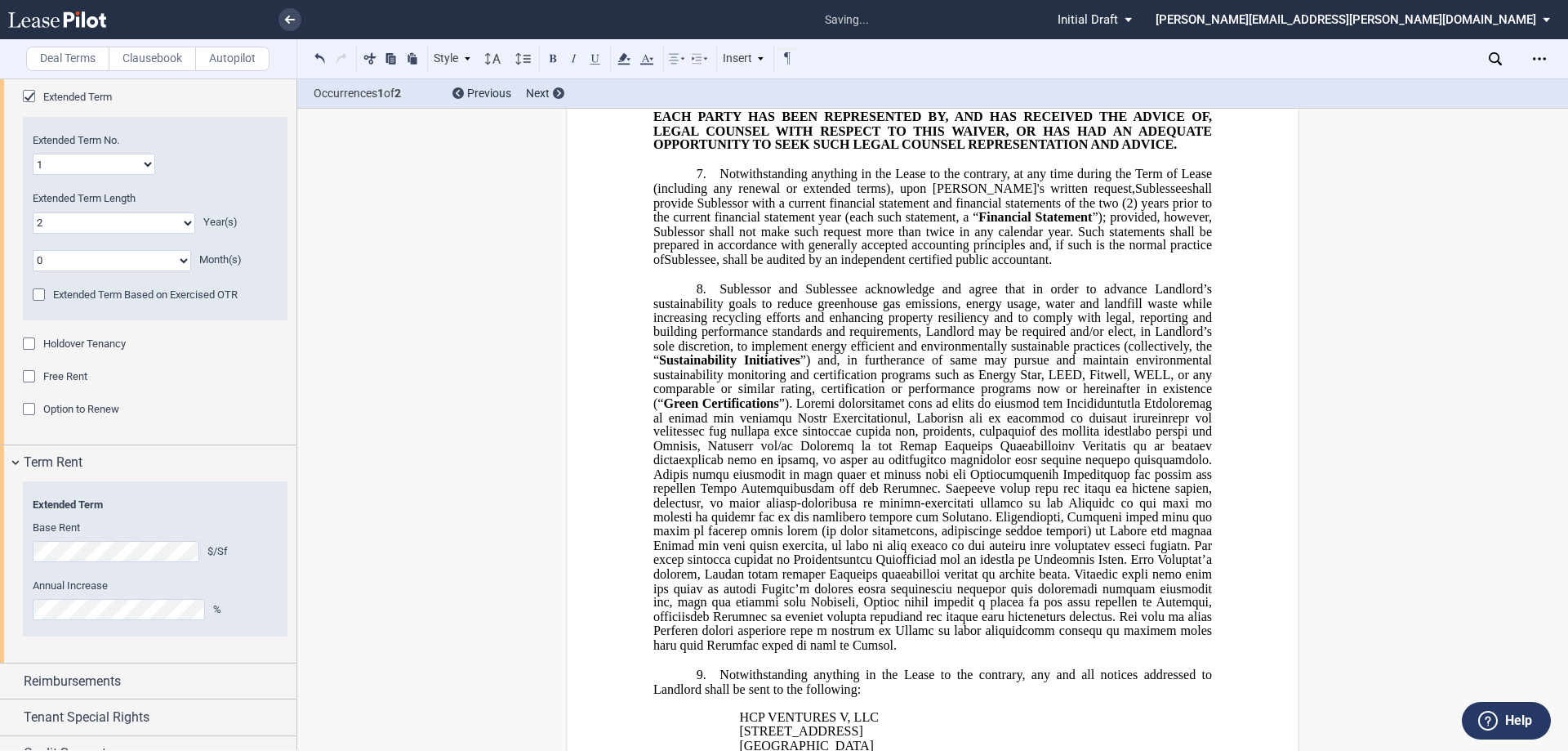
click at [782, 291] on span "Sublessor and Sublessee acknowledge and agree that in order to advance Landlord…" at bounding box center [935, 325] width 562 height 86
click at [782, 333] on span "Sublessor and Sublessee acknowledge and agree that in order to advance Sublesso…" at bounding box center [935, 325] width 562 height 86
click at [782, 331] on span "Sublessor and Sublessee acknowledge and agree that in order to advance Sublesso…" at bounding box center [935, 325] width 562 height 86
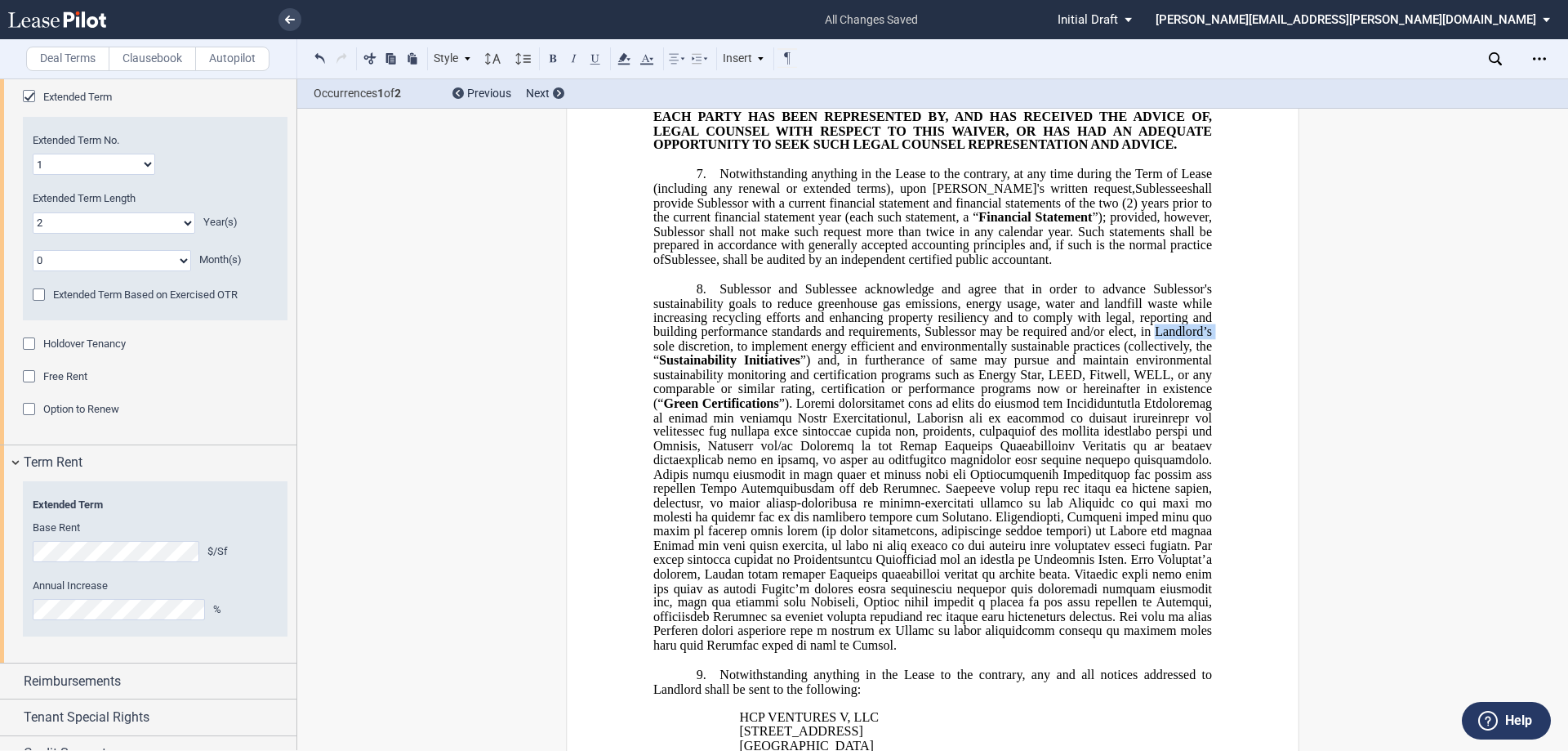
click at [782, 331] on span "Sublessor and Sublessee acknowledge and agree that in order to advance Sublesso…" at bounding box center [935, 325] width 562 height 86
click at [782, 405] on span at bounding box center [935, 523] width 562 height 257
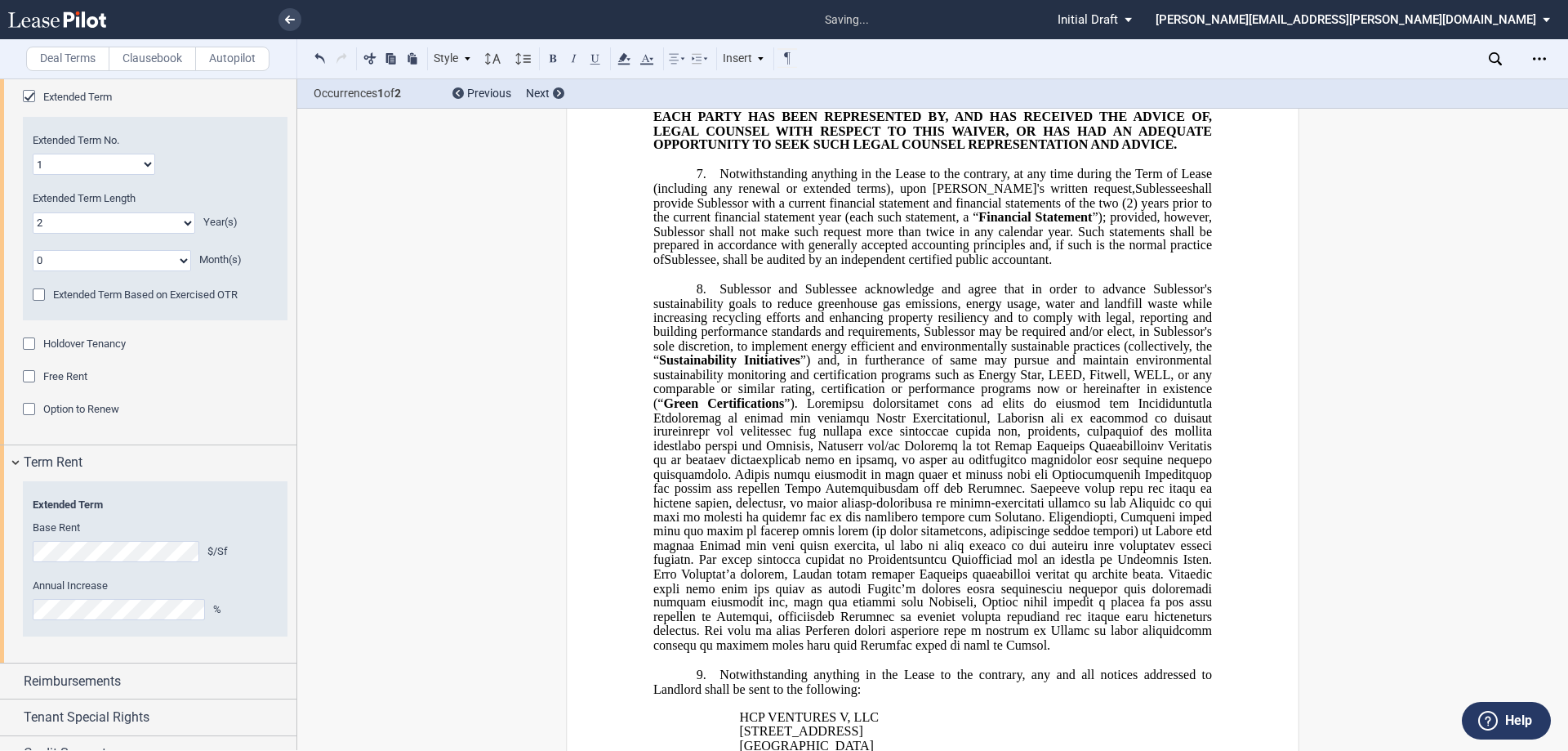
click at [782, 421] on span at bounding box center [935, 523] width 562 height 257
click at [782, 459] on span at bounding box center [935, 523] width 562 height 257
click at [782, 491] on span at bounding box center [935, 523] width 562 height 257
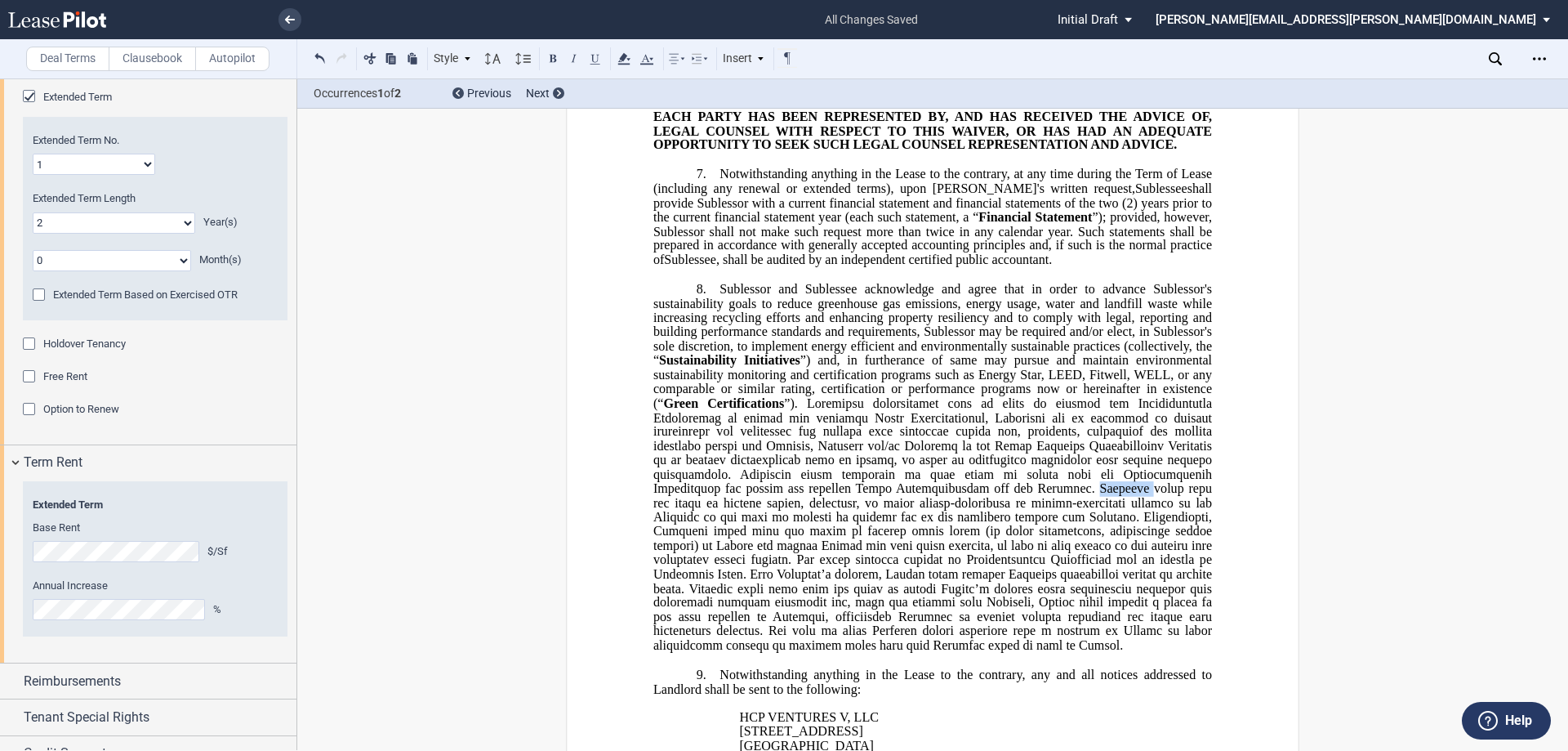
click at [782, 491] on span at bounding box center [935, 523] width 562 height 257
click at [782, 521] on span at bounding box center [935, 523] width 562 height 257
click at [782, 523] on span at bounding box center [935, 523] width 562 height 257
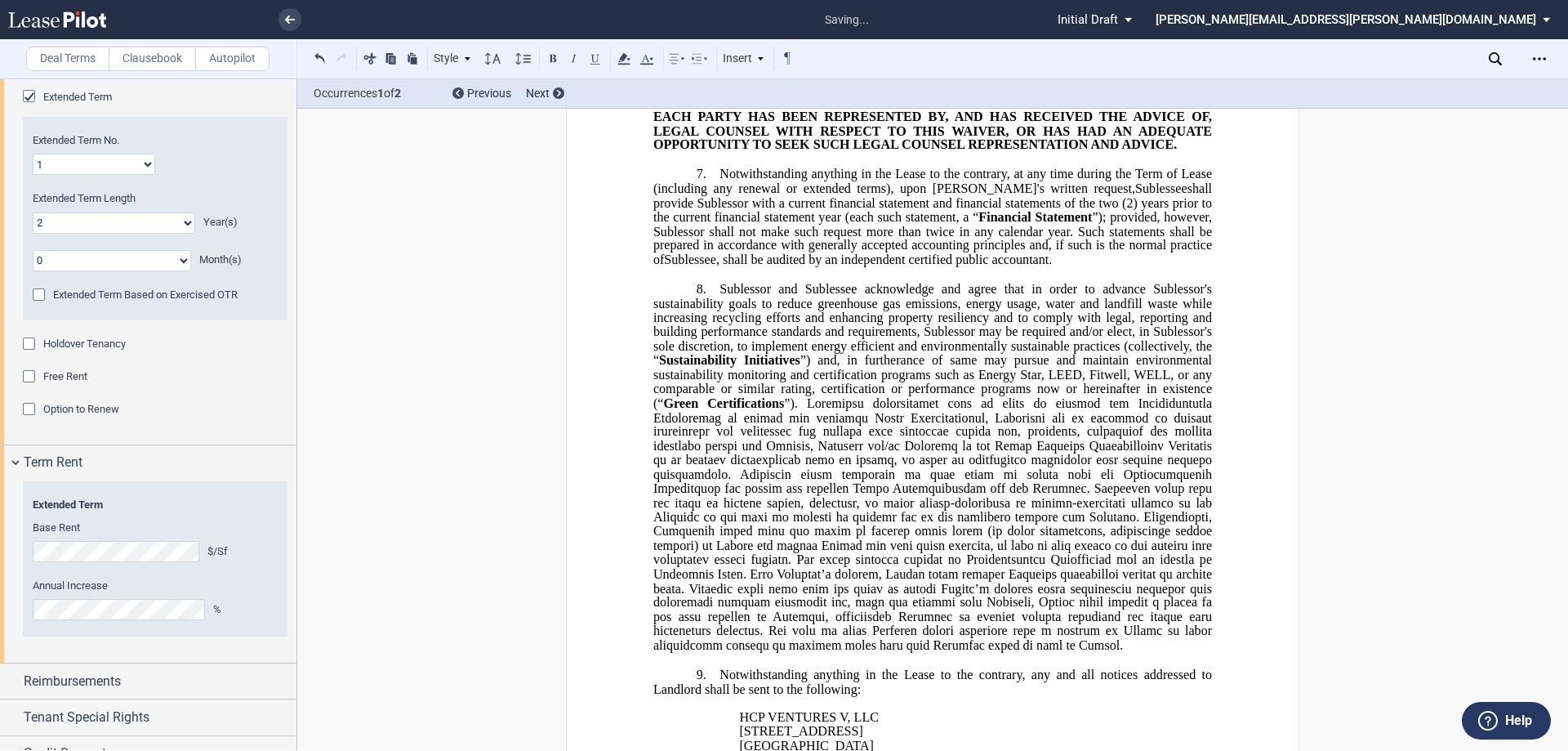
click at [782, 532] on span at bounding box center [935, 523] width 562 height 257
click at [782, 527] on span at bounding box center [935, 523] width 562 height 257
click at [782, 563] on span at bounding box center [935, 523] width 562 height 257
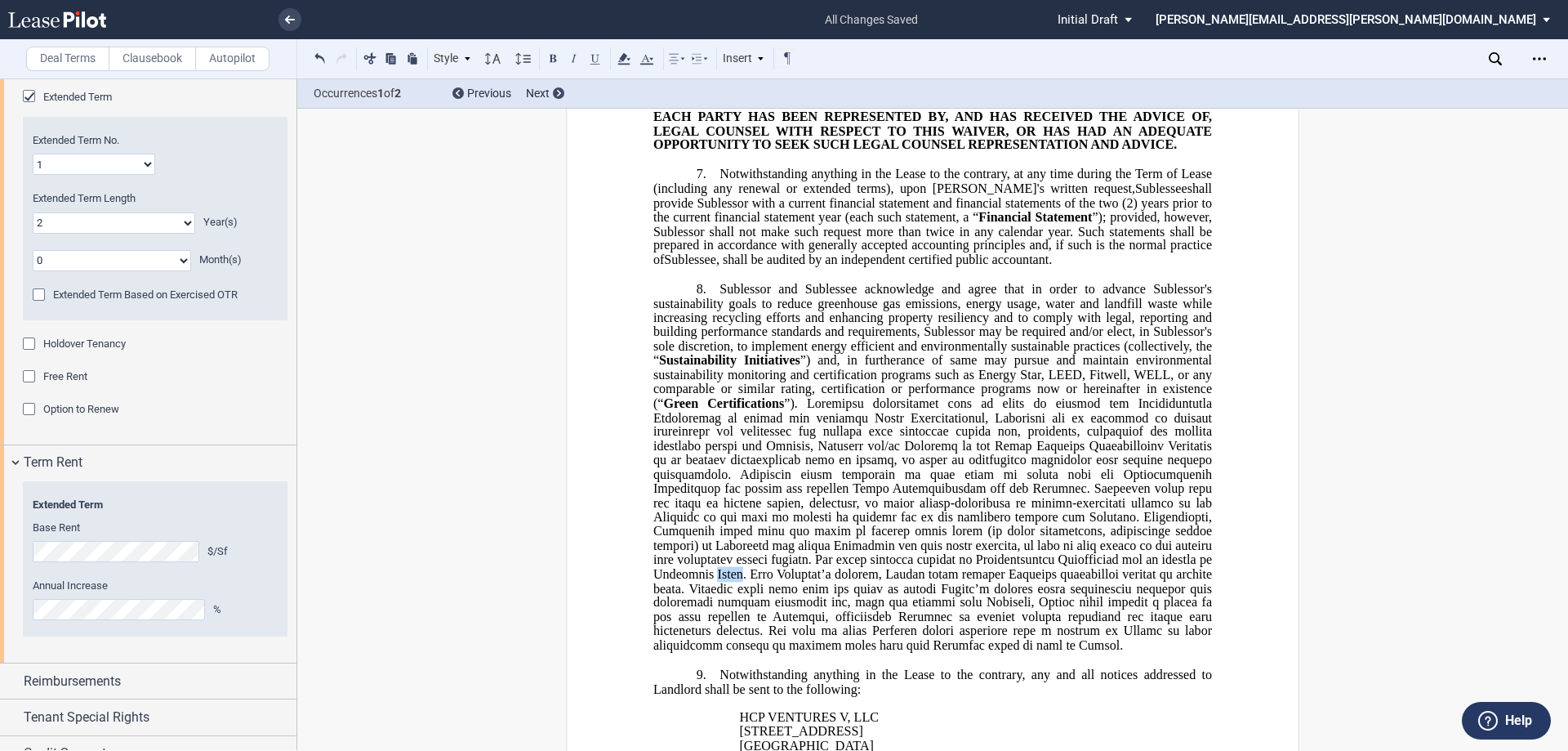
click at [782, 563] on span at bounding box center [935, 523] width 562 height 257
click at [782, 556] on span at bounding box center [935, 523] width 562 height 257
click at [782, 557] on span at bounding box center [935, 523] width 562 height 257
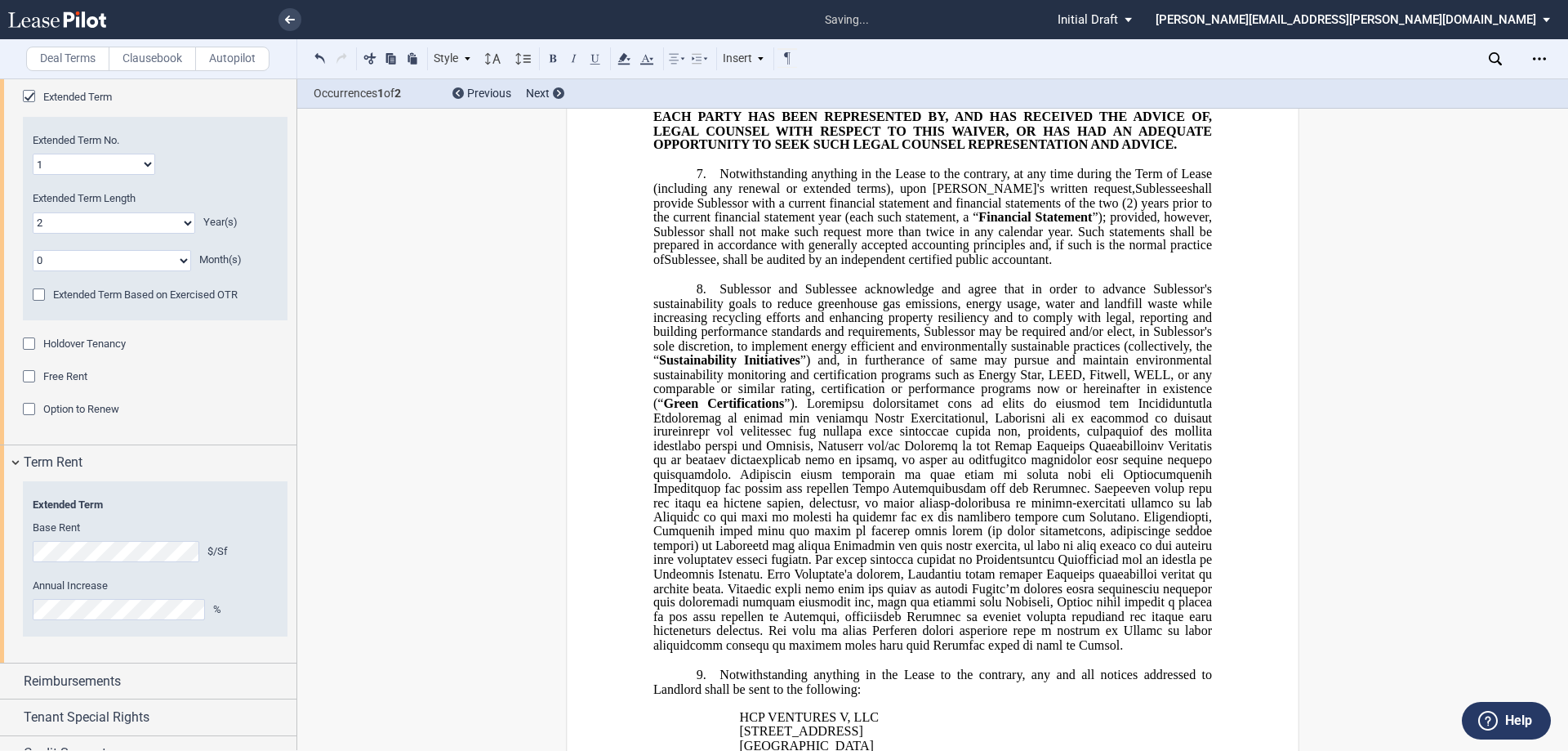
click at [741, 573] on span at bounding box center [935, 523] width 562 height 257
click at [782, 574] on span at bounding box center [935, 523] width 562 height 257
click at [660, 587] on span at bounding box center [935, 523] width 562 height 257
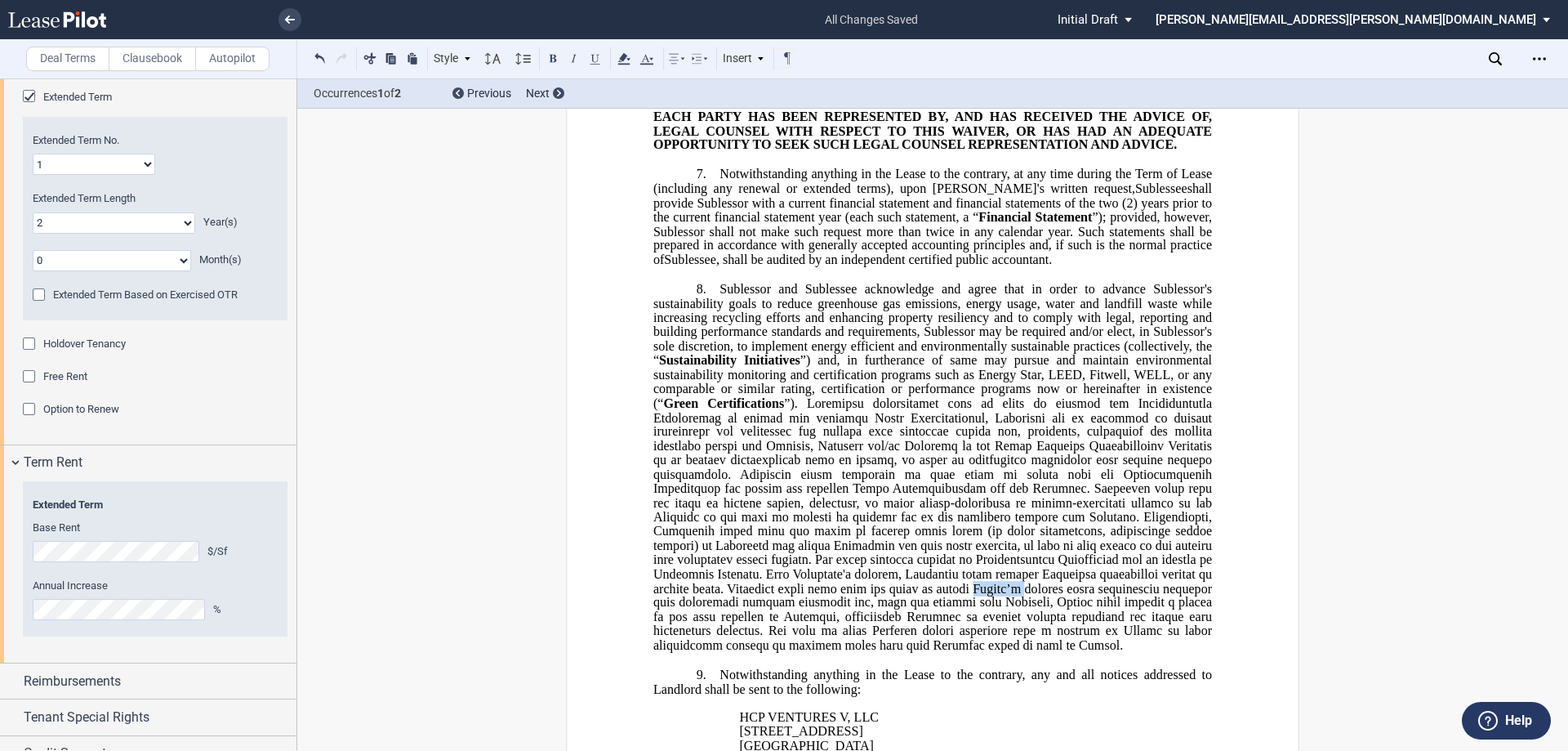
click at [660, 587] on span at bounding box center [935, 523] width 562 height 257
click at [674, 604] on span at bounding box center [935, 523] width 562 height 257
click at [725, 603] on span at bounding box center [935, 523] width 562 height 257
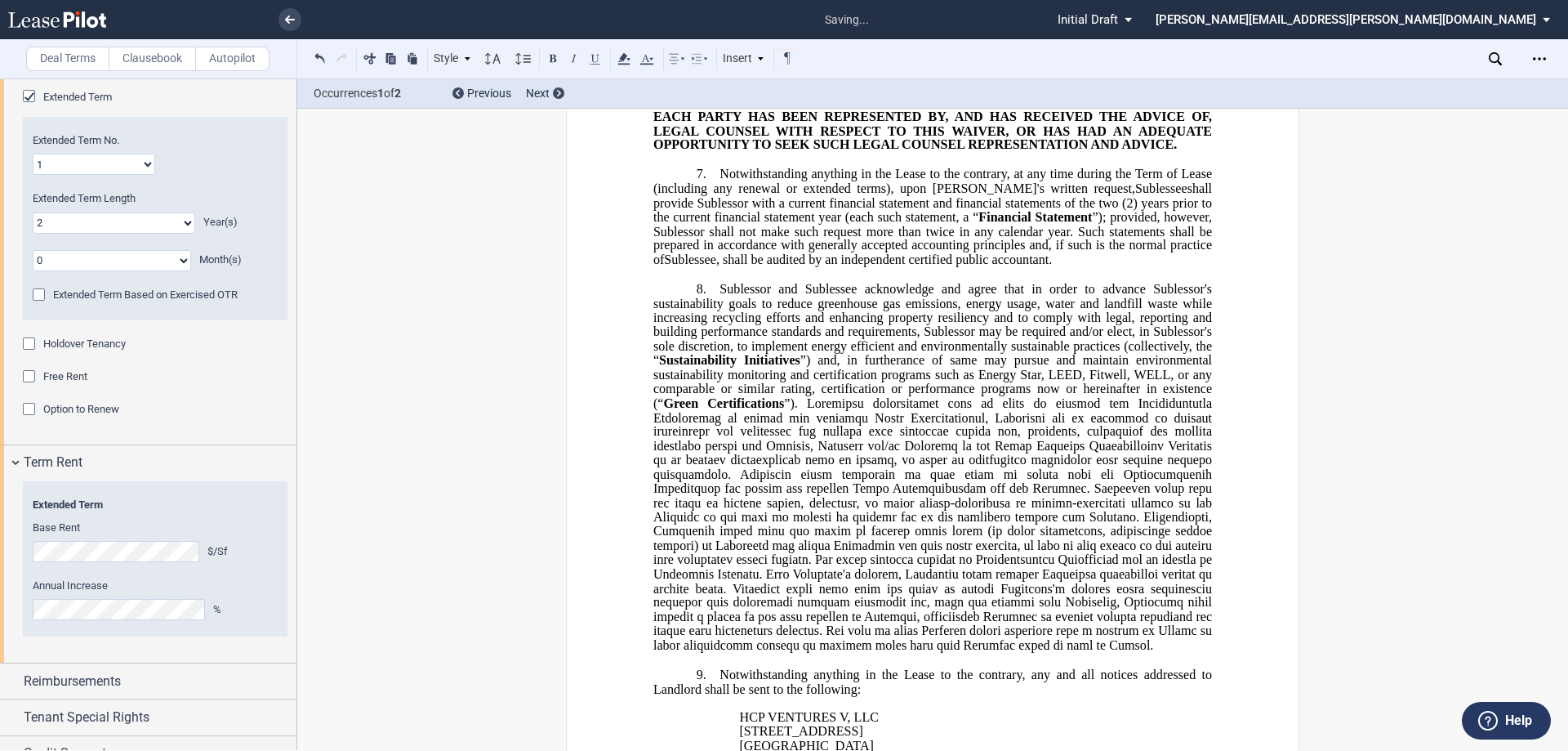
click at [782, 599] on span at bounding box center [935, 523] width 562 height 257
click at [782, 597] on span at bounding box center [935, 523] width 562 height 257
click at [782, 593] on span at bounding box center [935, 523] width 562 height 257
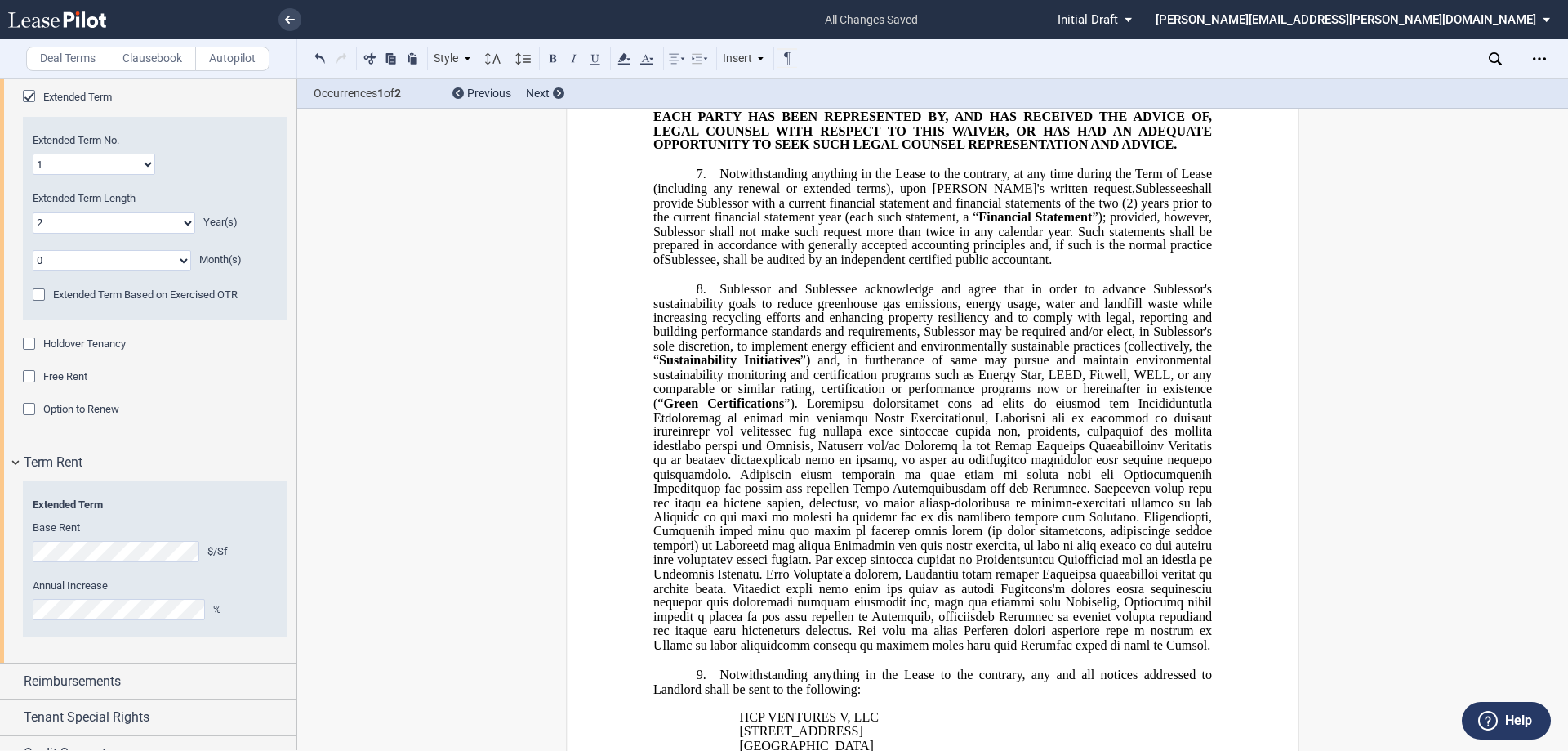
click at [782, 602] on span at bounding box center [935, 523] width 562 height 257
click at [782, 614] on span at bounding box center [935, 523] width 562 height 257
click at [770, 632] on span at bounding box center [935, 523] width 562 height 257
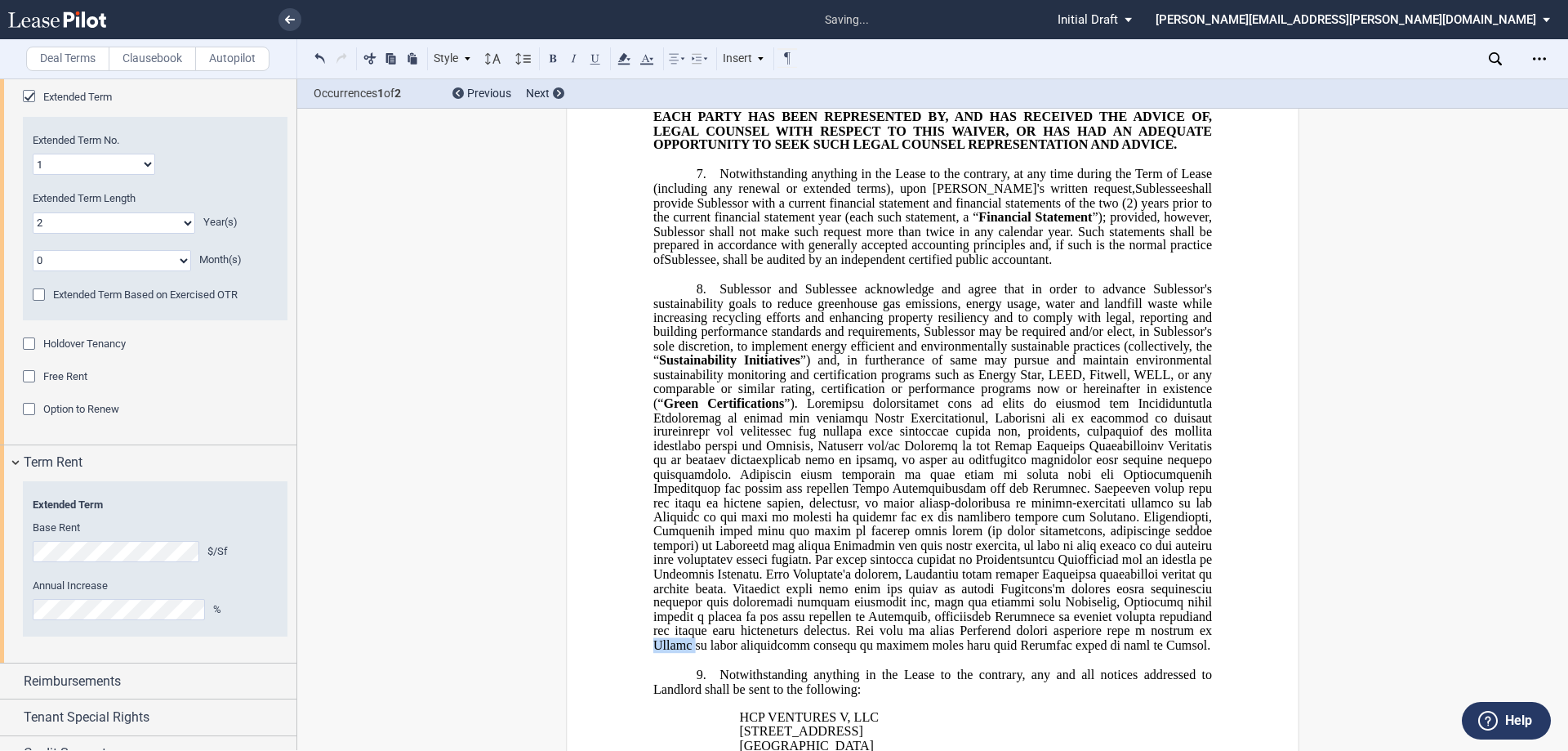
click at [770, 632] on span at bounding box center [935, 523] width 562 height 257
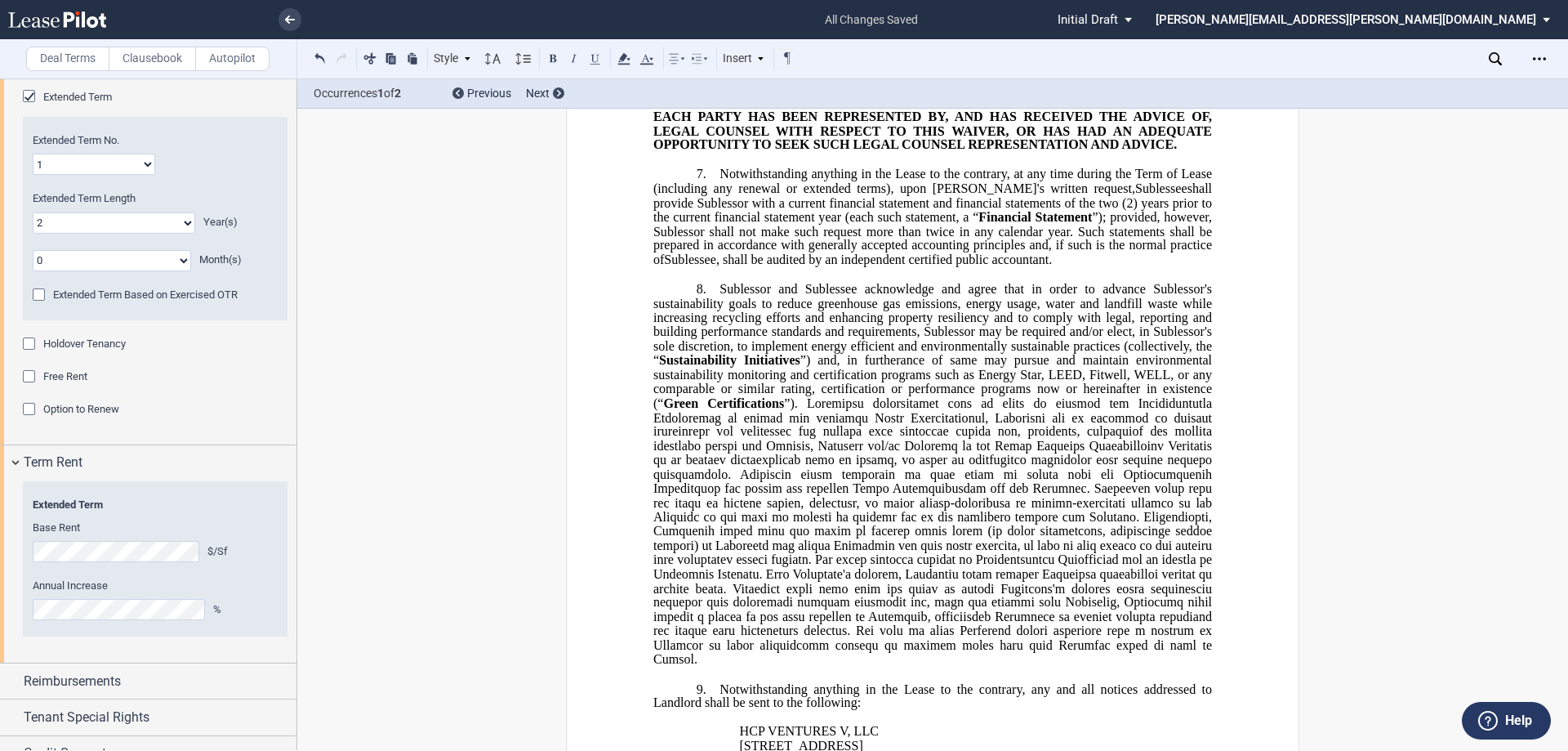
click at [780, 630] on span at bounding box center [935, 530] width 562 height 270
click at [674, 643] on span at bounding box center [935, 530] width 562 height 270
click at [782, 630] on span at bounding box center [935, 530] width 562 height 270
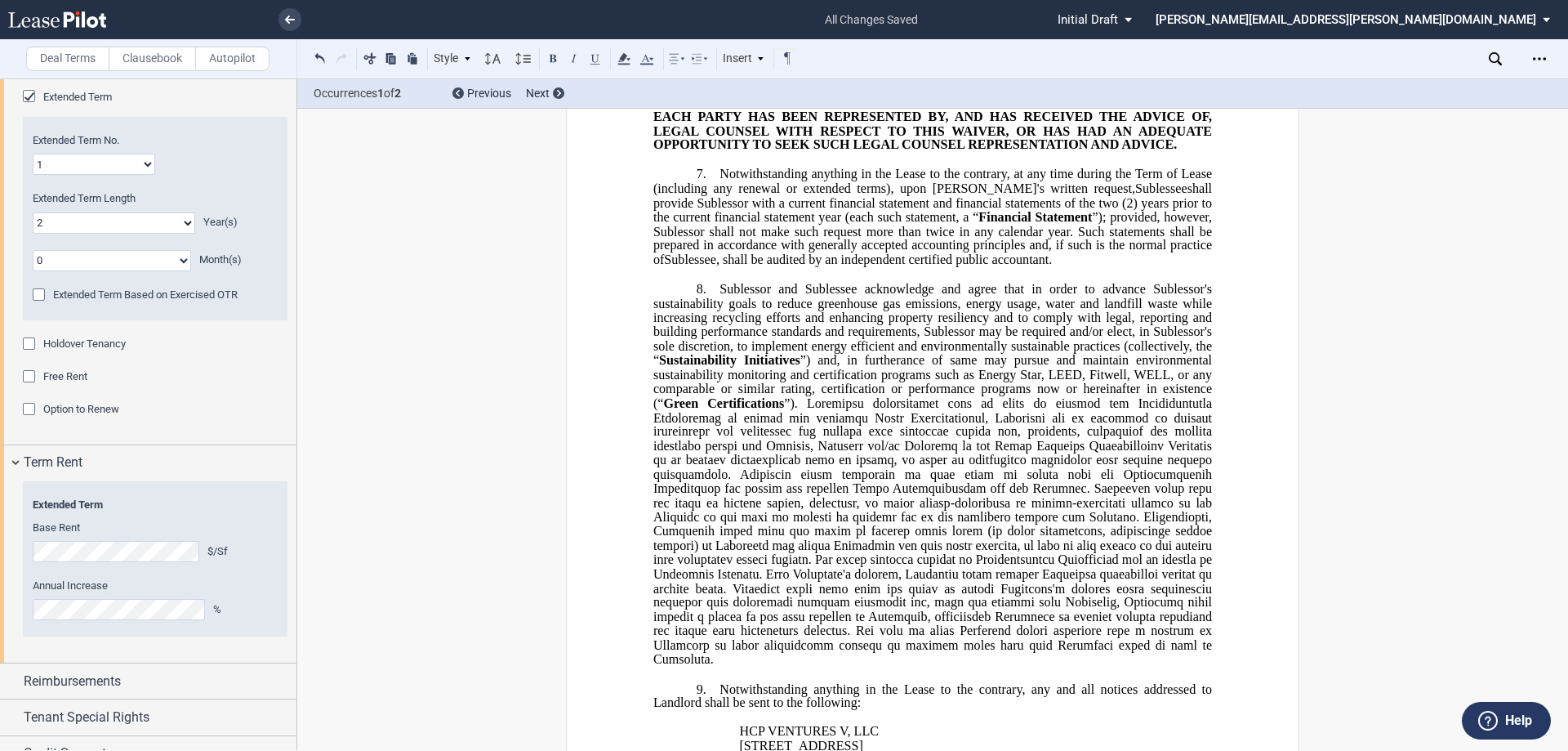
scroll to position [3186, 0]
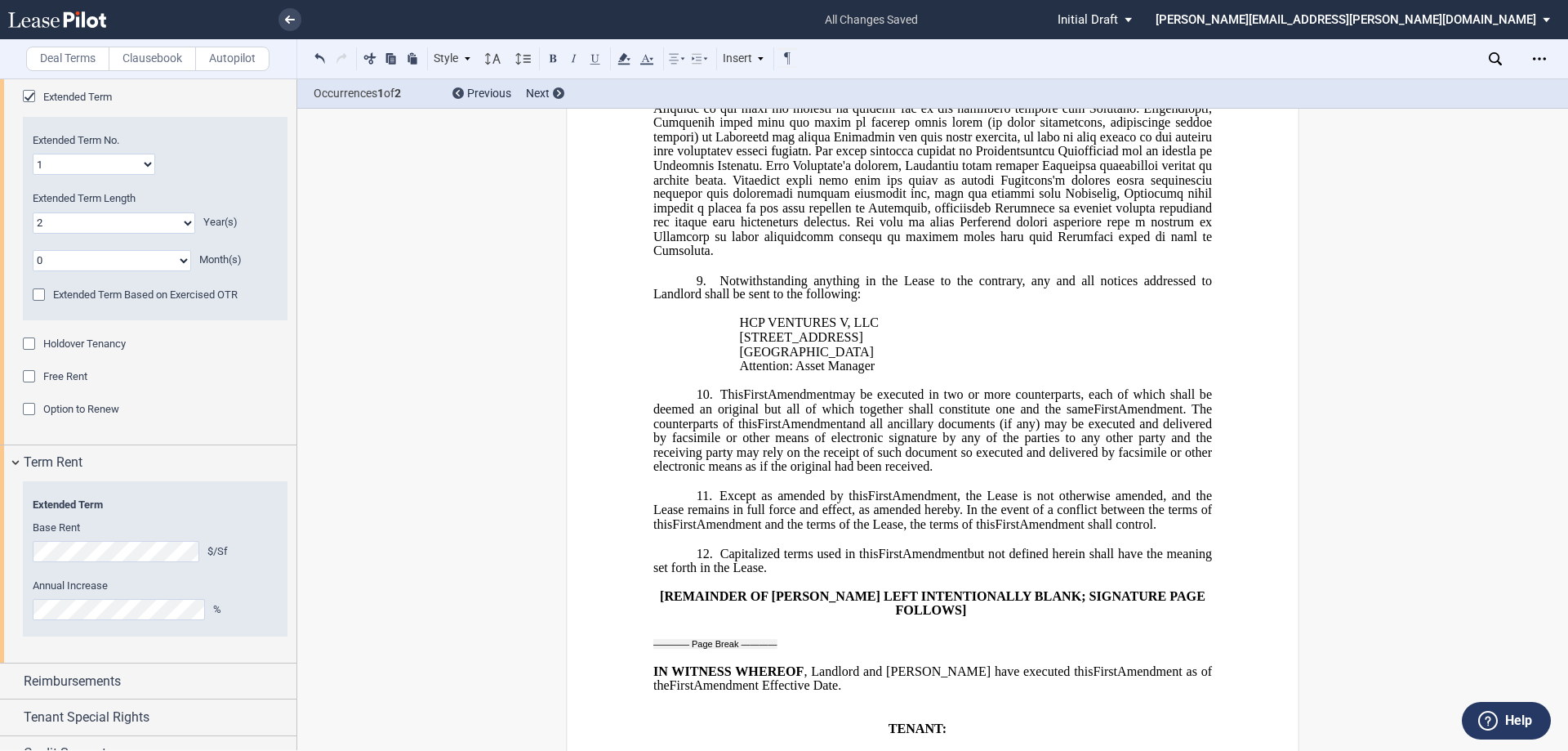
click at [685, 287] on span "Notwithstanding anything in the Lease to the contrary, any and all notices addr…" at bounding box center [935, 286] width 562 height 28
click at [782, 663] on span ", Landlord and [PERSON_NAME] have executed this" at bounding box center [947, 670] width 289 height 15
click at [782, 663] on span ", Sublessor and [PERSON_NAME] have executed this" at bounding box center [948, 670] width 290 height 15
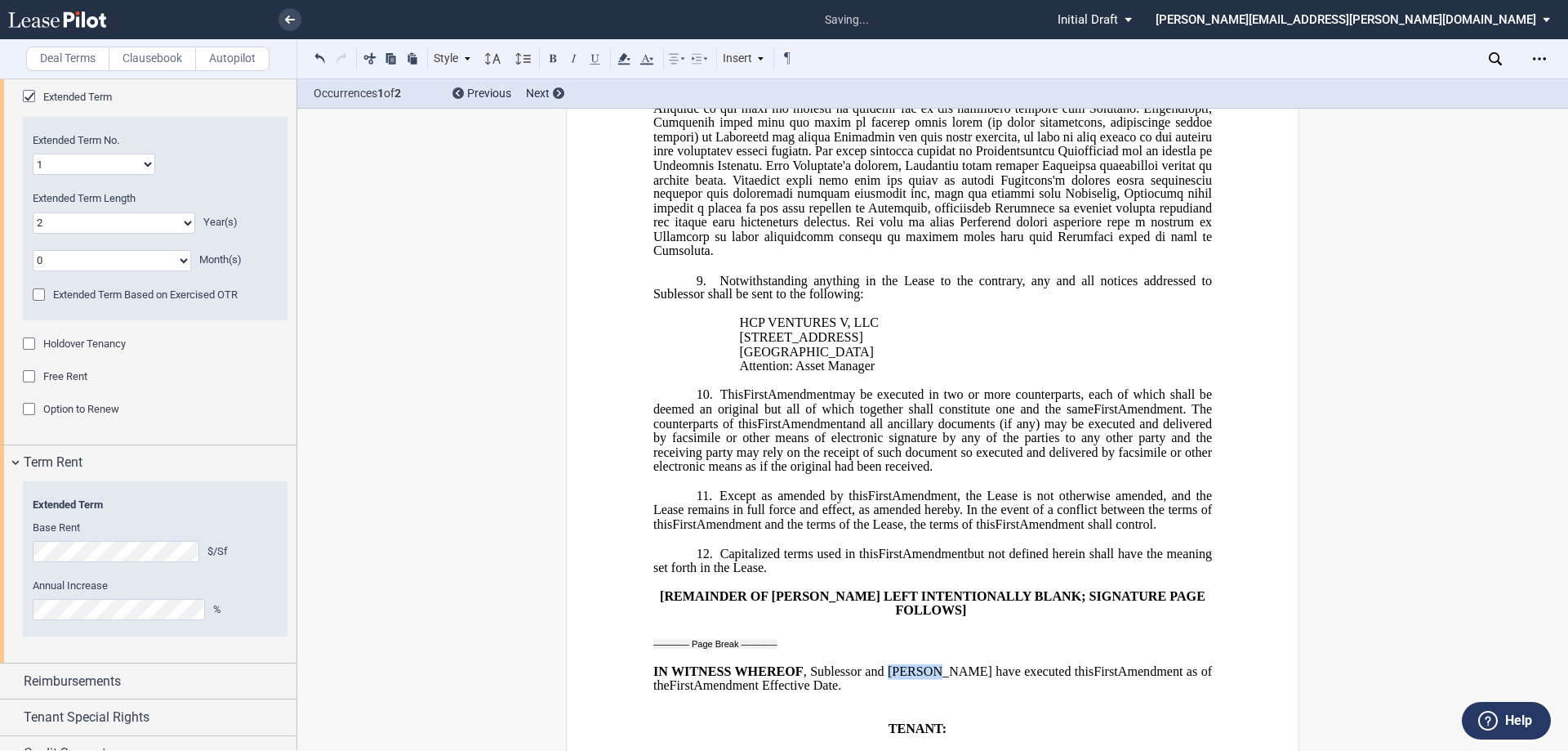
click at [782, 663] on span ", Sublessor and [PERSON_NAME] have executed this" at bounding box center [948, 670] width 290 height 15
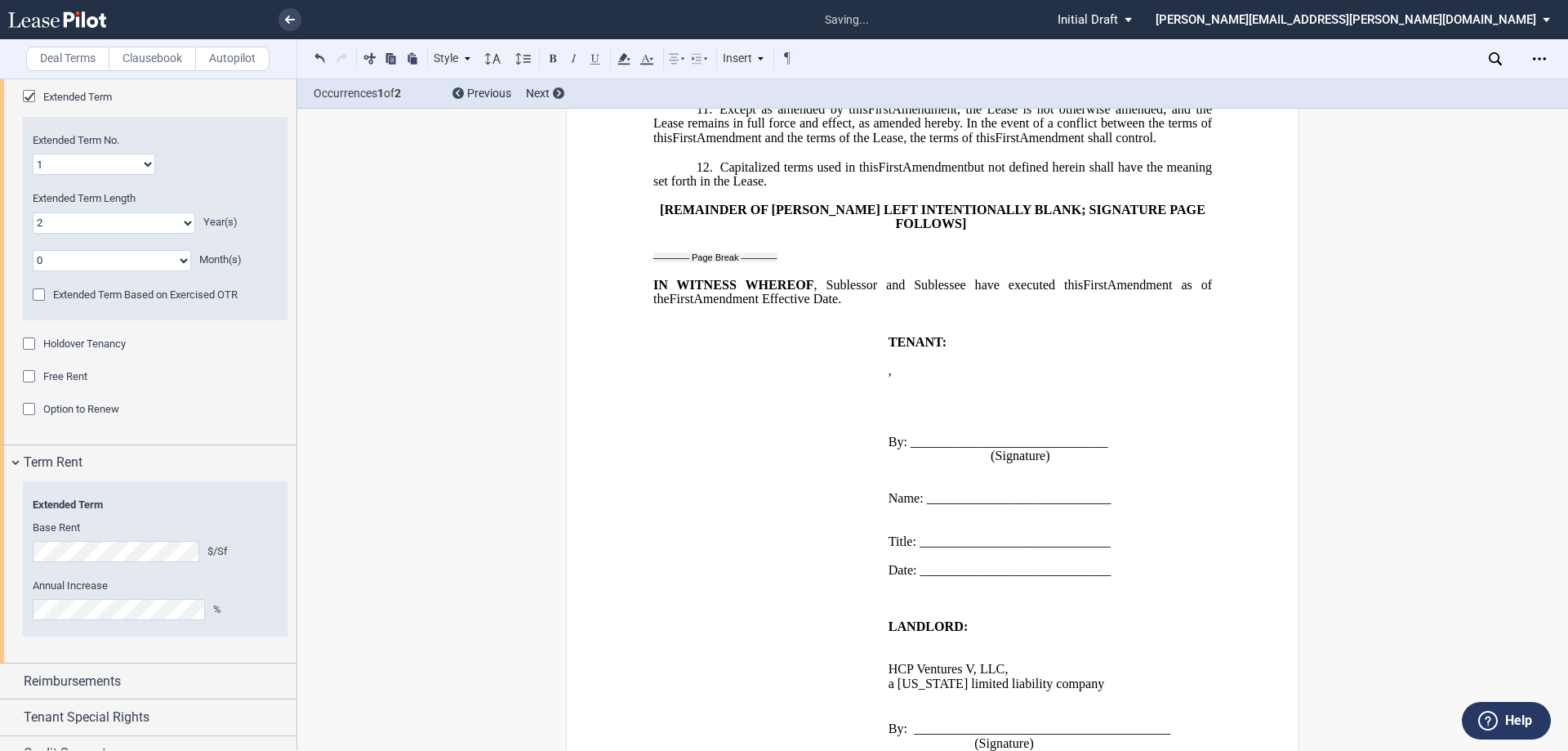
scroll to position [3594, 0]
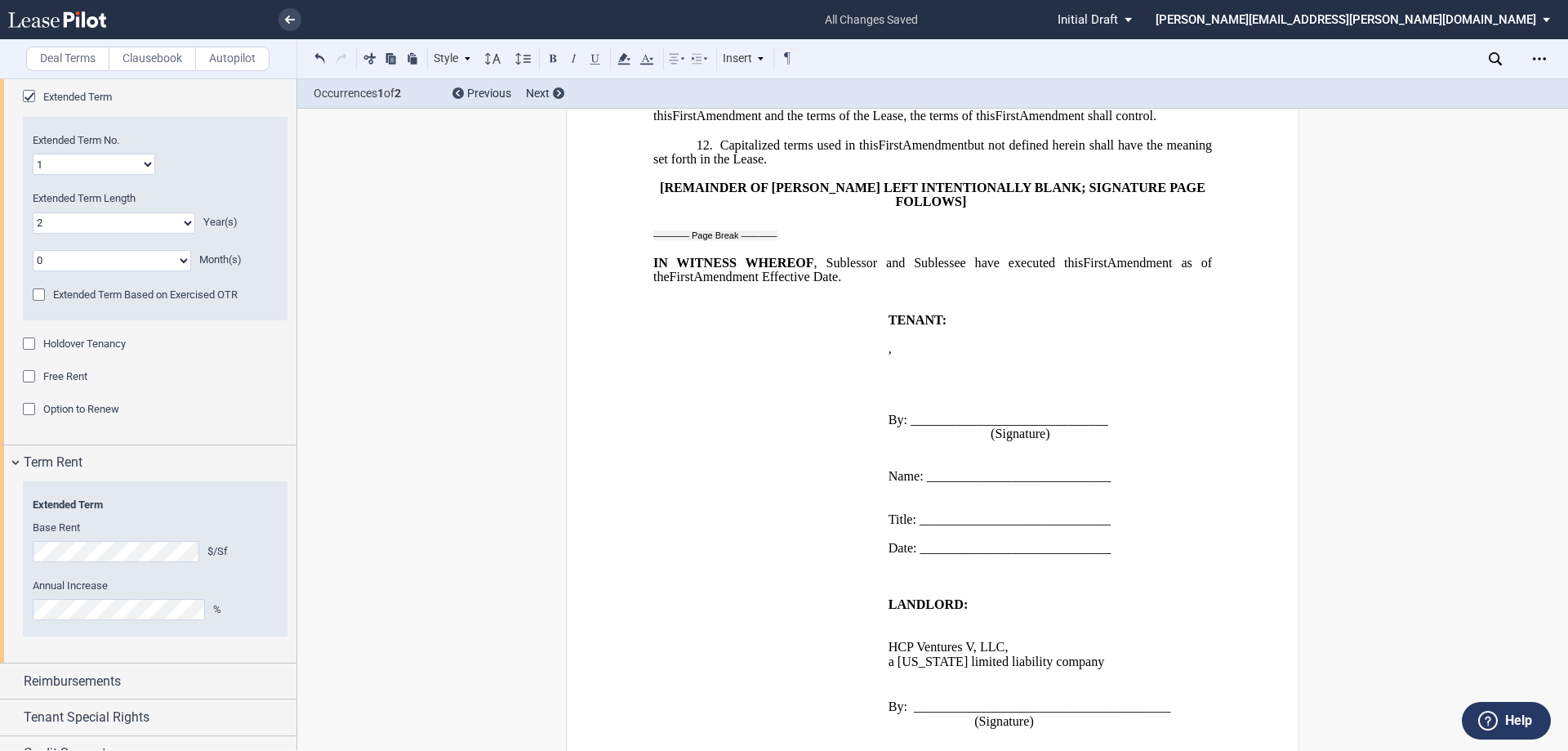
click at [782, 299] on p "﻿" at bounding box center [933, 305] width 558 height 14
click at [782, 312] on span "TENANT:" at bounding box center [918, 319] width 58 height 15
click at [782, 597] on span "LANDLORD:" at bounding box center [929, 604] width 80 height 15
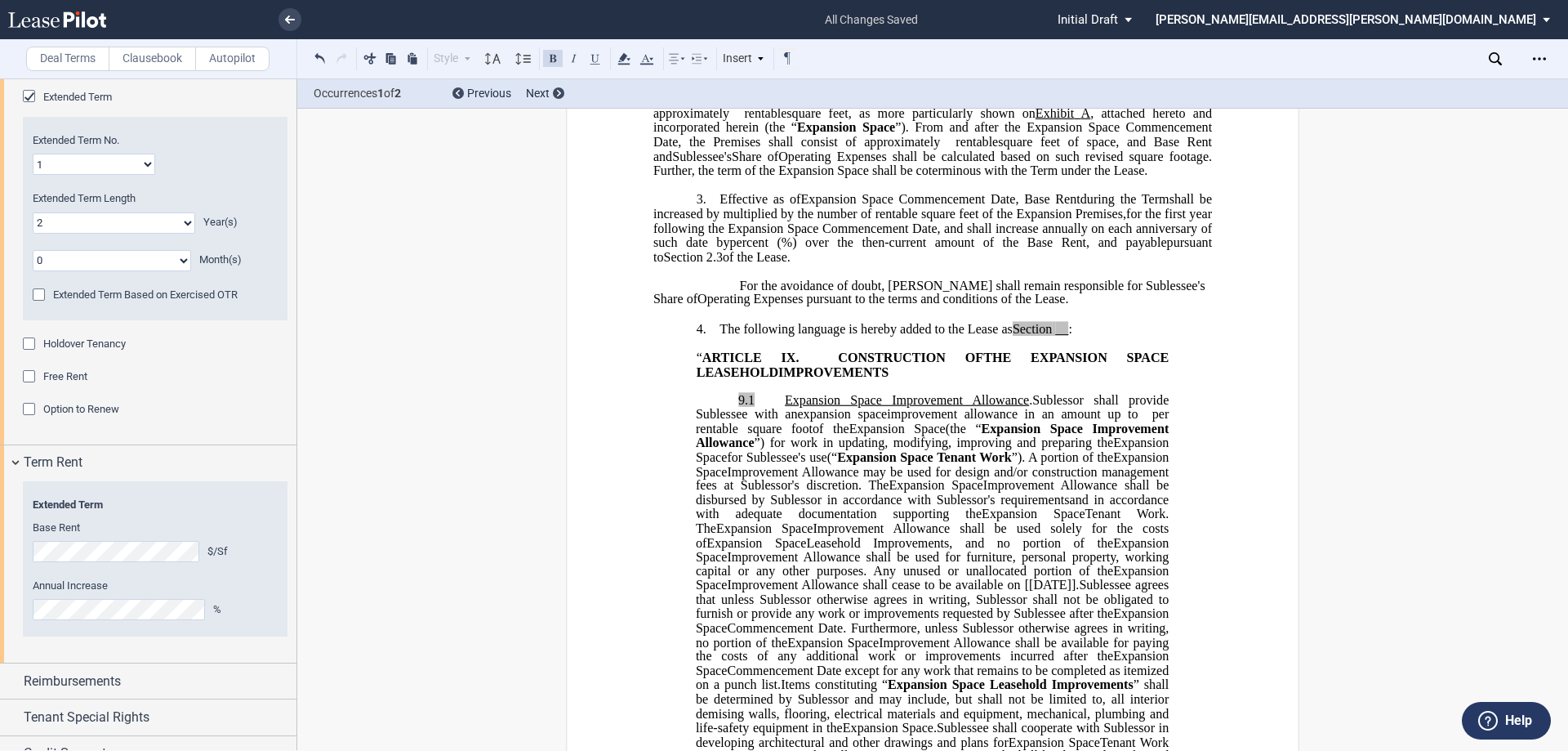
scroll to position [115, 0]
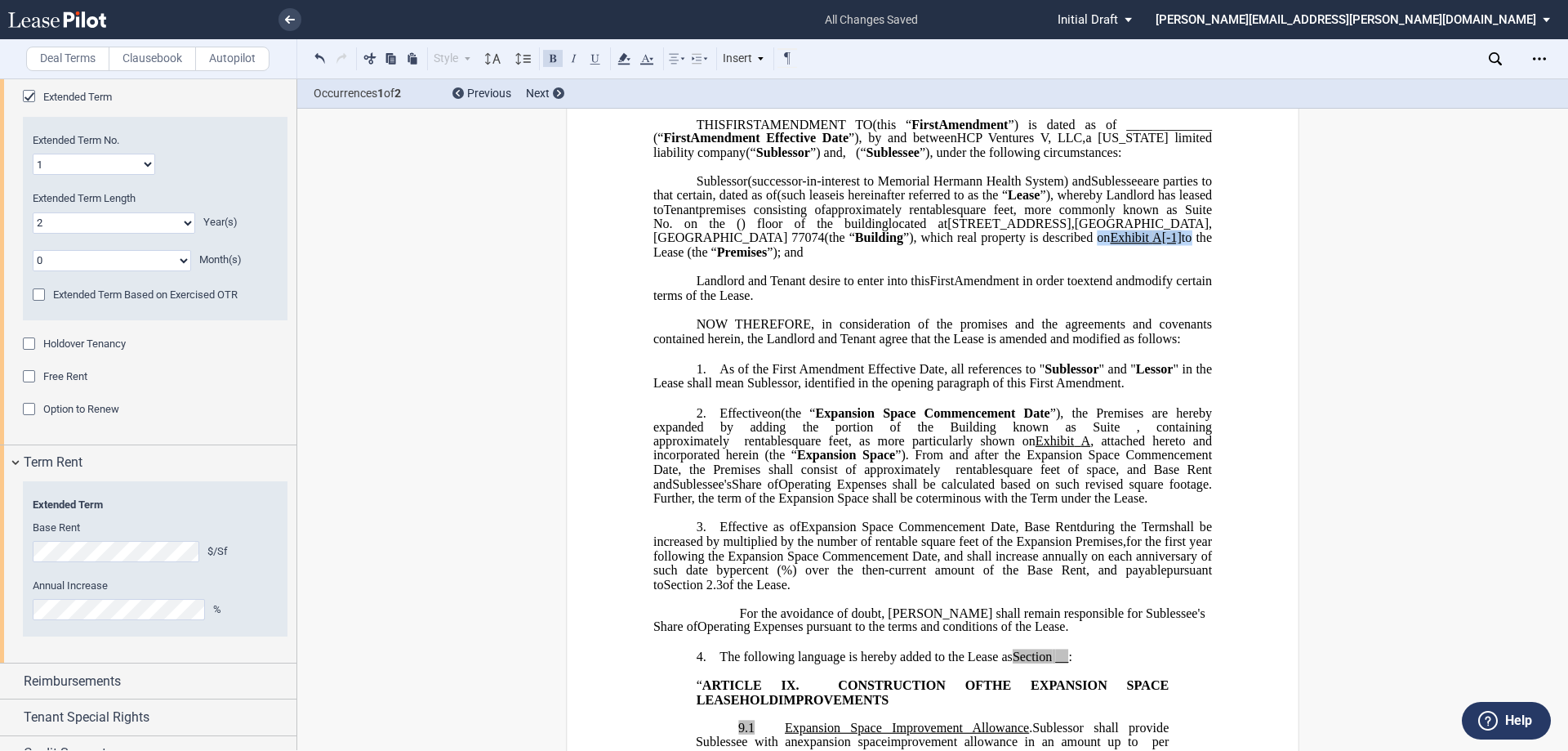
drag, startPoint x: 799, startPoint y: 268, endPoint x: 703, endPoint y: 268, distance: 96.0
click at [703, 259] on span "located at [STREET_ADDRESS] (the “ Building ”), which real property is describe…" at bounding box center [935, 238] width 562 height 43
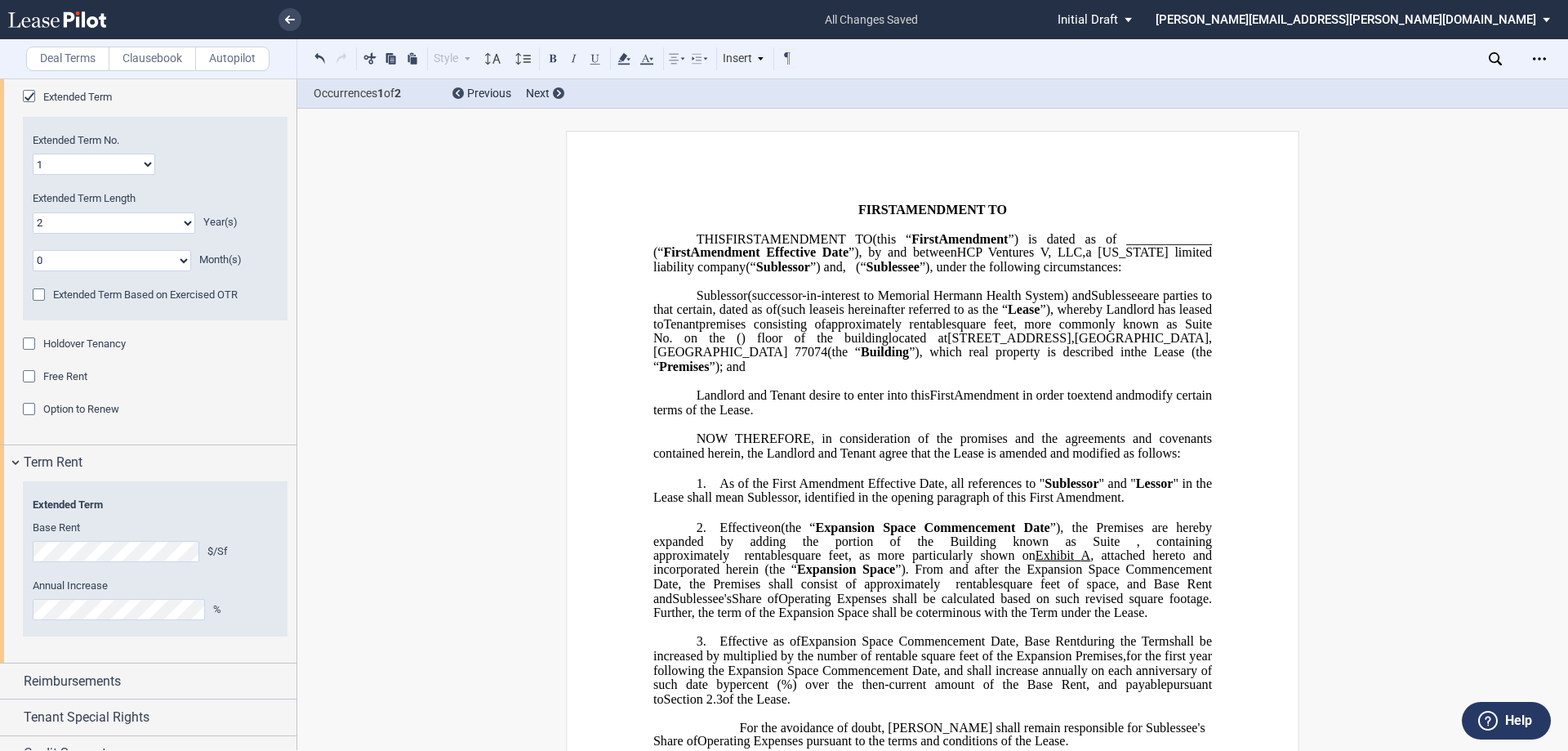
scroll to position [82, 0]
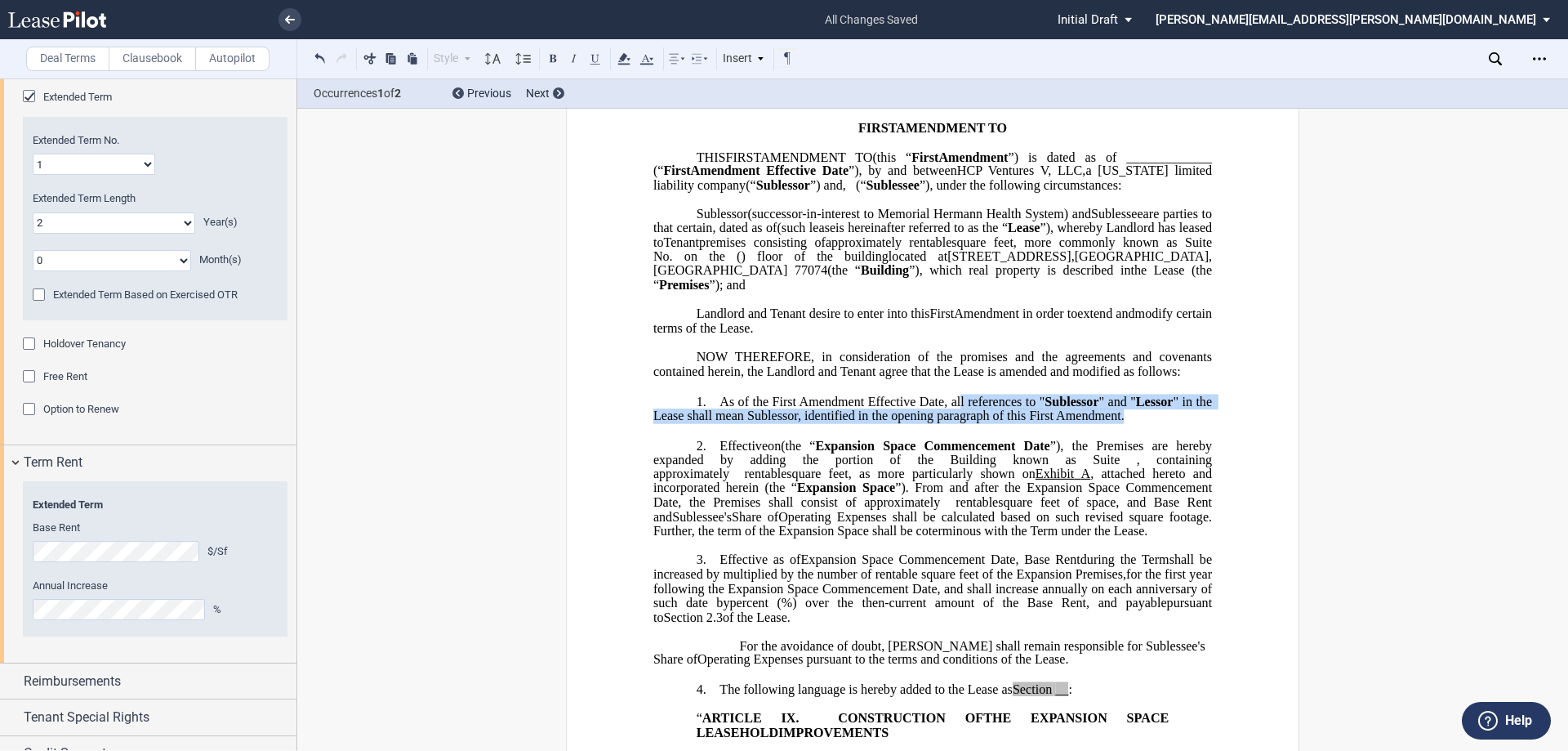
drag, startPoint x: 956, startPoint y: 418, endPoint x: 1210, endPoint y: 425, distance: 254.1
click at [746, 438] on p "​" at bounding box center [933, 431] width 558 height 14
click at [723, 423] on span "﻿As of the First Amendment Effective Date, all references to " Sublessor " and …" at bounding box center [935, 409] width 562 height 28
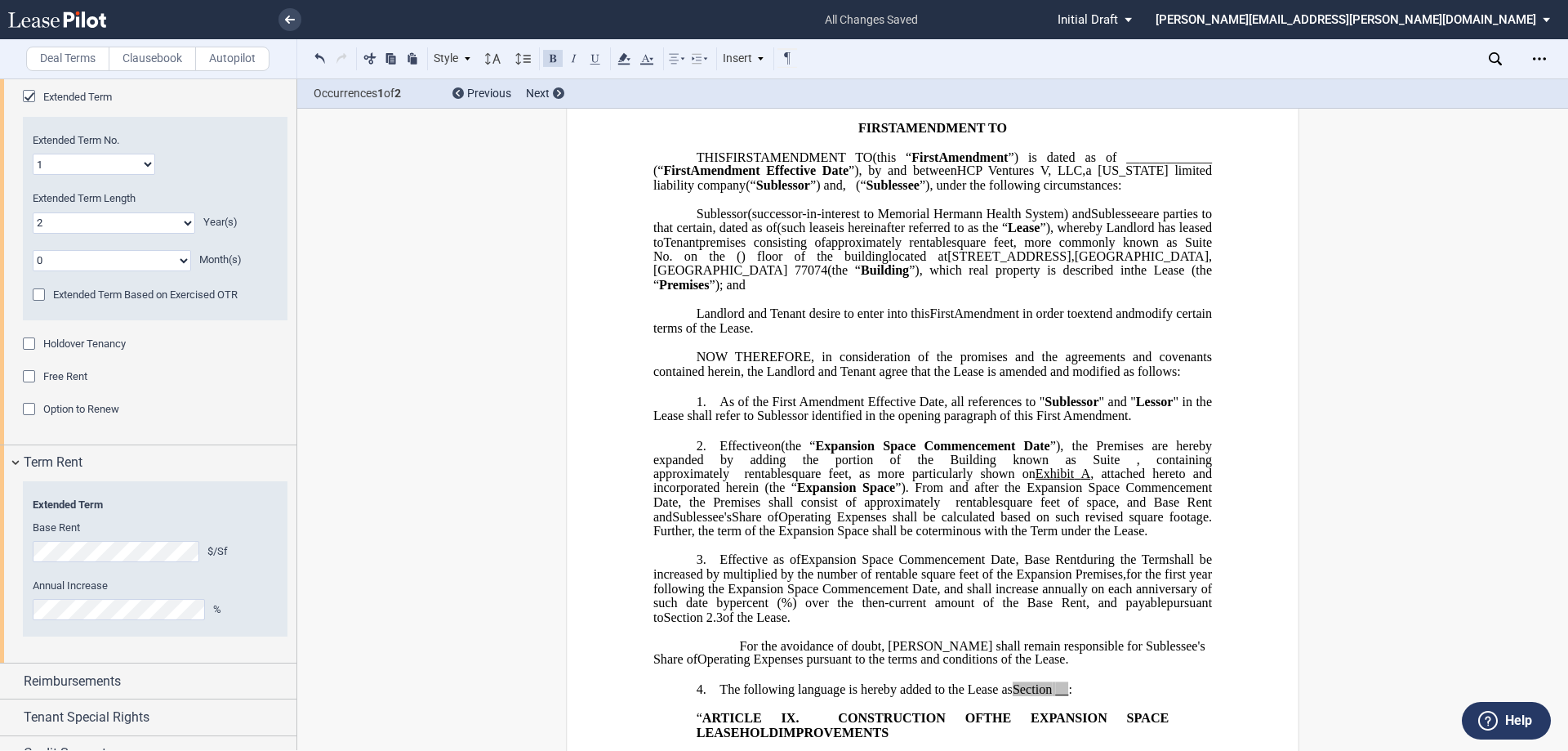
click at [782, 452] on span "”), the Premises are hereby expanded by adding the portion of the Building know…" at bounding box center [935, 451] width 562 height 28
click at [702, 509] on span "”). From and after the Expansion Space Commencement Date, the Premises shall co…" at bounding box center [935, 494] width 562 height 28
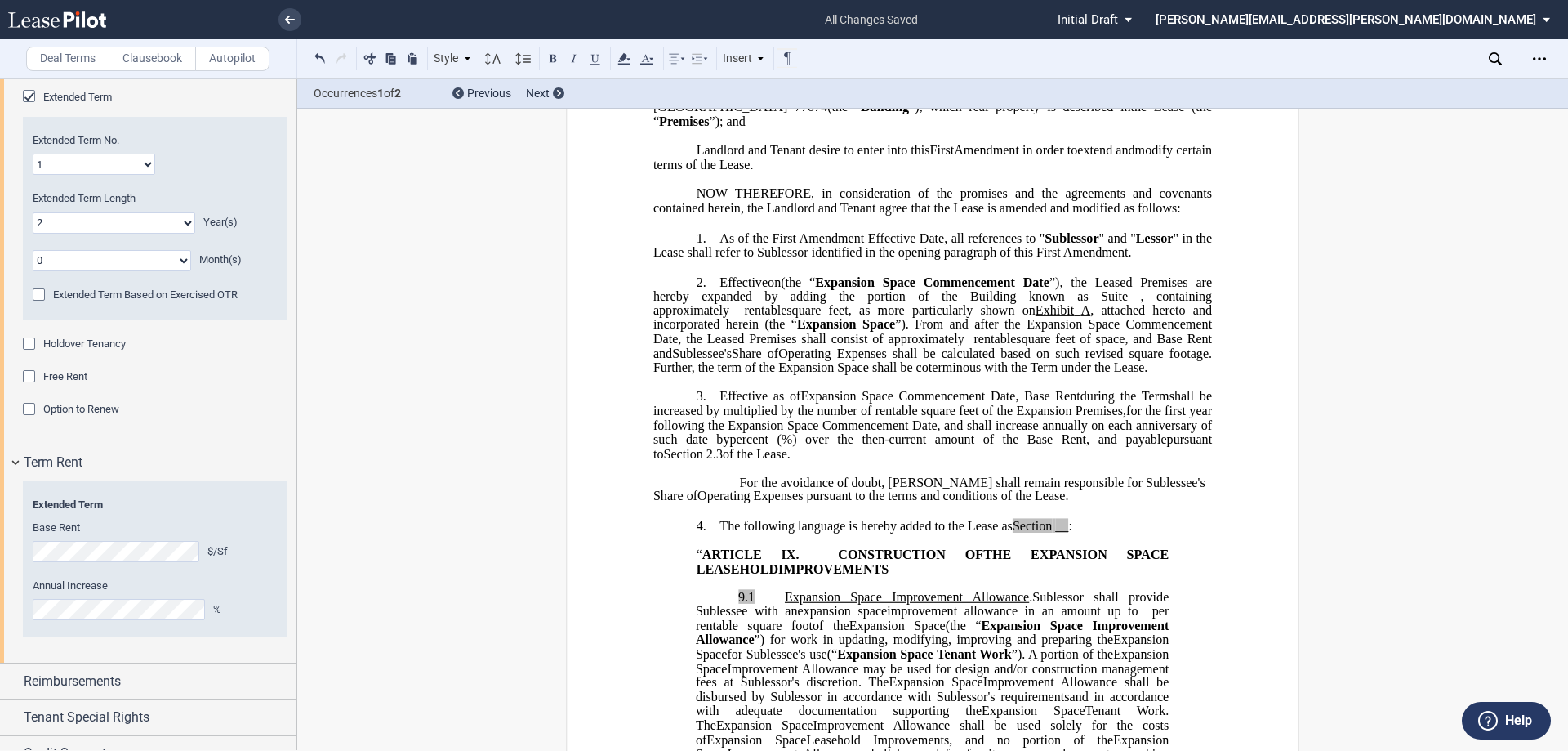
scroll to position [327, 0]
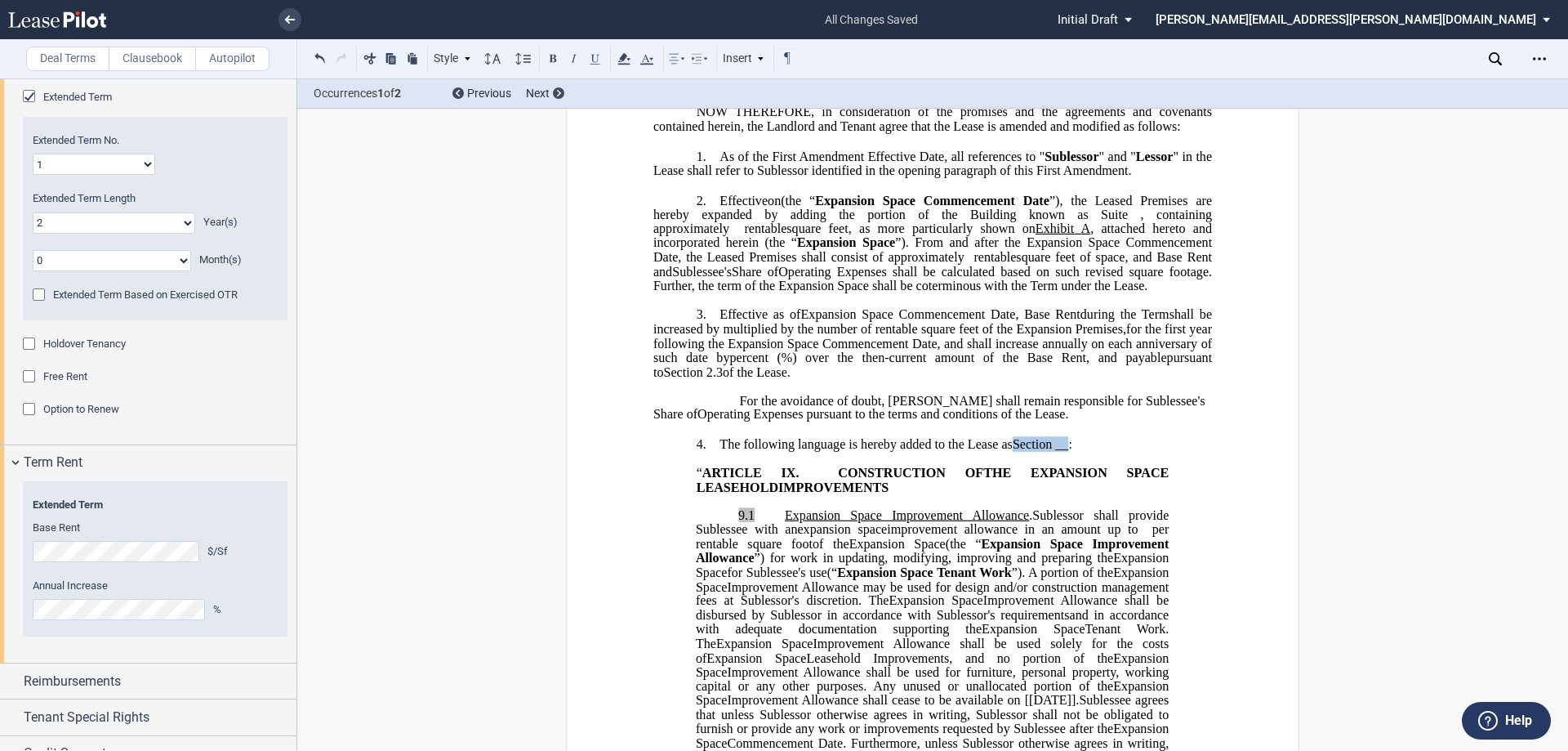
drag, startPoint x: 1065, startPoint y: 457, endPoint x: 1016, endPoint y: 460, distance: 49.1
click at [782, 450] on span "The following language is hereby added to the Lease as Section __ :" at bounding box center [896, 443] width 353 height 15
drag, startPoint x: 1013, startPoint y: 457, endPoint x: 1067, endPoint y: 454, distance: 54.1
click at [782, 450] on span "The following language is hereby added to the Lease as ﻿Article IX :" at bounding box center [895, 443] width 350 height 15
click at [628, 63] on use at bounding box center [624, 59] width 13 height 12
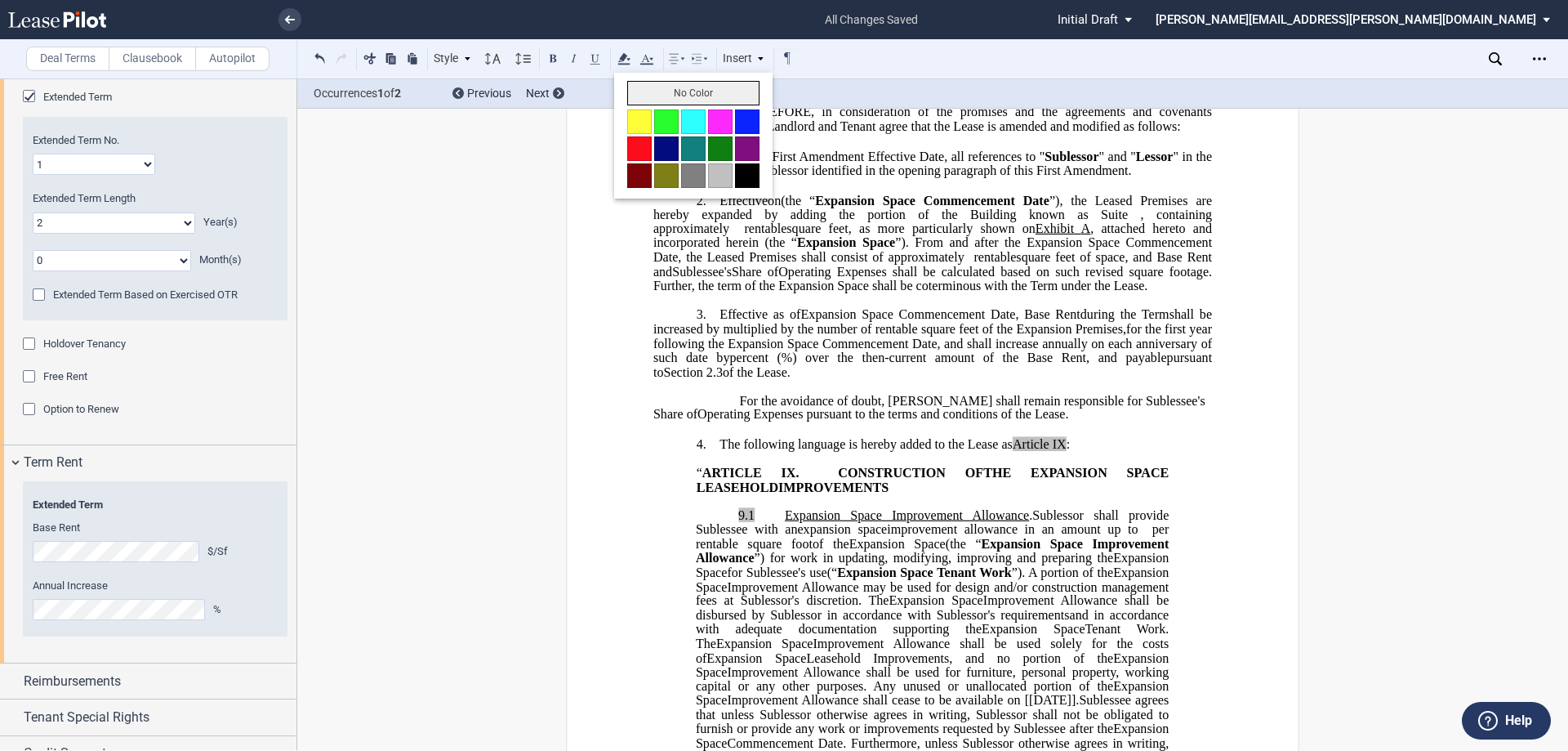
click at [641, 91] on button "No Color" at bounding box center [694, 92] width 132 height 24
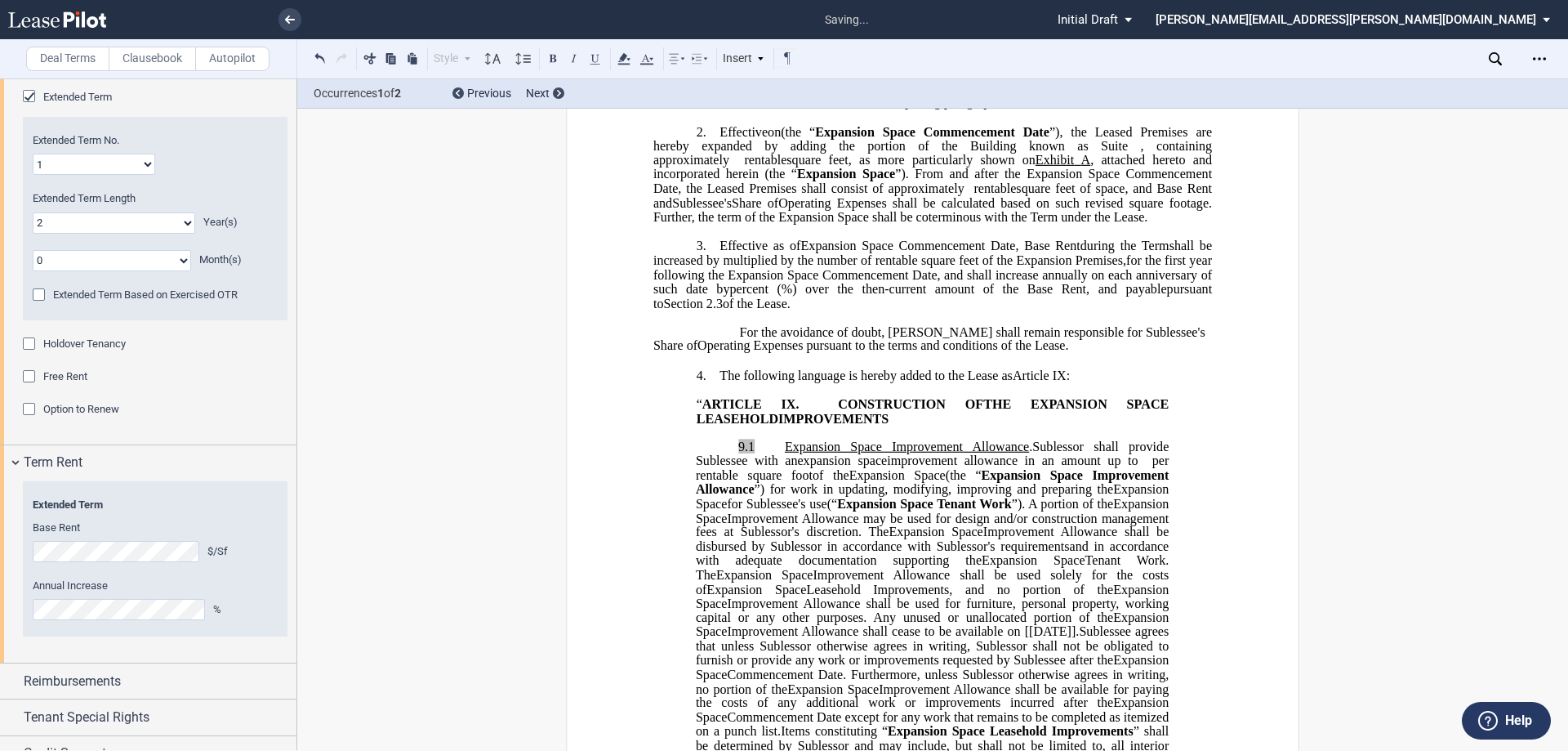
scroll to position [490, 0]
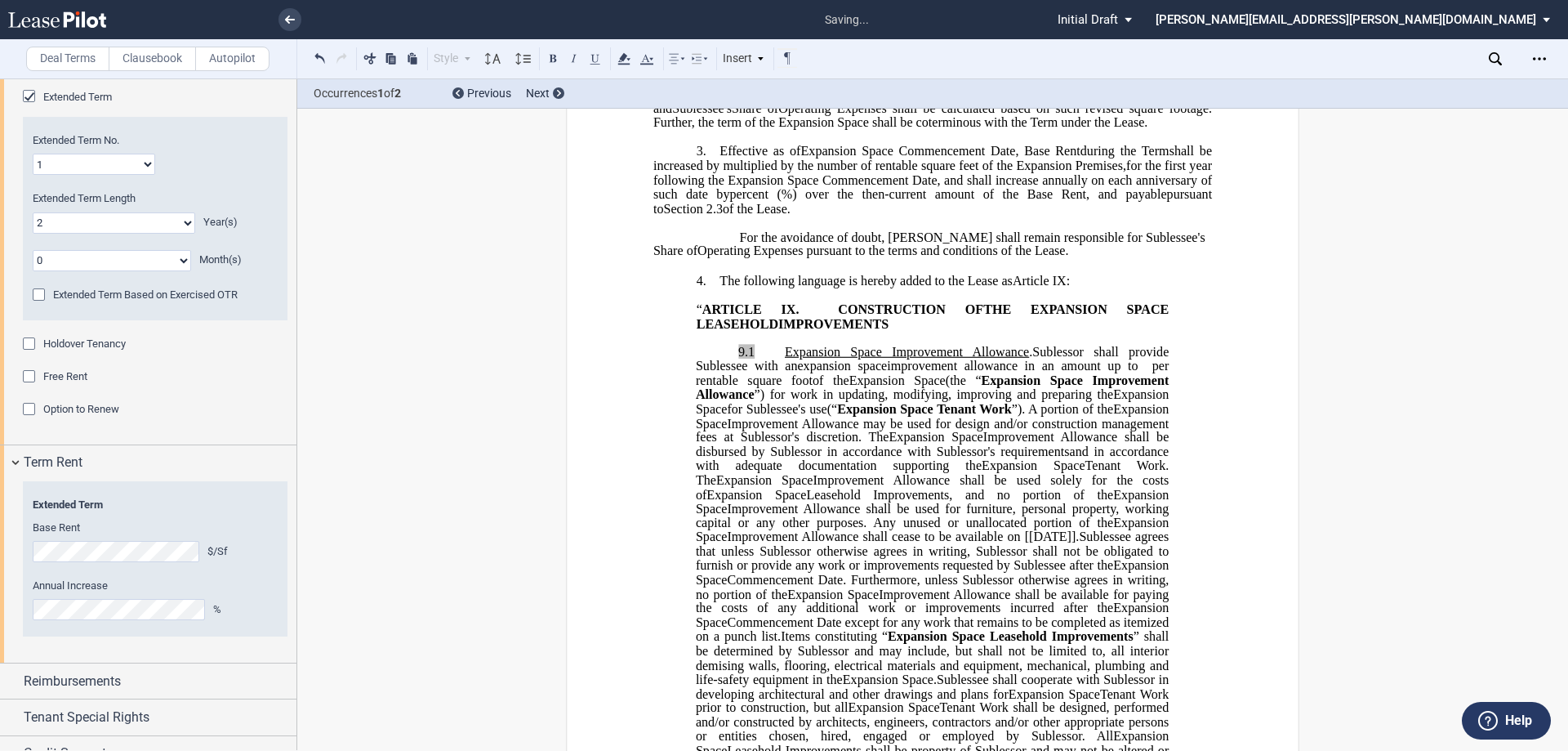
drag, startPoint x: 1004, startPoint y: 517, endPoint x: 691, endPoint y: 379, distance: 342.1
click at [782, 517] on span "Improvement Allowance shall be used for furniture, personal property, working c…" at bounding box center [934, 515] width 477 height 28
drag, startPoint x: 733, startPoint y: 363, endPoint x: 748, endPoint y: 363, distance: 15.0
click at [748, 359] on span "9.1" at bounding box center [762, 351] width 47 height 15
click at [624, 50] on icon at bounding box center [624, 58] width 19 height 19
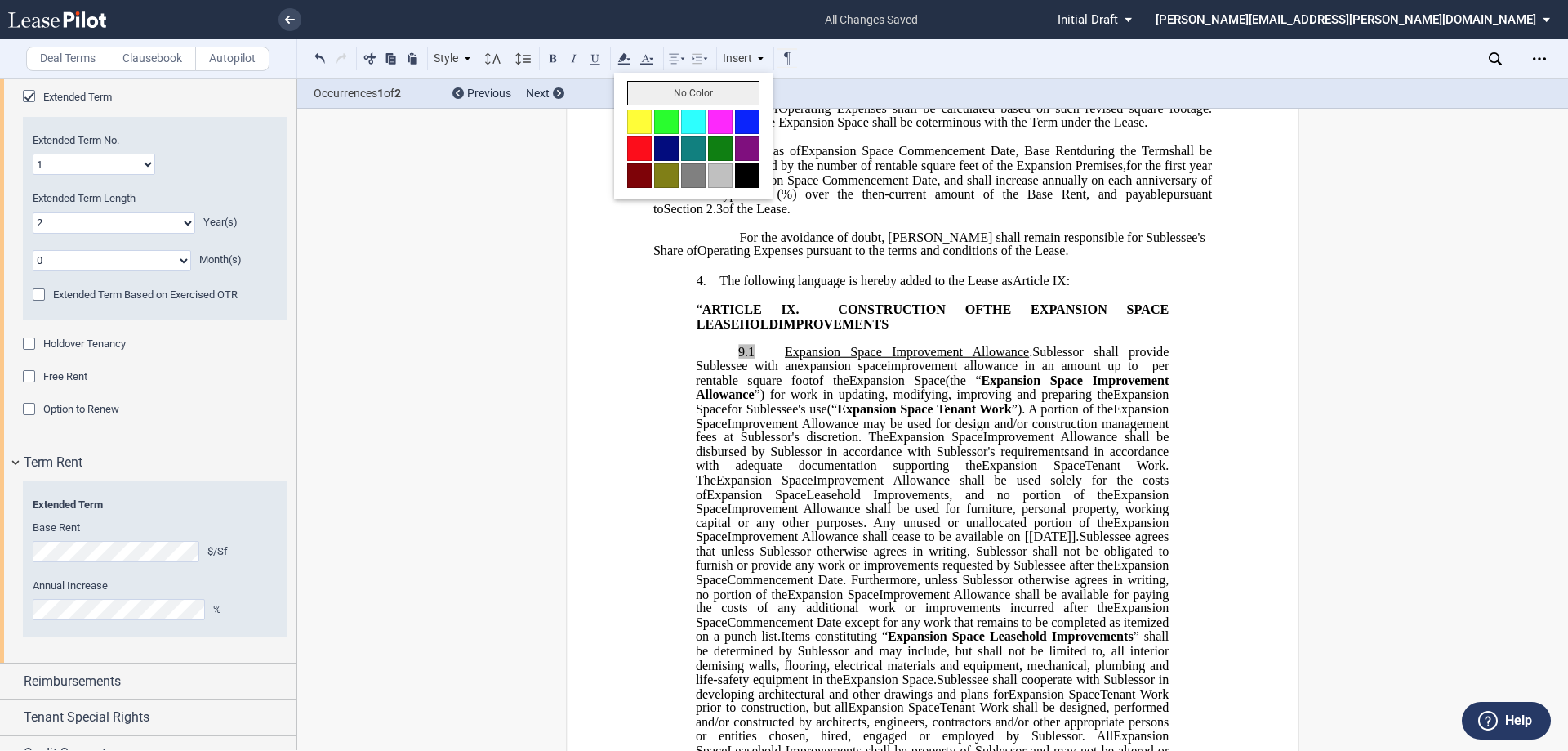
click at [643, 89] on button "No Color" at bounding box center [694, 92] width 132 height 24
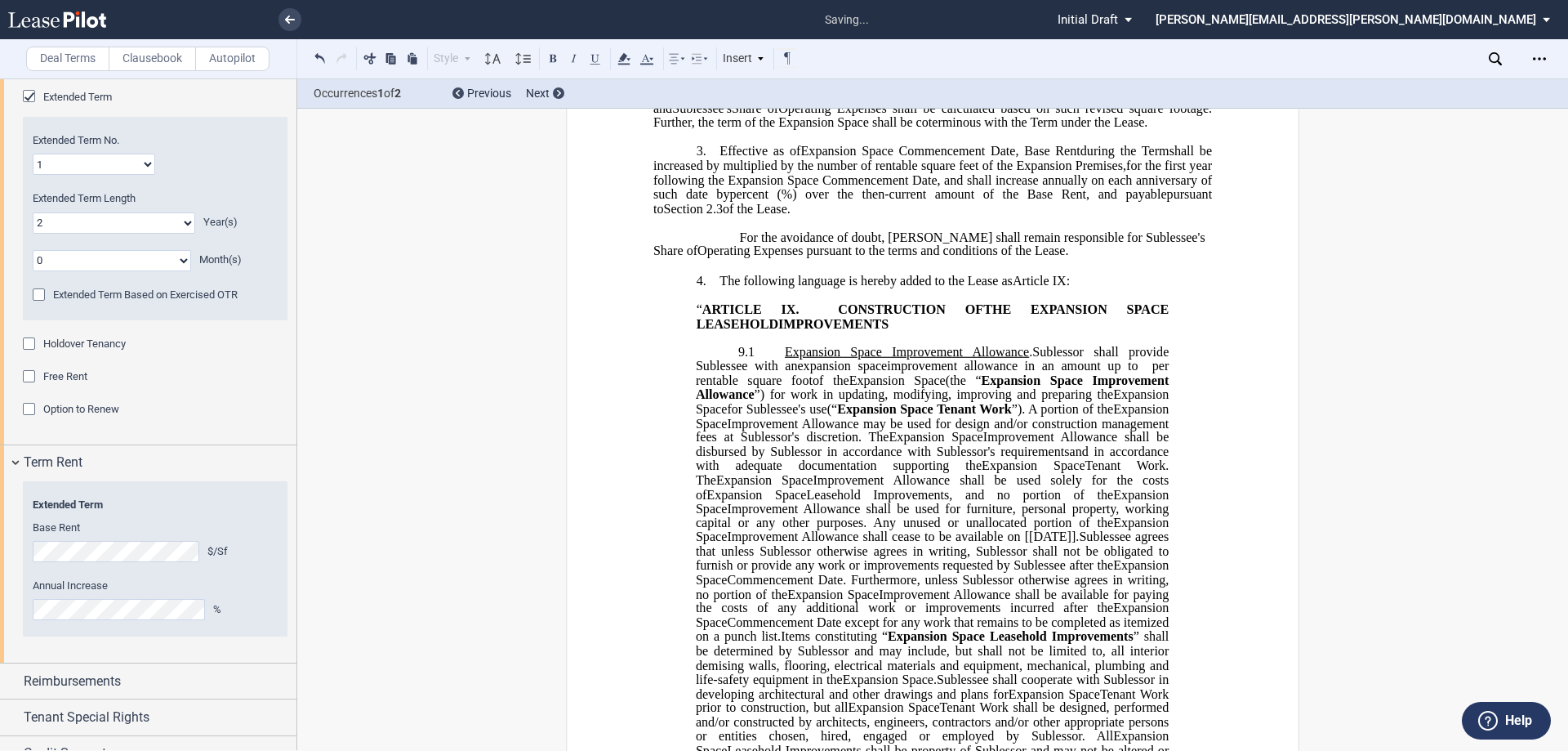
click at [782, 445] on span "Improvement Allowance may be used for design and/or construction management fee…" at bounding box center [934, 429] width 477 height 28
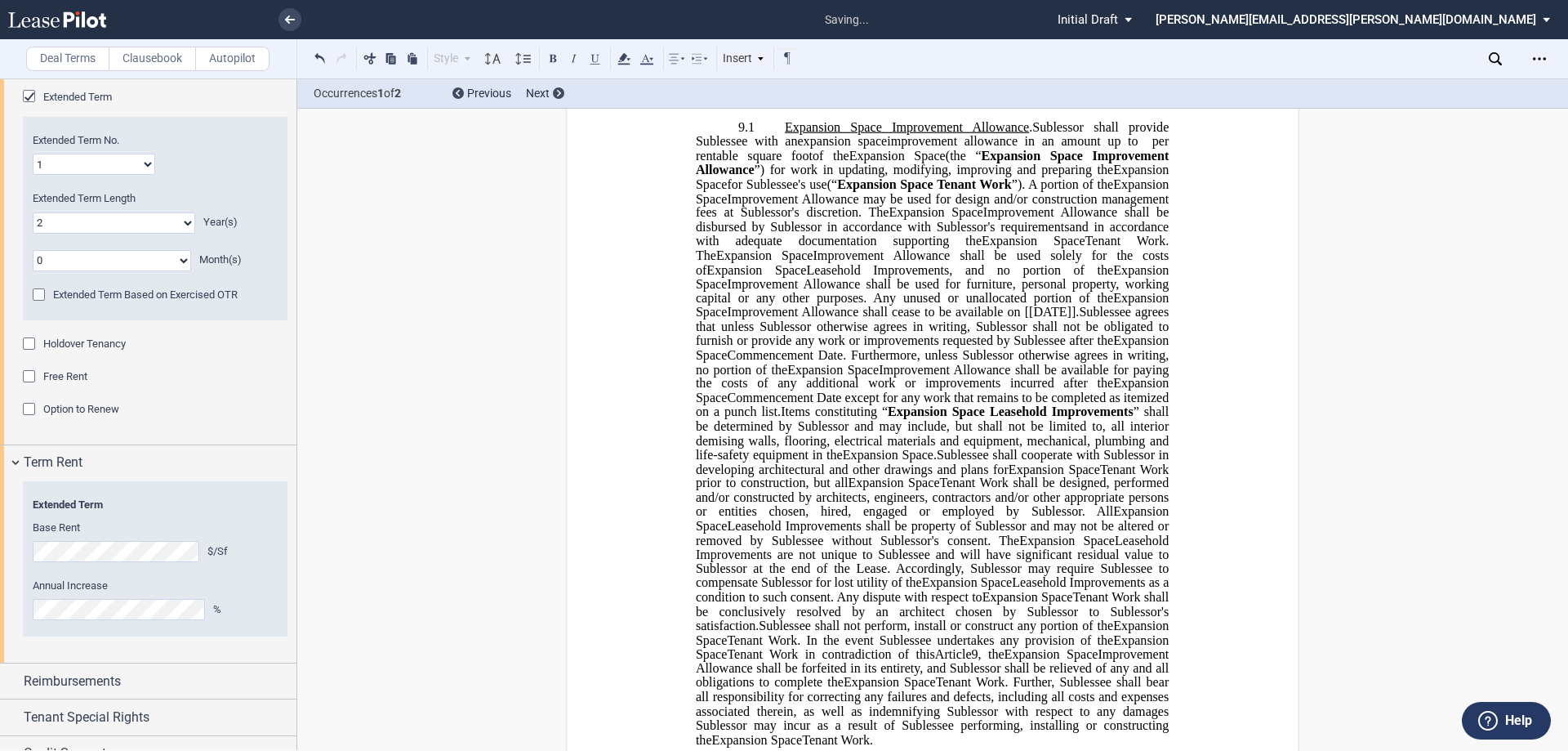
scroll to position [735, 0]
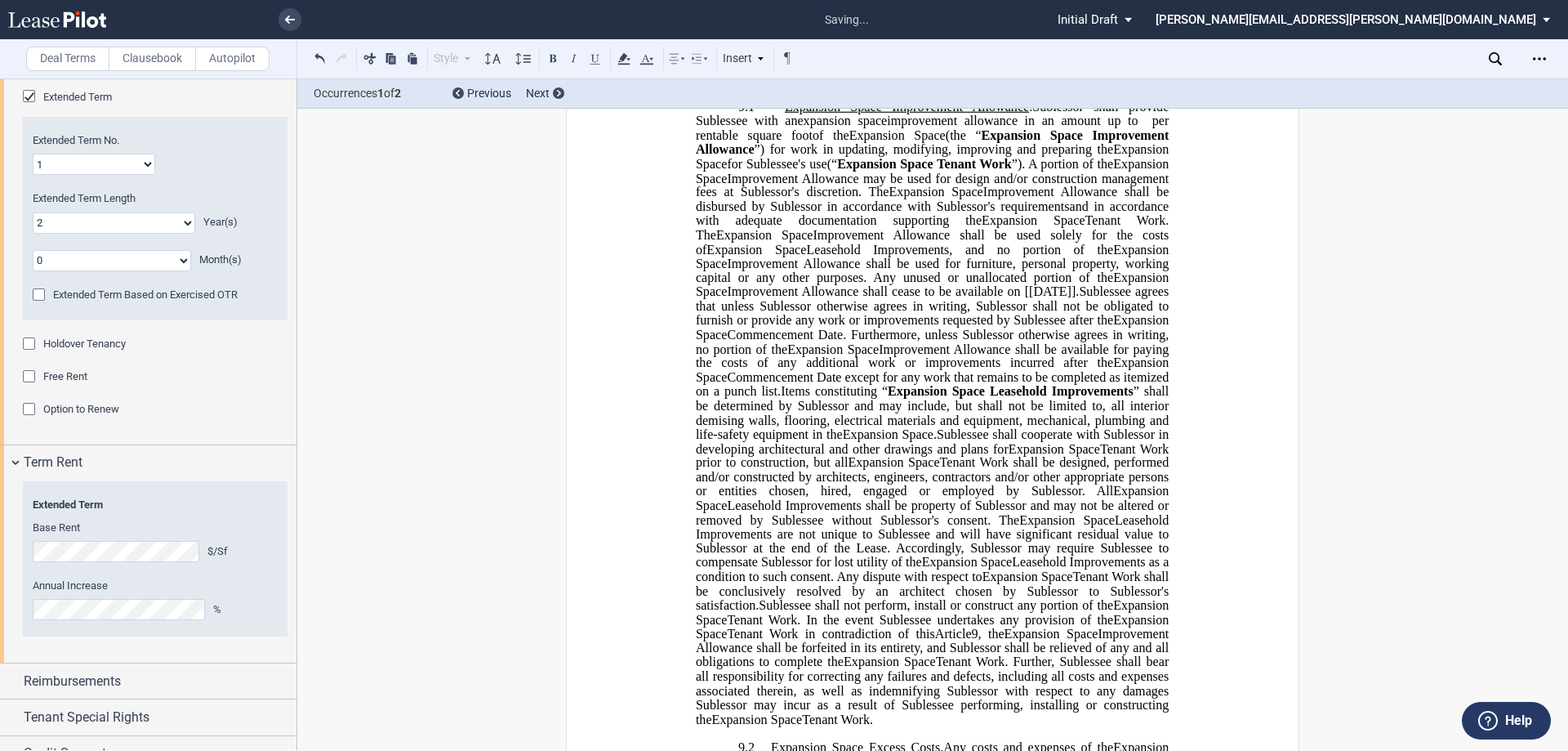
click at [782, 527] on span "Leasehold Improvements shall be property of Sublessor and may not be altered or…" at bounding box center [934, 512] width 477 height 28
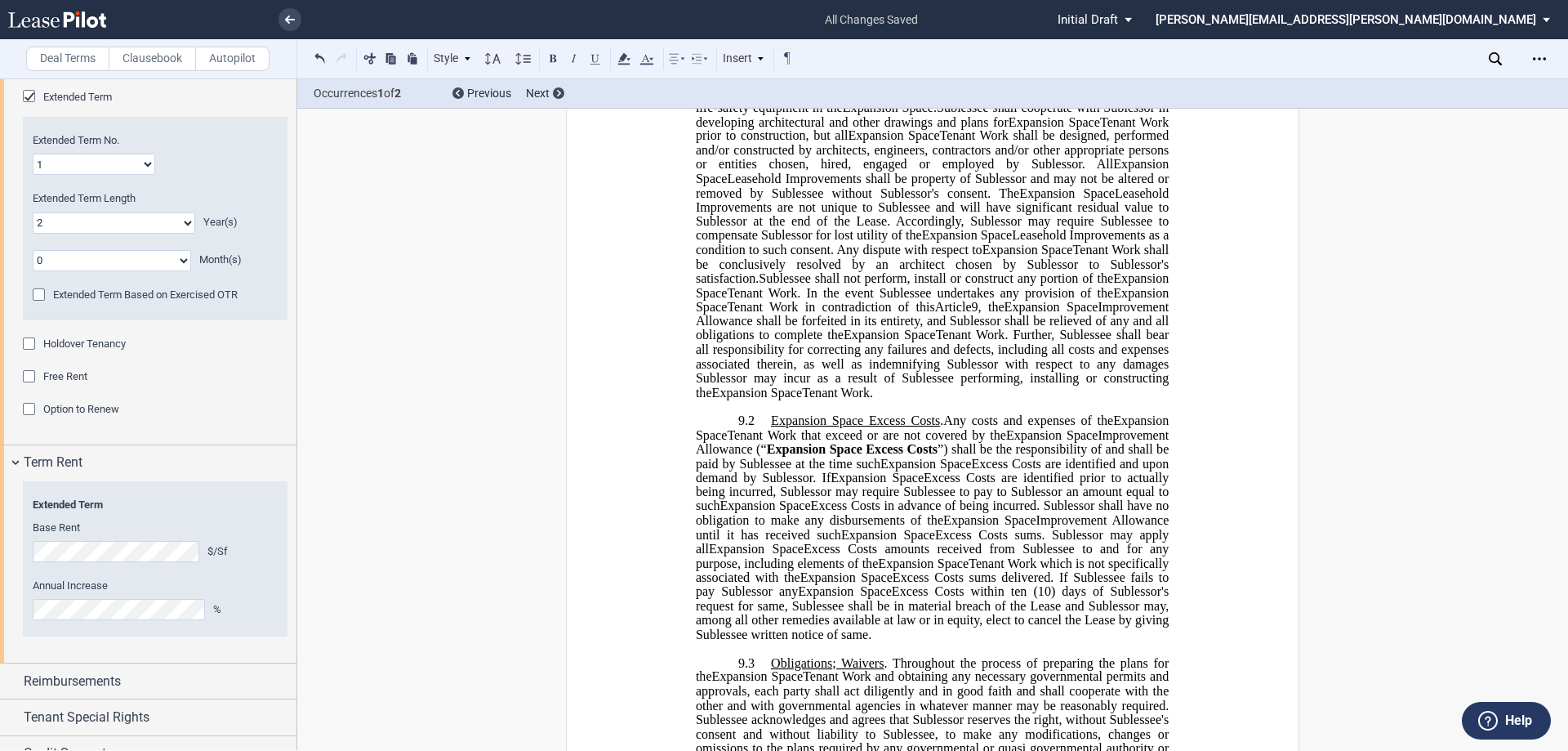
scroll to position [1388, 0]
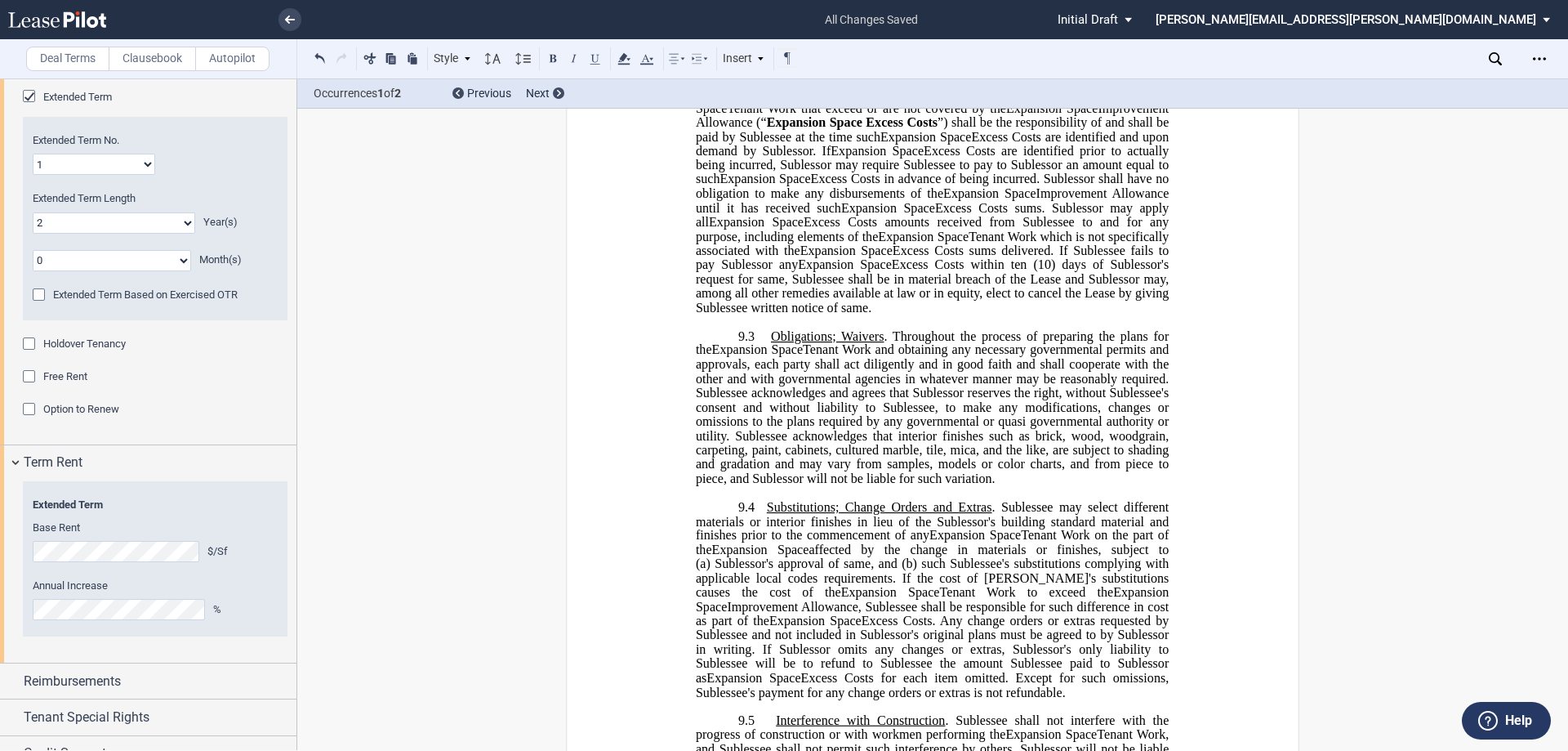
click at [782, 58] on icon at bounding box center [1495, 58] width 13 height 13
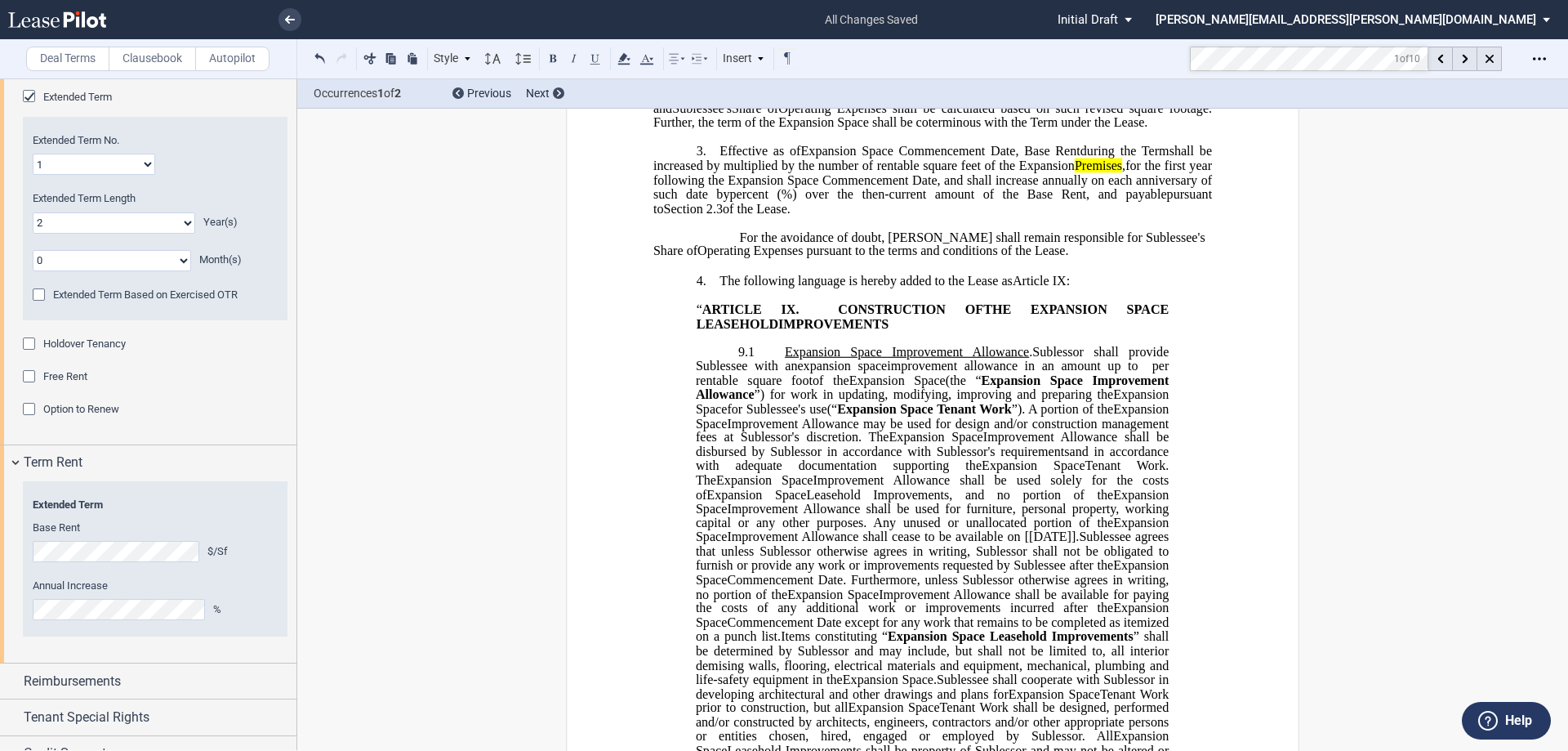
scroll to position [0, 0]
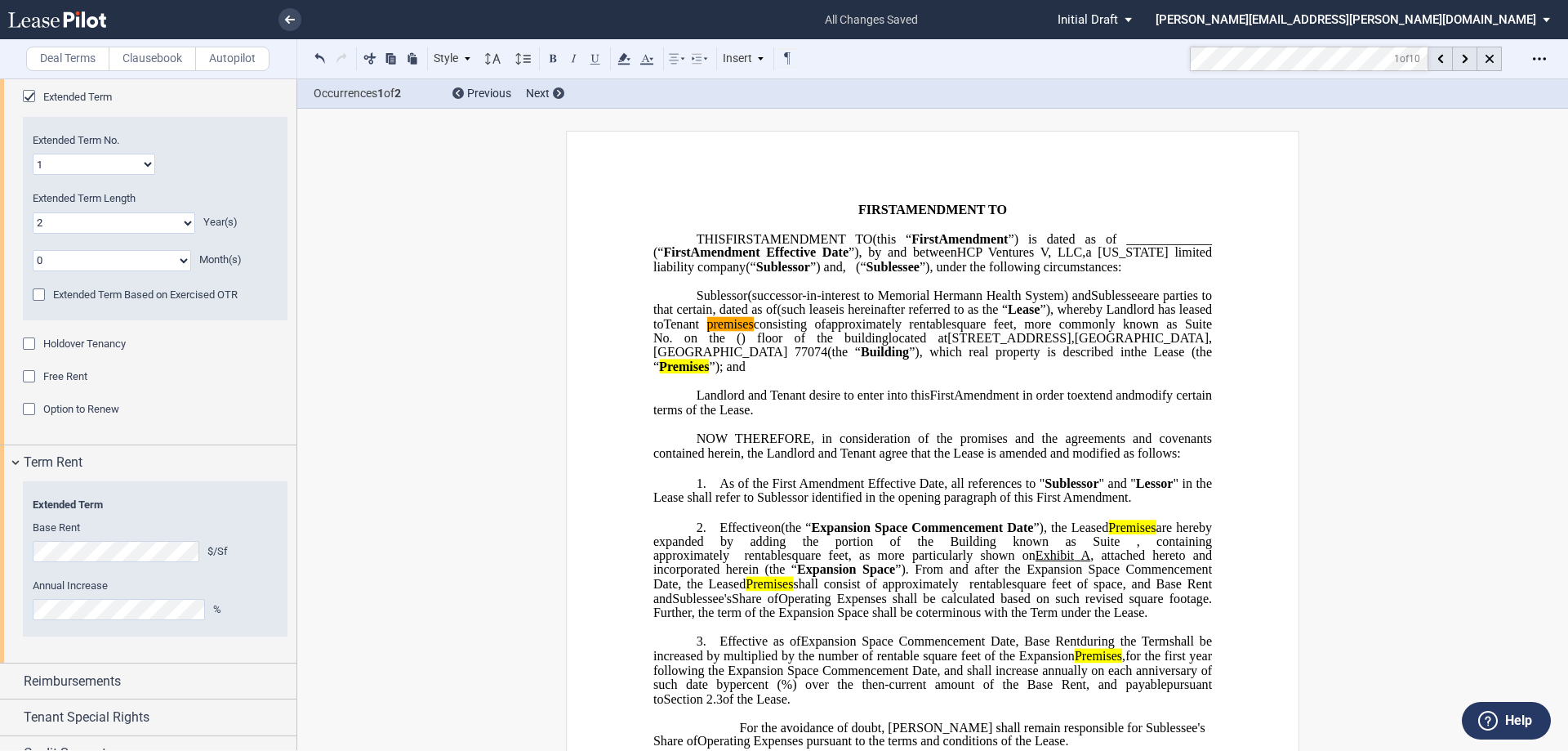
click at [782, 538] on span "”), the Leased Premises are hereby expanded by adding the portion of the Buildi…" at bounding box center [935, 533] width 562 height 28
click at [782, 58] on icon at bounding box center [1465, 58] width 6 height 9
click at [708, 590] on span "”). From and after the Expansion Space Commencement Date, the Leased Premises s…" at bounding box center [935, 576] width 562 height 28
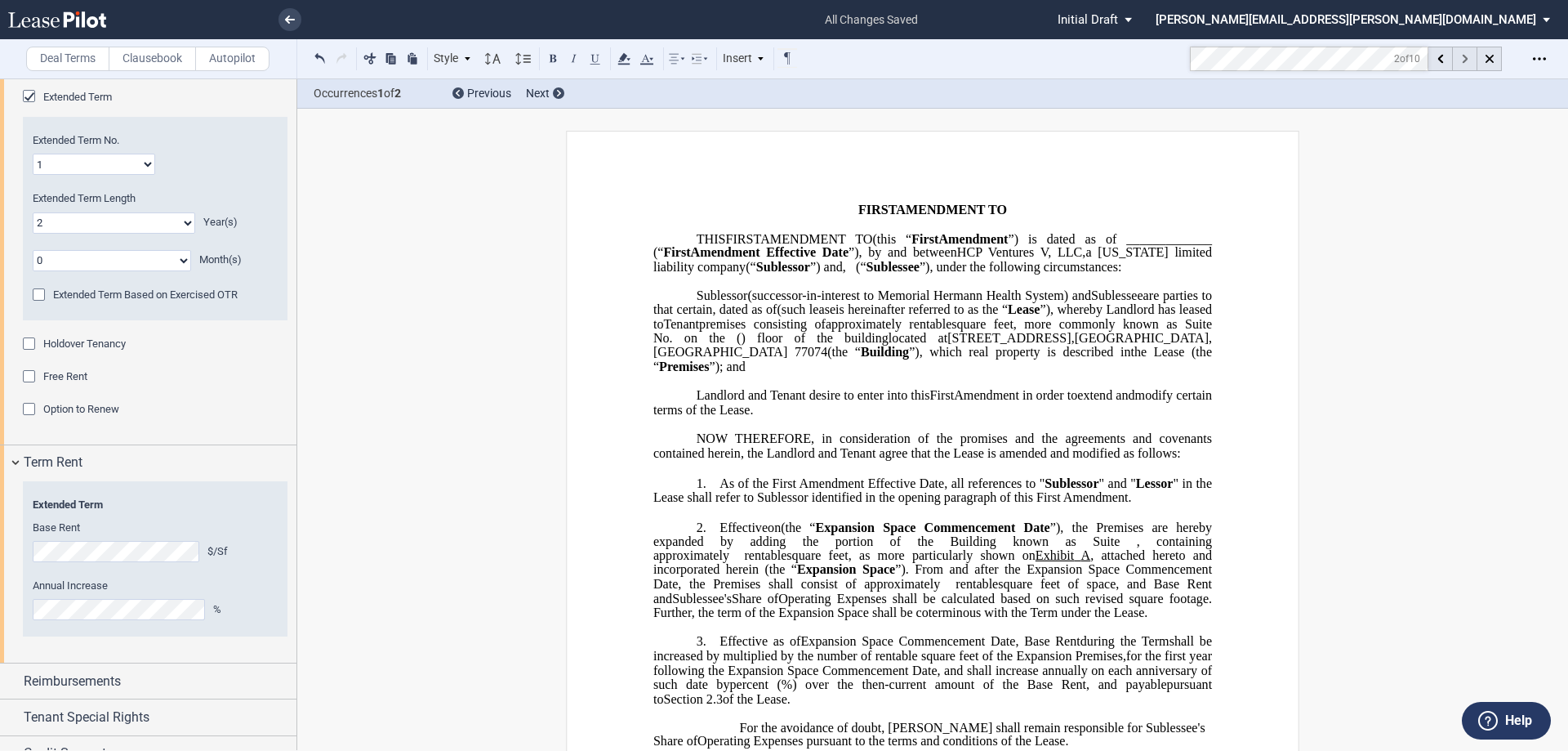
click at [782, 56] on use at bounding box center [1465, 58] width 6 height 9
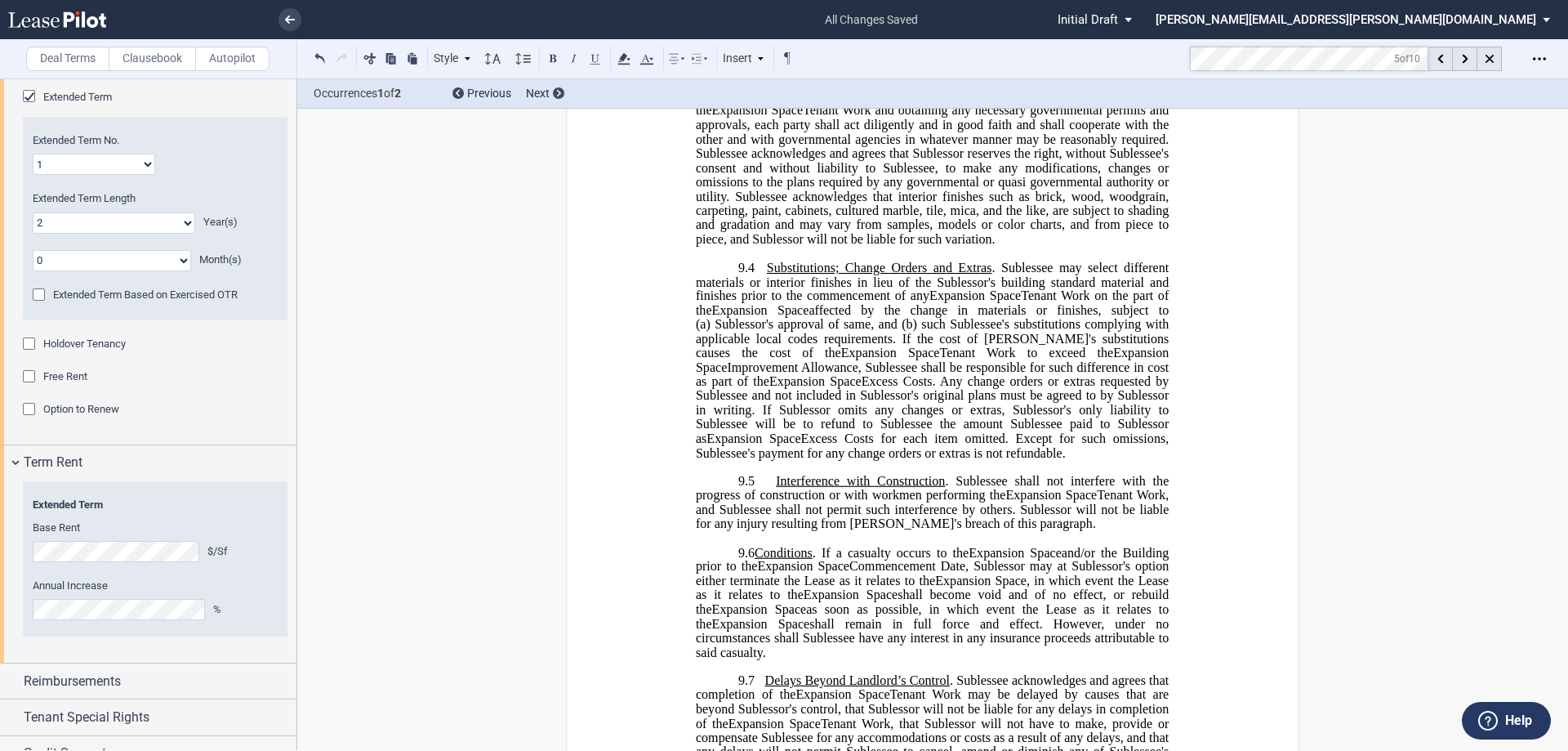
scroll to position [1859, 0]
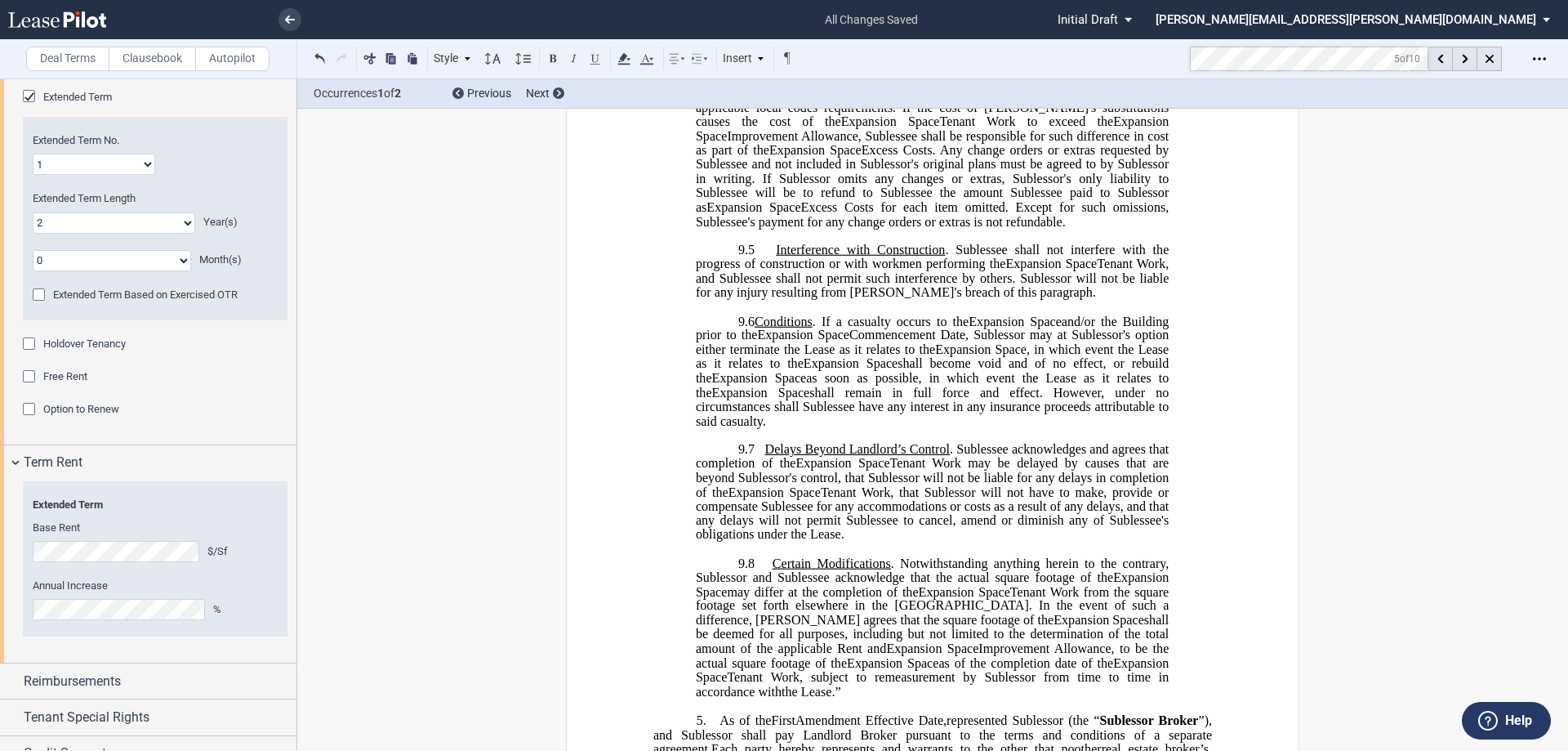
click at [768, 271] on span "9.5 Interference with Construction . Sublessee shall not interfere with the pro…" at bounding box center [934, 256] width 477 height 28
click at [772, 400] on span "Expansion Space" at bounding box center [761, 391] width 98 height 15
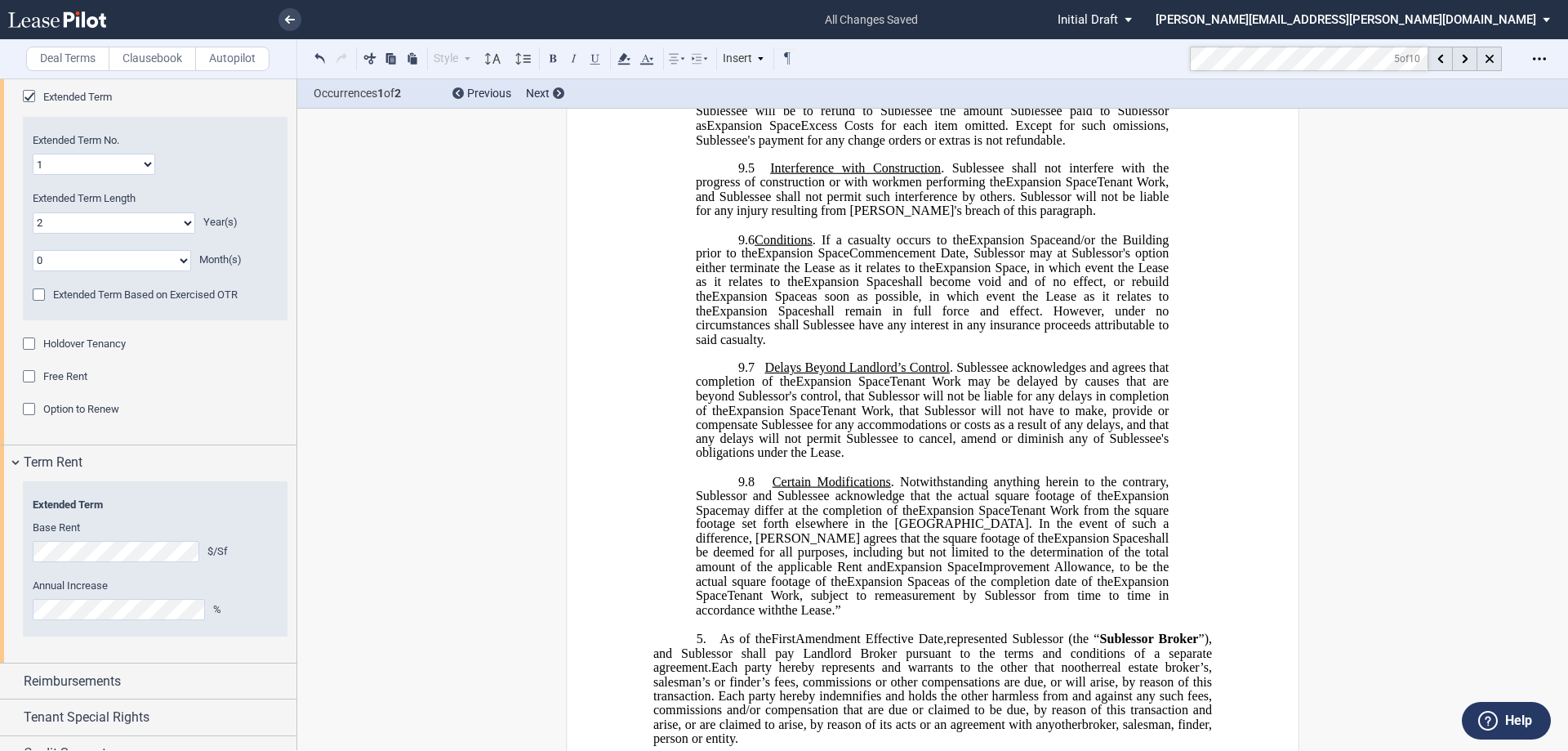
scroll to position [2268, 0]
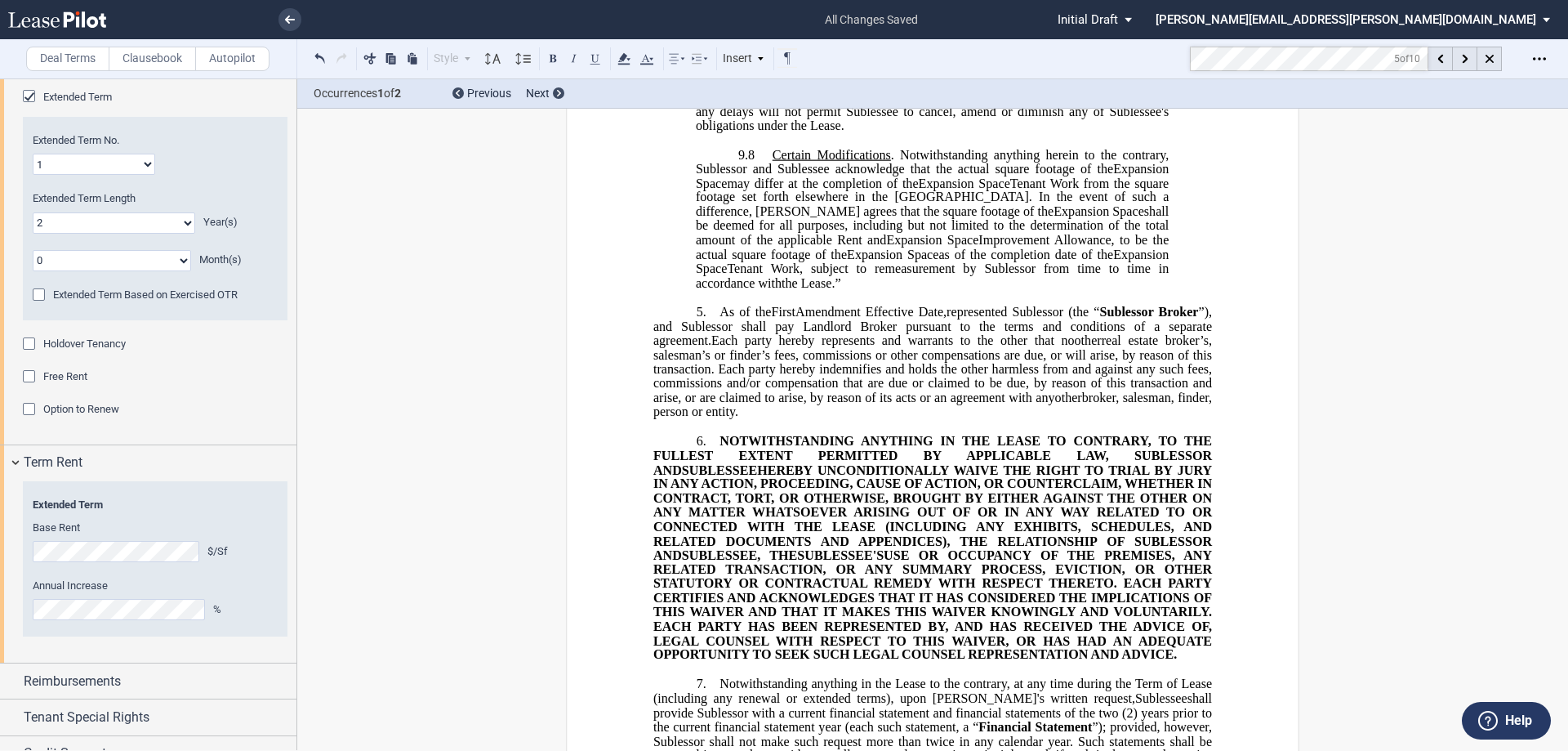
click at [782, 50] on md-toolbar "Deal Terms Clausebook Autopilot Style 1. Section (a) Subsection (a) Subsection …" at bounding box center [784, 58] width 1568 height 40
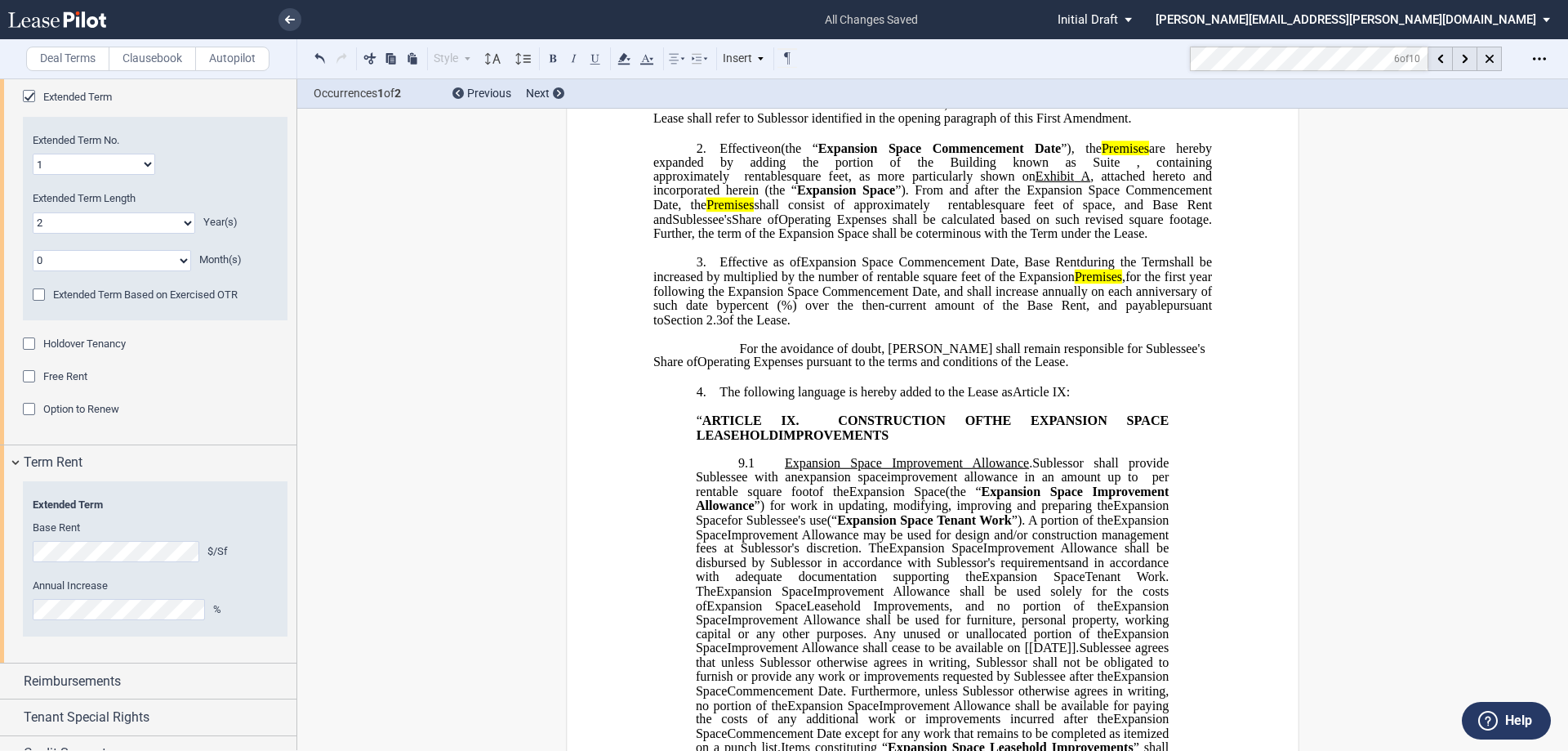
scroll to position [307, 0]
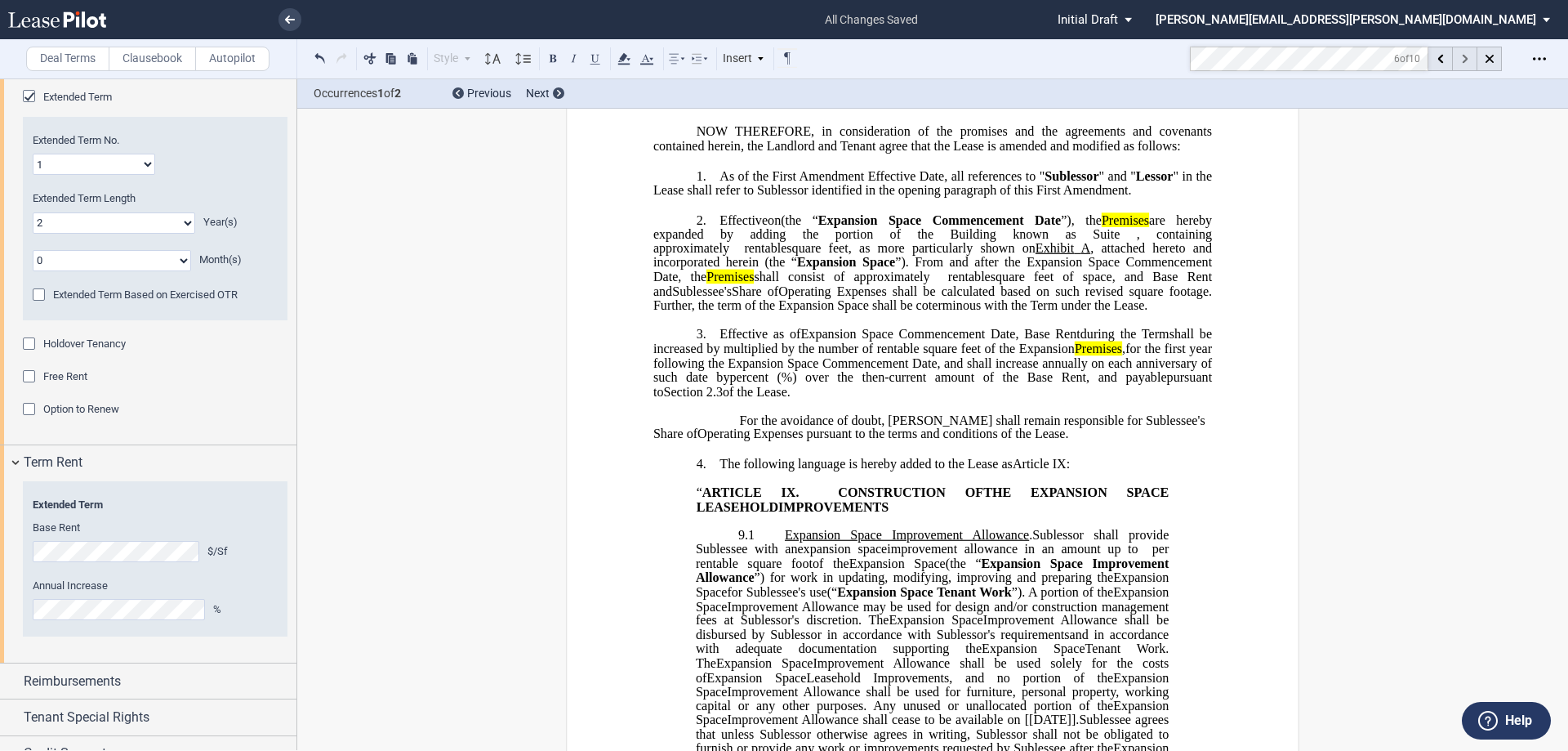
click at [782, 56] on div at bounding box center [1465, 58] width 24 height 24
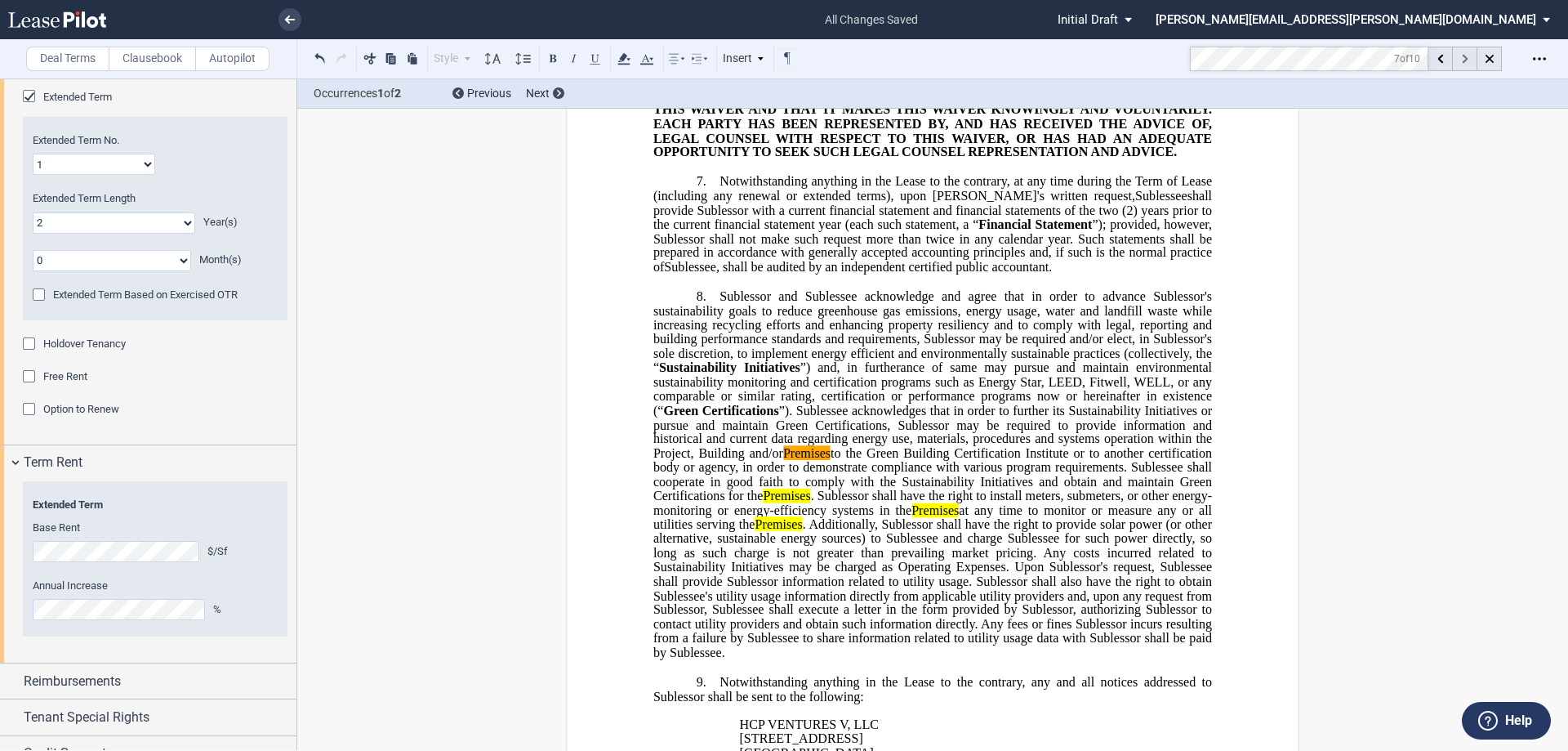
scroll to position [2860, 0]
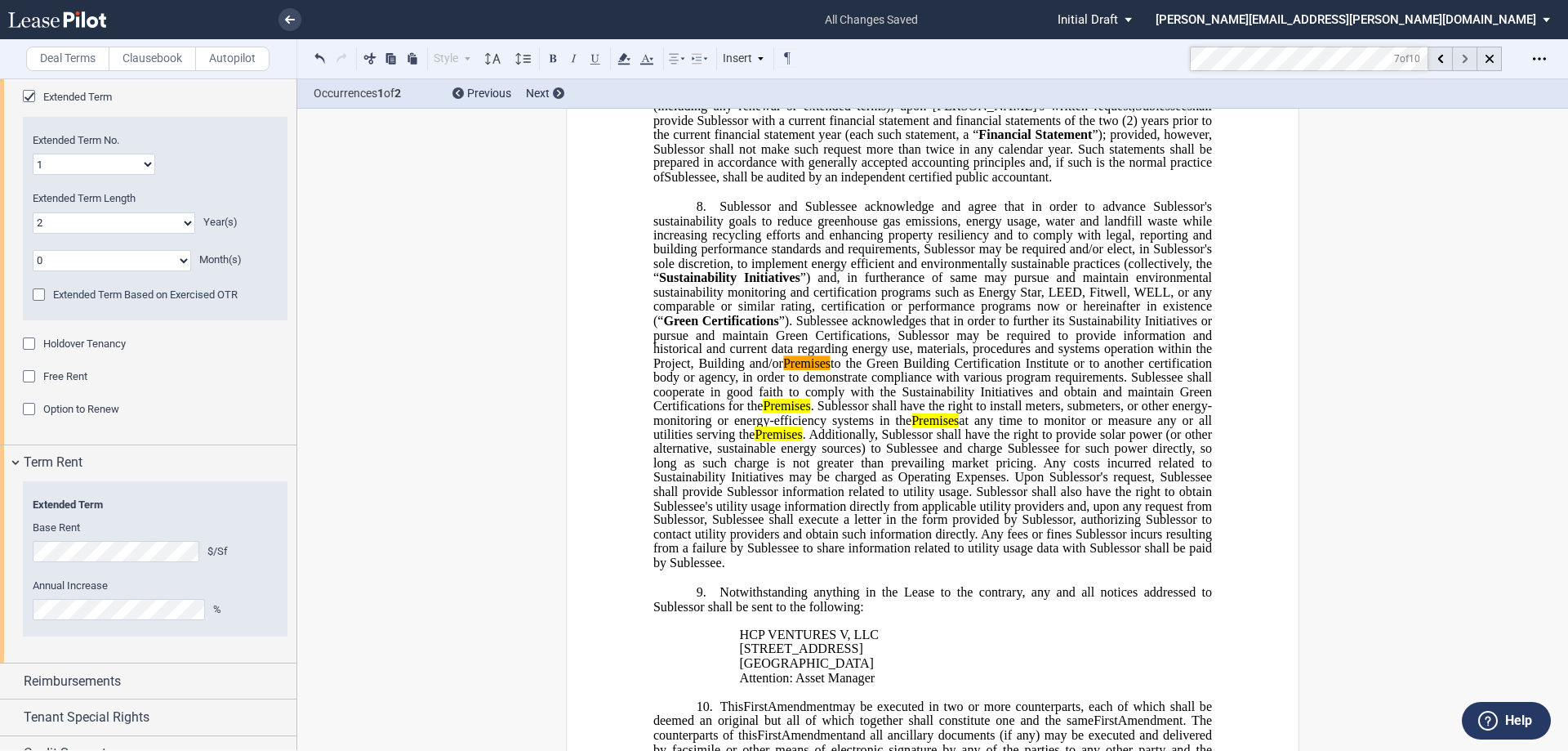
click at [782, 56] on div at bounding box center [1465, 58] width 24 height 24
click at [782, 34] on div "× all changes saved Pending... Pending... Initial Draft Initial Draft Initial D…" at bounding box center [784, 376] width 1568 height 751
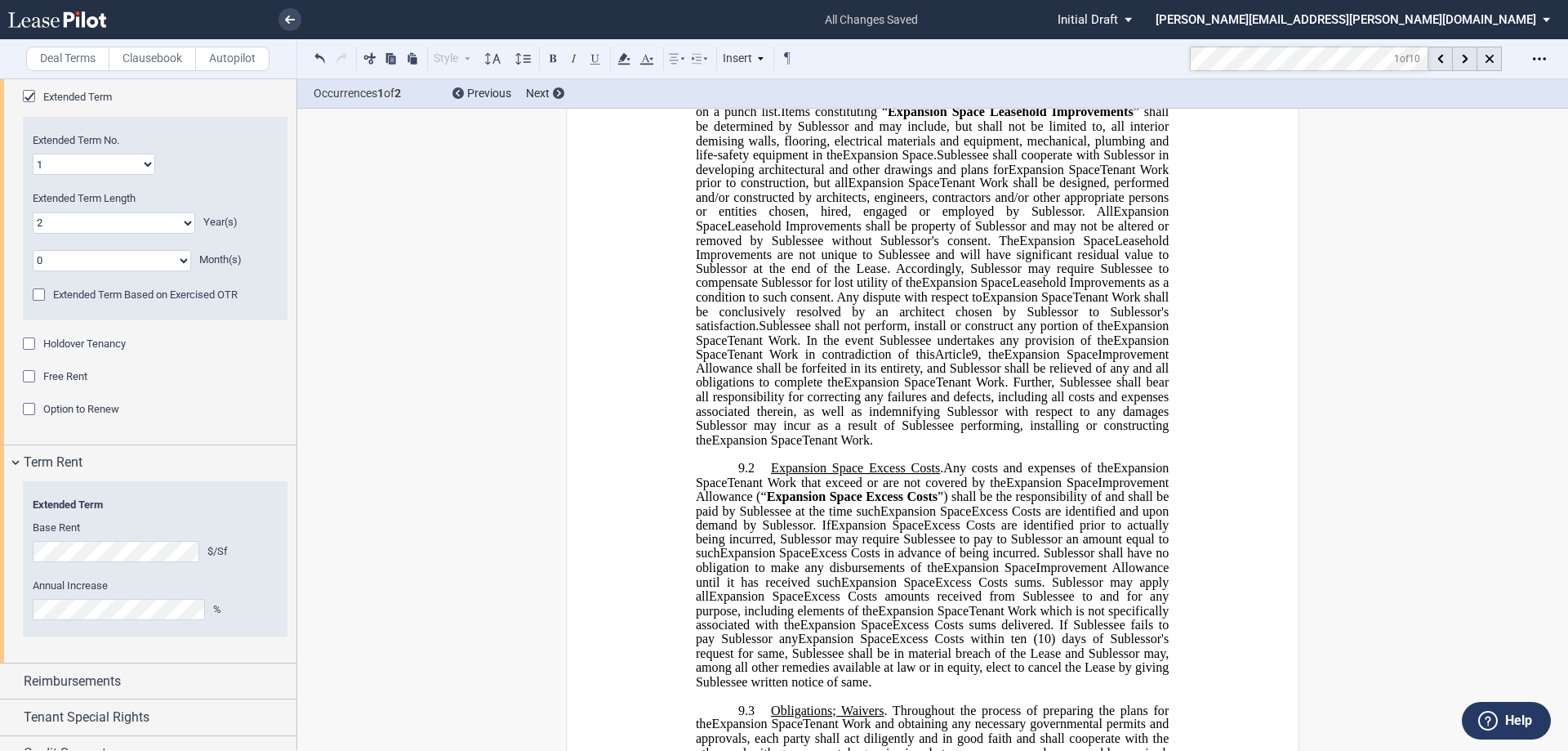
scroll to position [0, 0]
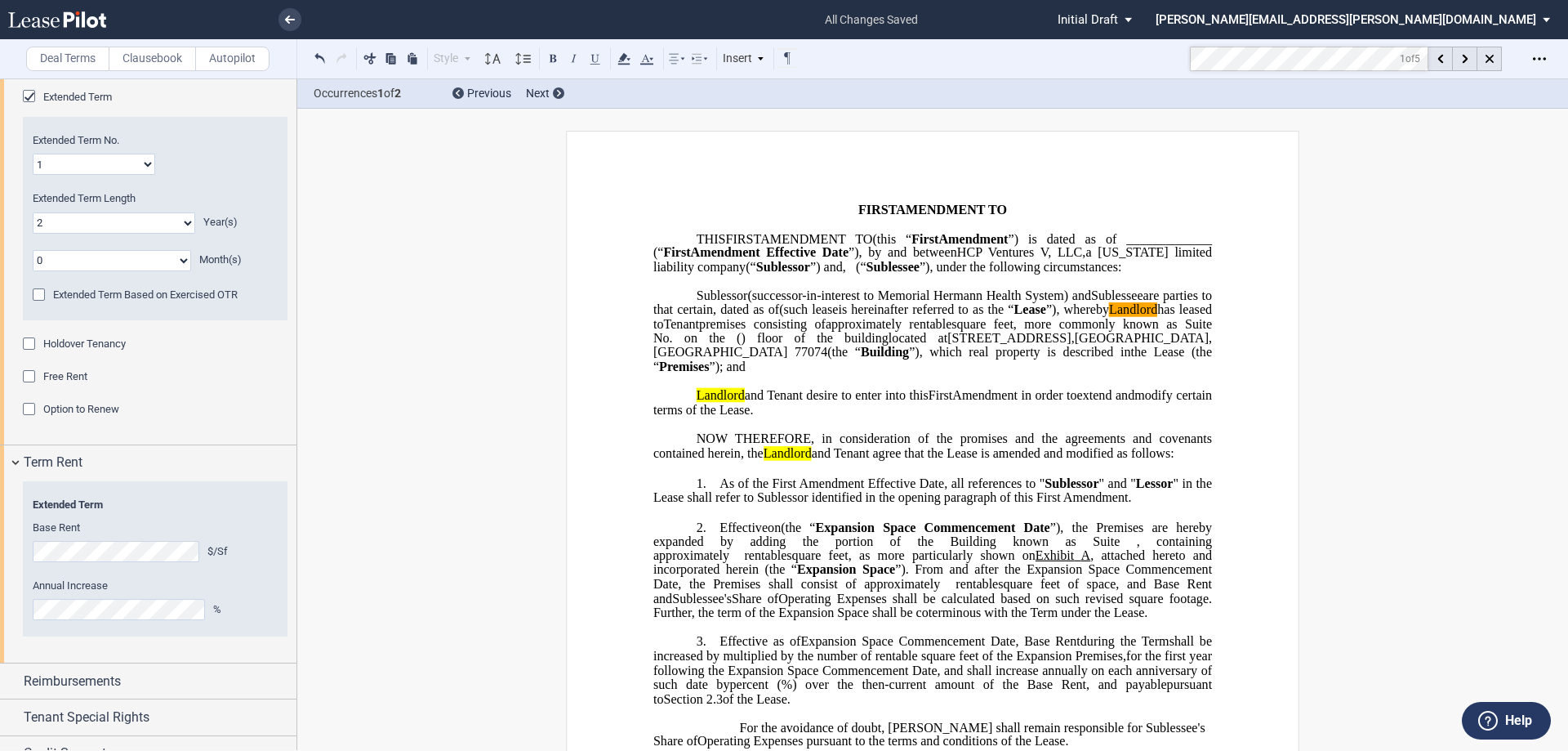
click at [782, 317] on mark "Landlord" at bounding box center [1133, 309] width 49 height 15
click at [699, 331] on span "Tenant" at bounding box center [681, 323] width 36 height 15
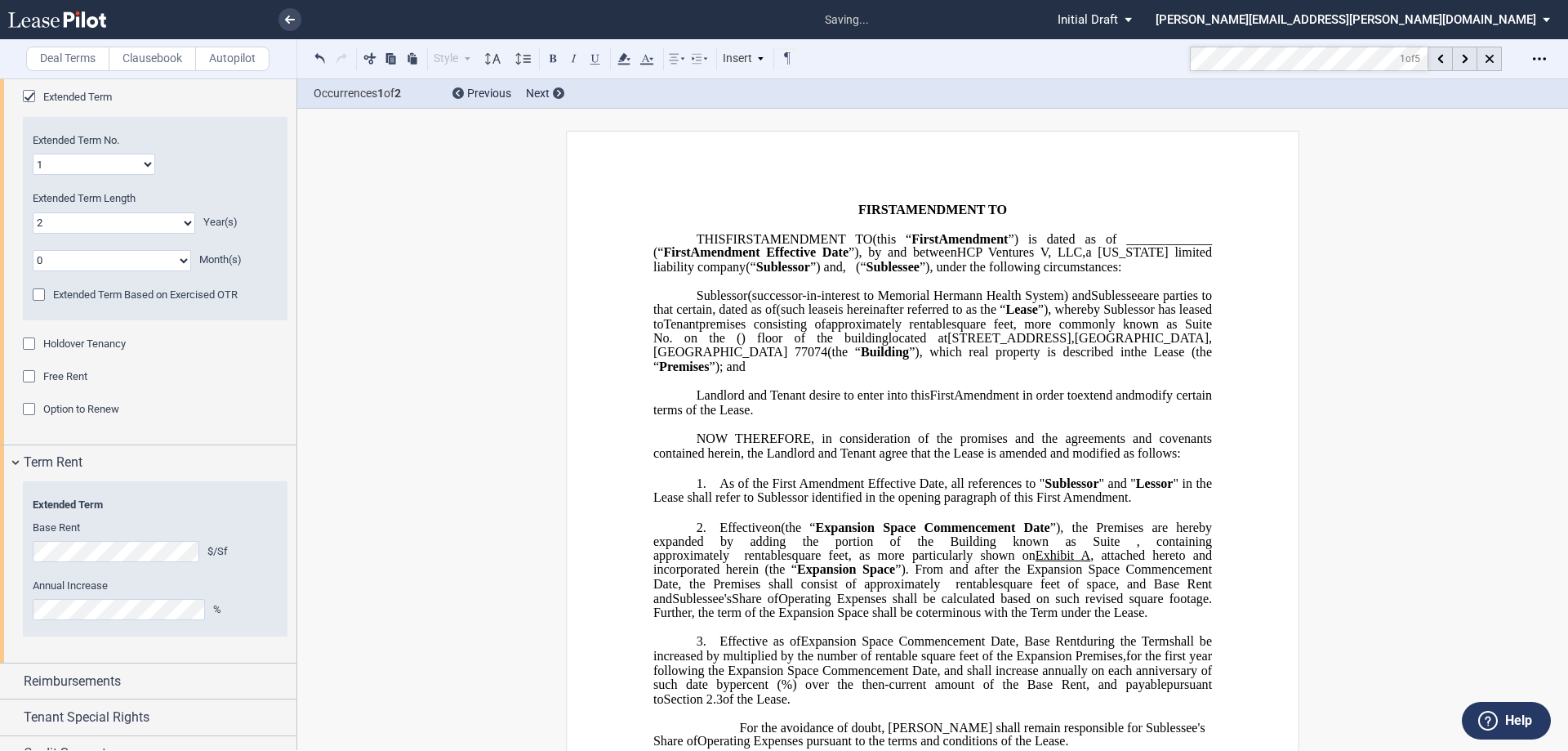
click at [699, 331] on span "Tenant" at bounding box center [681, 323] width 36 height 15
click at [703, 402] on span "Landlord and Tenant desire to enter into this" at bounding box center [813, 394] width 233 height 15
click at [782, 402] on span "Sublessor and Tenant desire to enter into this" at bounding box center [826, 394] width 260 height 15
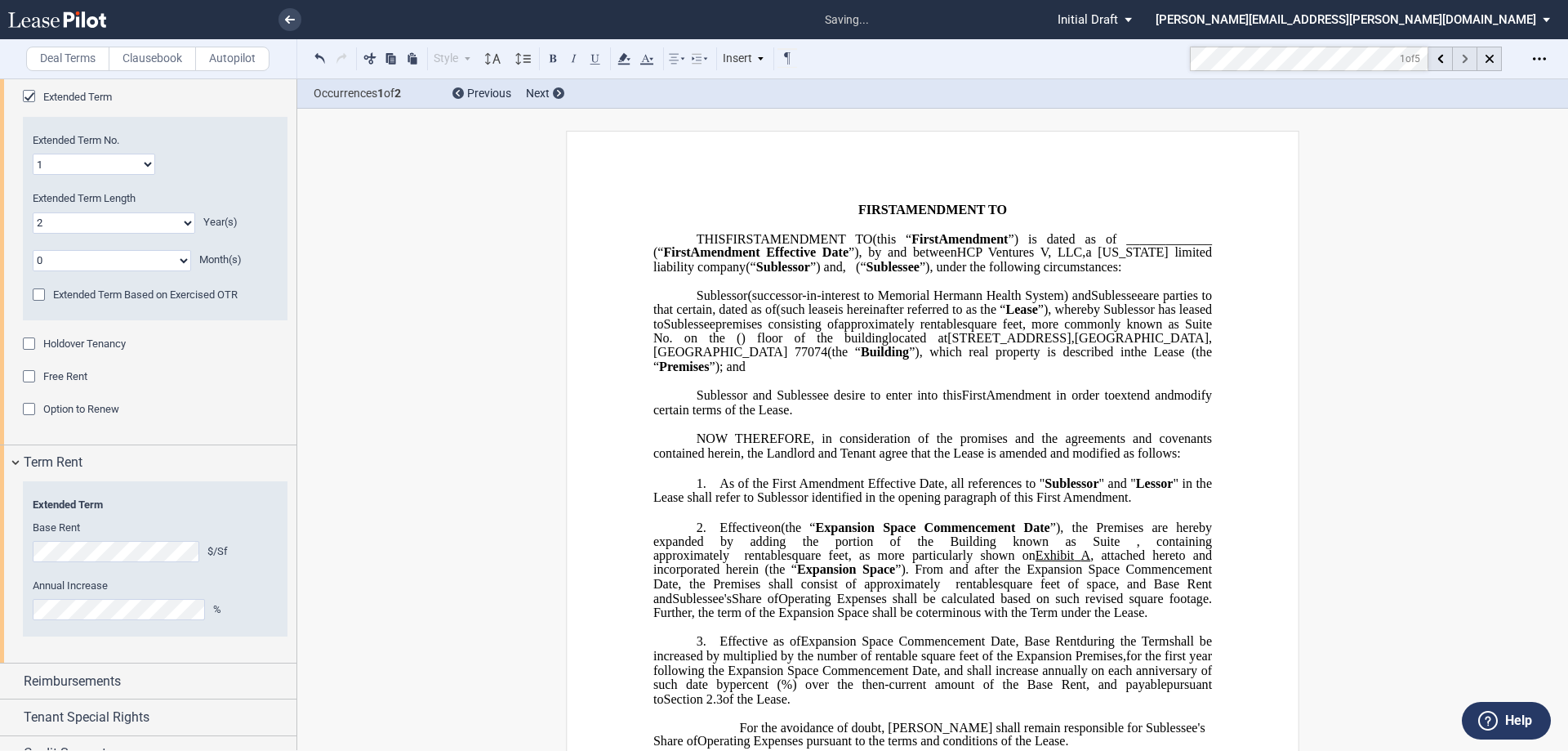
click at [782, 60] on div at bounding box center [1465, 58] width 24 height 24
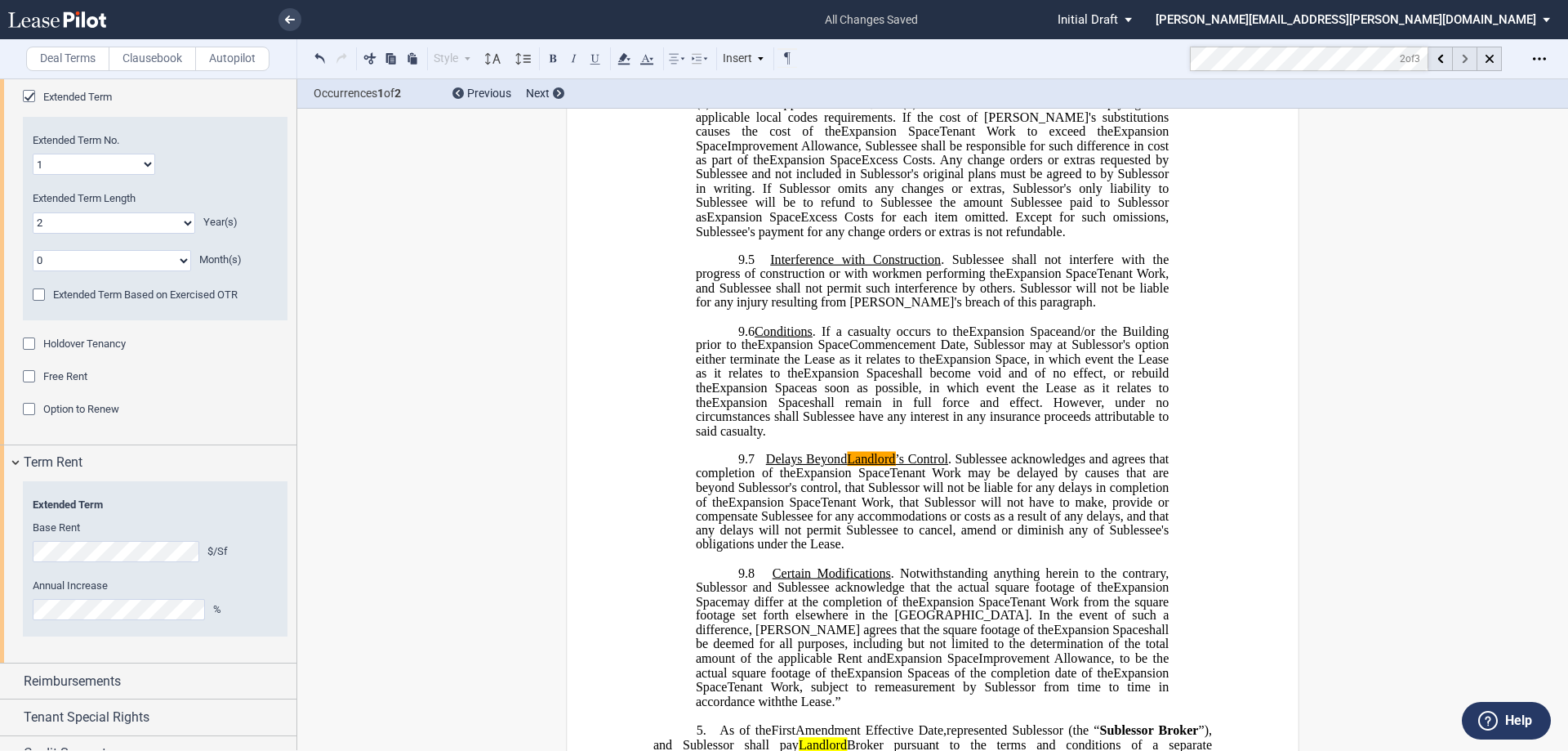
scroll to position [1959, 0]
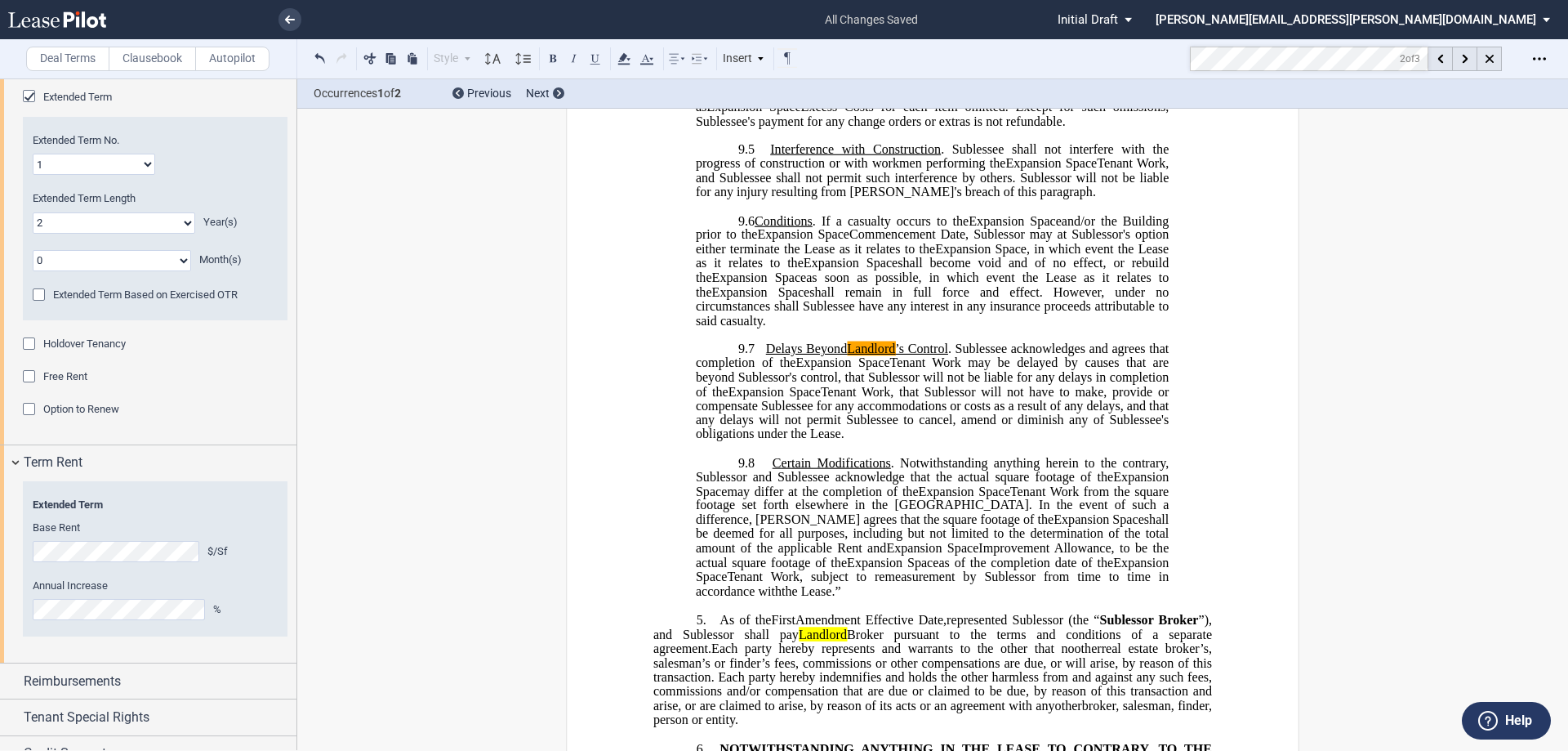
click at [782, 356] on mark "Landlord" at bounding box center [872, 348] width 49 height 15
click at [782, 55] on icon at bounding box center [1465, 58] width 6 height 9
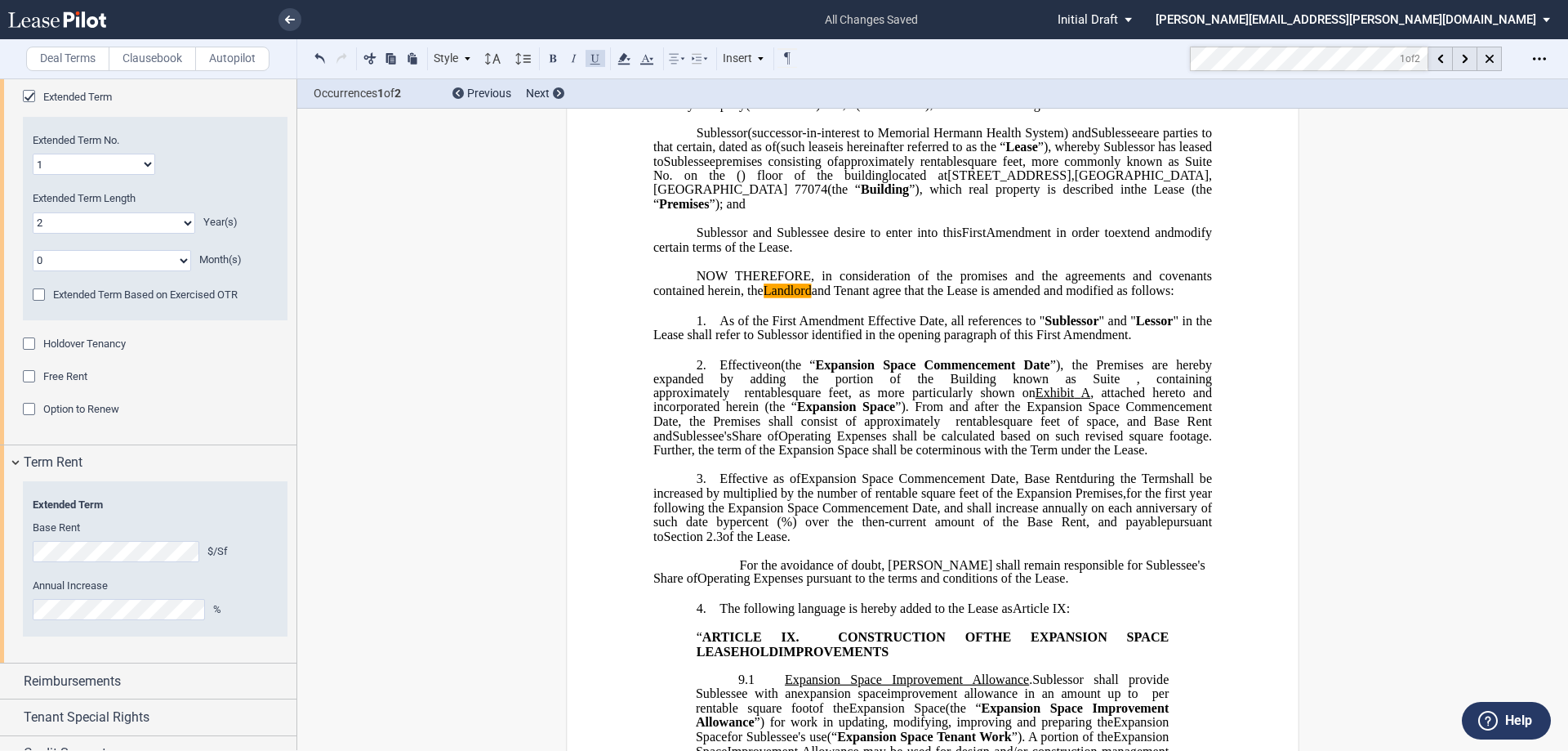
scroll to position [104, 0]
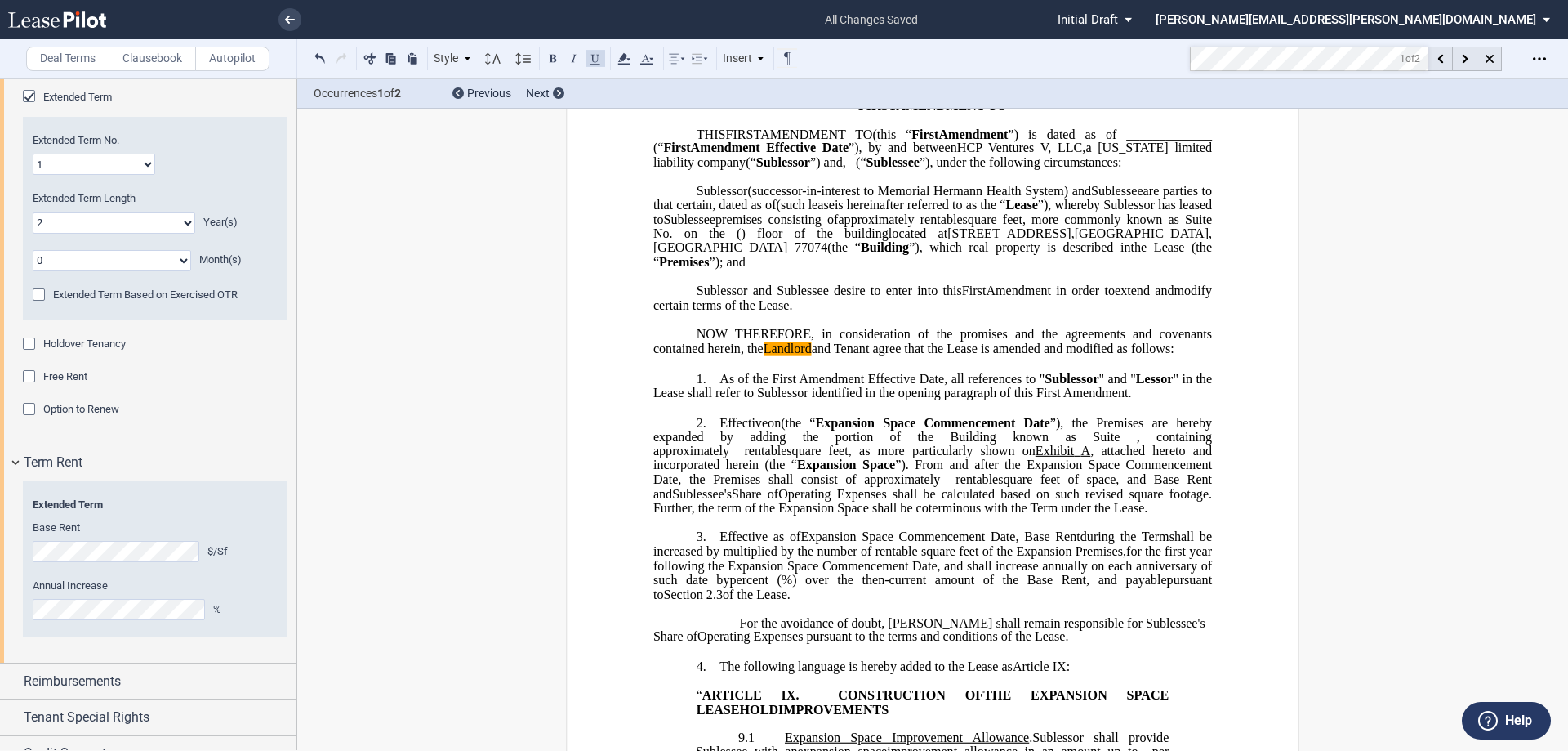
click at [782, 356] on mark "Landlord" at bounding box center [788, 348] width 49 height 15
click at [782, 356] on span "NOW THEREFORE, in consideration of the promises and the agreements and covenant…" at bounding box center [935, 341] width 562 height 29
click at [782, 60] on div at bounding box center [1465, 58] width 24 height 24
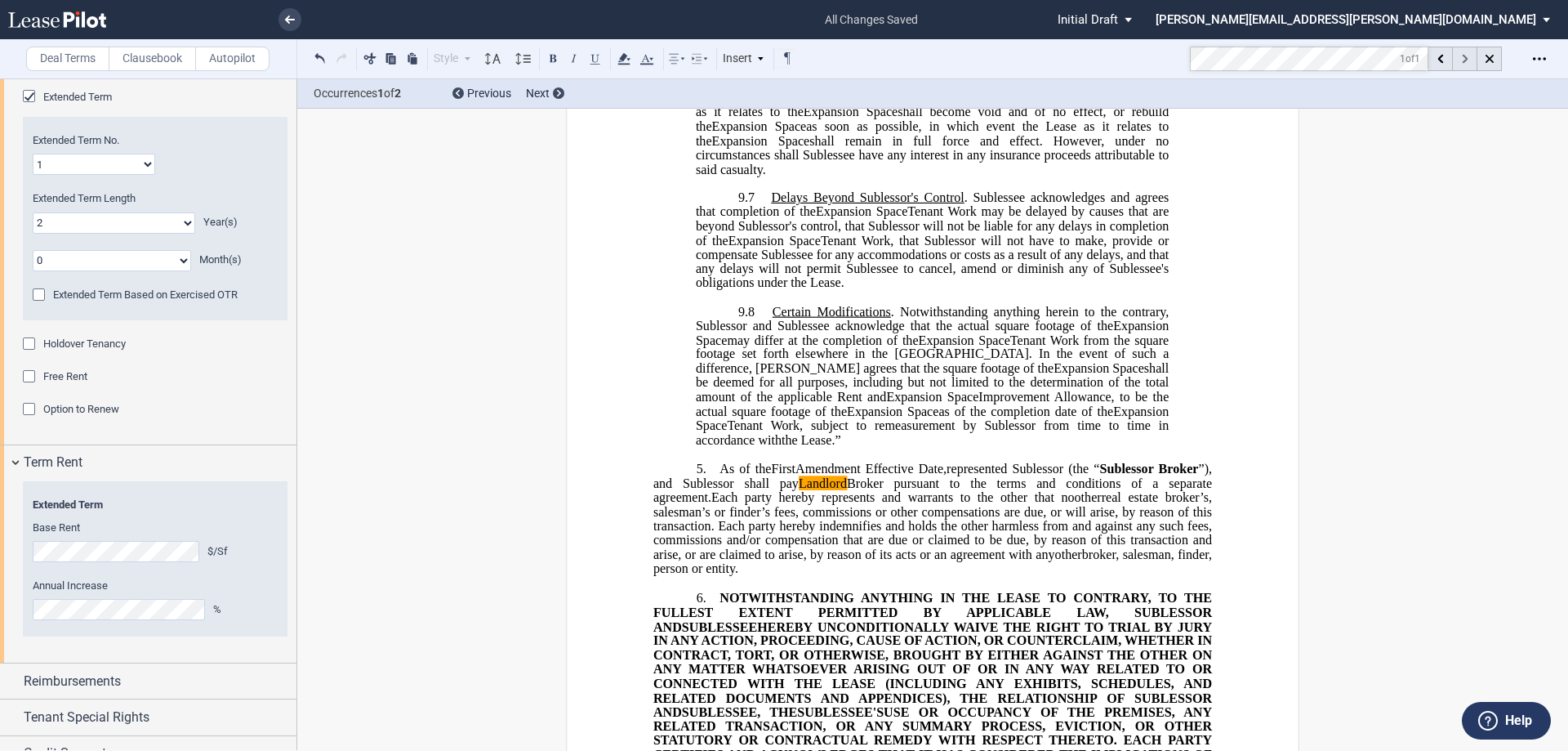
scroll to position [2231, 0]
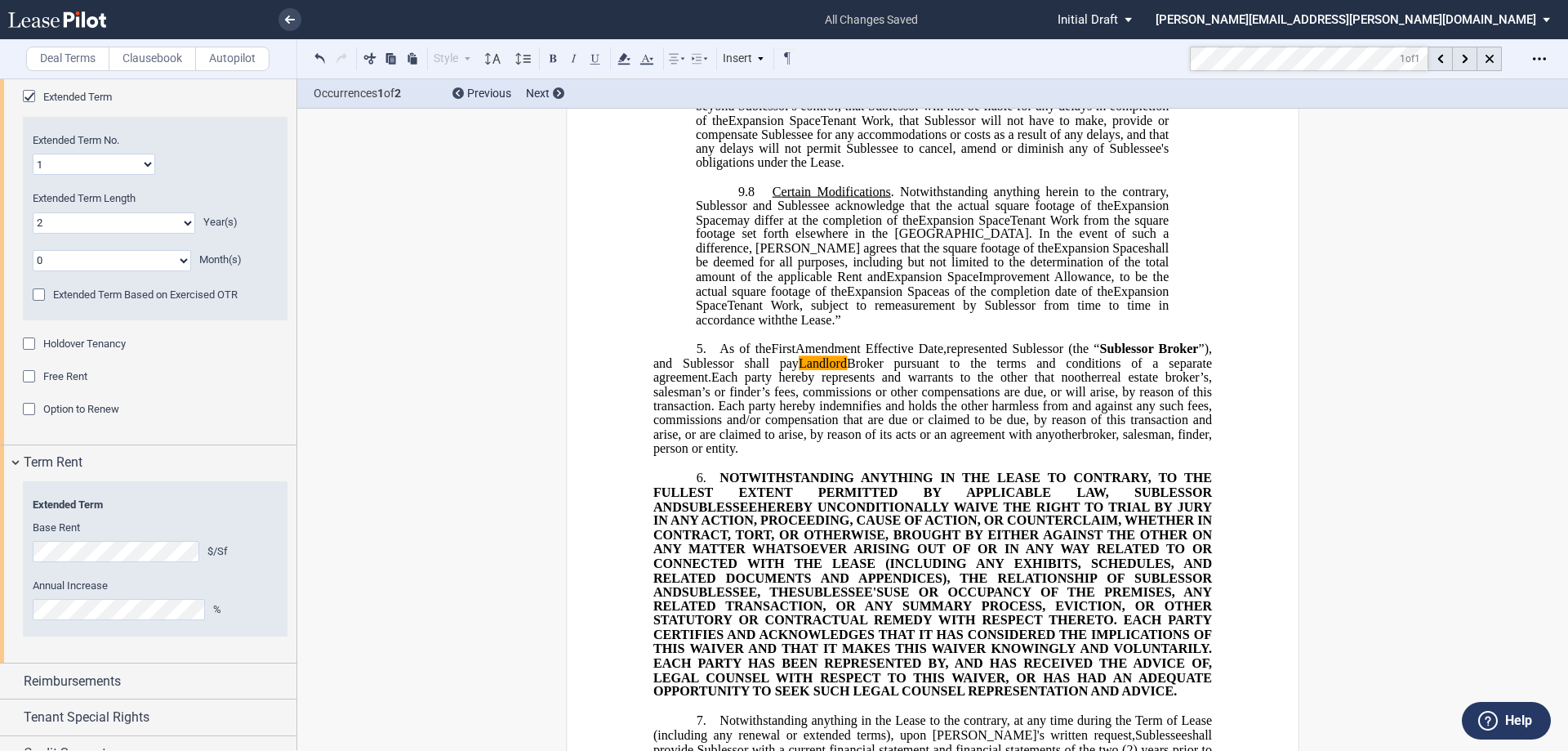
click at [782, 359] on mark "Landlord" at bounding box center [823, 362] width 49 height 15
click at [782, 63] on div at bounding box center [1465, 58] width 24 height 24
click at [782, 55] on icon at bounding box center [1465, 58] width 6 height 9
click at [782, 54] on div at bounding box center [1489, 58] width 24 height 24
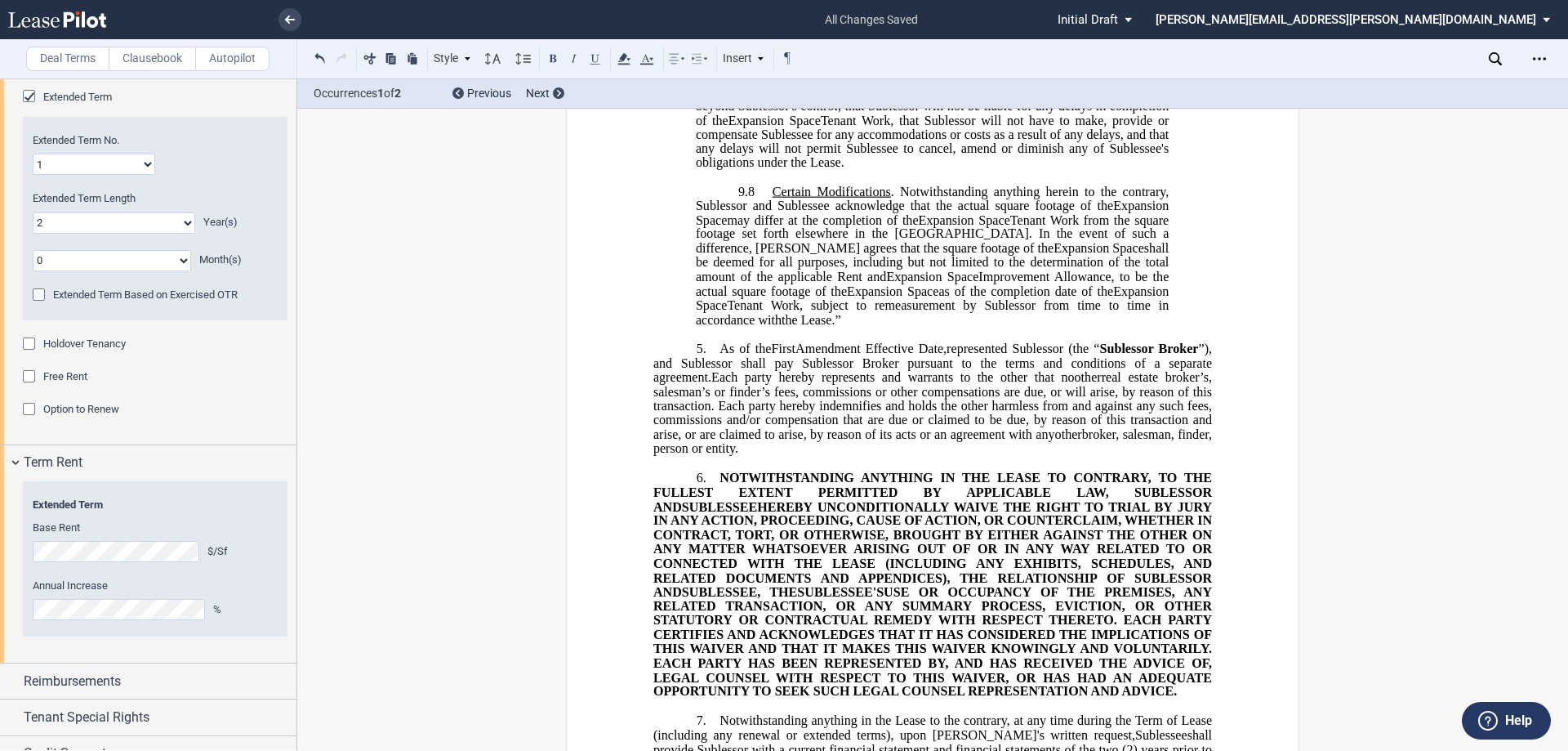
click at [782, 507] on span "HEREBY UNCONDITIONALLY WAIVE THE RIGHT TO TRIAL BY JURY IN ANY ACTION, PROCEEDI…" at bounding box center [935, 549] width 562 height 99
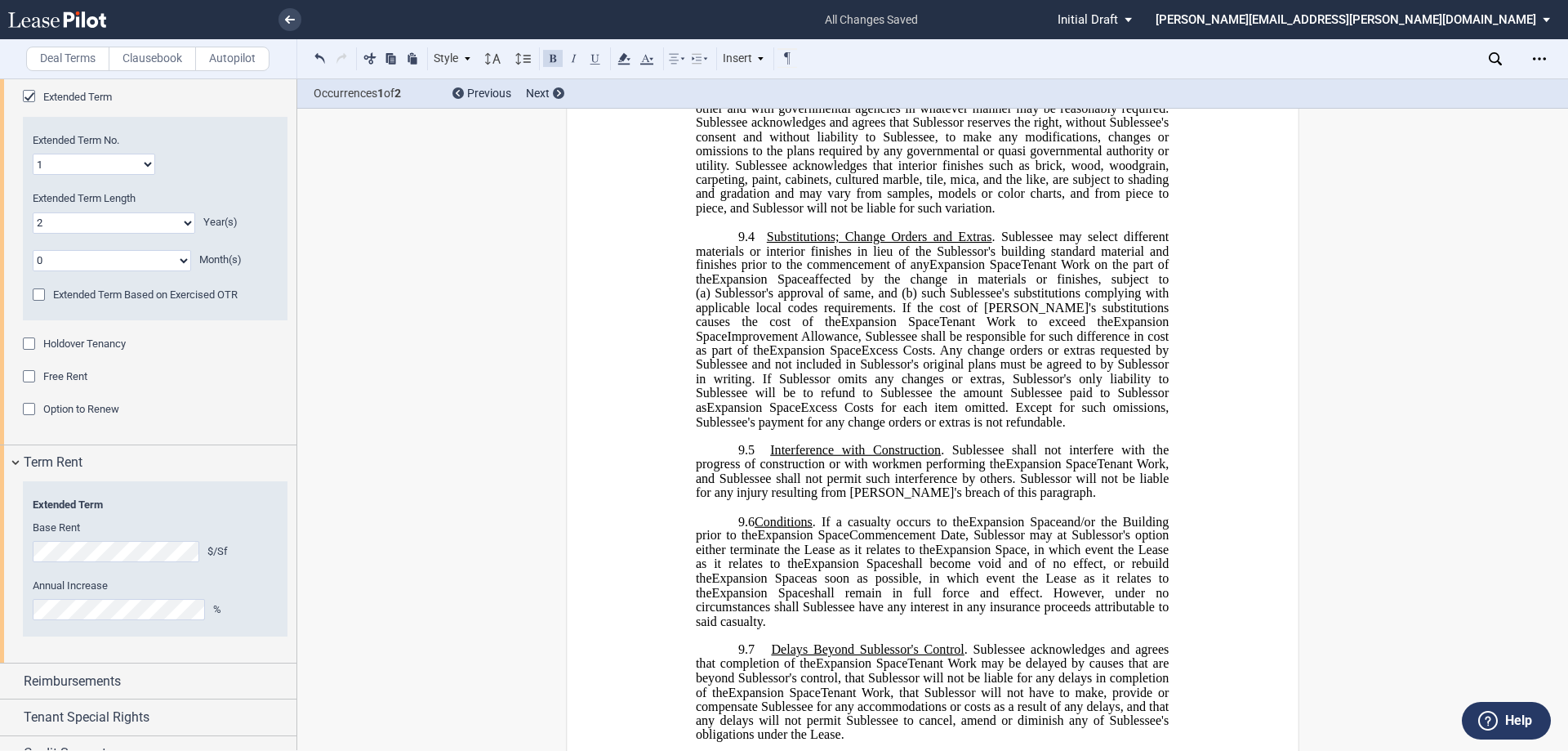
scroll to position [321, 0]
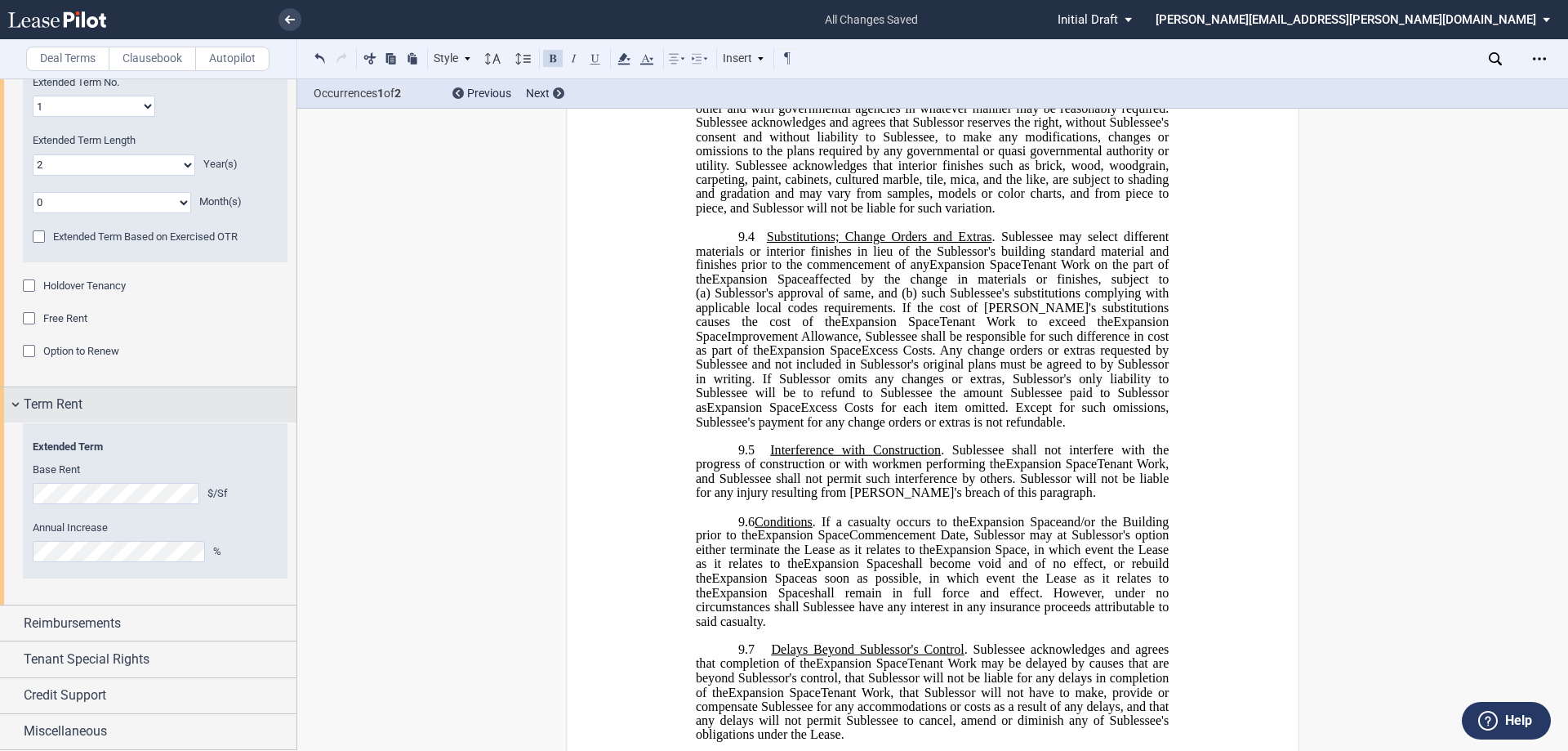
click at [62, 400] on span "Term Rent" at bounding box center [53, 405] width 58 height 19
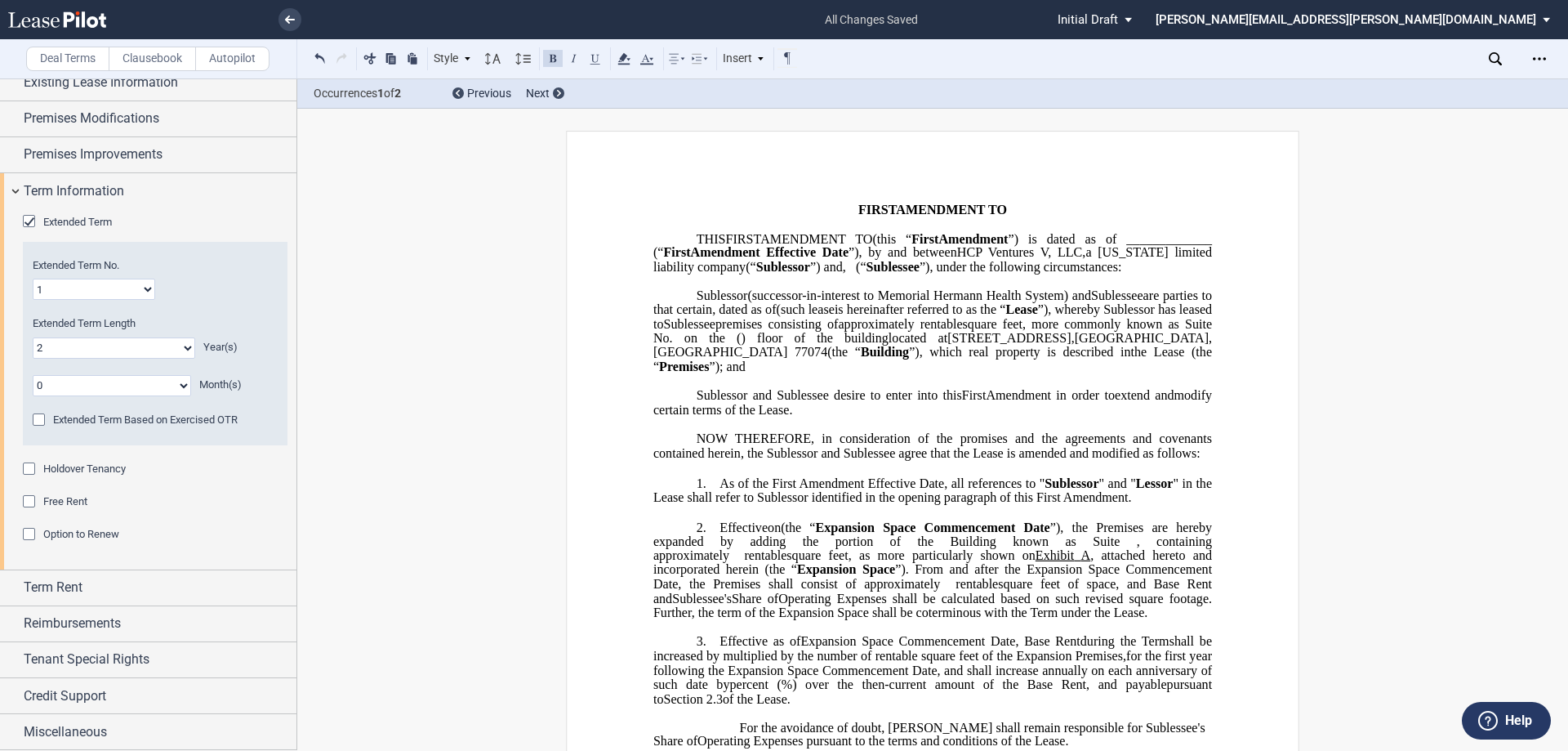
scroll to position [82, 0]
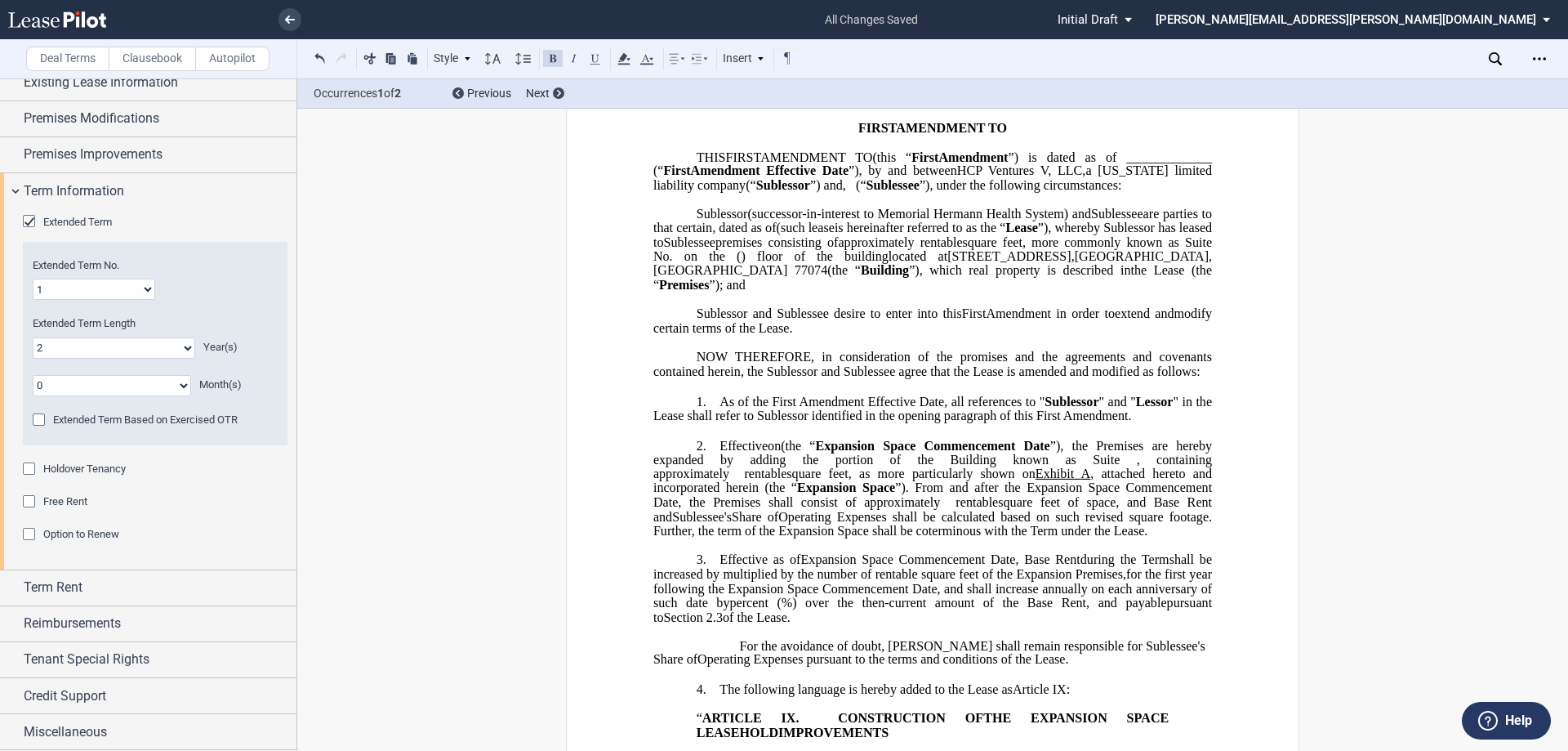
click at [782, 581] on span "multiplied by the number of rentable square feet of the Expansion Premises," at bounding box center [924, 574] width 404 height 15
click at [52, 587] on span "Term Rent" at bounding box center [53, 588] width 58 height 19
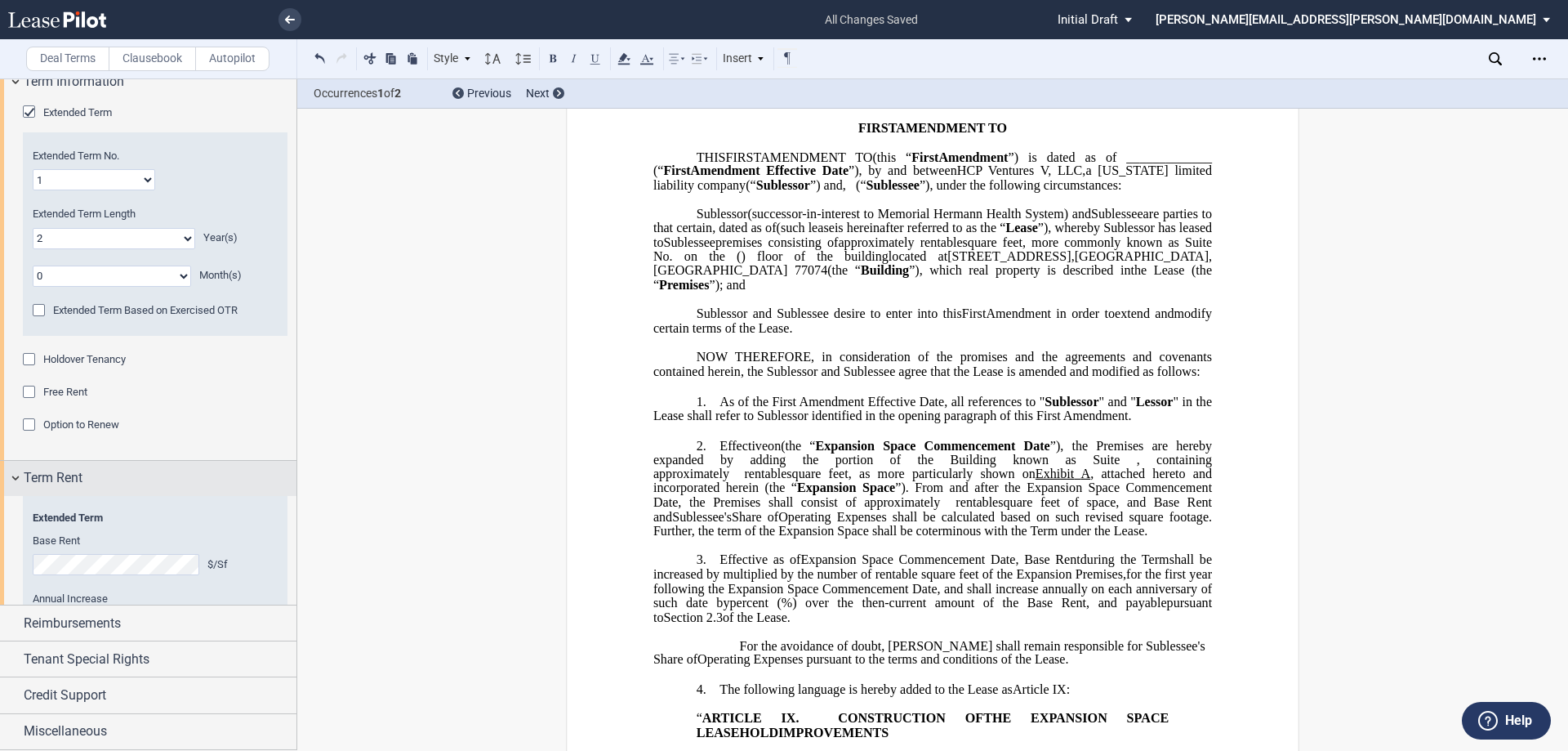
scroll to position [321, 0]
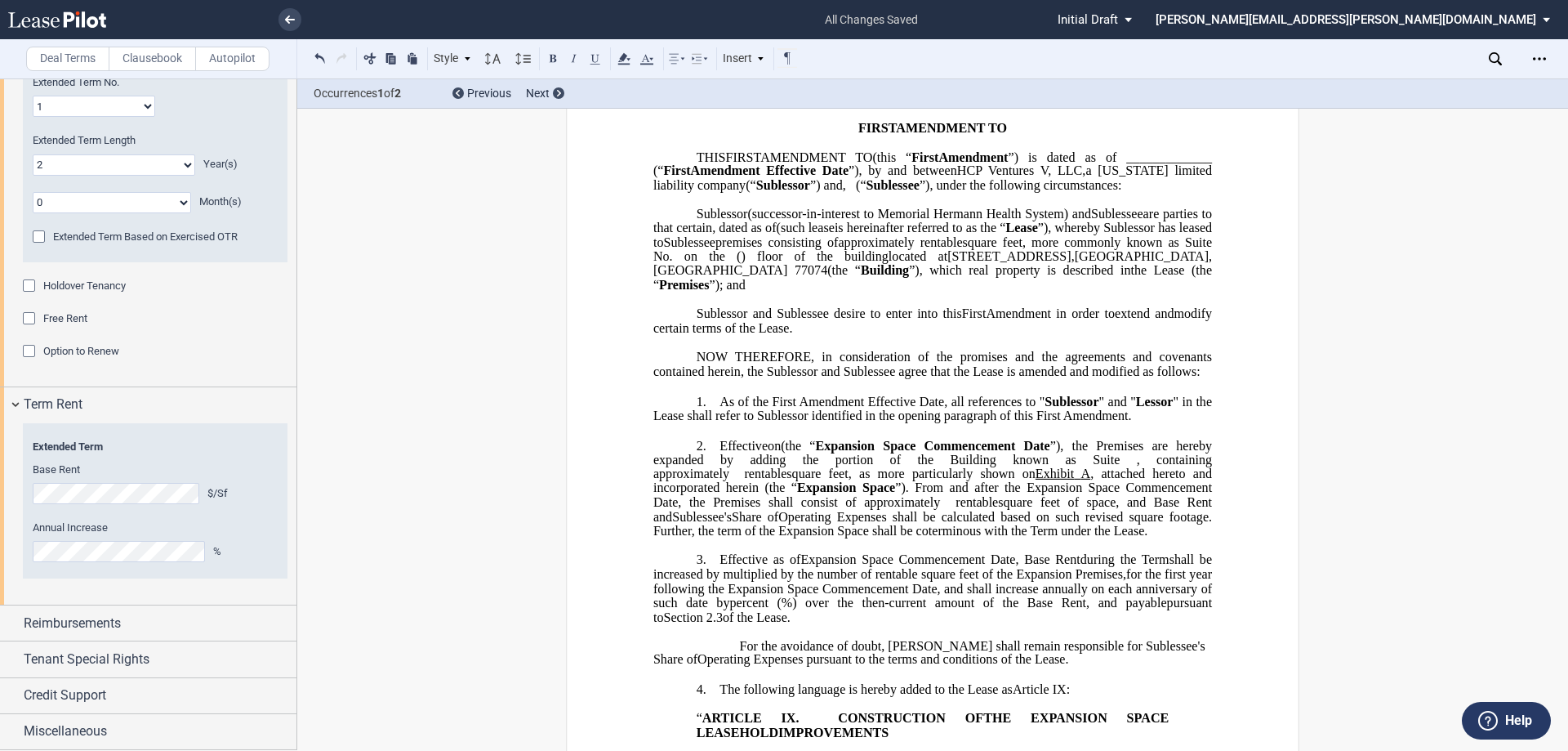
click at [135, 58] on label "Clausebook" at bounding box center [153, 58] width 88 height 24
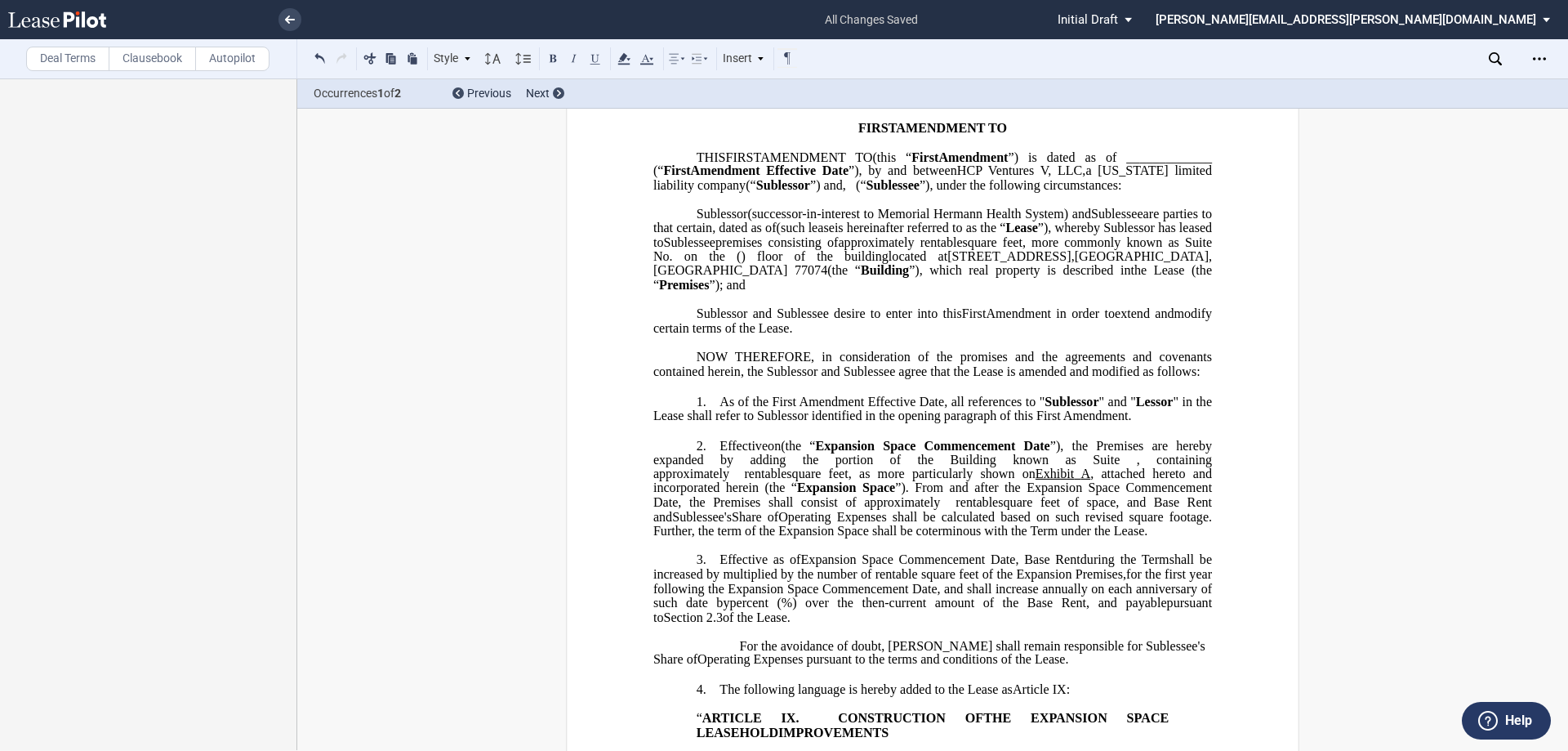
scroll to position [0, 0]
click at [782, 469] on span ", containing approximately" at bounding box center [935, 465] width 562 height 28
click at [718, 582] on span "﻿ ﻿increased by ﻿" at bounding box center [935, 566] width 562 height 28
drag, startPoint x: 714, startPoint y: 589, endPoint x: 656, endPoint y: 589, distance: 58.0
click at [656, 582] on span "﻿increased by" at bounding box center [689, 574] width 70 height 15
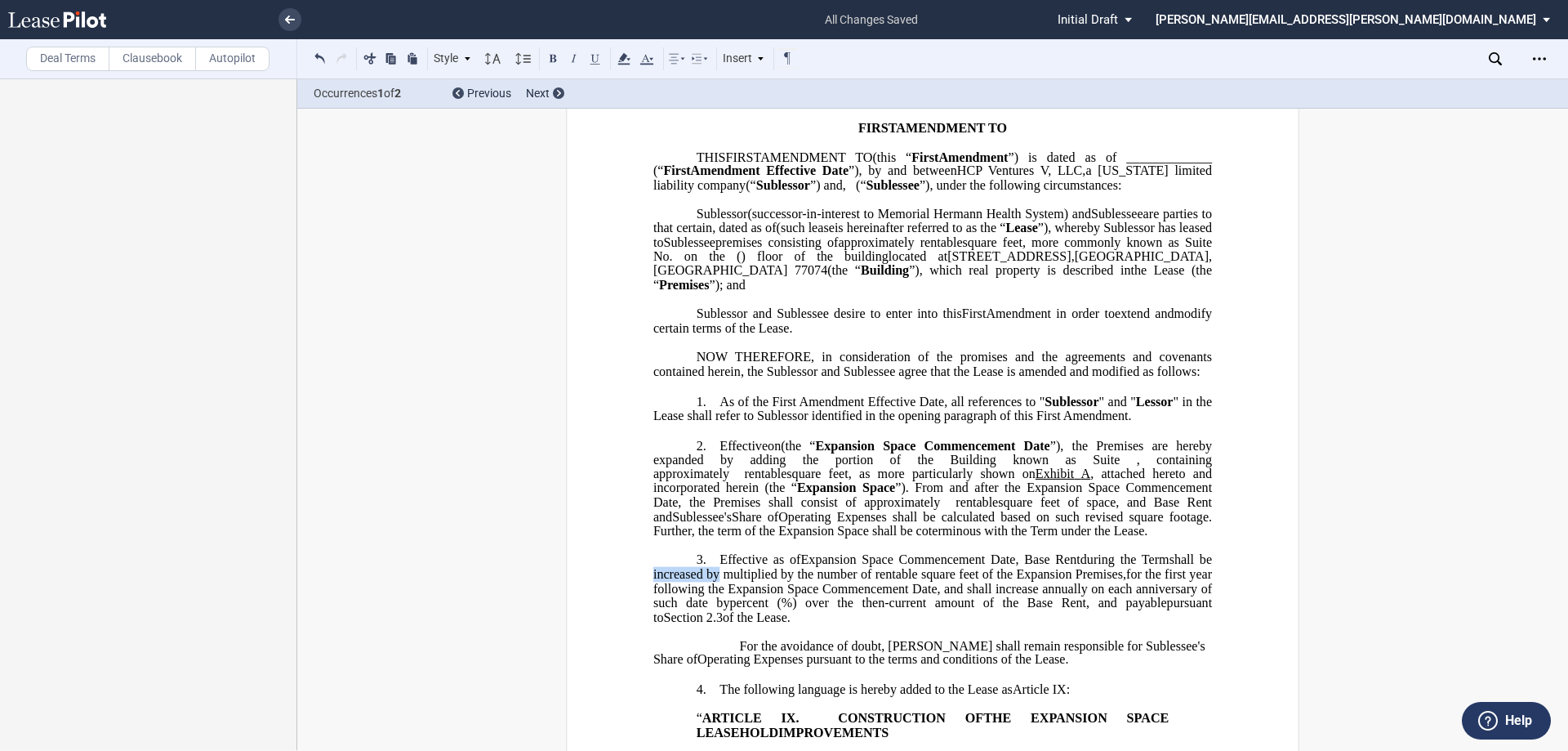
drag, startPoint x: 649, startPoint y: 587, endPoint x: 717, endPoint y: 589, distance: 68.0
click at [717, 582] on span "﻿increased by" at bounding box center [689, 574] width 70 height 15
click at [82, 52] on label "Deal Terms" at bounding box center [68, 58] width 84 height 24
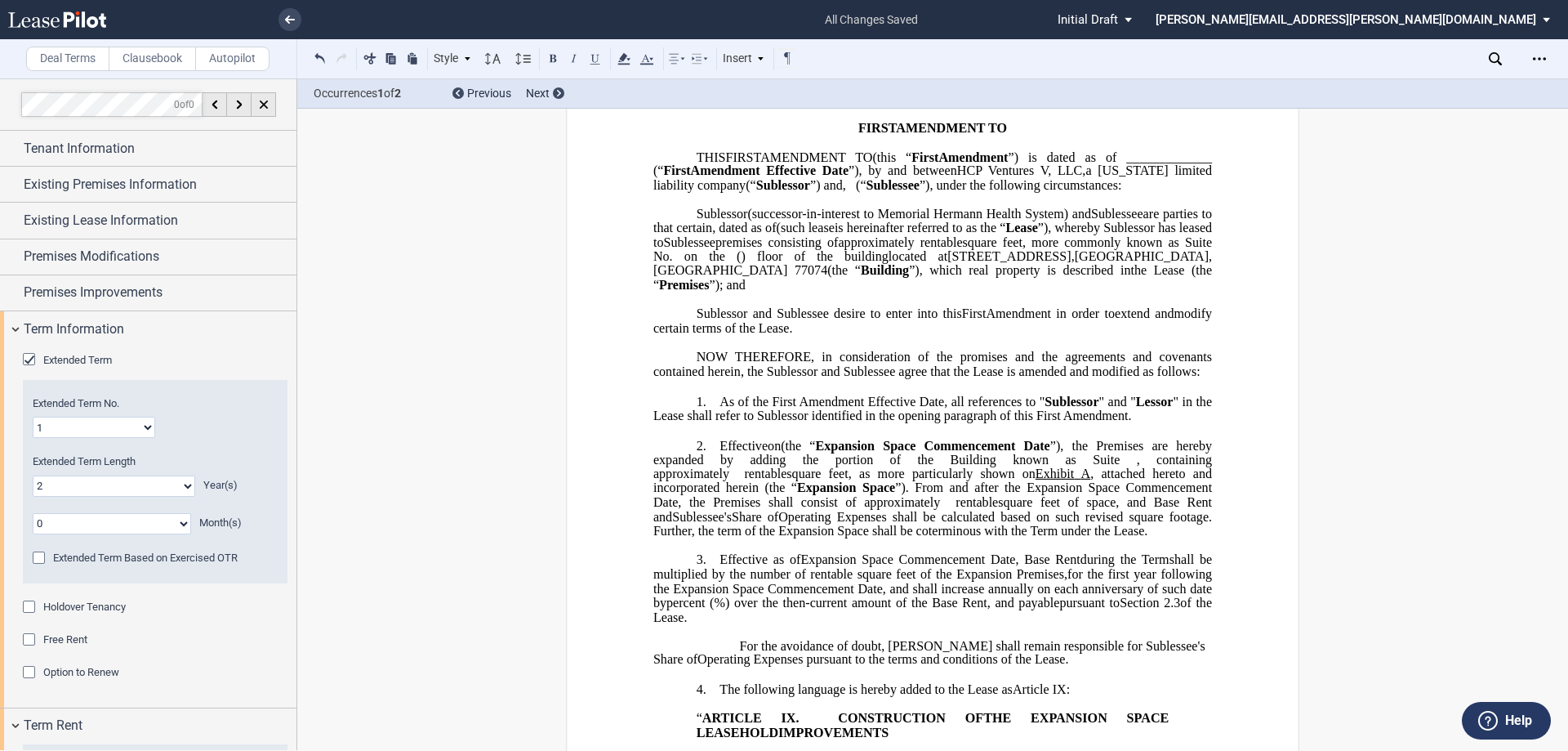
click at [176, 54] on label "Clausebook" at bounding box center [153, 58] width 88 height 24
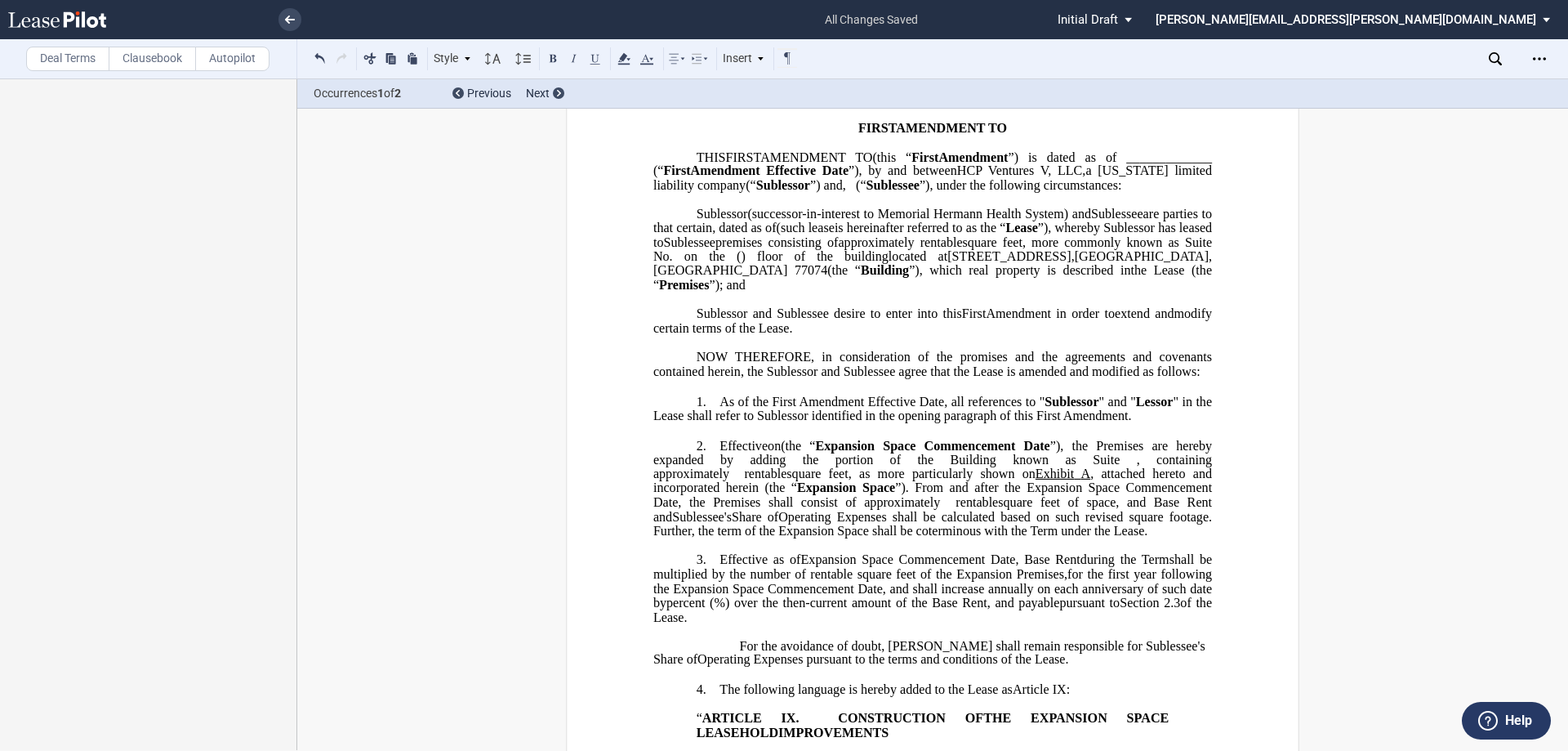
click at [782, 589] on span "for the first year following the Expansion Space Commencement Date, and shall i…" at bounding box center [935, 589] width 562 height 43
click at [782, 590] on span "for the first year following the Expansion Space Commencement Date, and shall i…" at bounding box center [935, 589] width 562 height 43
click at [782, 593] on span "for the first year following the Expansion Space Commencement Date, and shall i…" at bounding box center [935, 589] width 562 height 43
click at [782, 589] on p "3. Effective as of E ﻿xpansion Space Commencement Date [______] the Extended Te…" at bounding box center [933, 589] width 558 height 72
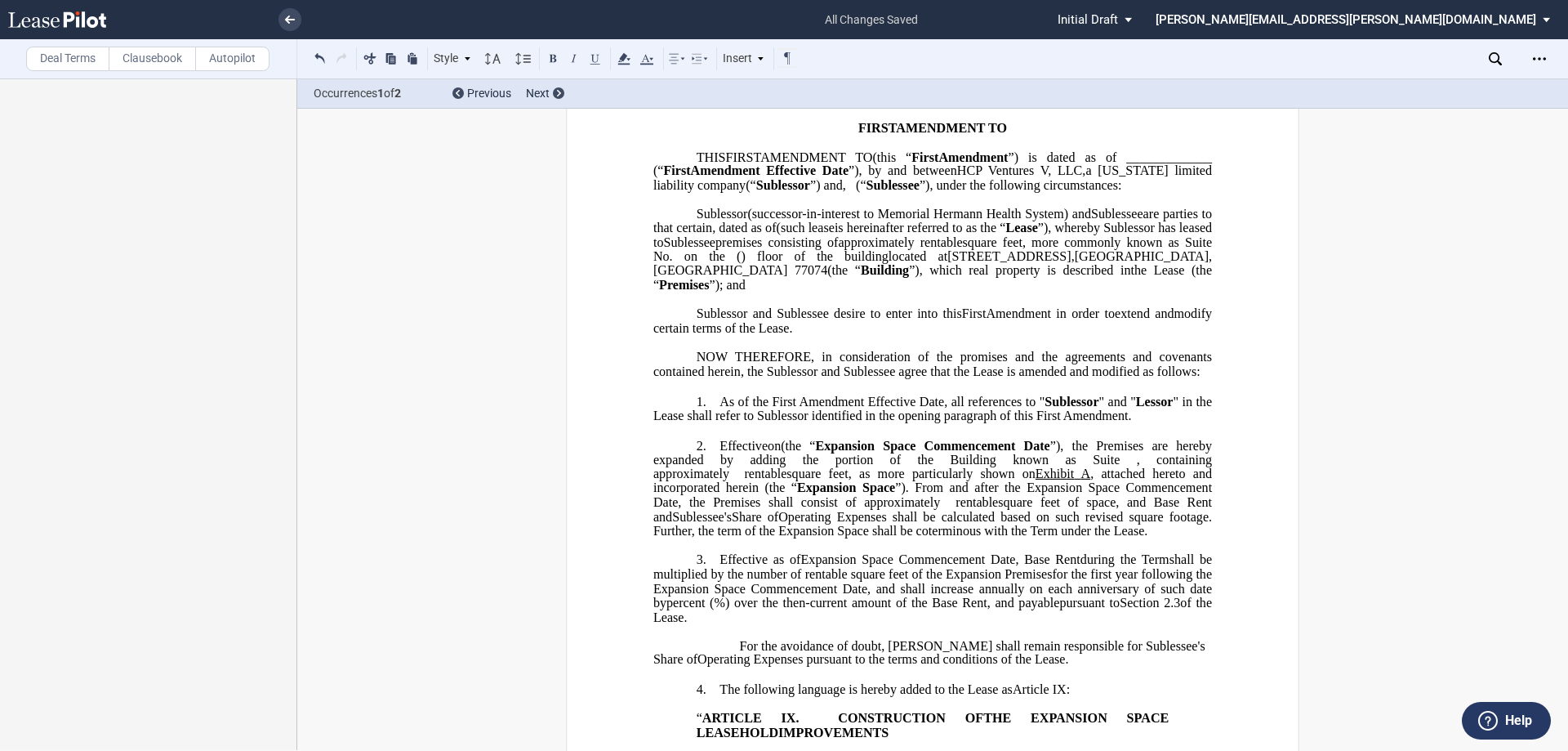
click at [49, 67] on label "Deal Terms" at bounding box center [68, 58] width 84 height 24
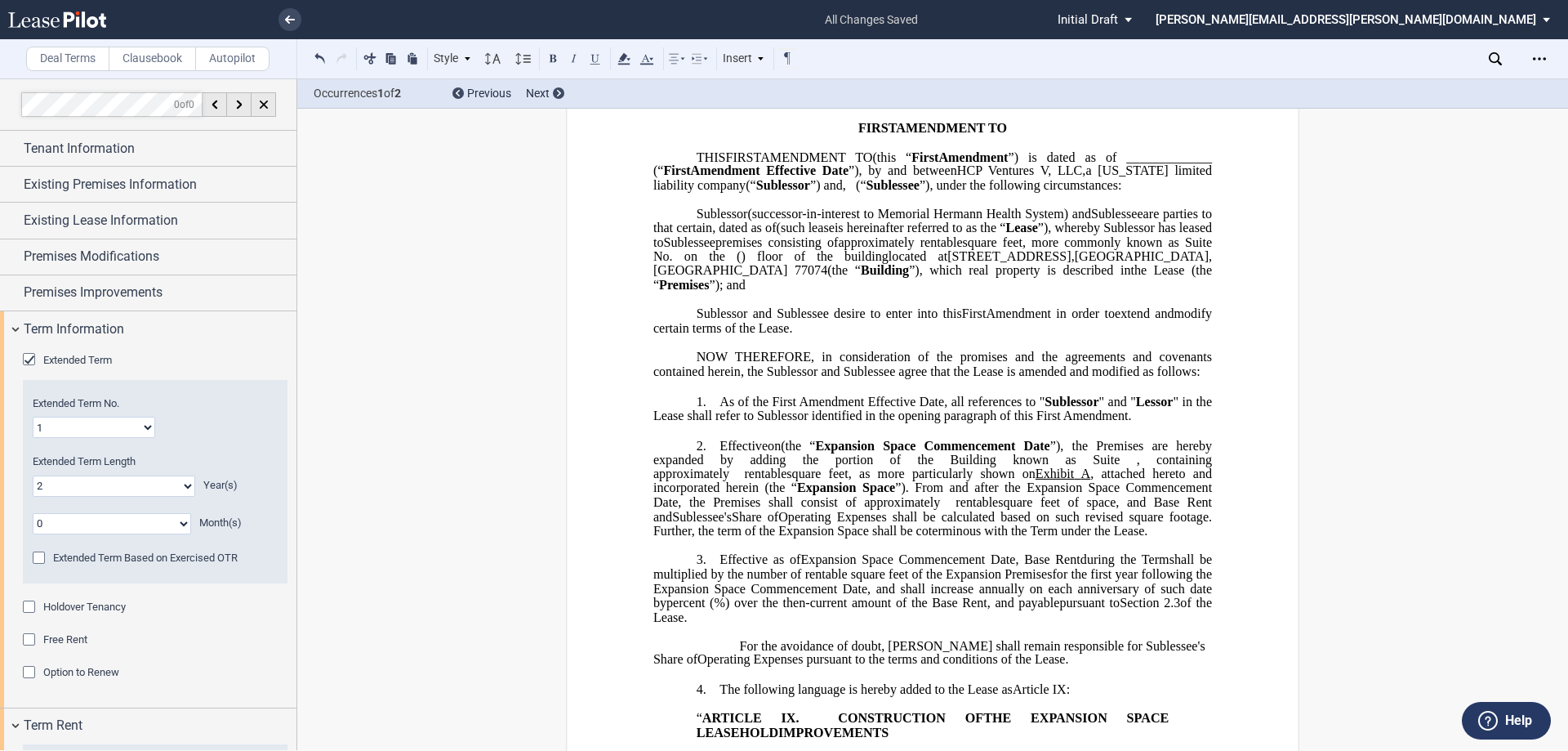
click at [74, 477] on select "0 1 2 3 4 5 6 7 8 9 10 11 12 13 14 15 16 17 18 19 20" at bounding box center [114, 486] width 162 height 21
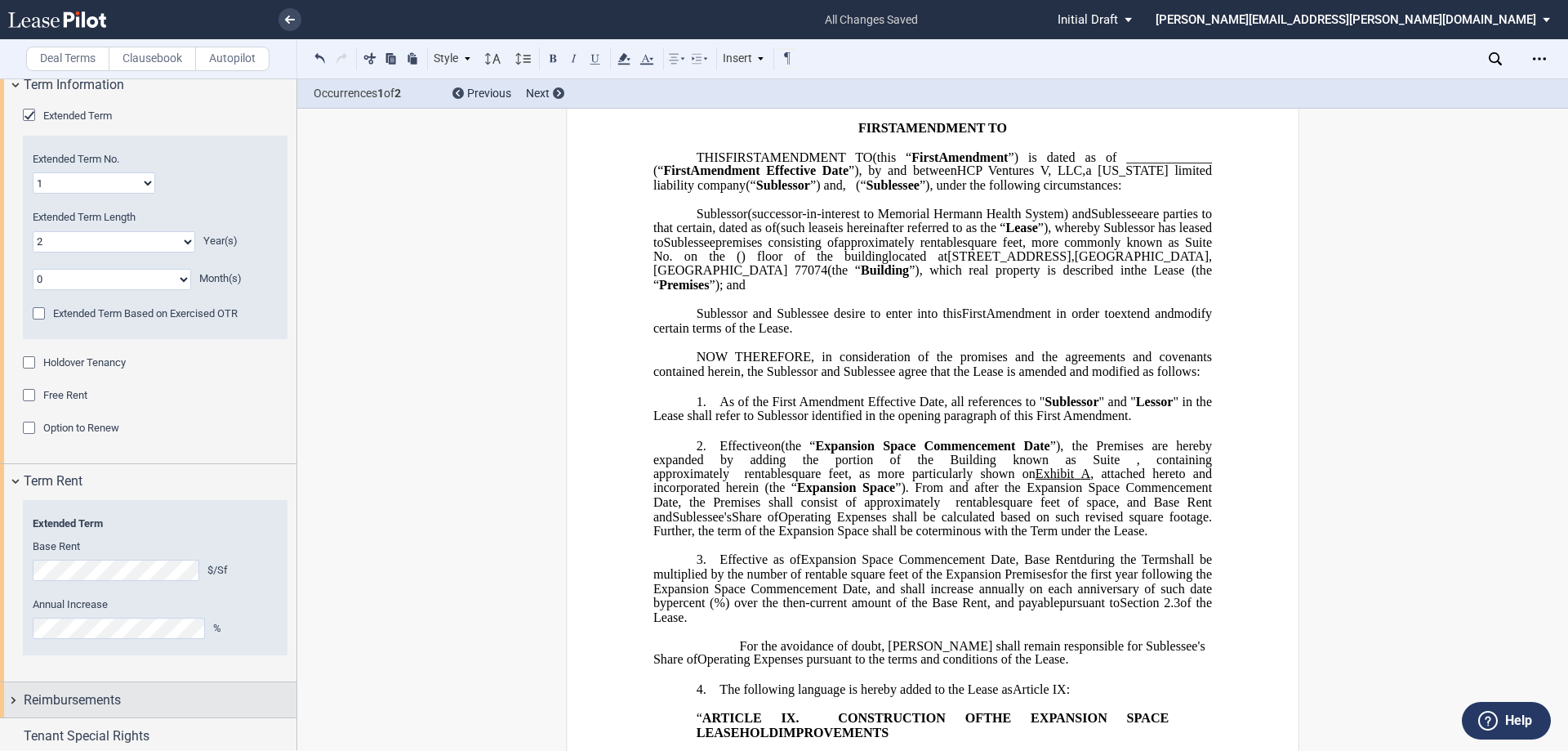
scroll to position [245, 0]
click at [782, 586] on span "for the first year following the Expansion Space Commencement Date, and shall i…" at bounding box center [935, 589] width 562 height 43
click at [675, 601] on span ", in the first year following the Expansion Space Commencement Date, and shall …" at bounding box center [935, 589] width 562 height 43
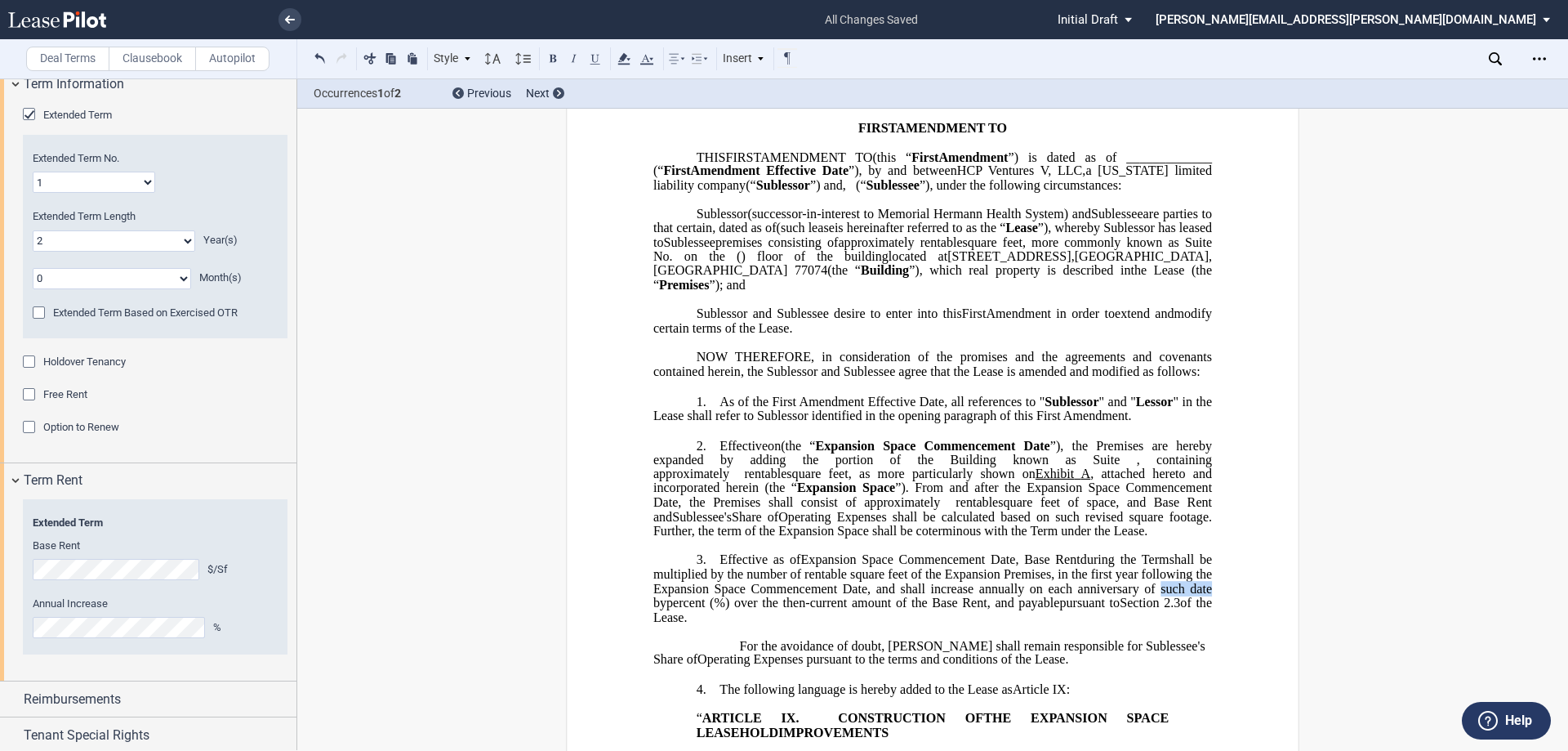
drag, startPoint x: 698, startPoint y: 619, endPoint x: 644, endPoint y: 614, distance: 54.2
click at [700, 625] on span "%) over the then-current amount of the Base Rent, and payable" at bounding box center [935, 609] width 562 height 28
click at [782, 538] on span "Operating Expenses shall be calculated based on such revised square footage. Fu…" at bounding box center [935, 522] width 562 height 28
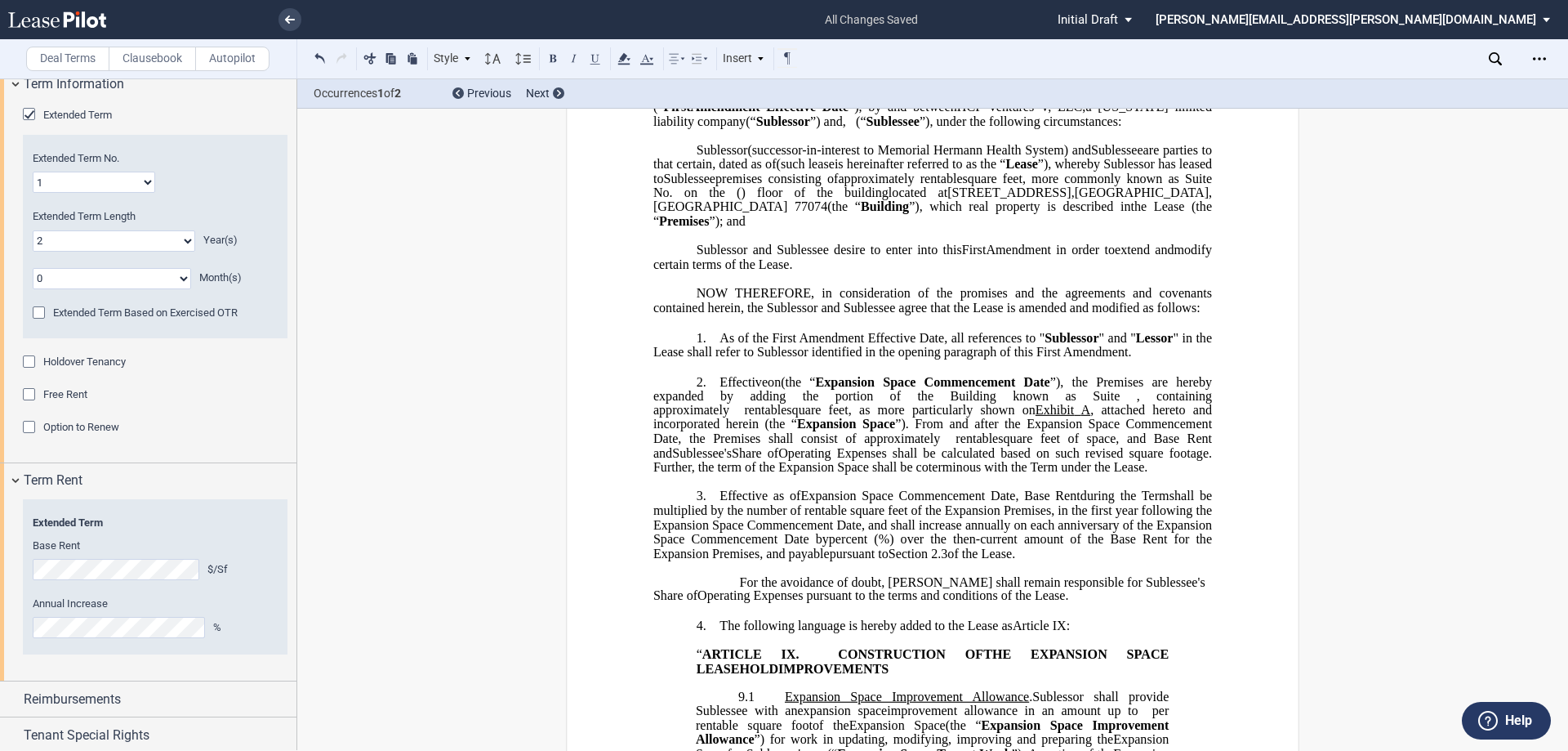
scroll to position [0, 0]
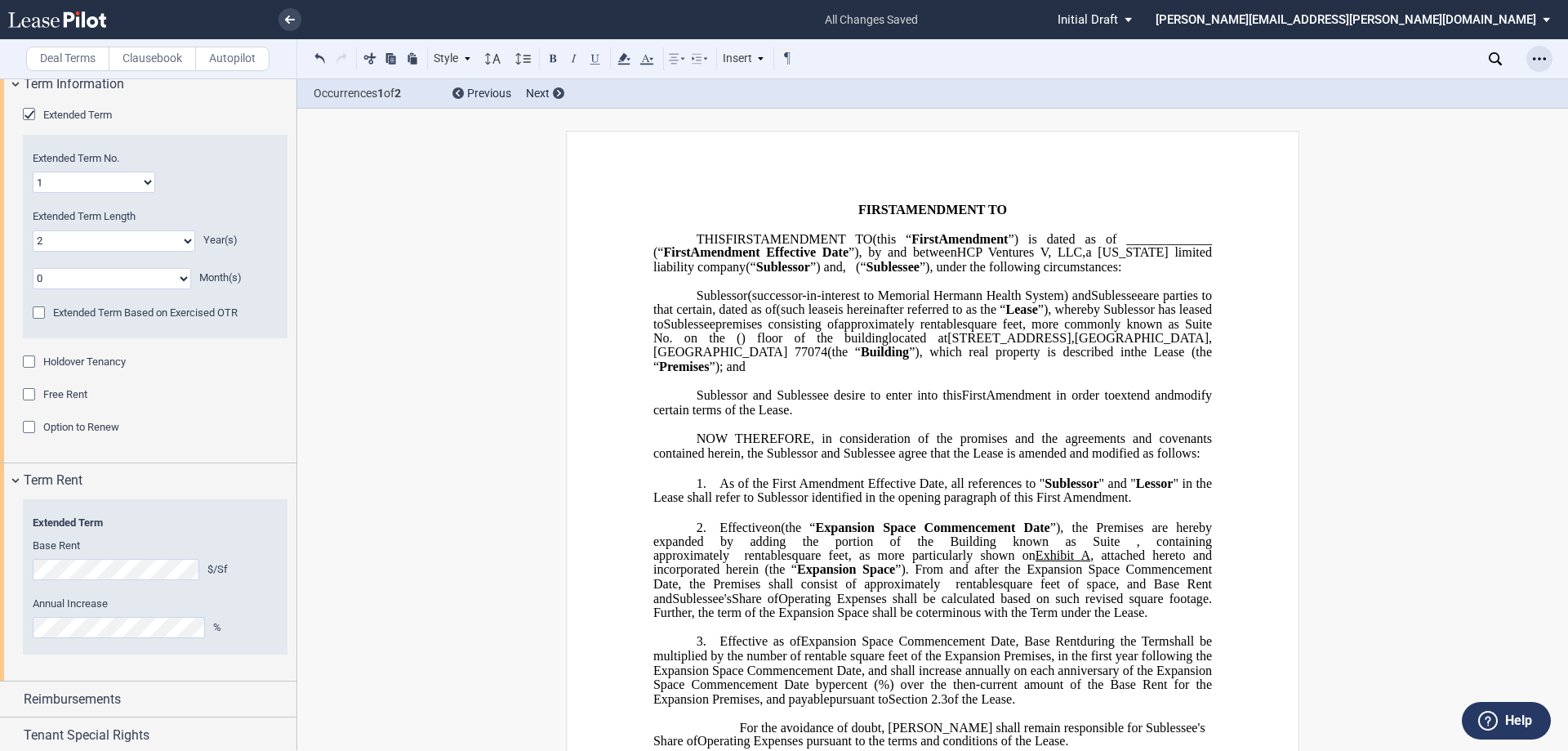
click at [782, 58] on div "Open Lease options menu" at bounding box center [1539, 58] width 26 height 26
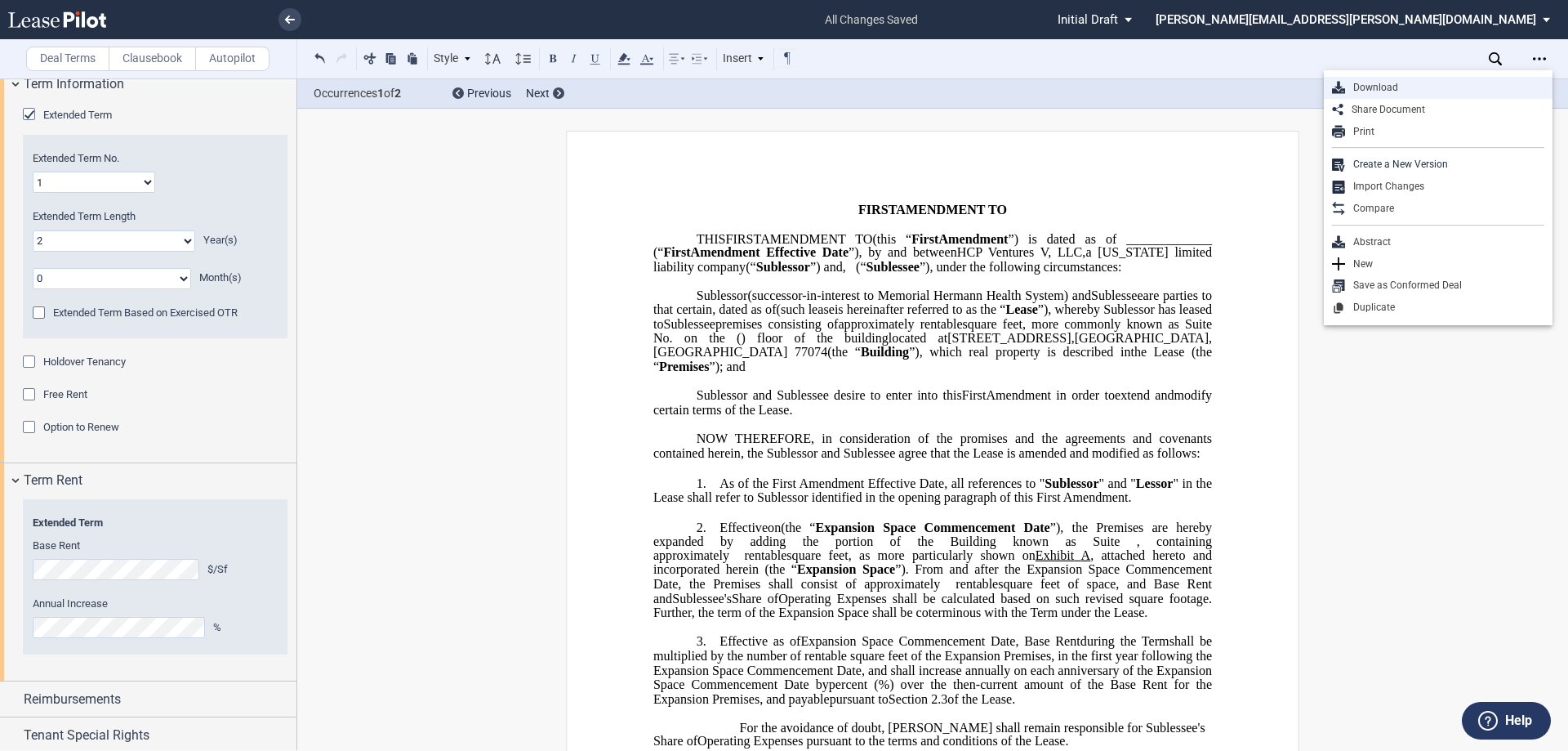
click at [782, 84] on div "Download" at bounding box center [1444, 88] width 199 height 14
